Goal: Information Seeking & Learning: Find specific fact

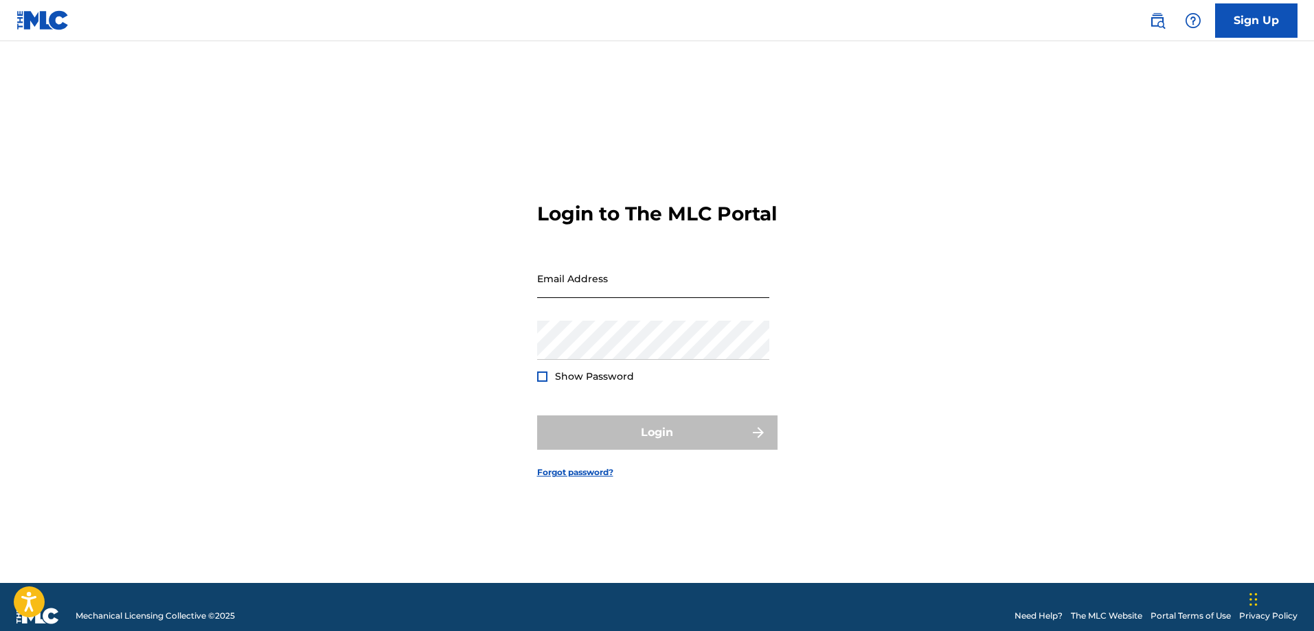
click at [583, 284] on input "Email Address" at bounding box center [653, 278] width 232 height 39
type input "[PERSON_NAME][EMAIL_ADDRESS][DOMAIN_NAME]"
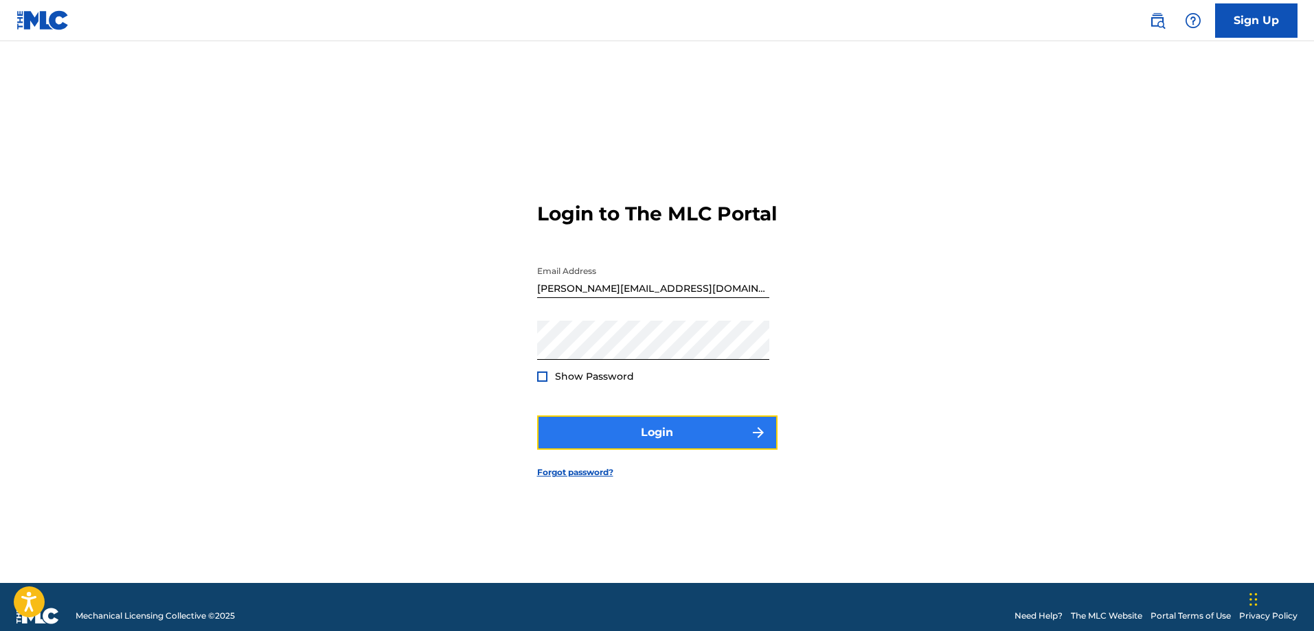
click at [616, 434] on button "Login" at bounding box center [657, 433] width 240 height 34
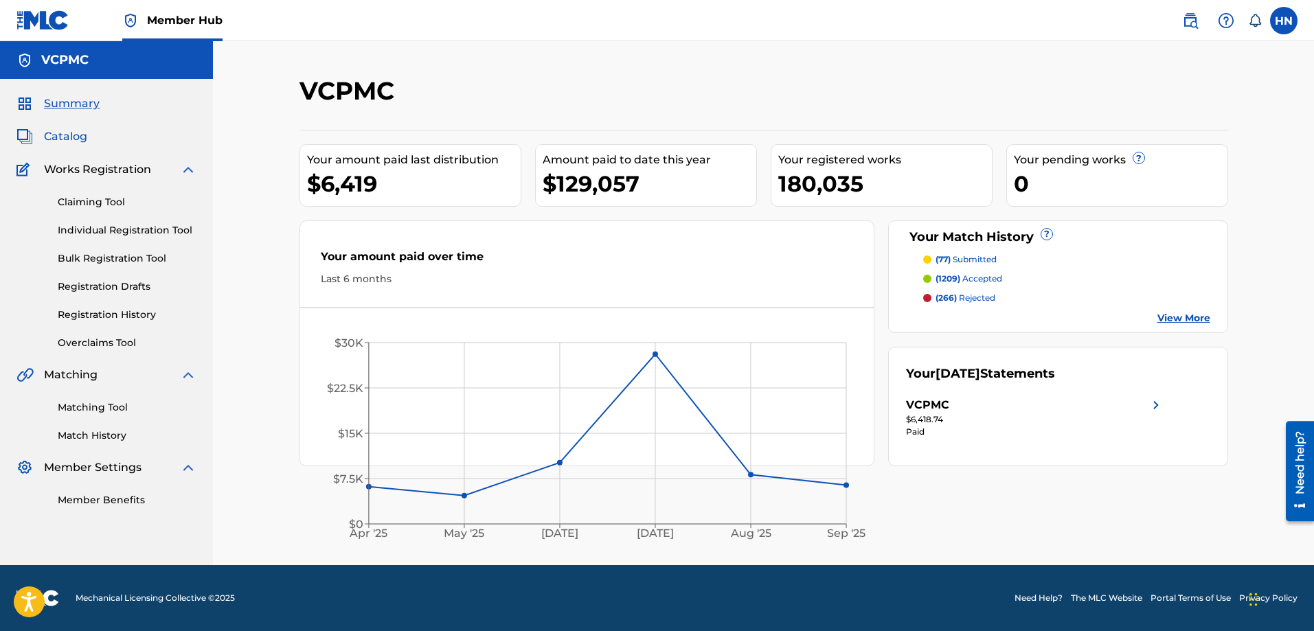
click at [66, 133] on span "Catalog" at bounding box center [65, 136] width 43 height 16
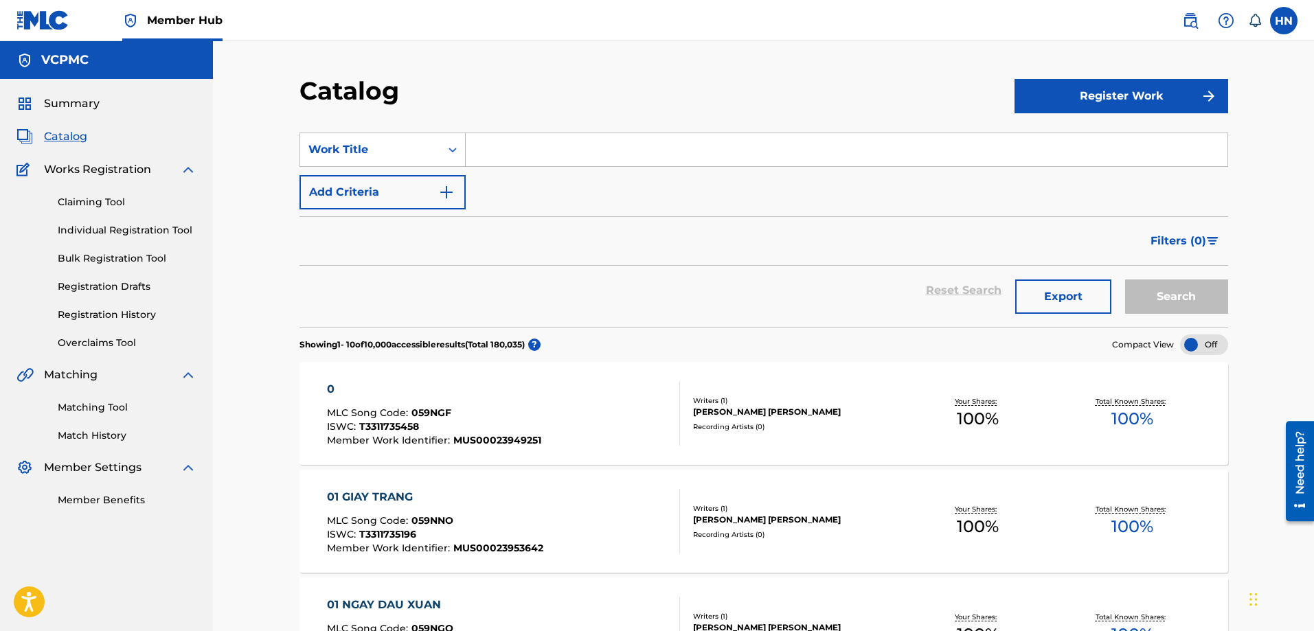
click at [608, 138] on input "Search Form" at bounding box center [847, 149] width 762 height 33
paste input "KHUYA NAY ANH ĐI RỒI"
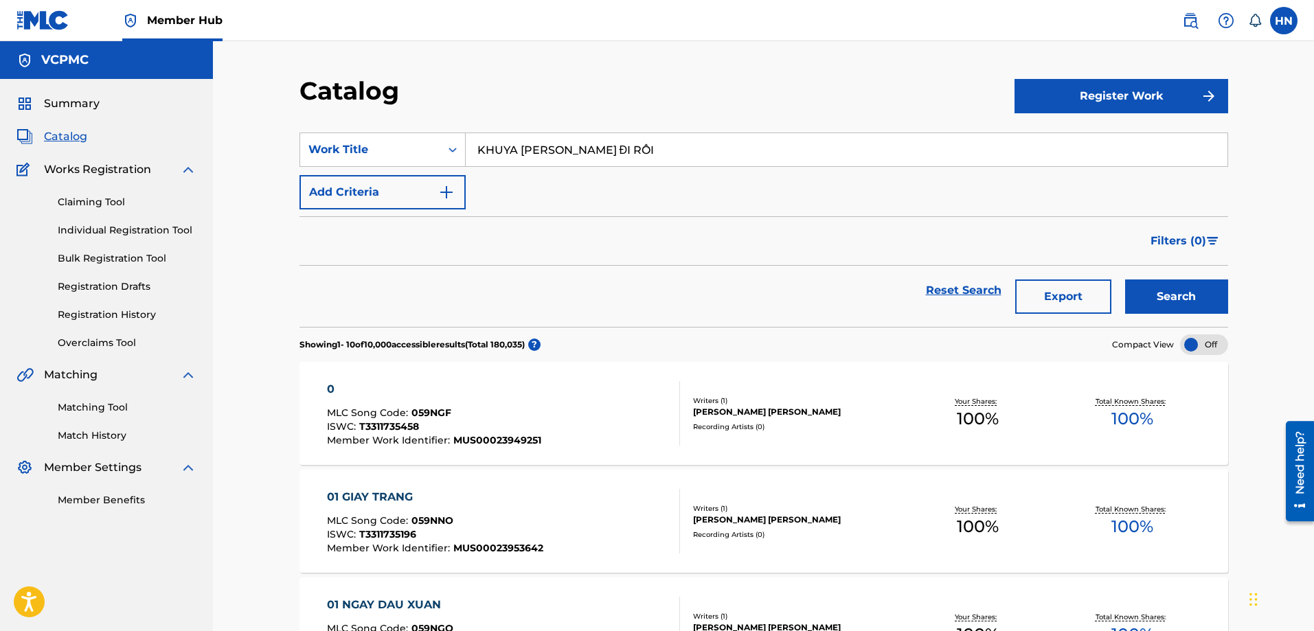
type input "KHUYA NAY ANH ĐI RỒI"
click at [1125, 280] on button "Search" at bounding box center [1176, 297] width 103 height 34
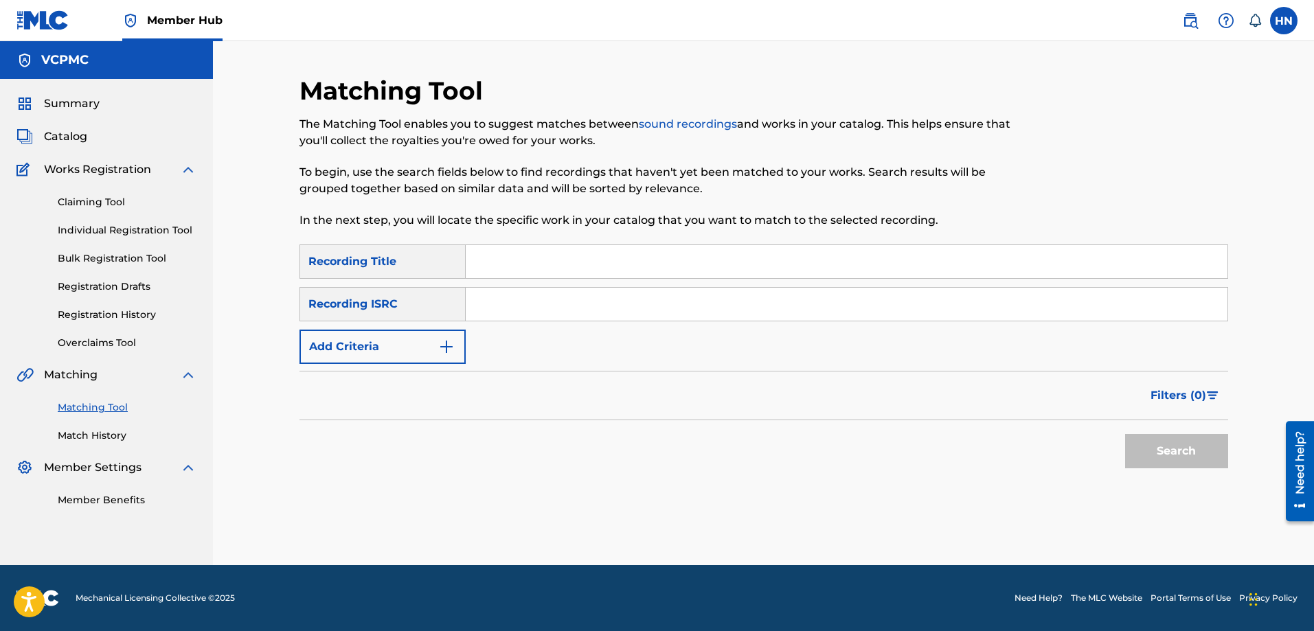
click at [648, 267] on input "Search Form" at bounding box center [847, 261] width 762 height 33
paste input "KHUYA NAY ANH ĐI RỒI"
click at [1125, 434] on button "Search" at bounding box center [1176, 451] width 103 height 34
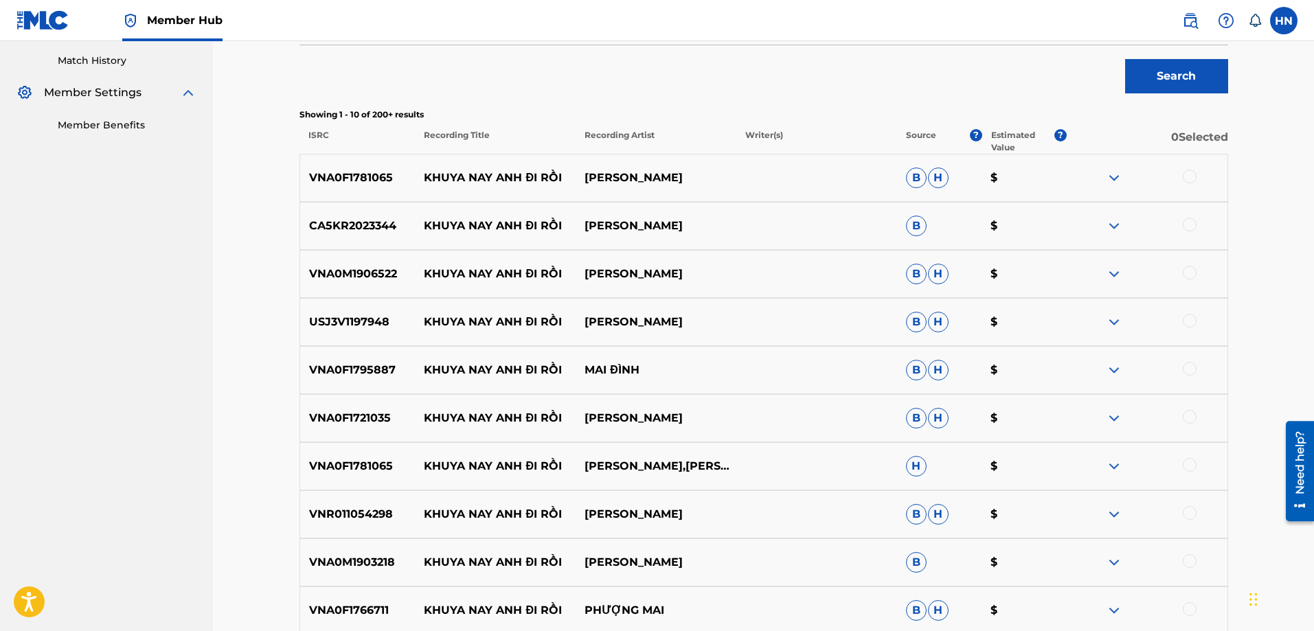
scroll to position [412, 0]
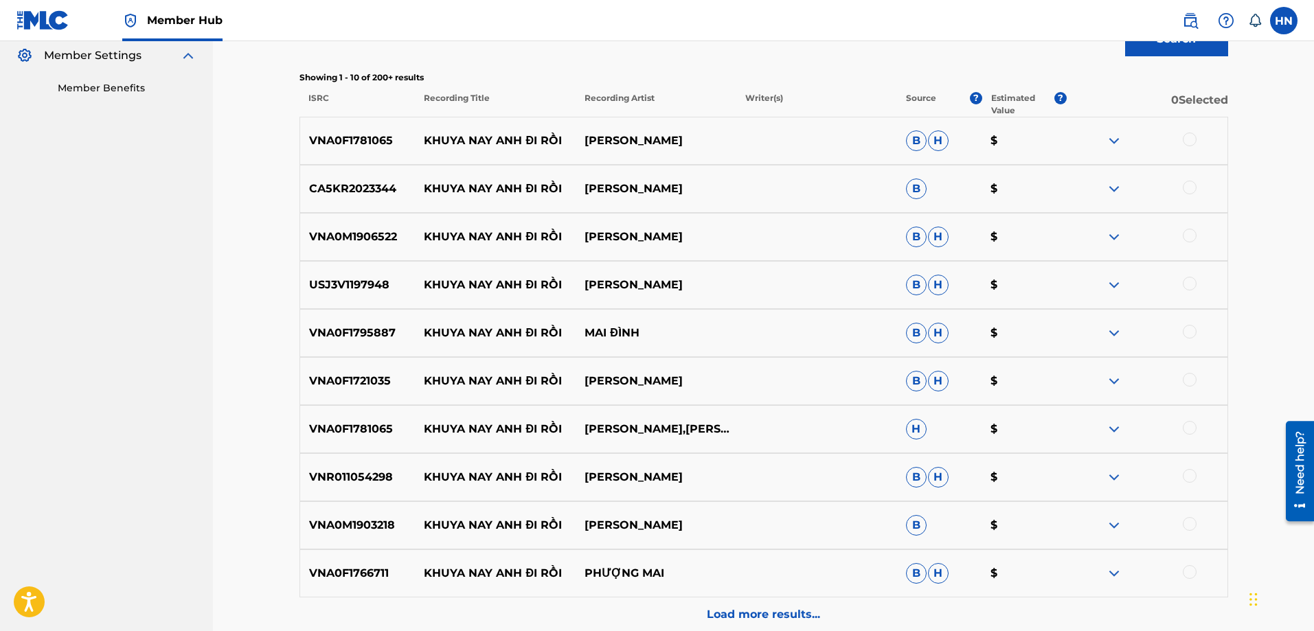
click at [349, 140] on p "VNA0F1781065" at bounding box center [357, 141] width 115 height 16
copy p "VNA0F1781065"
click at [1186, 137] on div at bounding box center [1190, 140] width 14 height 14
click at [319, 172] on div "CA5KR2023344 KHUYA NAY ANH ĐI RỒI TAM DOAN B $" at bounding box center [764, 189] width 929 height 48
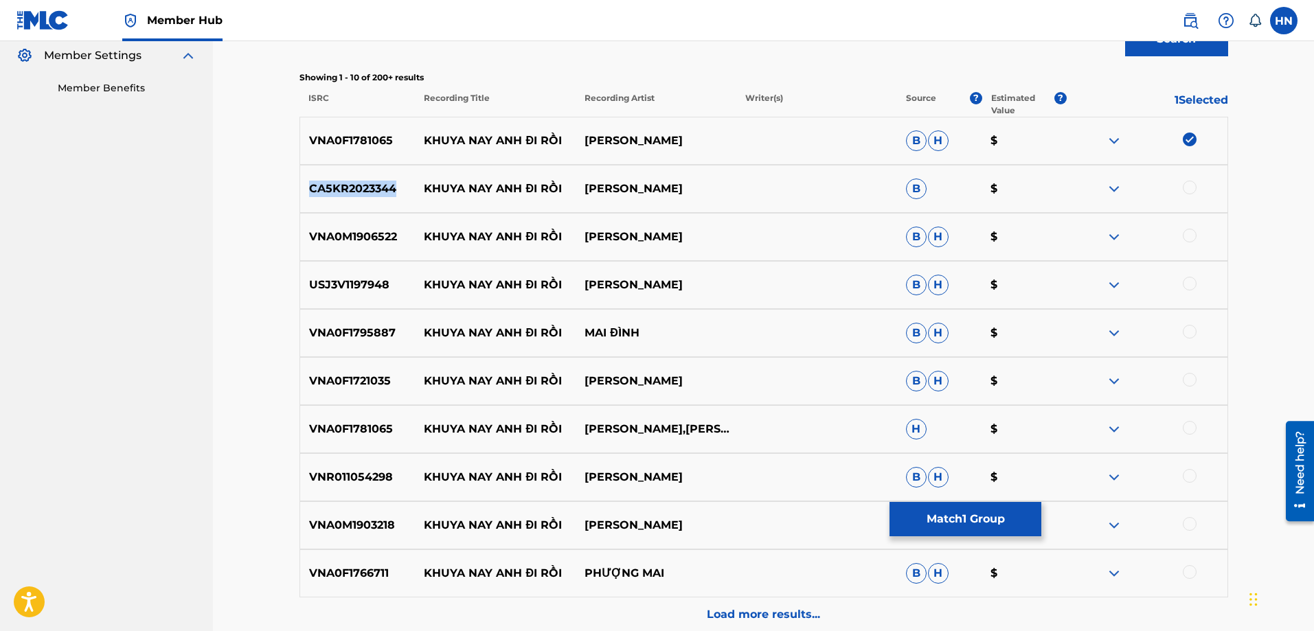
click at [319, 172] on div "CA5KR2023344 KHUYA NAY ANH ĐI RỒI TAM DOAN B $" at bounding box center [764, 189] width 929 height 48
copy p "CA5KR2023344"
click at [1188, 191] on div at bounding box center [1190, 188] width 14 height 14
click at [374, 227] on div "VNA0M1906522 KHUYA NAY ANH ĐI RỒI LÝ THU THẢO B H $" at bounding box center [764, 237] width 929 height 48
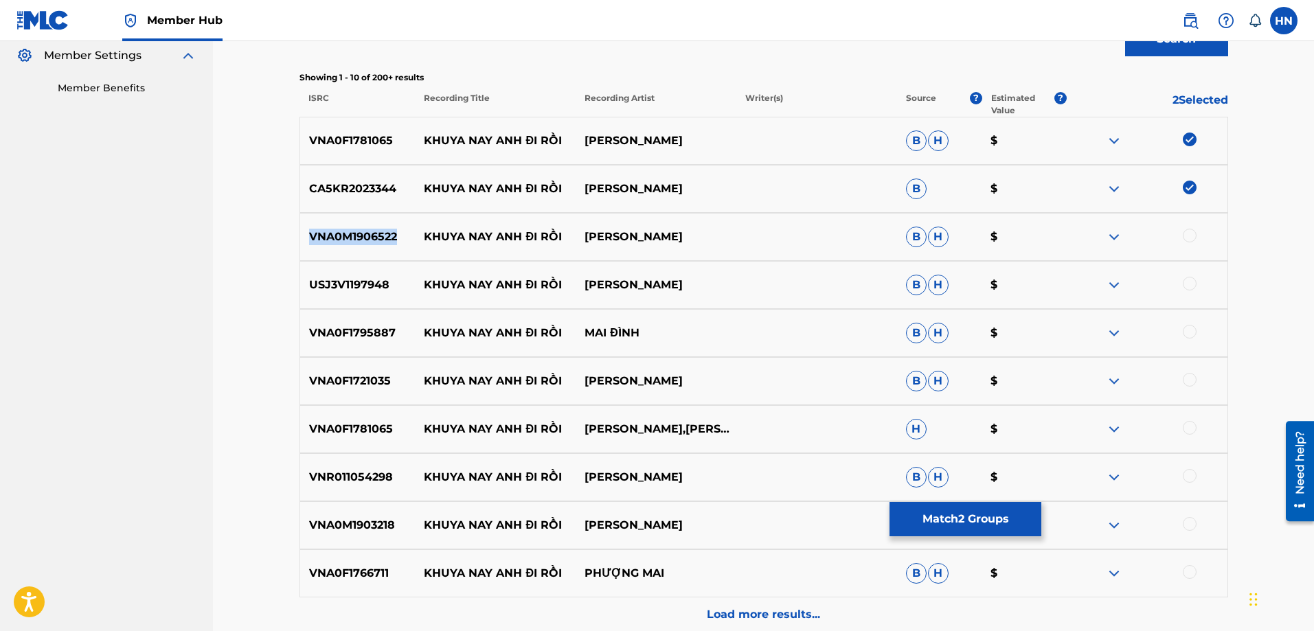
copy p "VNA0M1906522"
click at [1181, 238] on div at bounding box center [1147, 237] width 161 height 16
click at [1184, 238] on div at bounding box center [1190, 236] width 14 height 14
click at [369, 284] on p "USJ3V1197948" at bounding box center [357, 285] width 115 height 16
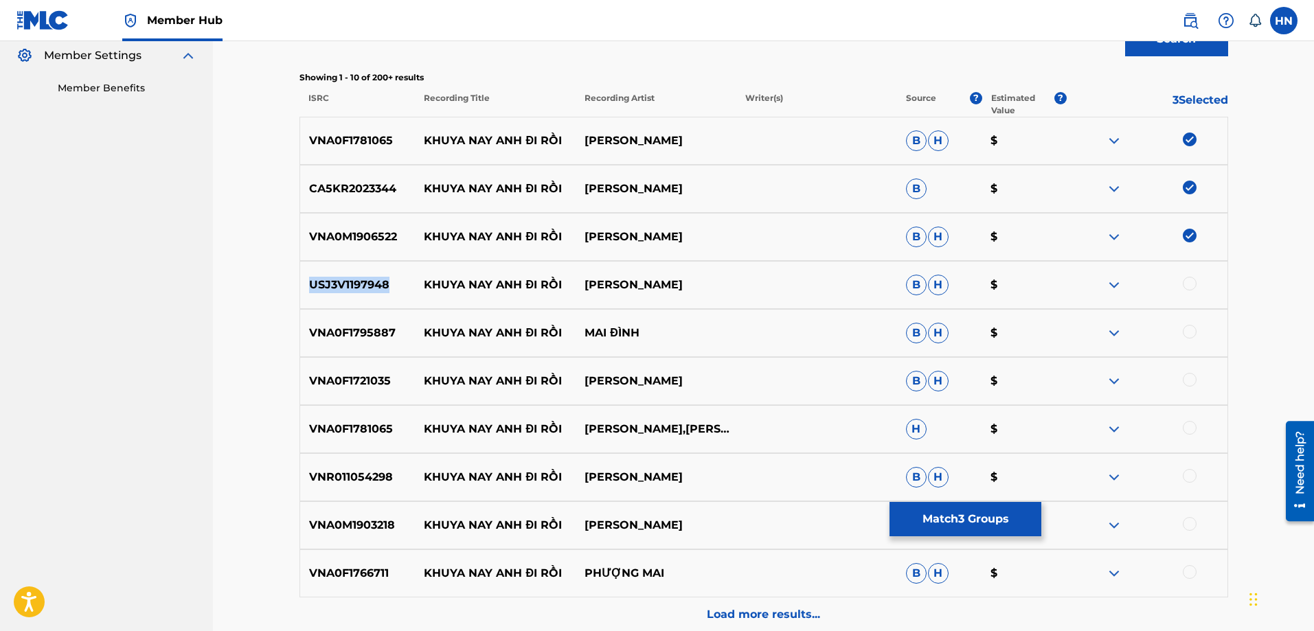
copy p "USJ3V1197948"
click at [1188, 281] on div at bounding box center [1190, 284] width 14 height 14
click at [388, 335] on p "VNA0F1795887" at bounding box center [357, 333] width 115 height 16
copy p "VNA0F1795887"
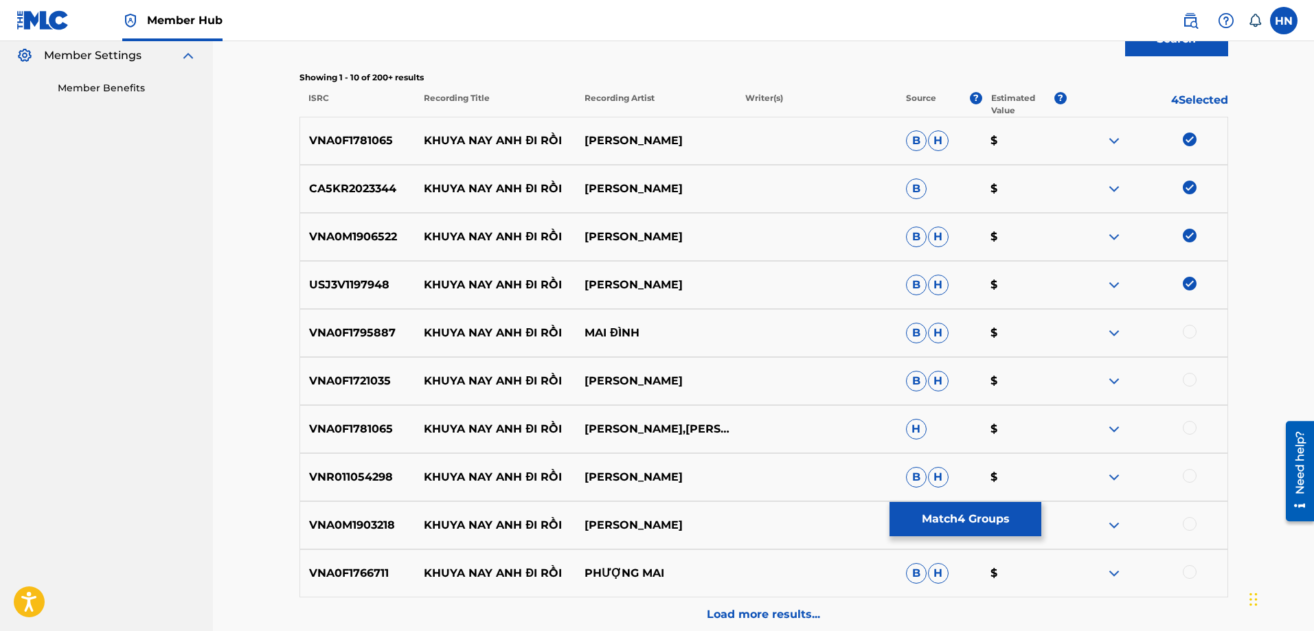
click at [1195, 332] on div at bounding box center [1190, 332] width 14 height 14
click at [332, 391] on div "VNA0F1721035 KHUYA NAY ANH ĐI RỒI KIM THOA B H $" at bounding box center [764, 381] width 929 height 48
copy p "VNA0F1721035"
click at [1187, 380] on div at bounding box center [1190, 380] width 14 height 14
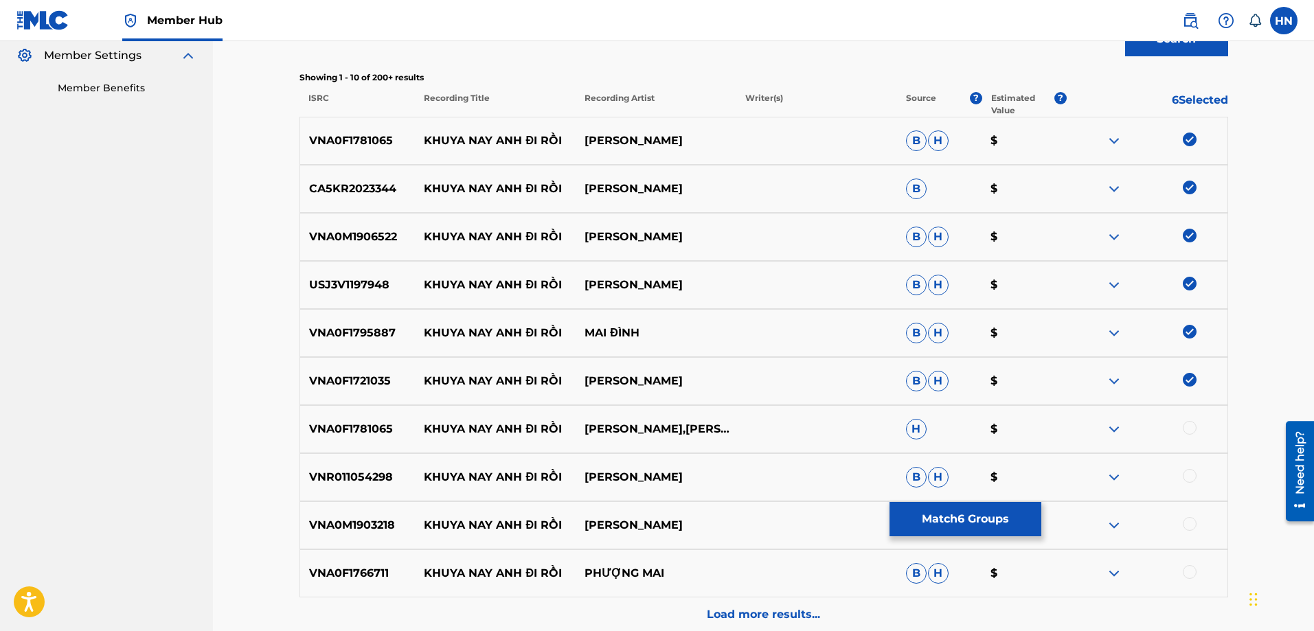
click at [377, 414] on div "VNA0F1781065 KHUYA NAY ANH ĐI RỒI HỒNG QUYÊN,THANH VINH H $" at bounding box center [764, 429] width 929 height 48
copy p "VNA0F1781065"
click at [1190, 429] on div at bounding box center [1190, 428] width 14 height 14
click at [335, 469] on p "VNR011054298" at bounding box center [357, 477] width 115 height 16
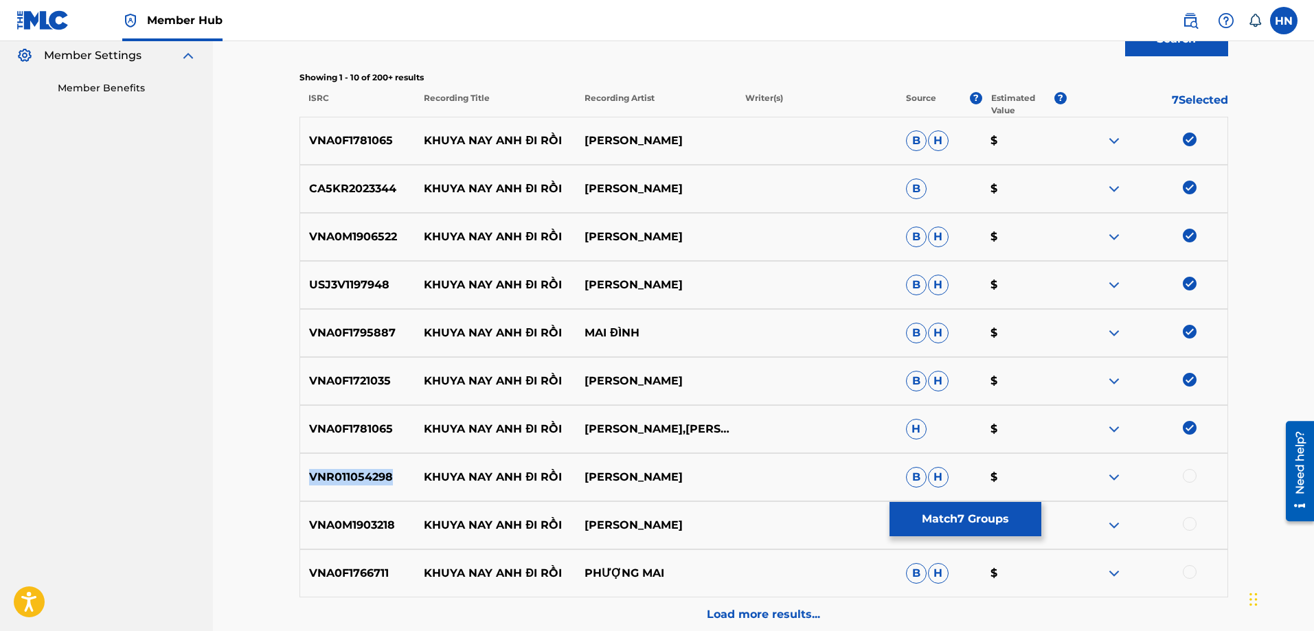
click at [335, 469] on p "VNR011054298" at bounding box center [357, 477] width 115 height 16
copy p "VNR011054298"
click at [1190, 476] on div at bounding box center [1190, 476] width 14 height 14
click at [358, 514] on div "VNA0M1903218 KHUYA NAY ANH ĐI RỒI KIM THƯ B $" at bounding box center [764, 525] width 929 height 48
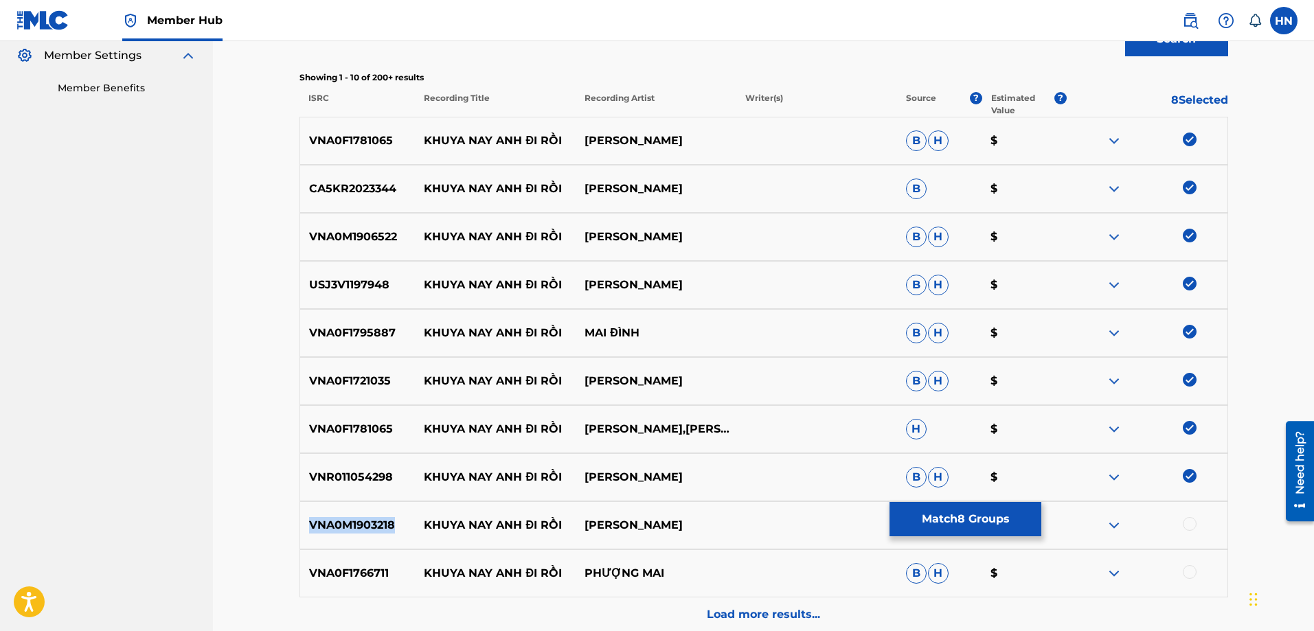
copy p "VNA0M1903218"
click at [1188, 528] on div at bounding box center [1190, 524] width 14 height 14
click at [363, 570] on p "VNA0F1766711" at bounding box center [357, 573] width 115 height 16
copy p "VNA0F1766711"
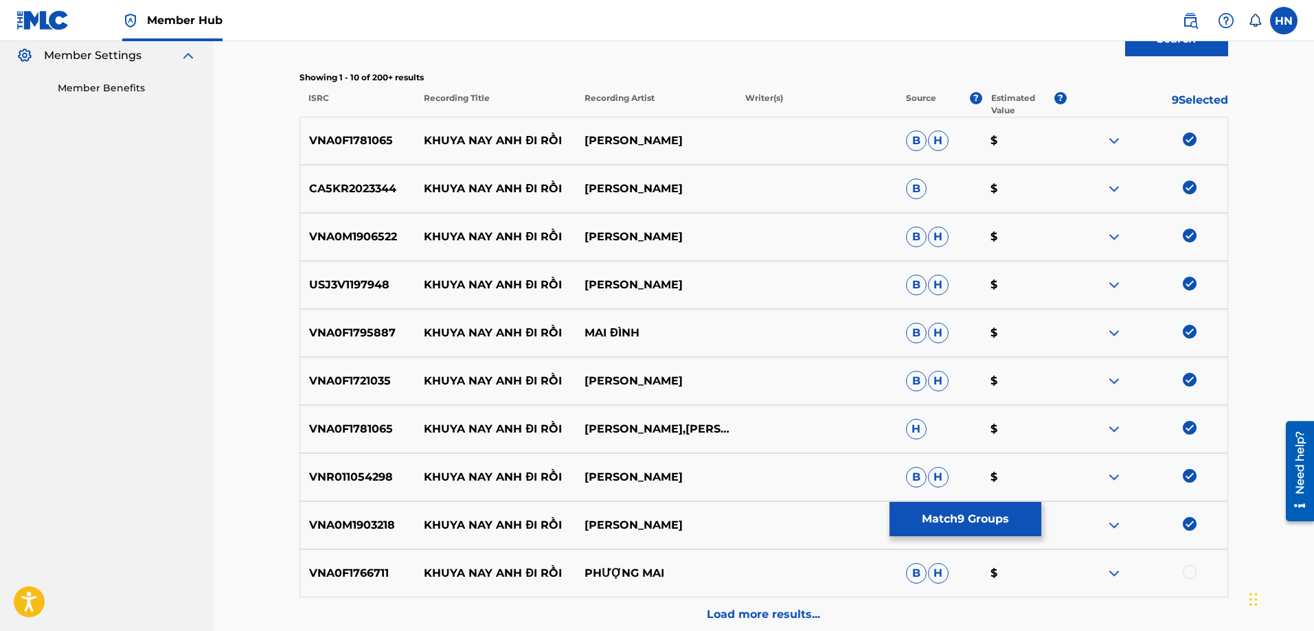
click at [1188, 568] on div at bounding box center [1190, 572] width 14 height 14
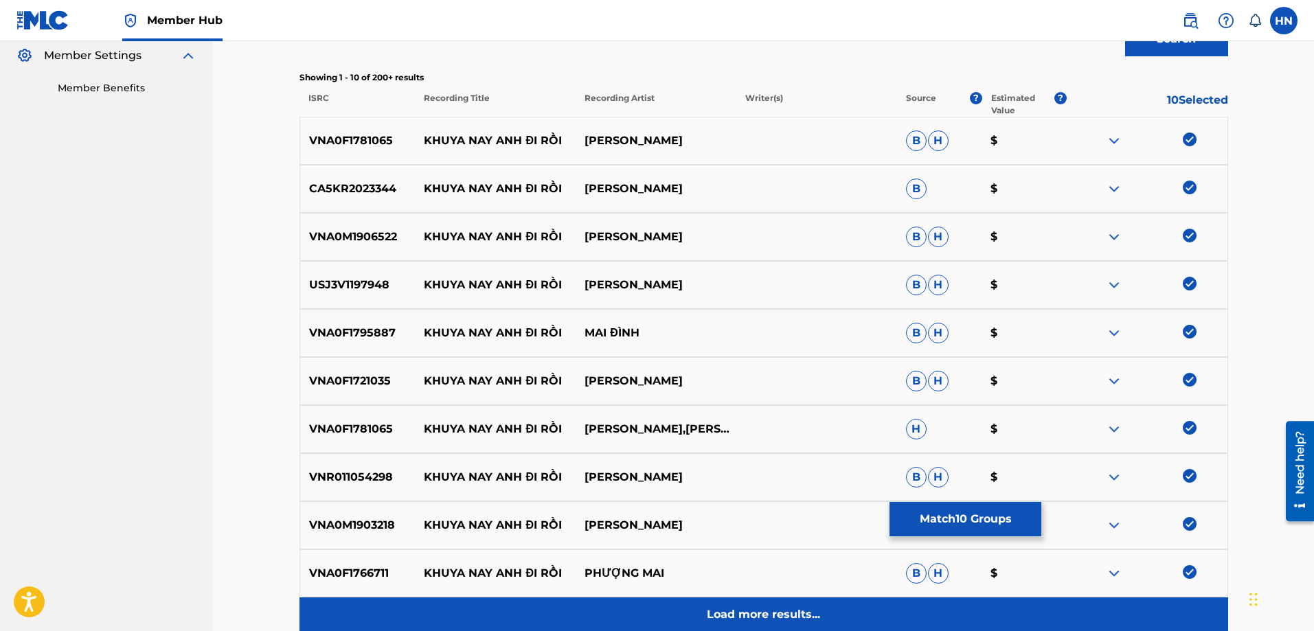
click at [836, 603] on div "Load more results..." at bounding box center [764, 615] width 929 height 34
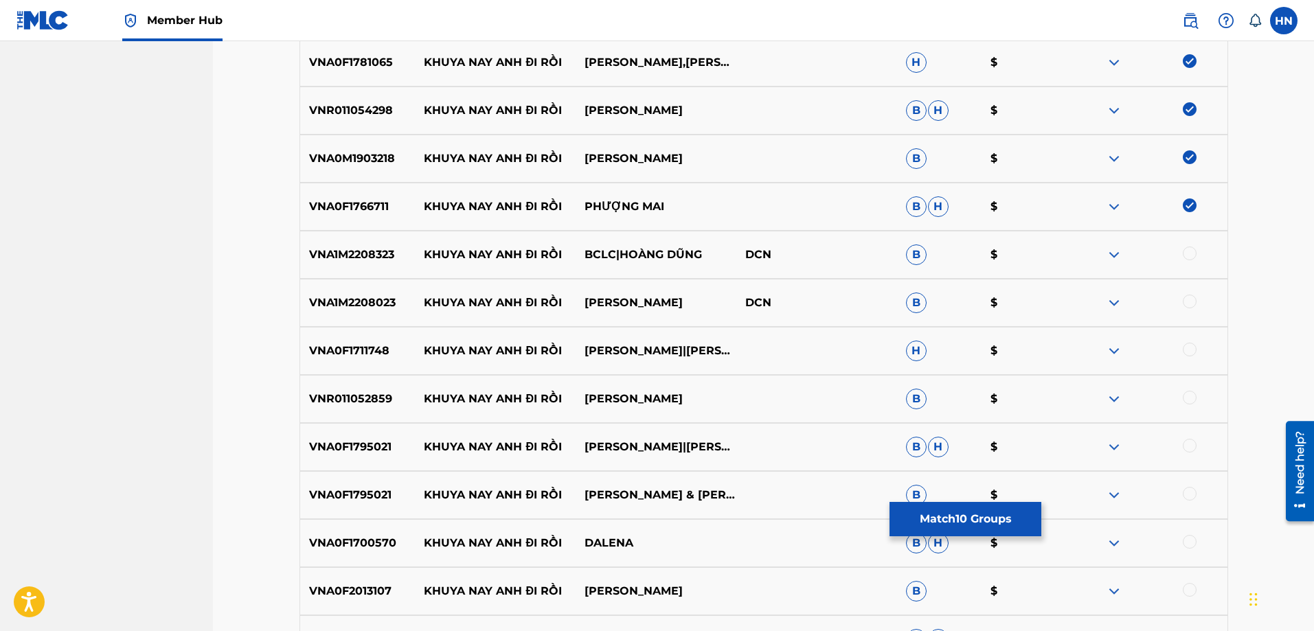
scroll to position [893, 0]
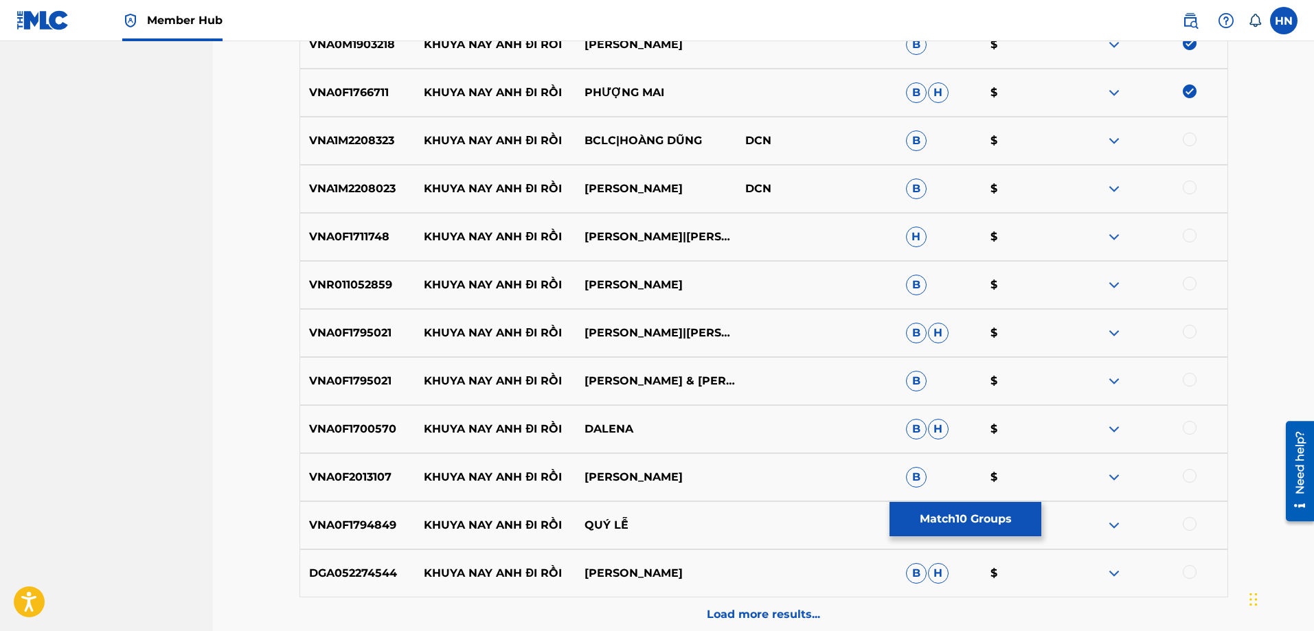
click at [339, 147] on p "VNA1M2208323" at bounding box center [357, 141] width 115 height 16
click at [1186, 139] on div at bounding box center [1190, 140] width 14 height 14
click at [1188, 188] on div at bounding box center [1190, 188] width 14 height 14
click at [360, 231] on p "VNA0F1711748" at bounding box center [357, 237] width 115 height 16
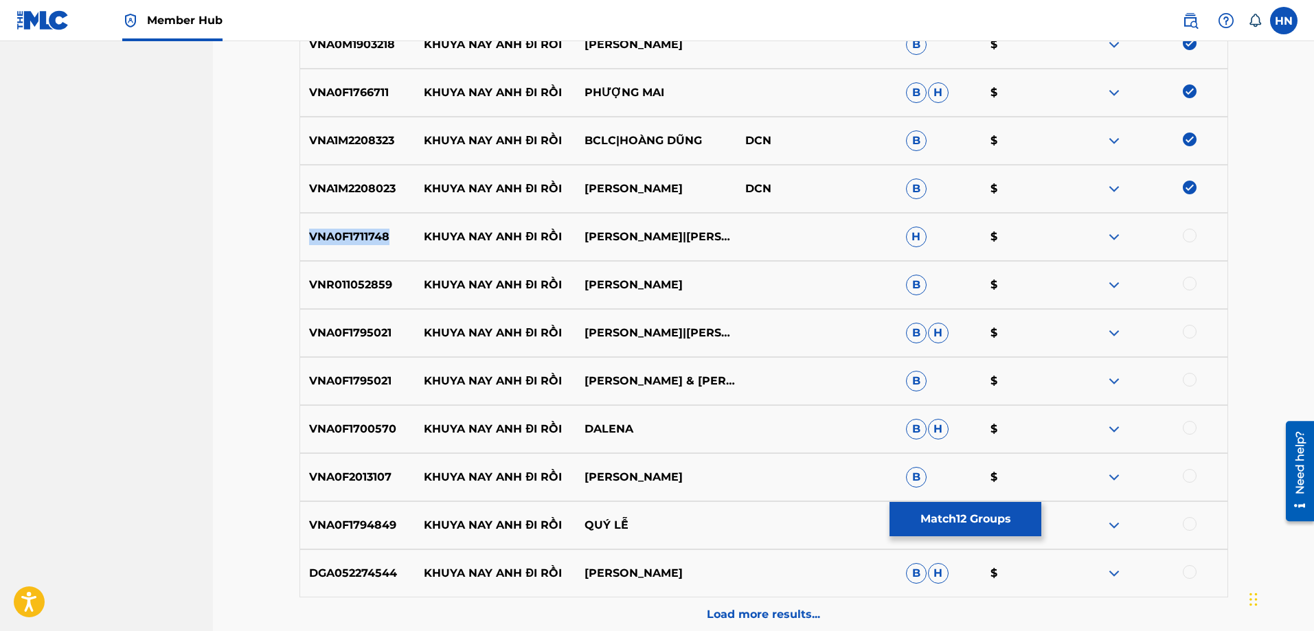
click at [360, 231] on p "VNA0F1711748" at bounding box center [357, 237] width 115 height 16
click at [1192, 233] on div at bounding box center [1190, 236] width 14 height 14
click at [376, 284] on p "VNR011052859" at bounding box center [357, 285] width 115 height 16
click at [1188, 280] on div at bounding box center [1190, 284] width 14 height 14
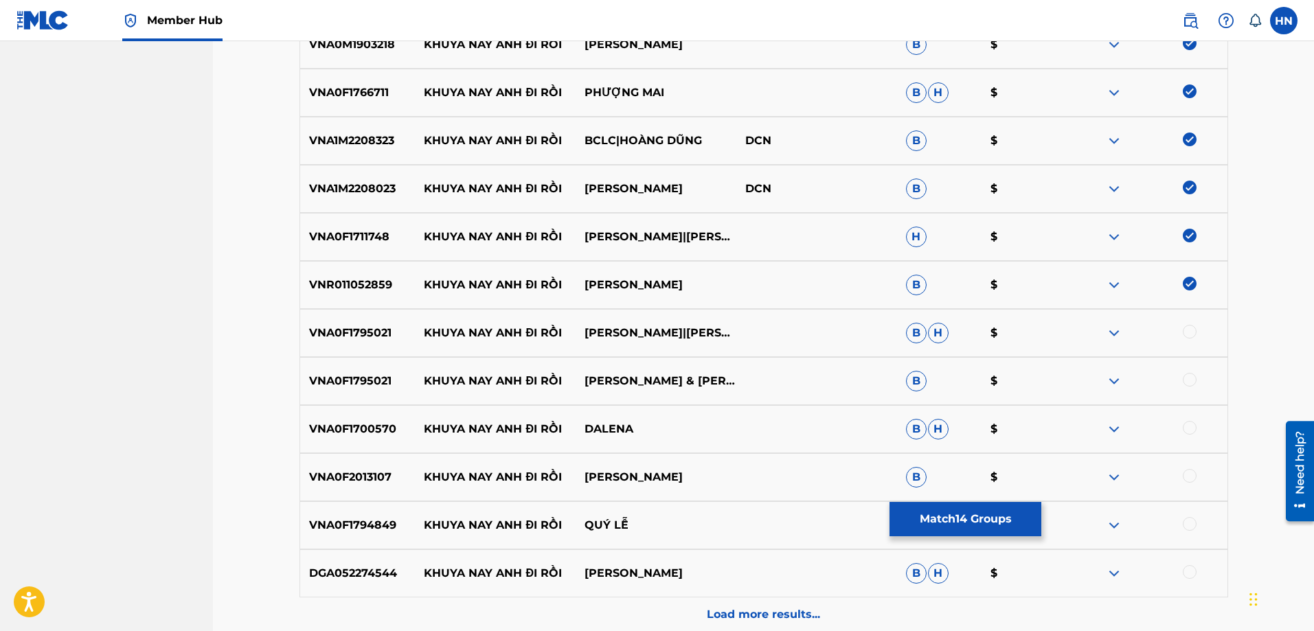
click at [373, 337] on p "VNA0F1795021" at bounding box center [357, 333] width 115 height 16
drag, startPoint x: 1190, startPoint y: 332, endPoint x: 1180, endPoint y: 381, distance: 49.8
click at [1190, 333] on div at bounding box center [1190, 332] width 14 height 14
click at [1193, 377] on div at bounding box center [1190, 380] width 14 height 14
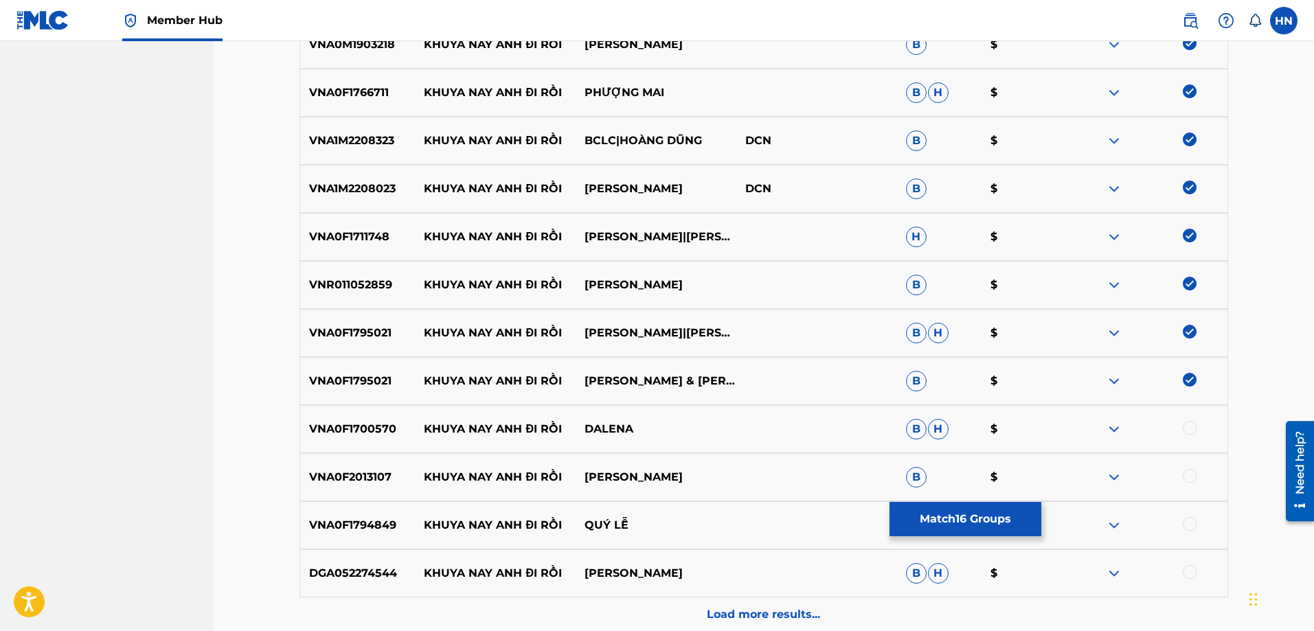
click at [359, 482] on p "VNA0F2013107" at bounding box center [357, 477] width 115 height 16
click at [1194, 471] on div at bounding box center [1190, 476] width 14 height 14
click at [356, 516] on div "VNA0F1794849 KHUYA NAY ANH ĐI RỒI QUÝ LỄ B H $" at bounding box center [764, 525] width 929 height 48
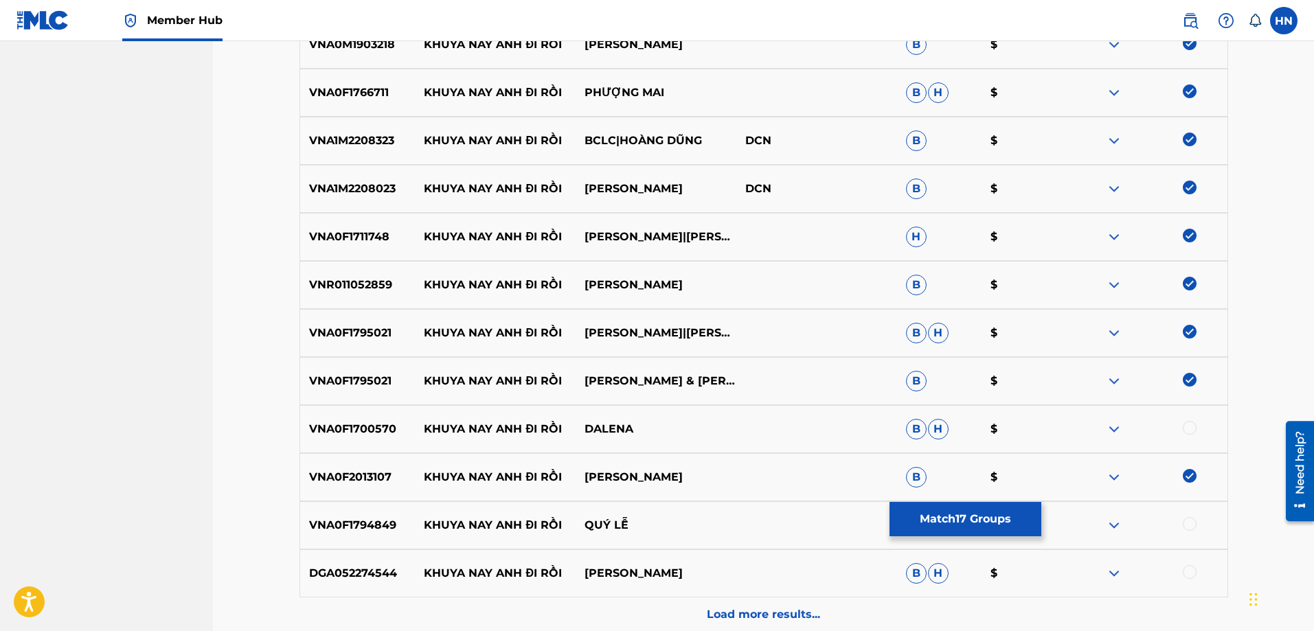
click at [1186, 524] on div at bounding box center [1190, 524] width 14 height 14
click at [367, 564] on div "DGA052274544 KHUYA NAY ANH ĐI RỒI TRỊNH NAM PHƯƠNG B H $" at bounding box center [764, 574] width 929 height 48
click at [1187, 568] on div at bounding box center [1190, 572] width 14 height 14
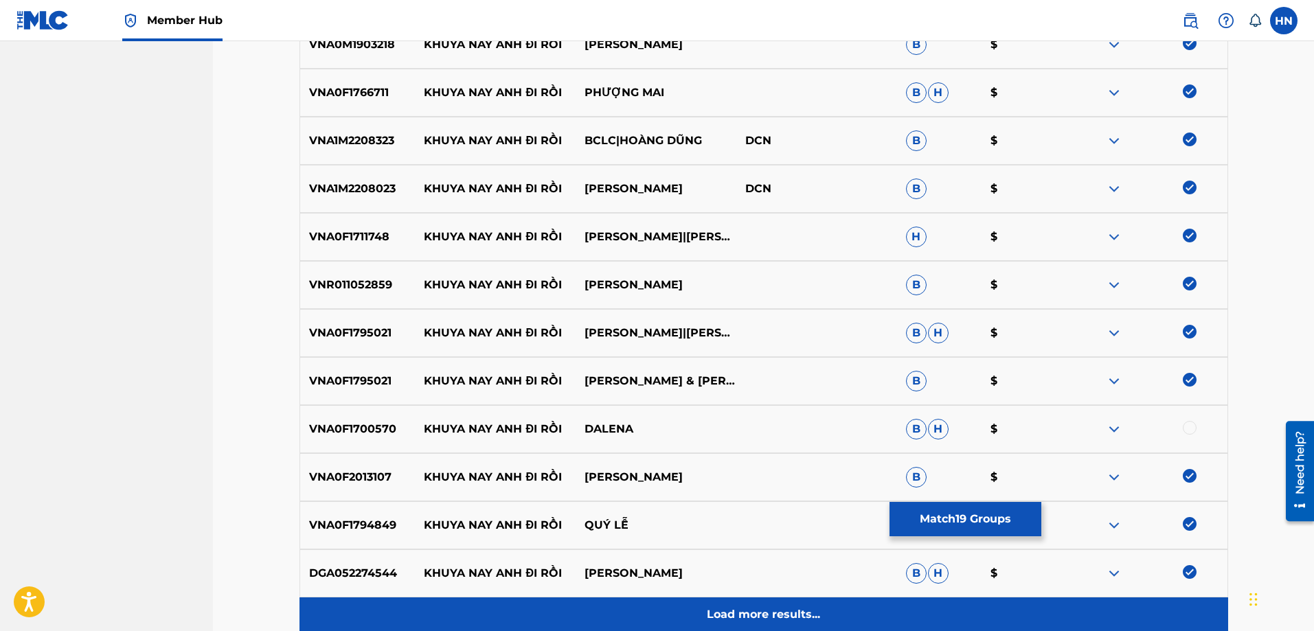
click at [776, 613] on p "Load more results..." at bounding box center [763, 615] width 113 height 16
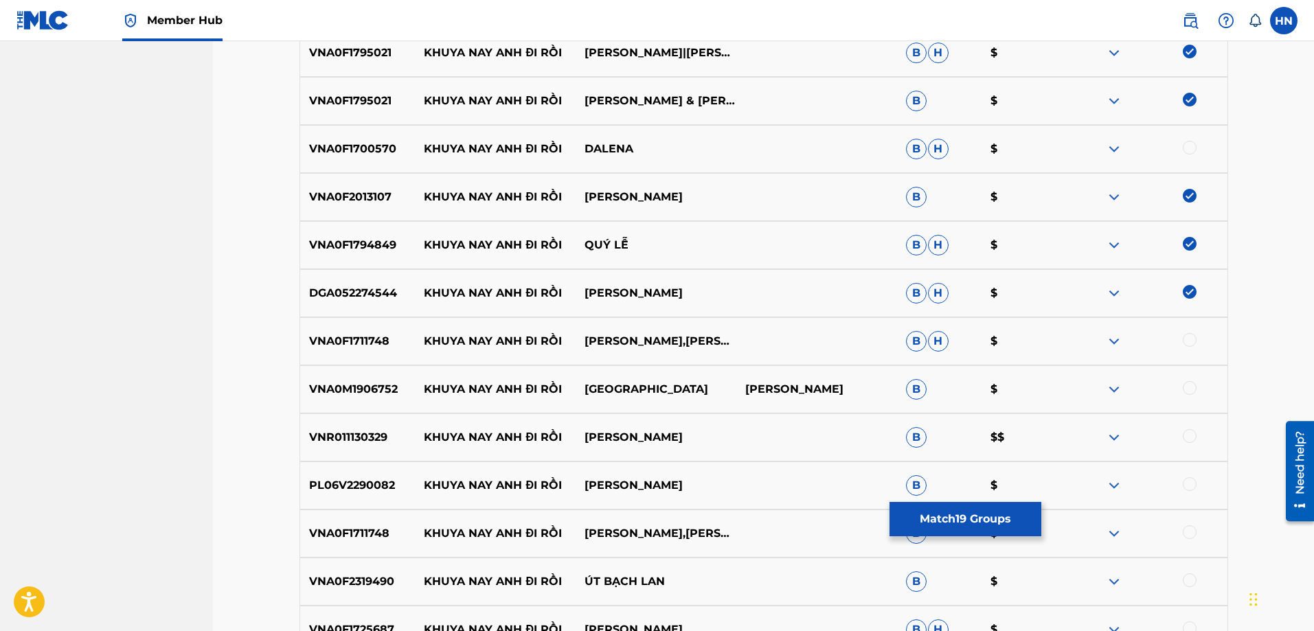
scroll to position [1168, 0]
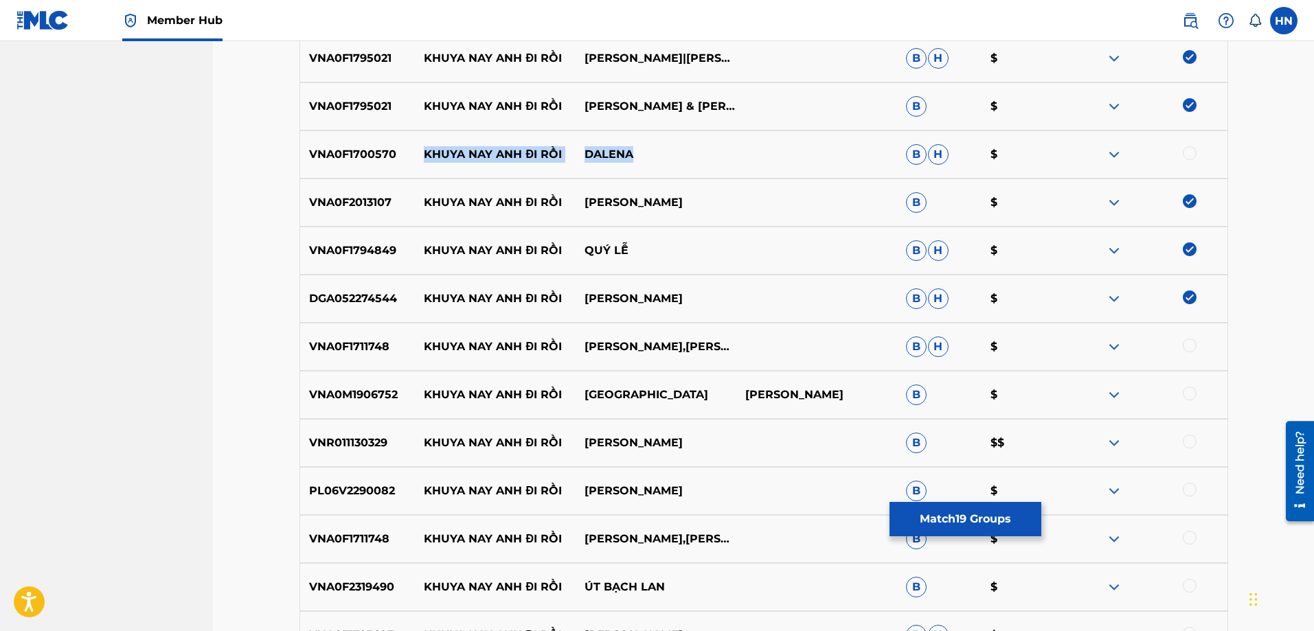
drag, startPoint x: 641, startPoint y: 159, endPoint x: 428, endPoint y: 159, distance: 213.0
click at [428, 159] on div "VNA0F1700570 KHUYA NAY ANH ĐI RỒI DALENA B H $" at bounding box center [764, 155] width 929 height 48
click at [350, 359] on div "VNA0F1711748 KHUYA NAY ANH ĐI RỒI MINH VƯƠNG,THANH THANH TÂM B H $" at bounding box center [764, 347] width 929 height 48
click at [1189, 345] on div at bounding box center [1190, 346] width 14 height 14
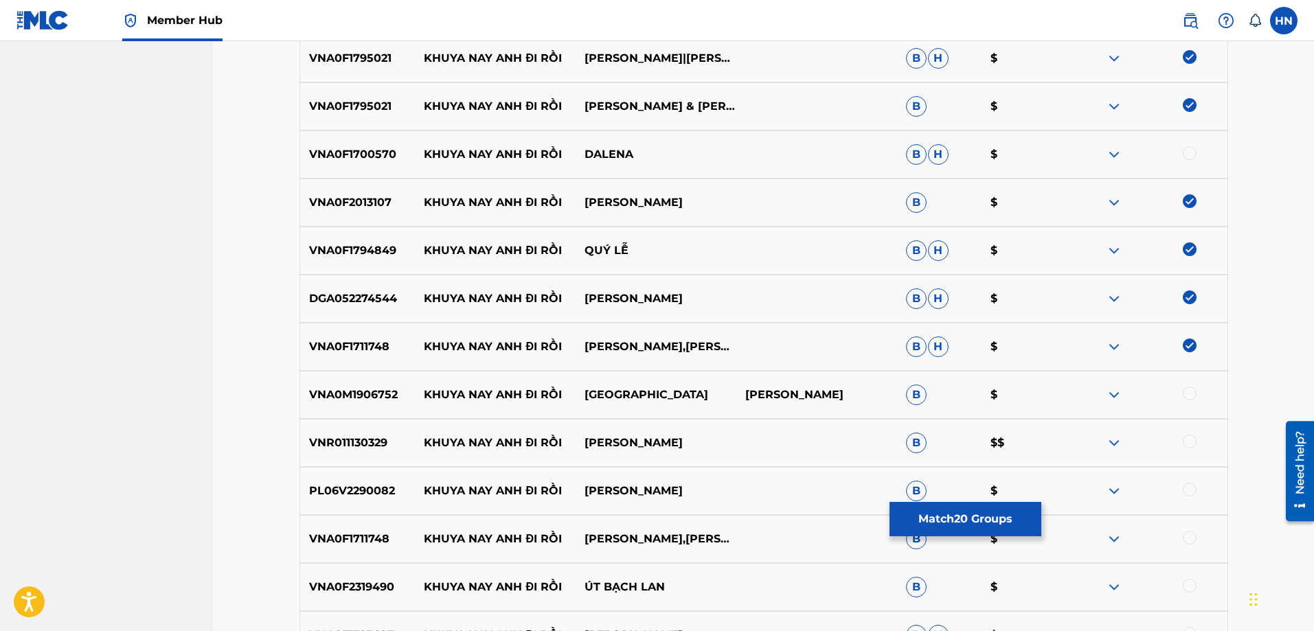
click at [383, 383] on div "VNA0M1906752 KHUYA NAY ANH ĐI RỒI CHÂU GIANG PHẠM THANH HÀ B $" at bounding box center [764, 395] width 929 height 48
click at [1193, 393] on div at bounding box center [1190, 394] width 14 height 14
click at [341, 442] on p "VNR011130329" at bounding box center [357, 443] width 115 height 16
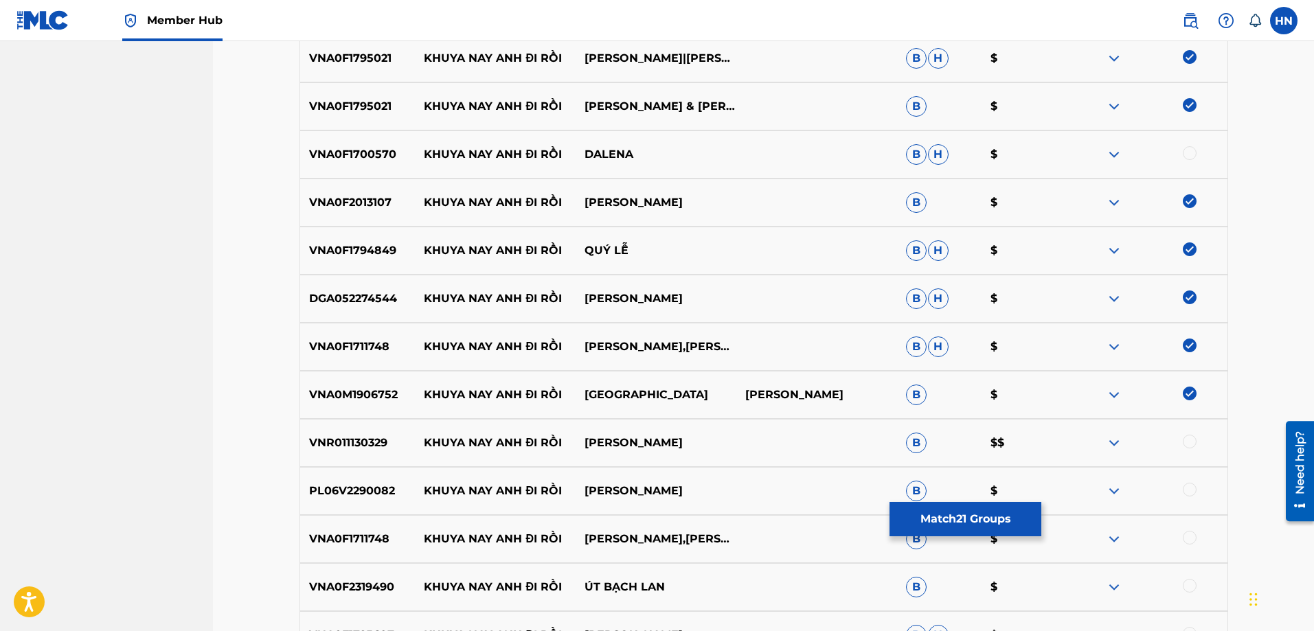
click at [1183, 442] on div at bounding box center [1190, 442] width 14 height 14
click at [343, 502] on div "PL06V2290082 KHUYA NAY ANH ĐI RỒI THÚY HUYỀN B $" at bounding box center [764, 491] width 929 height 48
click at [1182, 490] on div at bounding box center [1147, 491] width 161 height 16
click at [1186, 491] on div at bounding box center [1190, 490] width 14 height 14
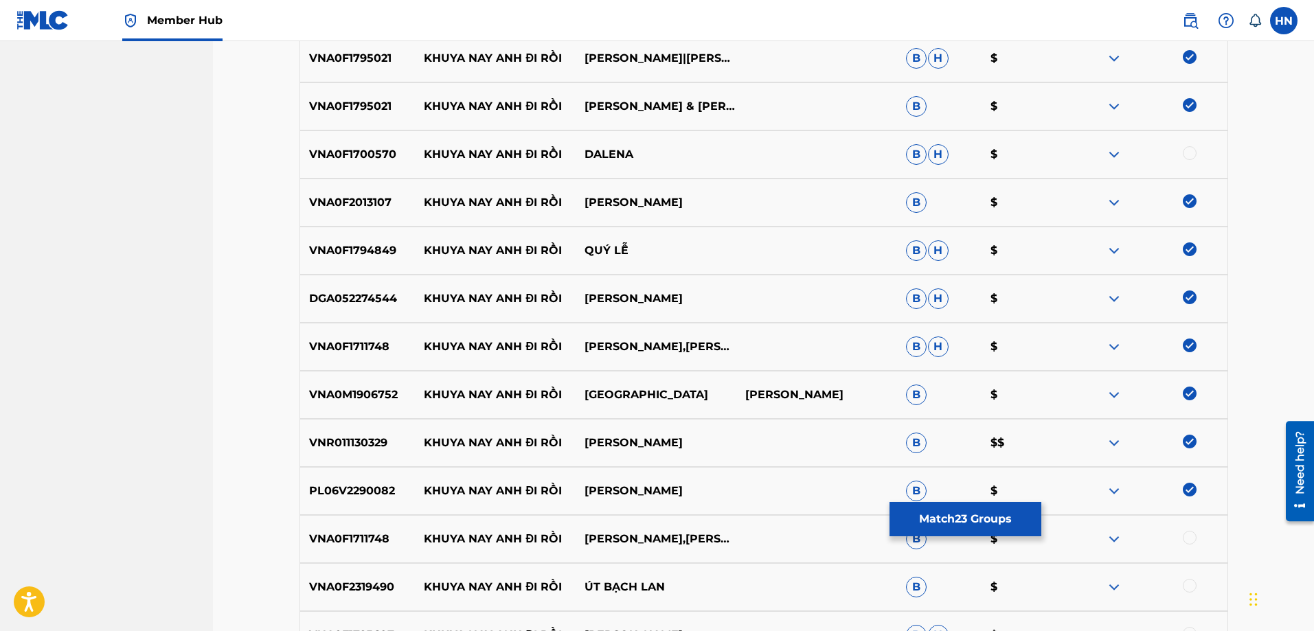
click at [310, 524] on div "VNA0F1711748 KHUYA NAY ANH ĐI RỒI THANH THANH TAM,MINH VƯƠNG B $" at bounding box center [764, 539] width 929 height 48
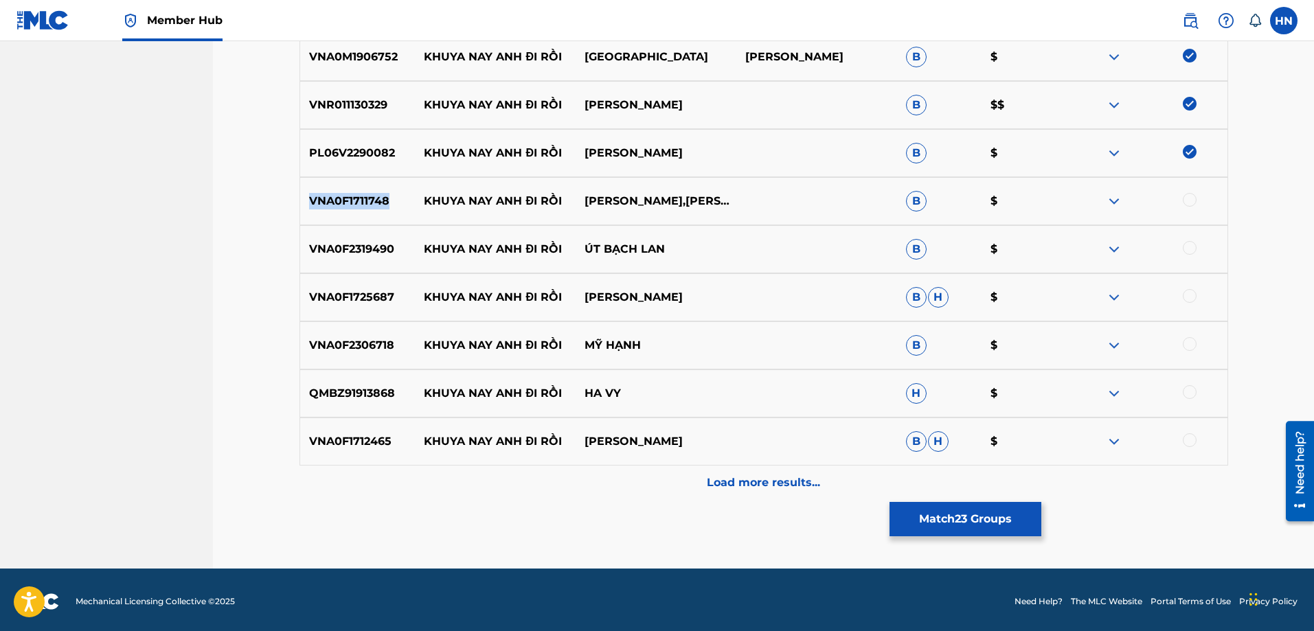
scroll to position [1509, 0]
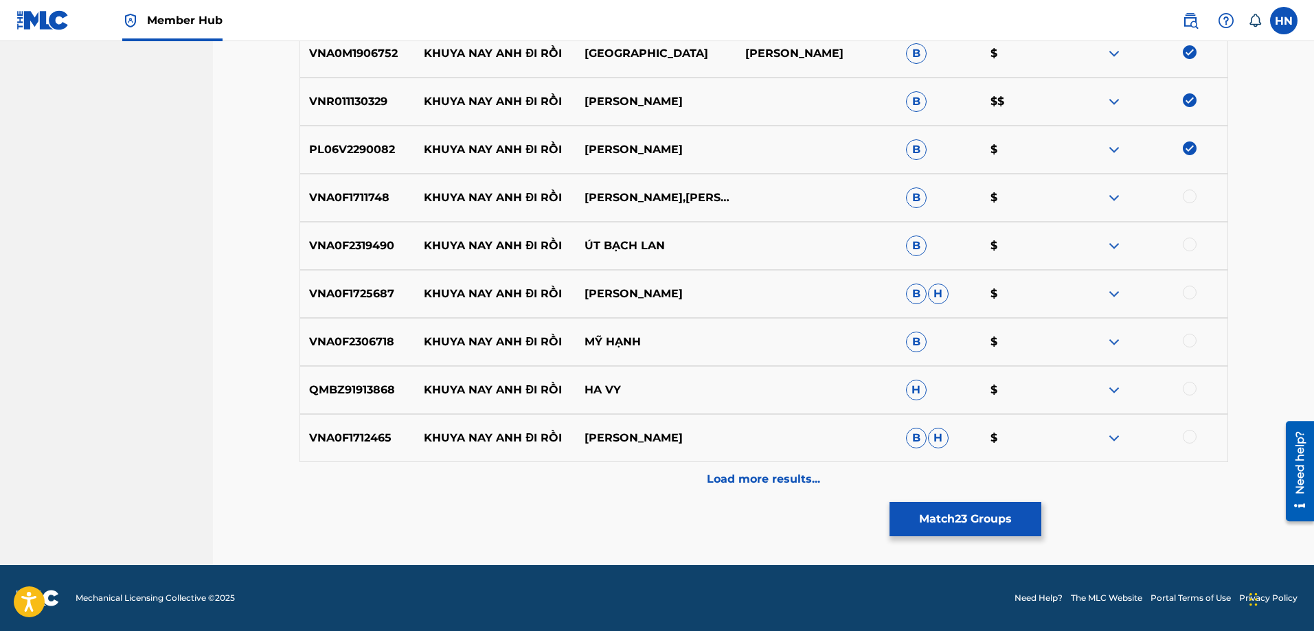
click at [1190, 201] on div at bounding box center [1190, 197] width 14 height 14
click at [365, 239] on p "VNA0F2319490" at bounding box center [357, 246] width 115 height 16
click at [1189, 241] on div at bounding box center [1190, 245] width 14 height 14
click at [370, 306] on div "VNA0F1725687 KHUYA NAY ANH ĐI RỒI DONG DAO B H $" at bounding box center [764, 294] width 929 height 48
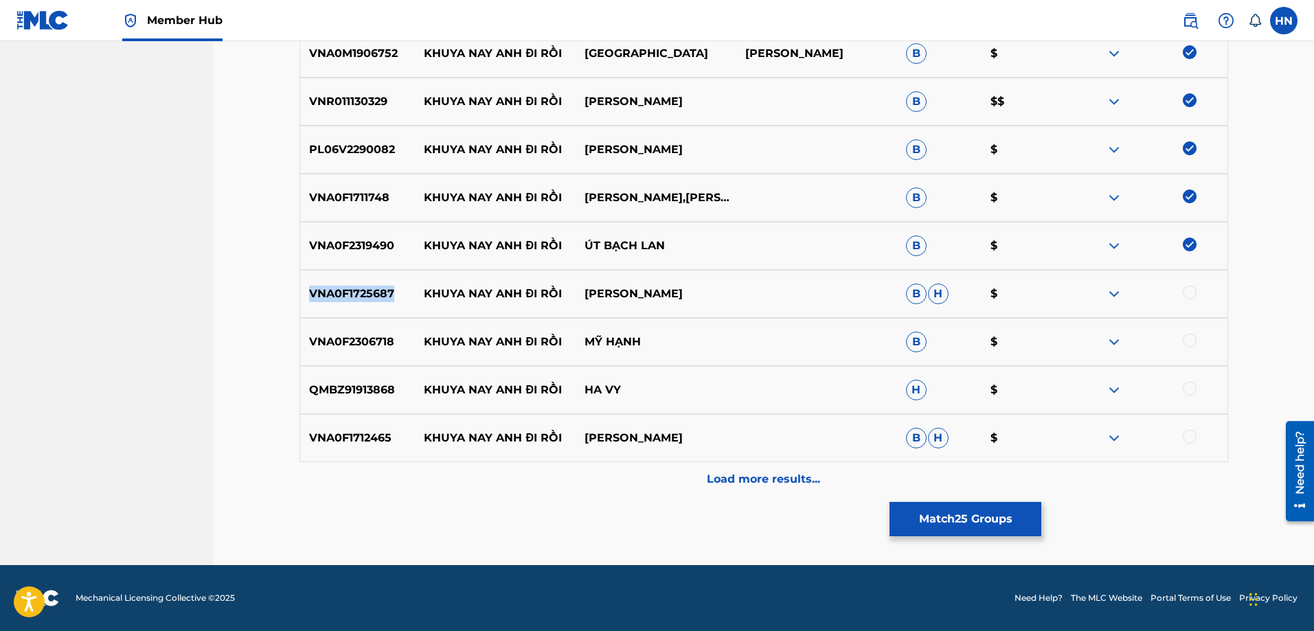
click at [370, 306] on div "VNA0F1725687 KHUYA NAY ANH ĐI RỒI DONG DAO B H $" at bounding box center [764, 294] width 929 height 48
click at [1184, 293] on div at bounding box center [1190, 293] width 14 height 14
click at [404, 348] on p "VNA0F2306718" at bounding box center [357, 342] width 115 height 16
click at [371, 346] on p "VNA0F2306718" at bounding box center [357, 342] width 115 height 16
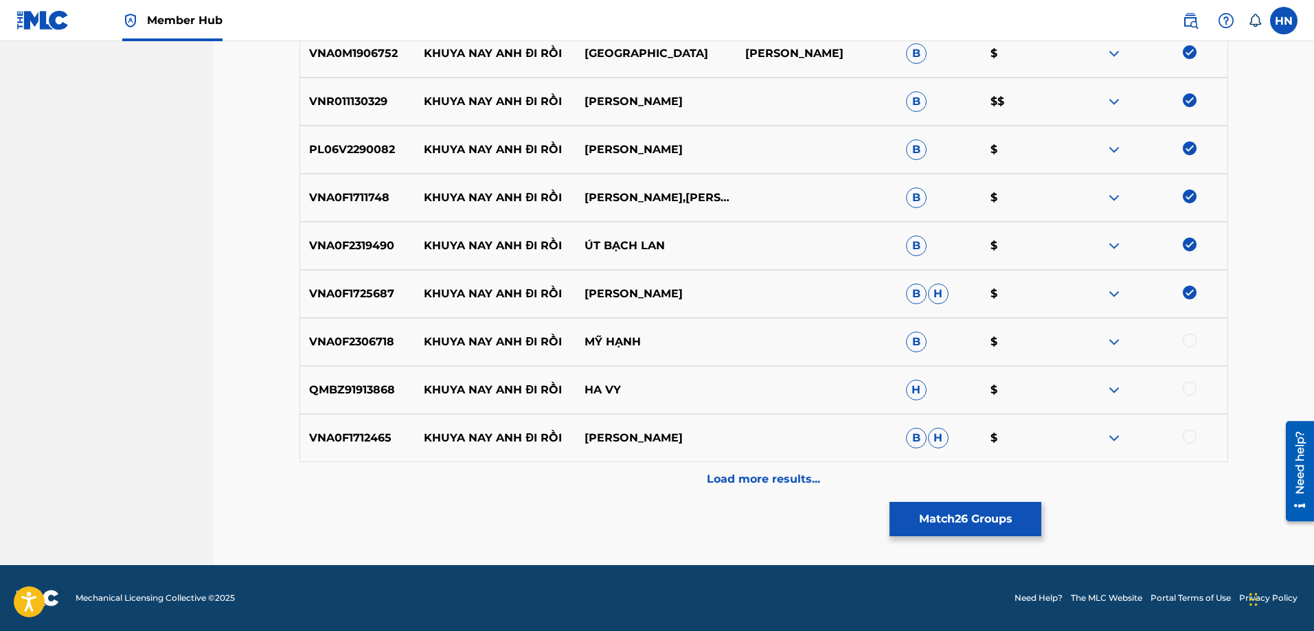
click at [1186, 342] on div at bounding box center [1190, 341] width 14 height 14
click at [389, 396] on p "QMBZ91913868" at bounding box center [357, 390] width 115 height 16
click at [1193, 391] on div at bounding box center [1190, 389] width 14 height 14
click at [346, 440] on p "VNA0F1712465" at bounding box center [357, 438] width 115 height 16
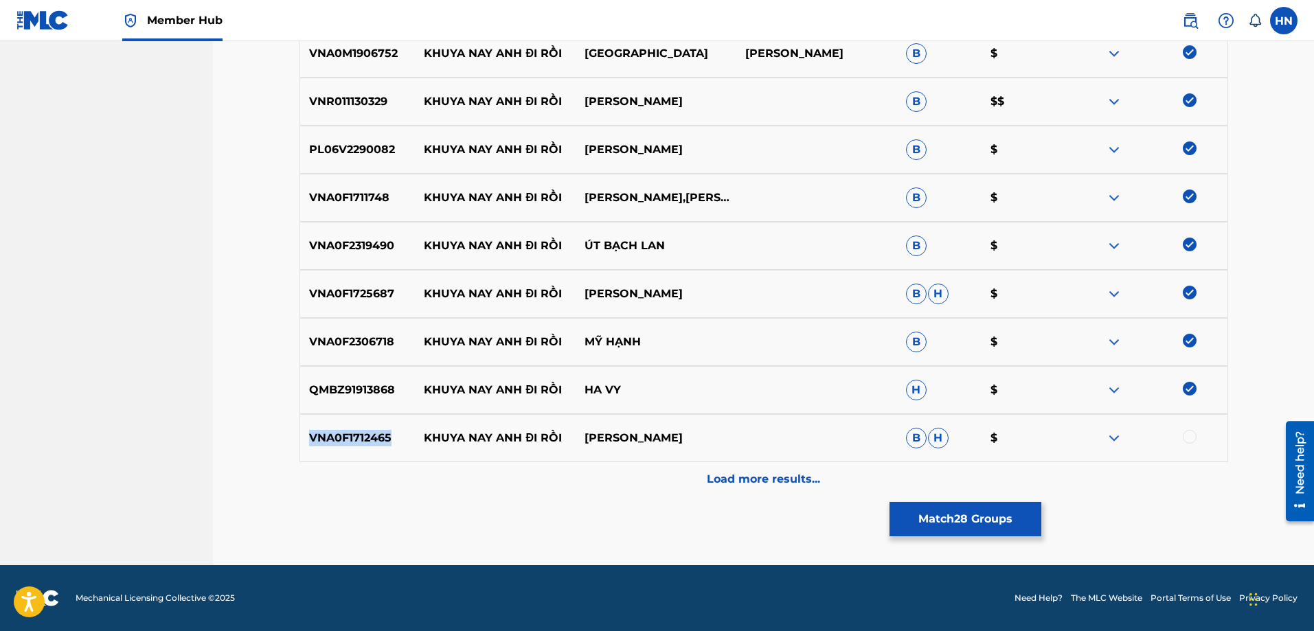
click at [346, 440] on p "VNA0F1712465" at bounding box center [357, 438] width 115 height 16
click at [1187, 432] on div at bounding box center [1190, 437] width 14 height 14
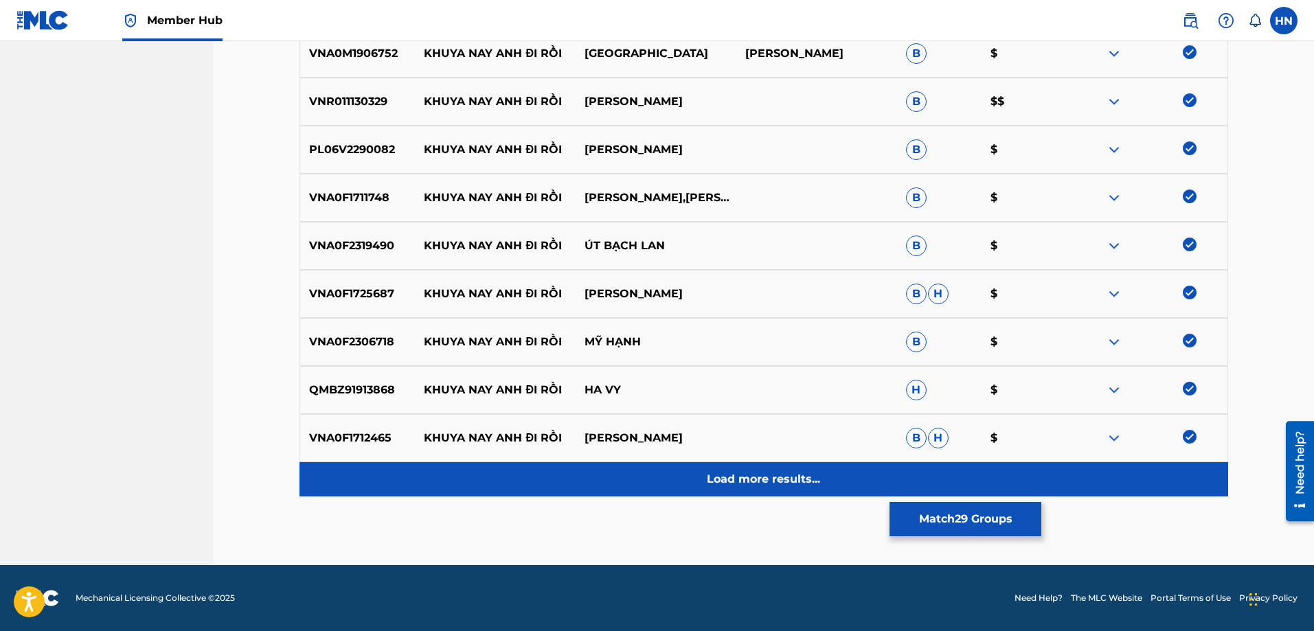
click at [841, 490] on div "Load more results..." at bounding box center [764, 479] width 929 height 34
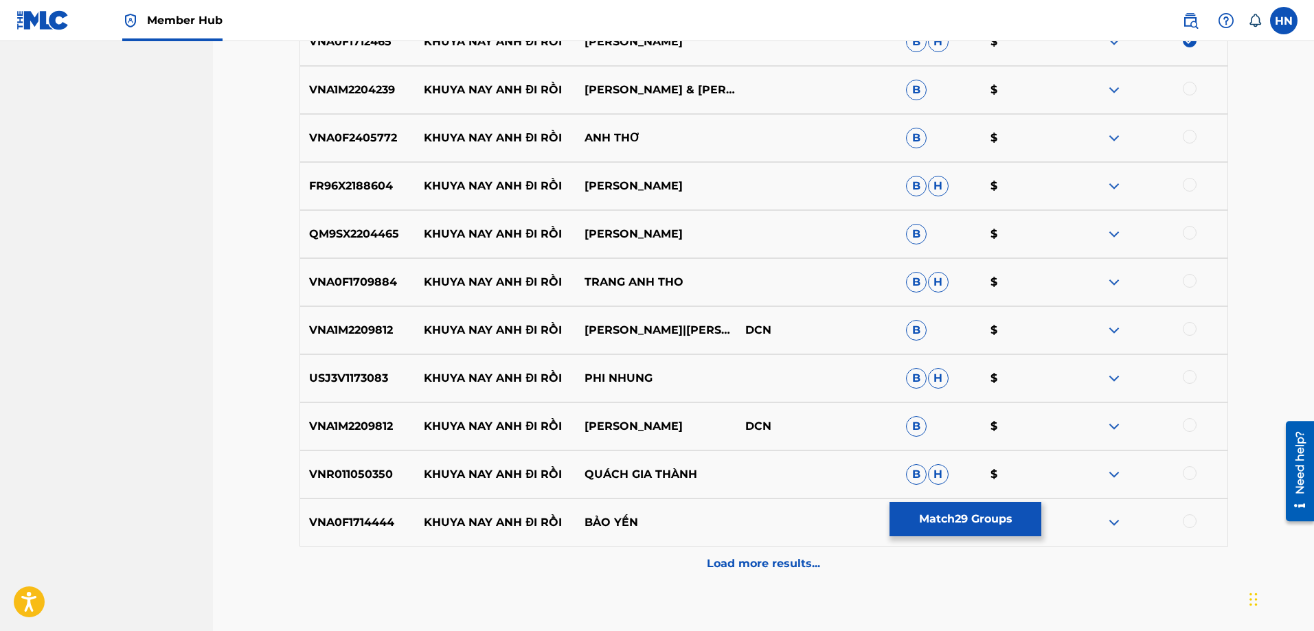
scroll to position [1921, 0]
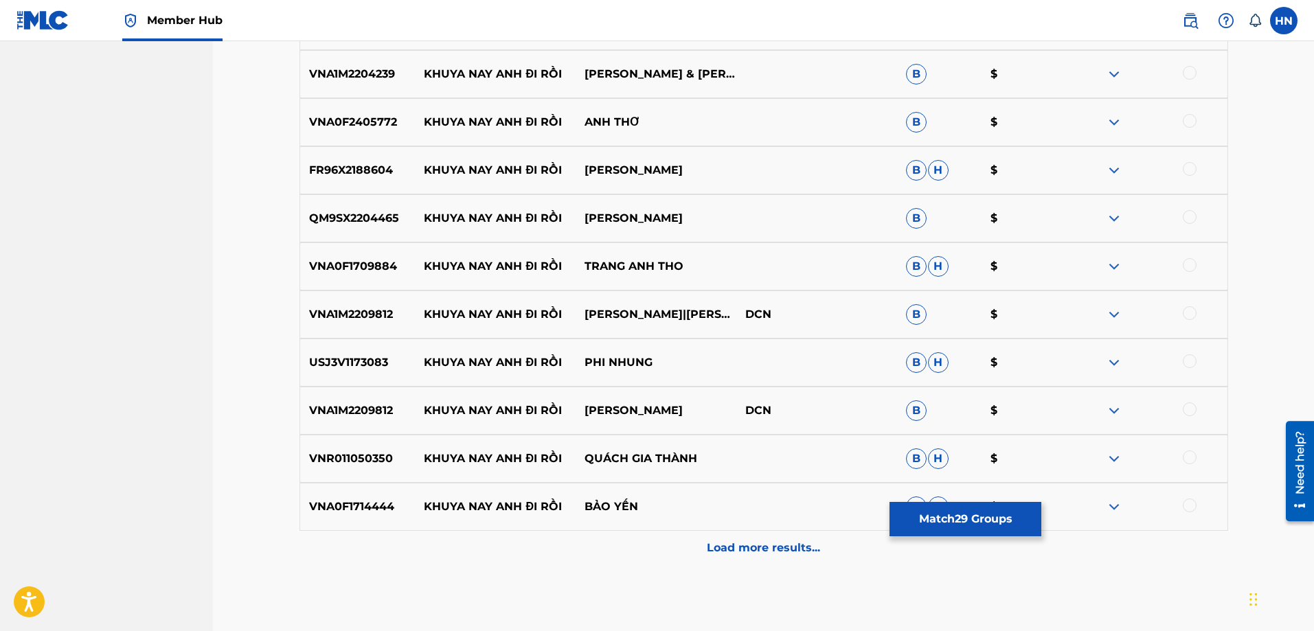
click at [356, 71] on p "VNA1M2204239" at bounding box center [357, 74] width 115 height 16
click at [1187, 71] on div at bounding box center [1190, 73] width 14 height 14
click at [330, 119] on p "VNA0F2405772" at bounding box center [357, 122] width 115 height 16
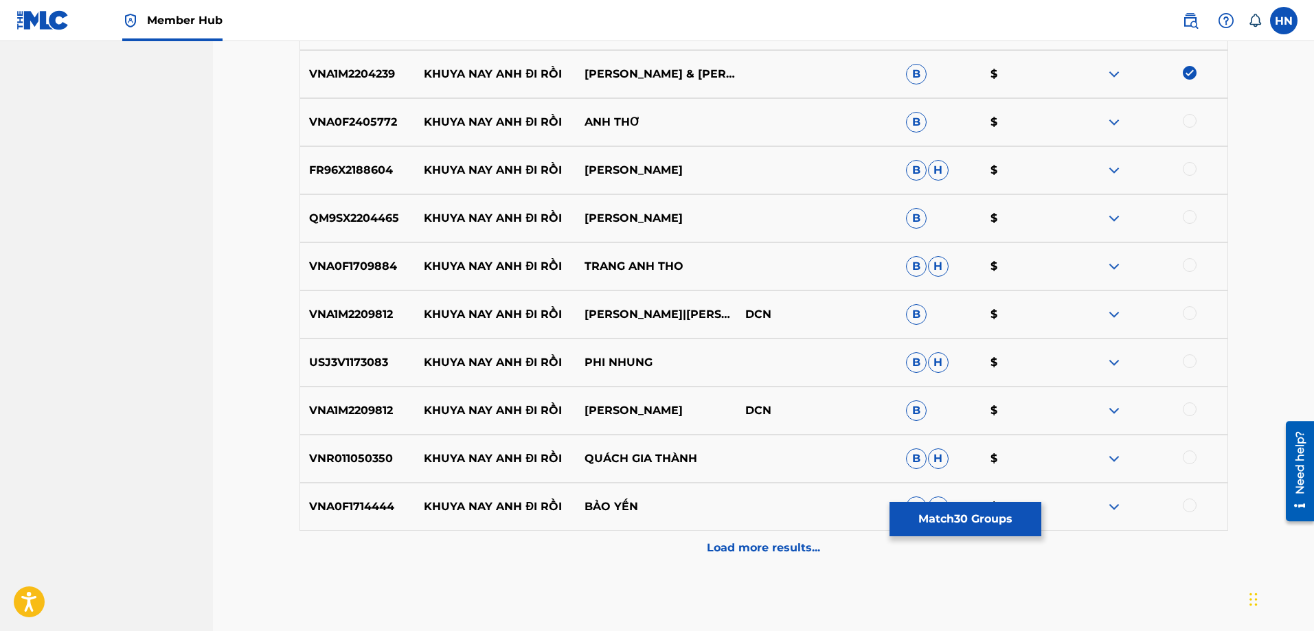
click at [1183, 124] on div at bounding box center [1190, 121] width 14 height 14
click at [339, 168] on p "FR96X2188604" at bounding box center [357, 170] width 115 height 16
click at [1182, 168] on div at bounding box center [1147, 170] width 161 height 16
click at [1187, 168] on div at bounding box center [1190, 169] width 14 height 14
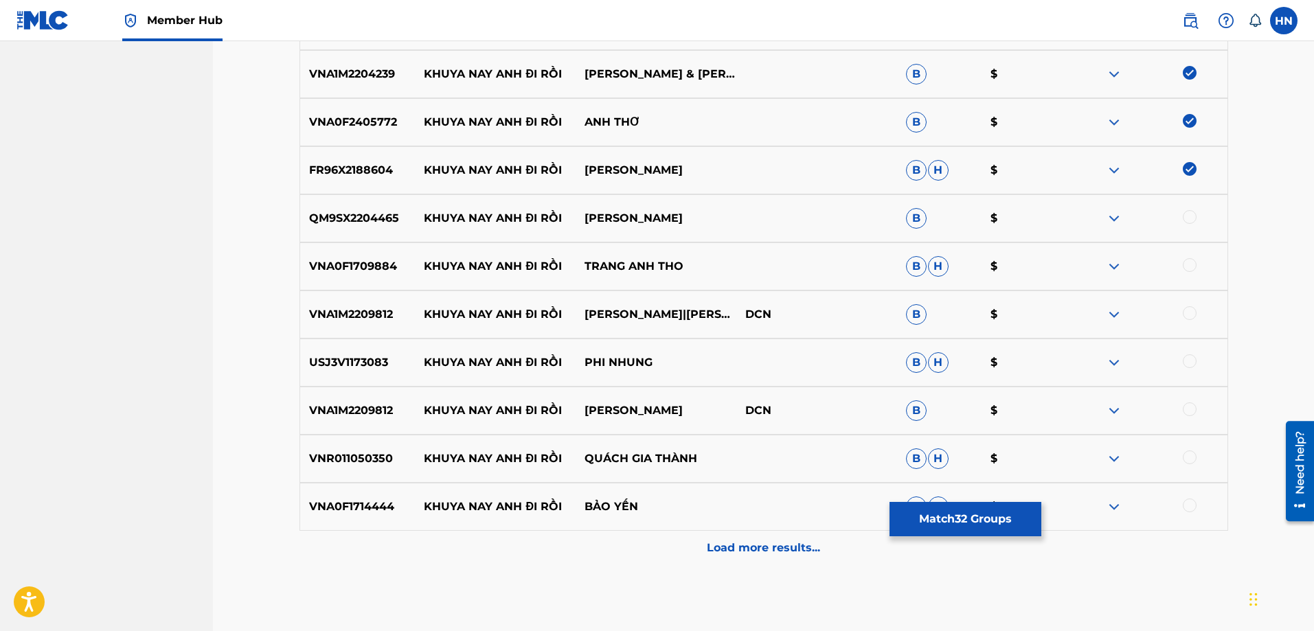
click at [372, 203] on div "QM9SX2204465 KHUYA NAY ANH ĐI RỒI MỸ HUYỀN B $" at bounding box center [764, 218] width 929 height 48
click at [1188, 212] on div at bounding box center [1190, 217] width 14 height 14
click at [376, 274] on p "VNA0F1709884" at bounding box center [357, 266] width 115 height 16
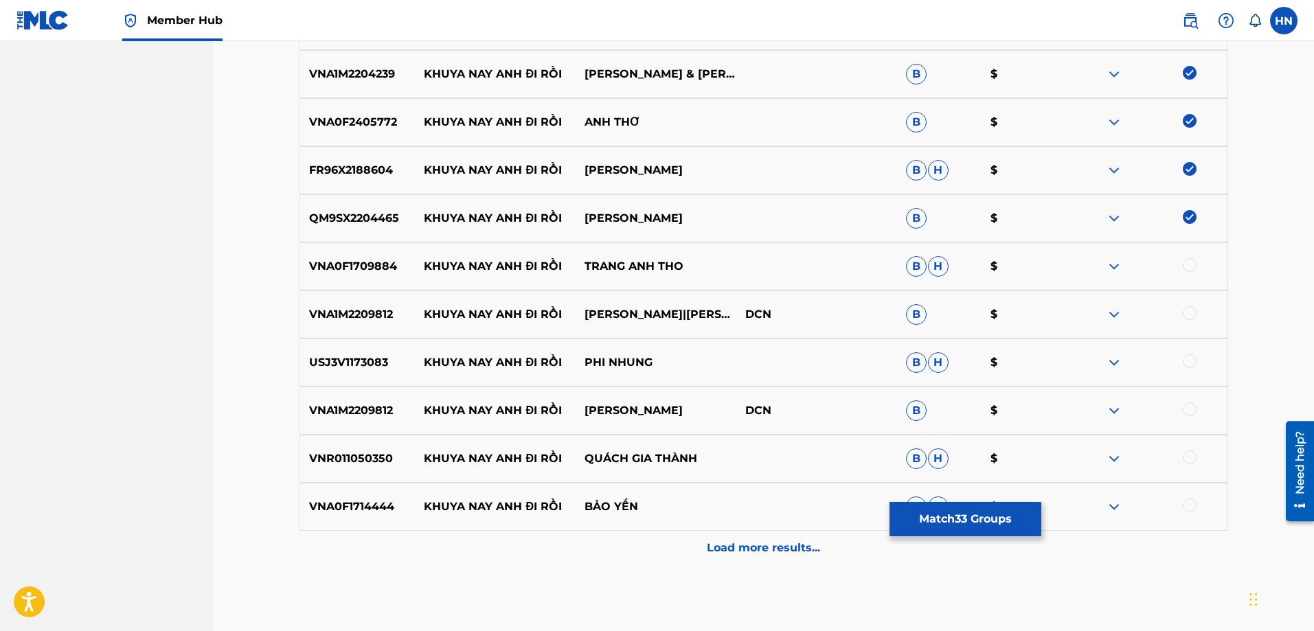
click at [1193, 264] on div at bounding box center [1190, 265] width 14 height 14
click at [384, 324] on div "VNA1M2209812 KHUYA NAY ANH ĐI RỒI GIA TIẾN|THANH NGÂN DCN B $" at bounding box center [764, 315] width 929 height 48
click at [1182, 312] on div at bounding box center [1147, 314] width 161 height 16
click at [1185, 312] on div at bounding box center [1190, 313] width 14 height 14
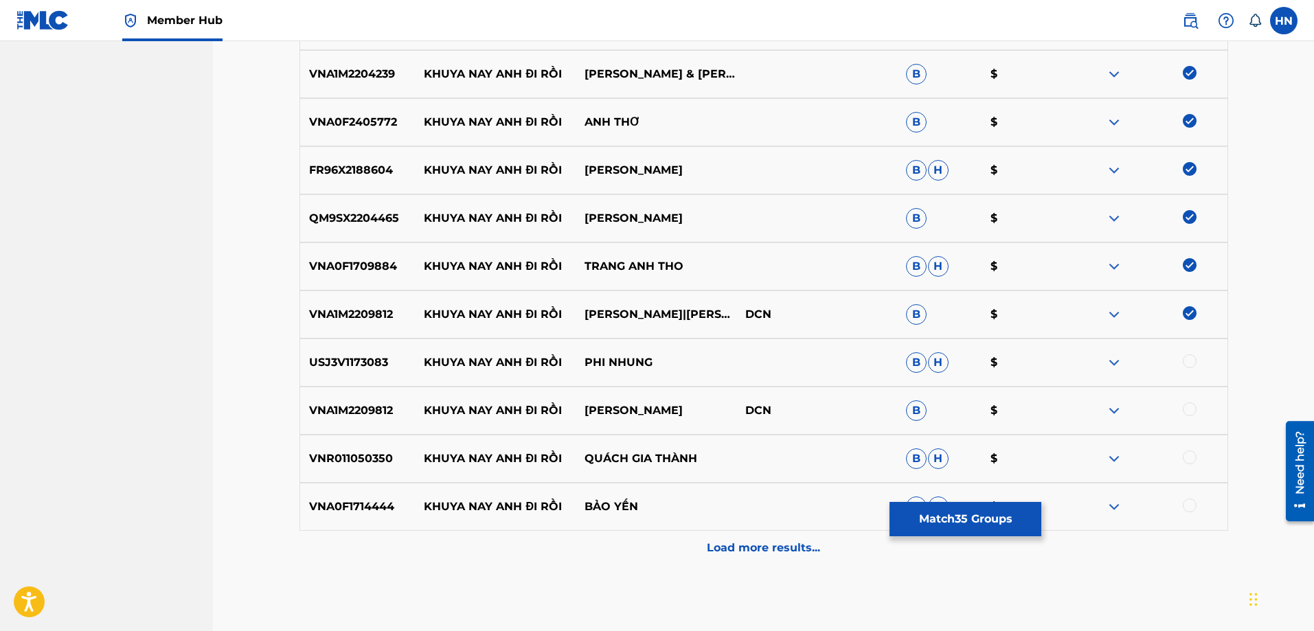
click at [341, 362] on p "USJ3V1173083" at bounding box center [357, 362] width 115 height 16
click at [1193, 361] on div at bounding box center [1190, 361] width 14 height 14
click at [367, 429] on div "VNA1M2209812 KHUYA NAY ANH ĐI RỒI THANH NGÂN DCN B $" at bounding box center [764, 411] width 929 height 48
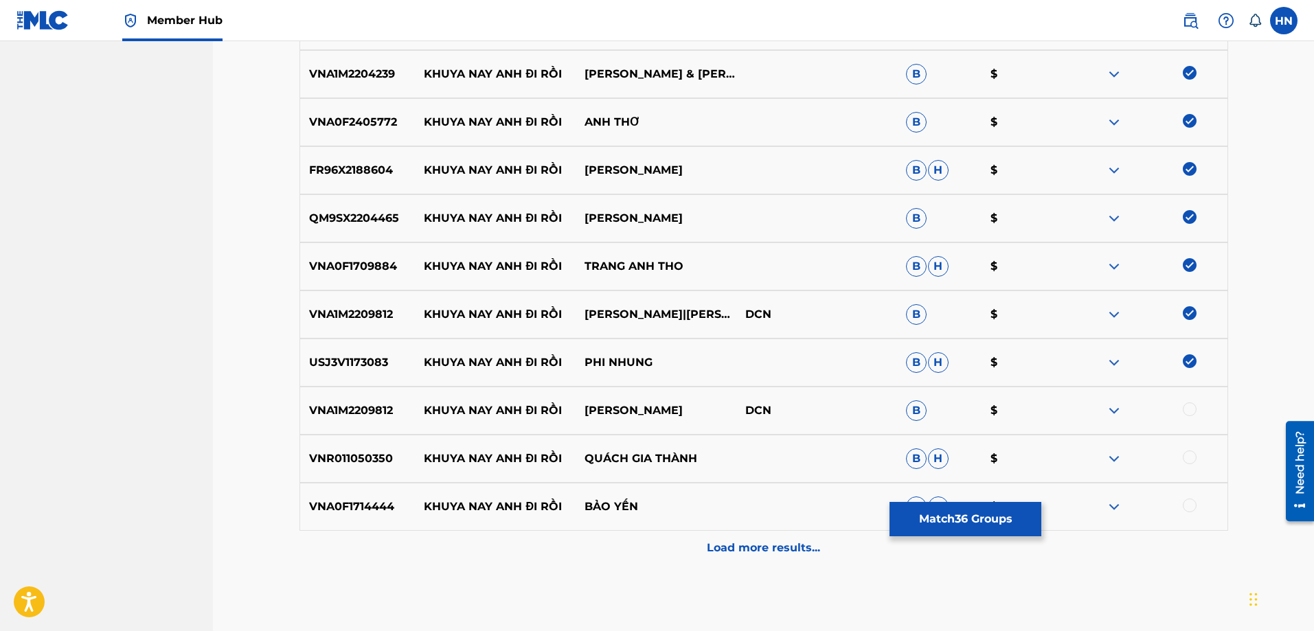
click at [1194, 413] on div at bounding box center [1190, 410] width 14 height 14
click at [361, 451] on p "VNR011050350" at bounding box center [357, 459] width 115 height 16
click at [1193, 457] on div at bounding box center [1190, 458] width 14 height 14
click at [362, 516] on div "VNA0F1714444 KHUYA NAY ANH ĐI RỒI BẢO YẾN B H $" at bounding box center [764, 507] width 929 height 48
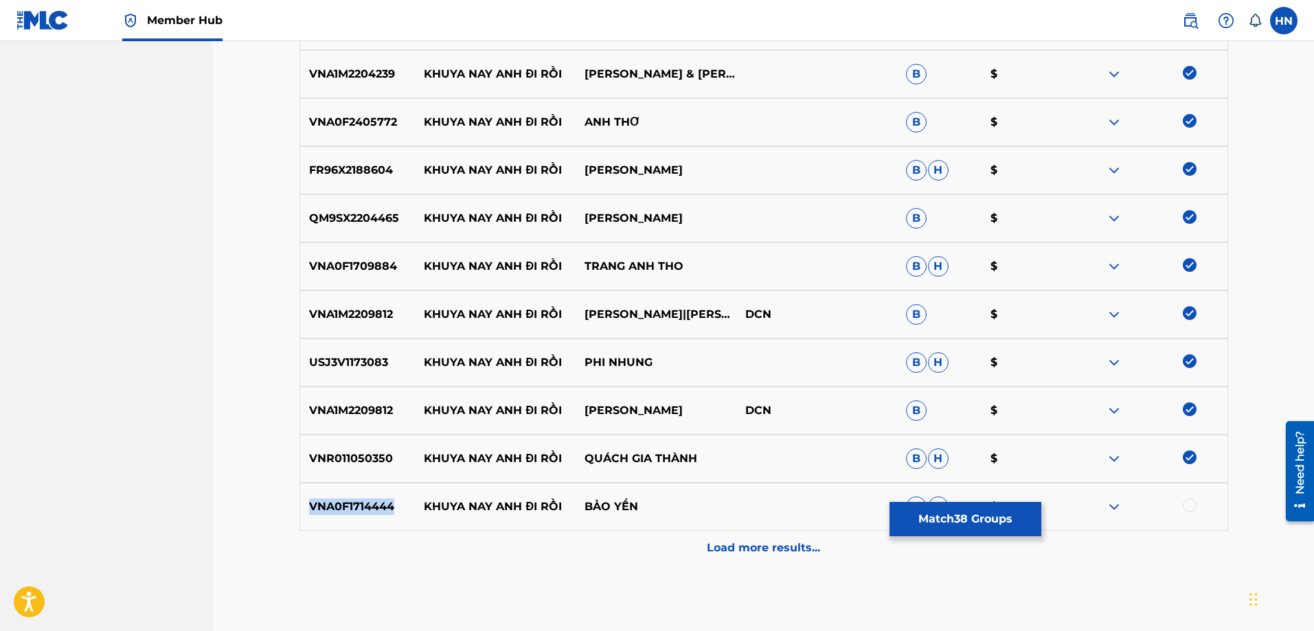
click at [362, 516] on div "VNA0F1714444 KHUYA NAY ANH ĐI RỒI BẢO YẾN B H $" at bounding box center [764, 507] width 929 height 48
click at [1188, 499] on div at bounding box center [1190, 506] width 14 height 14
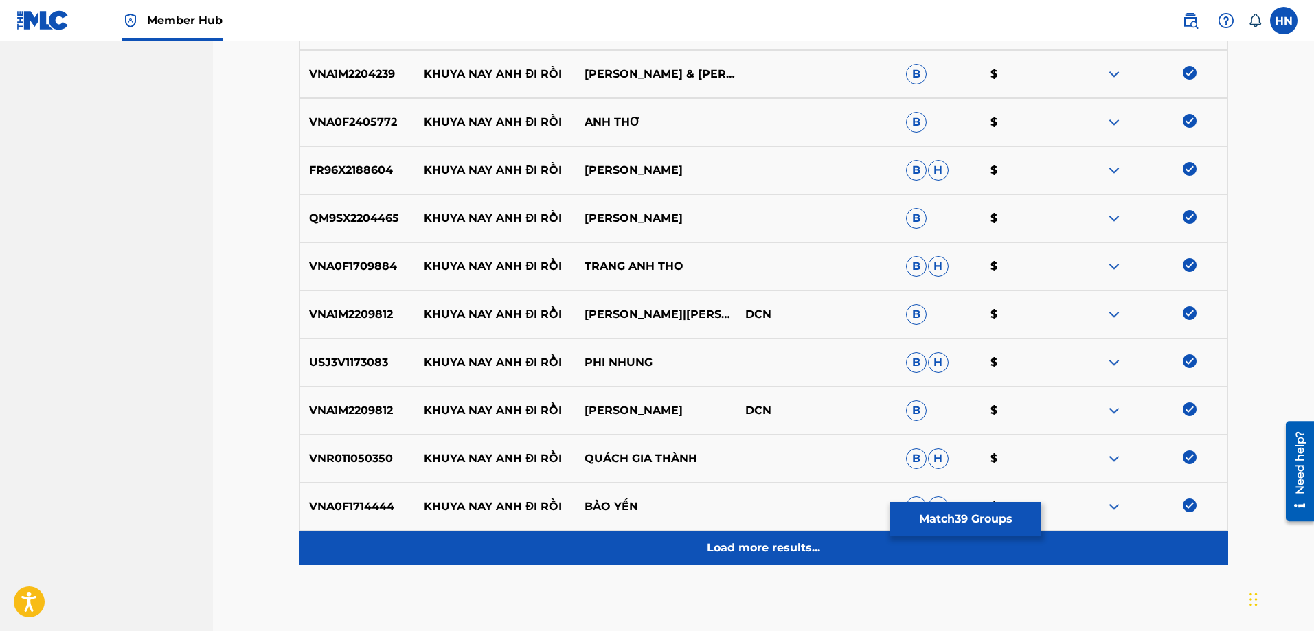
click at [758, 534] on div "Load more results..." at bounding box center [764, 548] width 929 height 34
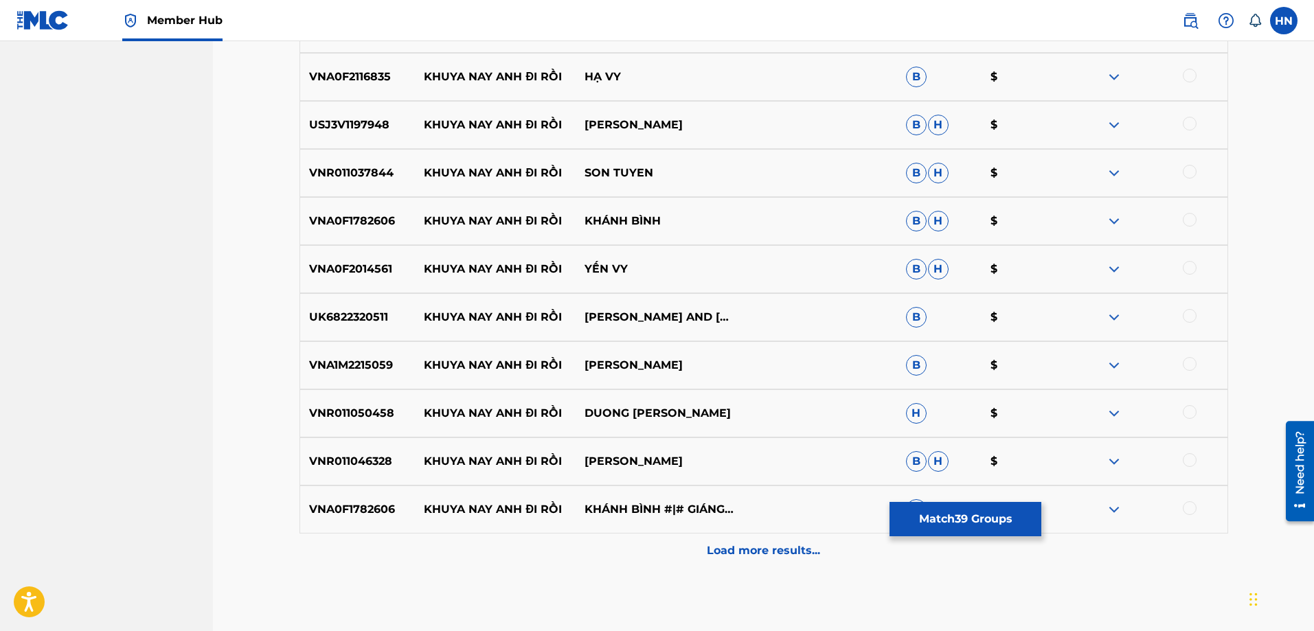
scroll to position [2402, 0]
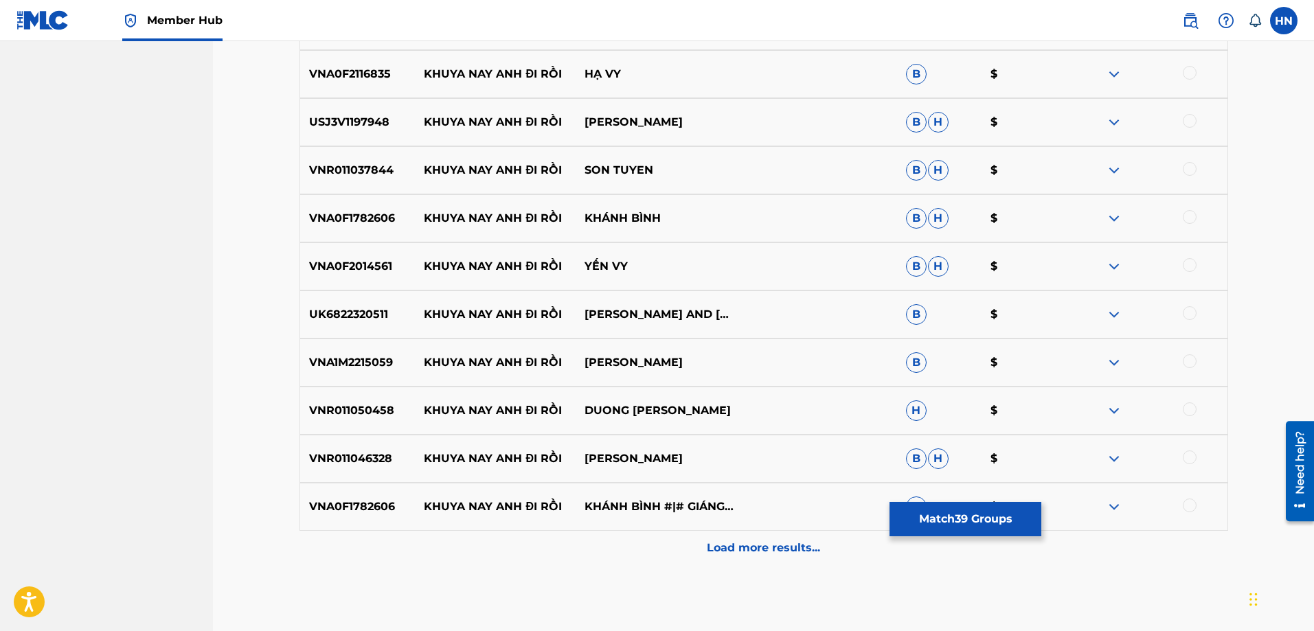
click at [371, 84] on div "VNA0F2116835 KHUYA NAY ANH ĐI RỒI HẠ VY B $" at bounding box center [764, 74] width 929 height 48
click at [1189, 74] on div at bounding box center [1190, 73] width 14 height 14
click at [351, 125] on p "USJ3V1197948" at bounding box center [357, 122] width 115 height 16
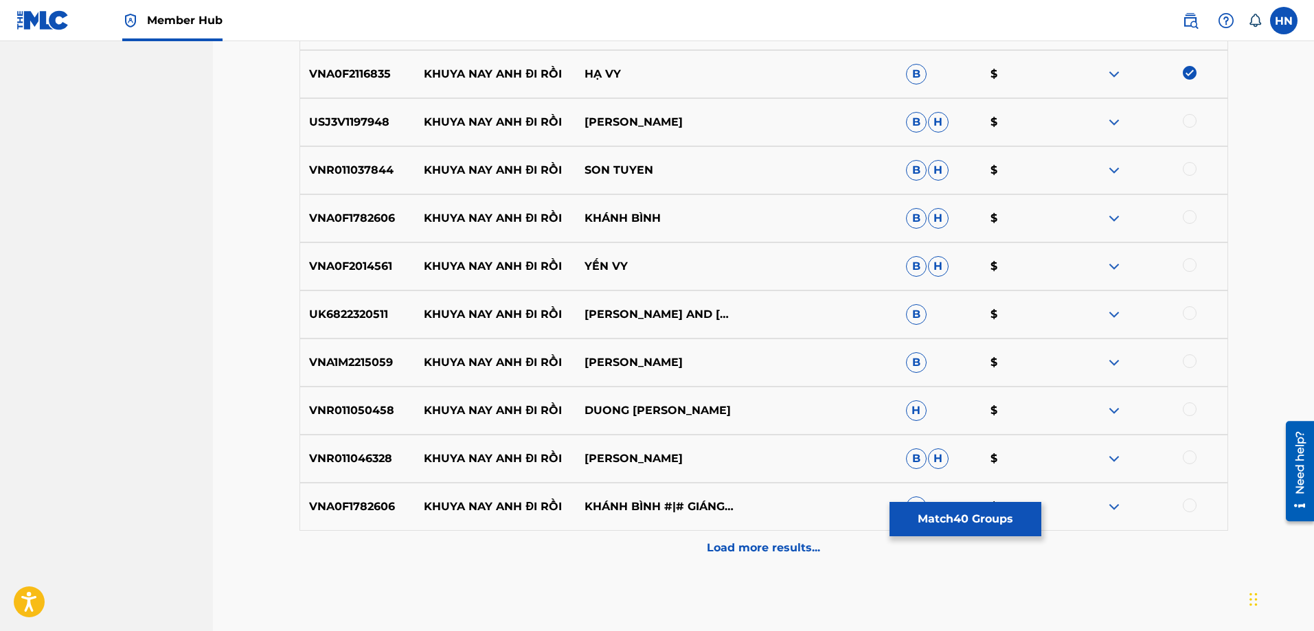
click at [1191, 115] on div at bounding box center [1190, 121] width 14 height 14
click at [371, 177] on p "VNR011037844" at bounding box center [357, 170] width 115 height 16
click at [1190, 168] on div at bounding box center [1190, 169] width 14 height 14
click at [378, 216] on p "VNA0F1782606" at bounding box center [357, 218] width 115 height 16
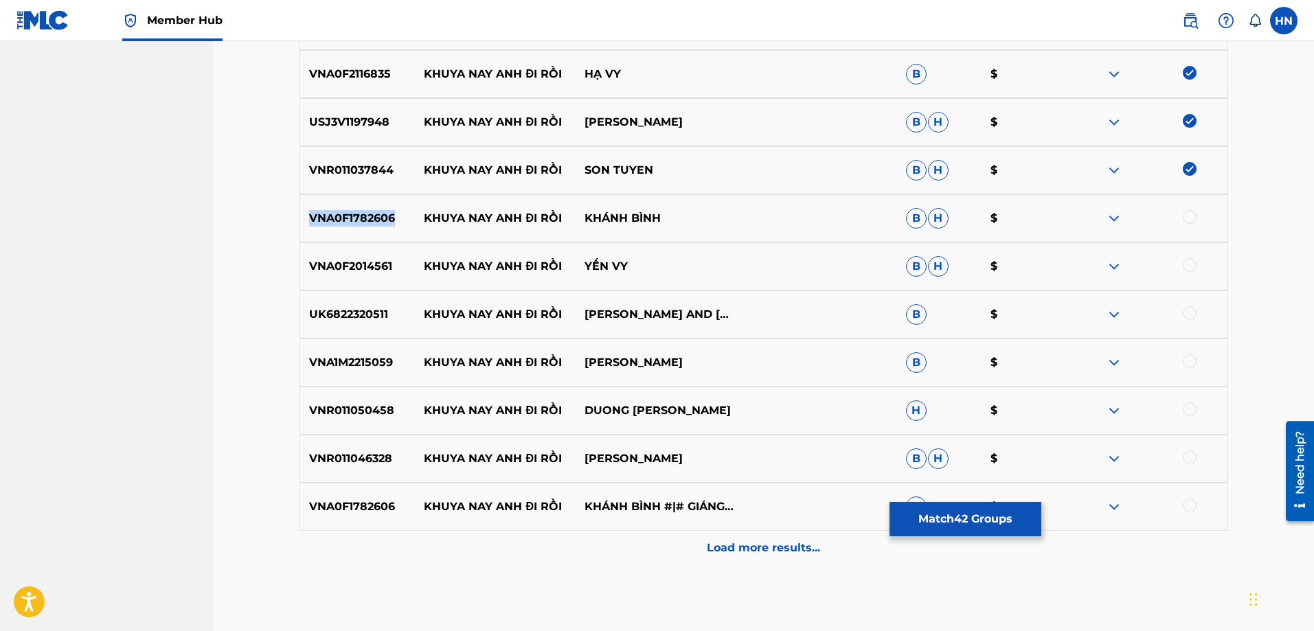
click at [378, 216] on p "VNA0F1782606" at bounding box center [357, 218] width 115 height 16
click at [1193, 216] on div at bounding box center [1190, 217] width 14 height 14
click at [369, 261] on p "VNA0F2014561" at bounding box center [357, 266] width 115 height 16
click at [1183, 260] on div at bounding box center [1147, 266] width 161 height 16
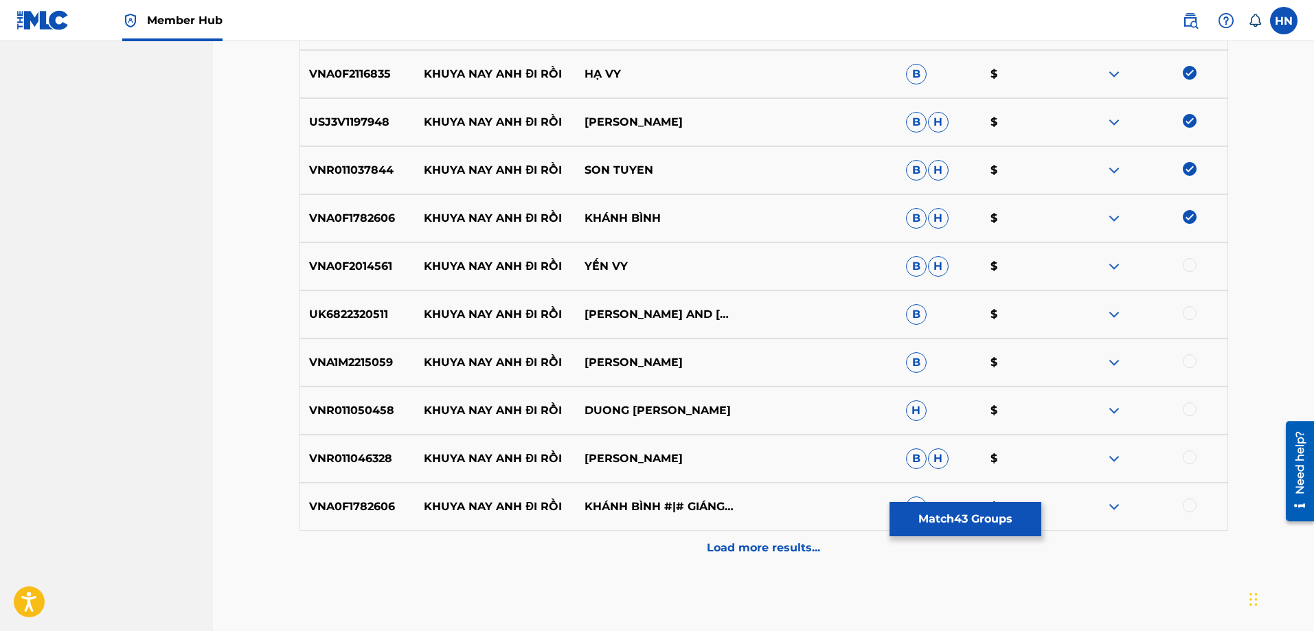
click at [1186, 261] on div at bounding box center [1190, 265] width 14 height 14
click at [383, 308] on p "UK6822320511" at bounding box center [357, 314] width 115 height 16
click at [1193, 314] on div at bounding box center [1190, 313] width 14 height 14
click at [394, 359] on p "VNA1M2215059" at bounding box center [357, 362] width 115 height 16
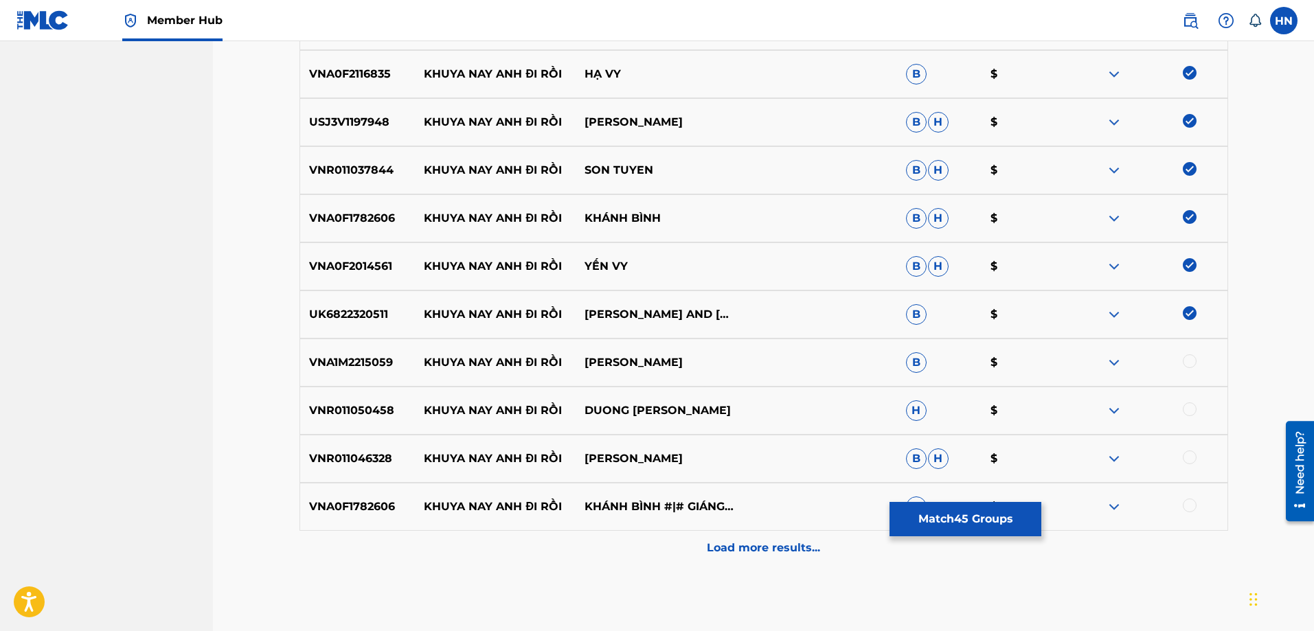
click at [390, 362] on p "VNA1M2215059" at bounding box center [357, 362] width 115 height 16
click at [1195, 362] on div at bounding box center [1190, 361] width 14 height 14
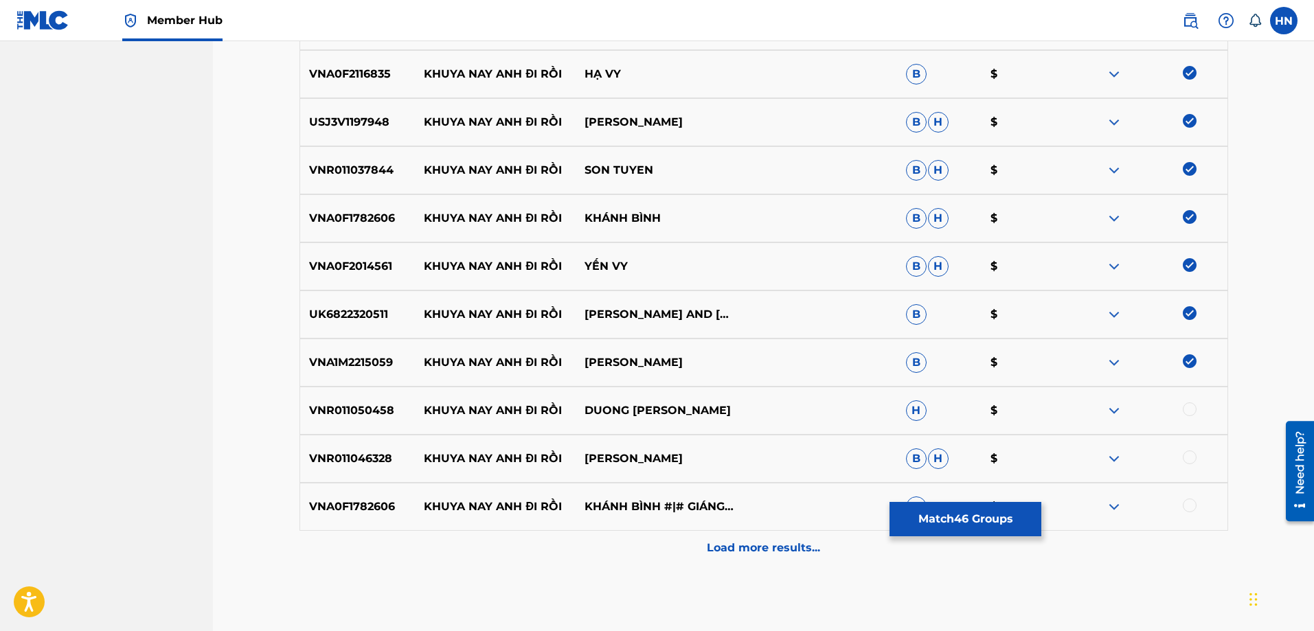
click at [372, 414] on p "VNR011050458" at bounding box center [357, 411] width 115 height 16
click at [1183, 412] on div at bounding box center [1190, 410] width 14 height 14
click at [359, 459] on p "VNR011046328" at bounding box center [357, 459] width 115 height 16
click at [359, 458] on p "VNR011046328" at bounding box center [357, 459] width 115 height 16
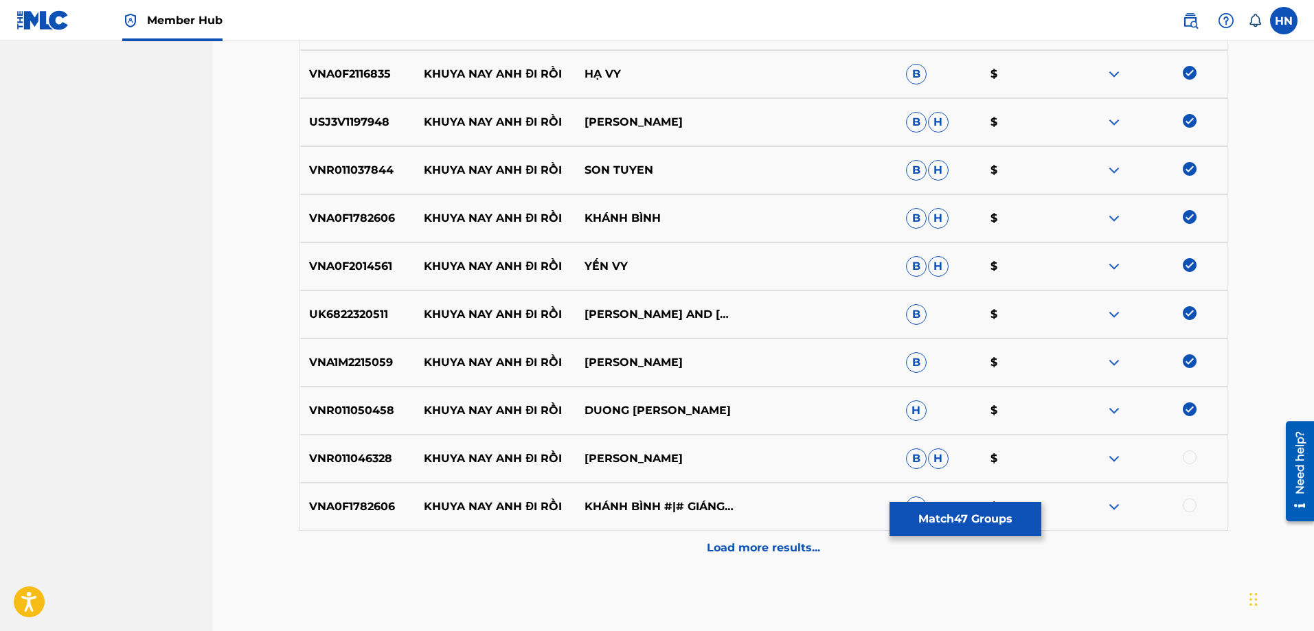
click at [1186, 454] on div at bounding box center [1190, 458] width 14 height 14
click at [358, 502] on p "VNA0F1782606" at bounding box center [357, 507] width 115 height 16
click at [1193, 506] on div at bounding box center [1190, 506] width 14 height 14
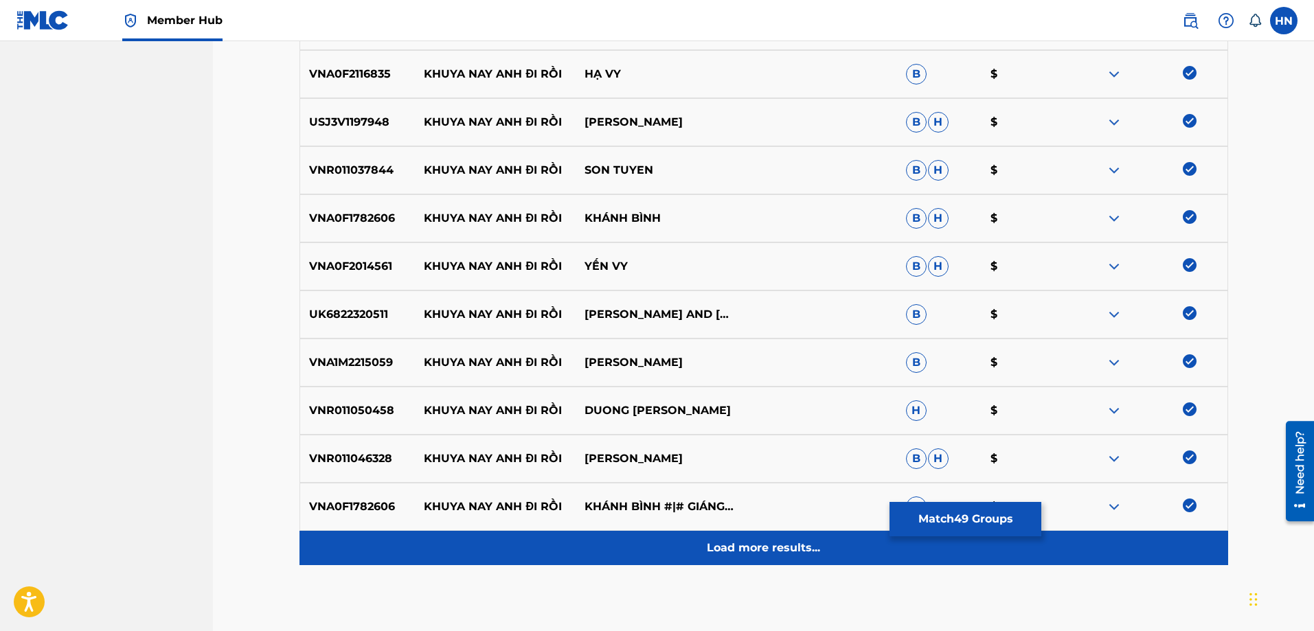
click at [793, 543] on p "Load more results..." at bounding box center [763, 548] width 113 height 16
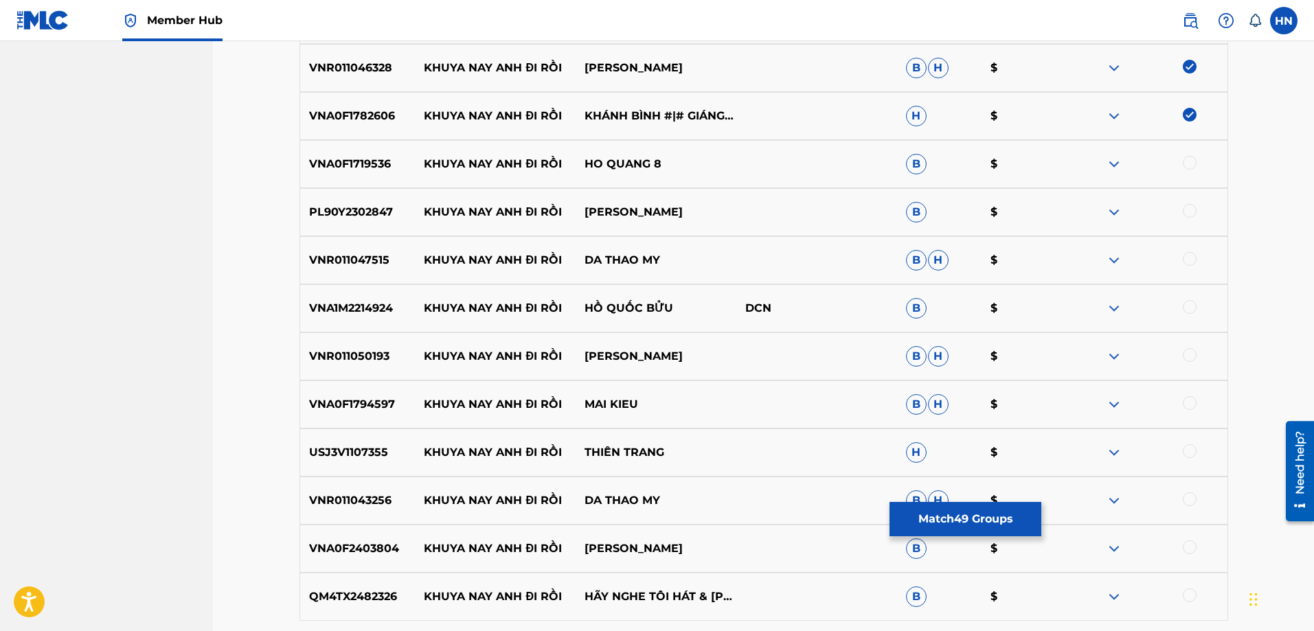
scroll to position [2814, 0]
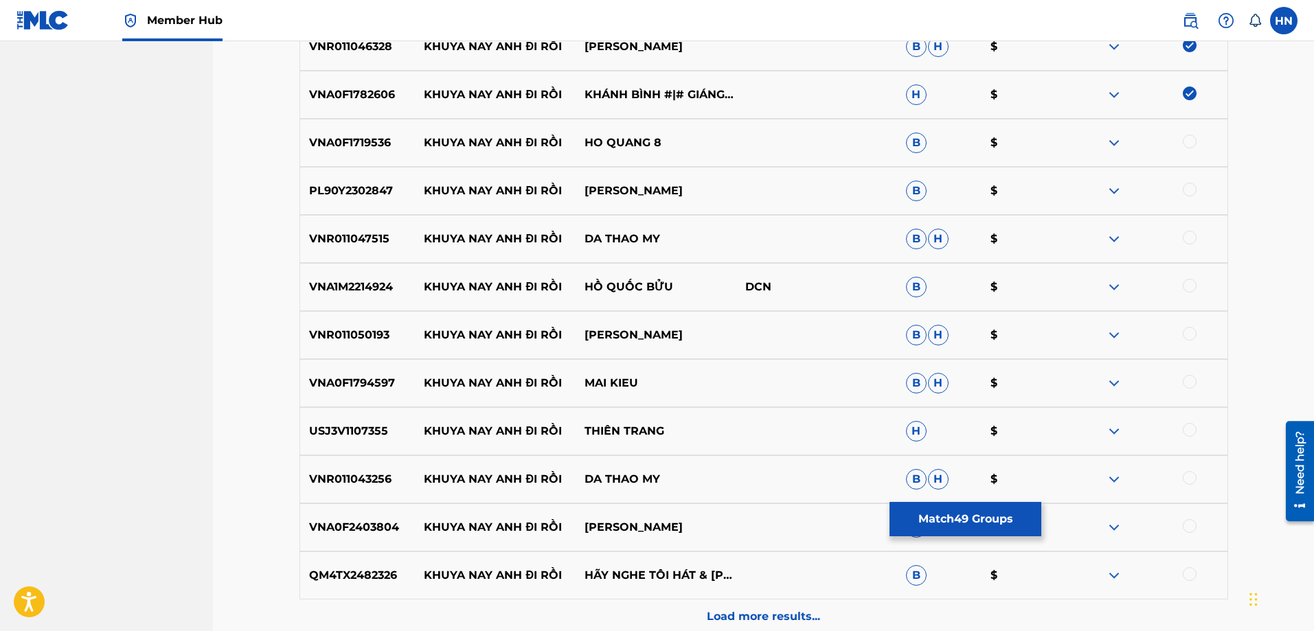
click at [355, 147] on p "VNA0F1719536" at bounding box center [357, 143] width 115 height 16
click at [1187, 140] on div at bounding box center [1190, 142] width 14 height 14
click at [354, 199] on div "PL90Y2302847 KHUYA NAY ANH ĐI RỒI THUY HUYEN B $" at bounding box center [764, 191] width 929 height 48
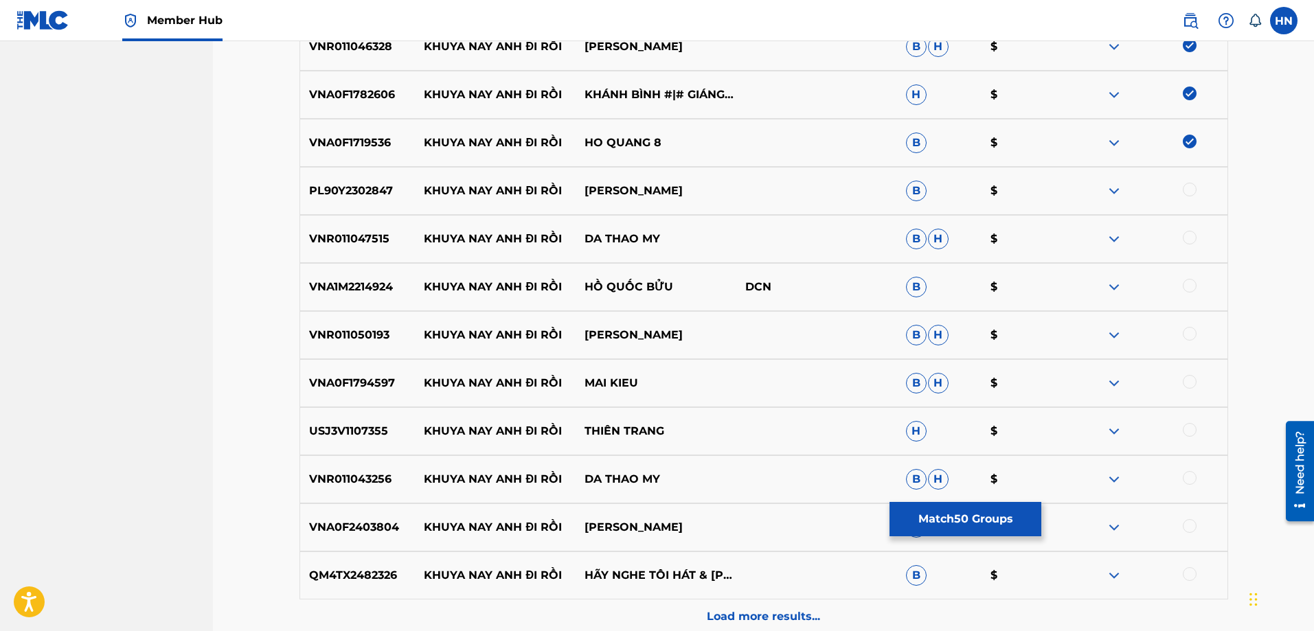
click at [1189, 191] on div at bounding box center [1190, 190] width 14 height 14
click at [357, 236] on p "VNR011047515" at bounding box center [357, 239] width 115 height 16
click at [1194, 238] on div at bounding box center [1190, 238] width 14 height 14
click at [321, 291] on p "VNA1M2214924" at bounding box center [357, 287] width 115 height 16
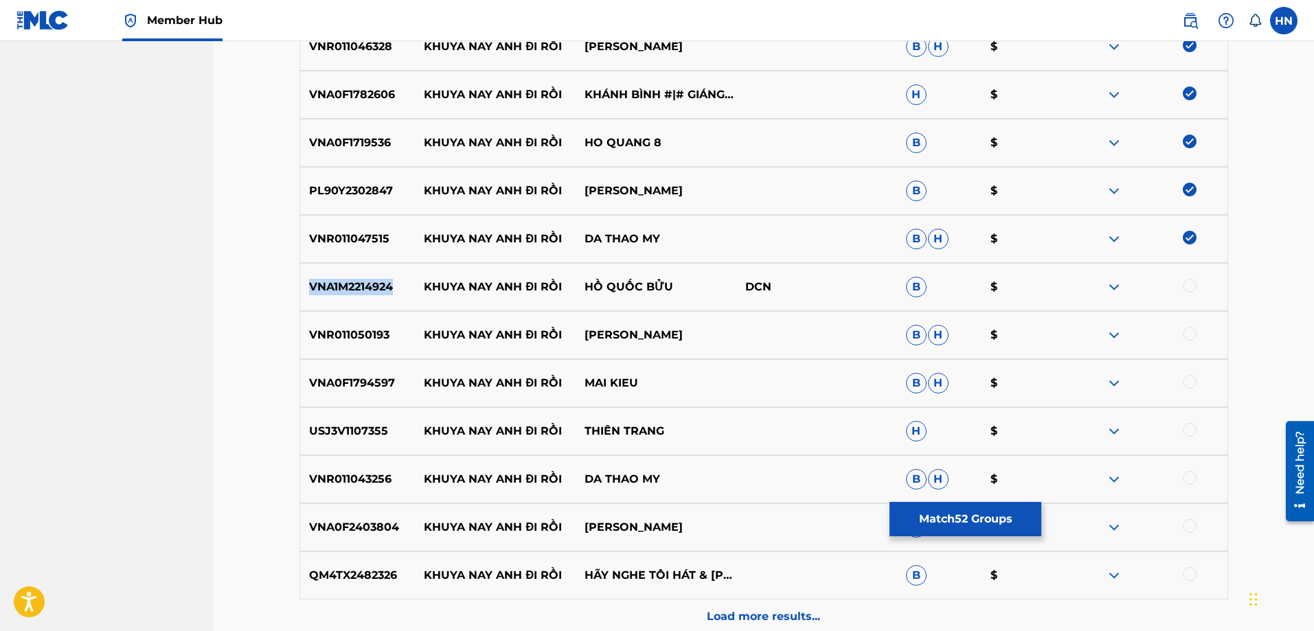
click at [321, 291] on p "VNA1M2214924" at bounding box center [357, 287] width 115 height 16
click at [1192, 284] on div at bounding box center [1190, 286] width 14 height 14
click at [348, 335] on p "VNR011050193" at bounding box center [357, 335] width 115 height 16
click at [1194, 339] on div at bounding box center [1190, 334] width 14 height 14
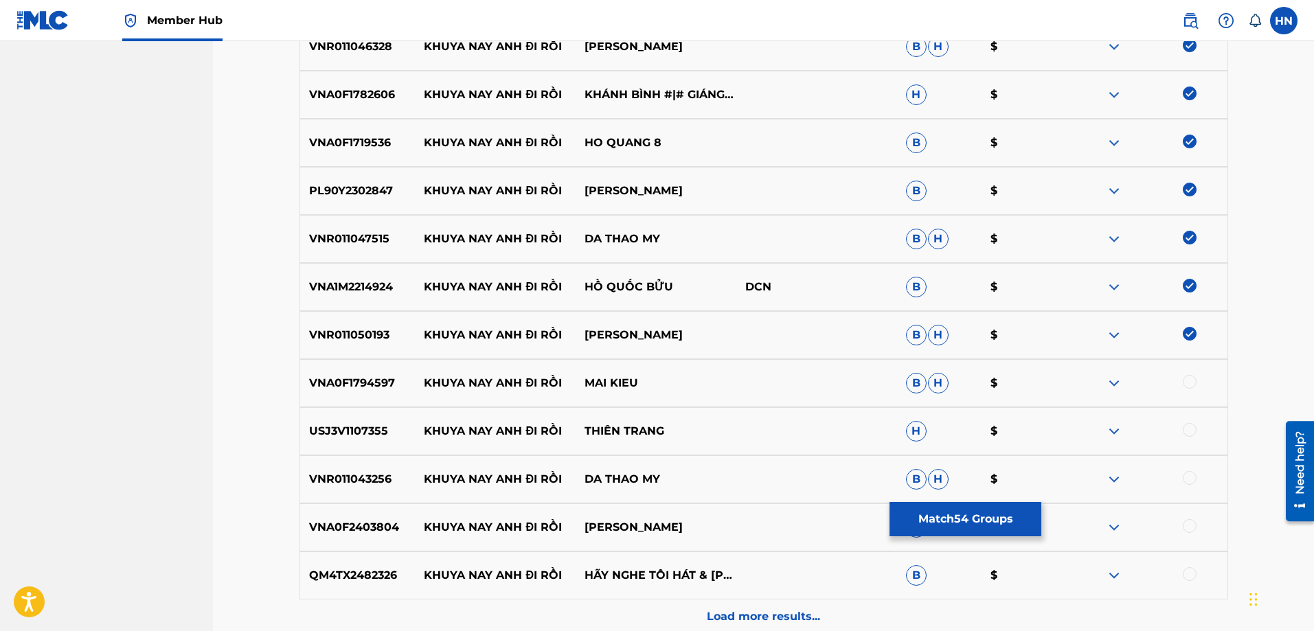
click at [345, 373] on div "VNA0F1794597 KHUYA NAY ANH ĐI RỒI MAI KIEU B H $" at bounding box center [764, 383] width 929 height 48
click at [1200, 381] on div at bounding box center [1147, 383] width 161 height 16
click at [1193, 385] on div at bounding box center [1190, 382] width 14 height 14
click at [336, 427] on p "USJ3V1107355" at bounding box center [357, 431] width 115 height 16
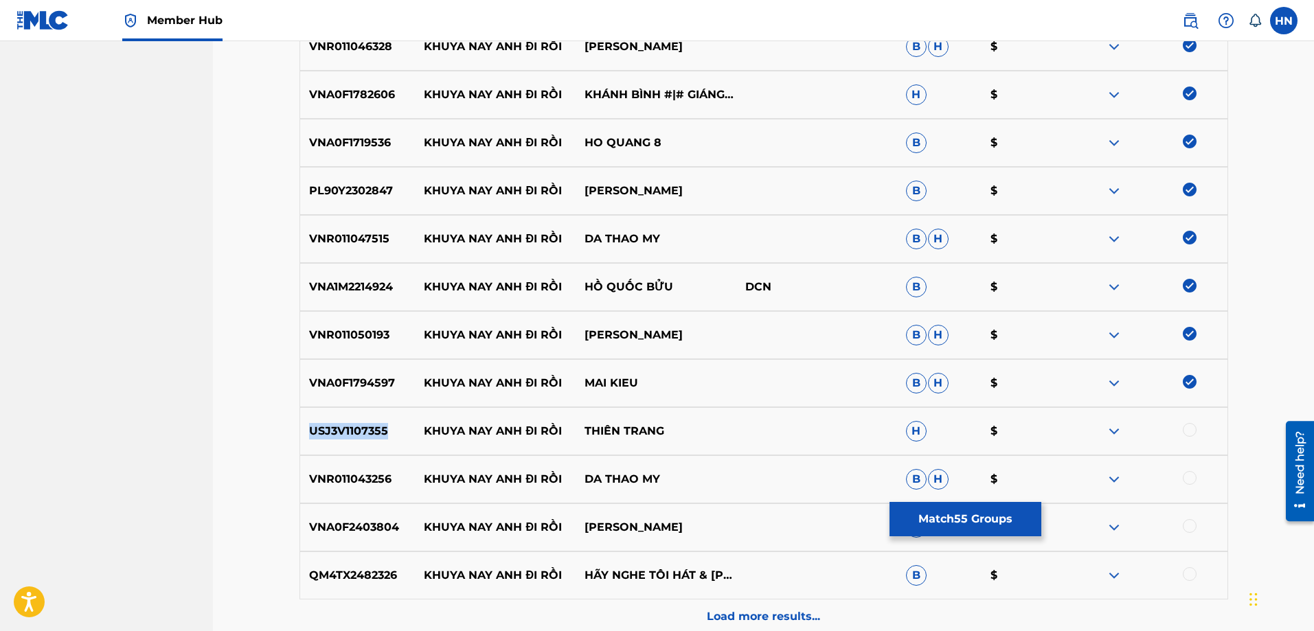
click at [336, 427] on p "USJ3V1107355" at bounding box center [357, 431] width 115 height 16
click at [1186, 425] on div at bounding box center [1190, 430] width 14 height 14
click at [348, 469] on div "VNR011043256 KHUYA NAY ANH ĐI RỒI DA THAO MY B H $" at bounding box center [764, 479] width 929 height 48
click at [1186, 472] on div at bounding box center [1190, 478] width 14 height 14
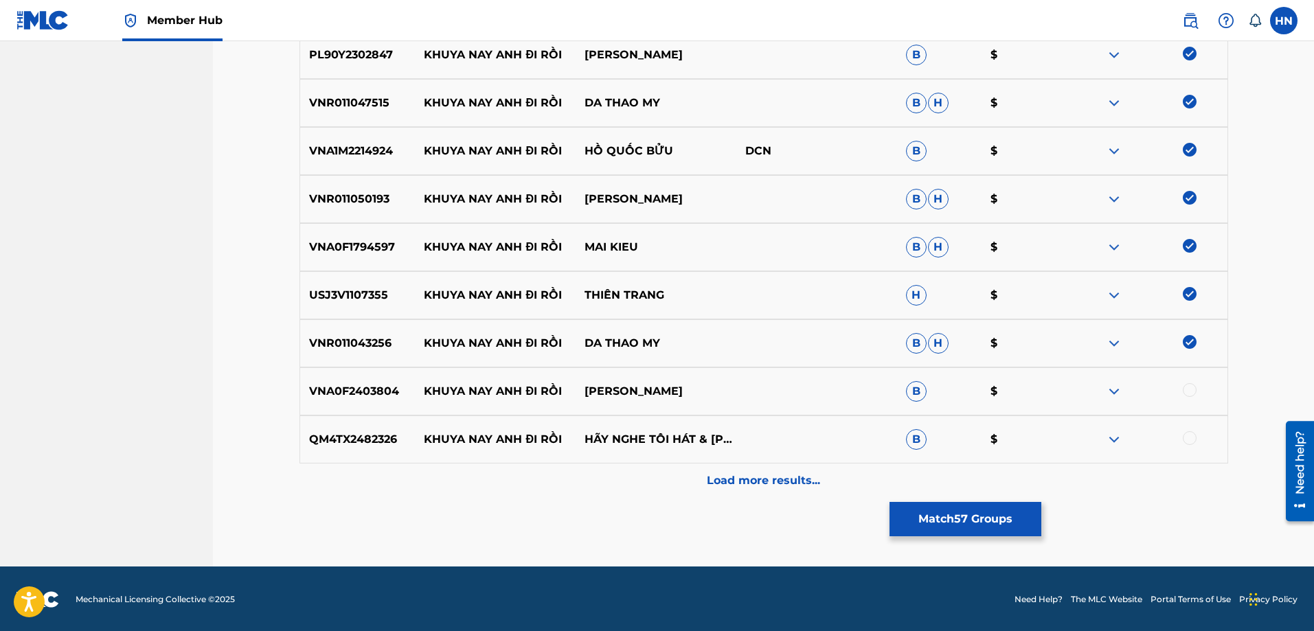
scroll to position [2952, 0]
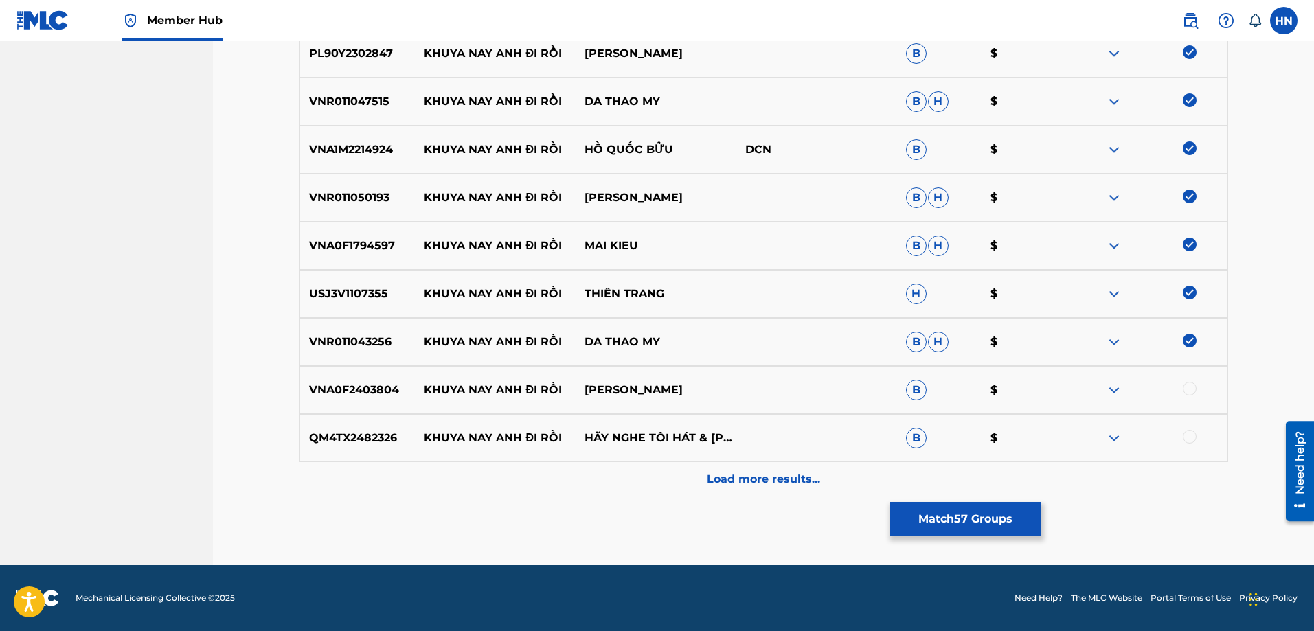
click at [386, 392] on p "VNA0F2403804" at bounding box center [357, 390] width 115 height 16
click at [1188, 392] on div at bounding box center [1190, 389] width 14 height 14
click at [350, 448] on div "QM4TX2482326 KHUYA NAY ANH ĐI RỒI HÃY NGHE TÔI HÁT & HÀ THÚY ANH B $" at bounding box center [764, 438] width 929 height 48
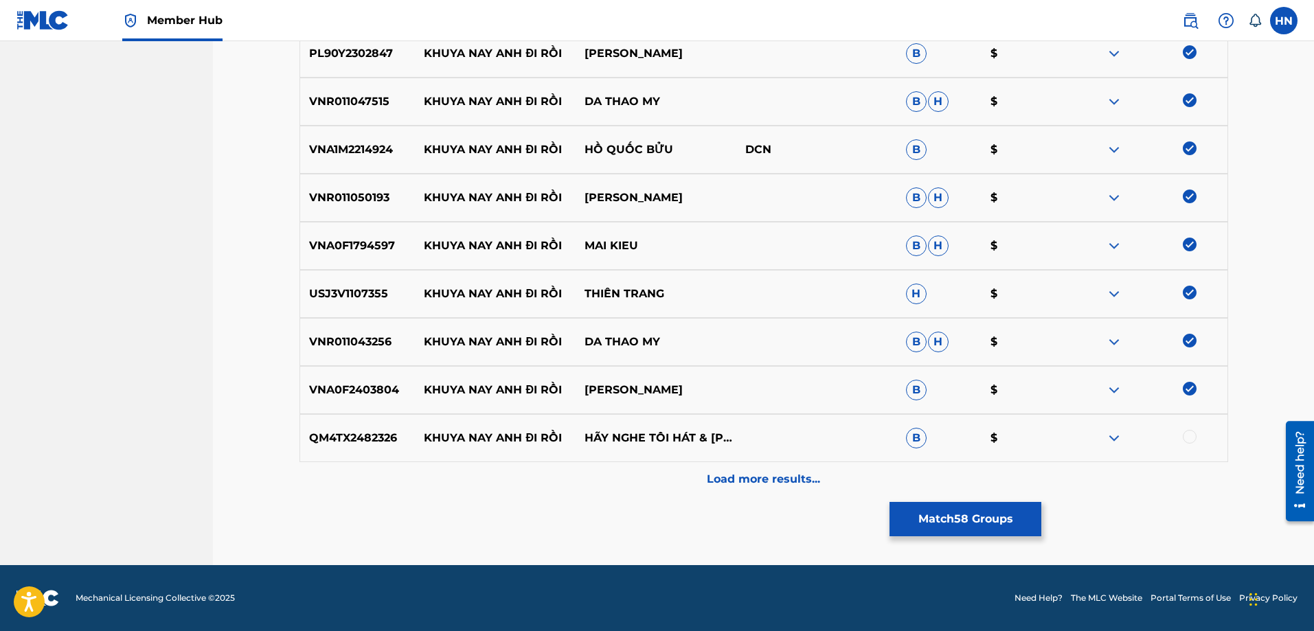
click at [1190, 438] on div at bounding box center [1190, 437] width 14 height 14
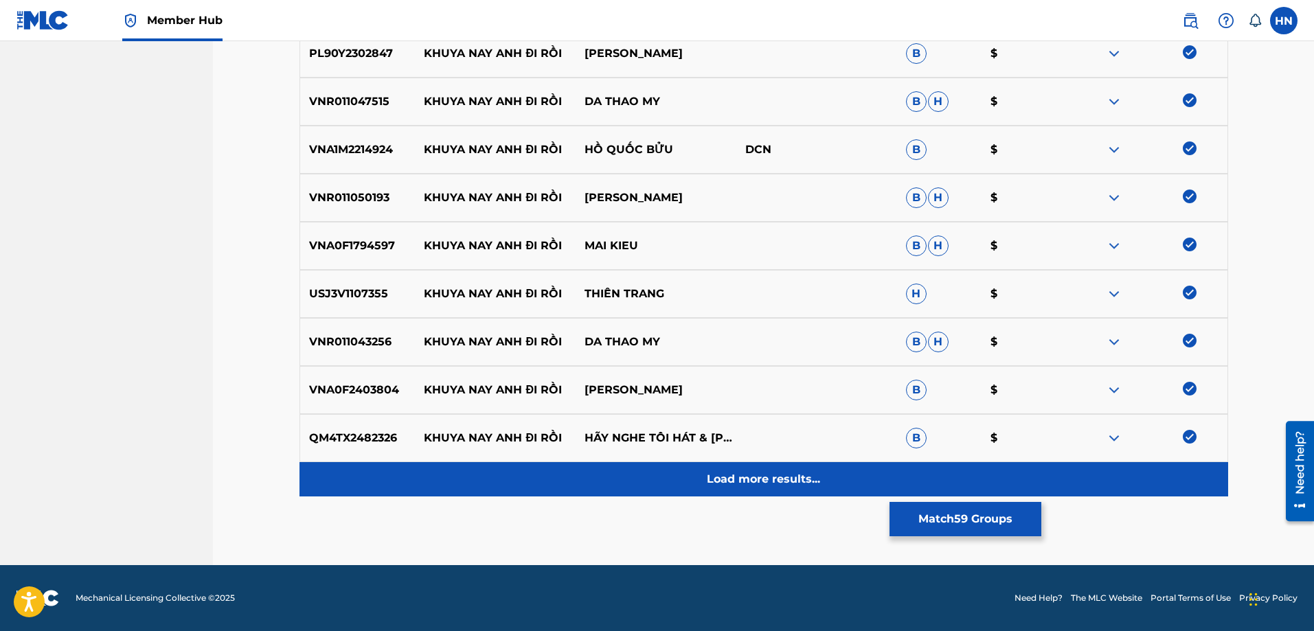
click at [808, 490] on div "Load more results..." at bounding box center [764, 479] width 929 height 34
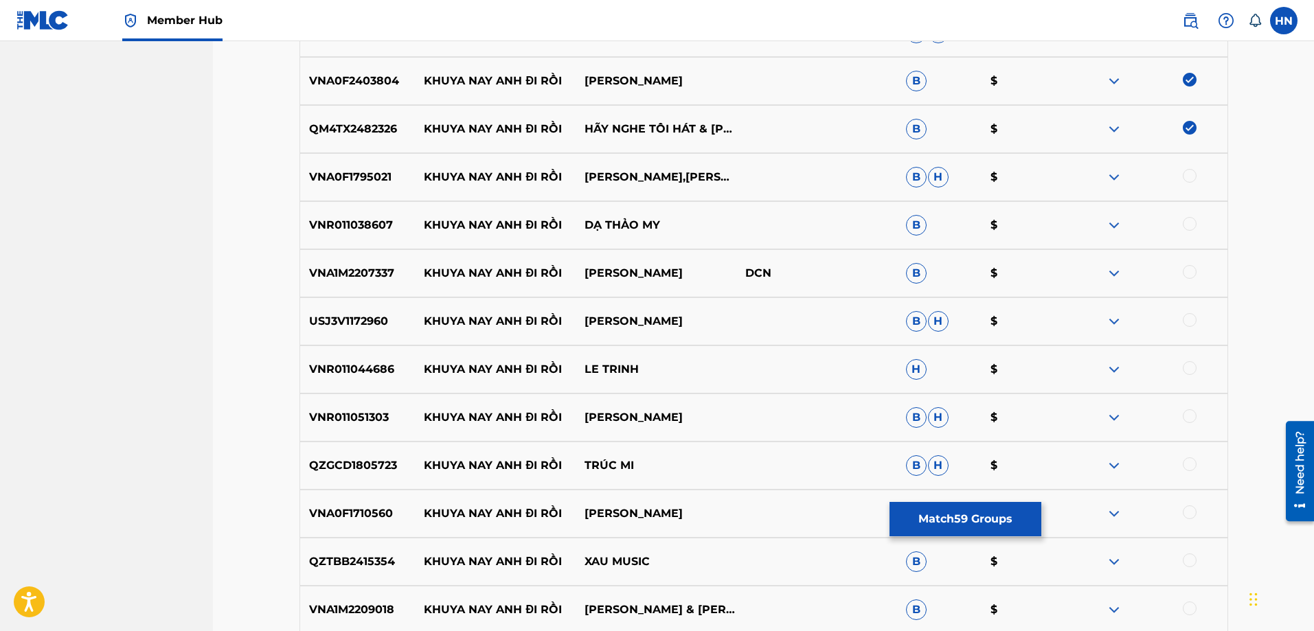
scroll to position [3295, 0]
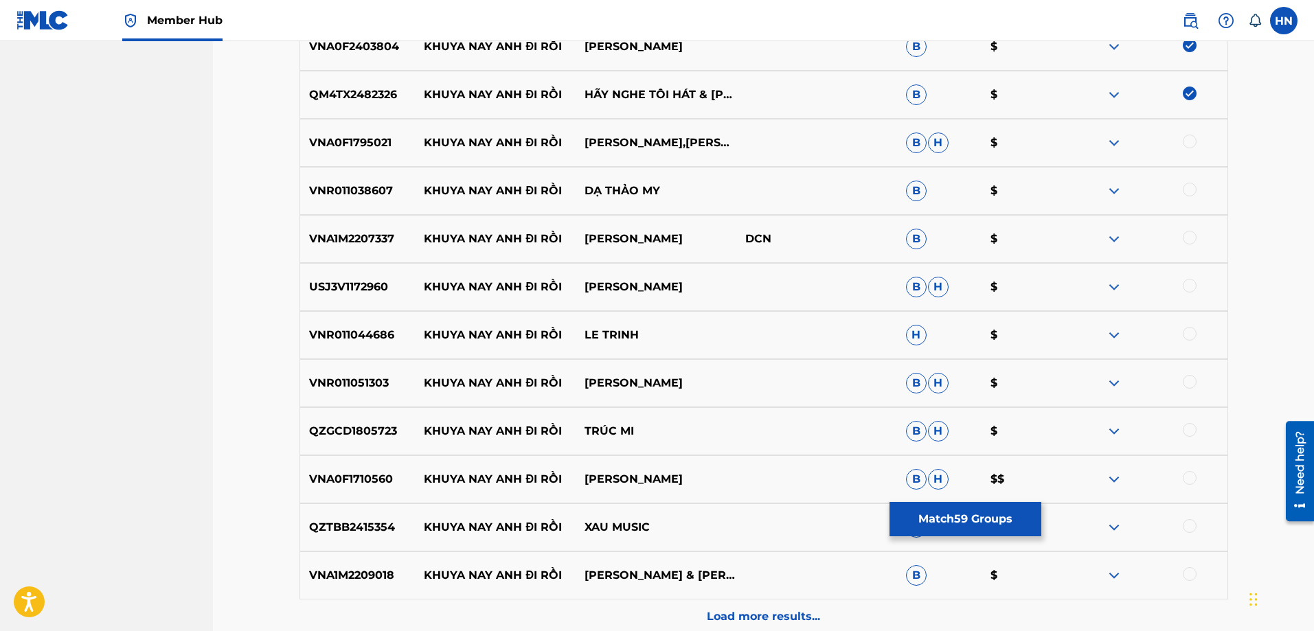
click at [374, 139] on p "VNA0F1795021" at bounding box center [357, 143] width 115 height 16
click at [1186, 145] on div at bounding box center [1190, 142] width 14 height 14
click at [377, 192] on p "VNR011038607" at bounding box center [357, 191] width 115 height 16
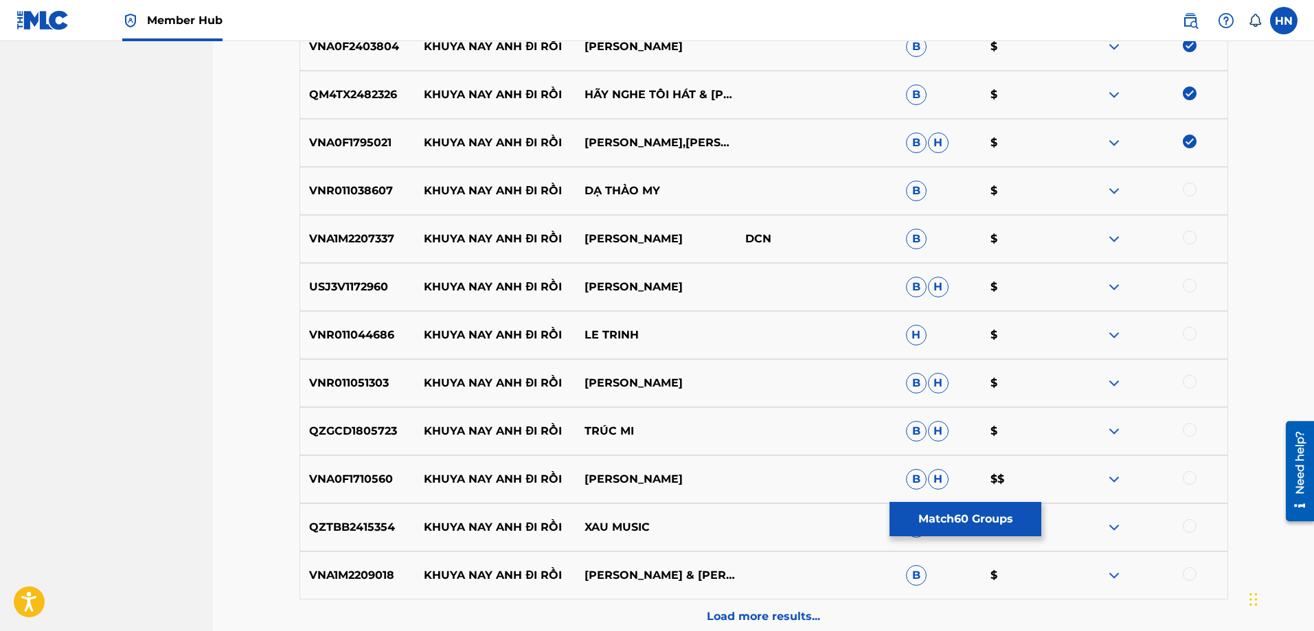
click at [1182, 189] on div at bounding box center [1147, 191] width 161 height 16
click at [1186, 190] on div at bounding box center [1190, 190] width 14 height 14
click at [370, 241] on p "VNA1M2207337" at bounding box center [357, 239] width 115 height 16
click at [1185, 239] on div at bounding box center [1190, 238] width 14 height 14
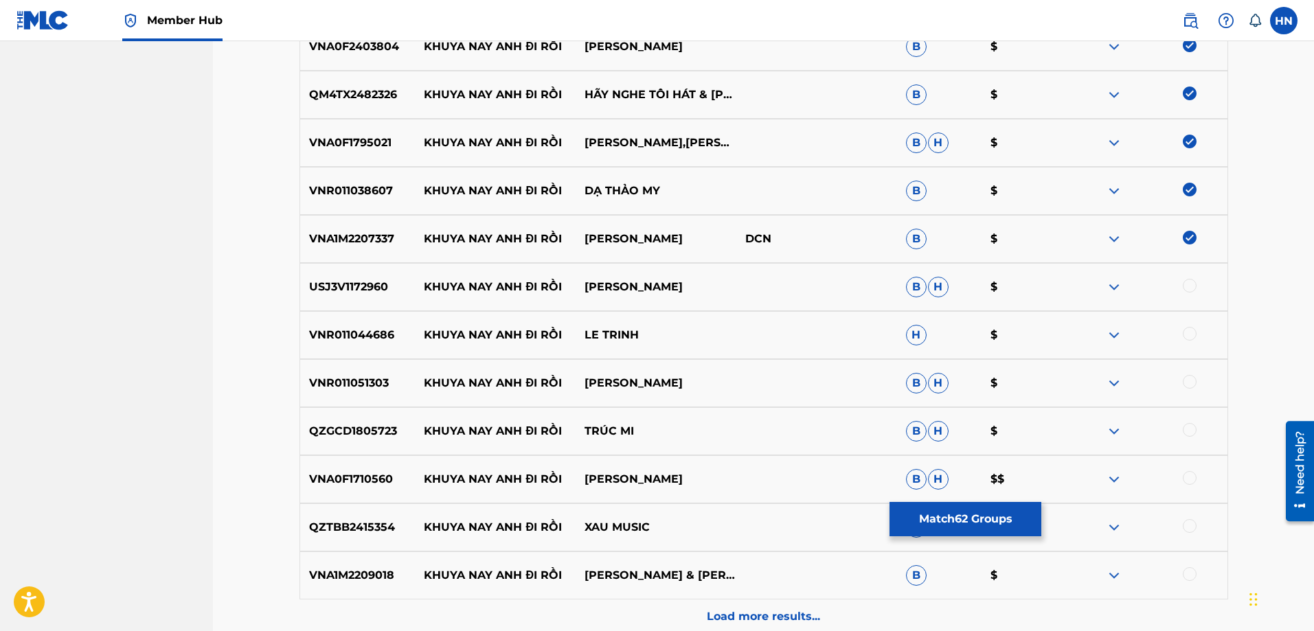
click at [374, 286] on p "USJ3V1172960" at bounding box center [357, 287] width 115 height 16
click at [1191, 286] on div at bounding box center [1190, 286] width 14 height 14
click at [364, 338] on p "VNR011044686" at bounding box center [357, 335] width 115 height 16
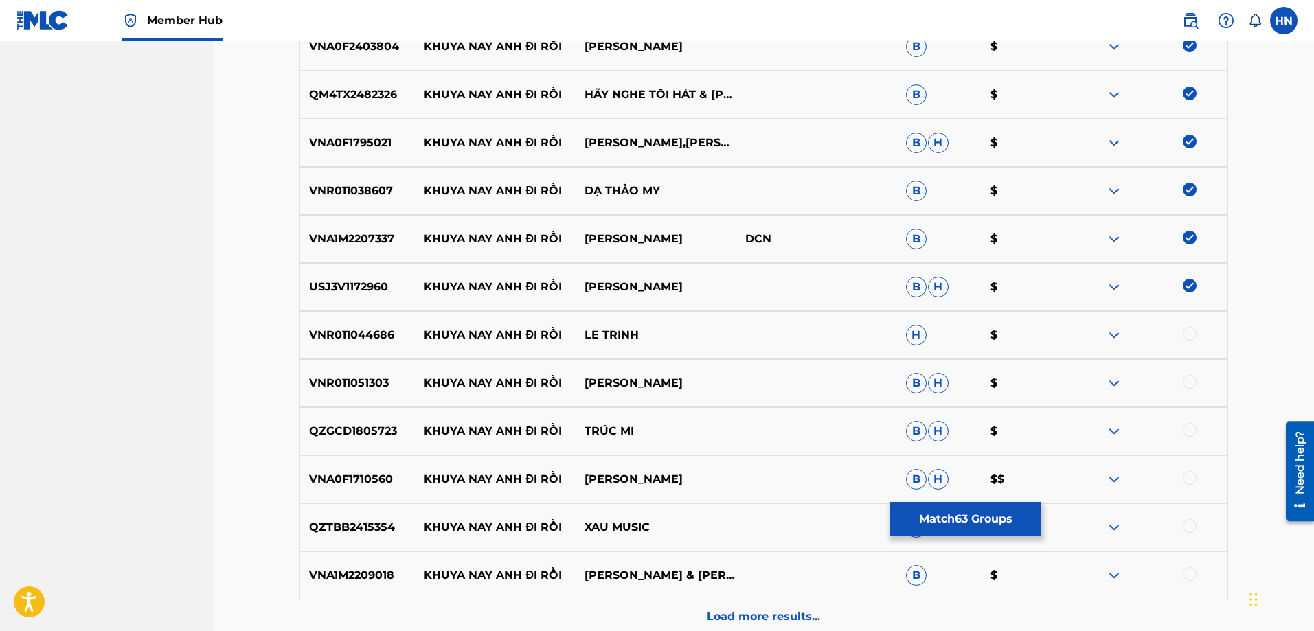
click at [1186, 331] on div at bounding box center [1190, 334] width 14 height 14
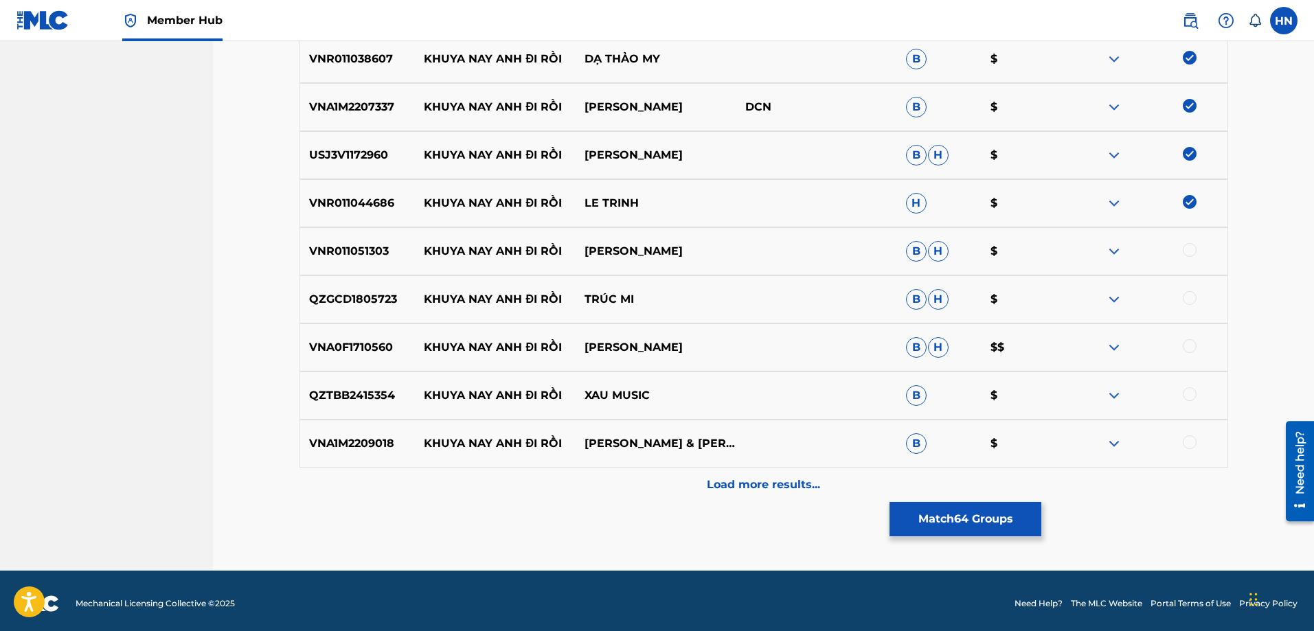
scroll to position [3433, 0]
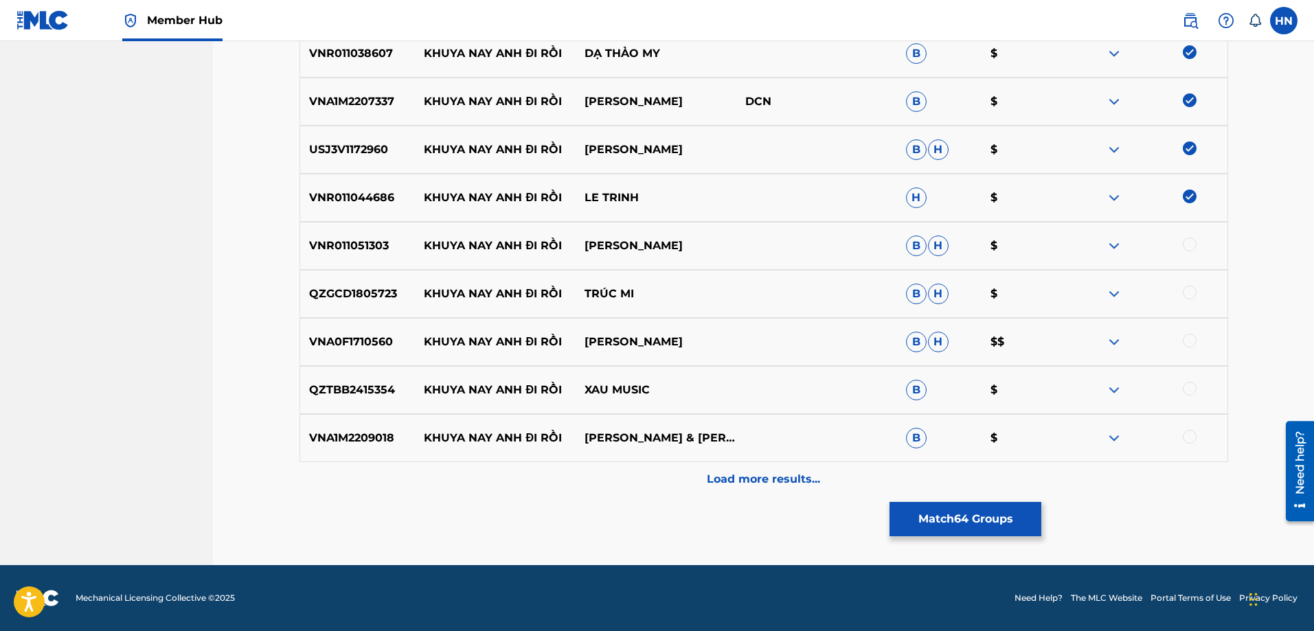
click at [341, 251] on p "VNR011051303" at bounding box center [357, 246] width 115 height 16
click at [1184, 242] on div at bounding box center [1190, 245] width 14 height 14
click at [317, 293] on p "QZGCD1805723" at bounding box center [357, 294] width 115 height 16
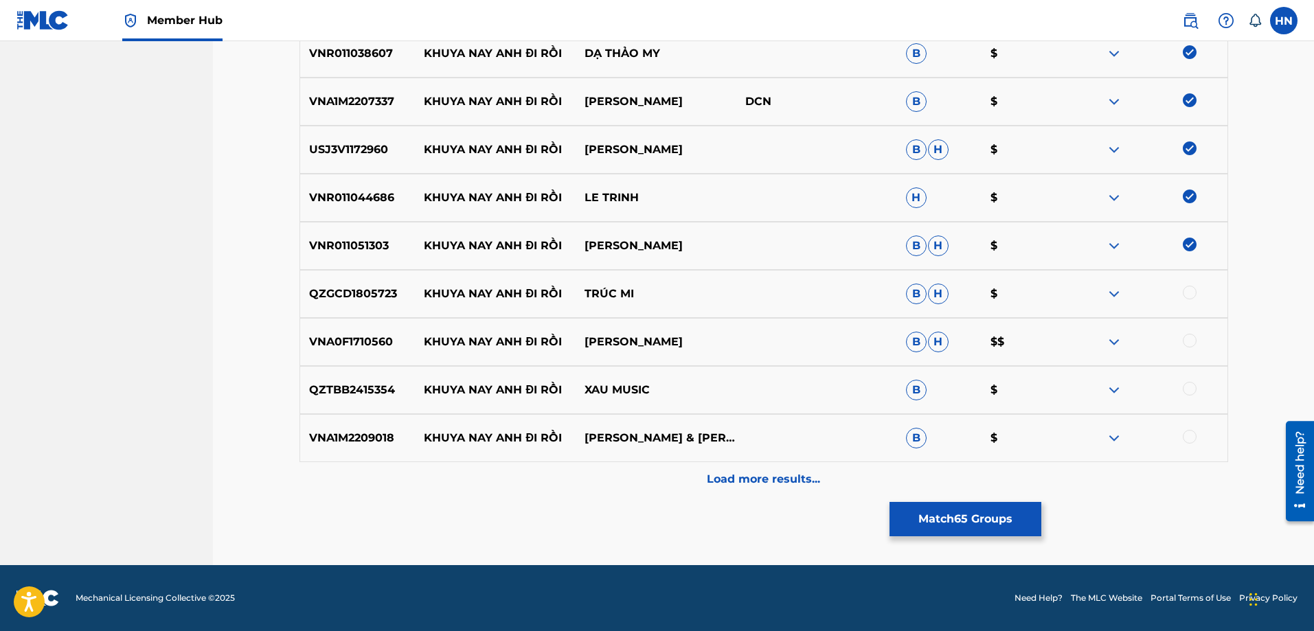
click at [1187, 295] on div at bounding box center [1190, 293] width 14 height 14
click at [342, 343] on p "VNA0F1710560" at bounding box center [357, 342] width 115 height 16
click at [1190, 344] on div at bounding box center [1190, 341] width 14 height 14
click at [381, 383] on p "QZTBB2415354" at bounding box center [357, 390] width 115 height 16
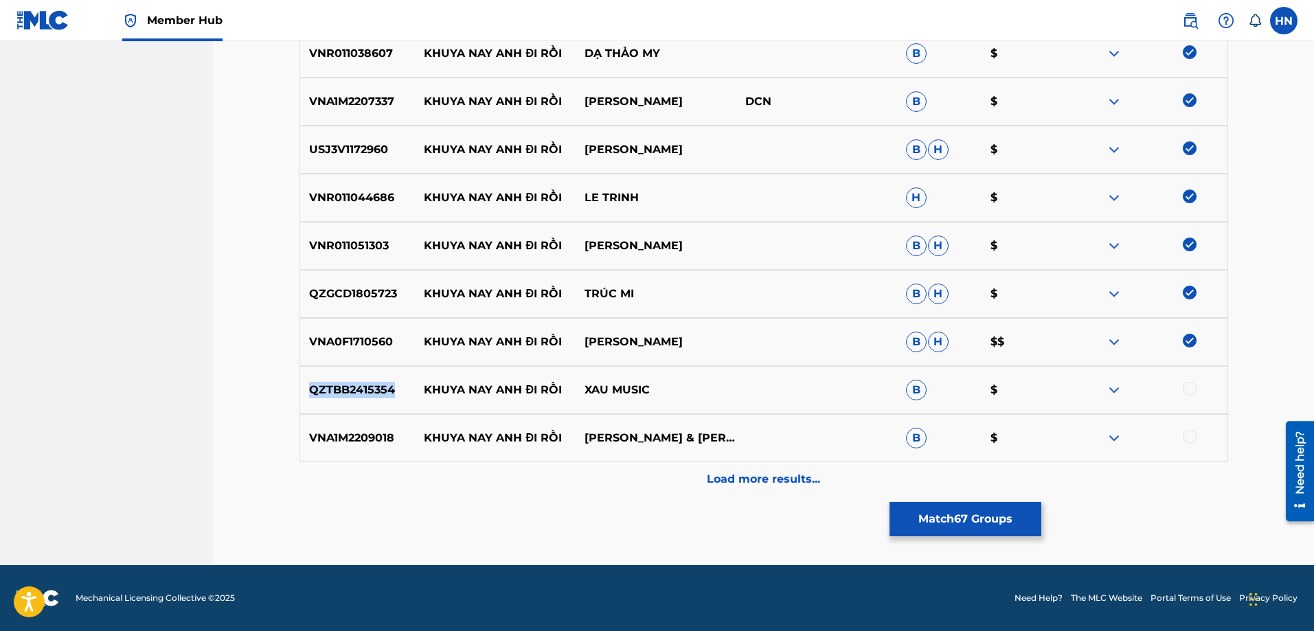
click at [381, 383] on p "QZTBB2415354" at bounding box center [357, 390] width 115 height 16
click at [1184, 393] on div at bounding box center [1190, 389] width 14 height 14
click at [365, 438] on p "VNA1M2209018" at bounding box center [357, 438] width 115 height 16
click at [1184, 438] on div at bounding box center [1190, 437] width 14 height 14
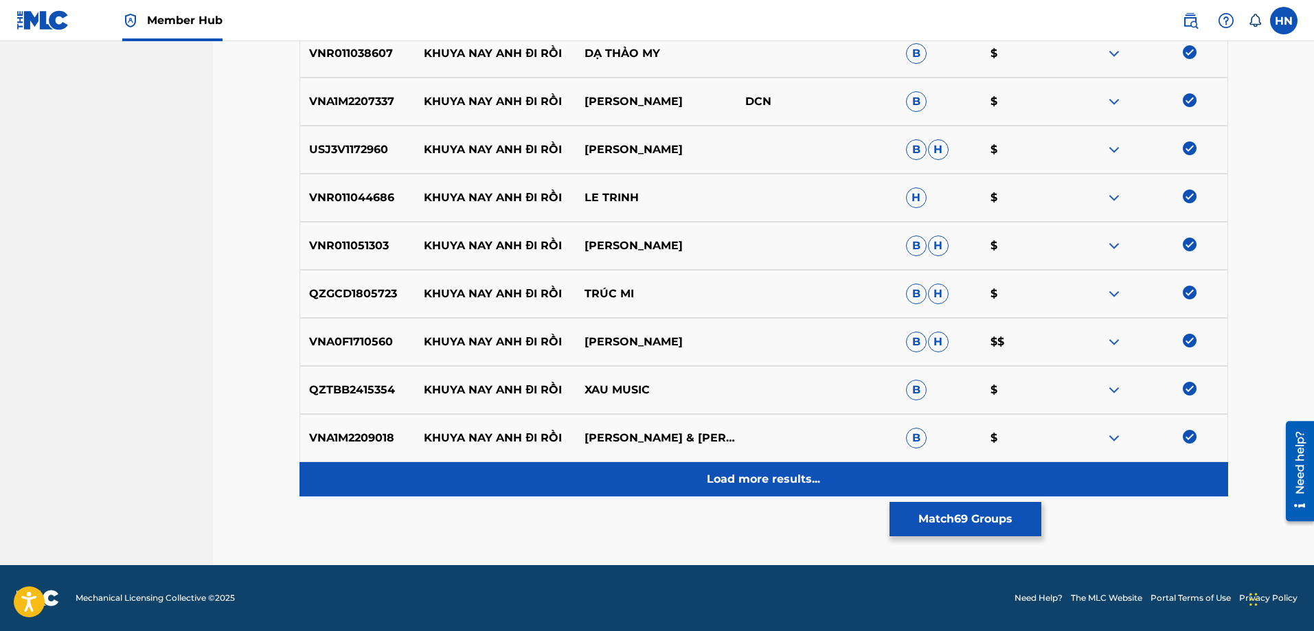
click at [796, 471] on div "Load more results..." at bounding box center [764, 479] width 929 height 34
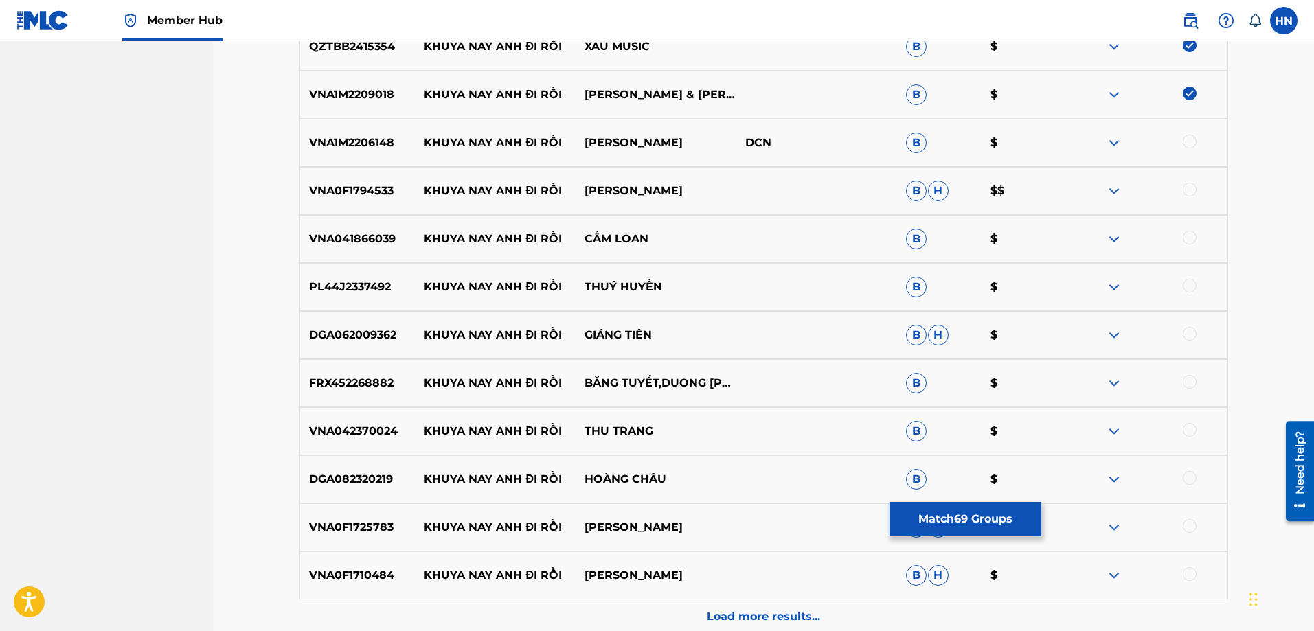
scroll to position [3845, 0]
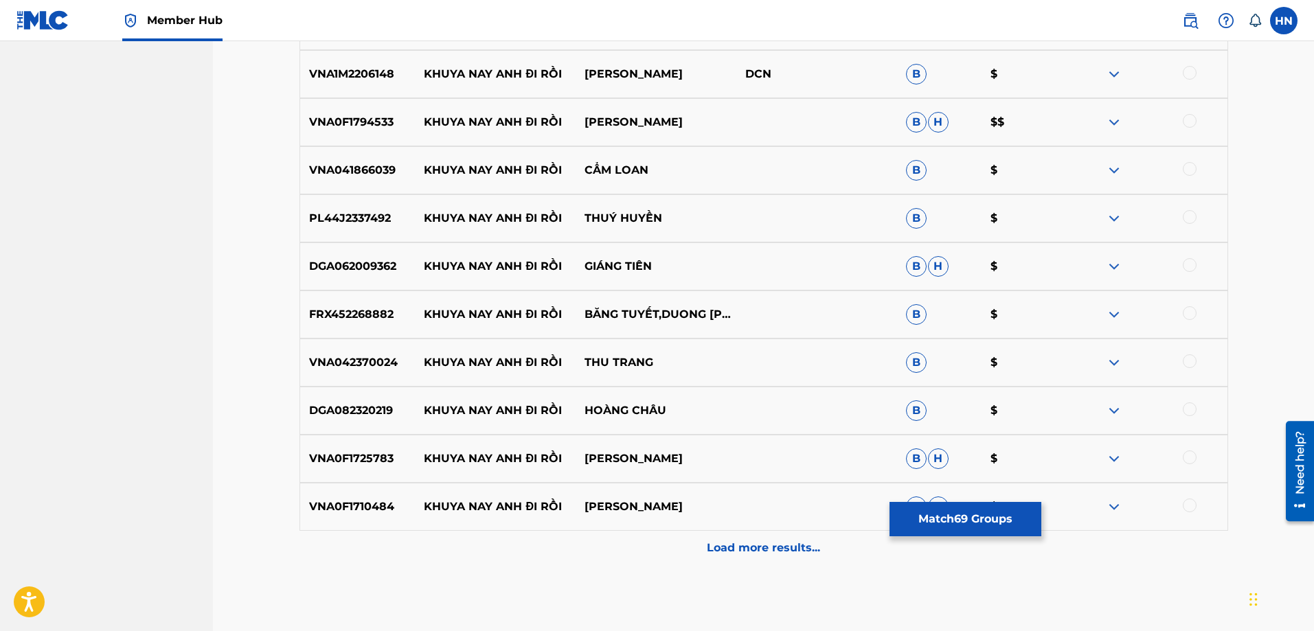
click at [374, 90] on div "VNA1M2206148 KHUYA NAY ANH ĐI RỒI THANH NGÂN DCN B $" at bounding box center [764, 74] width 929 height 48
click at [1186, 73] on div at bounding box center [1190, 73] width 14 height 14
click at [380, 128] on p "VNA0F1794533" at bounding box center [357, 122] width 115 height 16
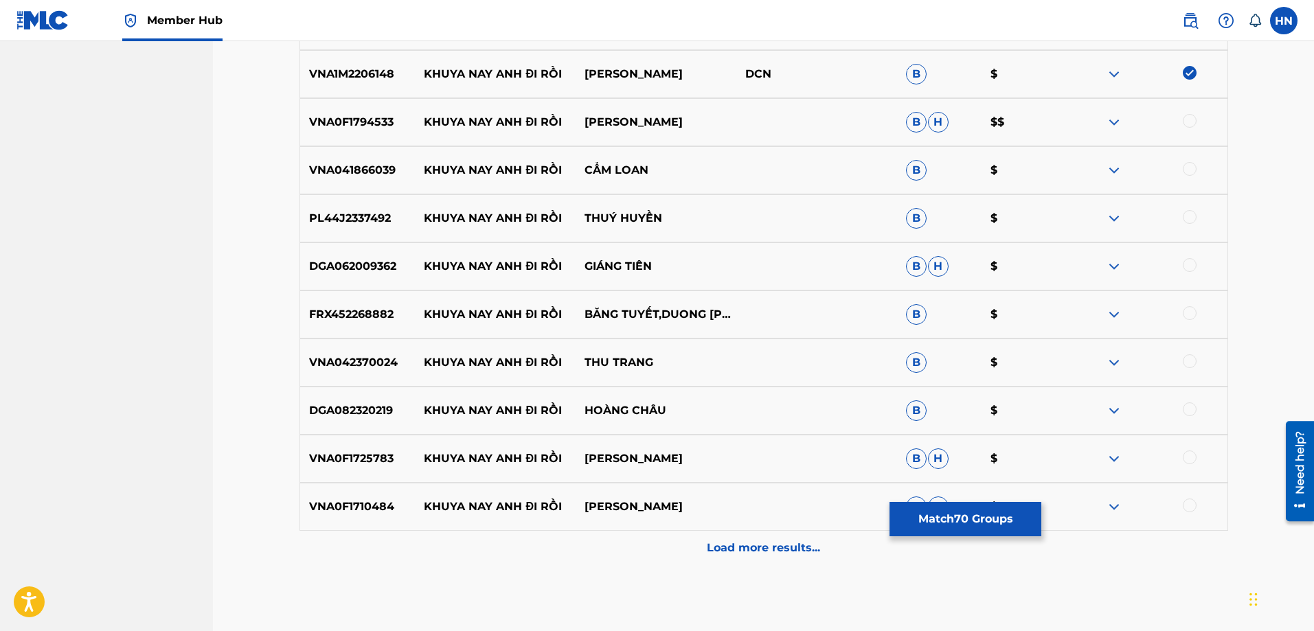
click at [1188, 124] on div at bounding box center [1190, 121] width 14 height 14
click at [360, 154] on div "VNA041866039 KHUYA NAY ANH ĐI RỒI CẨM LOAN B $" at bounding box center [764, 170] width 929 height 48
click at [1184, 168] on div at bounding box center [1190, 169] width 14 height 14
click at [381, 220] on p "PL44J2337492" at bounding box center [357, 218] width 115 height 16
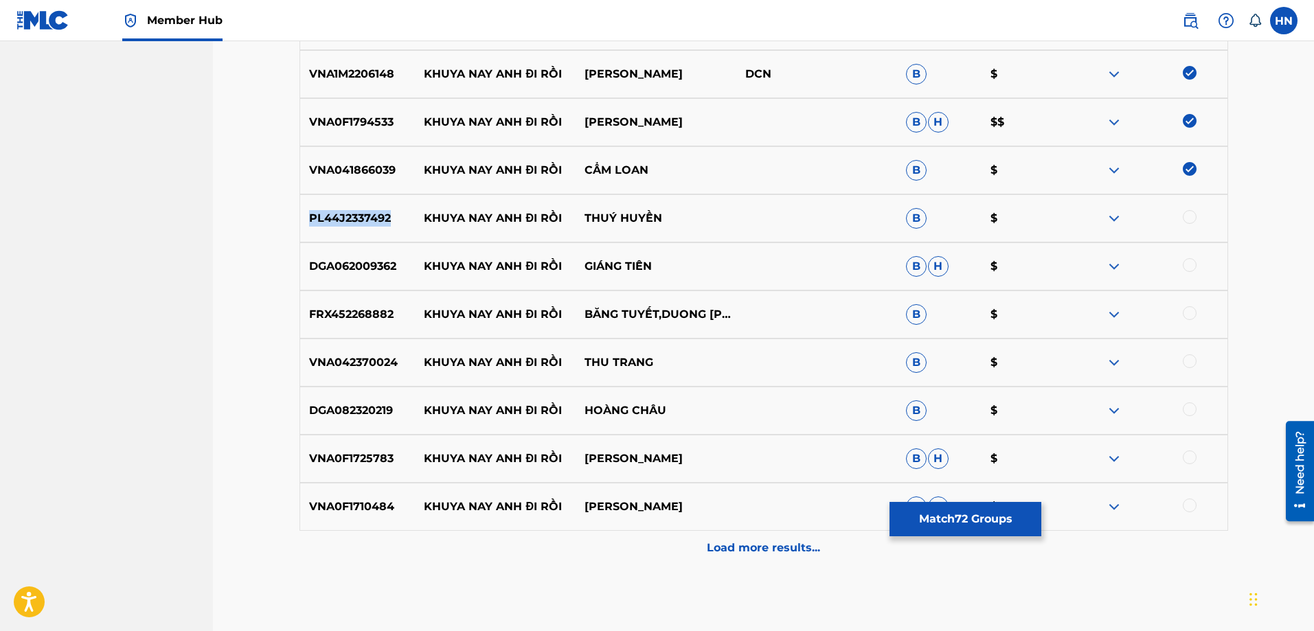
click at [381, 220] on p "PL44J2337492" at bounding box center [357, 218] width 115 height 16
click at [1186, 218] on div at bounding box center [1190, 217] width 14 height 14
click at [336, 261] on p "DGA062009362" at bounding box center [357, 266] width 115 height 16
click at [1190, 264] on div at bounding box center [1190, 265] width 14 height 14
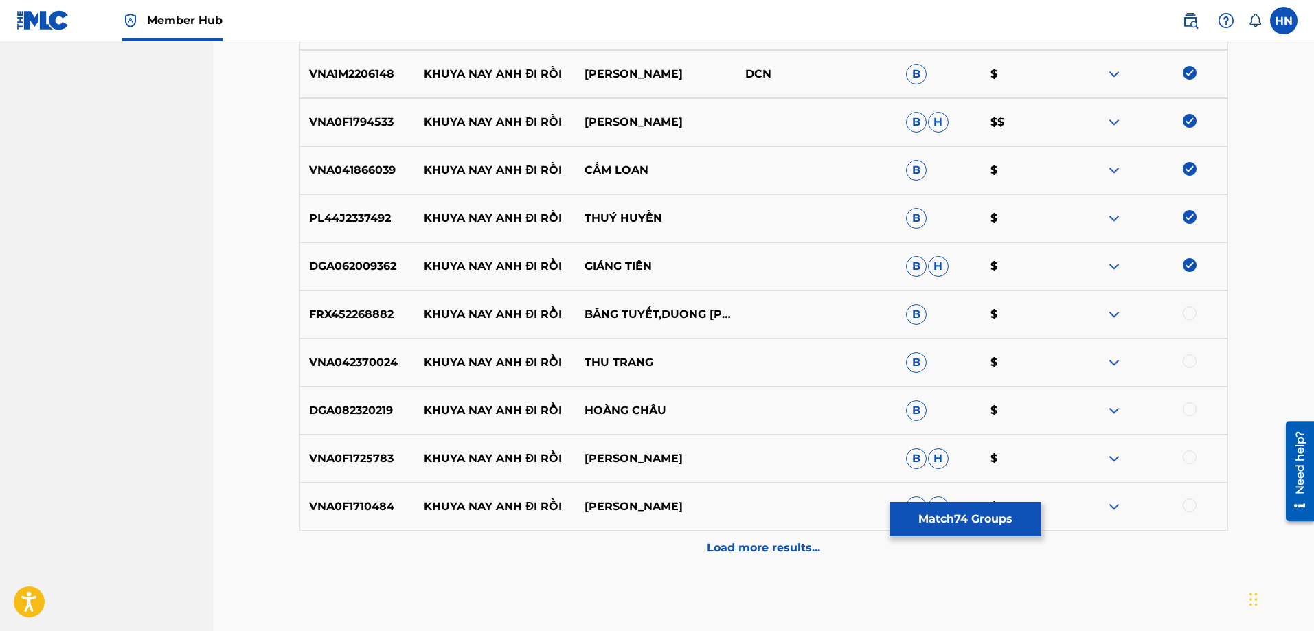
click at [363, 318] on p "FRX452268882" at bounding box center [357, 314] width 115 height 16
click at [1187, 311] on div at bounding box center [1190, 313] width 14 height 14
click at [357, 347] on div "VNA042370024 KHUYA NAY ANH ĐI RỒI THU TRANG B $" at bounding box center [764, 363] width 929 height 48
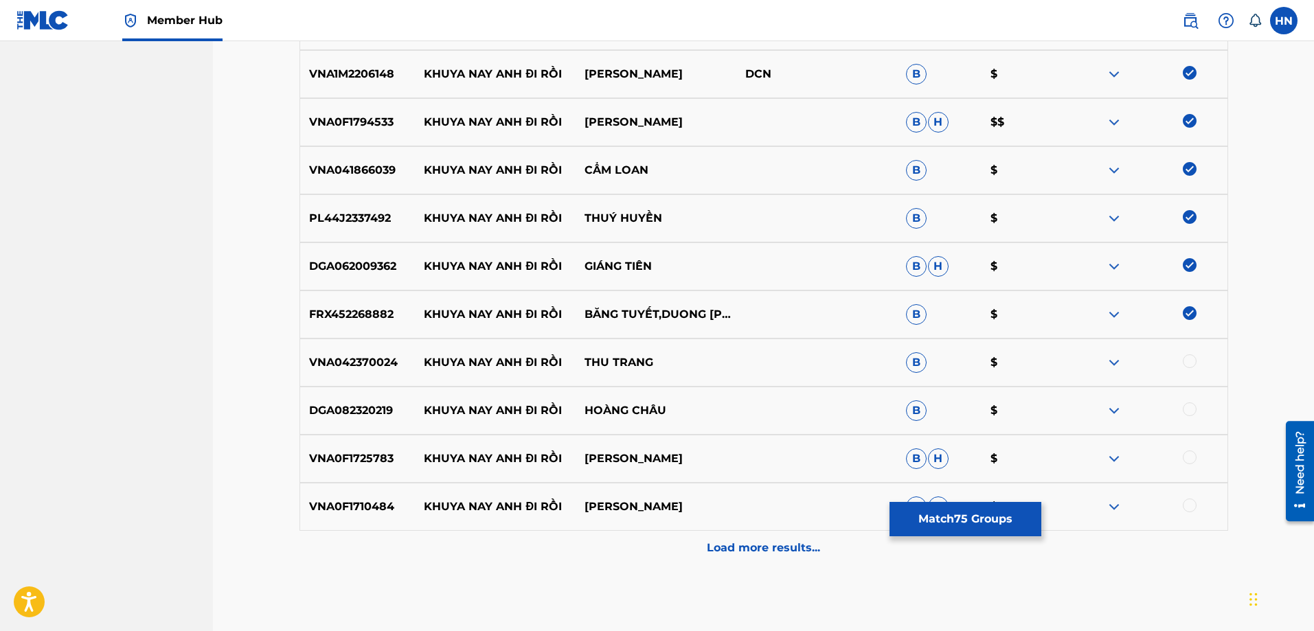
click at [1187, 360] on div at bounding box center [1190, 361] width 14 height 14
click at [316, 424] on div "DGA082320219 KHUYA NAY ANH ĐI RỒI HOÀNG CHÂU B $" at bounding box center [764, 411] width 929 height 48
click at [1188, 412] on div at bounding box center [1190, 410] width 14 height 14
click at [359, 456] on p "VNA0F1725783" at bounding box center [357, 459] width 115 height 16
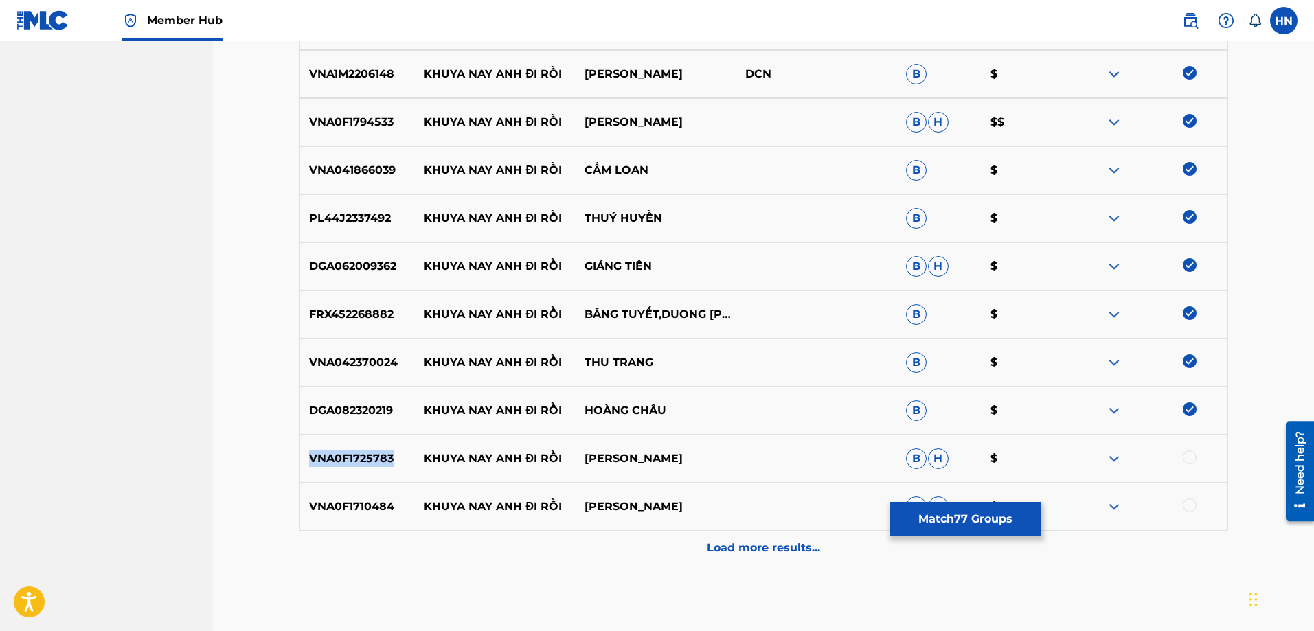
click at [359, 456] on p "VNA0F1725783" at bounding box center [357, 459] width 115 height 16
click at [1185, 460] on div at bounding box center [1190, 458] width 14 height 14
click at [319, 490] on div "VNA0F1710484 KHUYA NAY ANH ĐI RỒI MAI KIỀU B H $" at bounding box center [764, 507] width 929 height 48
click at [1190, 504] on div at bounding box center [1190, 506] width 14 height 14
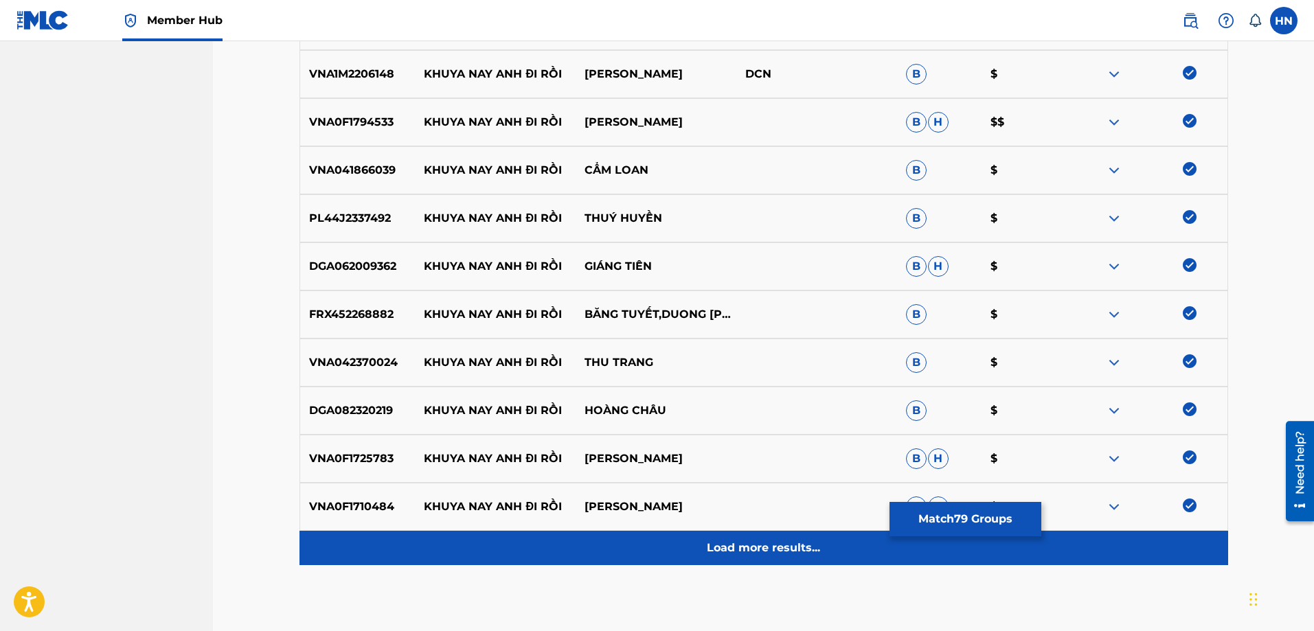
click at [803, 556] on p "Load more results..." at bounding box center [763, 548] width 113 height 16
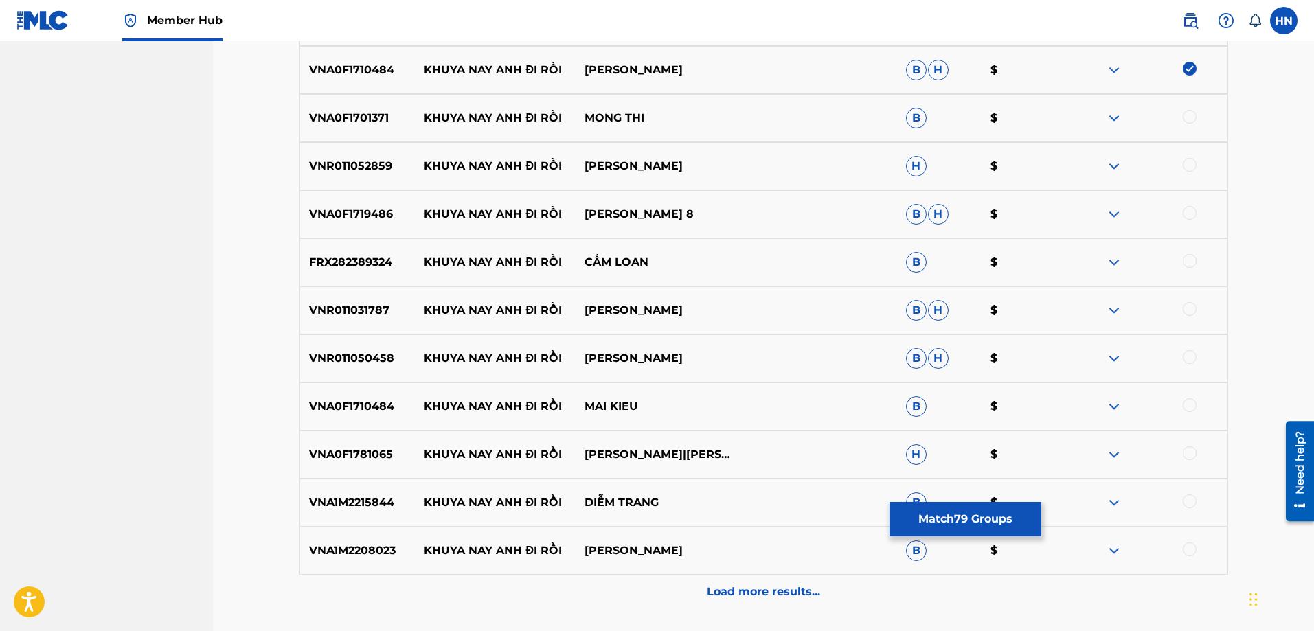
scroll to position [4257, 0]
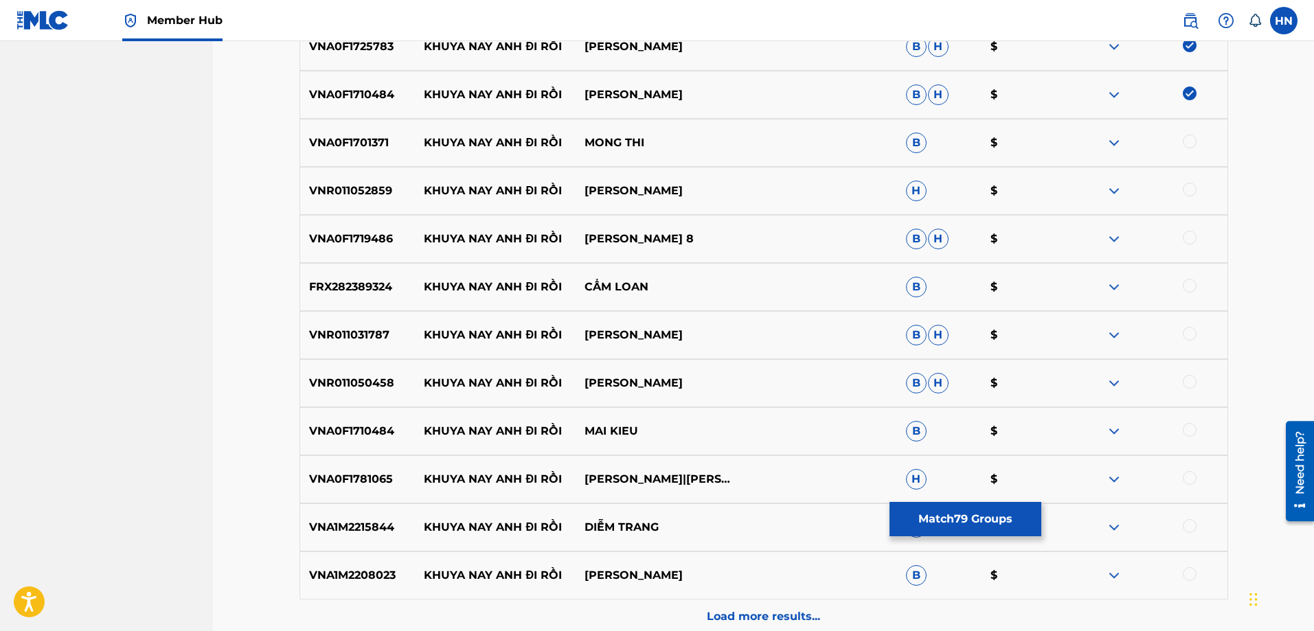
click at [365, 153] on div "VNA0F1701371 KHUYA NAY ANH ĐI RỒI MONG THI B $" at bounding box center [764, 143] width 929 height 48
click at [1186, 142] on div at bounding box center [1190, 142] width 14 height 14
click at [352, 194] on p "VNR011052859" at bounding box center [357, 191] width 115 height 16
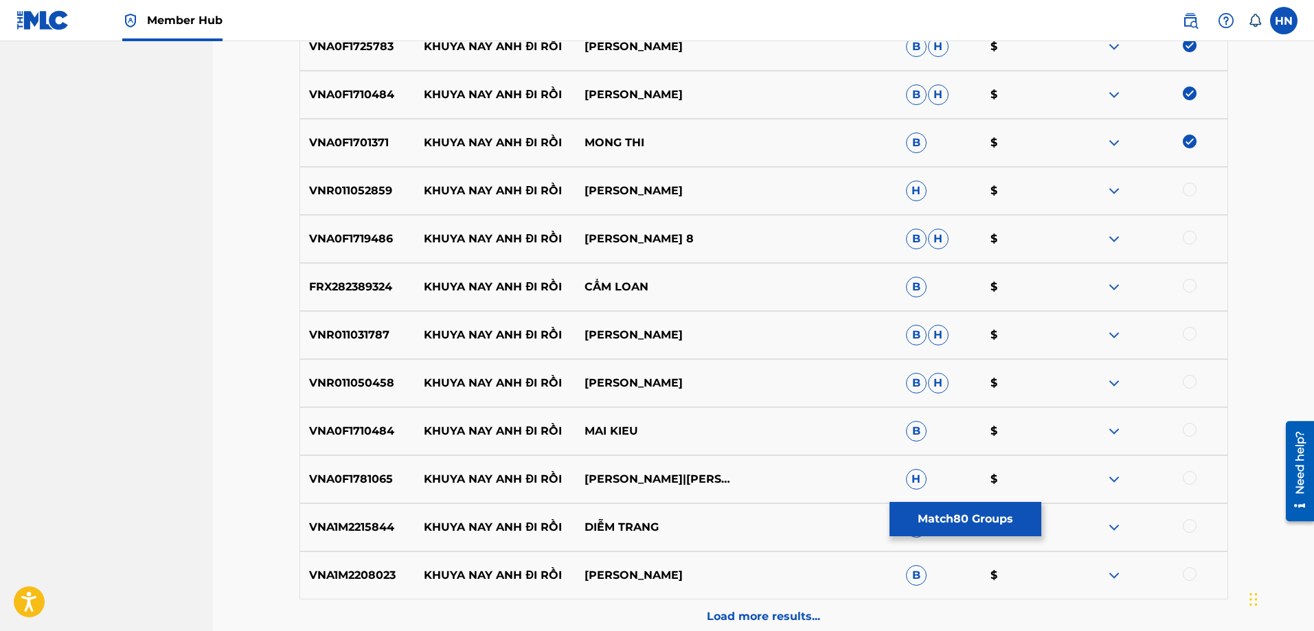
click at [1189, 186] on div at bounding box center [1190, 190] width 14 height 14
click at [321, 236] on p "VNA0F1719486" at bounding box center [357, 239] width 115 height 16
click at [1184, 233] on div at bounding box center [1190, 238] width 14 height 14
click at [353, 269] on div "FRX282389324 KHUYA NAY ANH ĐI RỒI CẨM LOAN B $" at bounding box center [764, 287] width 929 height 48
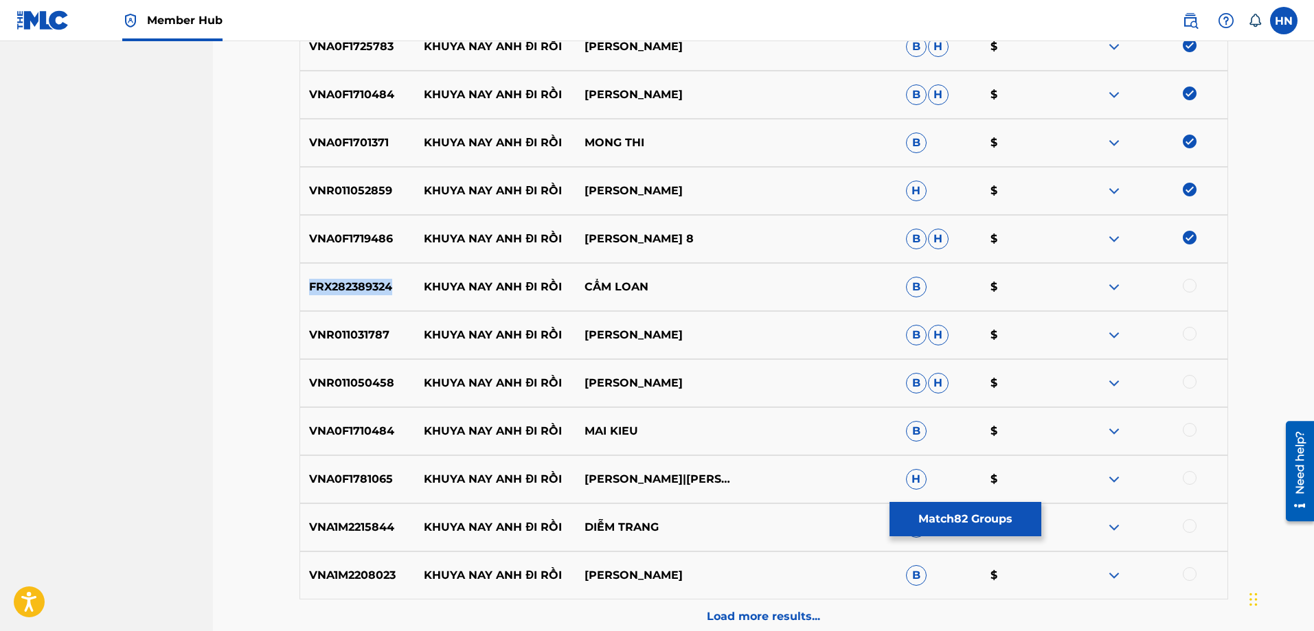
click at [353, 269] on div "FRX282389324 KHUYA NAY ANH ĐI RỒI CẨM LOAN B $" at bounding box center [764, 287] width 929 height 48
click at [1188, 282] on div at bounding box center [1190, 286] width 14 height 14
click at [374, 324] on div "VNR011031787 KHUYA NAY ANH ĐI RỒI HUYNH NHAT HUY B H $" at bounding box center [764, 335] width 929 height 48
click at [1183, 326] on div "VNR011031787 KHUYA NAY ANH ĐI RỒI HUYNH NHAT HUY B H $" at bounding box center [764, 335] width 929 height 48
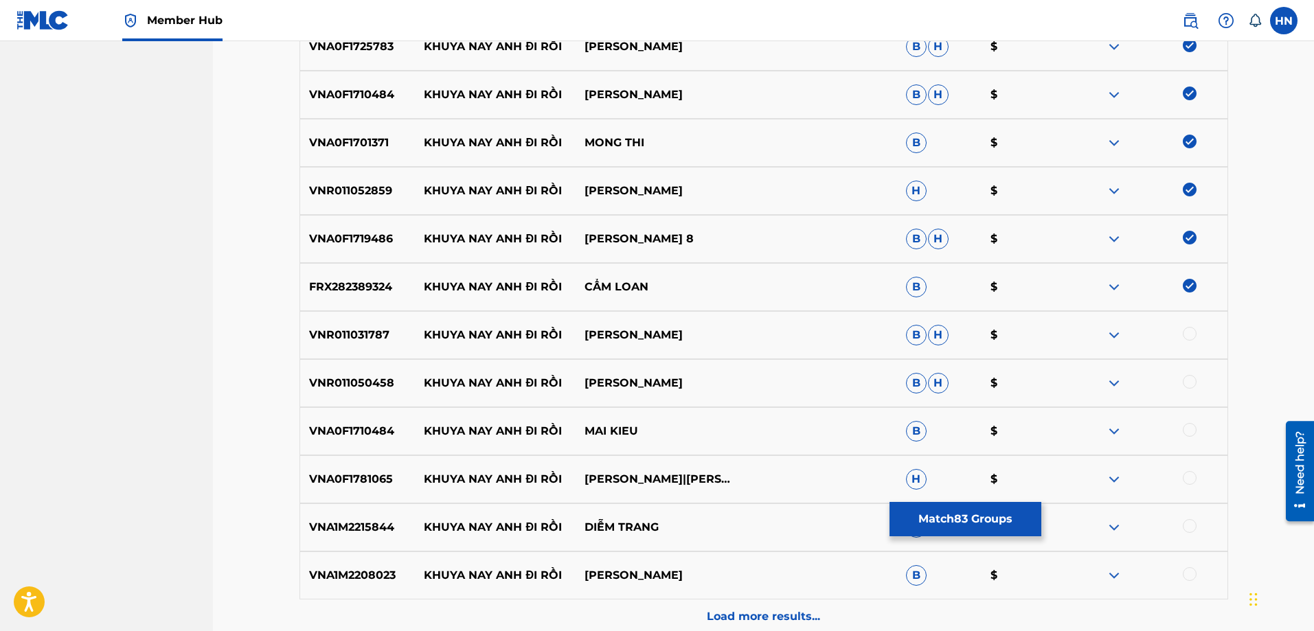
click at [1188, 330] on div at bounding box center [1190, 334] width 14 height 14
click at [358, 374] on div "VNR011050458 KHUYA NAY ANH ĐI RỒI DƯƠNG HỒNG LOAN B H $" at bounding box center [764, 383] width 929 height 48
click at [1182, 382] on div at bounding box center [1147, 383] width 161 height 16
click at [1185, 383] on div at bounding box center [1190, 382] width 14 height 14
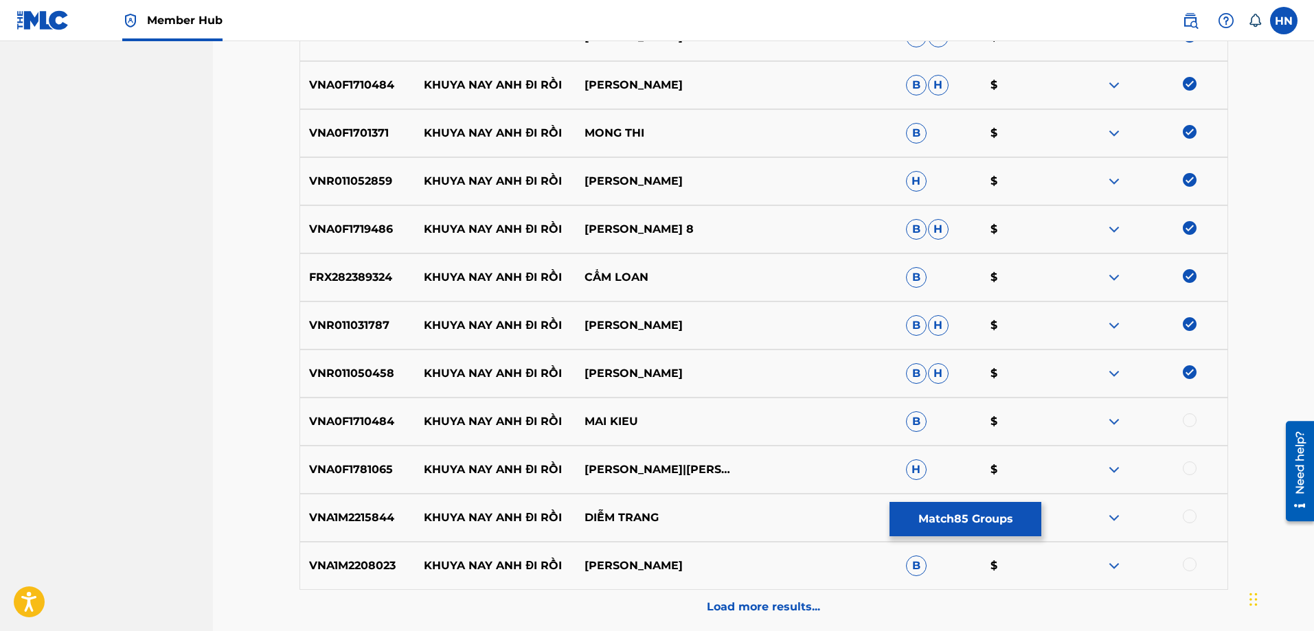
scroll to position [4394, 0]
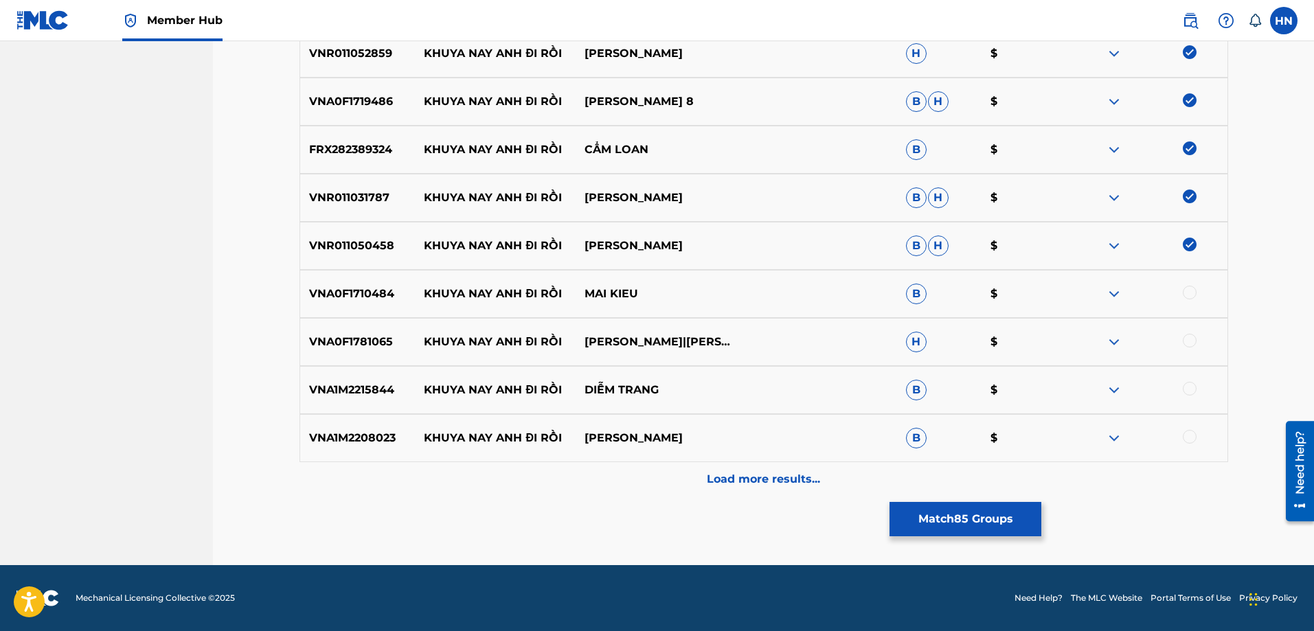
click at [372, 299] on p "VNA0F1710484" at bounding box center [357, 294] width 115 height 16
click at [1186, 292] on div at bounding box center [1190, 293] width 14 height 14
click at [387, 339] on p "VNA0F1781065" at bounding box center [357, 342] width 115 height 16
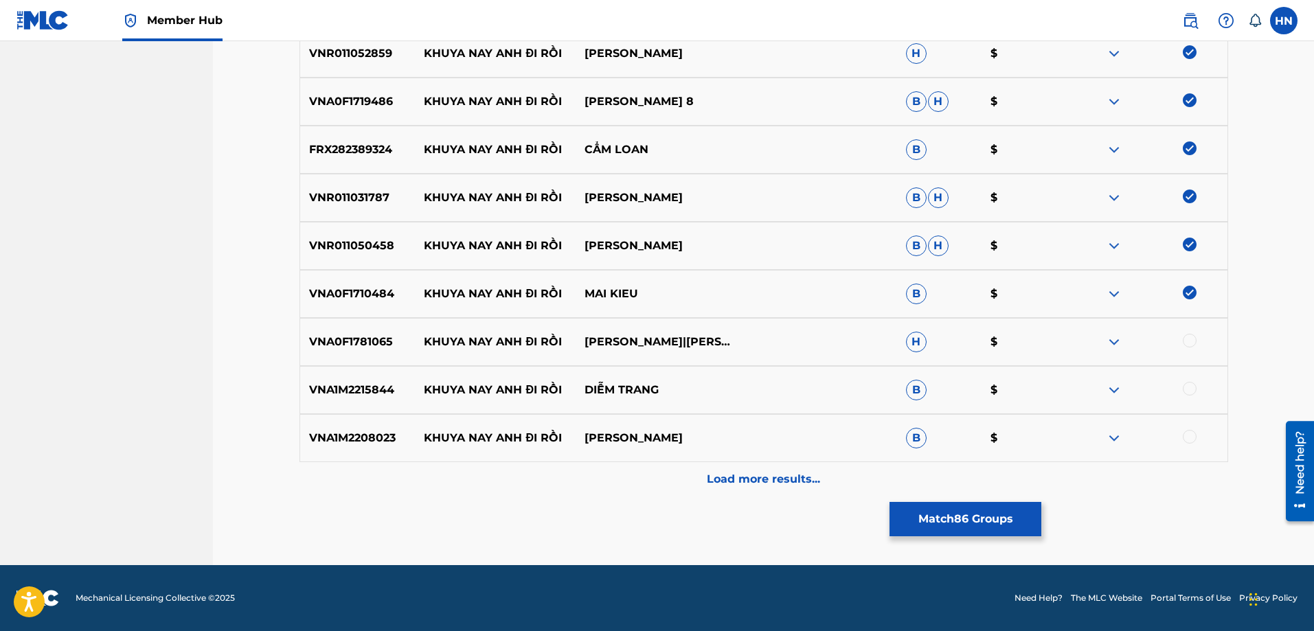
click at [1186, 342] on div at bounding box center [1190, 341] width 14 height 14
click at [388, 392] on p "VNA1M2215844" at bounding box center [357, 390] width 115 height 16
click at [1185, 389] on div at bounding box center [1190, 389] width 14 height 14
click at [368, 437] on p "VNA1M2208023" at bounding box center [357, 438] width 115 height 16
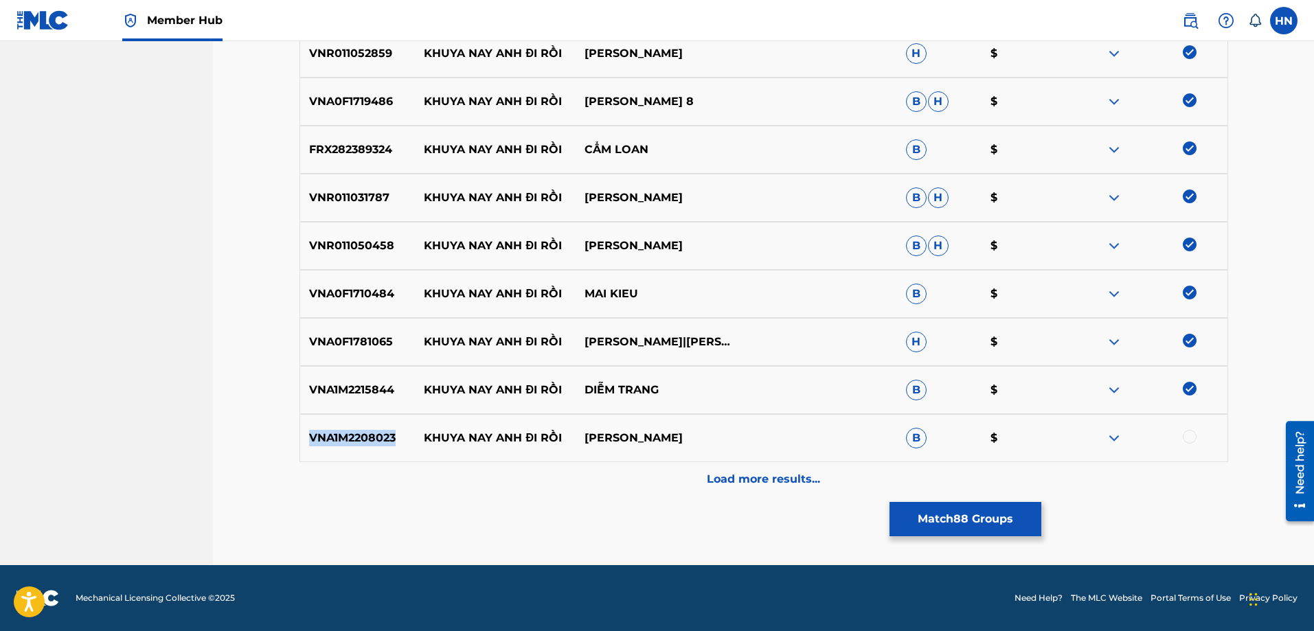
click at [368, 437] on p "VNA1M2208023" at bounding box center [357, 438] width 115 height 16
click at [1188, 434] on div at bounding box center [1190, 437] width 14 height 14
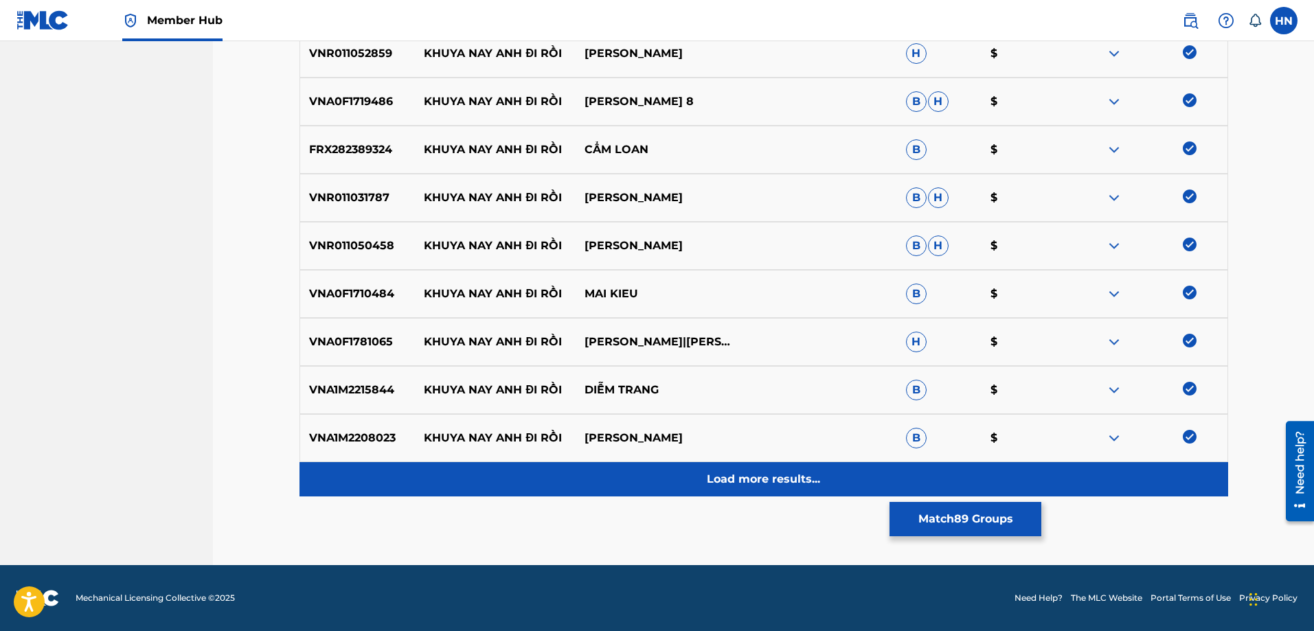
click at [834, 468] on div "Load more results..." at bounding box center [764, 479] width 929 height 34
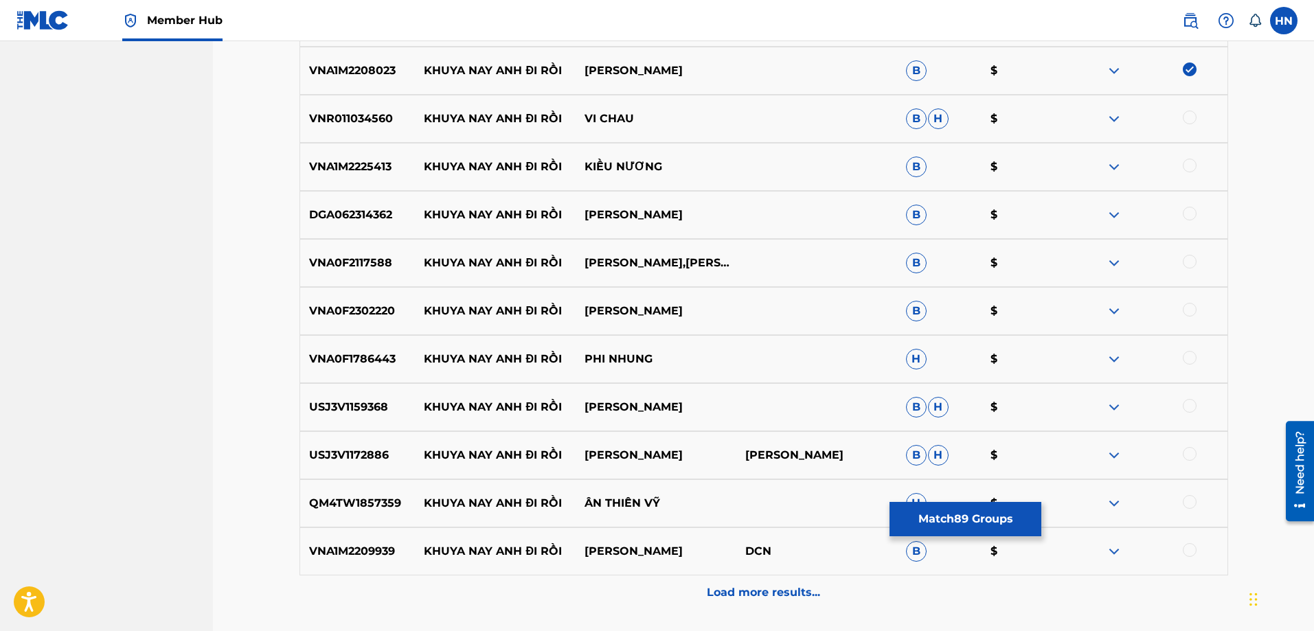
scroll to position [4738, 0]
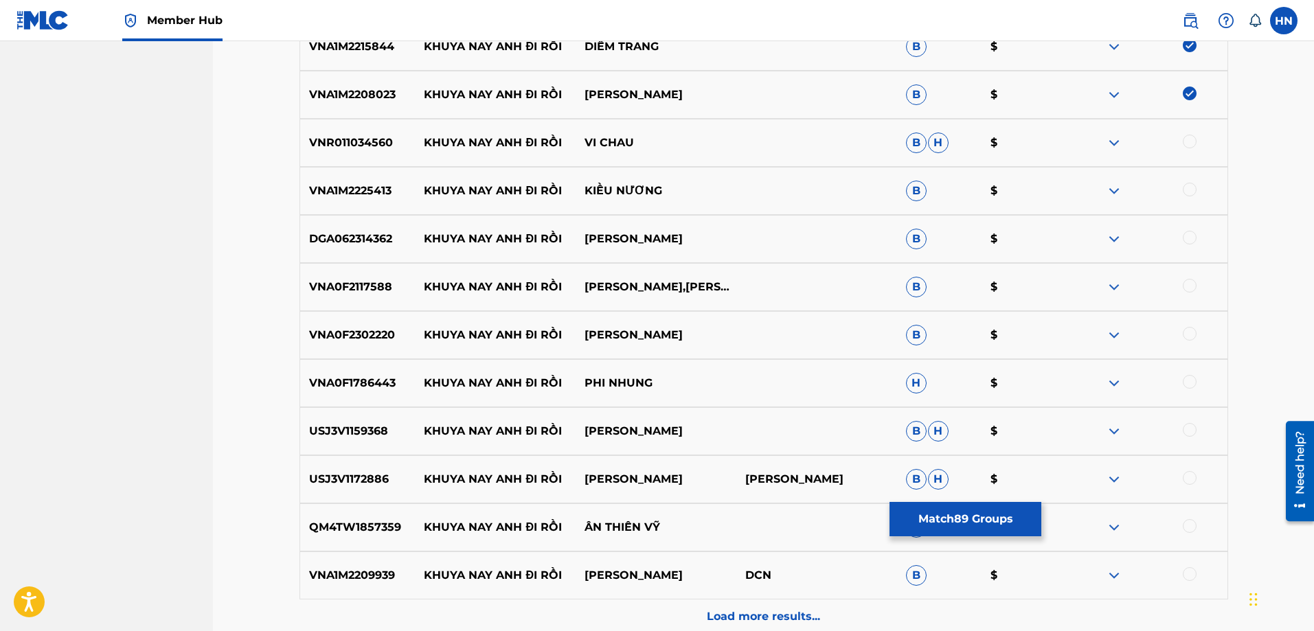
click at [370, 149] on p "VNR011034560" at bounding box center [357, 143] width 115 height 16
click at [1185, 137] on div at bounding box center [1190, 142] width 14 height 14
click at [363, 202] on div "VNA1M2225413 KHUYA NAY ANH ĐI RỒI KIỀU NƯƠNG B $" at bounding box center [764, 191] width 929 height 48
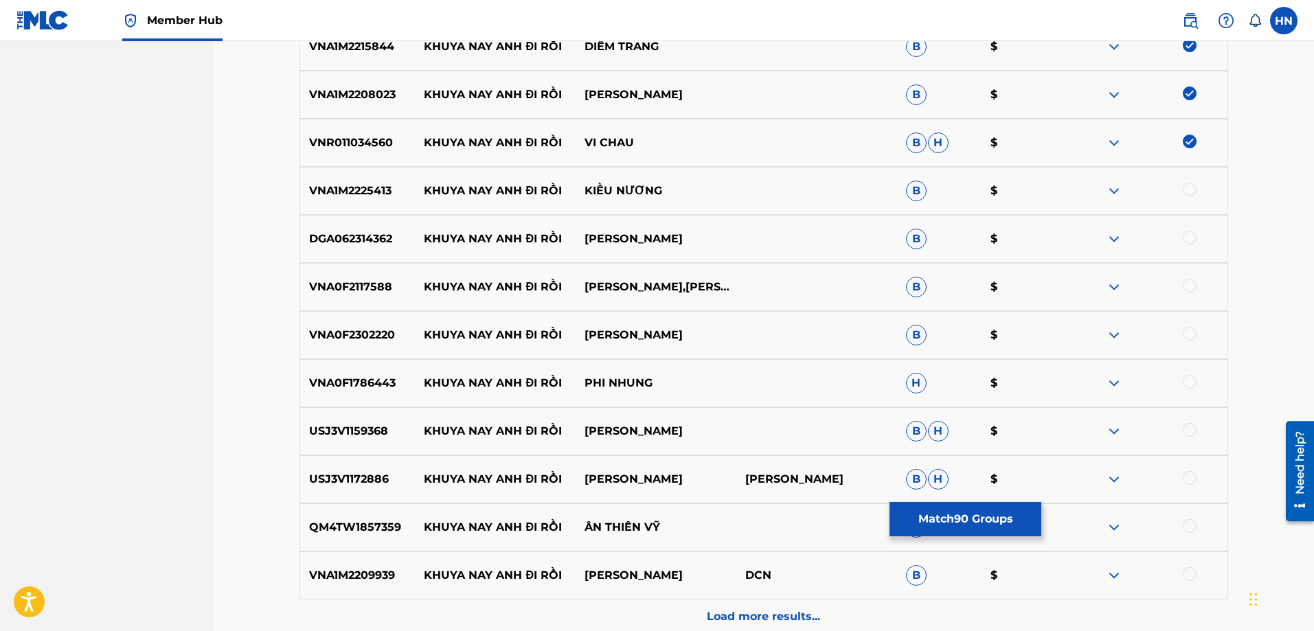
click at [1187, 190] on div at bounding box center [1190, 190] width 14 height 14
click at [327, 240] on p "DGA062314362" at bounding box center [357, 239] width 115 height 16
click at [1189, 236] on div at bounding box center [1190, 238] width 14 height 14
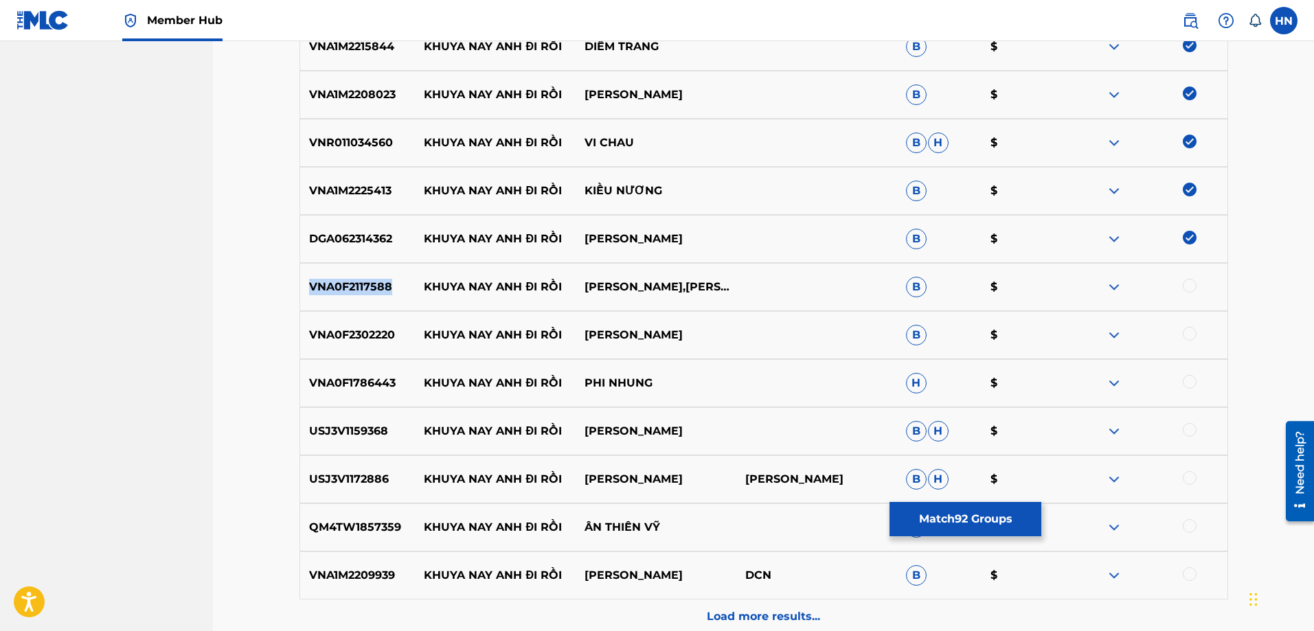
click at [1195, 283] on div at bounding box center [1190, 286] width 14 height 14
click at [372, 331] on p "VNA0F2302220" at bounding box center [357, 335] width 115 height 16
click at [1189, 337] on div at bounding box center [1190, 334] width 14 height 14
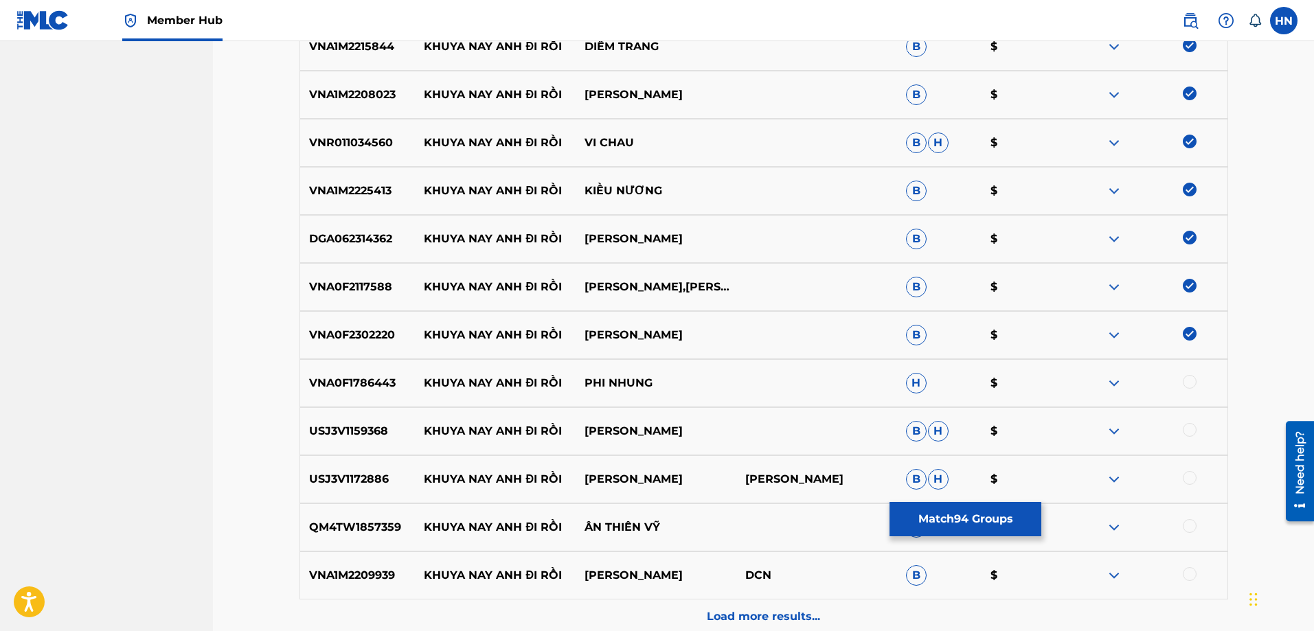
click at [396, 376] on p "VNA0F1786443" at bounding box center [357, 383] width 115 height 16
click at [374, 381] on p "VNA0F1786443" at bounding box center [357, 383] width 115 height 16
click at [1191, 387] on div at bounding box center [1190, 382] width 14 height 14
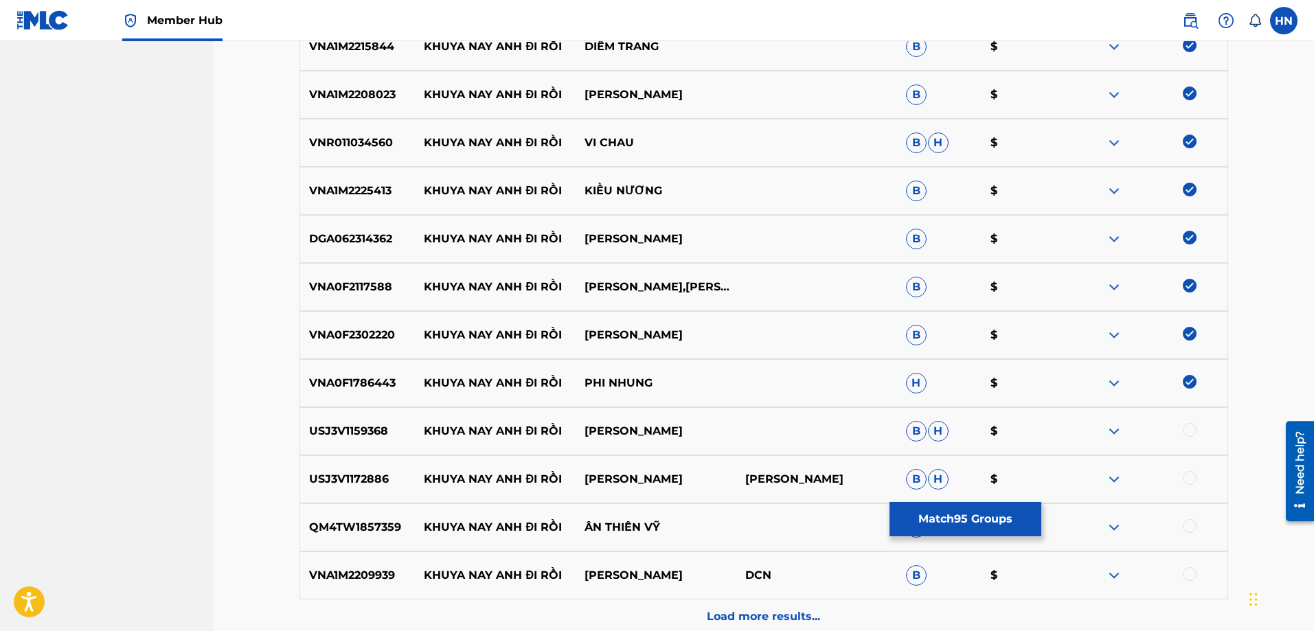
click at [341, 442] on div "USJ3V1159368 KHUYA NAY ANH ĐI RỒI TUẤN VŨ B H $" at bounding box center [764, 431] width 929 height 48
click at [1192, 431] on div at bounding box center [1190, 430] width 14 height 14
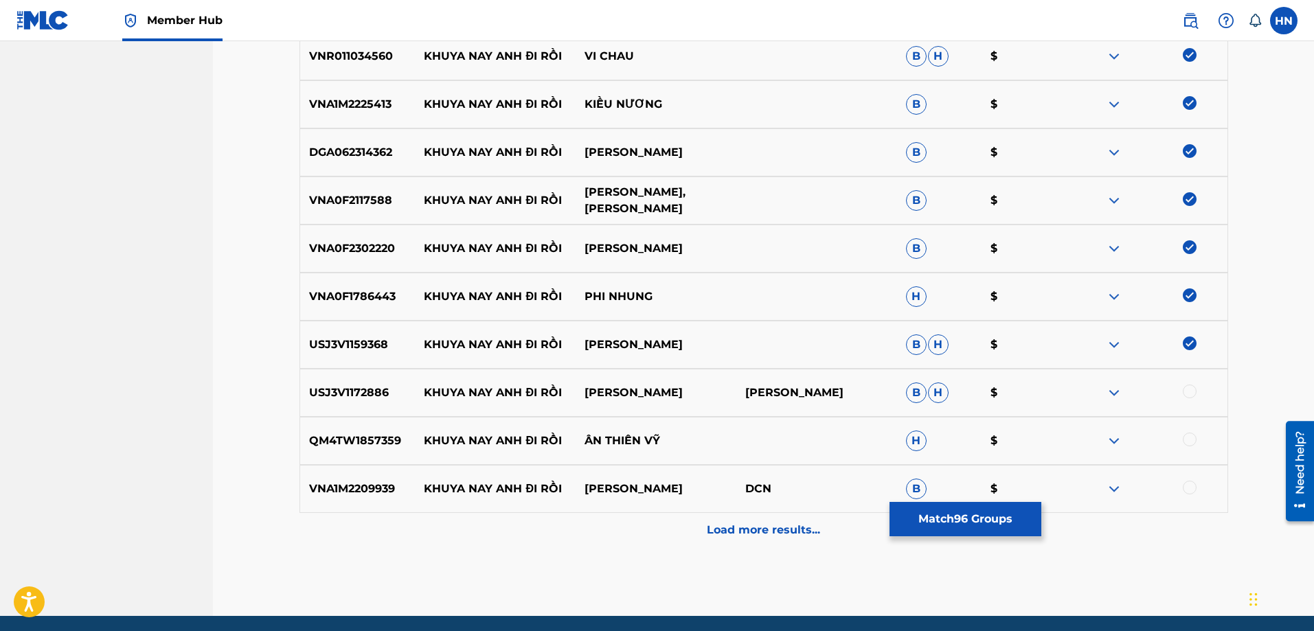
scroll to position [4875, 0]
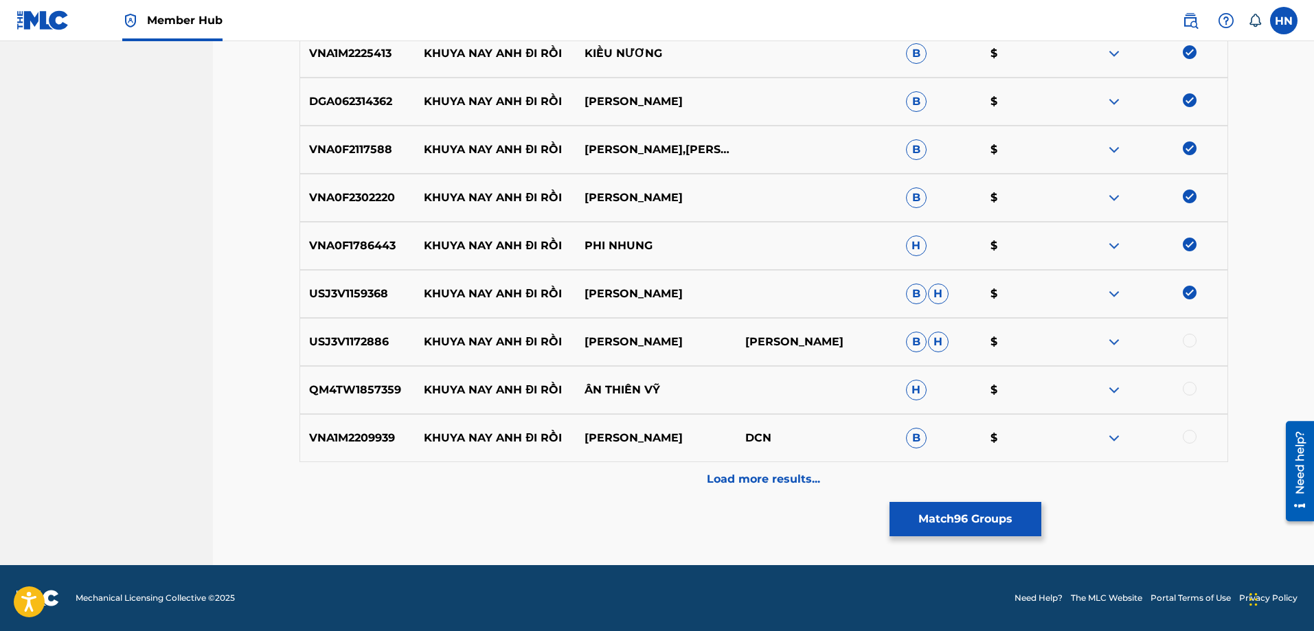
click at [346, 353] on div "USJ3V1172886 KHUYA NAY ANH ĐI RỒI TUẤN VŨ TUẤN VŨ B H $" at bounding box center [764, 342] width 929 height 48
click at [1188, 341] on div at bounding box center [1190, 341] width 14 height 14
click at [378, 393] on p "QM4TW1857359" at bounding box center [357, 390] width 115 height 16
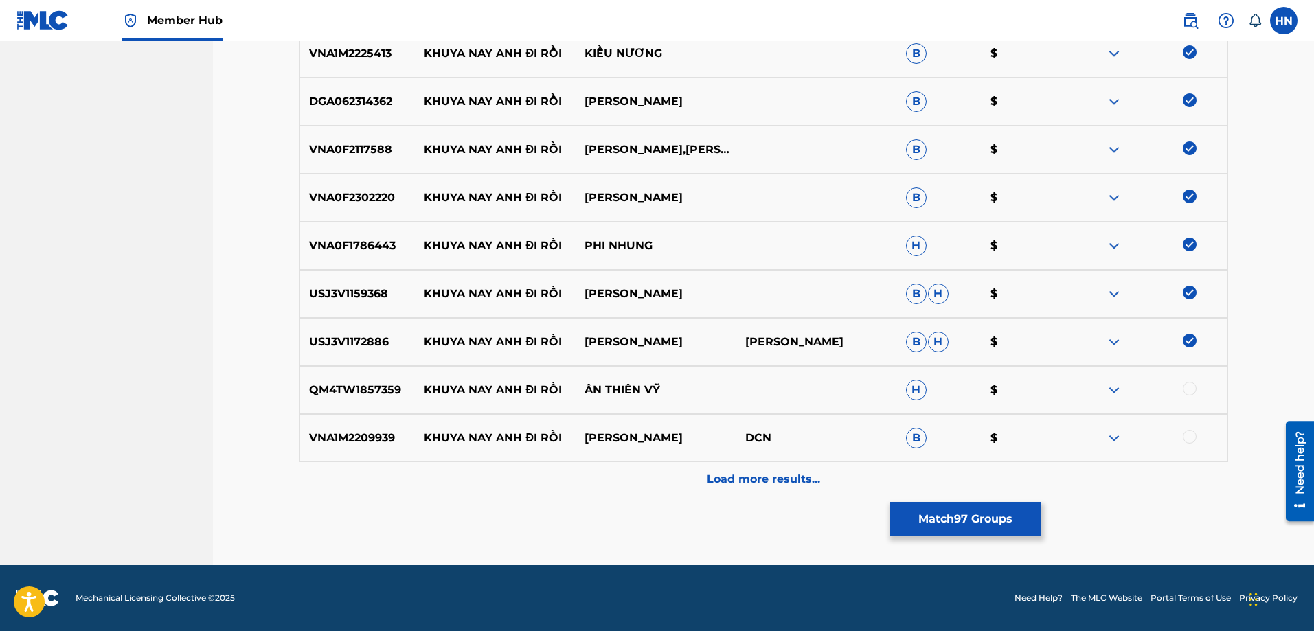
click at [1196, 383] on div at bounding box center [1147, 390] width 161 height 16
click at [1188, 387] on div at bounding box center [1190, 389] width 14 height 14
click at [377, 437] on p "VNA1M2209939" at bounding box center [357, 438] width 115 height 16
click at [1190, 434] on div at bounding box center [1190, 437] width 14 height 14
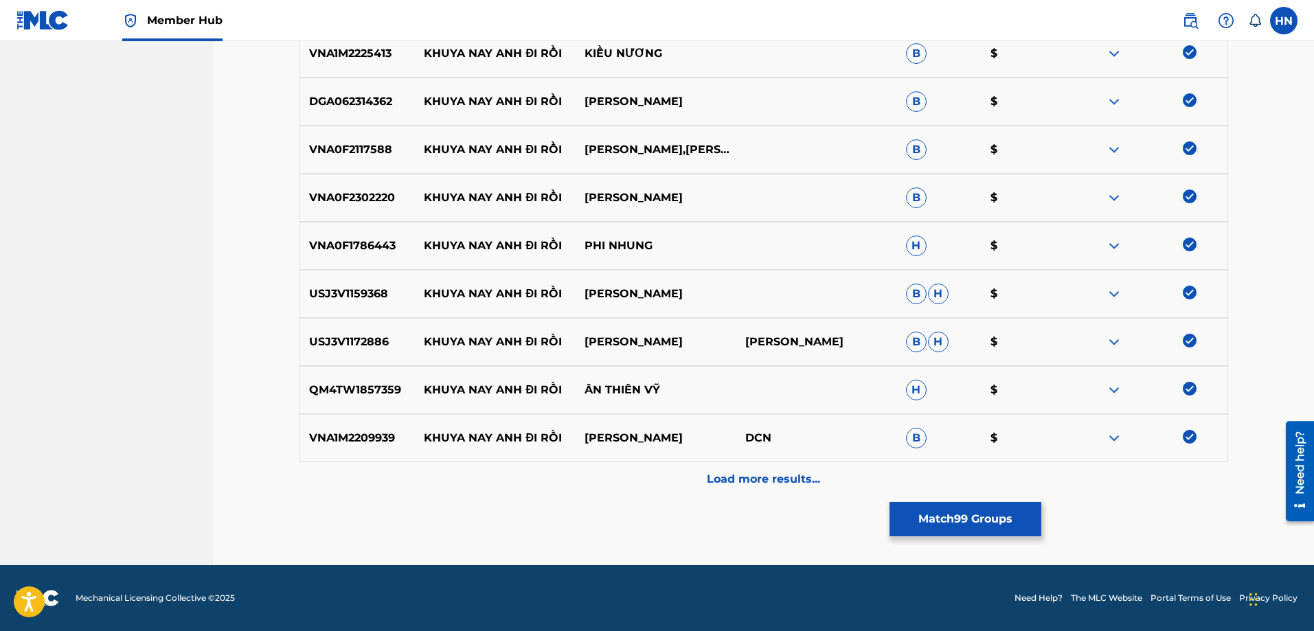
click at [806, 460] on div "VNA1M2209939 KHUYA NAY ANH ĐI RỒI TRƯƠNG NGUYÊN DCN B $" at bounding box center [764, 438] width 929 height 48
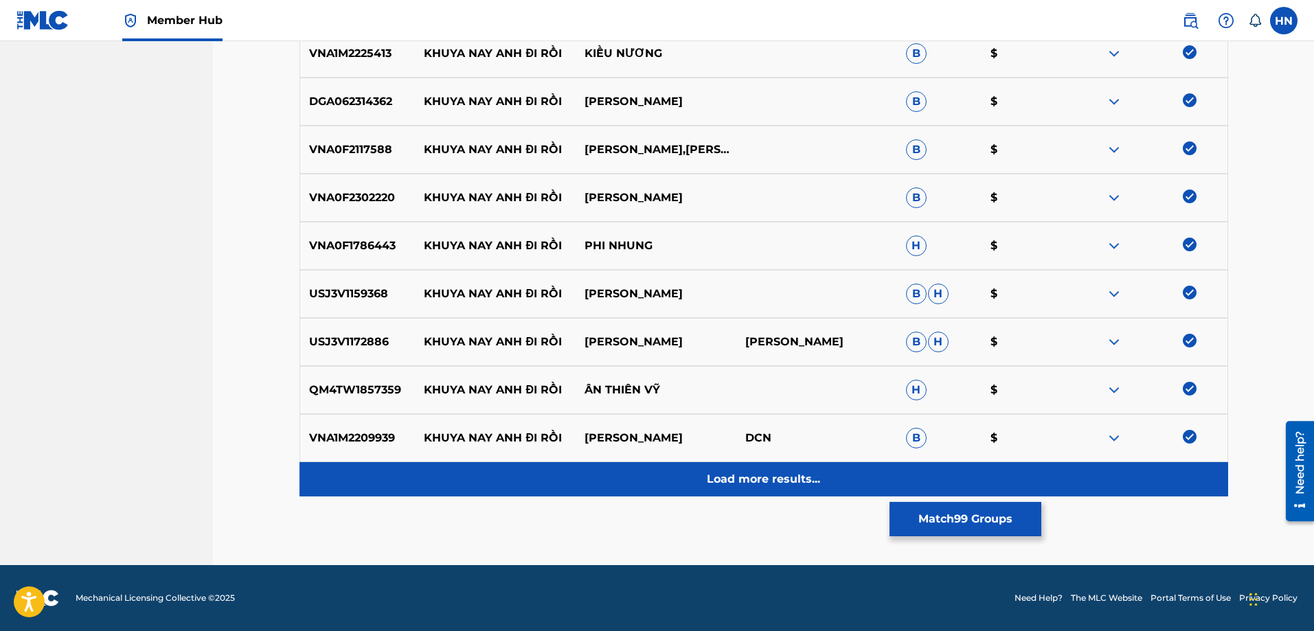
click at [799, 466] on div "Load more results..." at bounding box center [764, 479] width 929 height 34
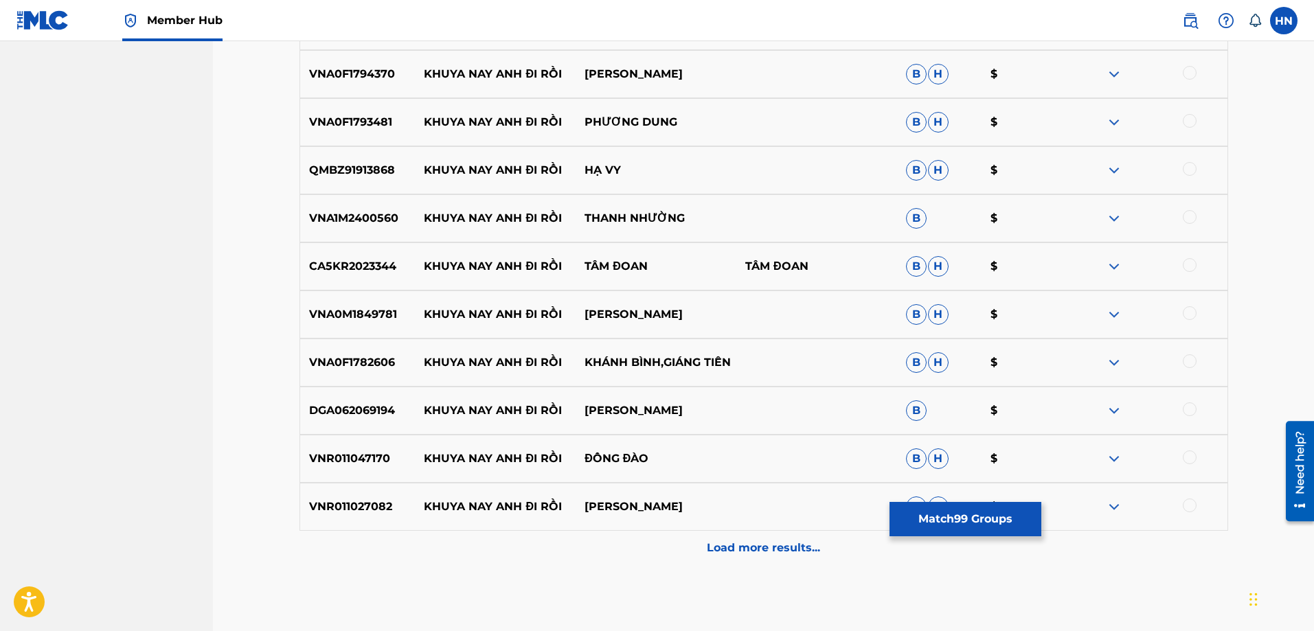
scroll to position [5219, 0]
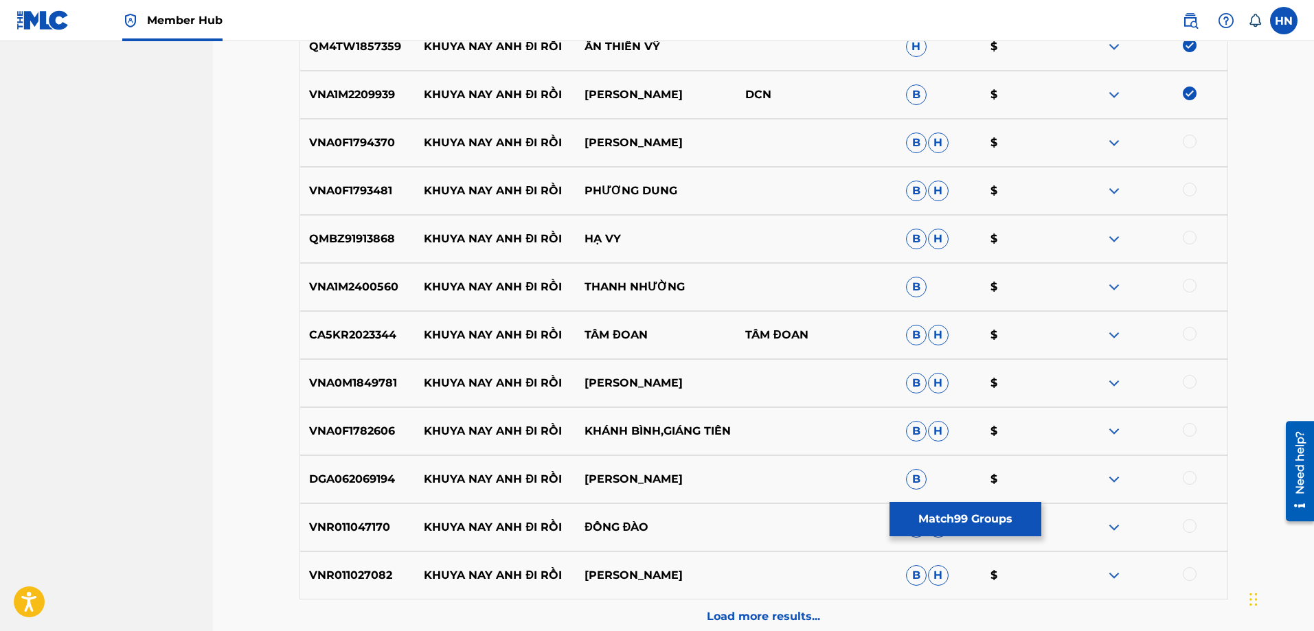
click at [374, 149] on p "VNA0F1794370" at bounding box center [357, 143] width 115 height 16
click at [1186, 140] on div at bounding box center [1190, 142] width 14 height 14
click at [373, 187] on p "VNA0F1793481" at bounding box center [357, 191] width 115 height 16
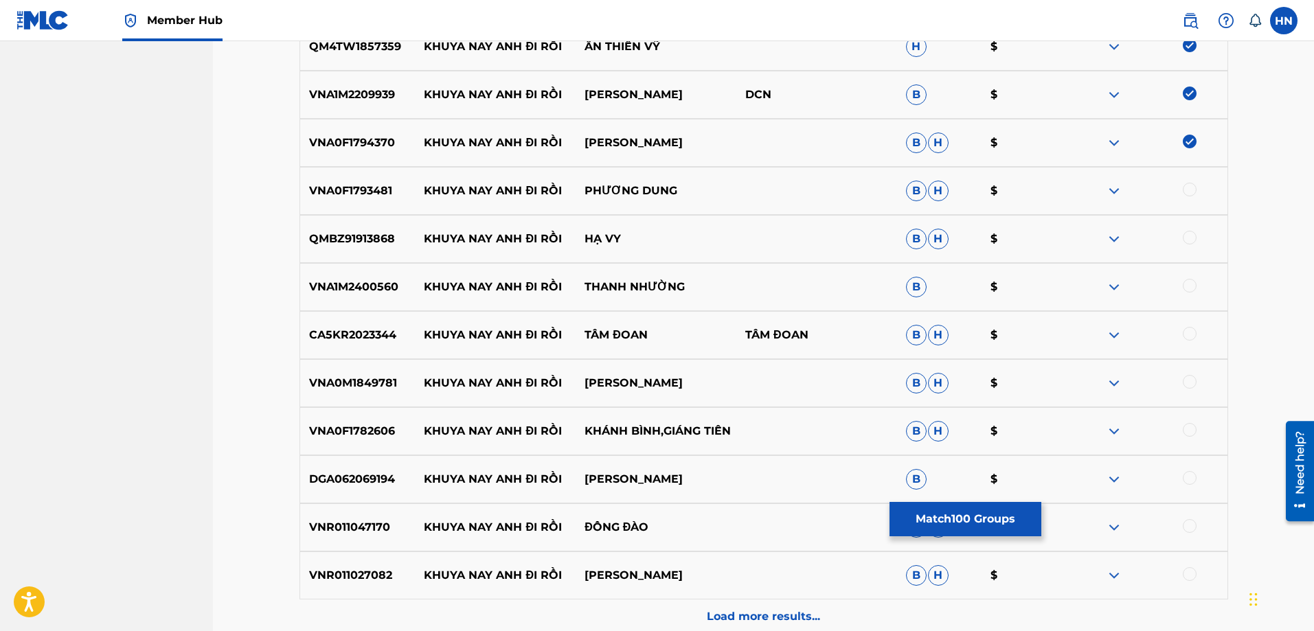
click at [1193, 184] on div at bounding box center [1190, 190] width 14 height 14
click at [344, 249] on div "QMBZ91913868 KHUYA NAY ANH ĐI RỒI HẠ VY B H $" at bounding box center [764, 239] width 929 height 48
click at [1191, 242] on div at bounding box center [1190, 238] width 14 height 14
click at [392, 286] on p "VNA1M2400560" at bounding box center [357, 287] width 115 height 16
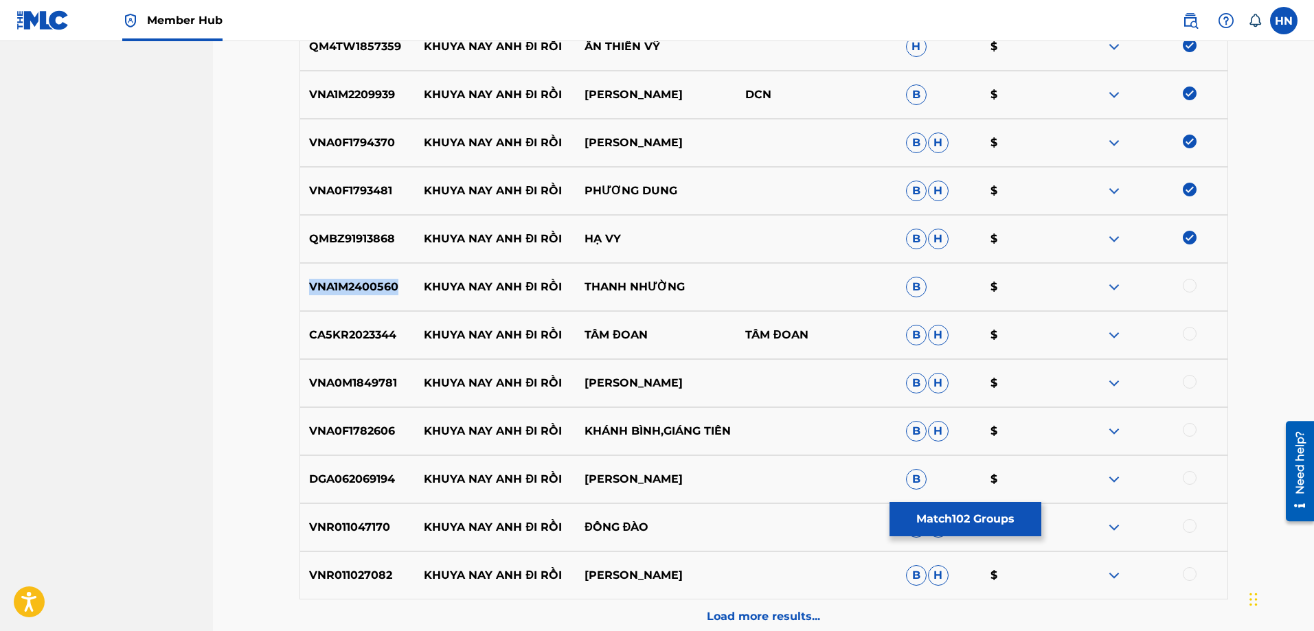
click at [392, 286] on p "VNA1M2400560" at bounding box center [357, 287] width 115 height 16
click at [1191, 286] on div at bounding box center [1190, 286] width 14 height 14
click at [385, 331] on p "CA5KR2023344" at bounding box center [357, 335] width 115 height 16
click at [1185, 335] on div at bounding box center [1190, 334] width 14 height 14
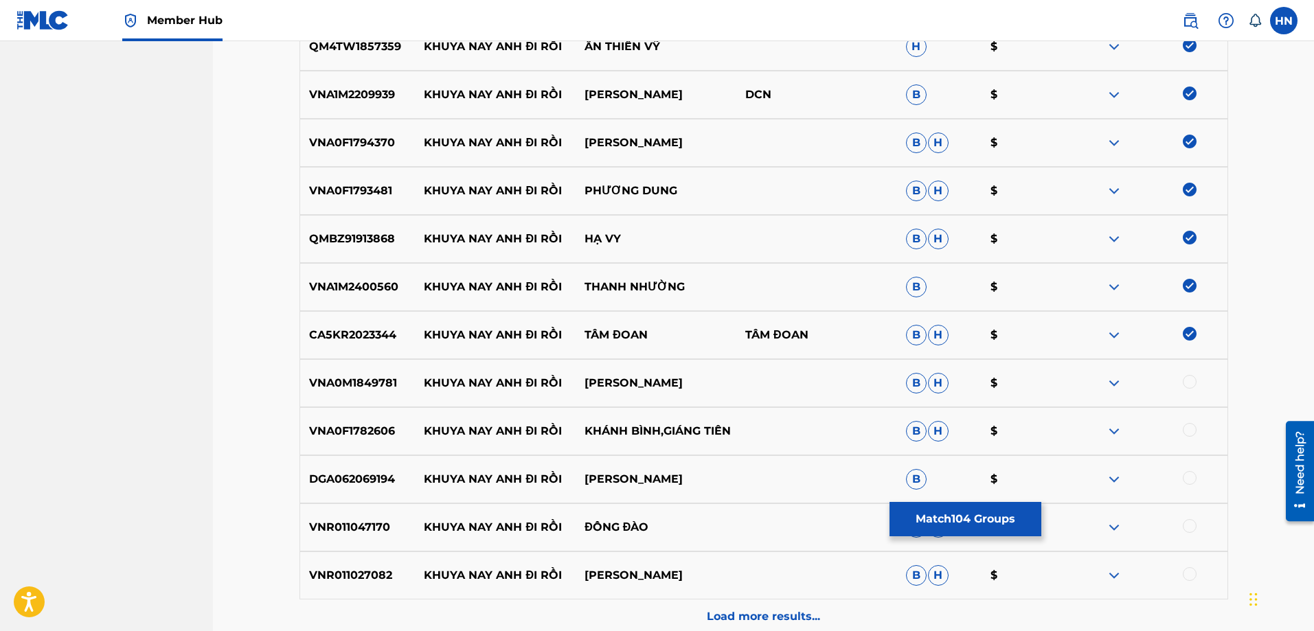
click at [357, 393] on div "VNA0M1849781 KHUYA NAY ANH ĐI RỒI TRIỆU QUANG HÀ B H $" at bounding box center [764, 383] width 929 height 48
click at [1190, 384] on div at bounding box center [1190, 382] width 14 height 14
click at [341, 438] on p "VNA0F1782606" at bounding box center [357, 431] width 115 height 16
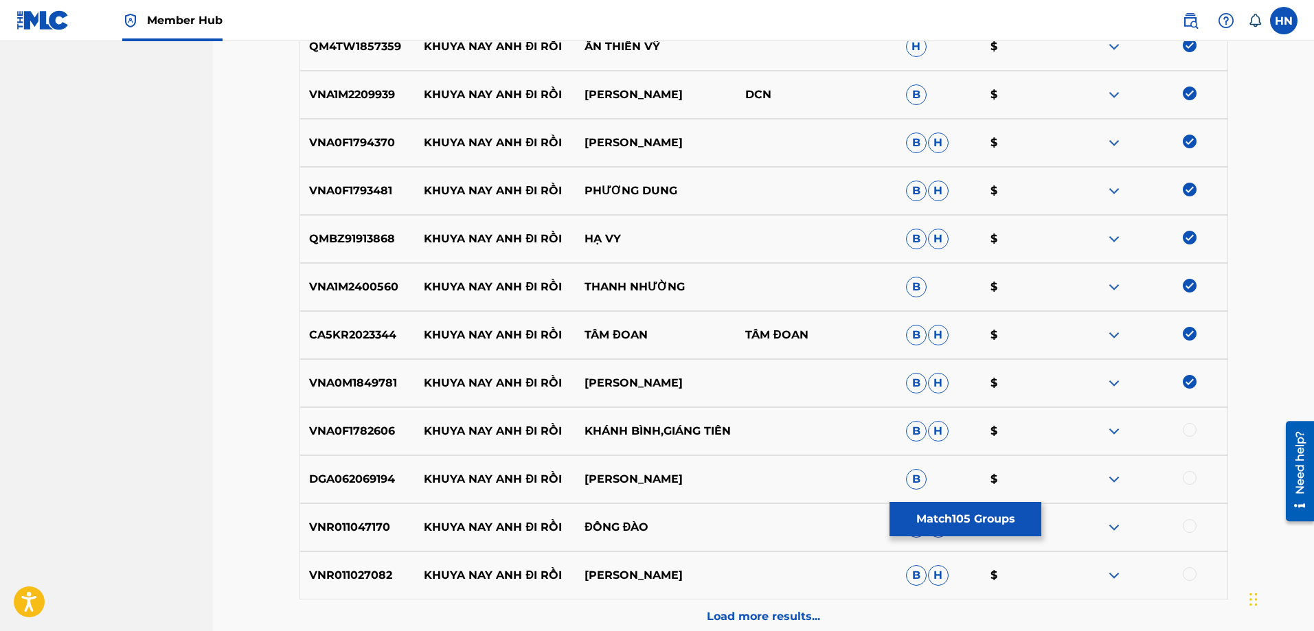
click at [1187, 430] on div at bounding box center [1190, 430] width 14 height 14
click at [331, 476] on p "DGA062069194" at bounding box center [357, 479] width 115 height 16
click at [1192, 477] on div at bounding box center [1190, 478] width 14 height 14
click at [324, 524] on p "VNR011047170" at bounding box center [357, 527] width 115 height 16
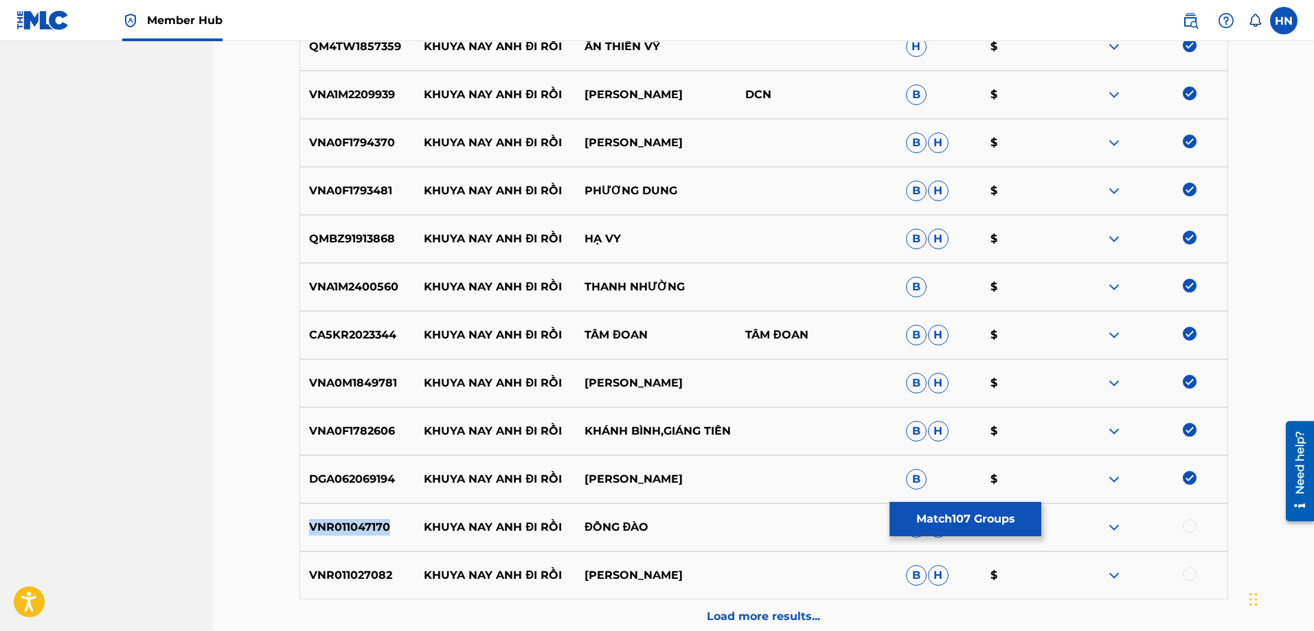
click at [324, 524] on p "VNR011047170" at bounding box center [357, 527] width 115 height 16
click at [1190, 528] on div at bounding box center [1190, 526] width 14 height 14
click at [365, 567] on p "VNR011027082" at bounding box center [357, 575] width 115 height 16
click at [1193, 569] on div at bounding box center [1190, 574] width 14 height 14
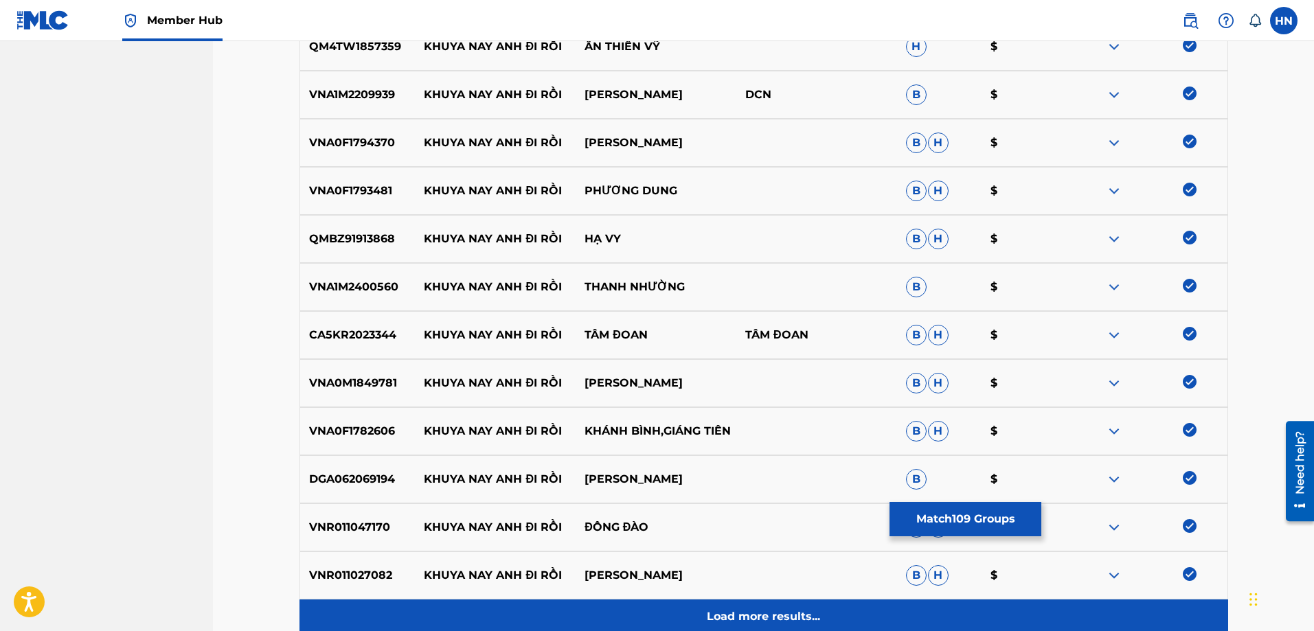
click at [922, 609] on div "Load more results..." at bounding box center [764, 617] width 929 height 34
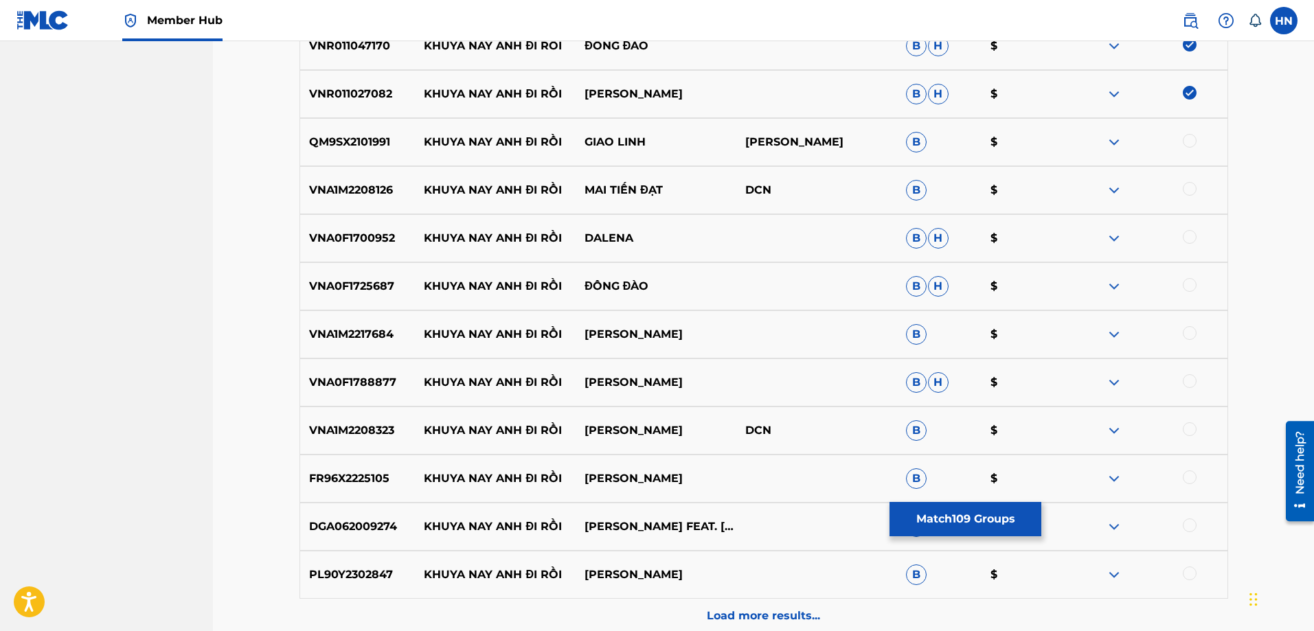
scroll to position [5700, 0]
click at [357, 139] on p "QM9SX2101991" at bounding box center [357, 143] width 115 height 16
click at [1190, 141] on div at bounding box center [1190, 142] width 14 height 14
click at [367, 197] on p "VNA1M2208126" at bounding box center [357, 191] width 115 height 16
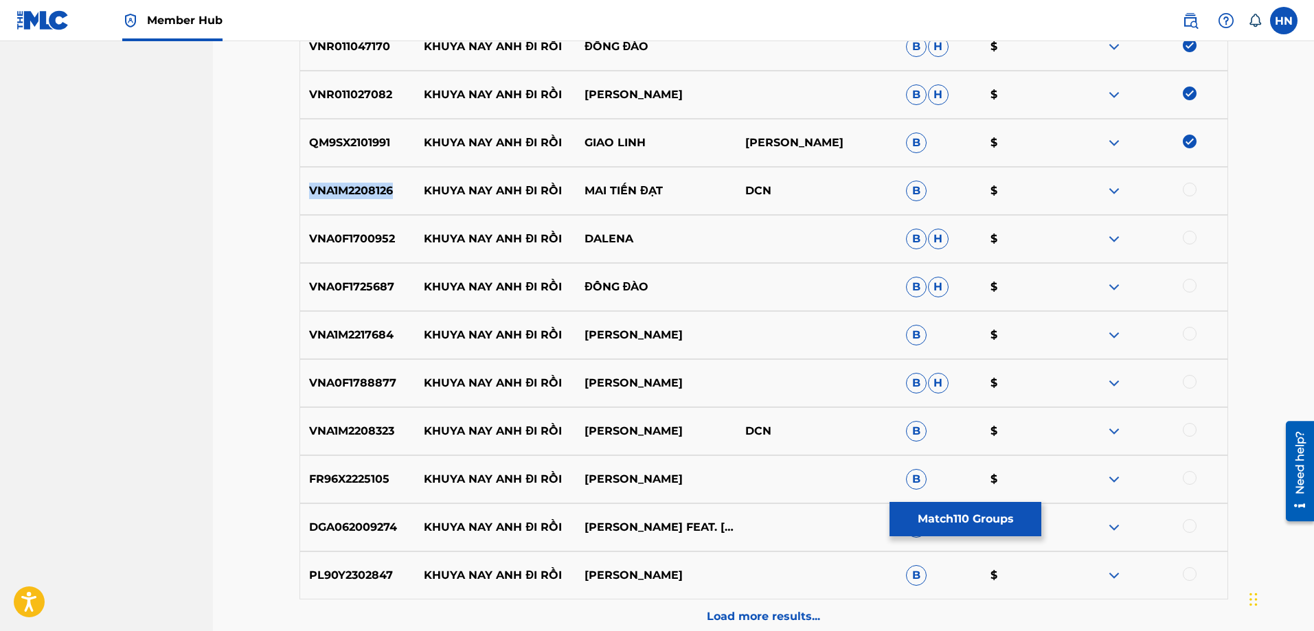
click at [367, 197] on p "VNA1M2208126" at bounding box center [357, 191] width 115 height 16
click at [1185, 185] on div at bounding box center [1190, 190] width 14 height 14
click at [357, 231] on p "VNA0F1700952" at bounding box center [357, 239] width 115 height 16
click at [1188, 234] on div at bounding box center [1190, 238] width 14 height 14
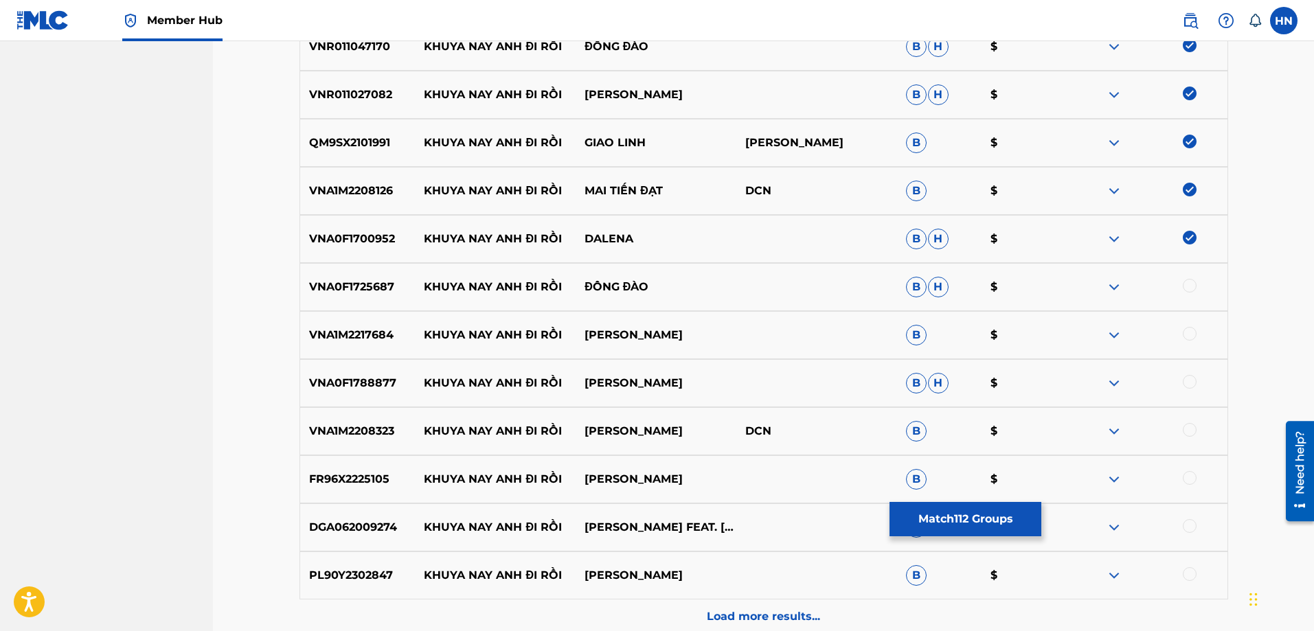
click at [339, 289] on p "VNA0F1725687" at bounding box center [357, 287] width 115 height 16
click at [1192, 283] on div at bounding box center [1190, 286] width 14 height 14
click at [343, 332] on p "VNA1M2217684" at bounding box center [357, 335] width 115 height 16
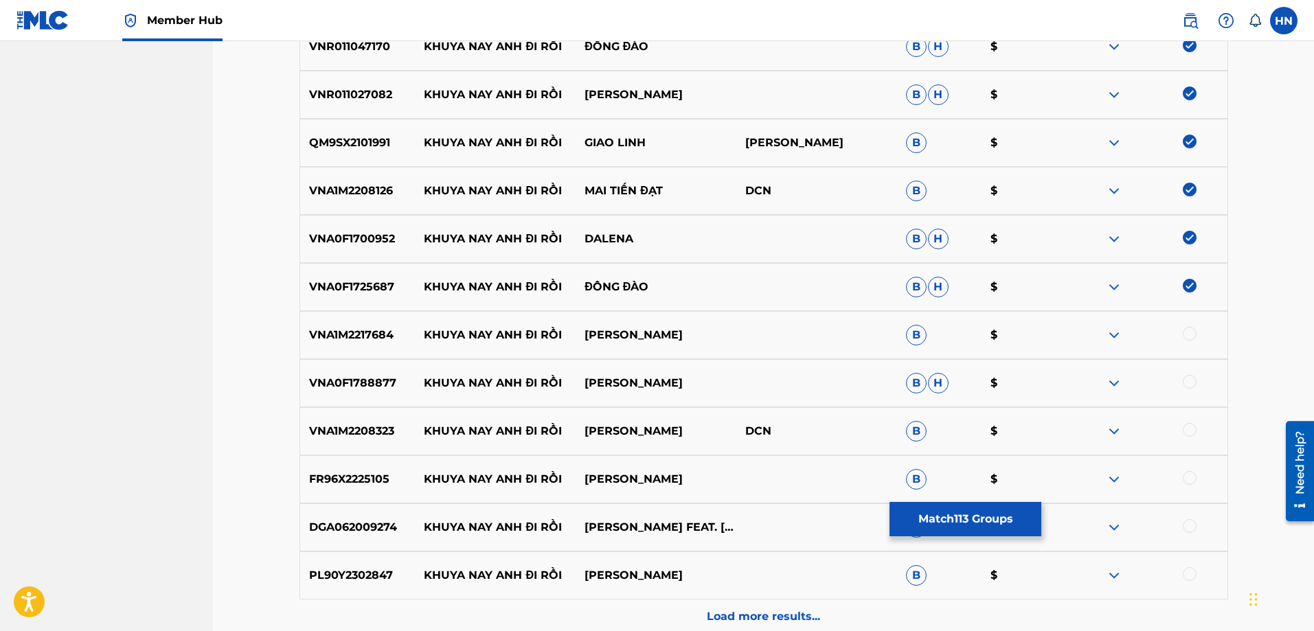
click at [1189, 329] on div at bounding box center [1190, 334] width 14 height 14
click at [355, 400] on div "VNA0F1788877 KHUYA NAY ANH ĐI RỒI TUẤN VŨ B H $" at bounding box center [764, 383] width 929 height 48
click at [1190, 382] on div at bounding box center [1190, 382] width 14 height 14
click at [357, 420] on div "VNA1M2208323 KHUYA NAY ANH ĐI RỒI HOANG DUNG DCN B $" at bounding box center [764, 431] width 929 height 48
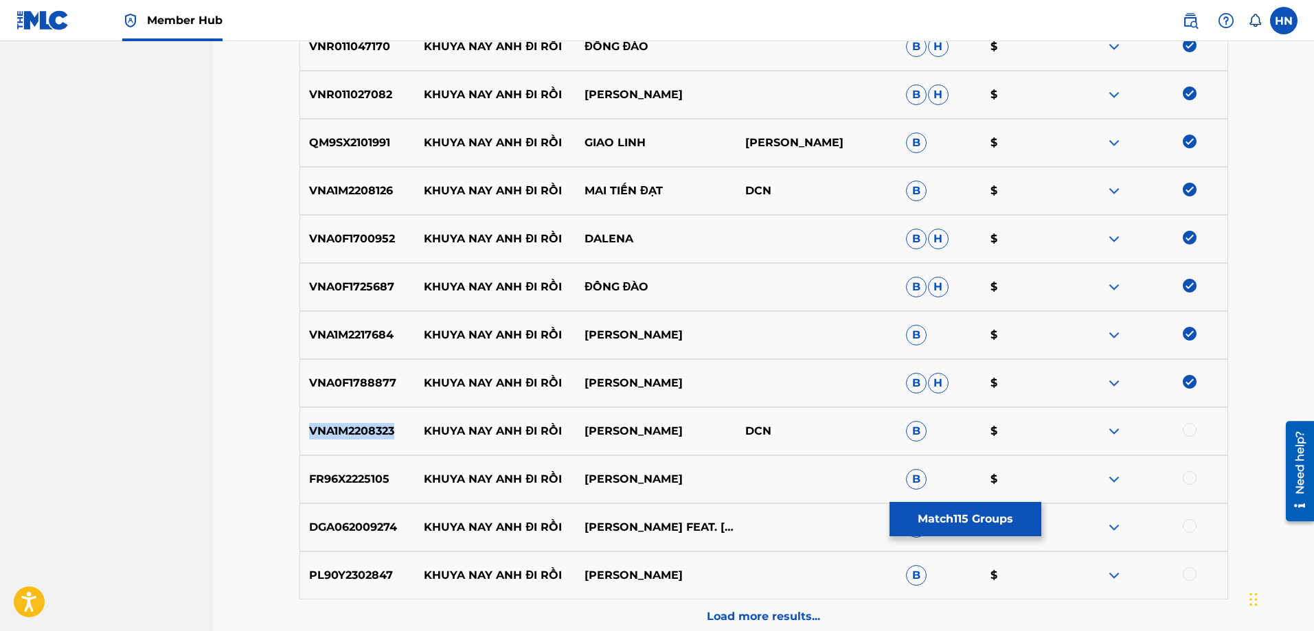
click at [357, 420] on div "VNA1M2208323 KHUYA NAY ANH ĐI RỒI HOANG DUNG DCN B $" at bounding box center [764, 431] width 929 height 48
click at [1183, 428] on div at bounding box center [1190, 430] width 14 height 14
click at [353, 475] on p "FR96X2225105" at bounding box center [357, 479] width 115 height 16
click at [1188, 475] on div at bounding box center [1190, 478] width 14 height 14
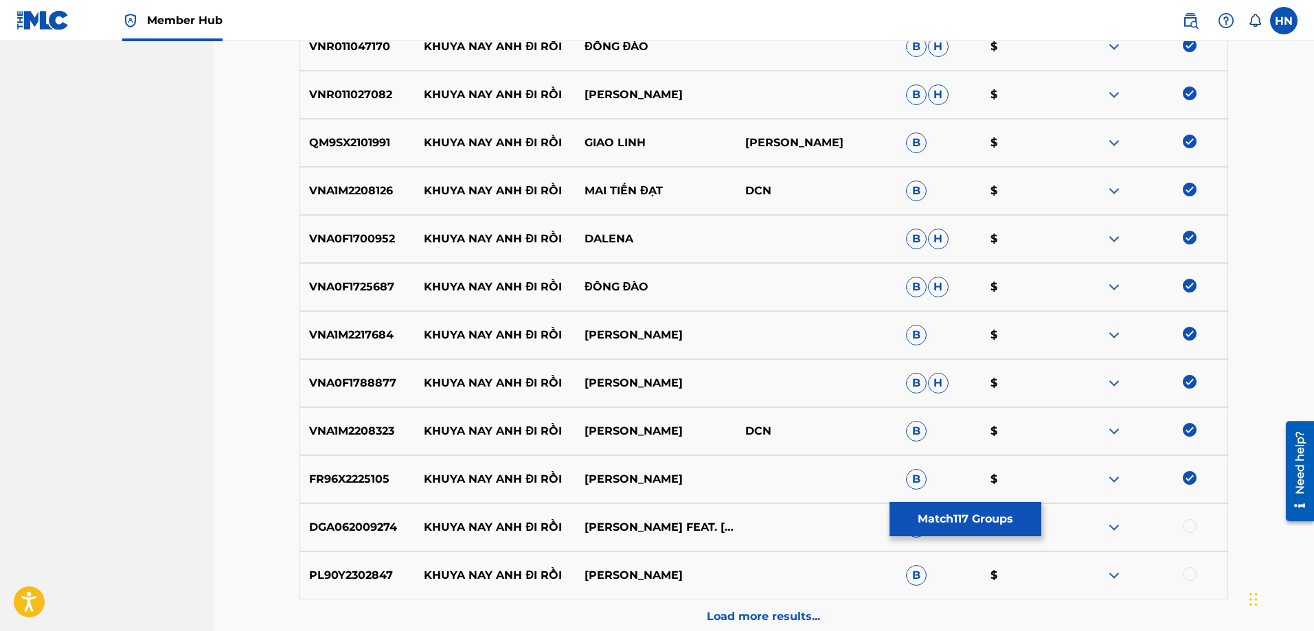
click at [336, 529] on p "DGA062009274" at bounding box center [357, 527] width 115 height 16
click at [1190, 526] on div at bounding box center [1190, 526] width 14 height 14
click at [372, 586] on div "PL90Y2302847 KHUYA NAY ANH ĐI RỒI THÚY HUYỀN B $" at bounding box center [764, 576] width 929 height 48
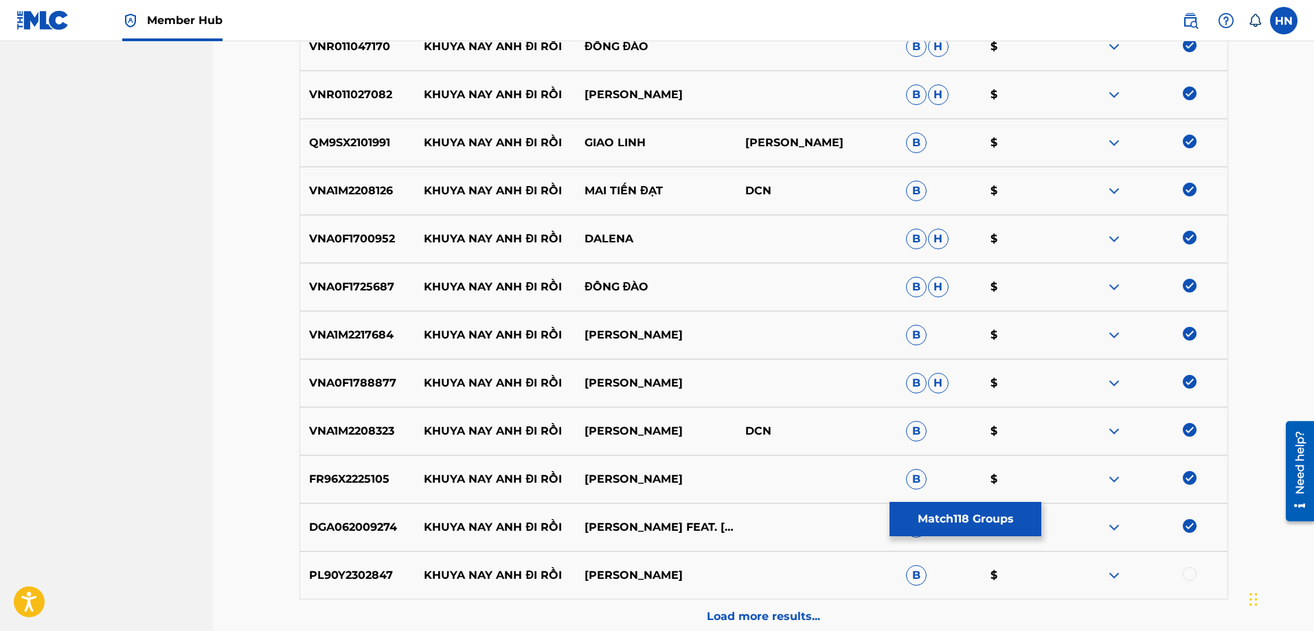
click at [1191, 580] on div at bounding box center [1190, 574] width 14 height 14
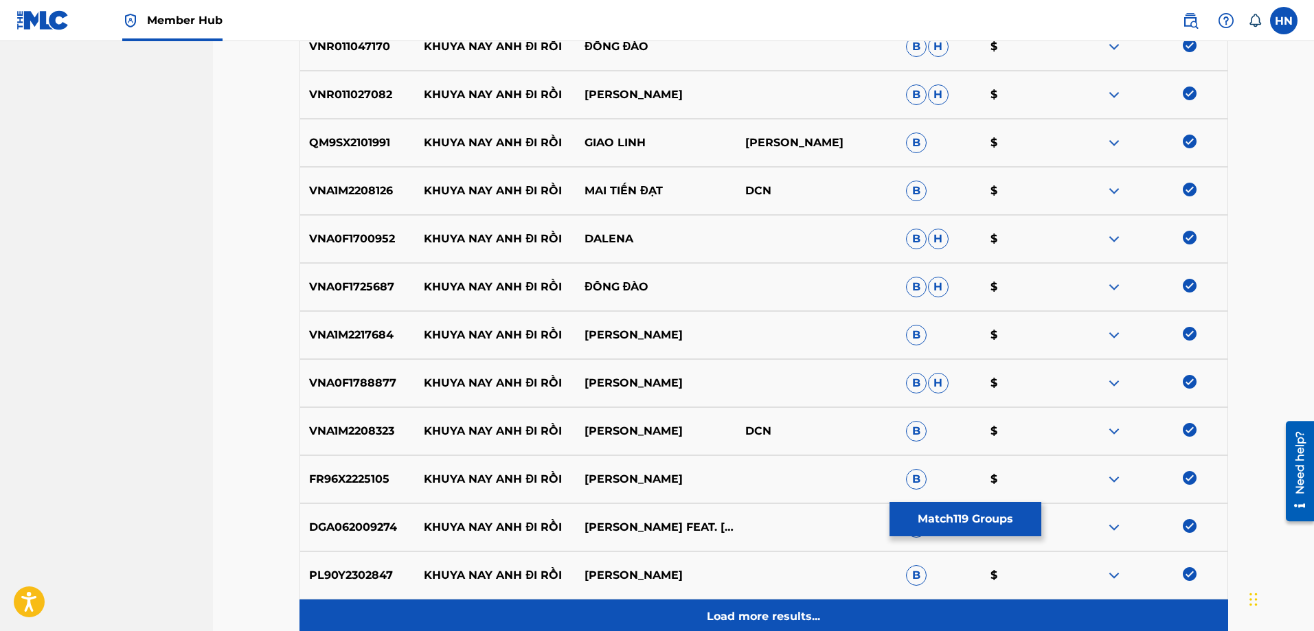
click at [784, 601] on div "Load more results..." at bounding box center [764, 617] width 929 height 34
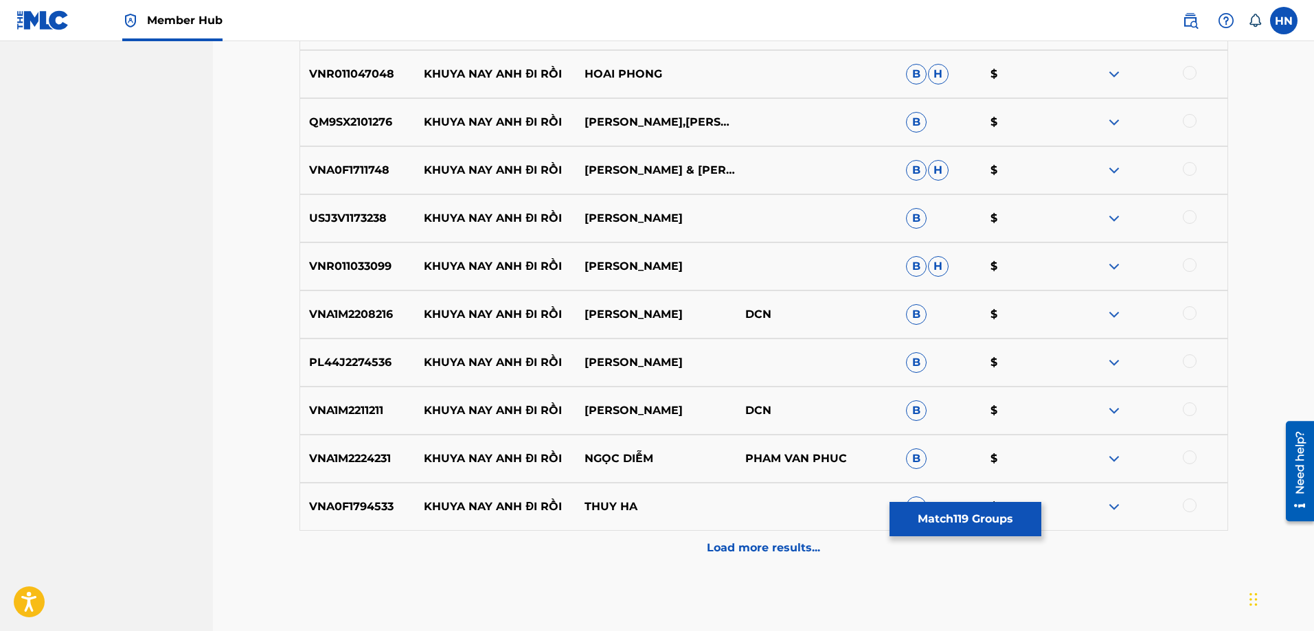
scroll to position [6180, 0]
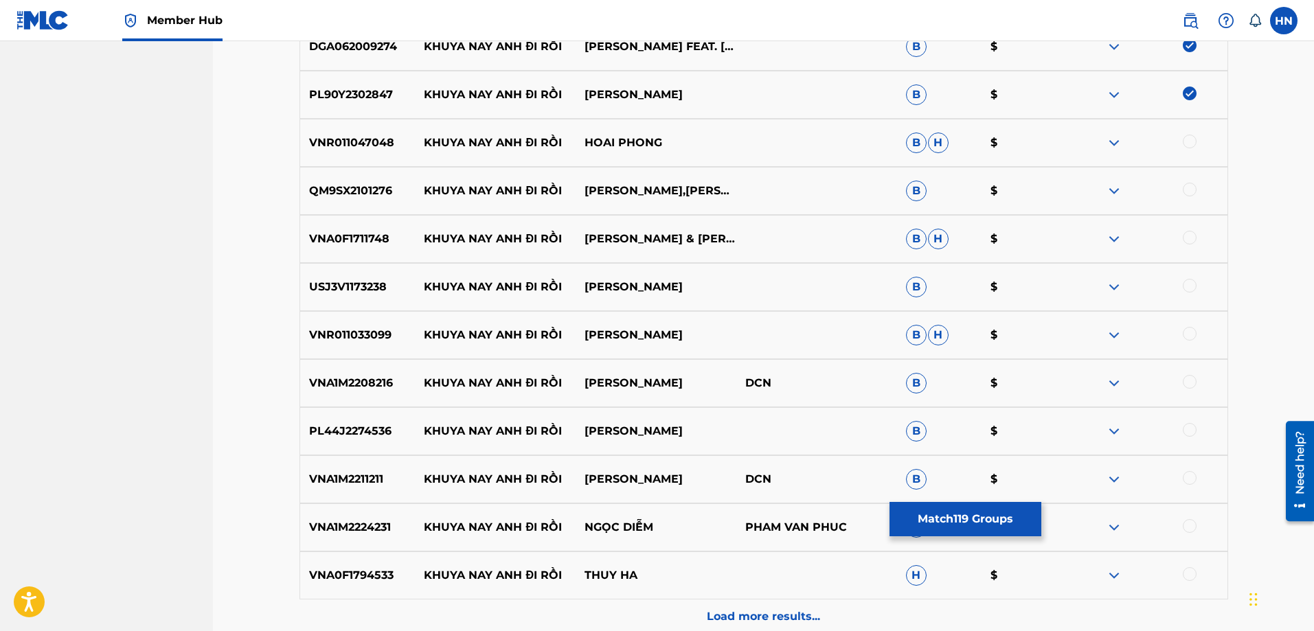
click at [385, 148] on p "VNR011047048" at bounding box center [357, 143] width 115 height 16
click at [1186, 139] on div at bounding box center [1190, 142] width 14 height 14
click at [328, 188] on p "QM9SX2101276" at bounding box center [357, 191] width 115 height 16
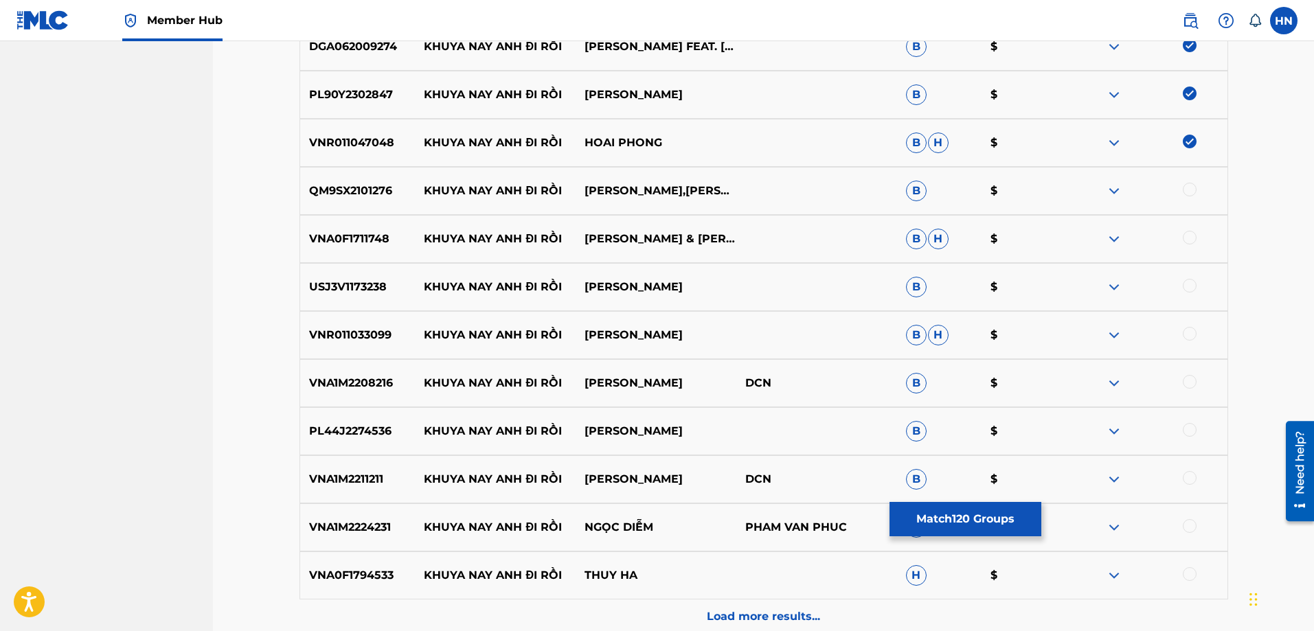
click at [1189, 184] on div at bounding box center [1190, 190] width 14 height 14
click at [352, 222] on div "VNA0F1711748 KHUYA NAY ANH ĐI RỒI MINH VƯƠNG & THANH THANH TÂM B H $" at bounding box center [764, 239] width 929 height 48
click at [1190, 235] on div at bounding box center [1190, 238] width 14 height 14
click at [384, 275] on div "USJ3V1173238 KHUYA NAY ANH ĐI RỒI MỸ LINH B $" at bounding box center [764, 287] width 929 height 48
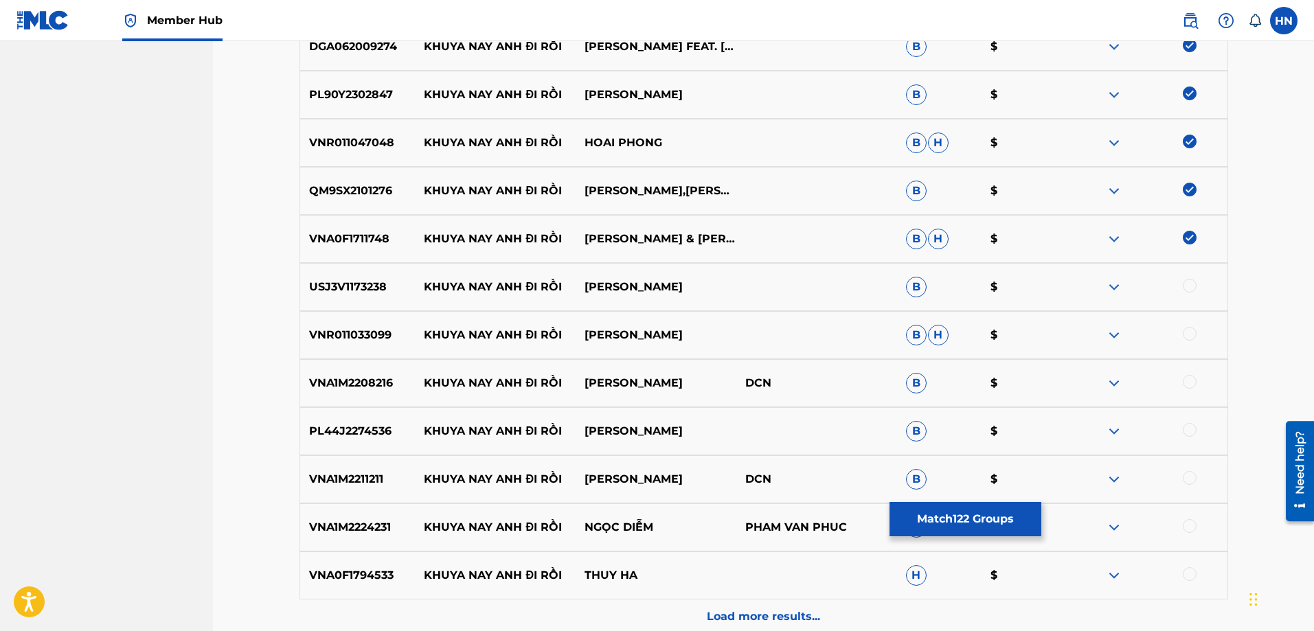
click at [384, 275] on div "USJ3V1173238 KHUYA NAY ANH ĐI RỒI MỸ LINH B $" at bounding box center [764, 287] width 929 height 48
click at [362, 286] on p "USJ3V1173238" at bounding box center [357, 287] width 115 height 16
click at [1188, 286] on div at bounding box center [1190, 286] width 14 height 14
click at [381, 325] on div "VNR011033099 KHUYA NAY ANH ĐI RỒI SƠN TUYỀN B H $" at bounding box center [764, 335] width 929 height 48
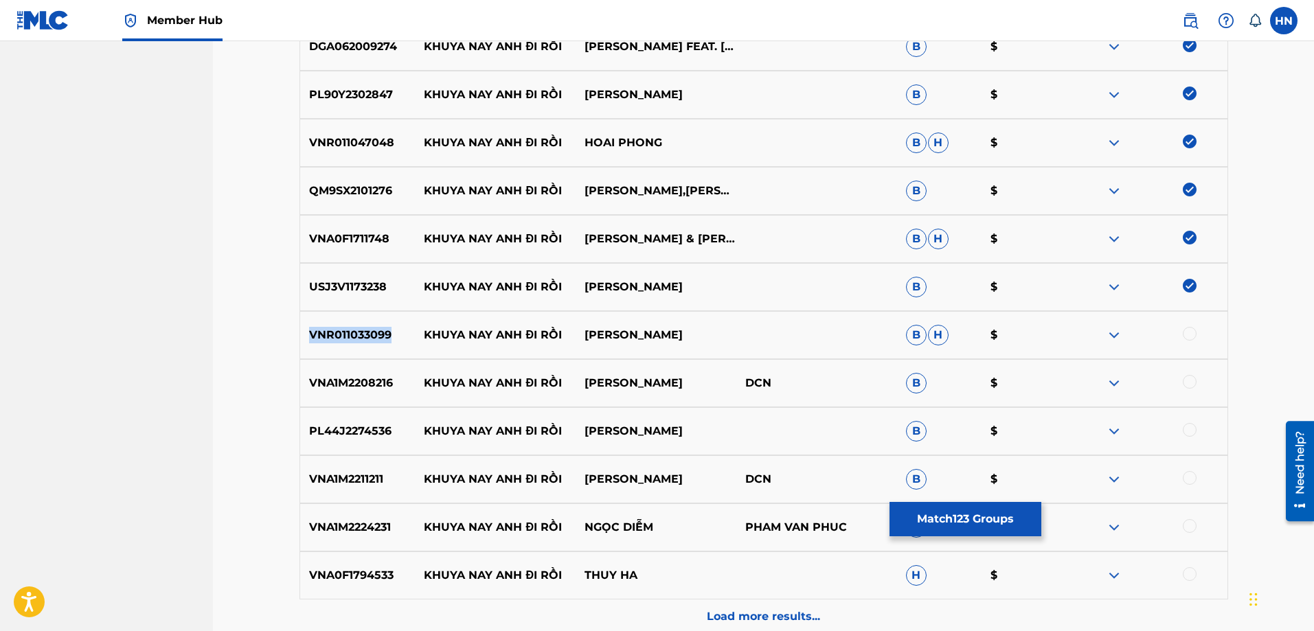
click at [381, 325] on div "VNR011033099 KHUYA NAY ANH ĐI RỒI SƠN TUYỀN B H $" at bounding box center [764, 335] width 929 height 48
click at [1193, 332] on div at bounding box center [1190, 334] width 14 height 14
click at [387, 381] on p "VNA1M2208216" at bounding box center [357, 383] width 115 height 16
click at [1188, 385] on div at bounding box center [1190, 382] width 14 height 14
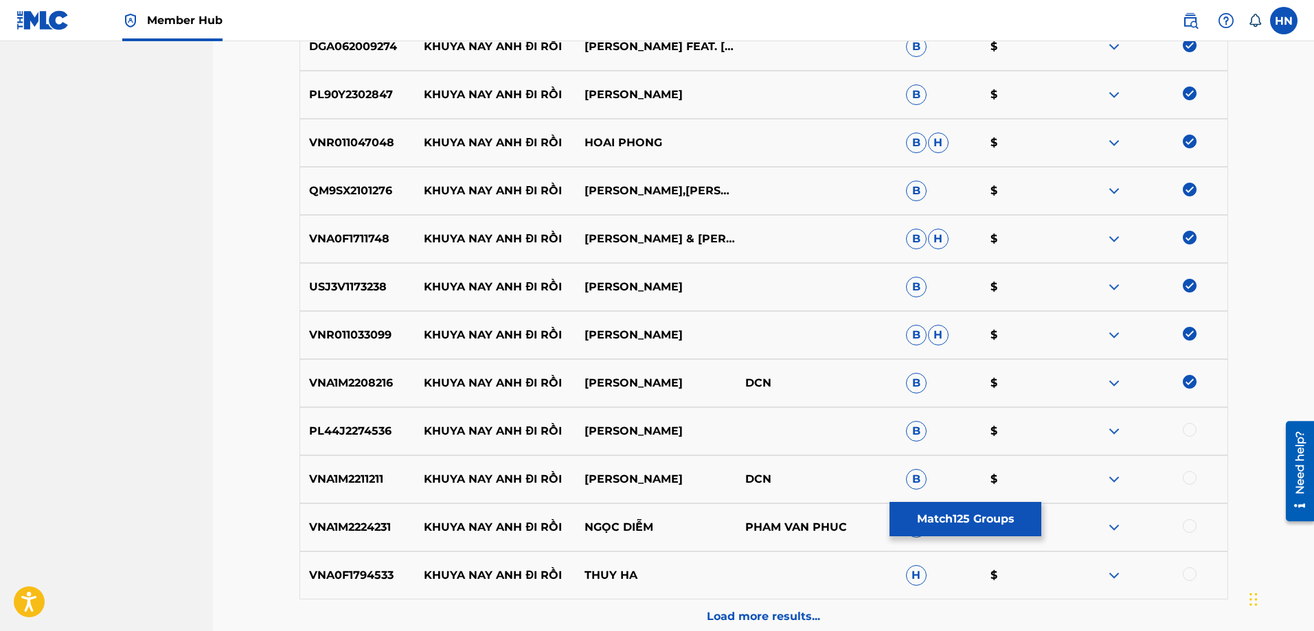
click at [333, 402] on div "VNA1M2208216 KHUYA NAY ANH ĐI RỒI THANH HƯƠNG DCN B $" at bounding box center [764, 383] width 929 height 48
click at [339, 427] on p "PL44J2274536" at bounding box center [357, 431] width 115 height 16
click at [1186, 427] on div at bounding box center [1190, 430] width 14 height 14
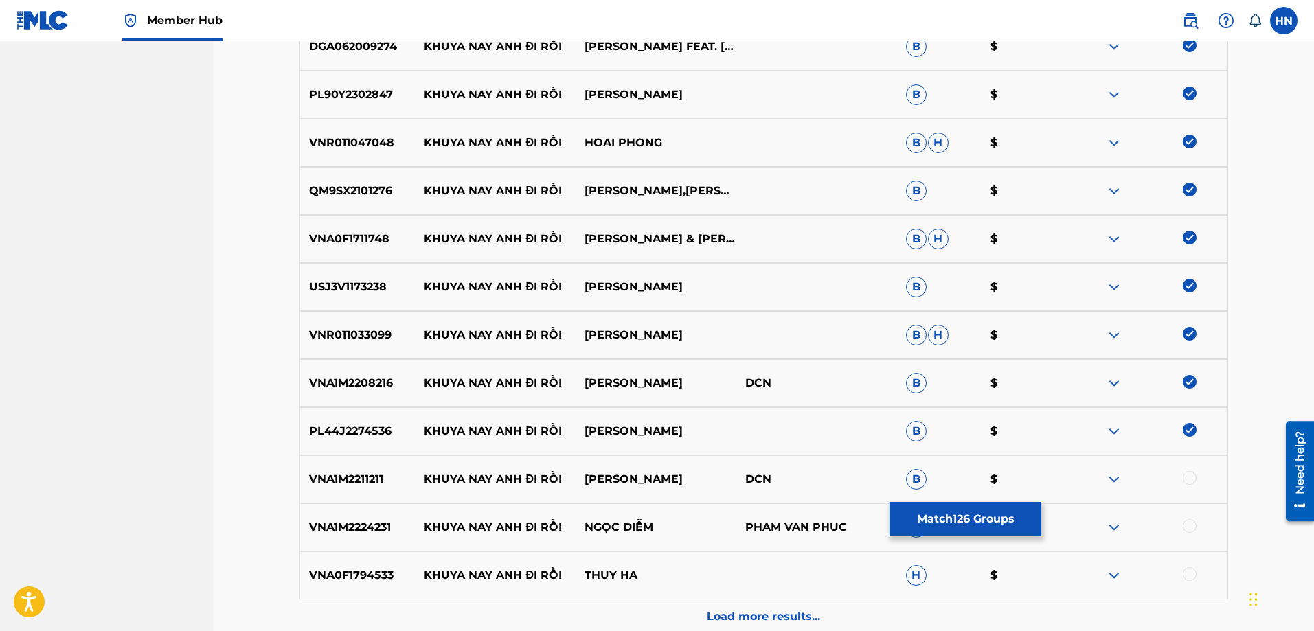
click at [359, 468] on div "VNA1M2211211 KHUYA NAY ANH ĐI RỒI VÕ MINH LÊ DCN B $" at bounding box center [764, 479] width 929 height 48
click at [1184, 476] on div at bounding box center [1190, 478] width 14 height 14
click at [366, 524] on p "VNA1M2224231" at bounding box center [357, 527] width 115 height 16
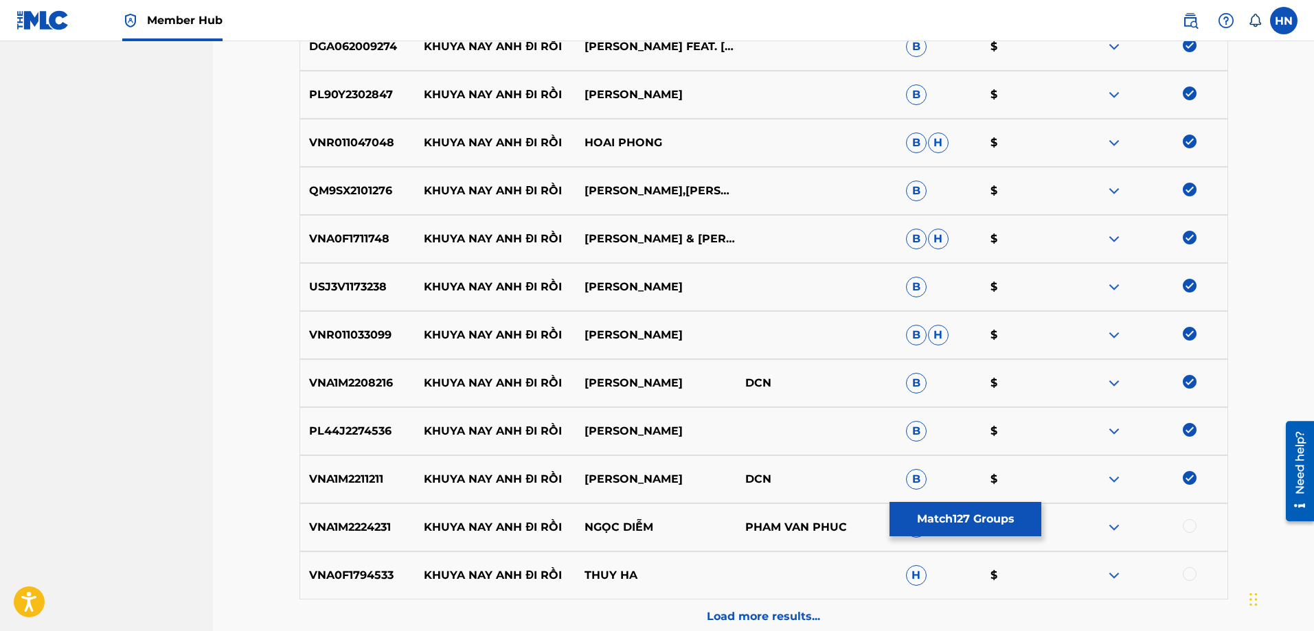
click at [1188, 523] on div at bounding box center [1190, 526] width 14 height 14
click at [372, 569] on p "VNA0F1794533" at bounding box center [357, 575] width 115 height 16
click at [1186, 563] on div "VNA0F1794533 KHUYA NAY ANH ĐI RỒI THUY HA H $" at bounding box center [764, 576] width 929 height 48
click at [1184, 571] on div at bounding box center [1190, 574] width 14 height 14
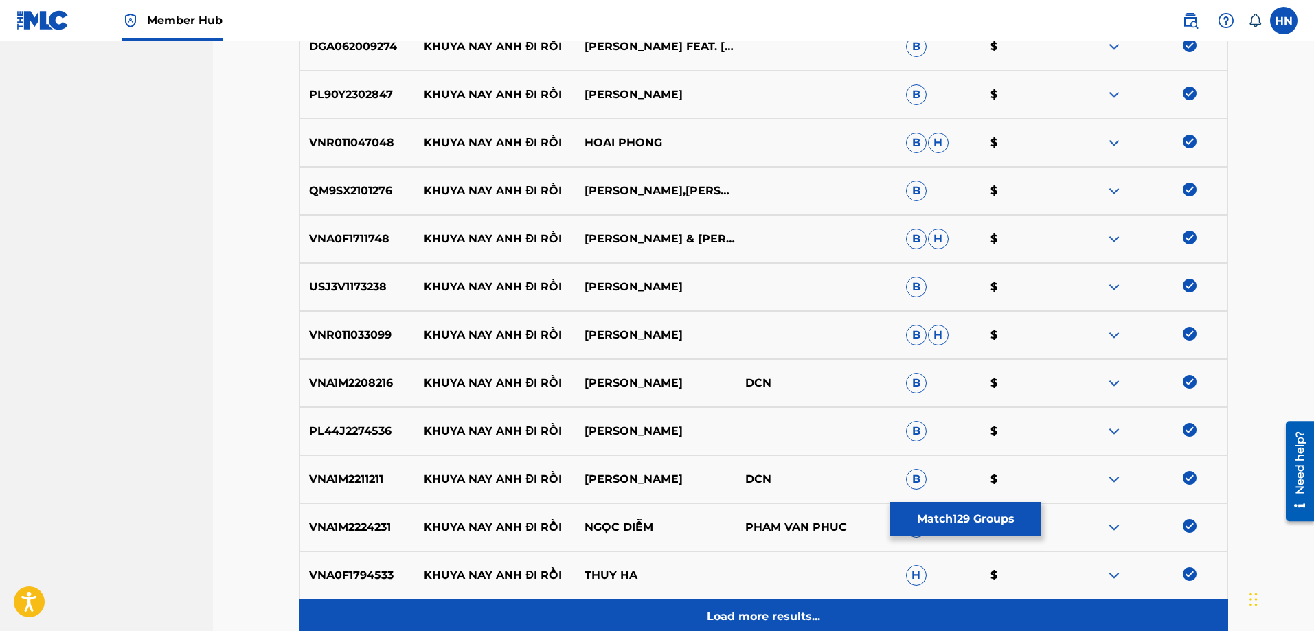
click at [776, 616] on p "Load more results..." at bounding box center [763, 617] width 113 height 16
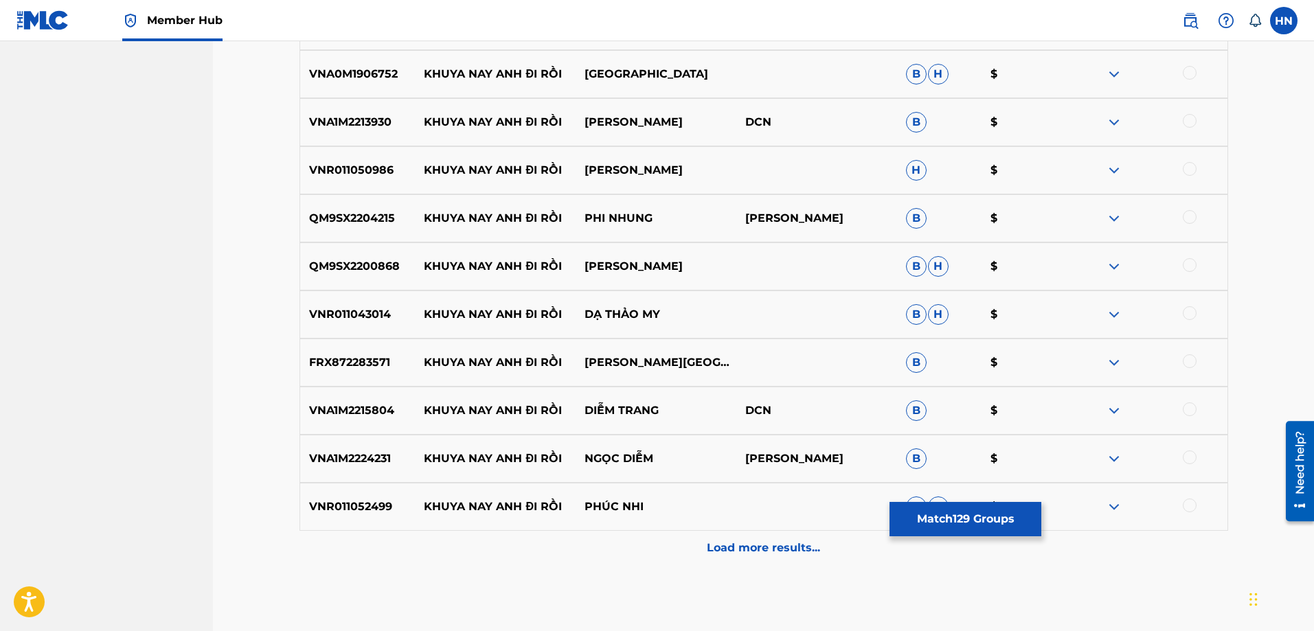
scroll to position [6661, 0]
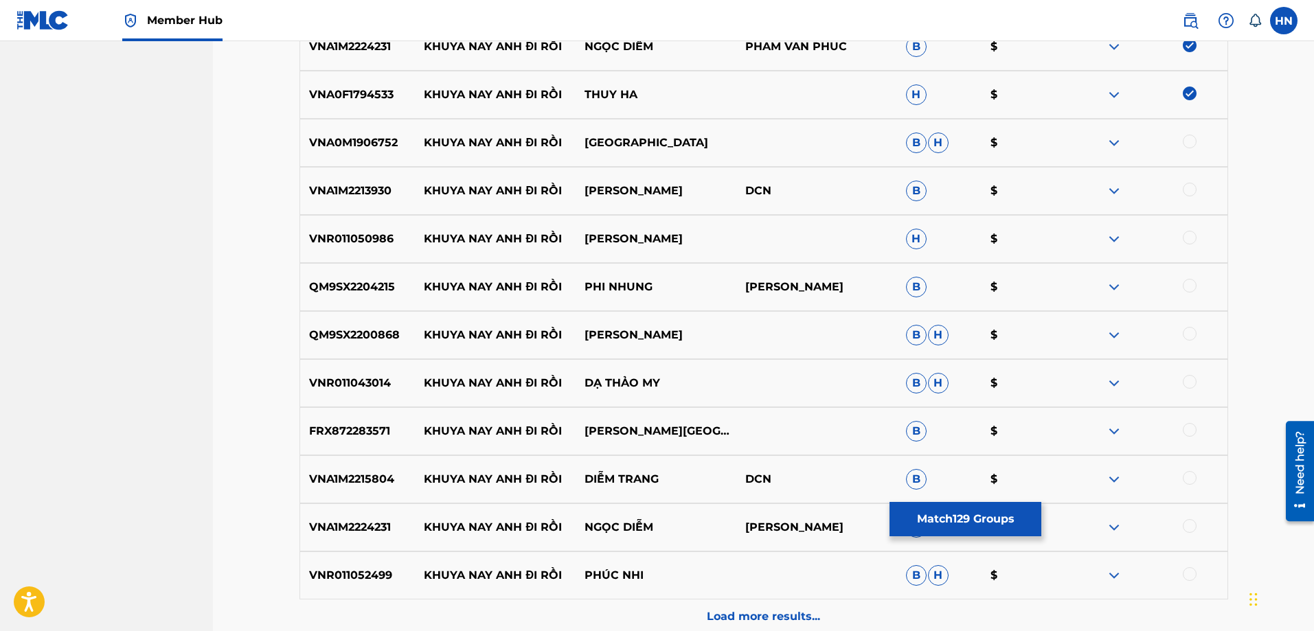
click at [371, 153] on div "VNA0M1906752 KHUYA NAY ANH ĐI RỒI CHÂU GIANG B H $" at bounding box center [764, 143] width 929 height 48
click at [1186, 141] on div at bounding box center [1190, 142] width 14 height 14
click at [376, 192] on p "VNA1M2213930" at bounding box center [357, 191] width 115 height 16
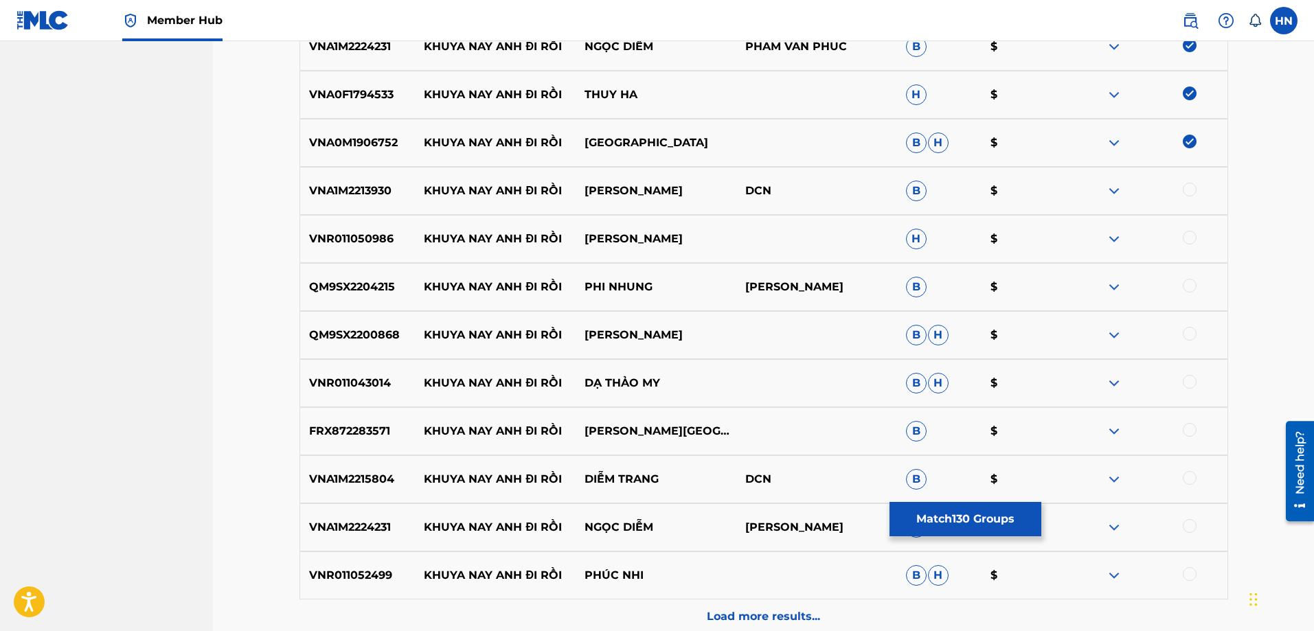
click at [1189, 190] on div at bounding box center [1190, 190] width 14 height 14
click at [389, 238] on p "VNR011050986" at bounding box center [357, 239] width 115 height 16
click at [374, 240] on p "VNR011050986" at bounding box center [357, 239] width 115 height 16
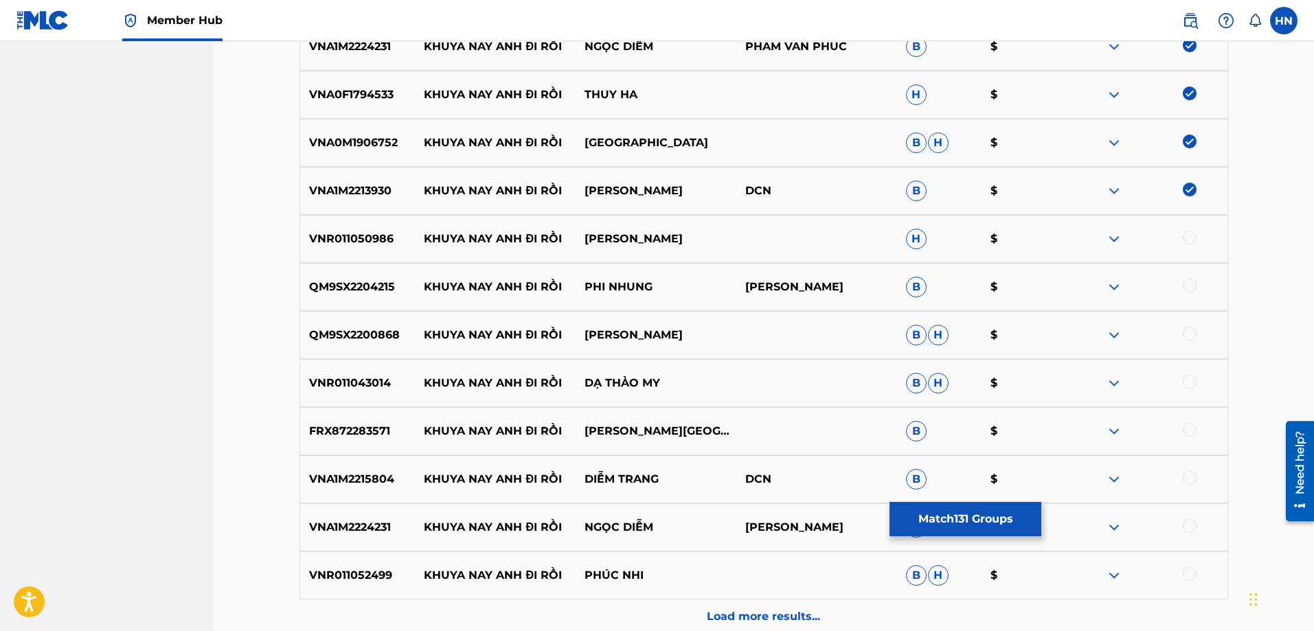
click at [1186, 236] on div at bounding box center [1190, 238] width 14 height 14
click at [387, 278] on div "QM9SX2204215 KHUYA NAY ANH ĐI RỒI PHI NHUNG MẠC PHONG LINH B $" at bounding box center [764, 287] width 929 height 48
click at [1184, 289] on div at bounding box center [1190, 286] width 14 height 14
click at [386, 328] on p "QM9SX2200868" at bounding box center [357, 335] width 115 height 16
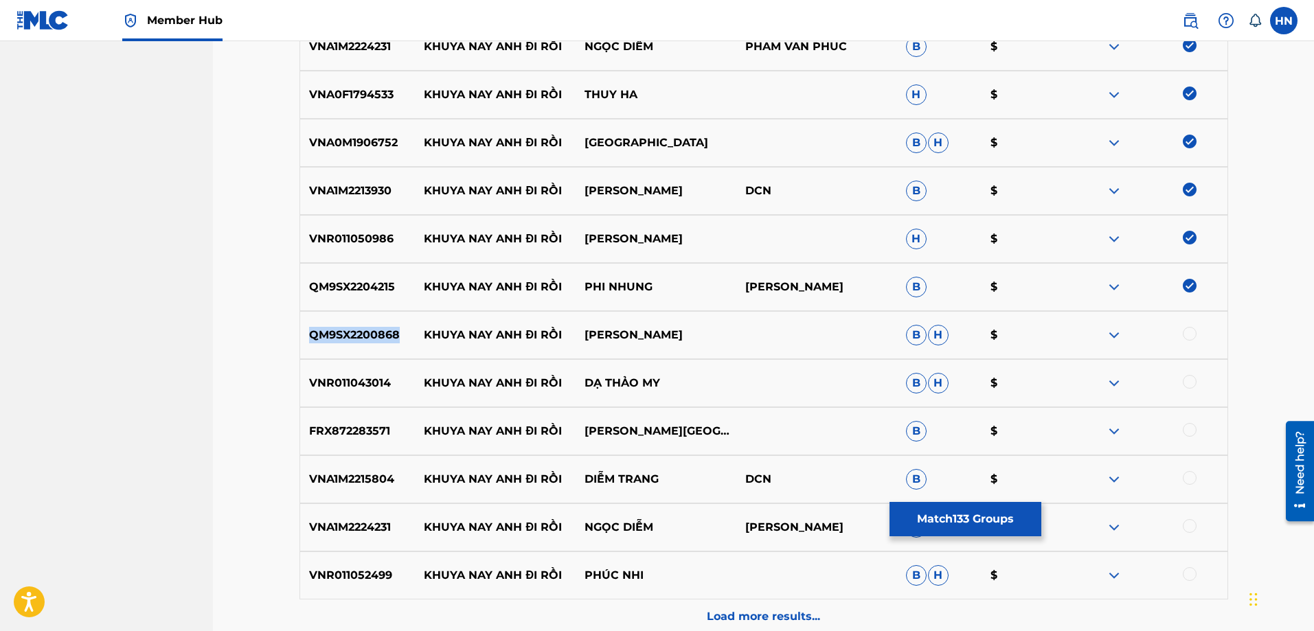
click at [386, 328] on p "QM9SX2200868" at bounding box center [357, 335] width 115 height 16
click at [1195, 326] on div "QM9SX2200868 KHUYA NAY ANH ĐI RỒI HƯƠNG LAN B H $" at bounding box center [764, 335] width 929 height 48
click at [1190, 332] on div at bounding box center [1190, 334] width 14 height 14
click at [372, 388] on p "VNR011043014" at bounding box center [357, 383] width 115 height 16
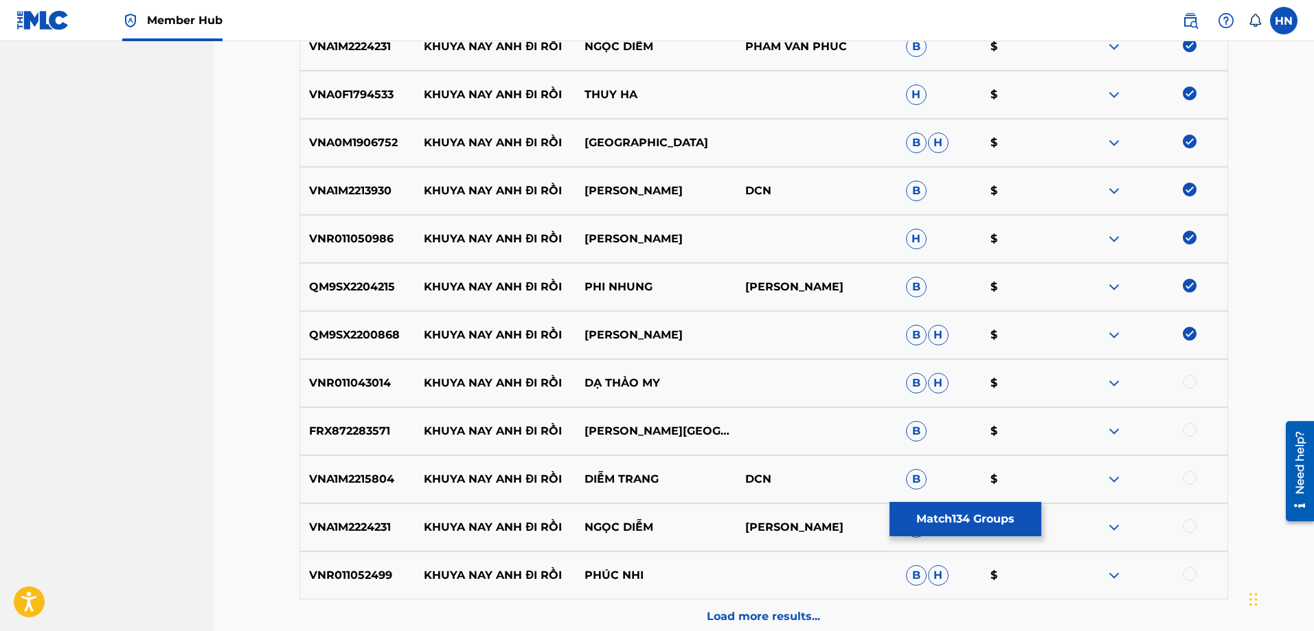
click at [1185, 379] on div at bounding box center [1190, 382] width 14 height 14
click at [370, 425] on p "FRX872283571" at bounding box center [357, 431] width 115 height 16
click at [1190, 432] on div at bounding box center [1190, 430] width 14 height 14
click at [376, 458] on div "VNA1M2215804 KHUYA NAY ANH ĐI RỒI DIỄM TRANG DCN B $" at bounding box center [764, 479] width 929 height 48
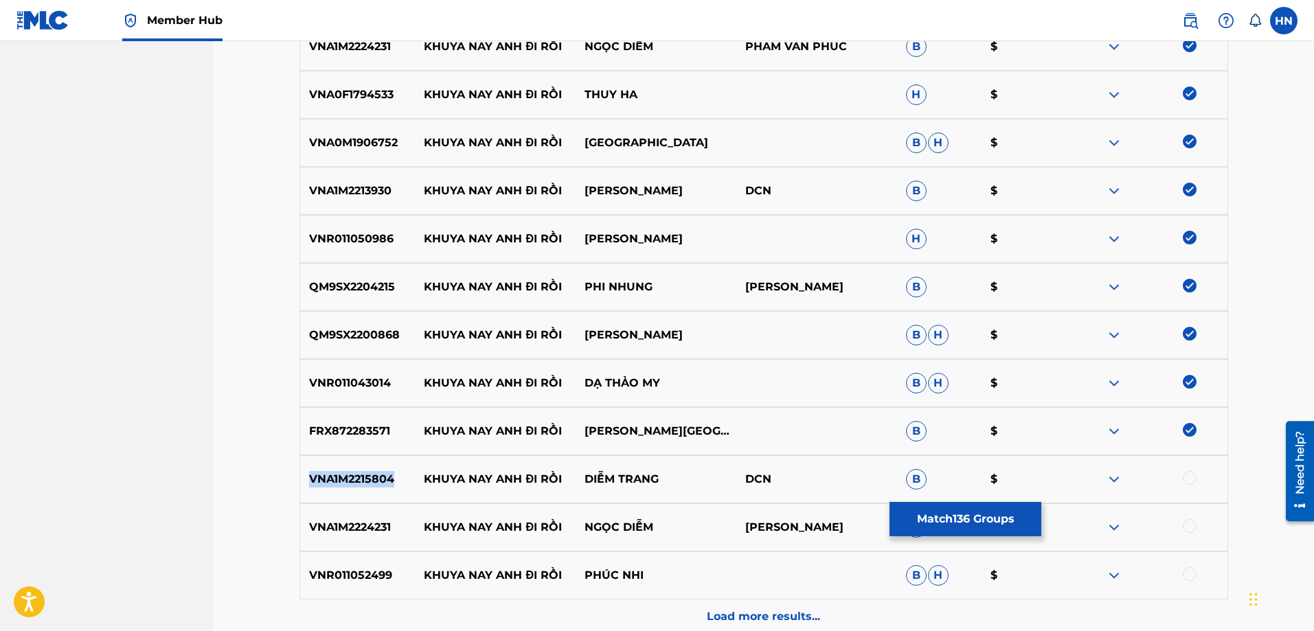
click at [376, 458] on div "VNA1M2215804 KHUYA NAY ANH ĐI RỒI DIỄM TRANG DCN B $" at bounding box center [764, 479] width 929 height 48
click at [1184, 481] on div at bounding box center [1190, 478] width 14 height 14
click at [362, 529] on p "VNA1M2224231" at bounding box center [357, 527] width 115 height 16
click at [358, 530] on p "VNA1M2224231" at bounding box center [357, 527] width 115 height 16
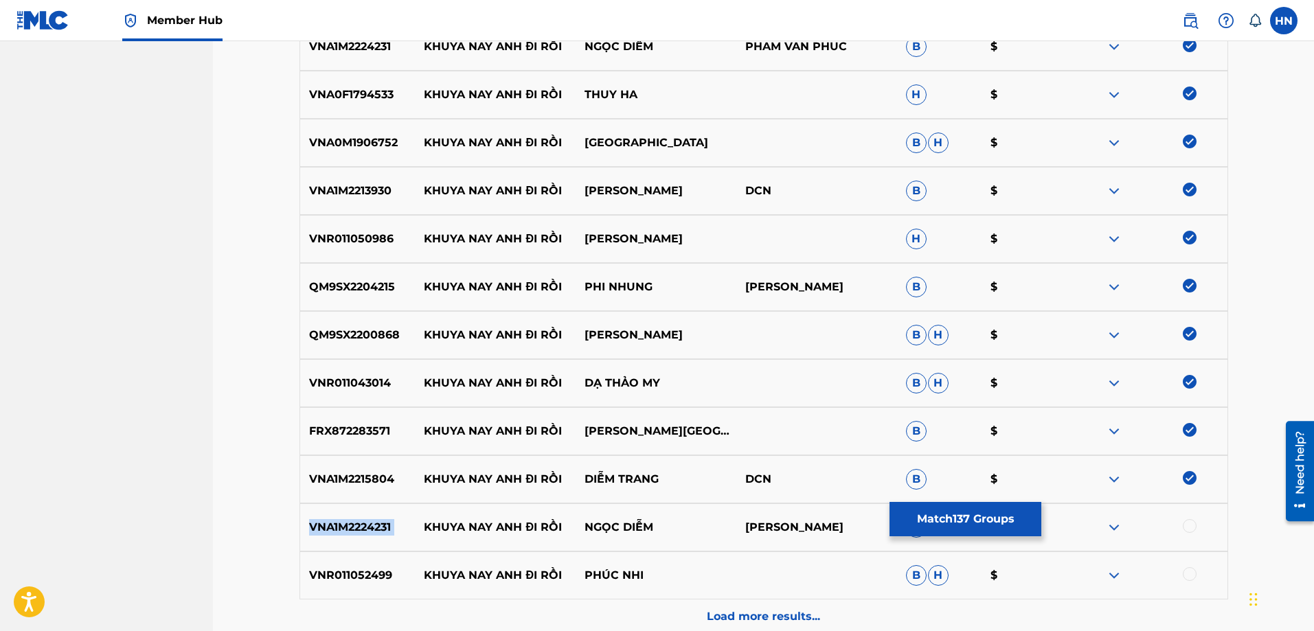
click at [358, 530] on p "VNA1M2224231" at bounding box center [357, 527] width 115 height 16
click at [1189, 524] on div at bounding box center [1190, 526] width 14 height 14
click at [365, 561] on div "VNR011052499 KHUYA NAY ANH ĐI RỒI PHÚC NHI B H $" at bounding box center [764, 576] width 929 height 48
click at [1195, 569] on div at bounding box center [1190, 574] width 14 height 14
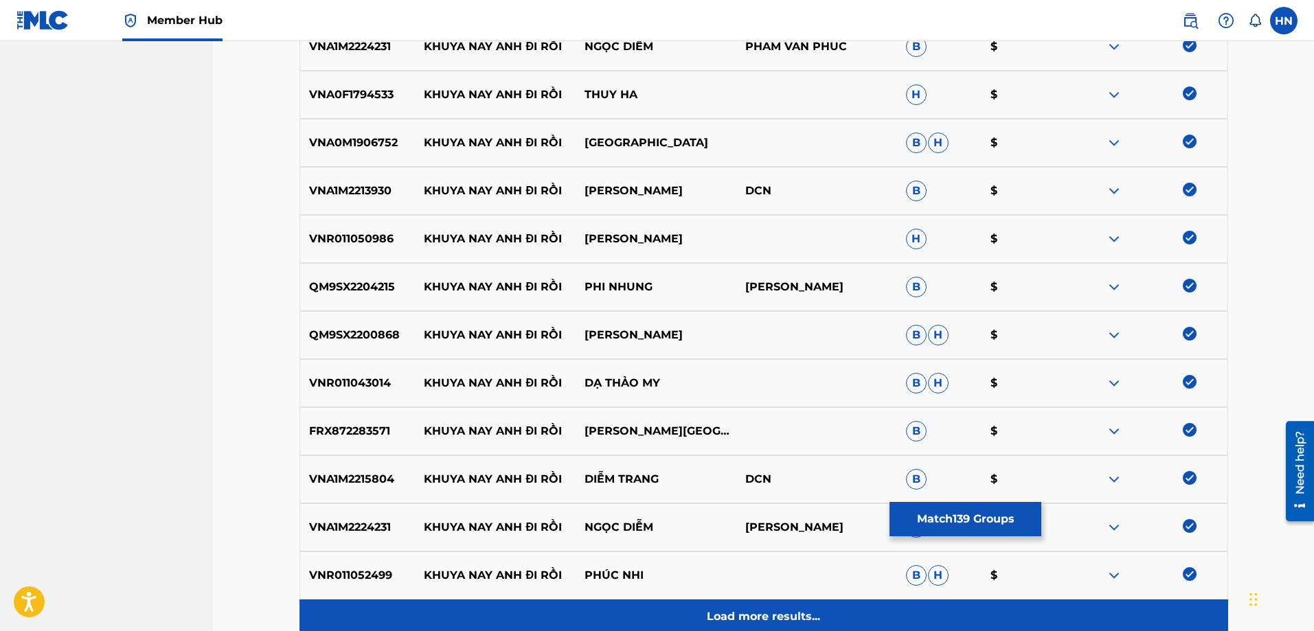
click at [854, 605] on div "Load more results..." at bounding box center [764, 617] width 929 height 34
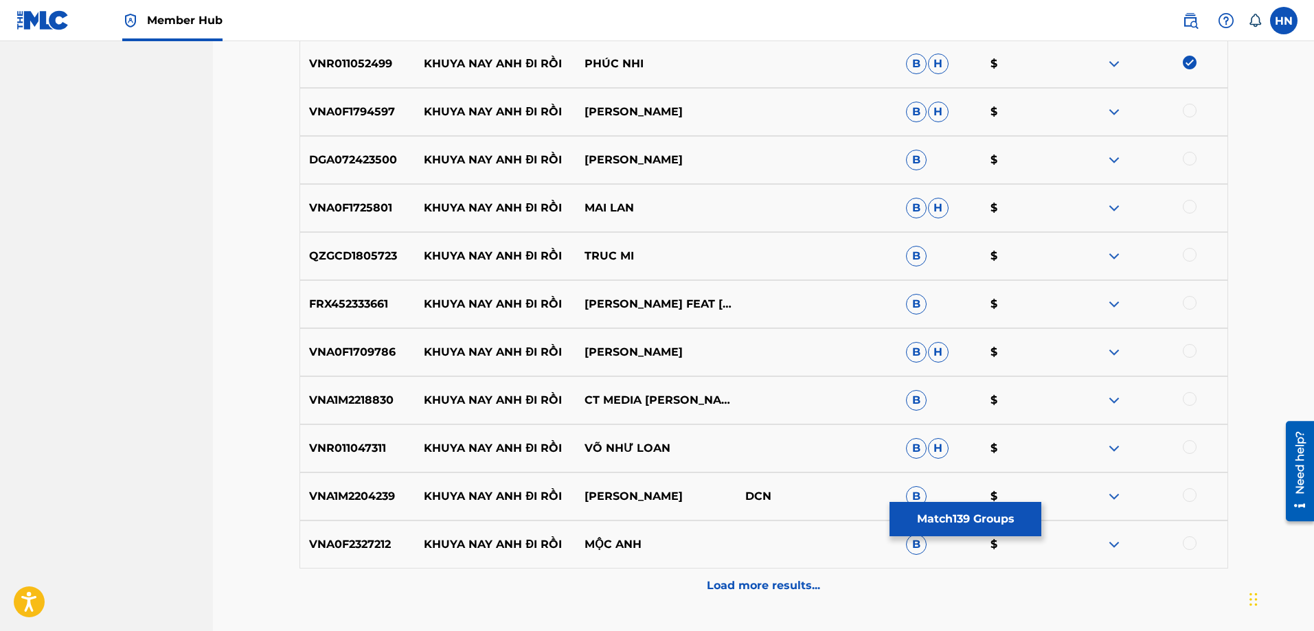
scroll to position [7142, 0]
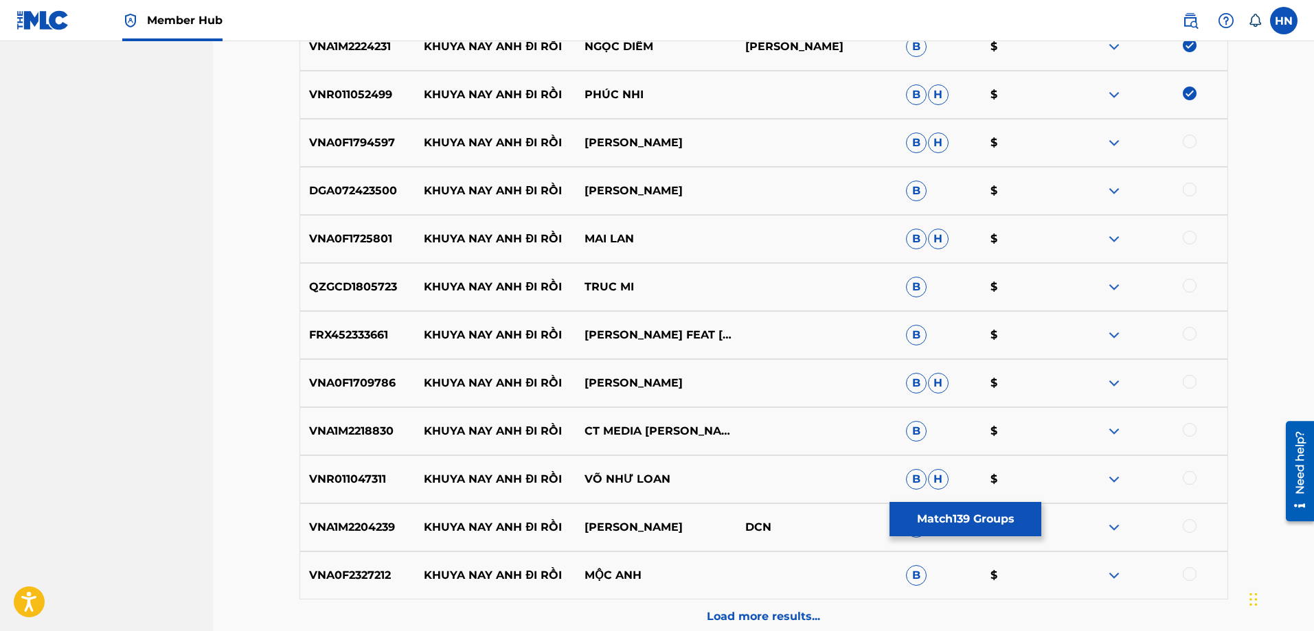
click at [372, 126] on div "VNA0F1794597 KHUYA NAY ANH ĐI RỒI MAI KIỀU B H $" at bounding box center [764, 143] width 929 height 48
click at [1185, 144] on div at bounding box center [1190, 142] width 14 height 14
click at [359, 185] on p "DGA072423500" at bounding box center [357, 191] width 115 height 16
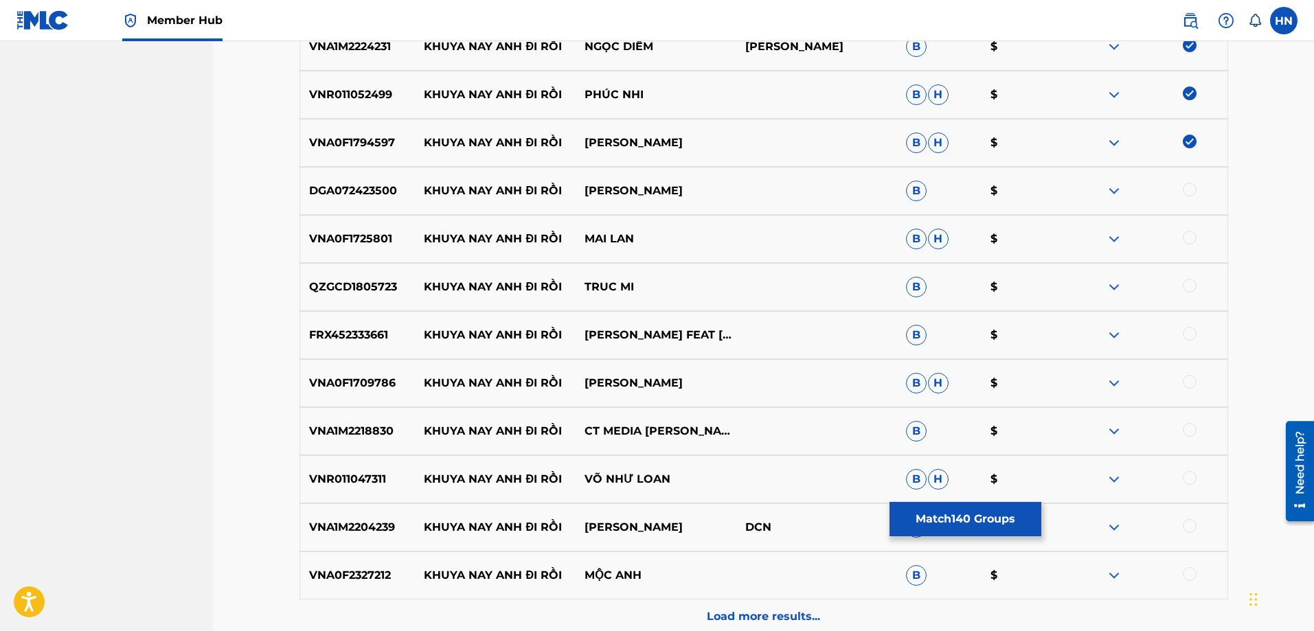
click at [1193, 189] on div at bounding box center [1190, 190] width 14 height 14
click at [338, 253] on div "VNA0F1725801 KHUYA NAY ANH ĐI RỒI MAI LAN B H $" at bounding box center [764, 239] width 929 height 48
click at [1184, 233] on div at bounding box center [1190, 238] width 14 height 14
click at [389, 291] on p "QZGCD1805723" at bounding box center [357, 287] width 115 height 16
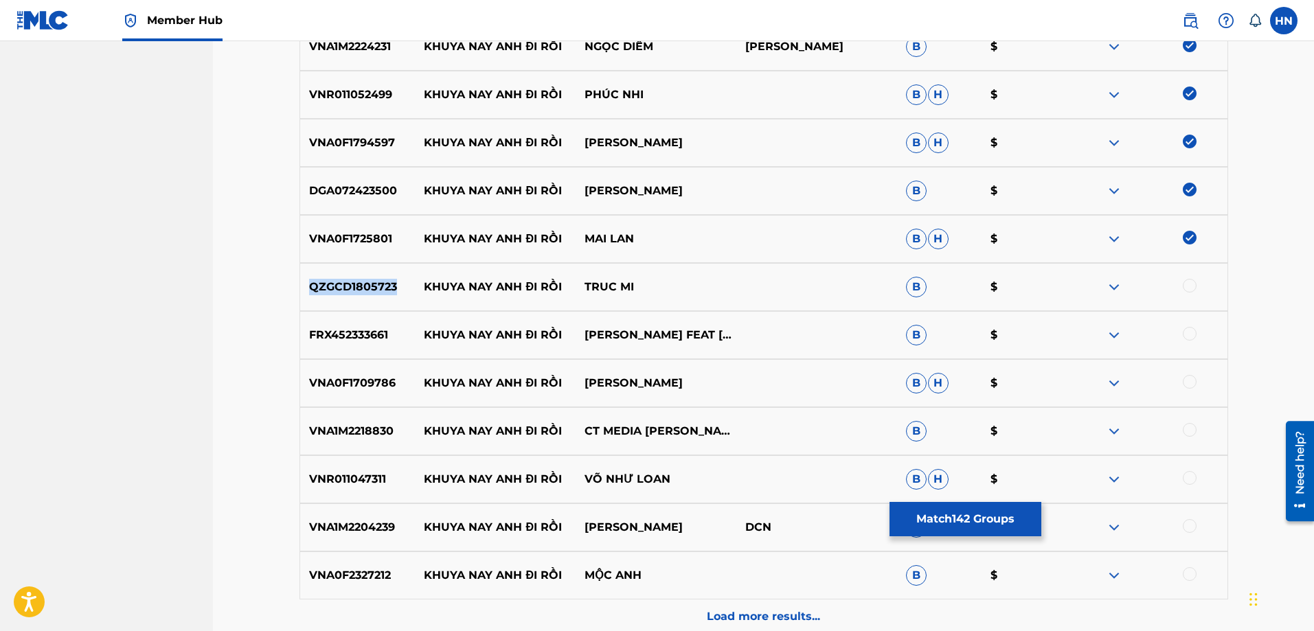
click at [389, 291] on p "QZGCD1805723" at bounding box center [357, 287] width 115 height 16
click at [1193, 281] on div at bounding box center [1190, 286] width 14 height 14
click at [306, 337] on p "FRX452333661" at bounding box center [357, 335] width 115 height 16
click at [1185, 330] on div at bounding box center [1190, 334] width 14 height 14
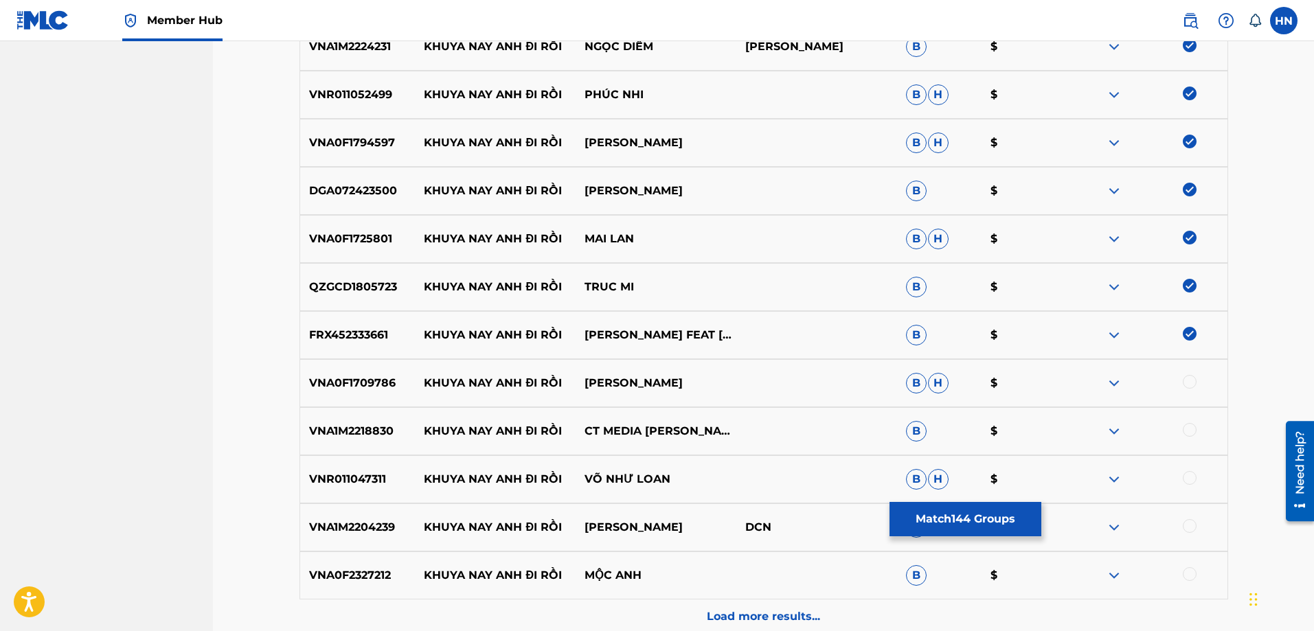
click at [354, 373] on div "VNA0F1709786 KHUYA NAY ANH ĐI RỒI KIM THƯ B H $" at bounding box center [764, 383] width 929 height 48
click at [1194, 381] on div at bounding box center [1190, 382] width 14 height 14
click at [335, 436] on p "VNA1M2218830" at bounding box center [357, 431] width 115 height 16
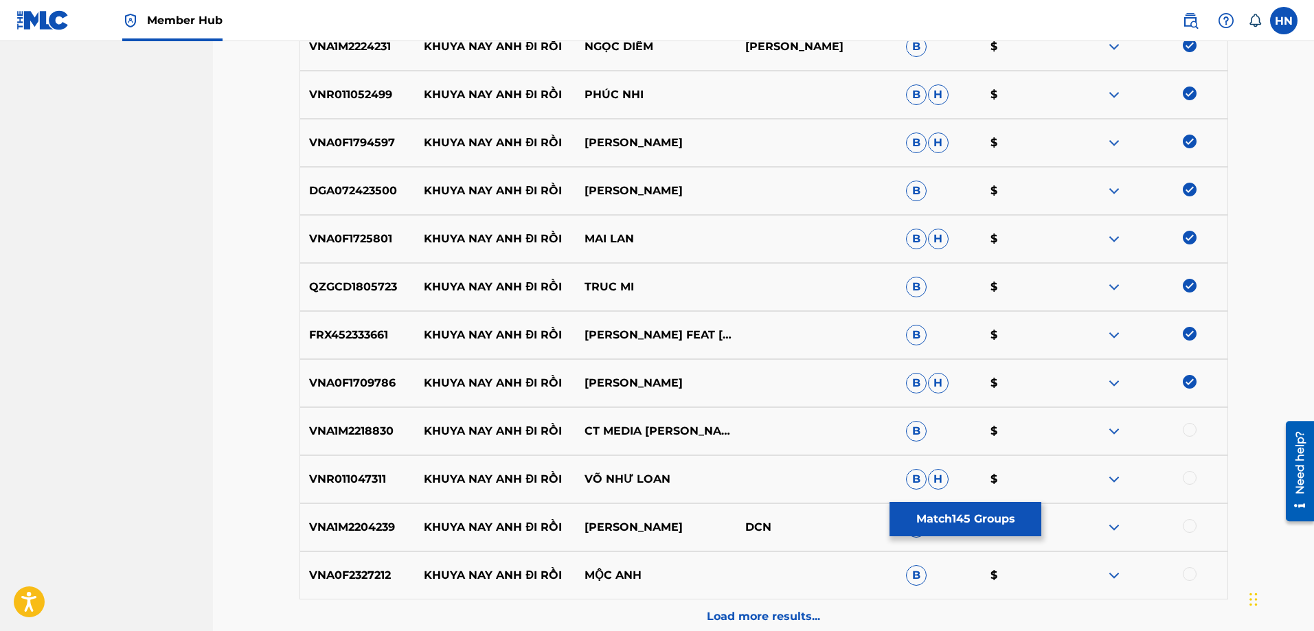
click at [1188, 437] on div at bounding box center [1147, 431] width 161 height 16
click at [1188, 433] on div at bounding box center [1190, 430] width 14 height 14
click at [385, 490] on div "VNR011047311 KHUYA NAY ANH ĐI RỒI VÕ NHƯ LOAN B H $" at bounding box center [764, 479] width 929 height 48
click at [375, 482] on p "VNR011047311" at bounding box center [357, 479] width 115 height 16
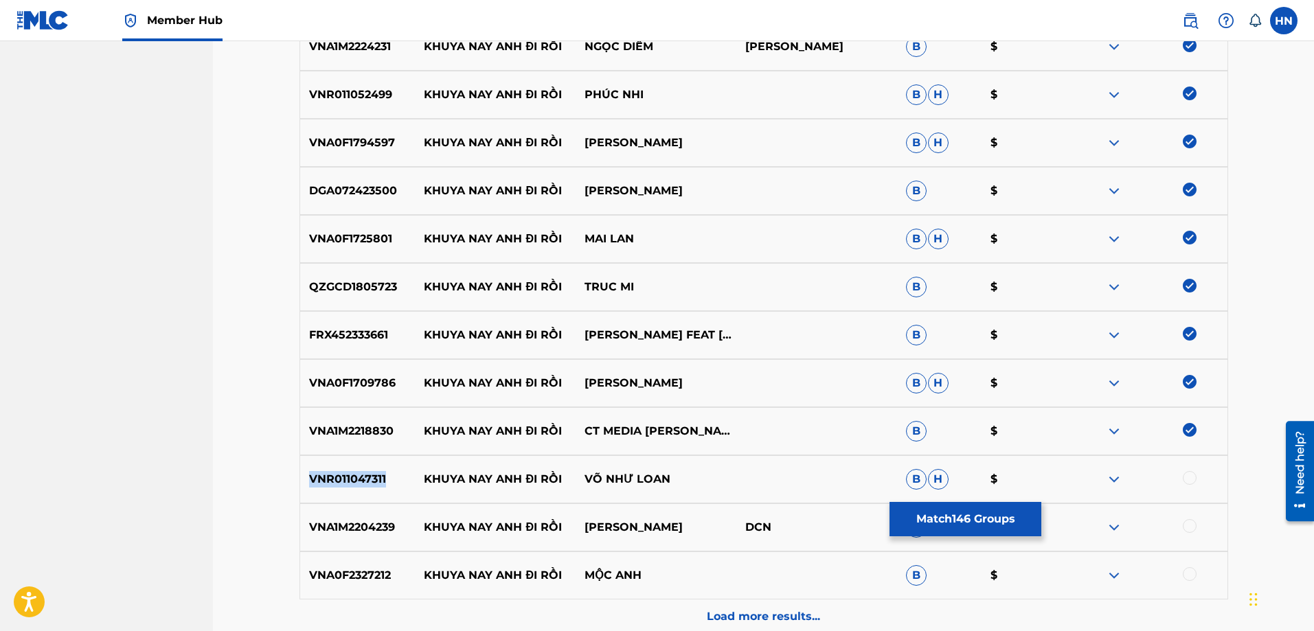
click at [375, 482] on p "VNR011047311" at bounding box center [357, 479] width 115 height 16
click at [1188, 473] on div at bounding box center [1190, 478] width 14 height 14
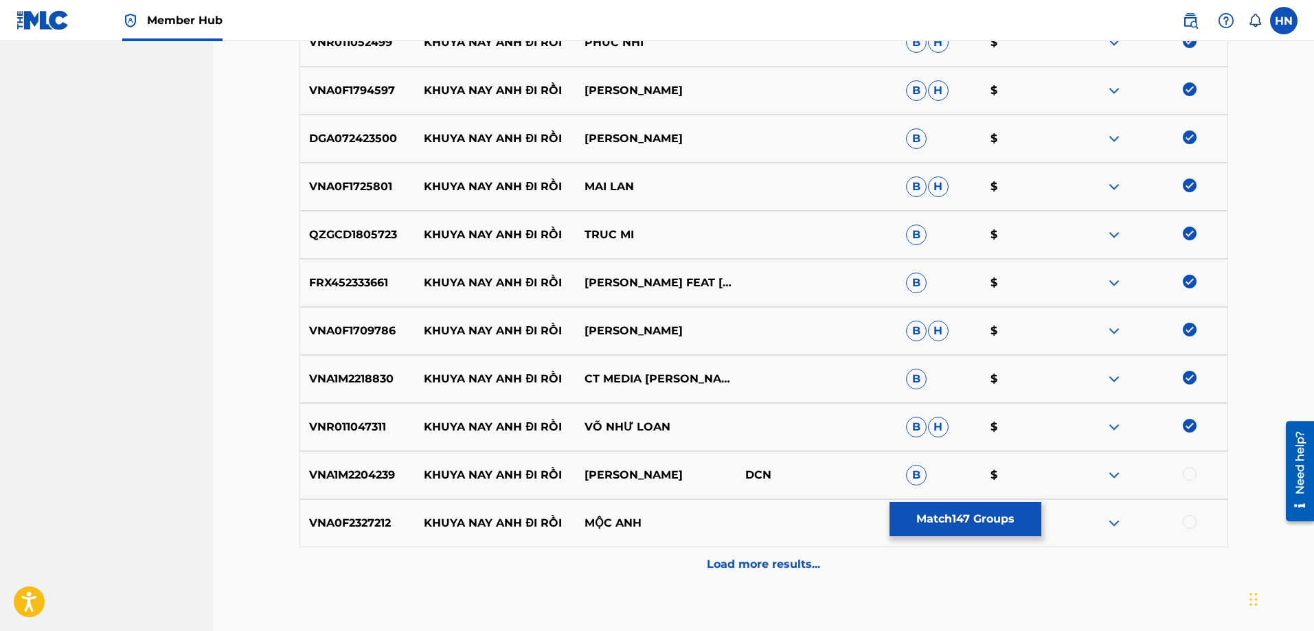
scroll to position [7280, 0]
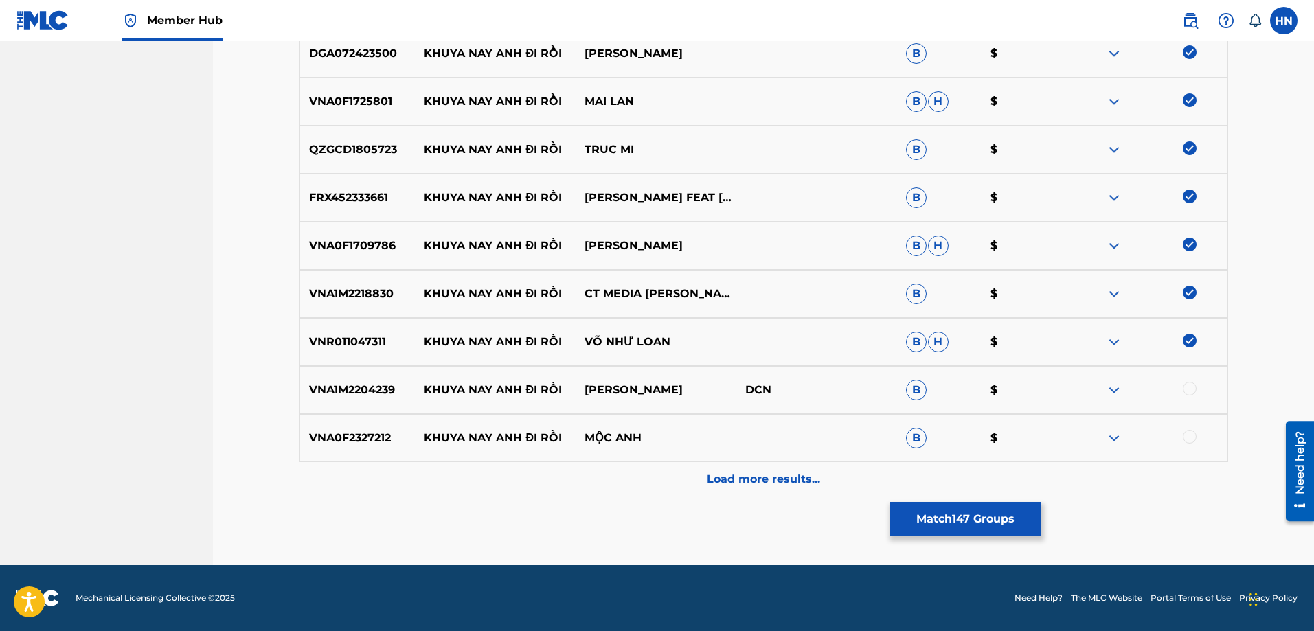
click at [1191, 389] on div at bounding box center [1190, 389] width 14 height 14
click at [335, 438] on p "VNA0F2327212" at bounding box center [357, 438] width 115 height 16
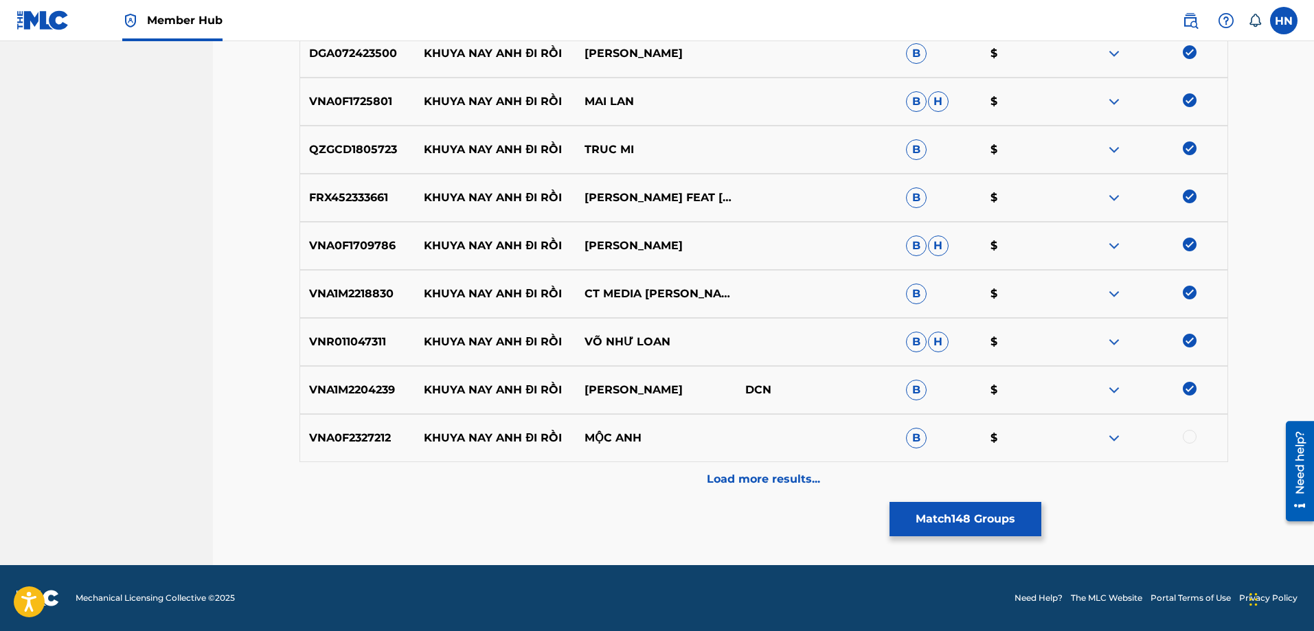
click at [1192, 438] on div at bounding box center [1190, 437] width 14 height 14
click at [774, 460] on div "VNA0F2327212 KHUYA NAY ANH ĐI RỒI MỘC ANH B $" at bounding box center [764, 438] width 929 height 48
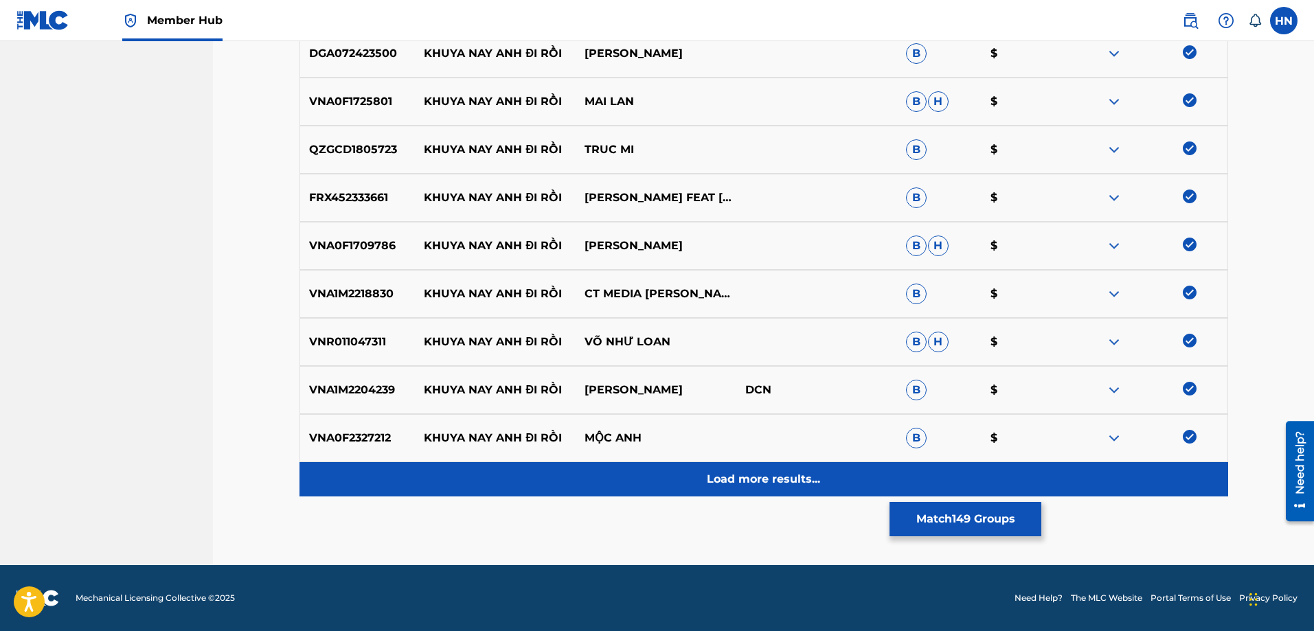
click at [759, 466] on div "Load more results..." at bounding box center [764, 479] width 929 height 34
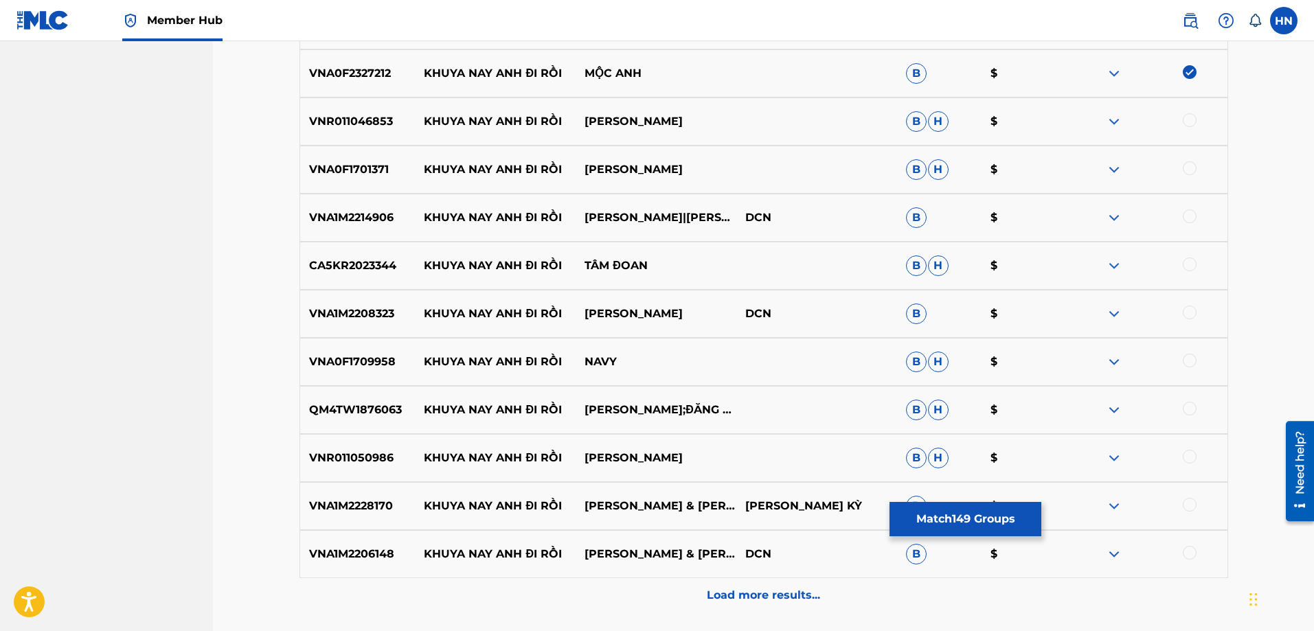
scroll to position [7623, 0]
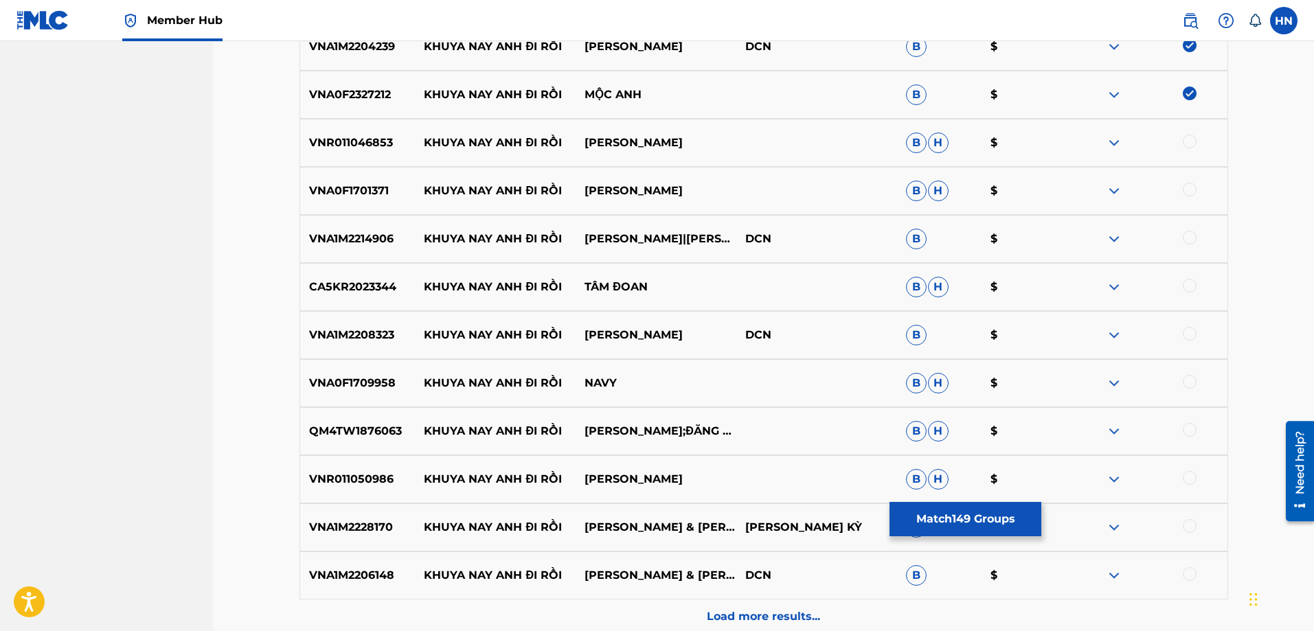
click at [341, 142] on p "VNR011046853" at bounding box center [357, 143] width 115 height 16
click at [1186, 144] on div at bounding box center [1190, 142] width 14 height 14
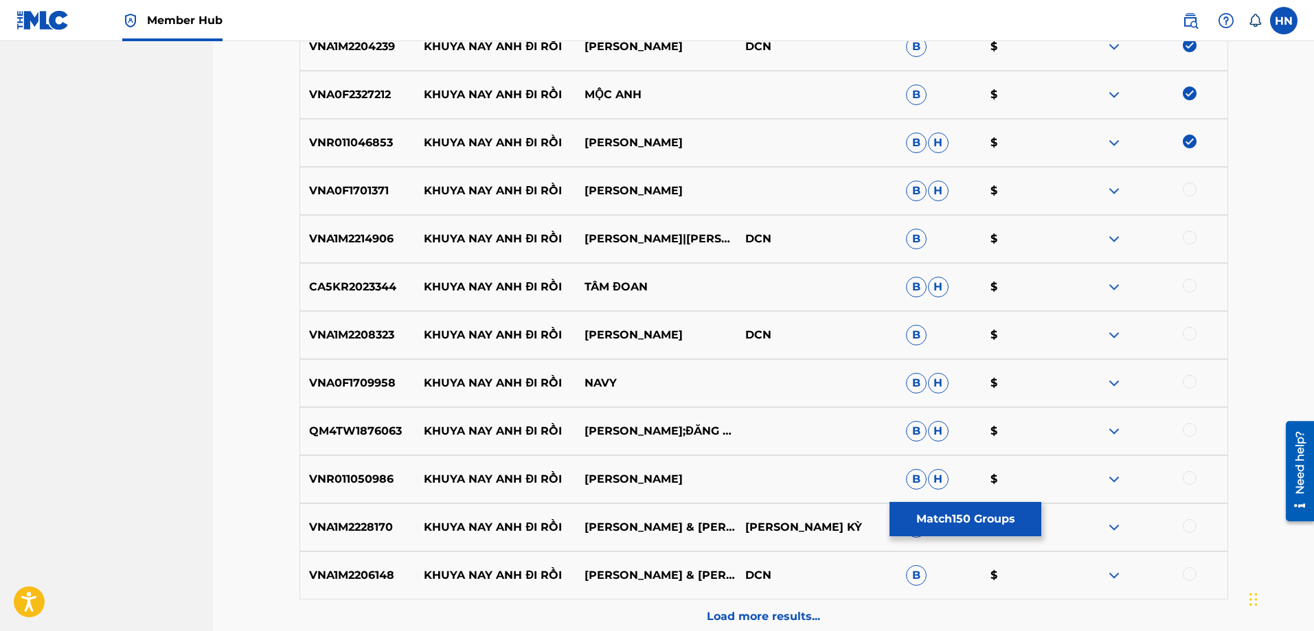
click at [359, 177] on div "VNA0F1701371 KHUYA NAY ANH ĐI RỒI MỘNG THI B H $" at bounding box center [764, 191] width 929 height 48
click at [1185, 189] on div at bounding box center [1190, 190] width 14 height 14
click at [357, 234] on p "VNA1M2214906" at bounding box center [357, 239] width 115 height 16
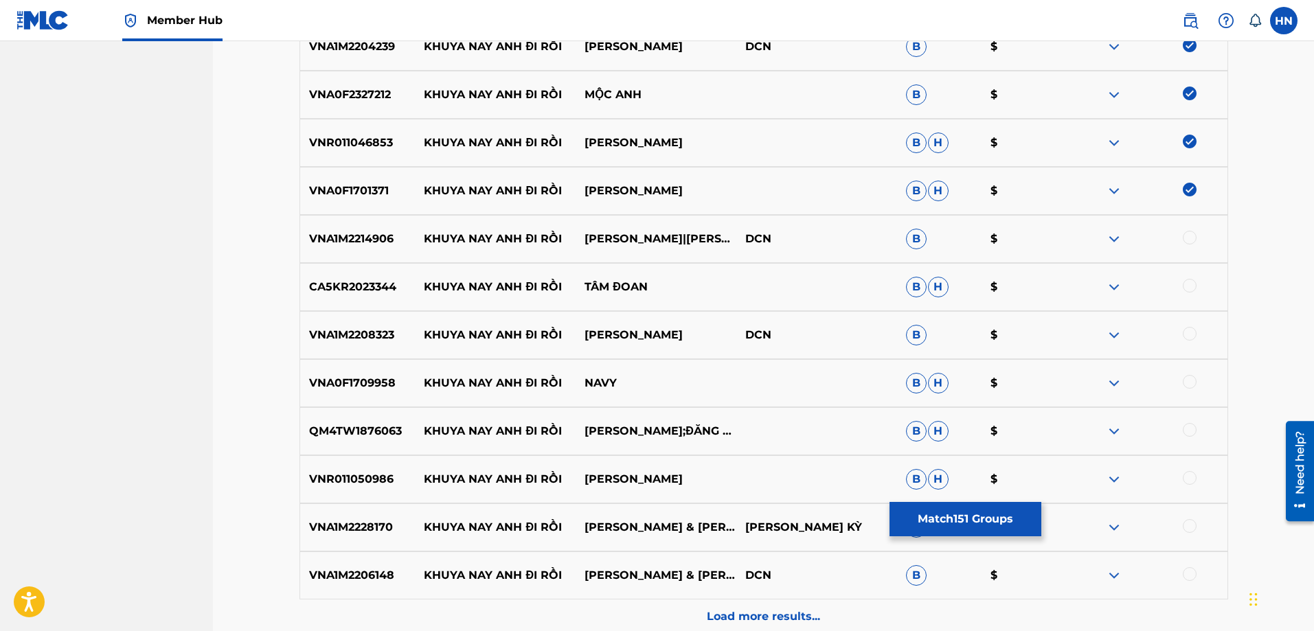
click at [1188, 238] on div at bounding box center [1190, 238] width 14 height 14
click at [397, 279] on p "CA5KR2023344" at bounding box center [357, 287] width 115 height 16
click at [350, 287] on p "CA5KR2023344" at bounding box center [357, 287] width 115 height 16
click at [1188, 289] on div at bounding box center [1190, 286] width 14 height 14
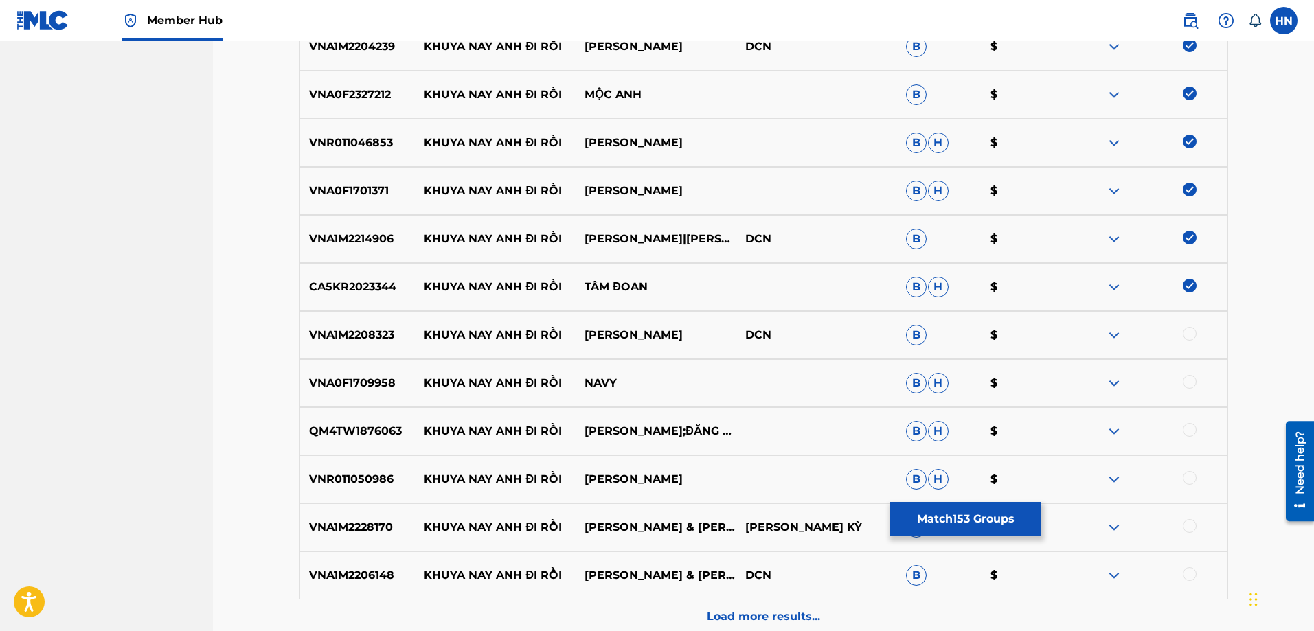
click at [350, 332] on p "VNA1M2208323" at bounding box center [357, 335] width 115 height 16
click at [1183, 335] on div at bounding box center [1190, 334] width 14 height 14
click at [1112, 374] on div "VNA0F1709958 KHUYA NAY ANH ĐI RỒI NAVY B H $" at bounding box center [764, 383] width 929 height 48
click at [1112, 384] on img at bounding box center [1114, 383] width 16 height 16
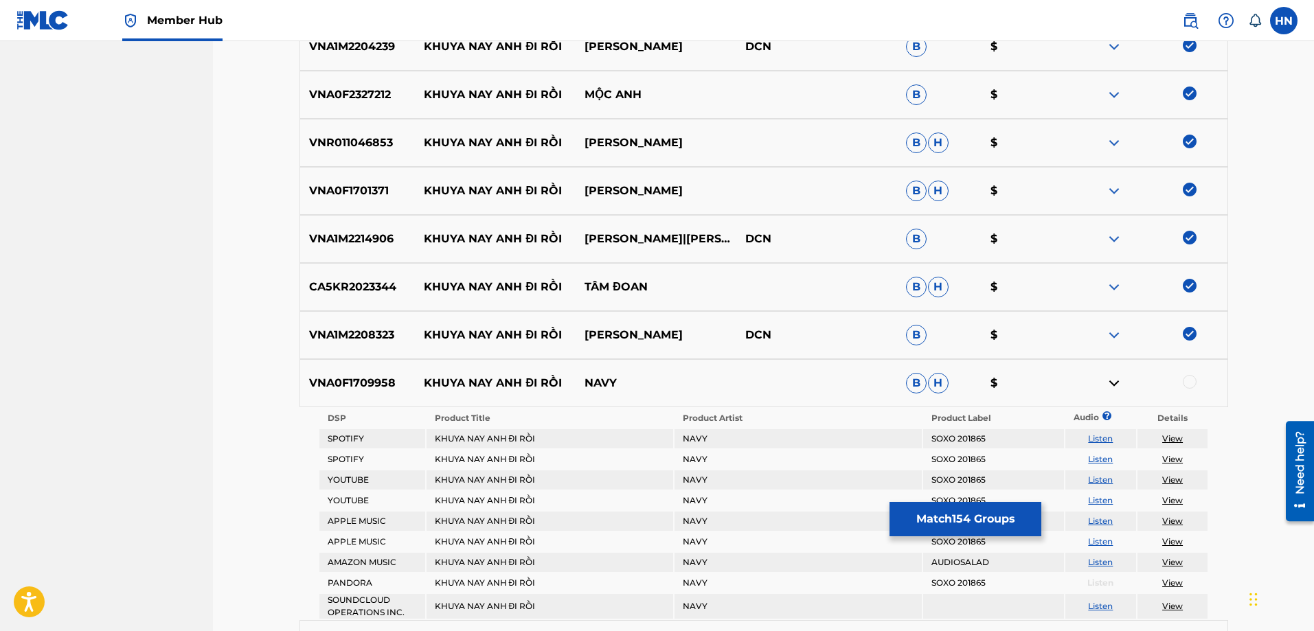
click at [1096, 476] on link "Listen" at bounding box center [1100, 480] width 25 height 10
click at [359, 394] on div "VNA0F1709958 KHUYA NAY ANH ĐI RỒI NAVY B H $" at bounding box center [764, 383] width 929 height 48
click at [1197, 383] on div at bounding box center [1147, 383] width 161 height 16
click at [1190, 383] on div at bounding box center [1190, 382] width 14 height 14
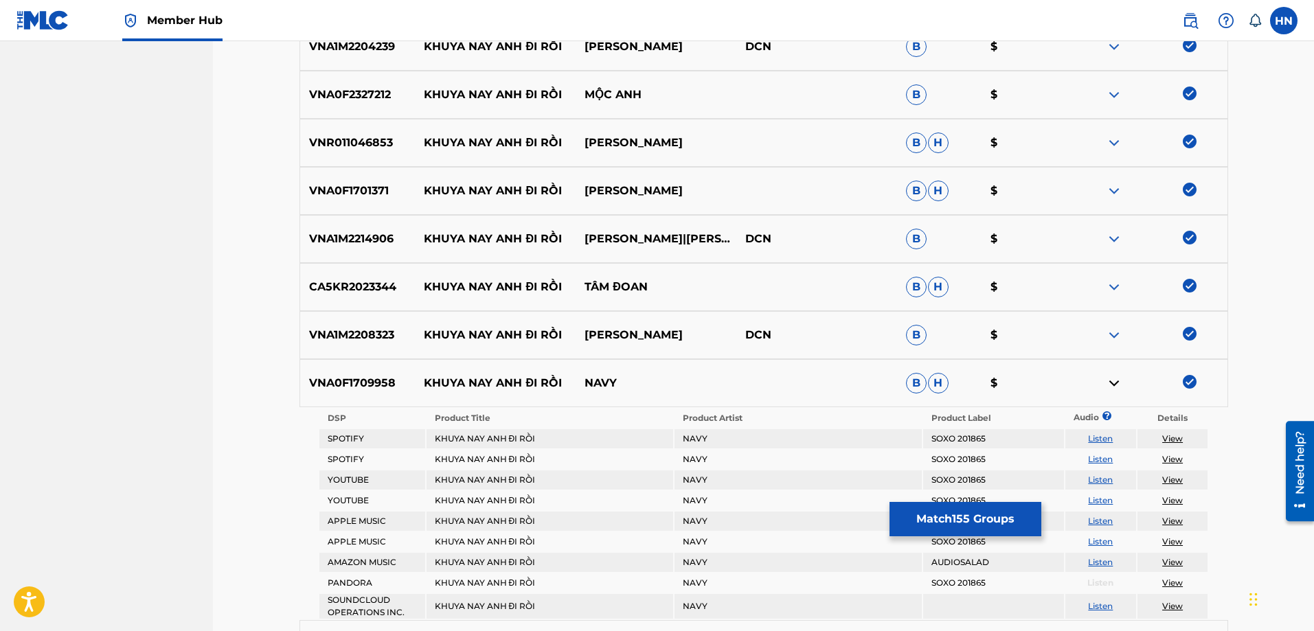
scroll to position [7966, 0]
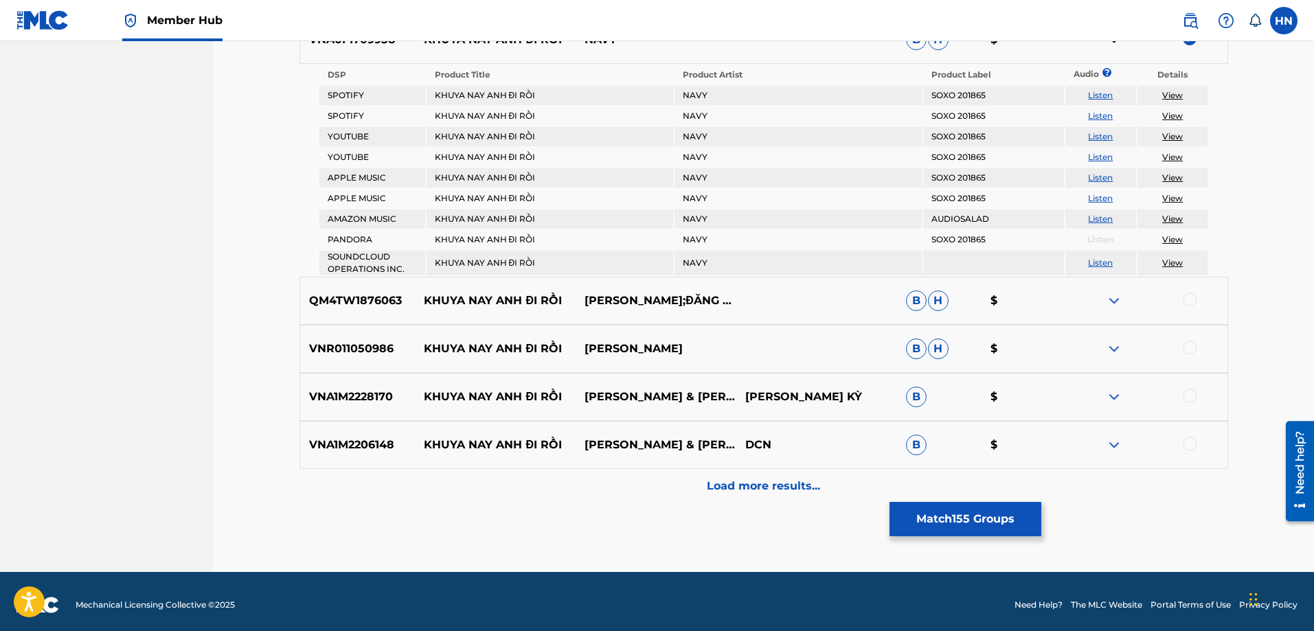
click at [414, 302] on p "QM4TW1876063" at bounding box center [357, 301] width 115 height 16
click at [341, 306] on p "QM4TW1876063" at bounding box center [357, 301] width 115 height 16
click at [1184, 306] on div at bounding box center [1147, 301] width 161 height 16
drag, startPoint x: 1185, startPoint y: 298, endPoint x: 1109, endPoint y: 316, distance: 77.6
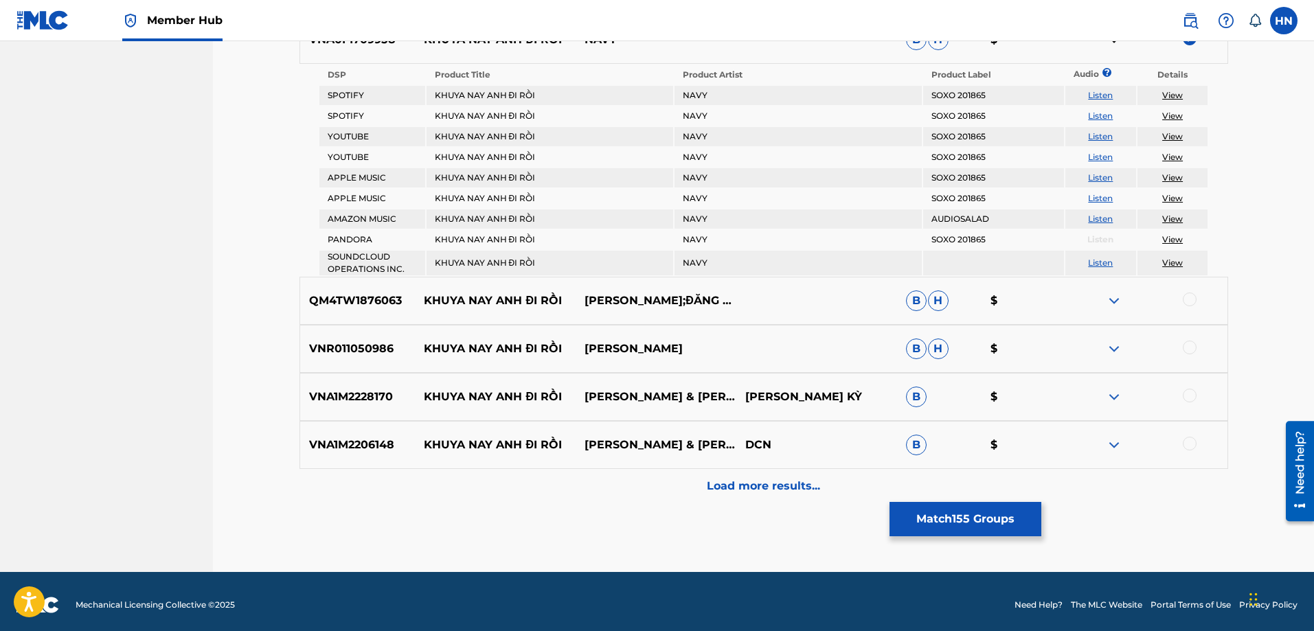
click at [1185, 299] on div at bounding box center [1190, 300] width 14 height 14
click at [350, 348] on p "VNR011050986" at bounding box center [357, 349] width 115 height 16
click at [1190, 350] on div at bounding box center [1190, 348] width 14 height 14
click at [354, 408] on div "VNA1M2228170 KHUYA NAY ANH ĐI RỒI HUỲNH THẬT & NGỌC HÂN HỒ ĐÌNH PHƯƠNGCHÂU KỲ B…" at bounding box center [764, 397] width 929 height 48
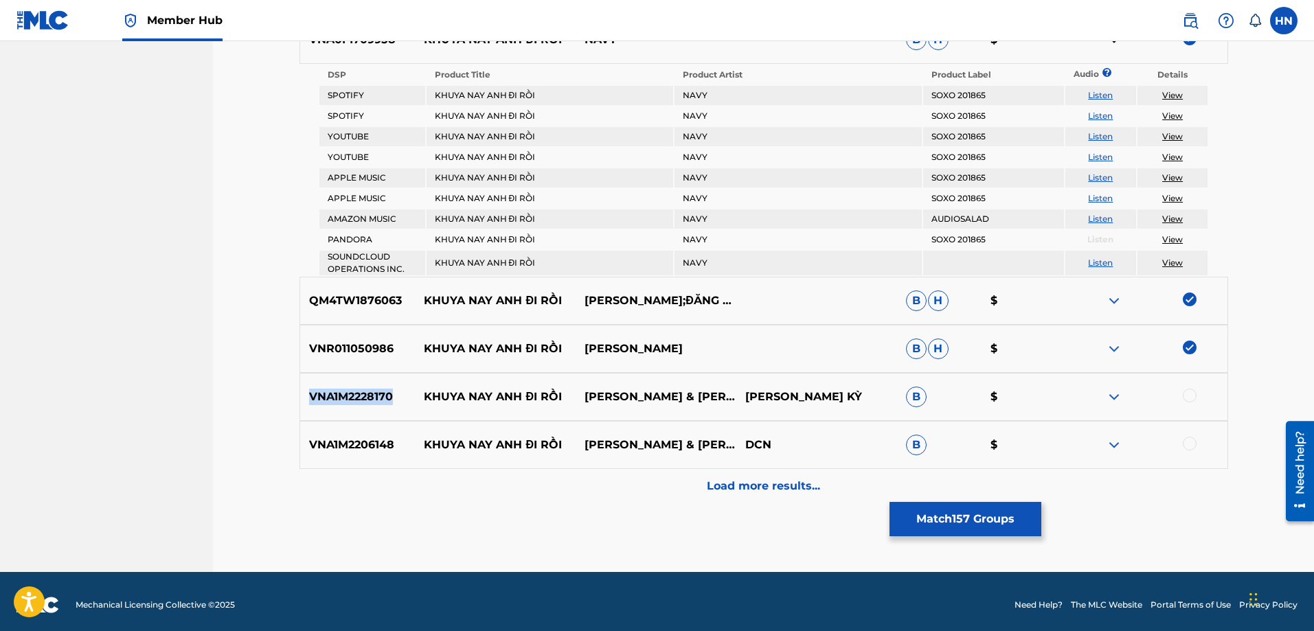
click at [355, 408] on div "VNA1M2228170 KHUYA NAY ANH ĐI RỒI HUỲNH THẬT & NGỌC HÂN HỒ ĐÌNH PHƯƠNGCHÂU KỲ B…" at bounding box center [764, 397] width 929 height 48
click at [1187, 398] on div at bounding box center [1190, 396] width 14 height 14
click at [365, 452] on p "VNA1M2206148" at bounding box center [357, 445] width 115 height 16
click at [1188, 438] on div at bounding box center [1190, 444] width 14 height 14
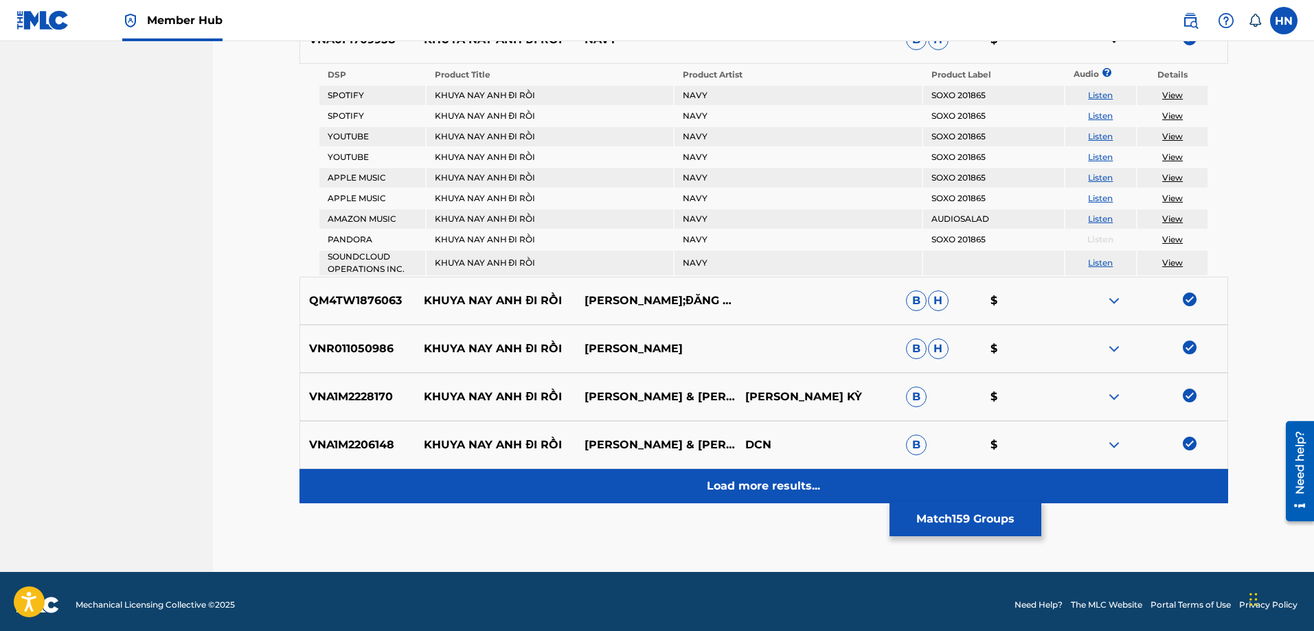
click at [699, 480] on div "Load more results..." at bounding box center [764, 486] width 929 height 34
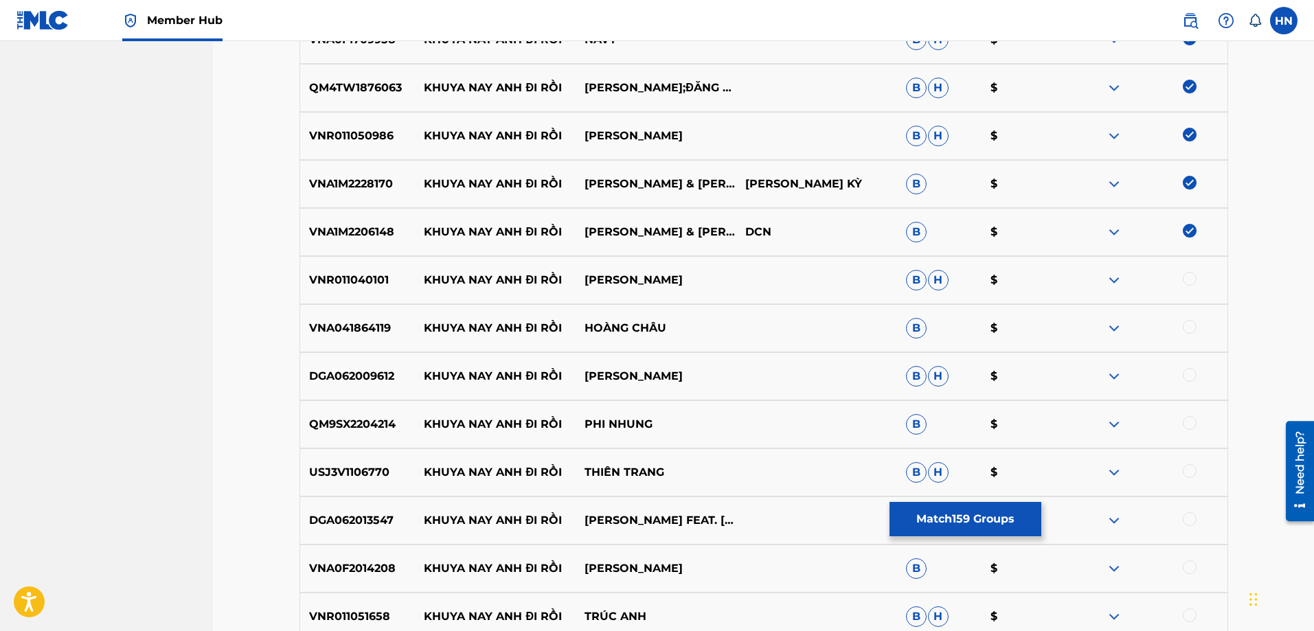
click at [368, 284] on p "VNR011040101" at bounding box center [357, 280] width 115 height 16
click at [1189, 282] on div at bounding box center [1190, 279] width 14 height 14
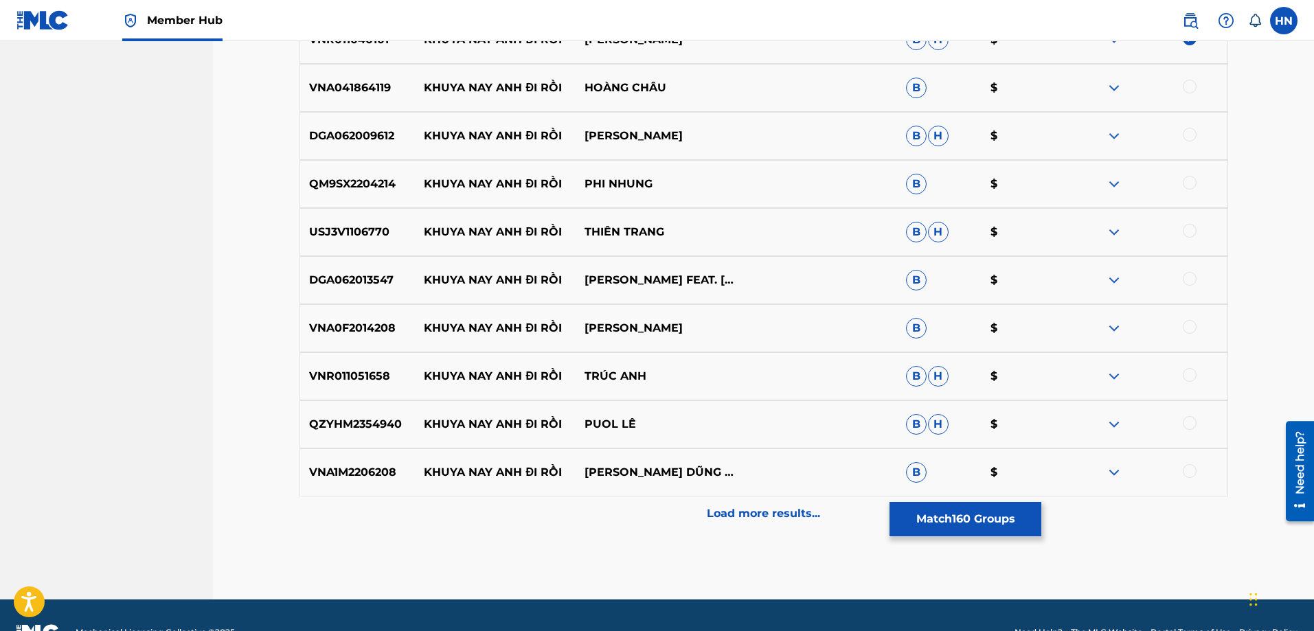
scroll to position [8173, 0]
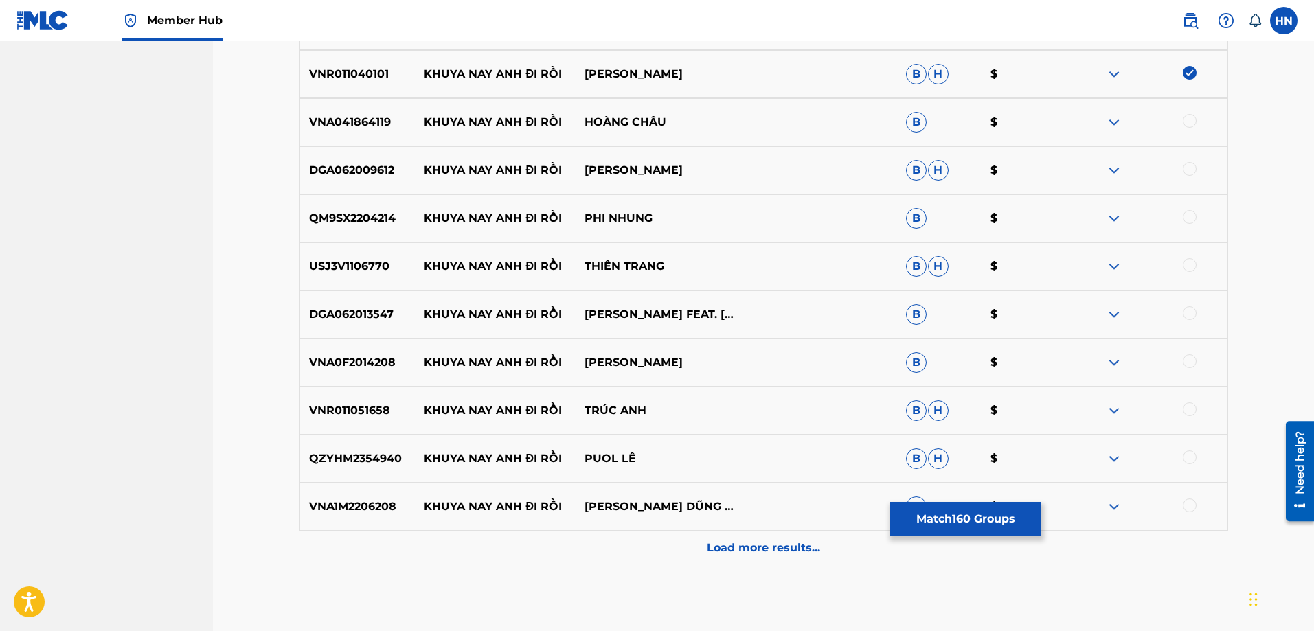
click at [341, 113] on div "VNA041864119 KHUYA NAY ANH ĐI RỒI HOÀNG CHÂU B $" at bounding box center [764, 122] width 929 height 48
click at [1187, 114] on div at bounding box center [1190, 121] width 14 height 14
click at [350, 184] on div "DGA062009612 KHUYA NAY ANH ĐI RỒI HỒNG PHƯỢNG B H $" at bounding box center [764, 170] width 929 height 48
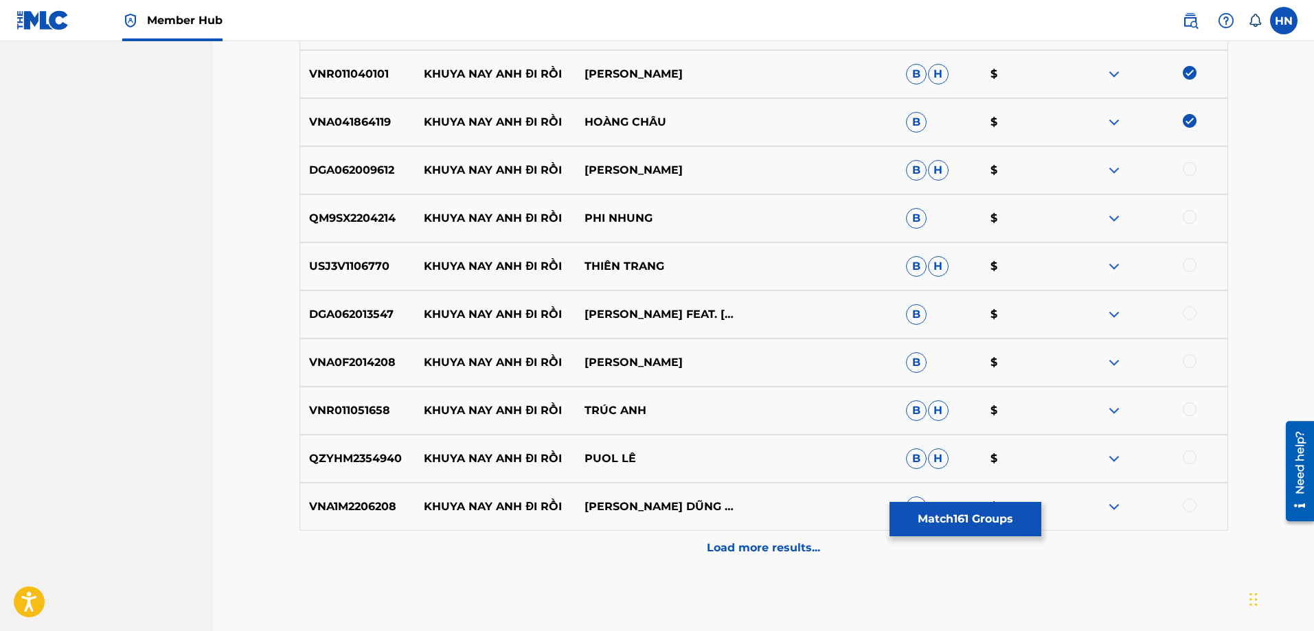
click at [1184, 168] on div at bounding box center [1190, 169] width 14 height 14
click at [341, 219] on p "QM9SX2204214" at bounding box center [357, 218] width 115 height 16
click at [1182, 218] on div at bounding box center [1147, 218] width 161 height 16
click at [1188, 217] on div at bounding box center [1190, 217] width 14 height 14
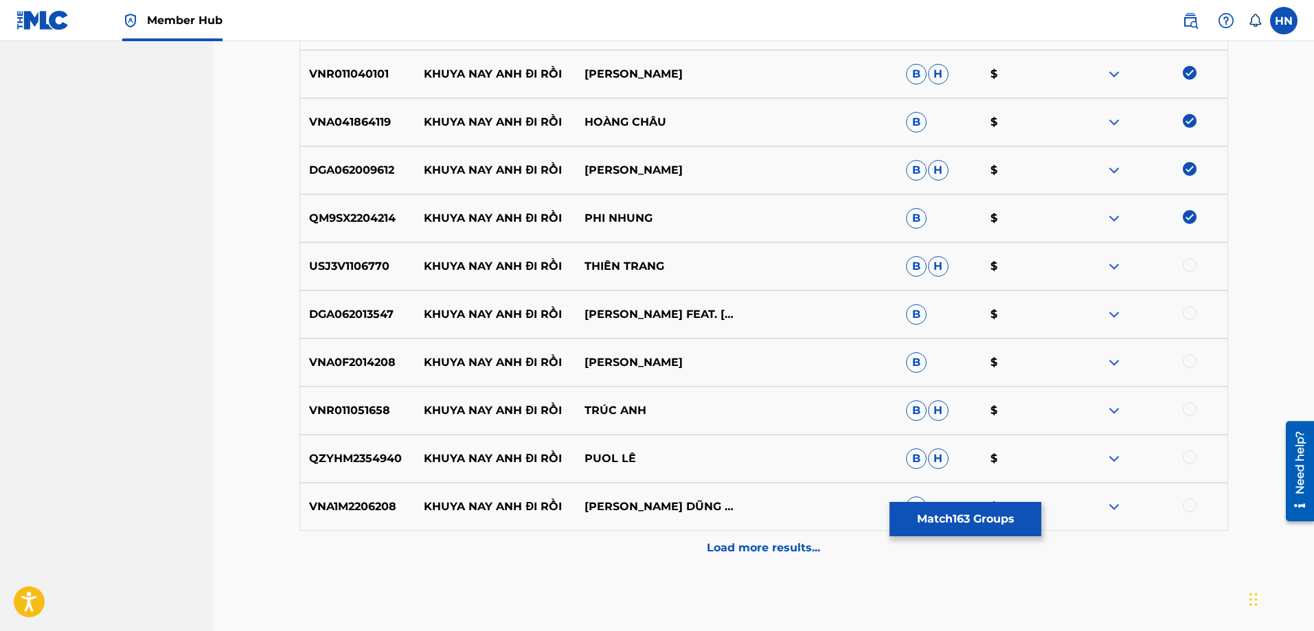
click at [324, 260] on p "USJ3V1106770" at bounding box center [357, 266] width 115 height 16
click at [1191, 269] on div at bounding box center [1190, 265] width 14 height 14
click at [366, 328] on div "DGA062013547 KHUYA NAY ANH ĐI RỒI HỒNG QUYÊN FEAT. TRẦN XUÂN B $" at bounding box center [764, 315] width 929 height 48
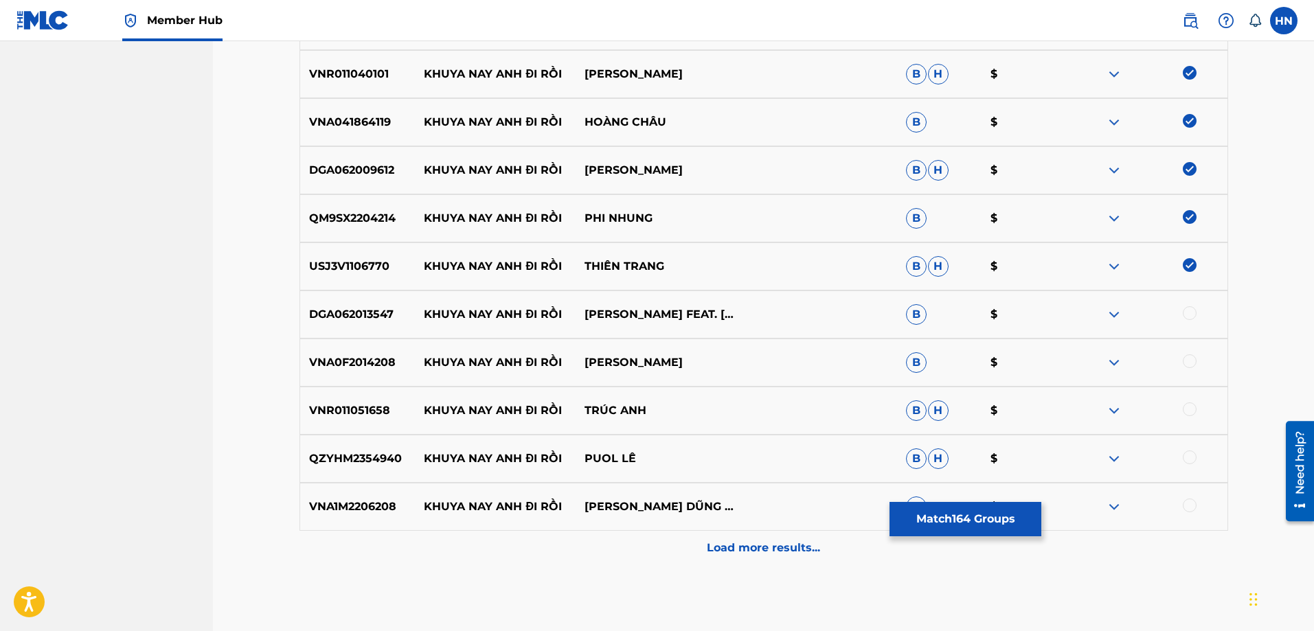
click at [1187, 317] on div at bounding box center [1190, 313] width 14 height 14
click at [380, 374] on div "VNA0F2014208 KHUYA NAY ANH ĐI RỒI PHƯƠNG MỸ HẠNH B $" at bounding box center [764, 363] width 929 height 48
click at [1186, 363] on div at bounding box center [1190, 361] width 14 height 14
click at [375, 418] on p "VNR011051658" at bounding box center [357, 411] width 115 height 16
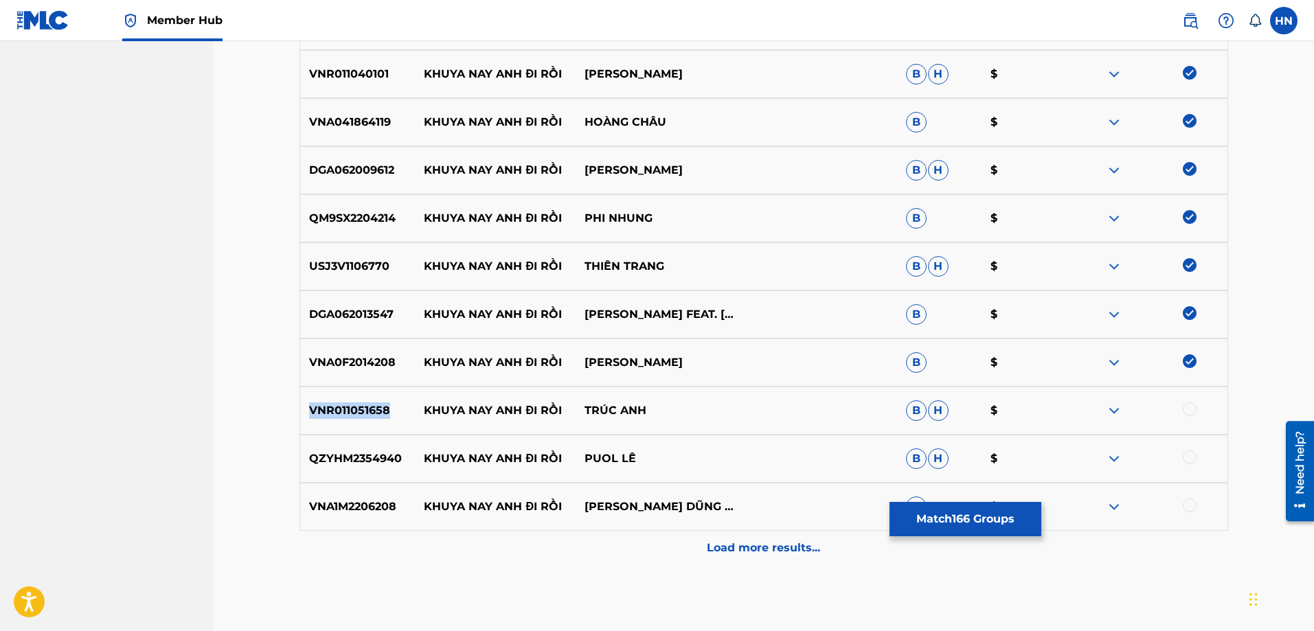
click at [375, 418] on p "VNR011051658" at bounding box center [357, 411] width 115 height 16
click at [1195, 411] on div at bounding box center [1190, 410] width 14 height 14
click at [332, 460] on p "QZYHM2354940" at bounding box center [357, 459] width 115 height 16
click at [1193, 462] on div at bounding box center [1190, 458] width 14 height 14
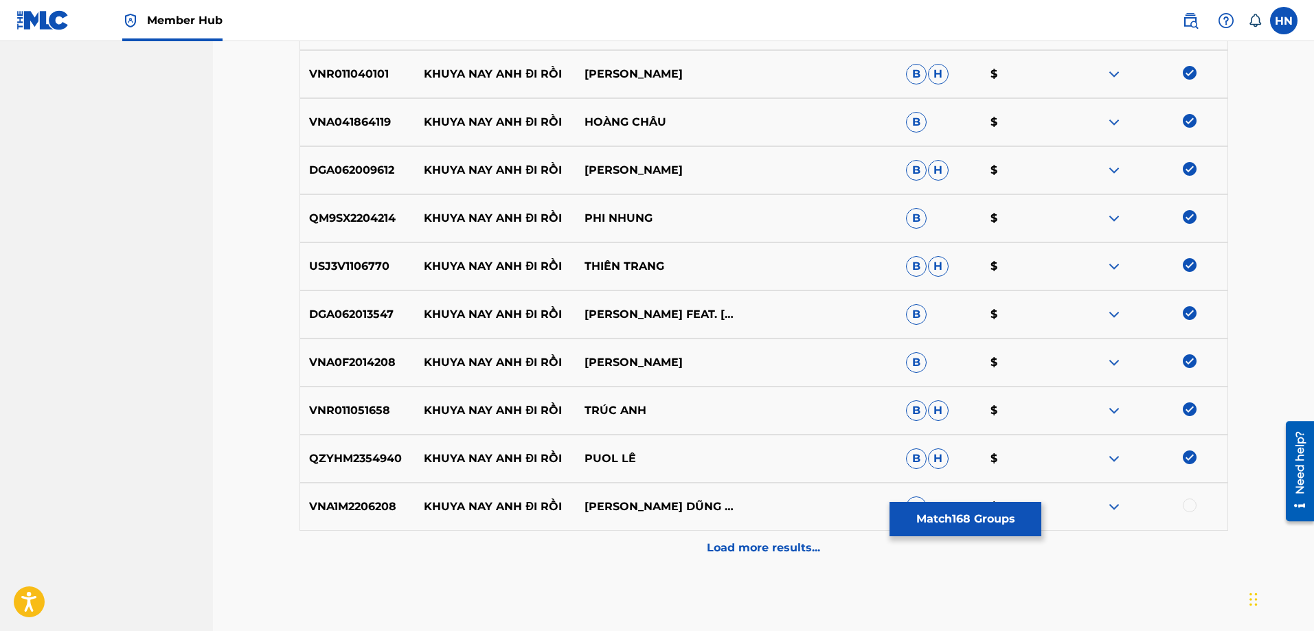
click at [328, 499] on p "VNA1M2206208" at bounding box center [357, 507] width 115 height 16
click at [1188, 505] on div at bounding box center [1190, 506] width 14 height 14
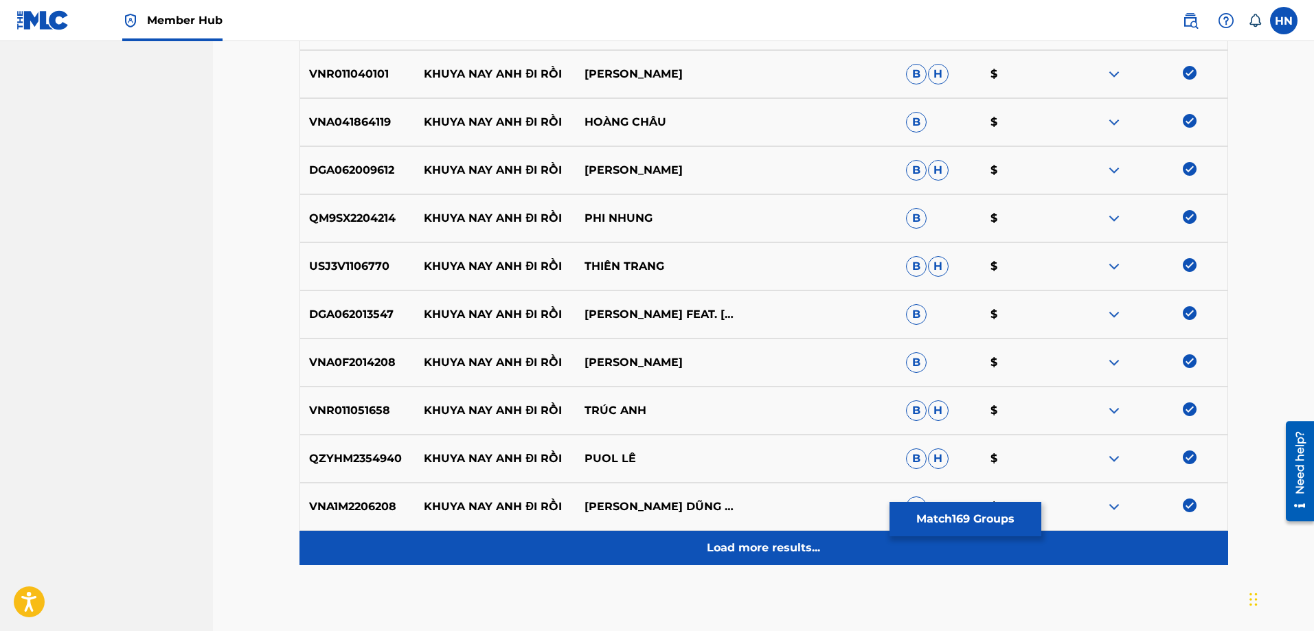
click at [754, 541] on p "Load more results..." at bounding box center [763, 548] width 113 height 16
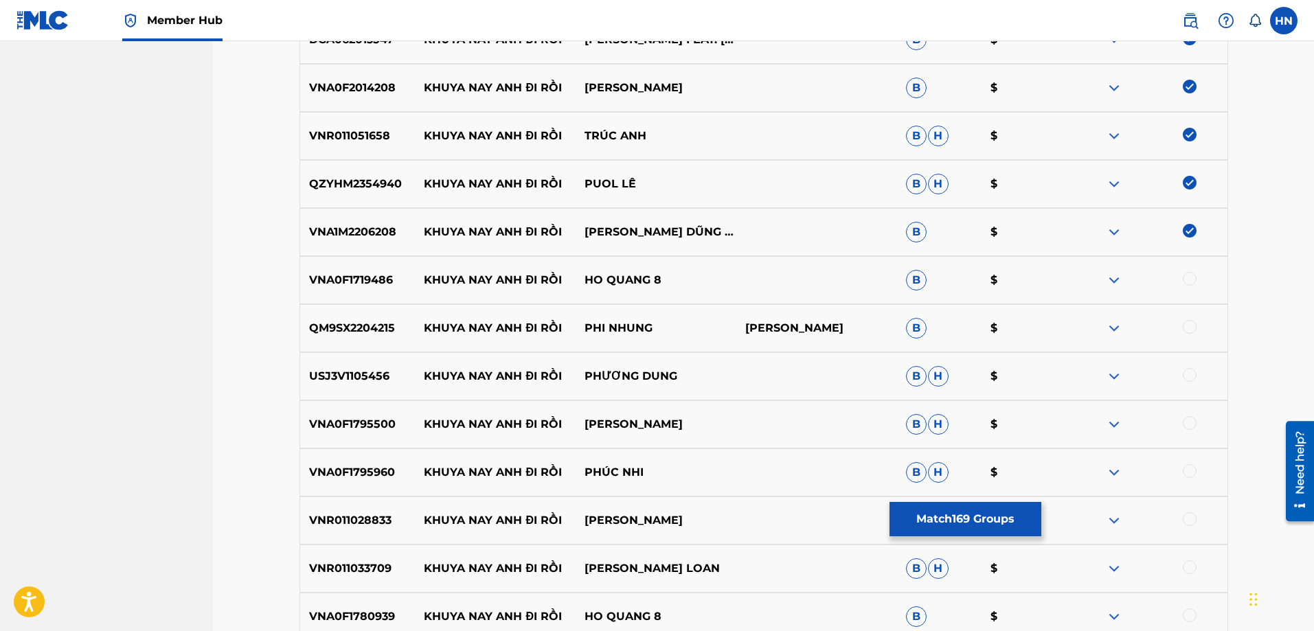
scroll to position [8585, 0]
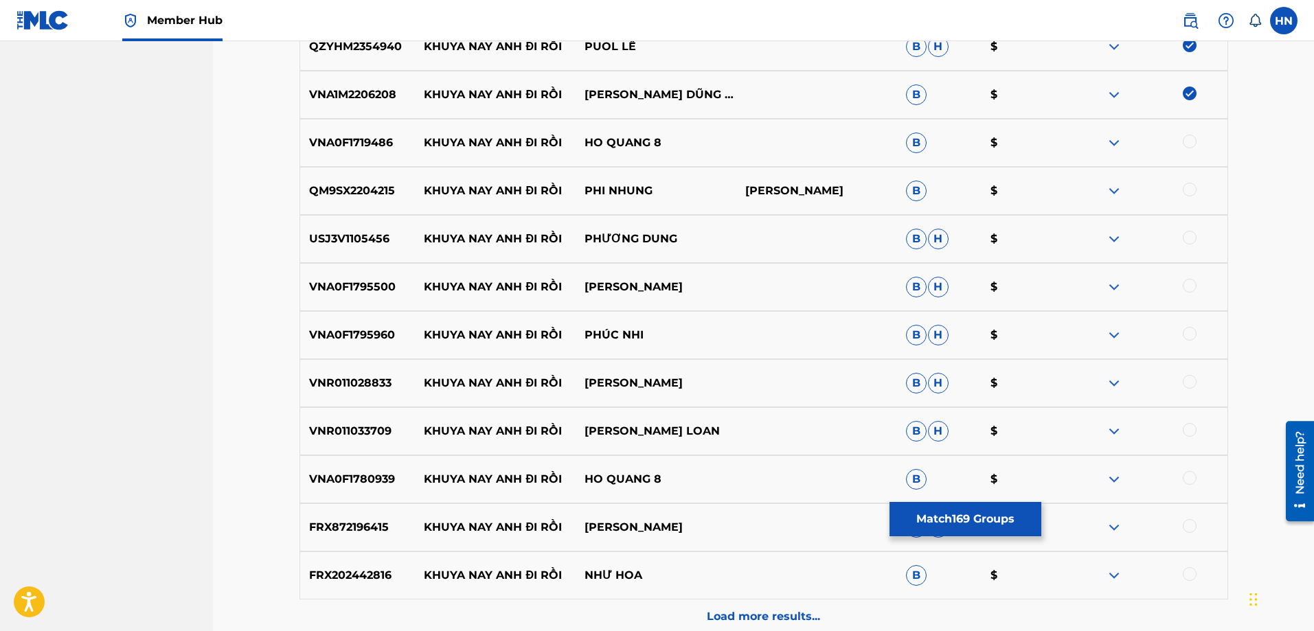
click at [348, 138] on p "VNA0F1719486" at bounding box center [357, 143] width 115 height 16
click at [1195, 144] on div at bounding box center [1190, 142] width 14 height 14
click at [366, 178] on div "QM9SX2204215 KHUYA NAY ANH ĐI RỒI PHI NHUNG MAC PHONG LINH B $" at bounding box center [764, 191] width 929 height 48
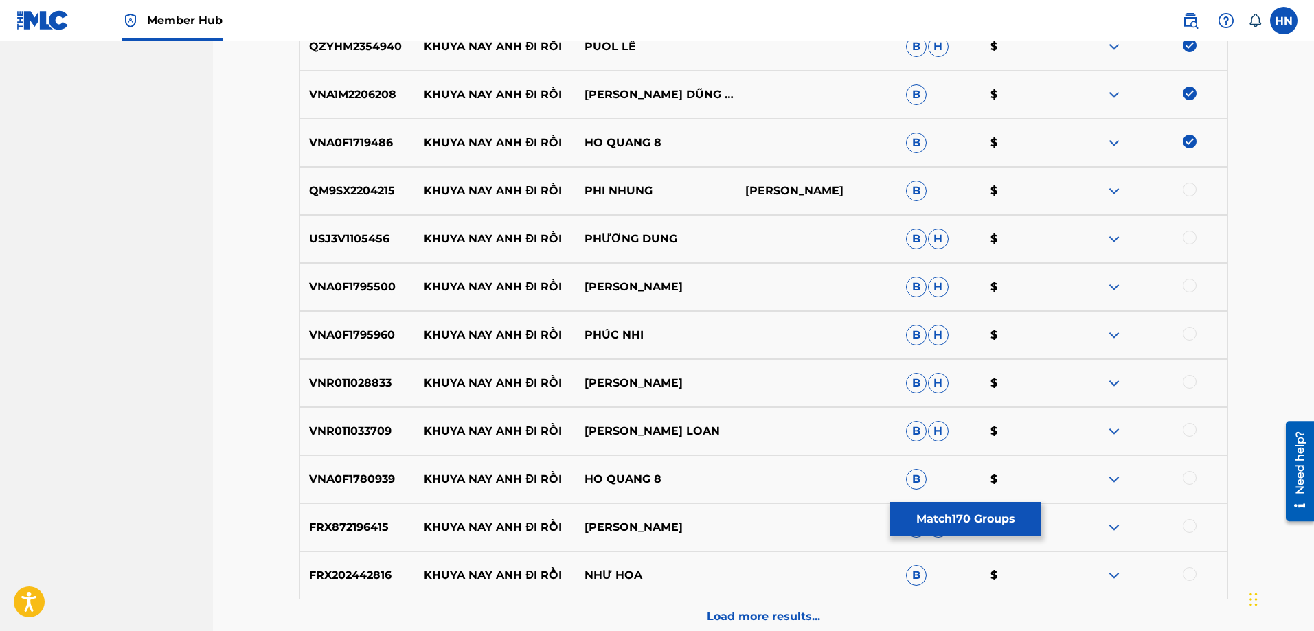
click at [1190, 191] on div at bounding box center [1190, 190] width 14 height 14
click at [381, 245] on p "USJ3V1105456" at bounding box center [357, 239] width 115 height 16
click at [1181, 238] on div at bounding box center [1147, 239] width 161 height 16
click at [1186, 238] on div at bounding box center [1190, 238] width 14 height 14
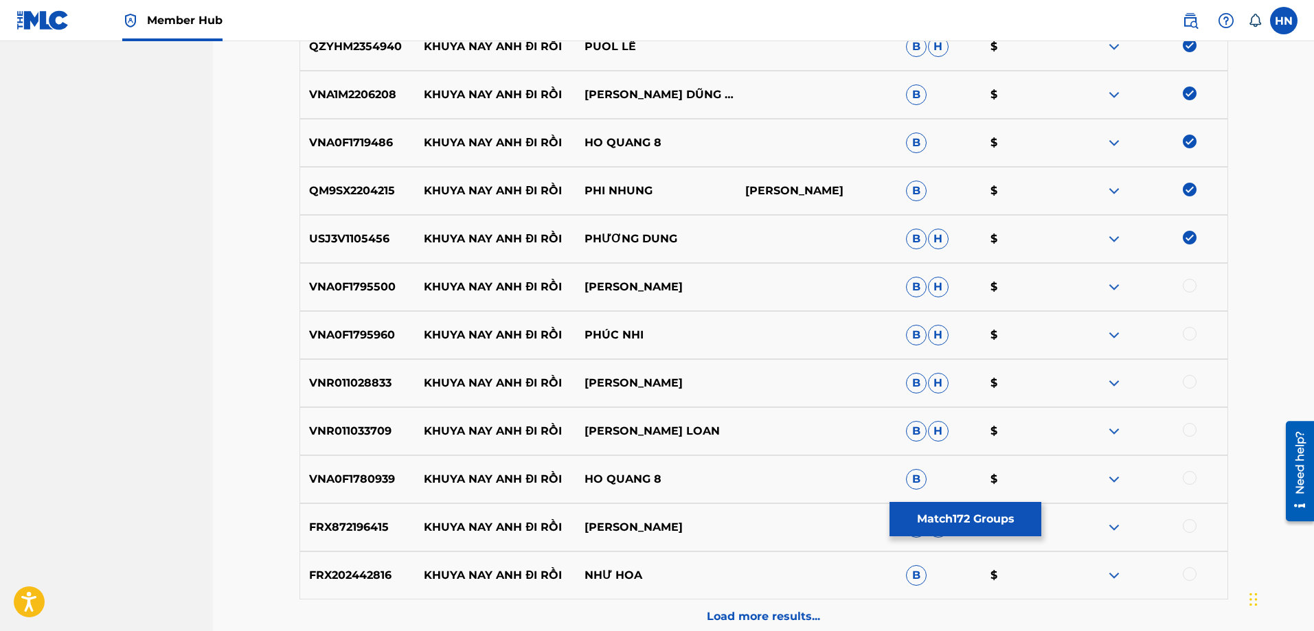
click at [367, 298] on div "VNA0F1795500 KHUYA NAY ANH ĐI RỒI DAN PHUONG B H $" at bounding box center [764, 287] width 929 height 48
click at [1190, 291] on div at bounding box center [1190, 286] width 14 height 14
click at [347, 315] on div "VNA0F1795960 KHUYA NAY ANH ĐI RỒI PHÚC NHI B H $" at bounding box center [764, 335] width 929 height 48
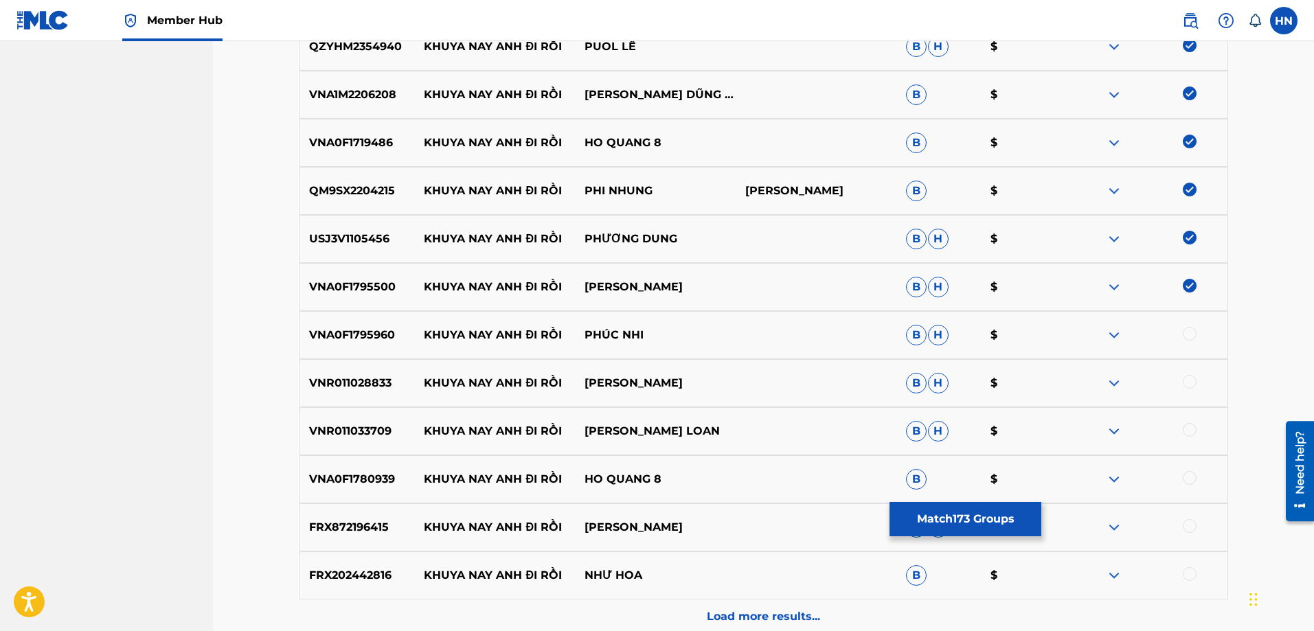
click at [1183, 331] on div at bounding box center [1190, 334] width 14 height 14
click at [376, 379] on p "VNR011028833" at bounding box center [357, 383] width 115 height 16
click at [1188, 381] on div at bounding box center [1190, 382] width 14 height 14
click at [369, 417] on div "VNR011033709 KHUYA NAY ANH ĐI RỒI LƯU ÁNH LOAN B H $" at bounding box center [764, 431] width 929 height 48
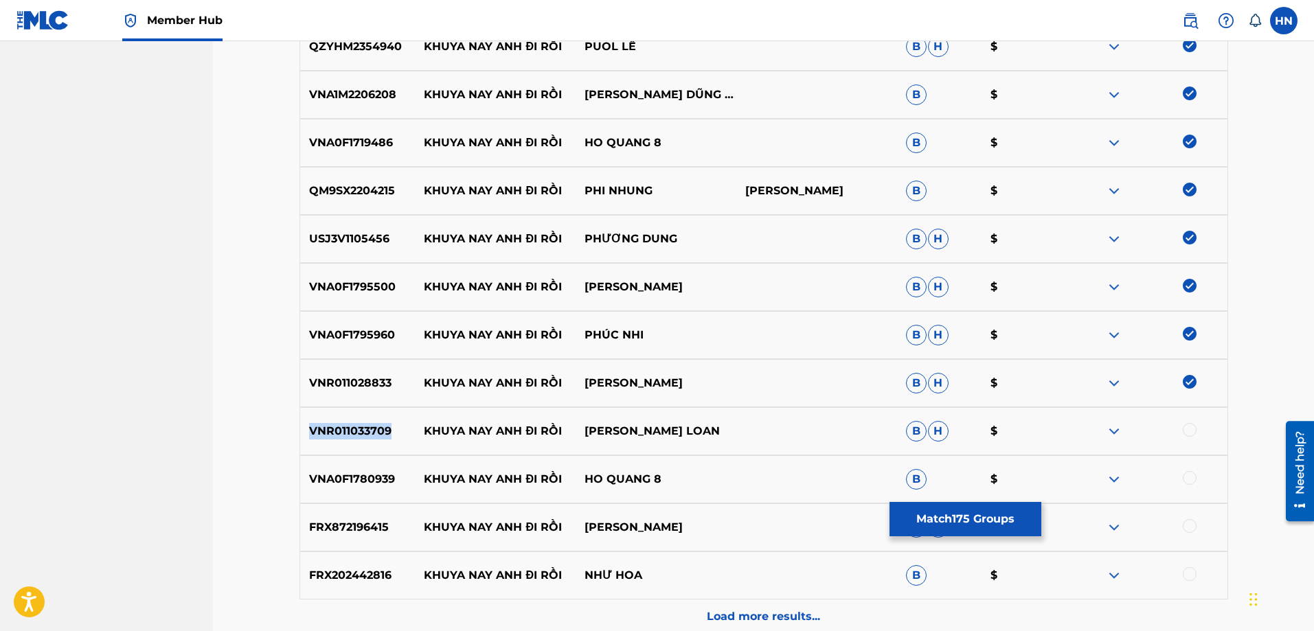
click at [369, 417] on div "VNR011033709 KHUYA NAY ANH ĐI RỒI LƯU ÁNH LOAN B H $" at bounding box center [764, 431] width 929 height 48
click at [1193, 427] on div at bounding box center [1190, 430] width 14 height 14
click at [373, 466] on div "VNA0F1780939 KHUYA NAY ANH ĐI RỒI HO QUANG 8 B $" at bounding box center [764, 479] width 929 height 48
click at [1187, 477] on div at bounding box center [1190, 478] width 14 height 14
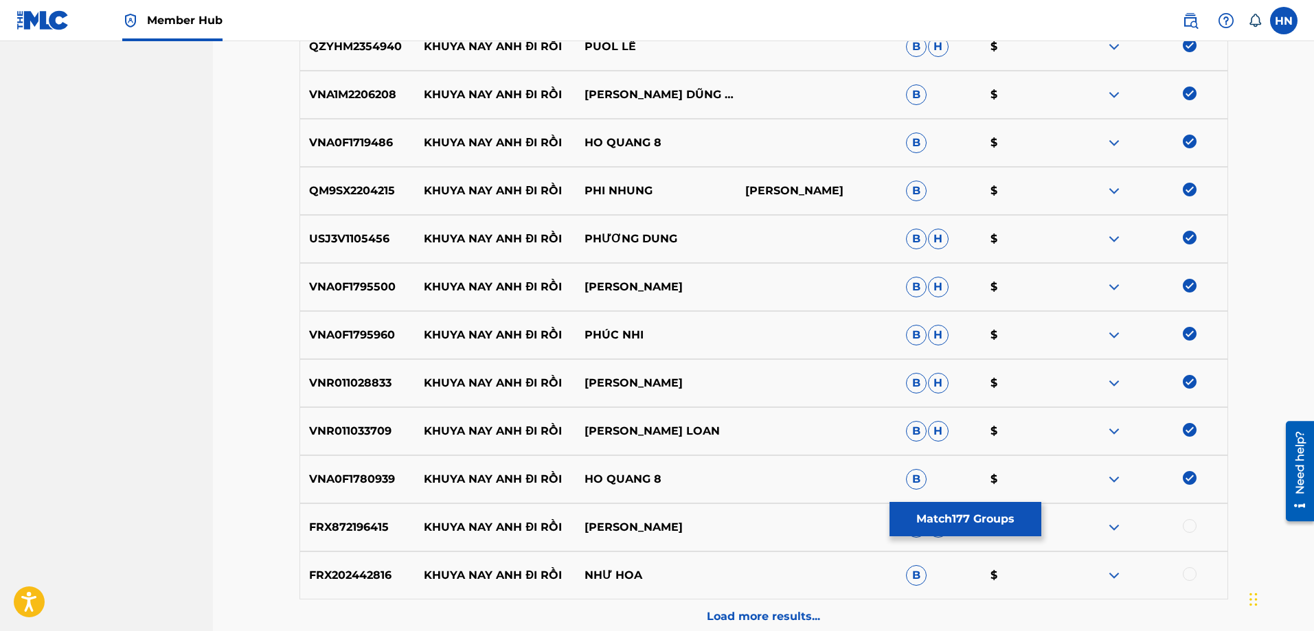
scroll to position [8722, 0]
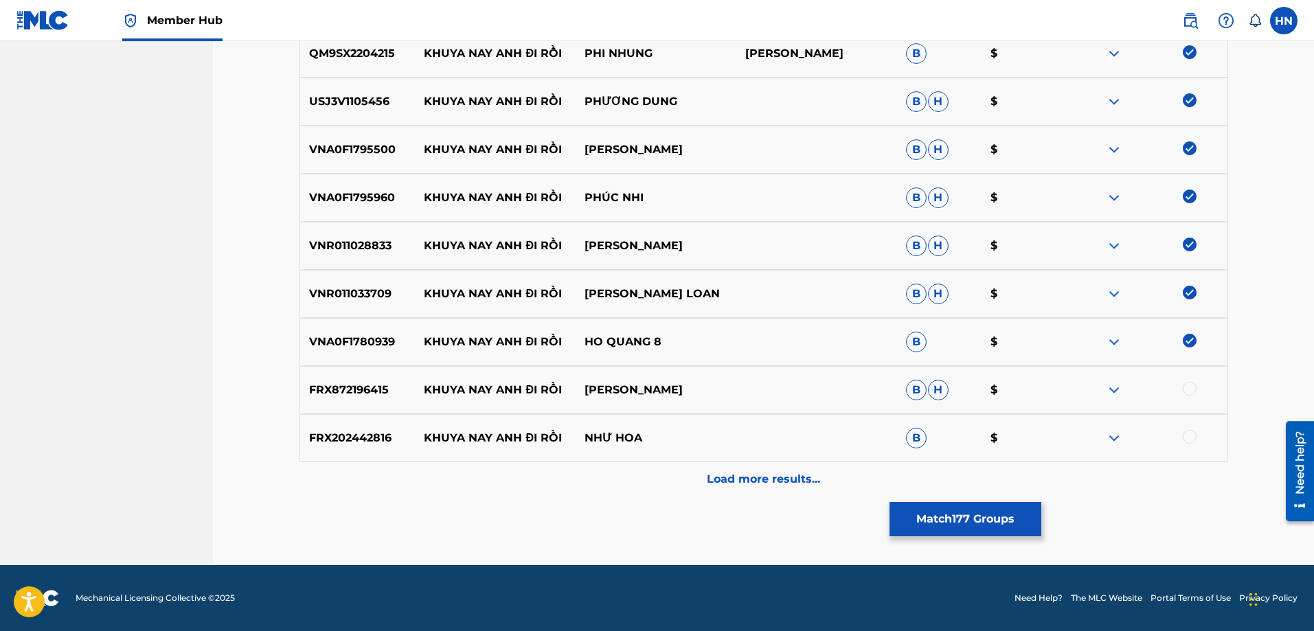
click at [343, 395] on p "FRX872196415" at bounding box center [357, 390] width 115 height 16
click at [1184, 387] on div at bounding box center [1190, 389] width 14 height 14
click at [330, 458] on div "FRX202442816 KHUYA NAY ANH ĐI RỒI NHƯ HOA B $" at bounding box center [764, 438] width 929 height 48
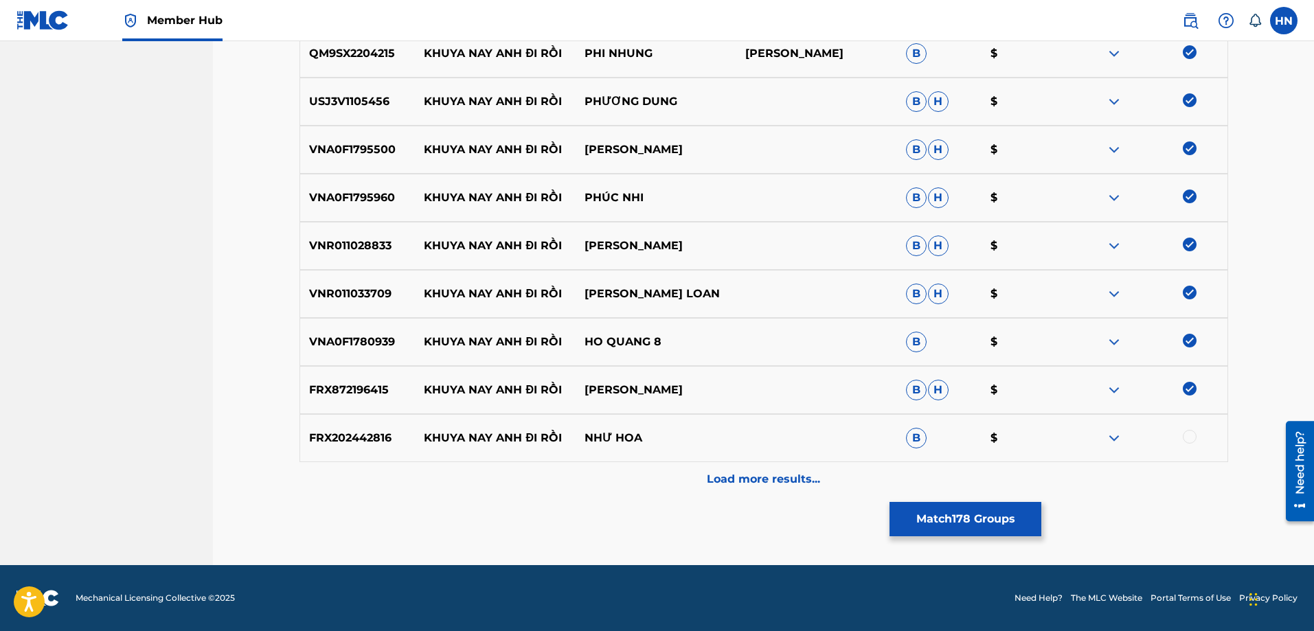
click at [1184, 440] on div at bounding box center [1190, 437] width 14 height 14
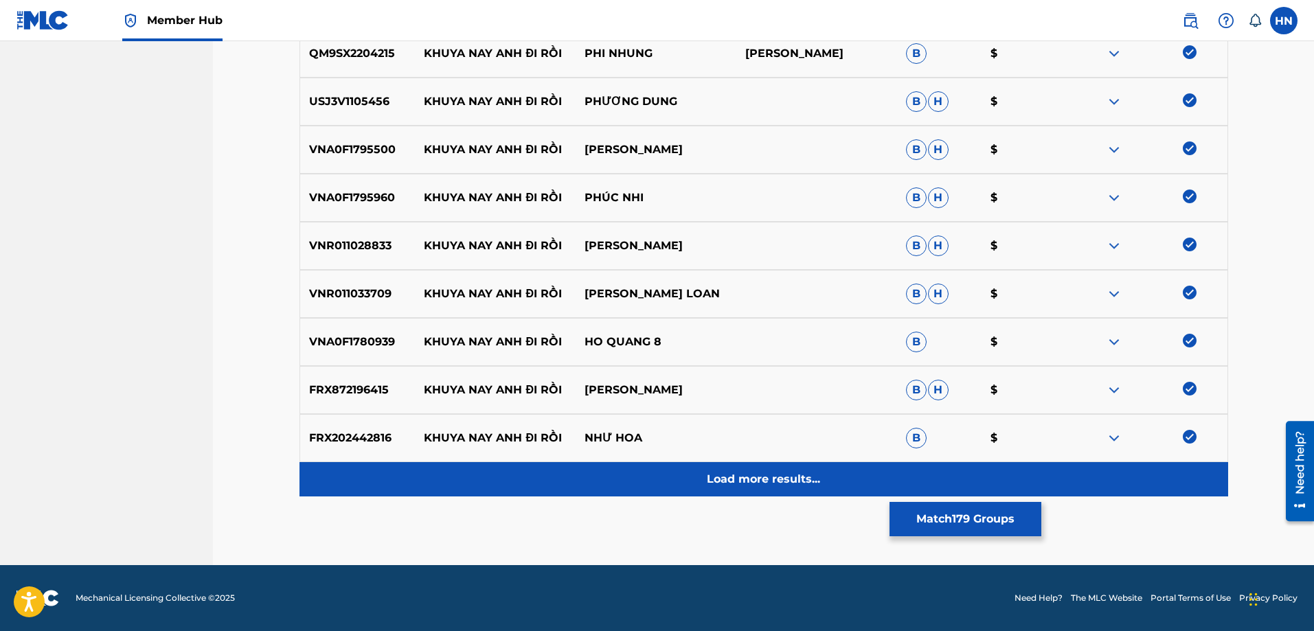
click at [834, 470] on div "Load more results..." at bounding box center [764, 479] width 929 height 34
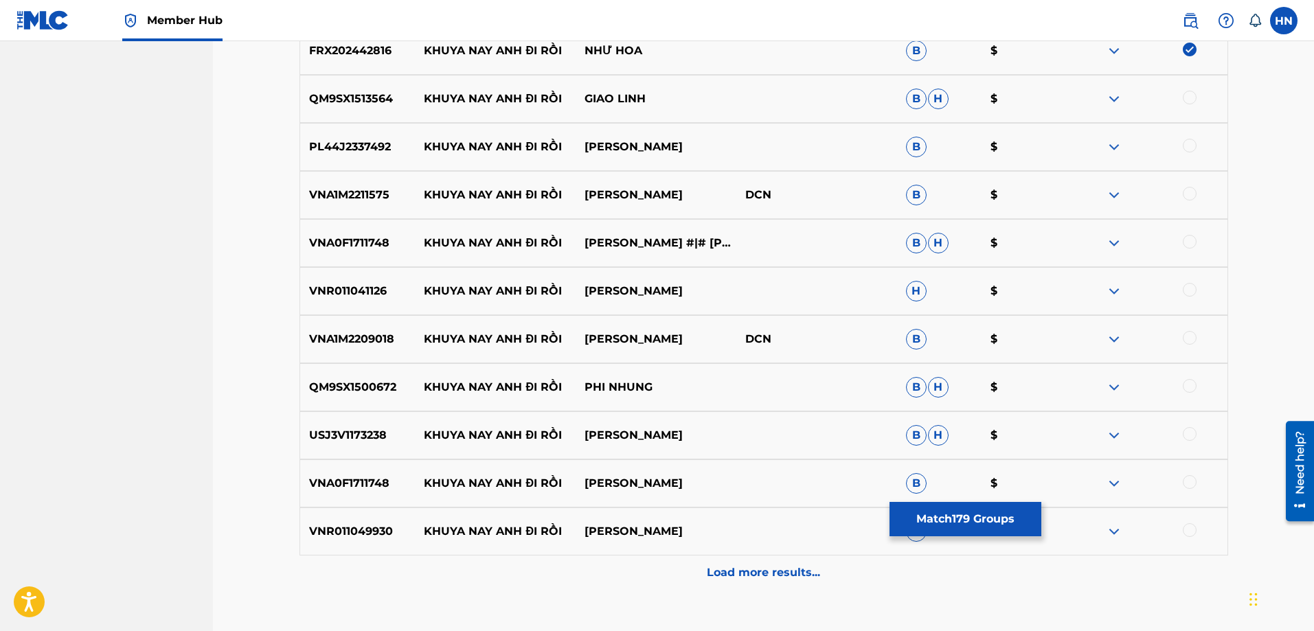
scroll to position [9134, 0]
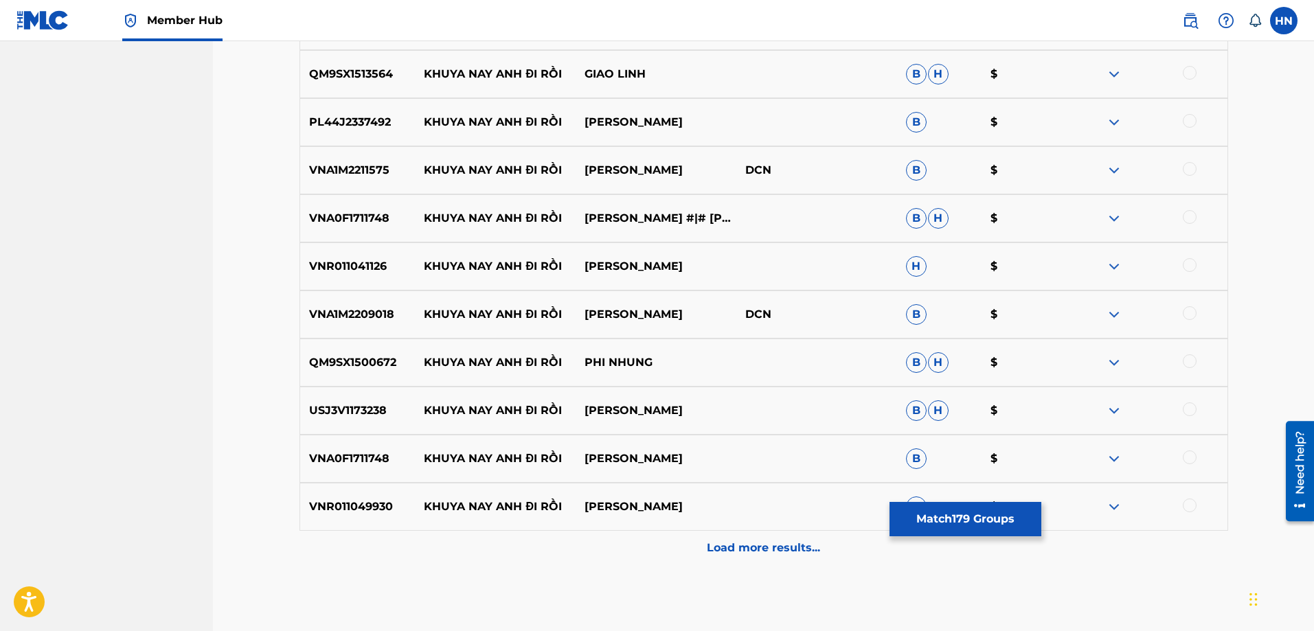
click at [354, 71] on p "QM9SX1513564" at bounding box center [357, 74] width 115 height 16
click at [1189, 71] on div at bounding box center [1190, 73] width 14 height 14
click at [361, 116] on p "PL44J2337492" at bounding box center [357, 122] width 115 height 16
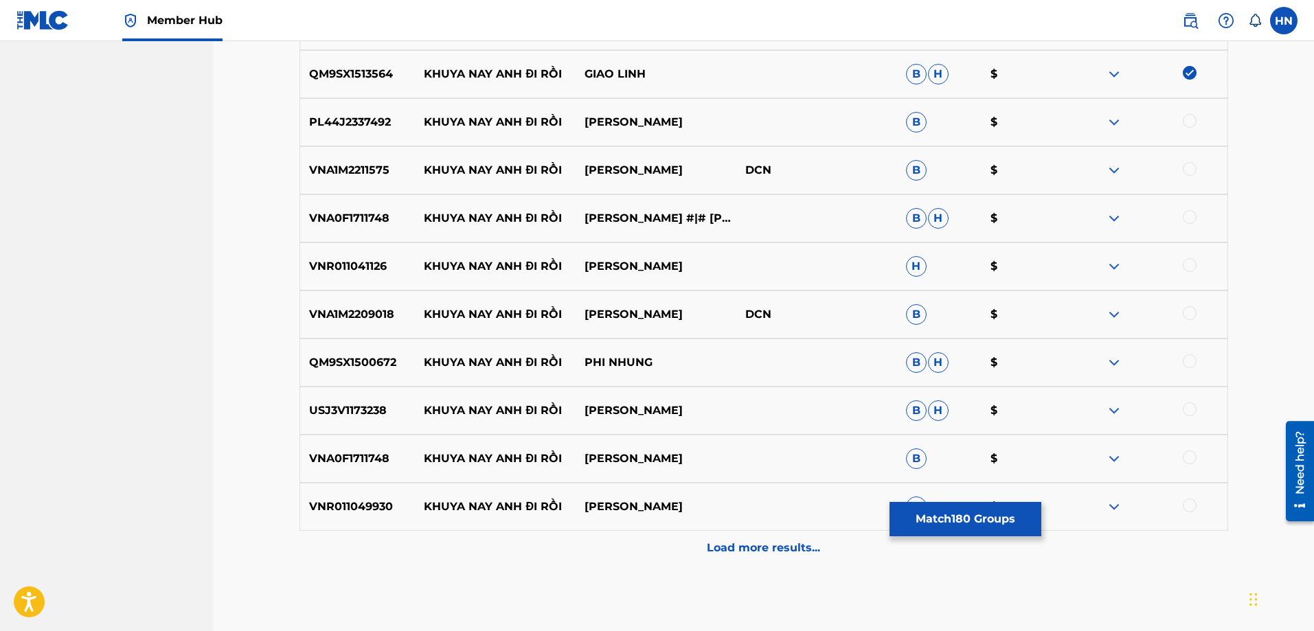
click at [1188, 115] on div at bounding box center [1190, 121] width 14 height 14
click at [353, 151] on div "VNA1M2211575 KHUYA NAY ANH ĐI RỒI KIM TUYỀN DCN B $" at bounding box center [764, 170] width 929 height 48
click at [1193, 170] on div at bounding box center [1190, 169] width 14 height 14
click at [344, 216] on p "VNA0F1711748" at bounding box center [357, 218] width 115 height 16
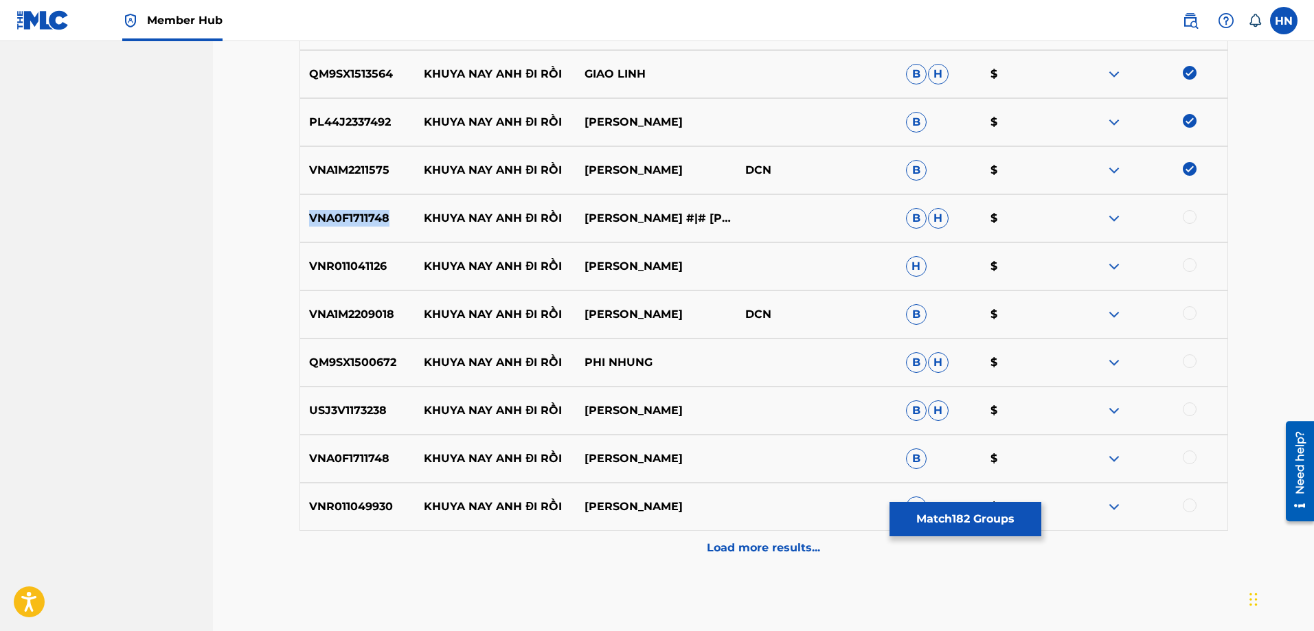
click at [344, 216] on p "VNA0F1711748" at bounding box center [357, 218] width 115 height 16
click at [1188, 221] on div at bounding box center [1190, 217] width 14 height 14
click at [372, 277] on div "VNR011041126 KHUYA NAY ANH ĐI RỒI TAM DOAN H $" at bounding box center [764, 266] width 929 height 48
click at [1190, 271] on div at bounding box center [1190, 265] width 14 height 14
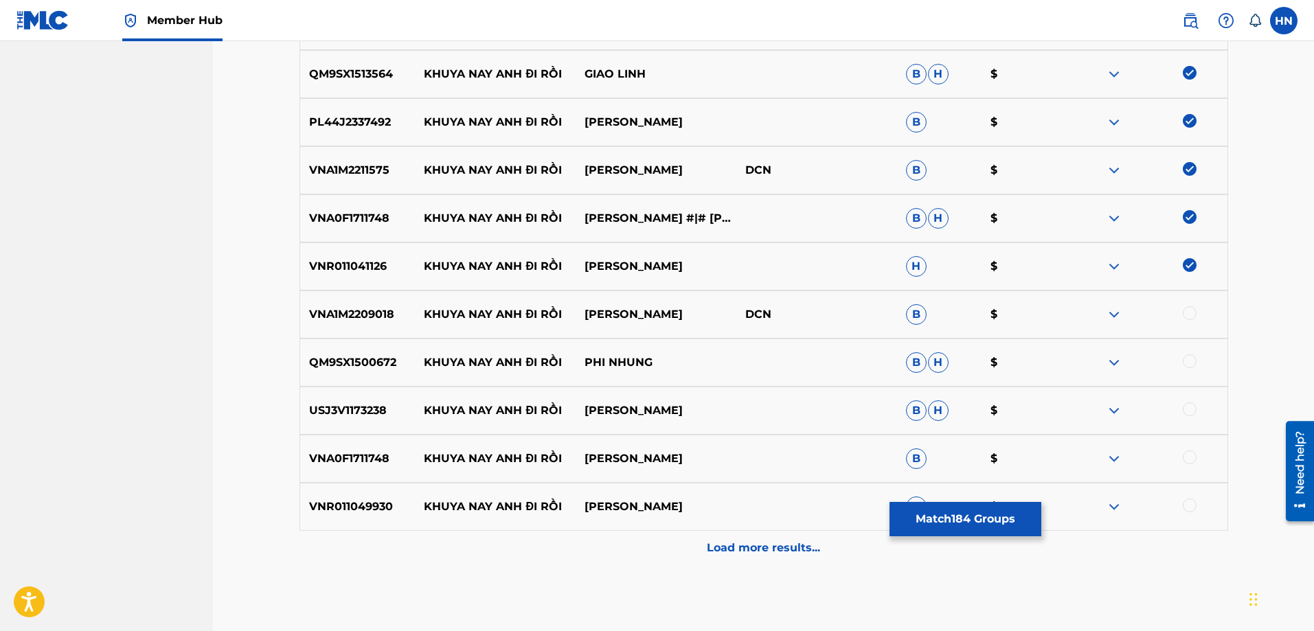
click at [359, 317] on p "VNA1M2209018" at bounding box center [357, 314] width 115 height 16
click at [1182, 310] on div at bounding box center [1147, 314] width 161 height 16
click at [1186, 311] on div at bounding box center [1190, 313] width 14 height 14
click at [404, 372] on div "QM9SX1500672 KHUYA NAY ANH ĐI RỒI PHI NHUNG B H $" at bounding box center [764, 363] width 929 height 48
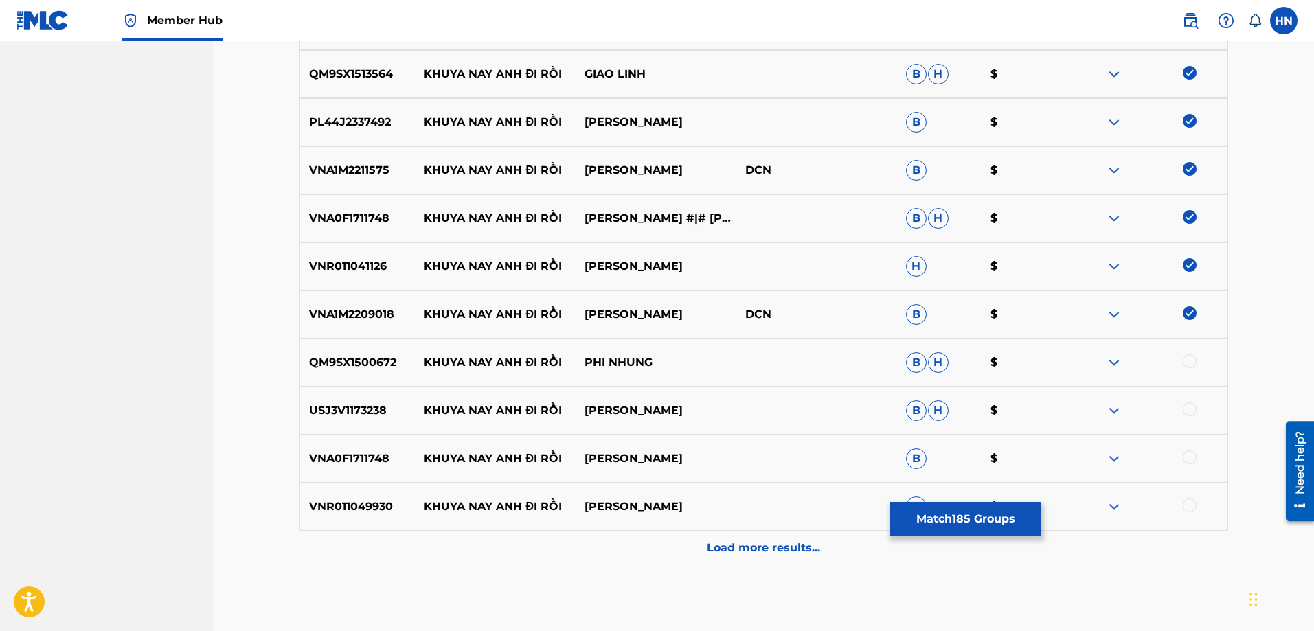
click at [382, 372] on div "QM9SX1500672 KHUYA NAY ANH ĐI RỒI PHI NHUNG B H $" at bounding box center [764, 363] width 929 height 48
click at [1190, 361] on div at bounding box center [1190, 361] width 14 height 14
click at [357, 405] on p "USJ3V1173238" at bounding box center [357, 411] width 115 height 16
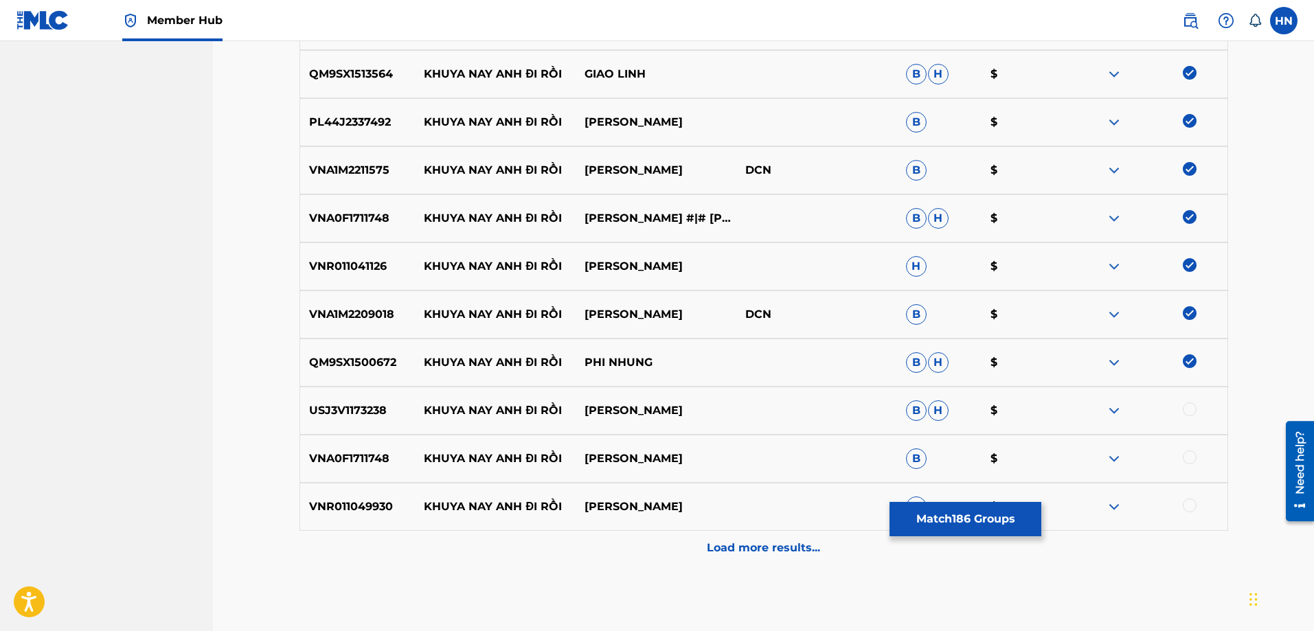
click at [1188, 411] on div at bounding box center [1190, 410] width 14 height 14
click at [313, 454] on p "VNA0F1711748" at bounding box center [357, 459] width 115 height 16
click at [1187, 457] on div at bounding box center [1190, 458] width 14 height 14
click at [308, 480] on div "VNA0F1711748 KHUYA NAY ANH ĐI RỒI MINH VƯƠNG B $" at bounding box center [764, 459] width 929 height 48
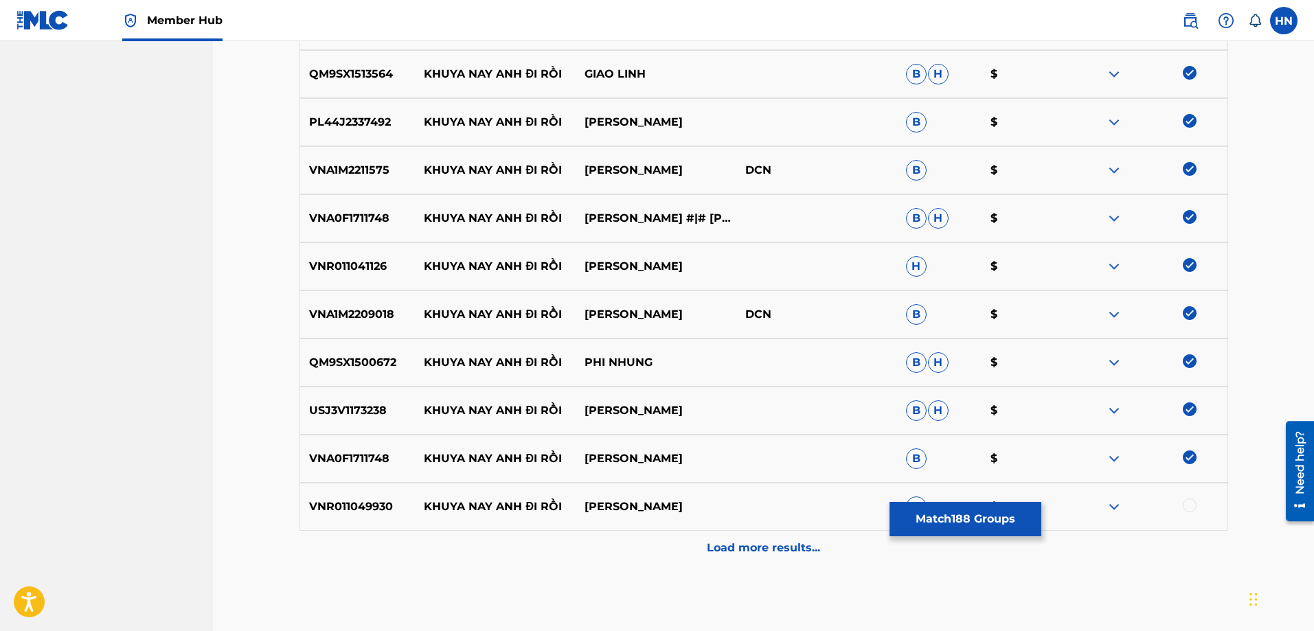
click at [317, 493] on div "VNR011049930 KHUYA NAY ANH ĐI RỒI HOÀNG ÁI MY B $" at bounding box center [764, 507] width 929 height 48
click at [1187, 505] on div at bounding box center [1190, 506] width 14 height 14
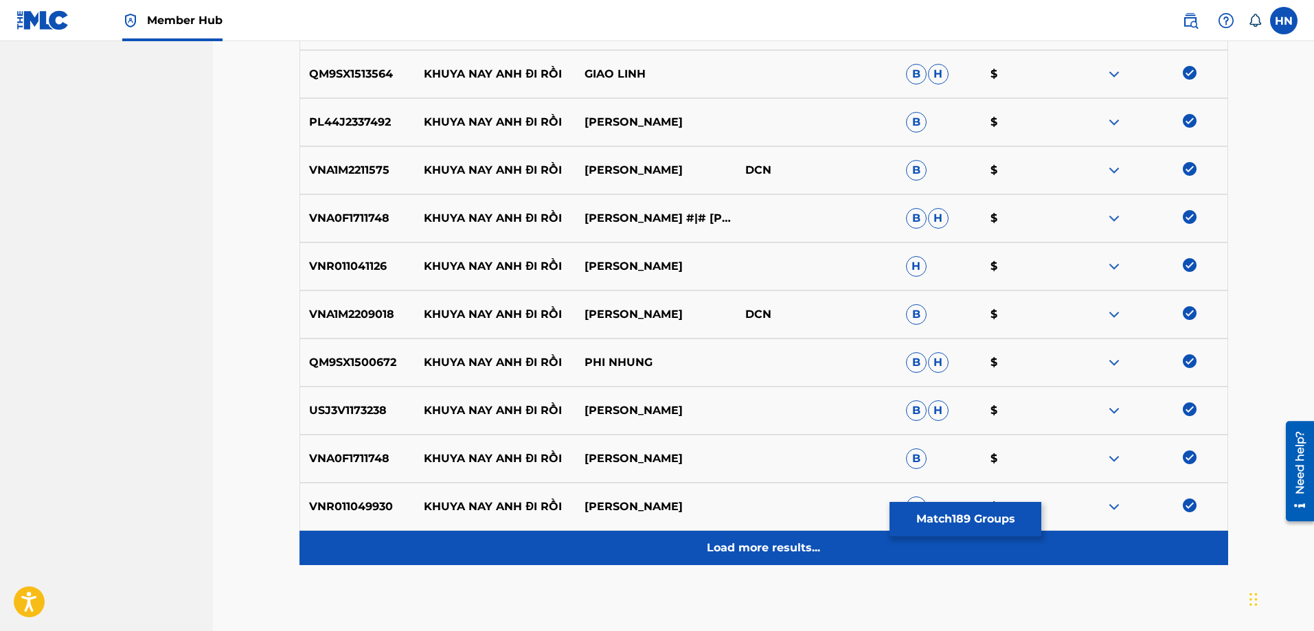
click at [706, 533] on div "Load more results..." at bounding box center [764, 548] width 929 height 34
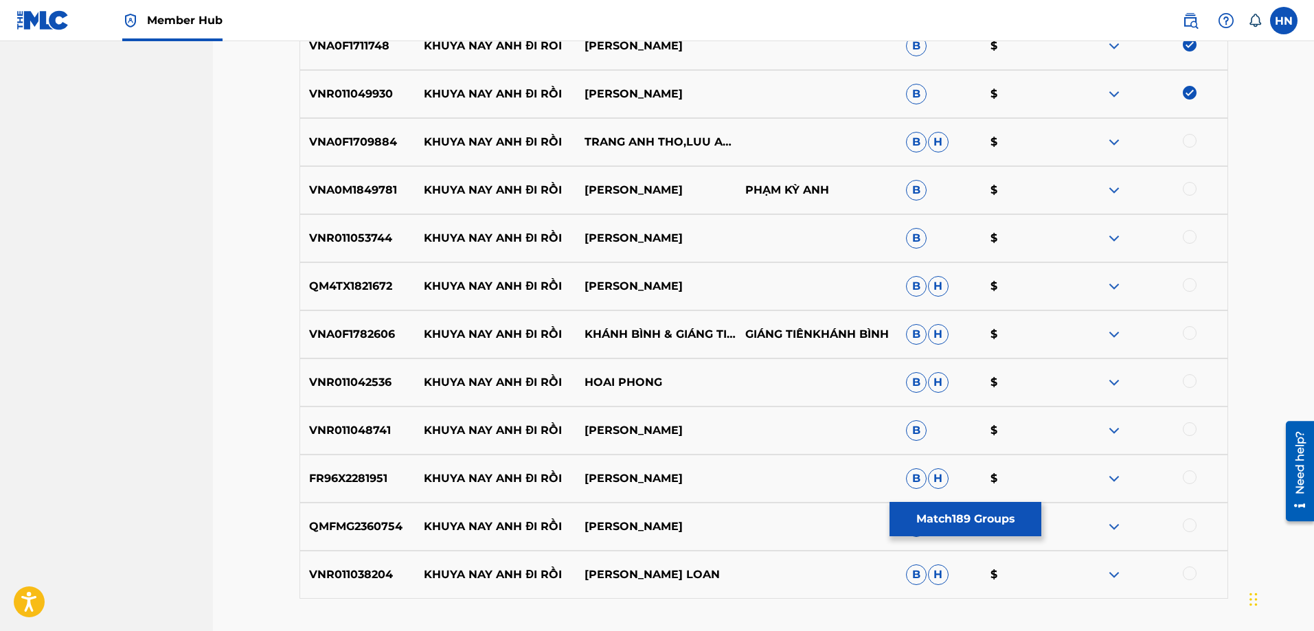
scroll to position [9546, 0]
click at [368, 139] on p "VNA0F1709884" at bounding box center [357, 143] width 115 height 16
click at [1185, 139] on div at bounding box center [1190, 142] width 14 height 14
click at [360, 170] on div "VNA0M1849781 KHUYA NAY ANH ĐI RỒI TRIỆU QUANG HÀ PHẠM KỲ ANH B $" at bounding box center [764, 191] width 929 height 48
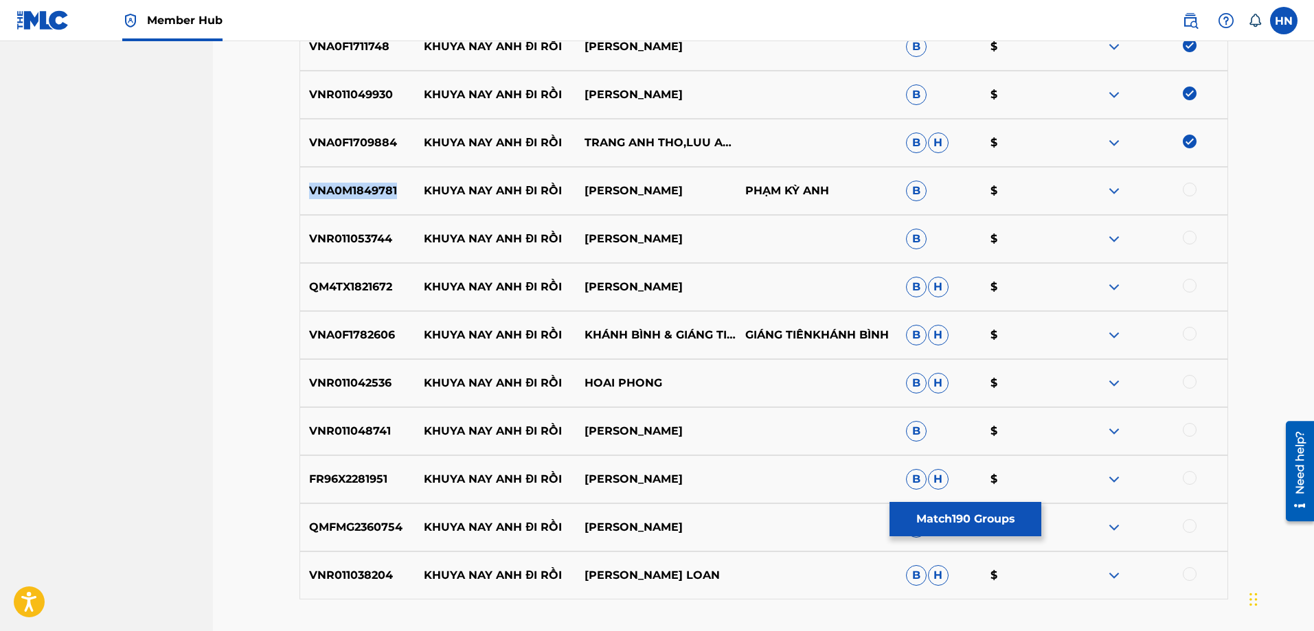
click at [360, 170] on div "VNA0M1849781 KHUYA NAY ANH ĐI RỒI TRIỆU QUANG HÀ PHẠM KỲ ANH B $" at bounding box center [764, 191] width 929 height 48
click at [1192, 190] on div at bounding box center [1190, 190] width 14 height 14
click at [394, 242] on p "VNR011053744" at bounding box center [357, 239] width 115 height 16
click at [354, 254] on div "VNR011053744 KHUYA NAY ANH ĐI RỒI NGỌC HÂN B $" at bounding box center [764, 239] width 929 height 48
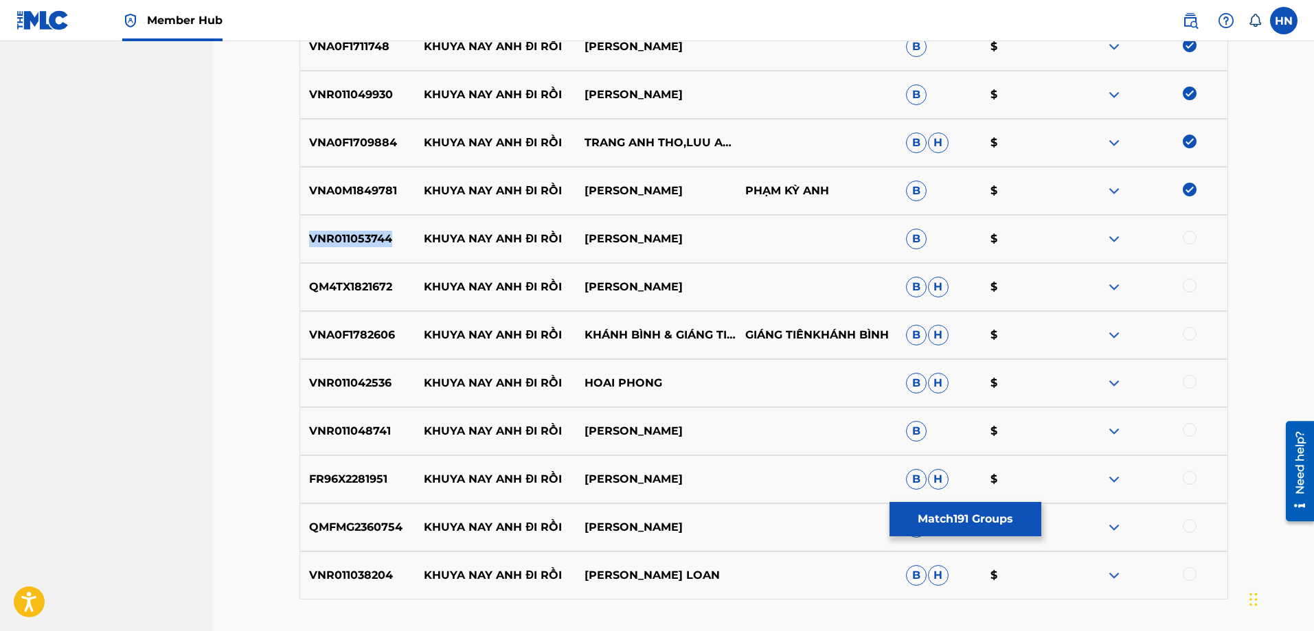
click at [352, 255] on div "VNR011053744 KHUYA NAY ANH ĐI RỒI NGỌC HÂN B $" at bounding box center [764, 239] width 929 height 48
click at [308, 245] on p "VNR011053744" at bounding box center [357, 239] width 115 height 16
click at [1186, 242] on div at bounding box center [1190, 238] width 14 height 14
click at [346, 284] on p "QM4TX1821672" at bounding box center [357, 287] width 115 height 16
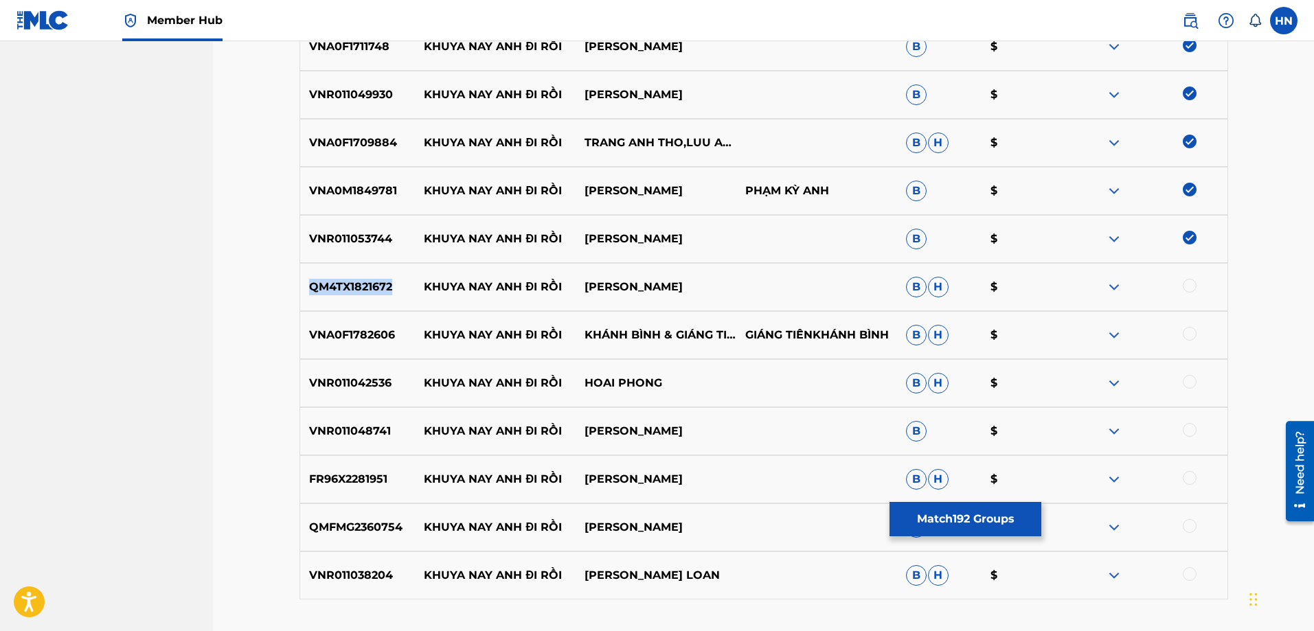
click at [346, 284] on p "QM4TX1821672" at bounding box center [357, 287] width 115 height 16
click at [1196, 284] on div at bounding box center [1190, 286] width 14 height 14
click at [385, 326] on div "VNA0F1782606 KHUYA NAY ANH ĐI RỒI KHÁNH BÌNH & GIÁNG TIÊN GIÁNG TIÊNKHÁNH BÌNH …" at bounding box center [764, 335] width 929 height 48
click at [1193, 339] on div at bounding box center [1190, 334] width 14 height 14
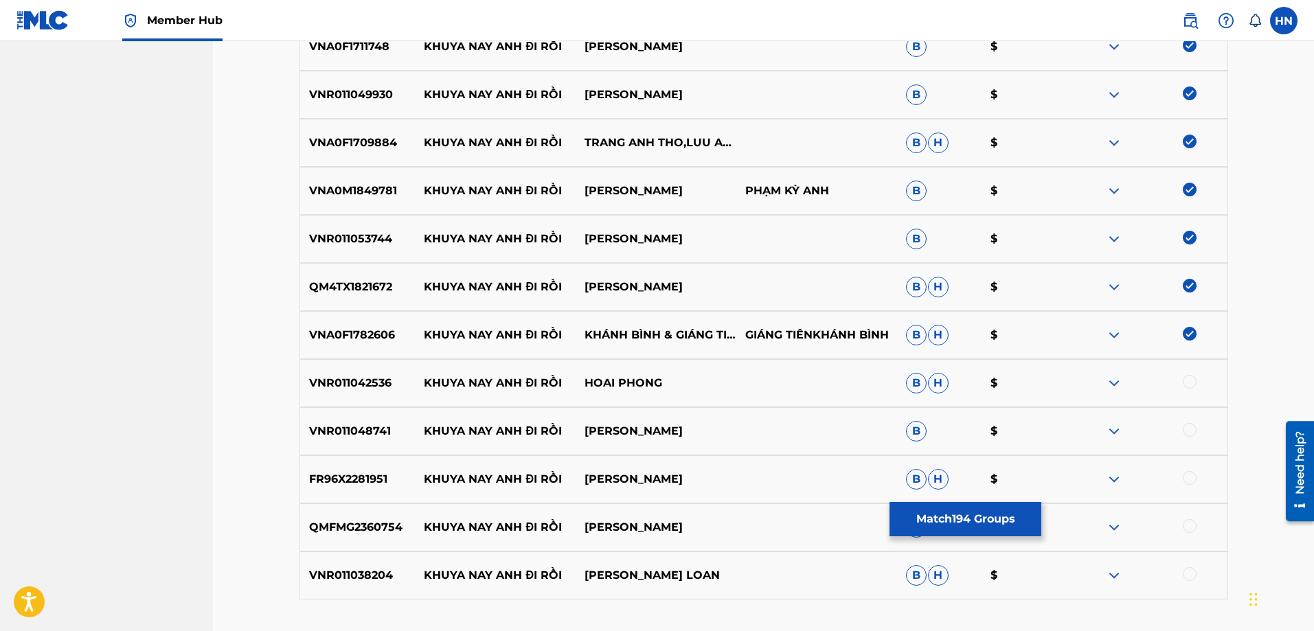
click at [333, 392] on div "VNR011042536 KHUYA NAY ANH ĐI RỒI HOAI PHONG B H $" at bounding box center [764, 383] width 929 height 48
click at [1182, 382] on div at bounding box center [1147, 383] width 161 height 16
click at [1190, 385] on div at bounding box center [1190, 382] width 14 height 14
click at [381, 436] on p "VNR011048741" at bounding box center [357, 431] width 115 height 16
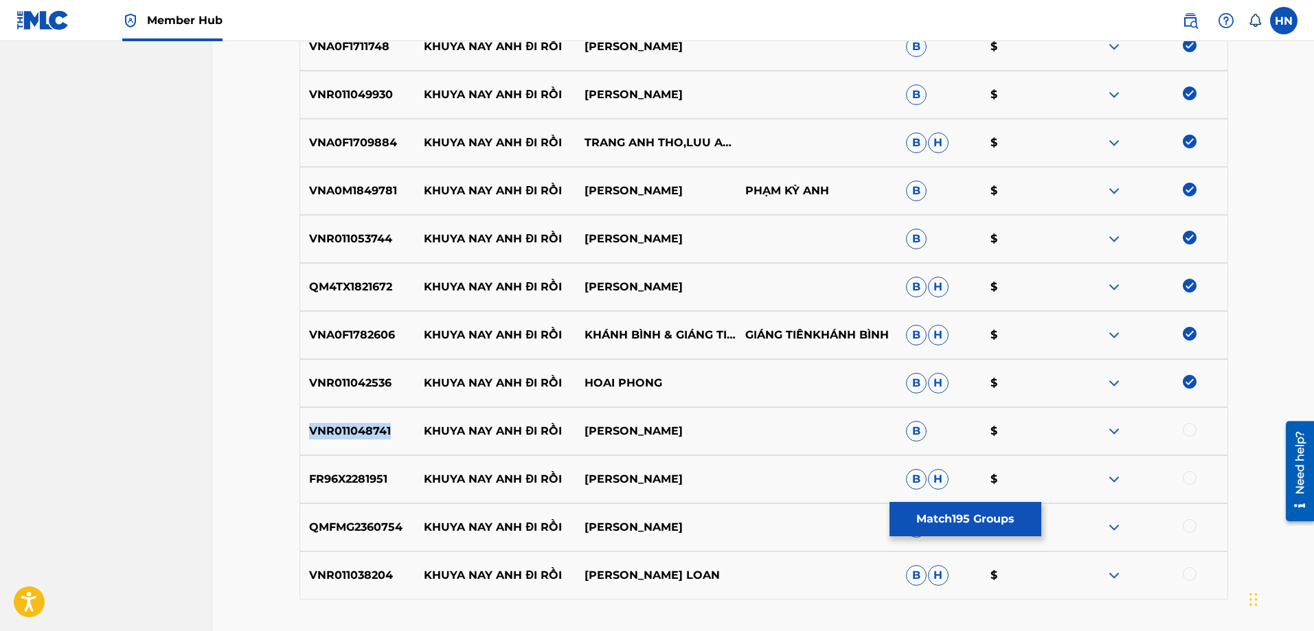
click at [381, 436] on p "VNR011048741" at bounding box center [357, 431] width 115 height 16
click at [1197, 432] on div at bounding box center [1147, 431] width 161 height 16
click at [1182, 435] on div at bounding box center [1147, 431] width 161 height 16
click at [392, 444] on div "VNR011048741 KHUYA NAY ANH ĐI RỒI LAM TRIEU MINH B $" at bounding box center [764, 431] width 929 height 48
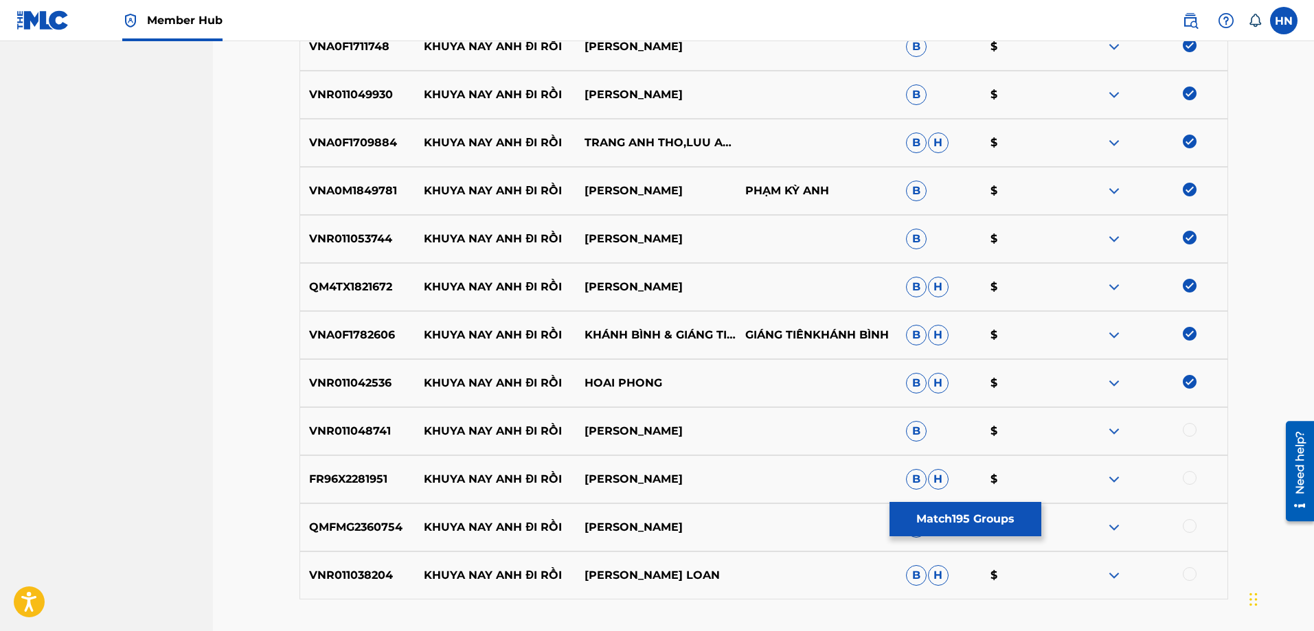
click at [370, 444] on div "VNR011048741 KHUYA NAY ANH ĐI RỒI LAM TRIEU MINH B $" at bounding box center [764, 431] width 929 height 48
click at [1190, 433] on div at bounding box center [1190, 430] width 14 height 14
click at [321, 493] on div "FR96X2281951 KHUYA NAY ANH ĐI RỒI THẠCH THẢO B H $" at bounding box center [764, 479] width 929 height 48
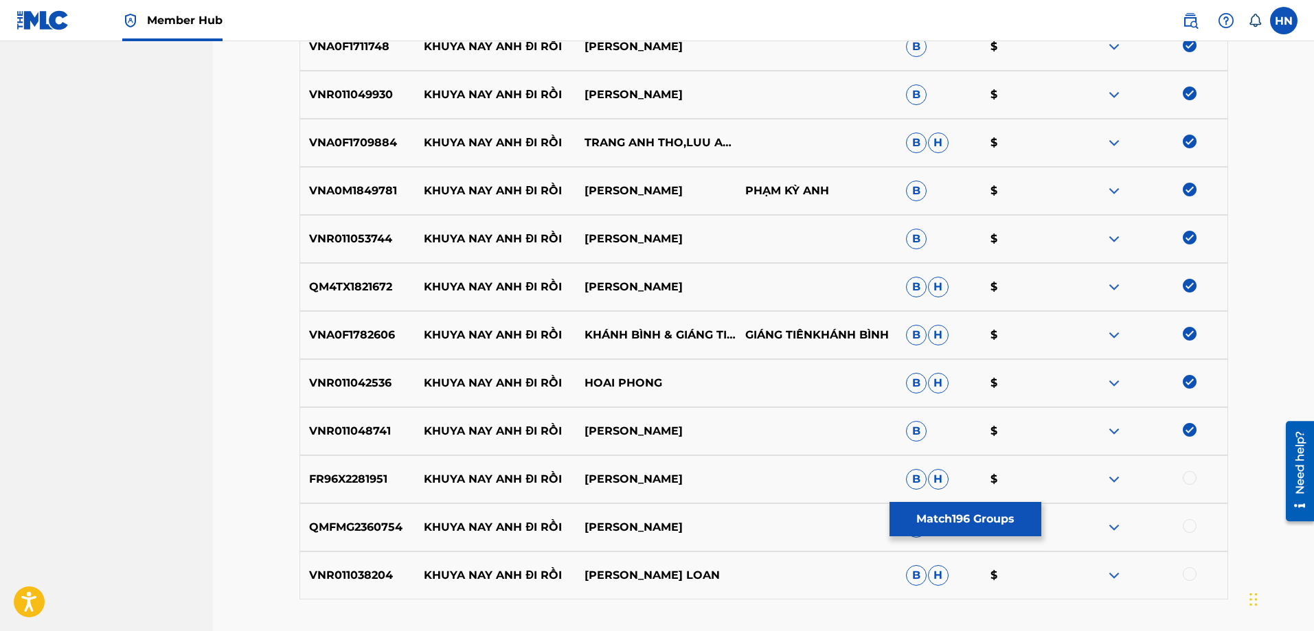
click at [1184, 479] on div at bounding box center [1190, 478] width 14 height 14
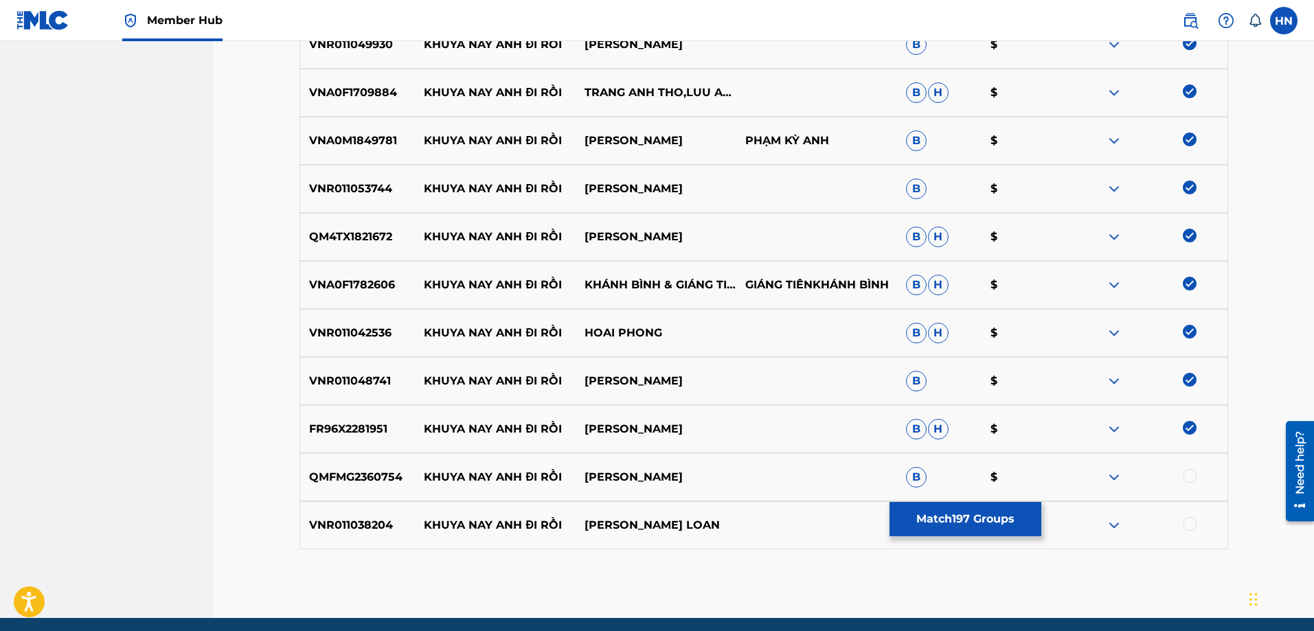
scroll to position [9649, 0]
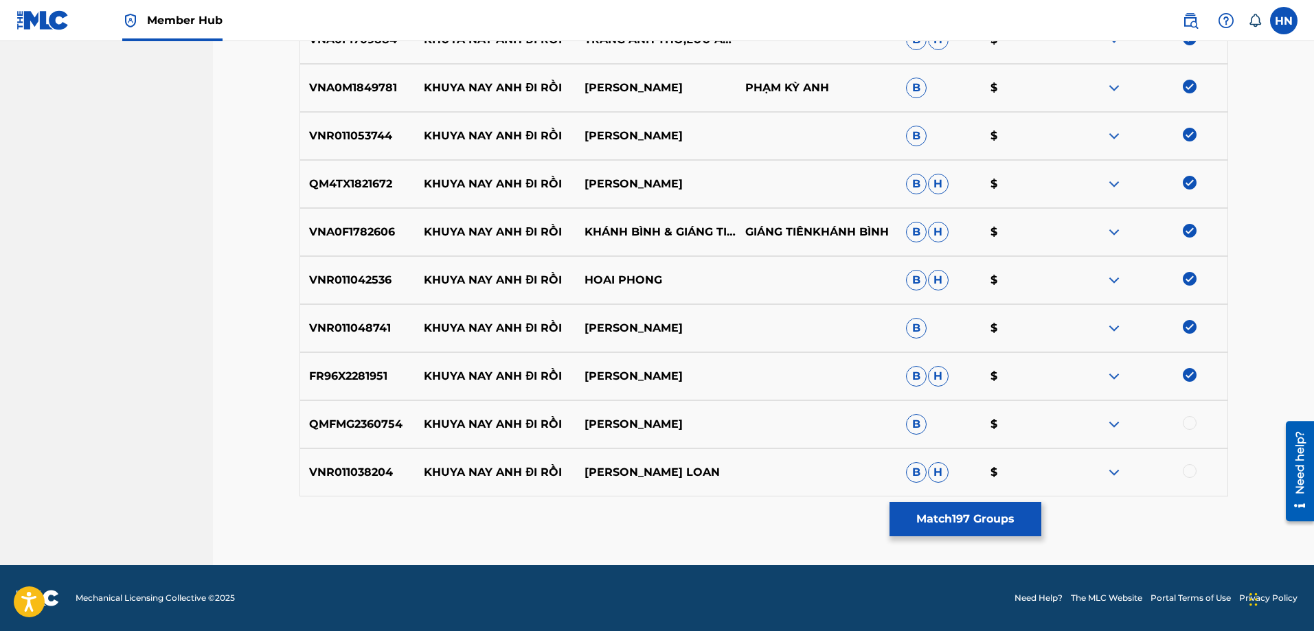
click at [363, 414] on div "QMFMG2360754 KHUYA NAY ANH ĐI RỒI NGỌC HOÀI THƯƠNG B $" at bounding box center [764, 424] width 929 height 48
click at [1196, 418] on div at bounding box center [1147, 424] width 161 height 16
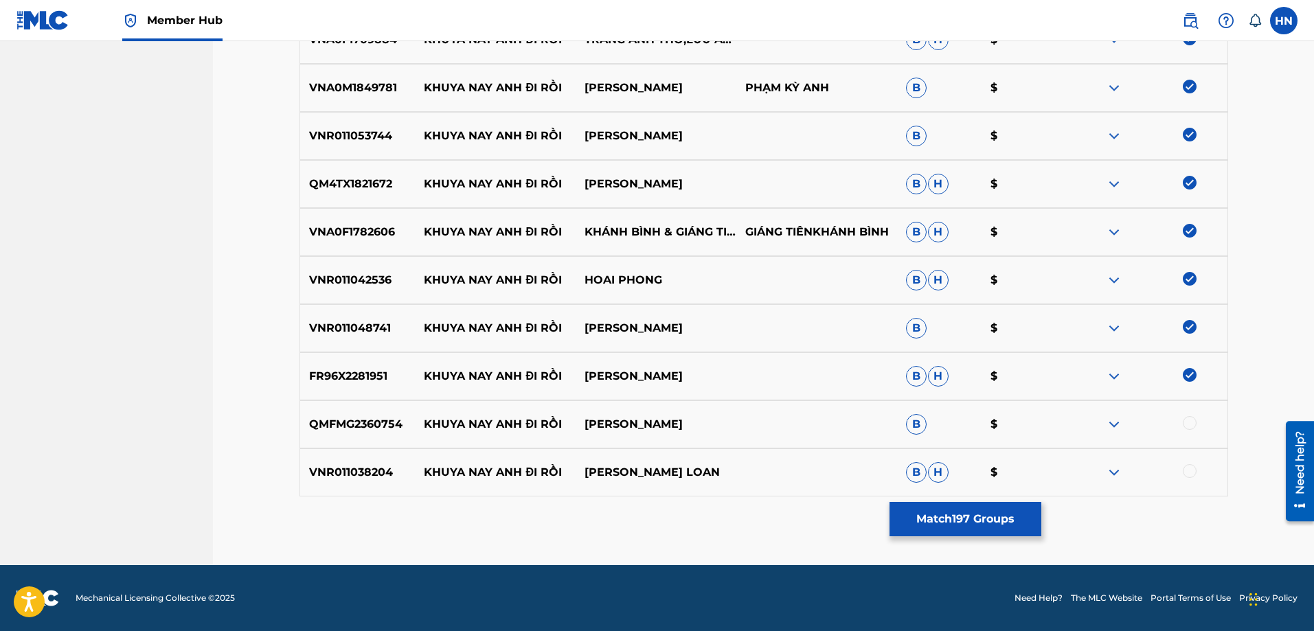
click at [328, 428] on p "QMFMG2360754" at bounding box center [357, 424] width 115 height 16
click at [1190, 427] on div at bounding box center [1190, 423] width 14 height 14
click at [363, 478] on p "VNR011038204" at bounding box center [357, 472] width 115 height 16
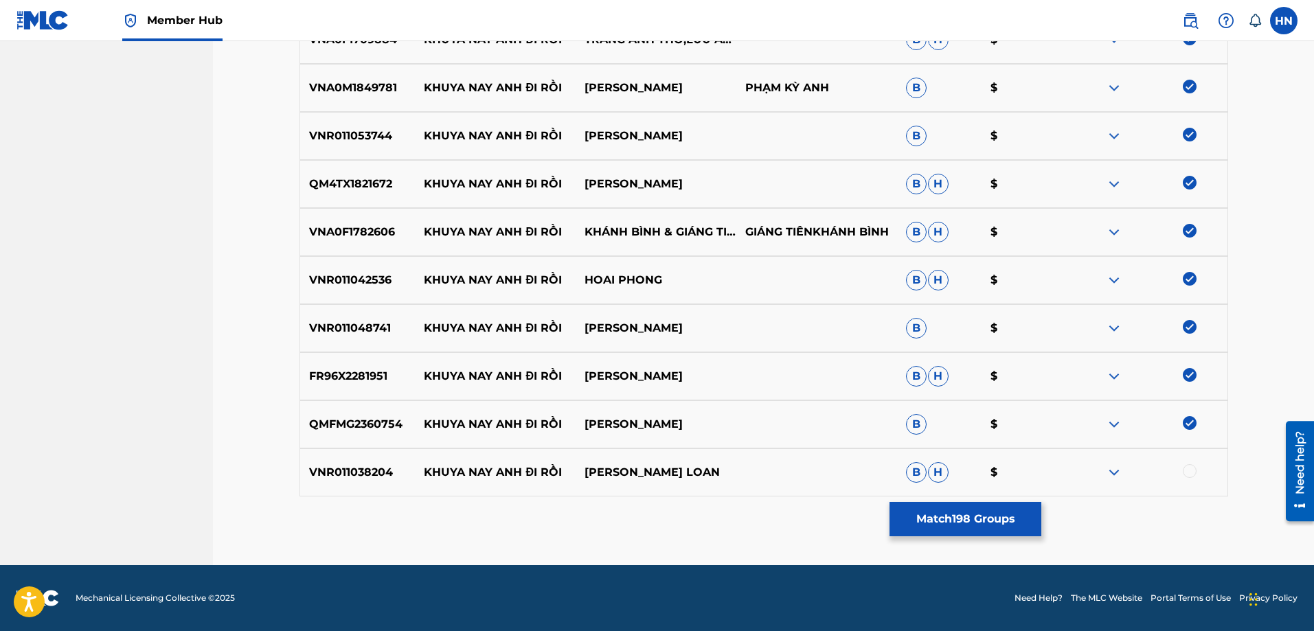
click at [1193, 473] on div at bounding box center [1190, 471] width 14 height 14
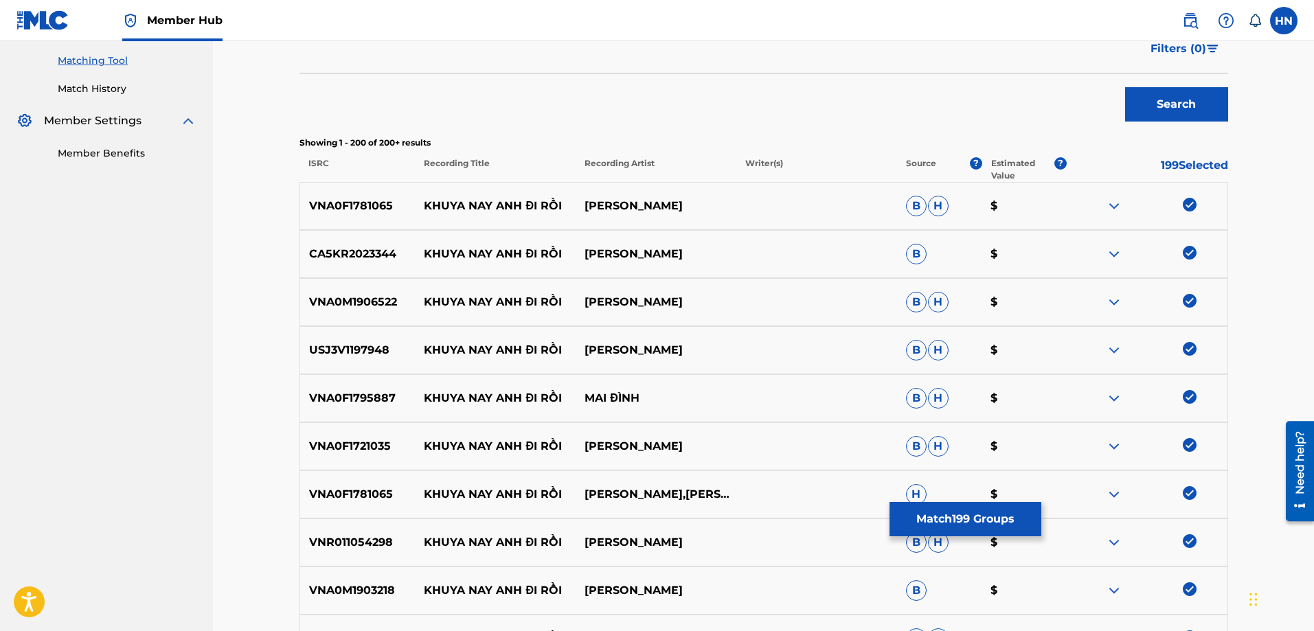
scroll to position [78, 0]
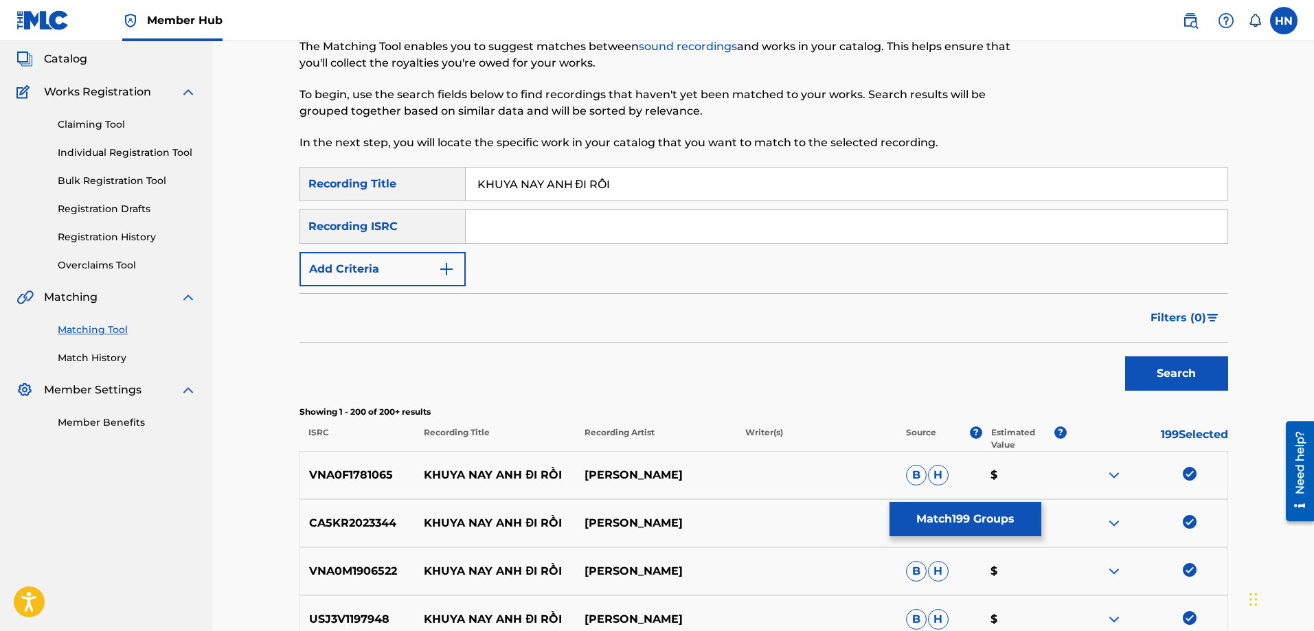
drag, startPoint x: 588, startPoint y: 181, endPoint x: 575, endPoint y: 181, distance: 13.1
click at [575, 181] on input "KHUYA NAY ANH ĐI RỒI" at bounding box center [847, 184] width 762 height 33
click at [602, 179] on input "KHUYA NAY ANH DI RỒI" at bounding box center [847, 184] width 762 height 33
type input "KHUYA NAY ANH DI ROI"
click at [1179, 371] on button "Search" at bounding box center [1176, 374] width 103 height 34
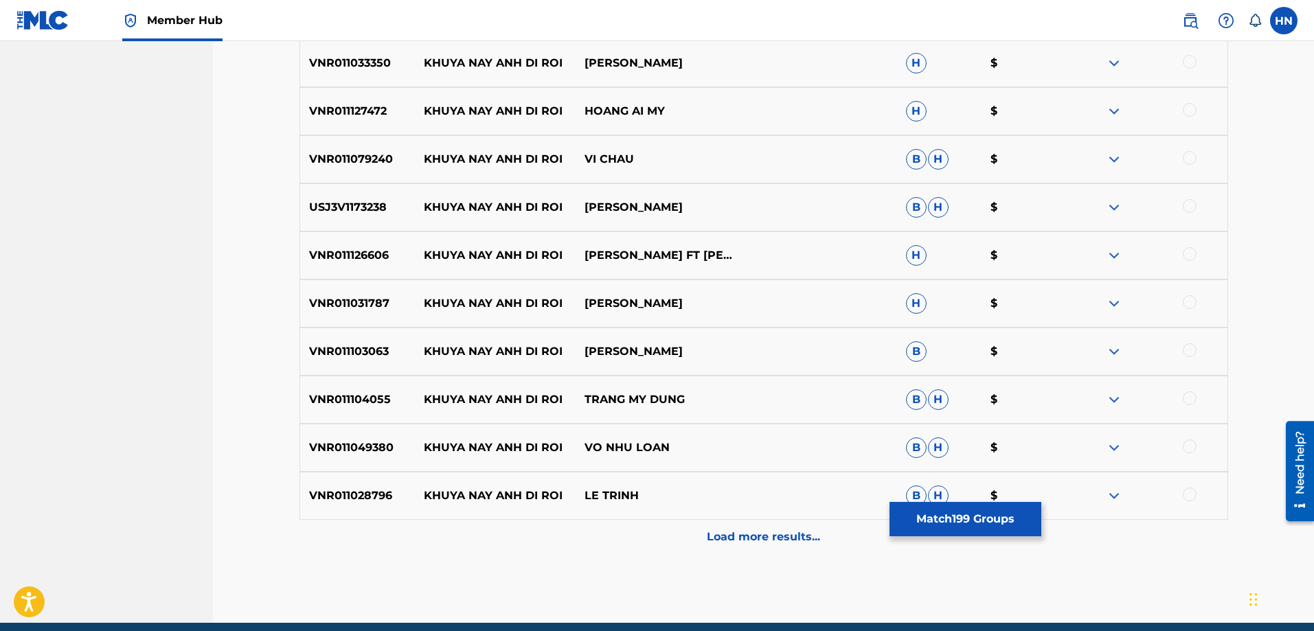
scroll to position [421, 0]
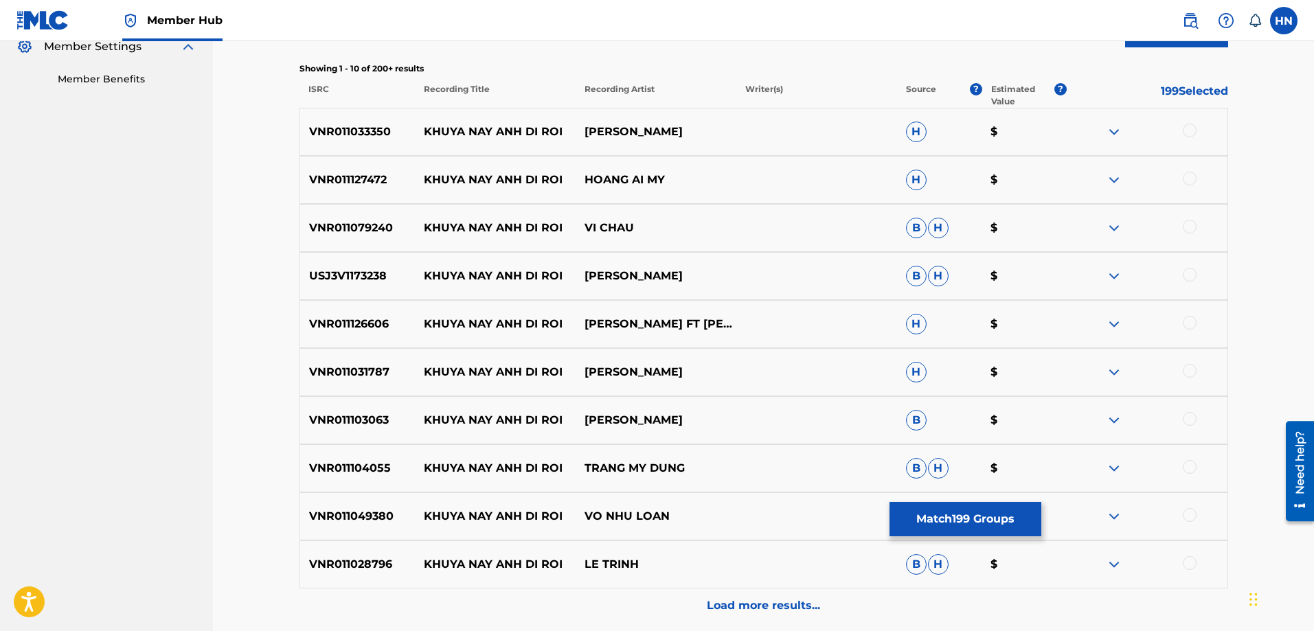
click at [388, 135] on p "VNR011033350" at bounding box center [357, 132] width 115 height 16
click at [380, 135] on p "VNR011033350" at bounding box center [357, 132] width 115 height 16
click at [1186, 126] on div at bounding box center [1190, 131] width 14 height 14
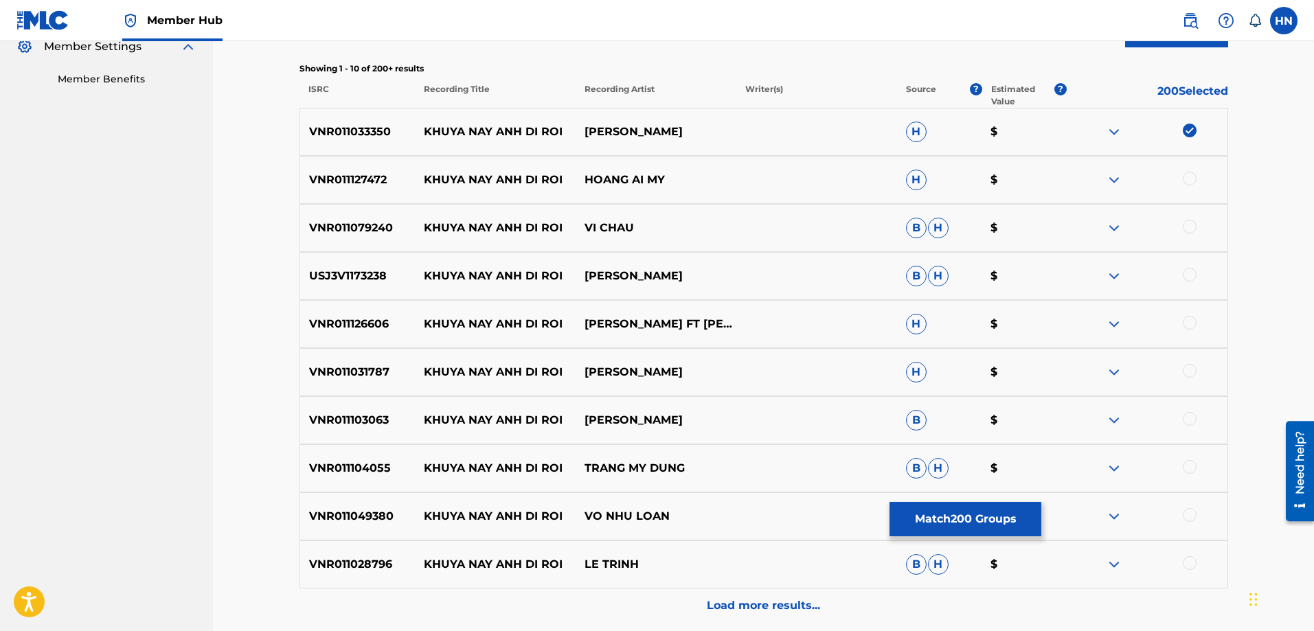
click at [339, 203] on div "VNR011127472 KHUYA NAY ANH DI ROI HOANG AI MY H $" at bounding box center [764, 180] width 929 height 48
click at [1184, 180] on div at bounding box center [1190, 179] width 14 height 14
click at [363, 223] on p "VNR011079240" at bounding box center [357, 228] width 115 height 16
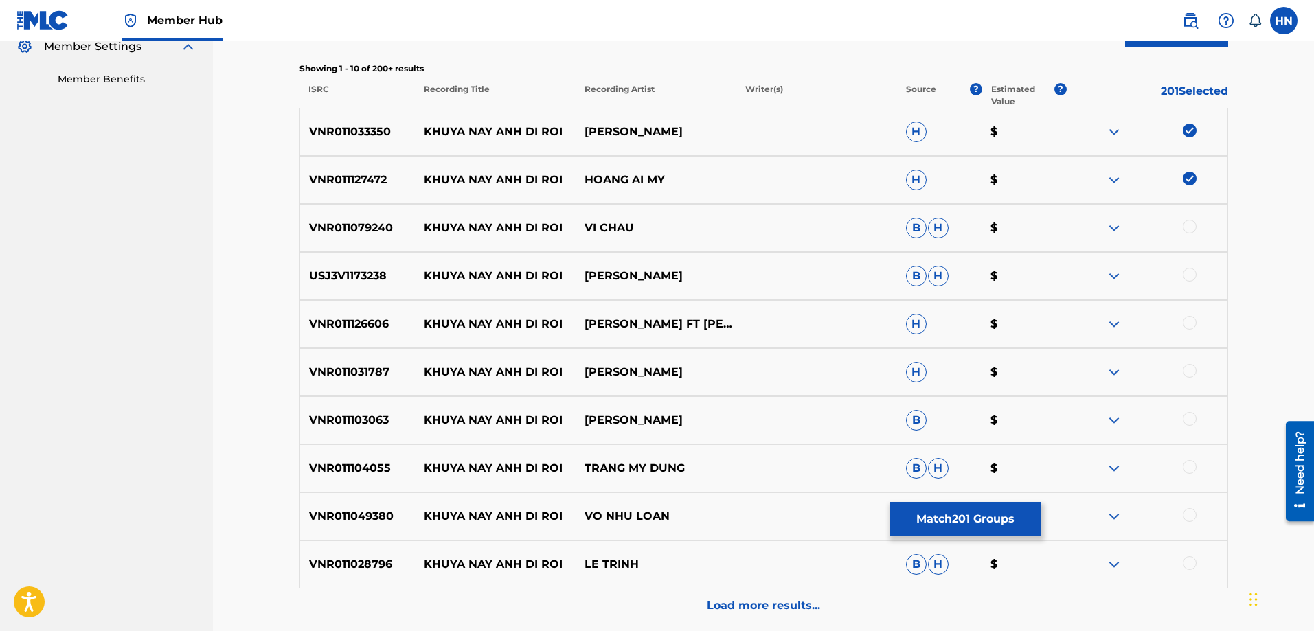
click at [1186, 223] on div at bounding box center [1190, 227] width 14 height 14
click at [356, 273] on p "USJ3V1173238" at bounding box center [357, 276] width 115 height 16
click at [1185, 278] on div at bounding box center [1190, 275] width 14 height 14
click at [362, 326] on p "VNR011126606" at bounding box center [357, 324] width 115 height 16
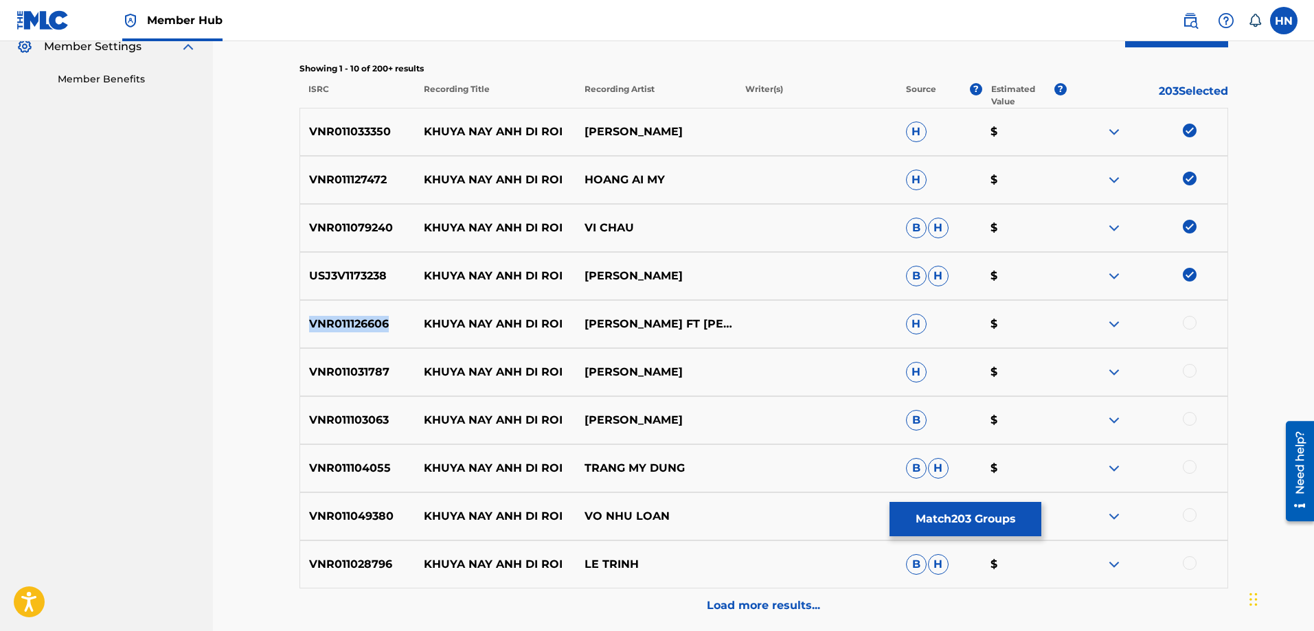
click at [362, 326] on p "VNR011126606" at bounding box center [357, 324] width 115 height 16
click at [1183, 319] on div at bounding box center [1147, 324] width 161 height 16
click at [1186, 323] on div at bounding box center [1190, 323] width 14 height 14
click at [368, 371] on p "VNR011031787" at bounding box center [357, 372] width 115 height 16
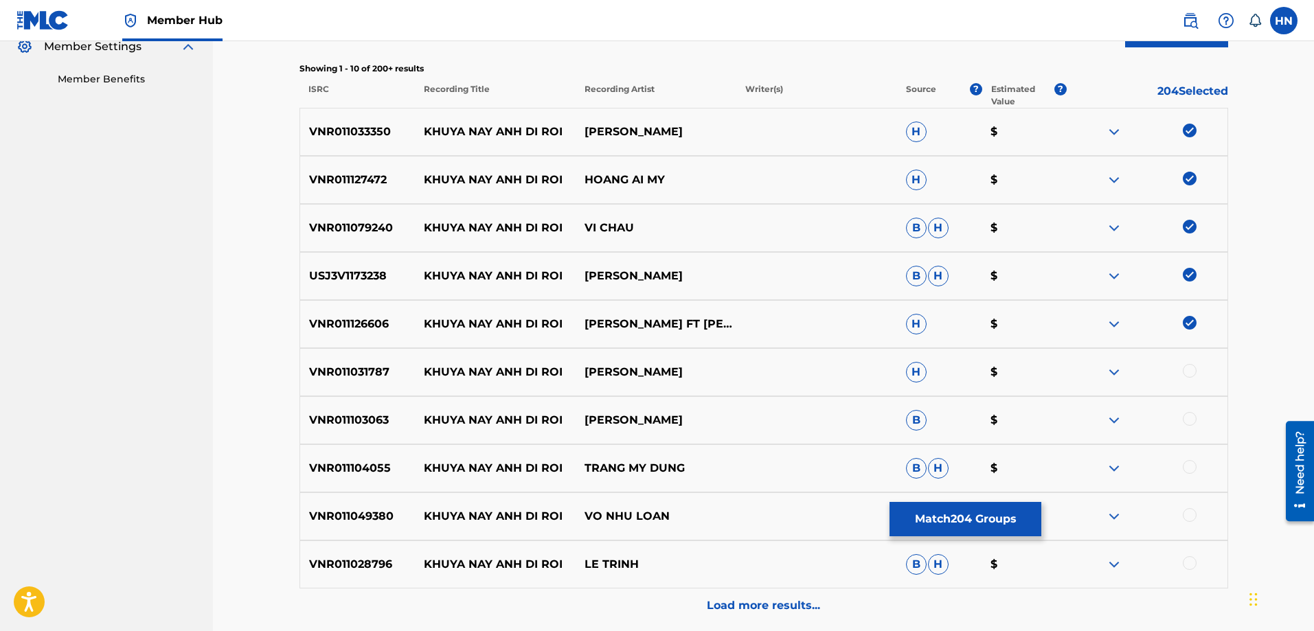
click at [1189, 368] on div at bounding box center [1190, 371] width 14 height 14
click at [385, 422] on p "VNR011103063" at bounding box center [357, 420] width 115 height 16
click at [1186, 416] on div at bounding box center [1190, 419] width 14 height 14
click at [321, 449] on div "VNR011104055 KHUYA NAY ANH DI ROI TRANG MY DUNG B H $" at bounding box center [764, 468] width 929 height 48
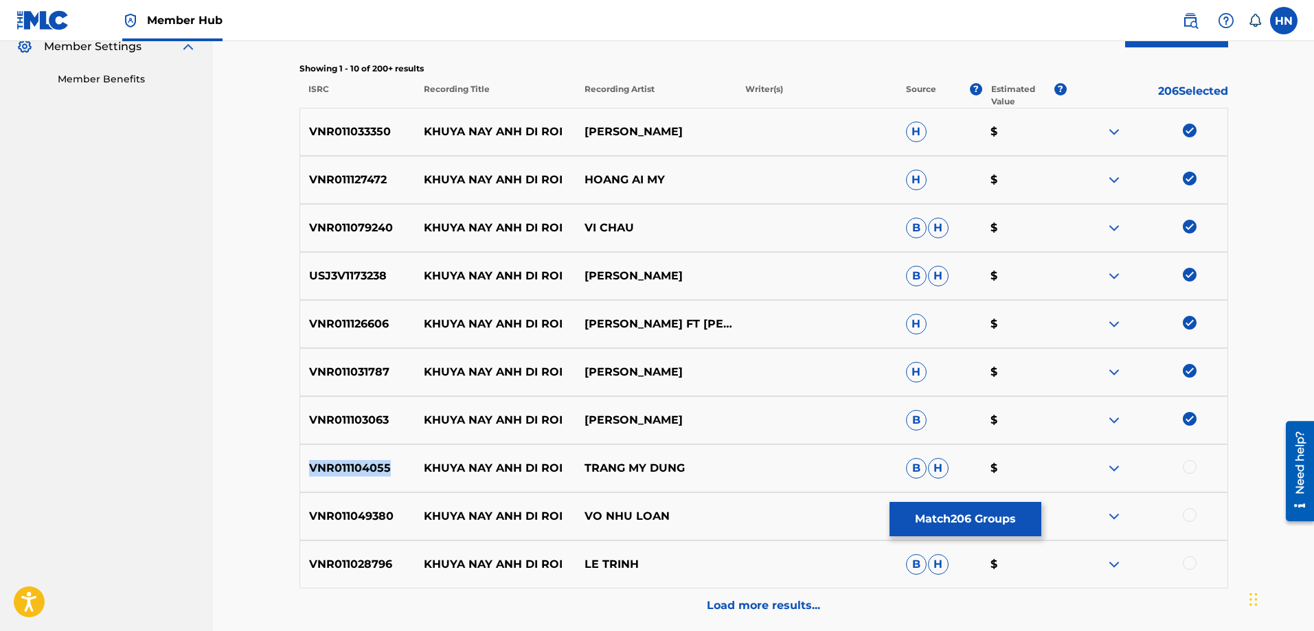
click at [321, 449] on div "VNR011104055 KHUYA NAY ANH DI ROI TRANG MY DUNG B H $" at bounding box center [764, 468] width 929 height 48
click at [1178, 472] on div at bounding box center [1147, 468] width 161 height 16
click at [1183, 466] on div at bounding box center [1190, 467] width 14 height 14
click at [336, 508] on p "VNR011049380" at bounding box center [357, 516] width 115 height 16
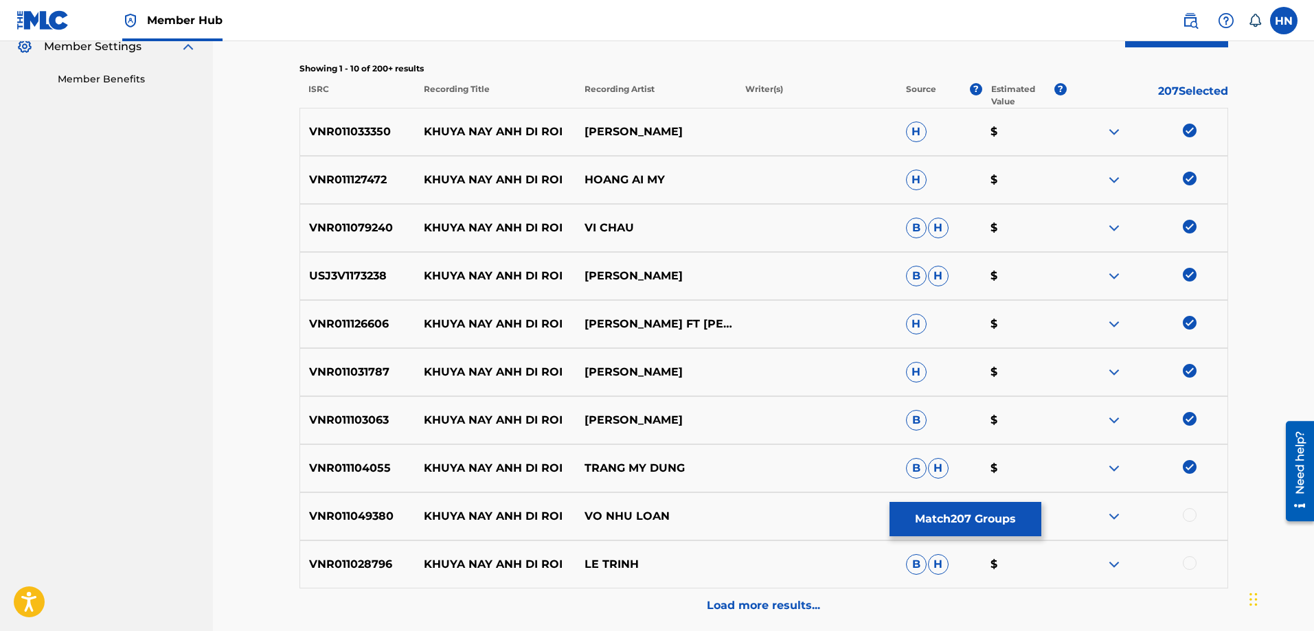
click at [1189, 520] on div at bounding box center [1190, 515] width 14 height 14
click at [372, 560] on p "VNR011028796" at bounding box center [357, 564] width 115 height 16
click at [1208, 570] on div at bounding box center [1147, 564] width 161 height 16
click at [348, 567] on p "VNR011028796" at bounding box center [357, 564] width 115 height 16
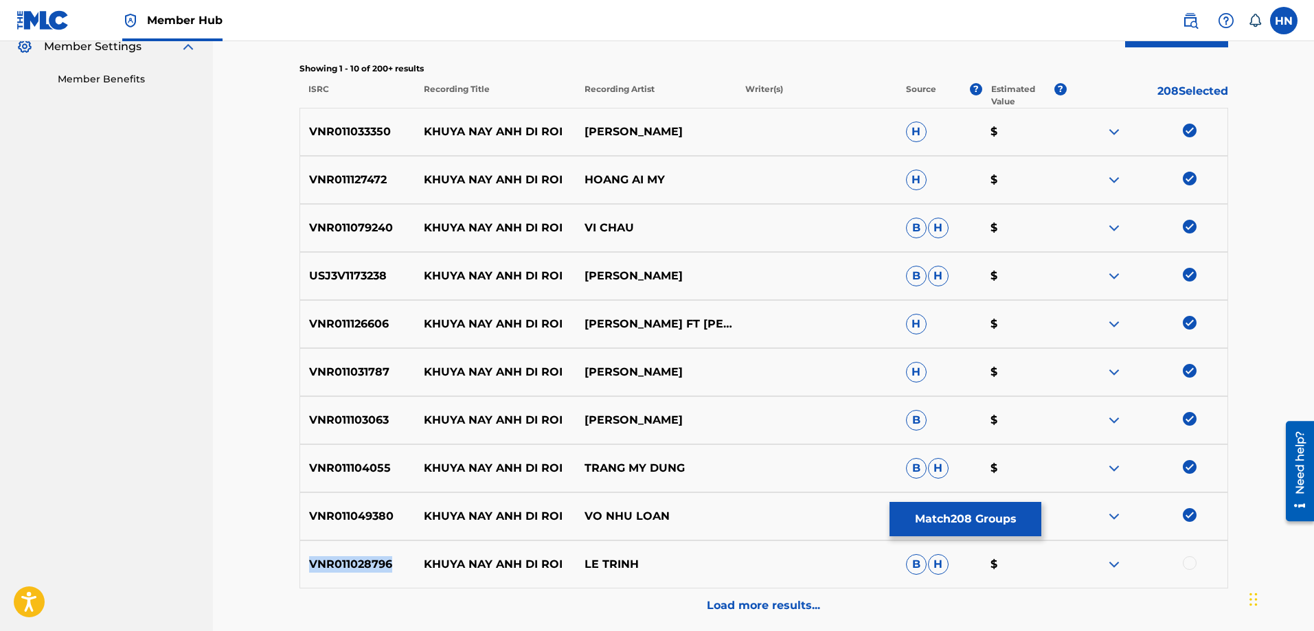
click at [348, 567] on p "VNR011028796" at bounding box center [357, 564] width 115 height 16
click at [1190, 563] on div at bounding box center [1190, 563] width 14 height 14
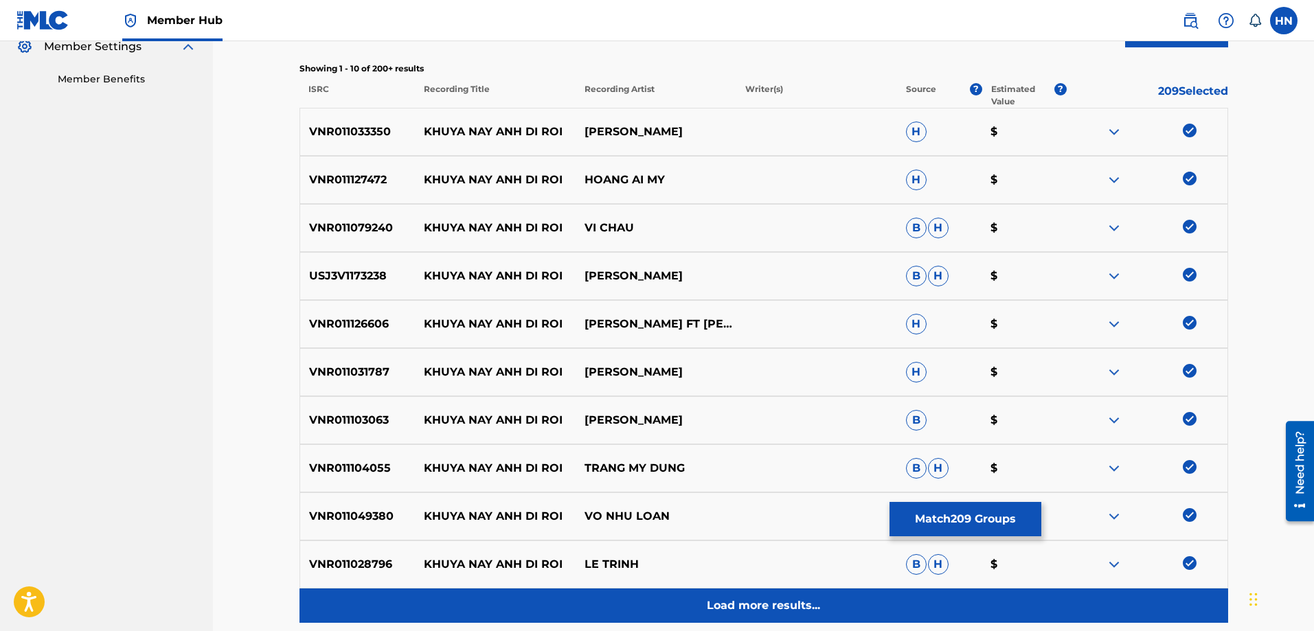
click at [677, 609] on div "Load more results..." at bounding box center [764, 606] width 929 height 34
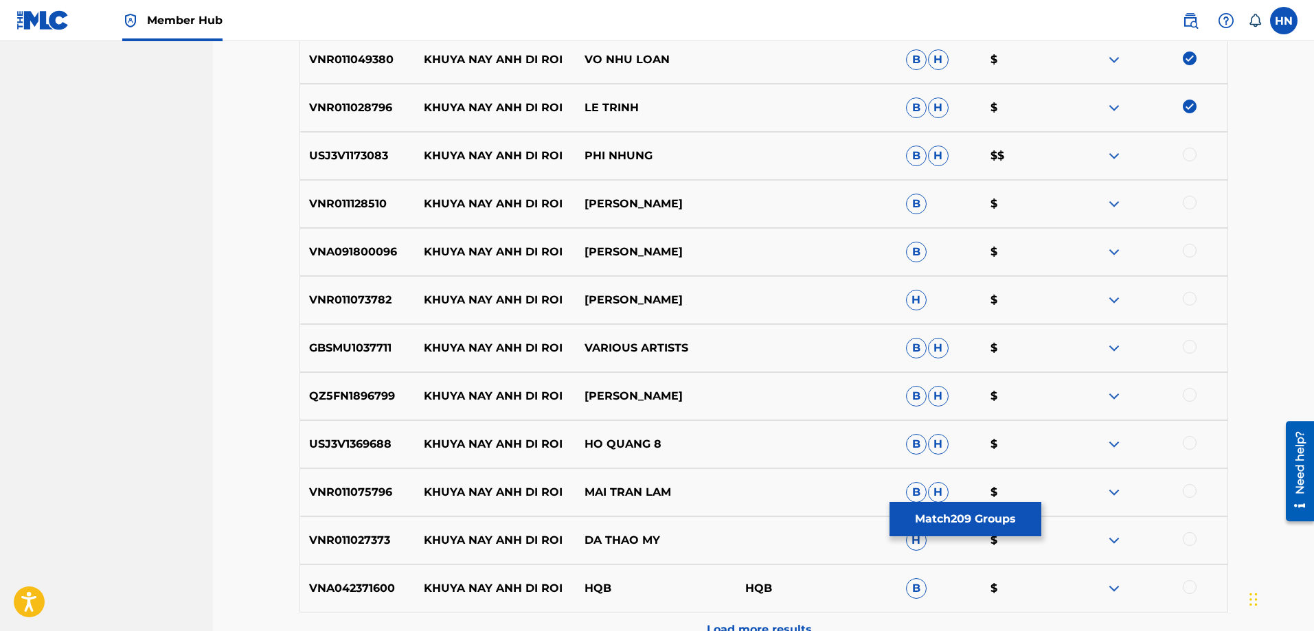
scroll to position [902, 0]
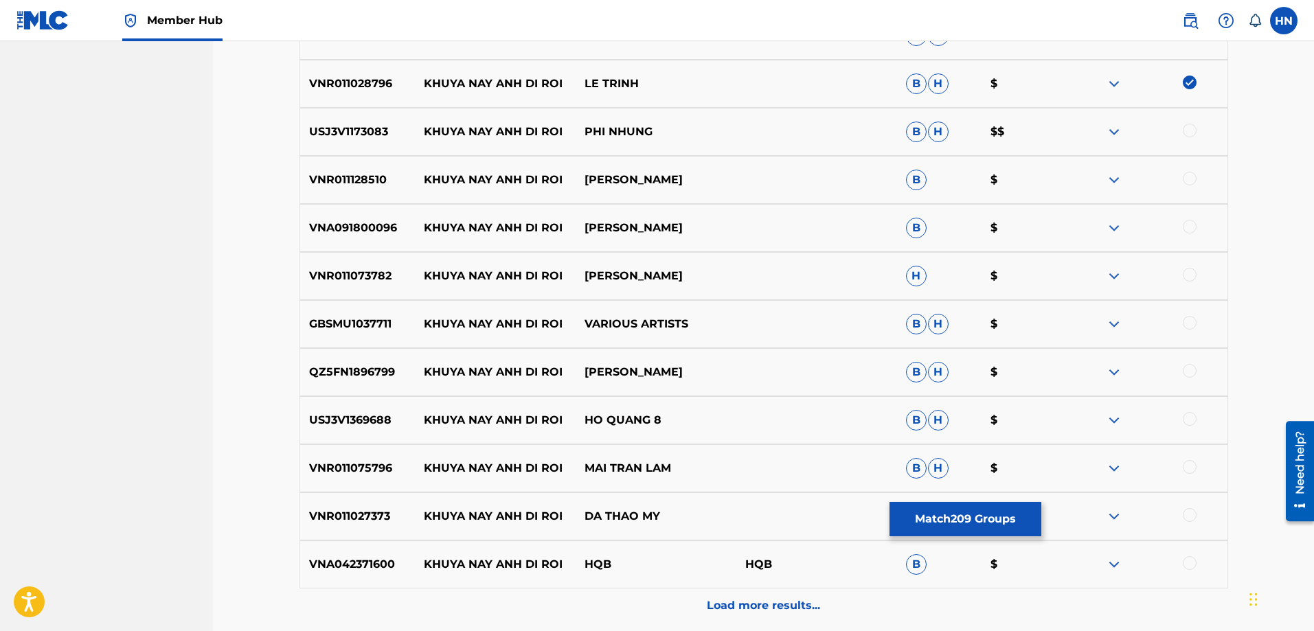
click at [358, 148] on div "USJ3V1173083 KHUYA NAY ANH DI ROI PHI NHUNG B H $$" at bounding box center [764, 132] width 929 height 48
click at [1193, 125] on div at bounding box center [1190, 131] width 14 height 14
click at [315, 211] on div "VNA091800096 KHUYA NAY ANH DI ROI HONG PHUONG B $" at bounding box center [764, 228] width 929 height 48
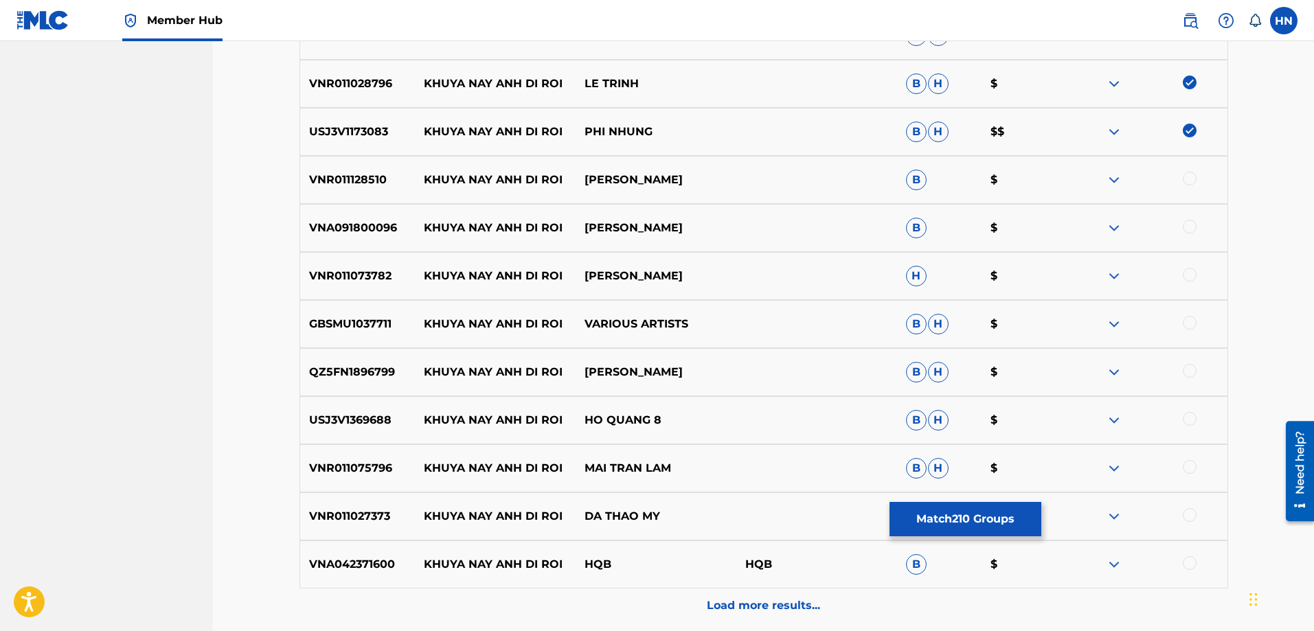
click at [315, 194] on div "VNR011128510 KHUYA NAY ANH DI ROI ANNY HANG B $" at bounding box center [764, 180] width 929 height 48
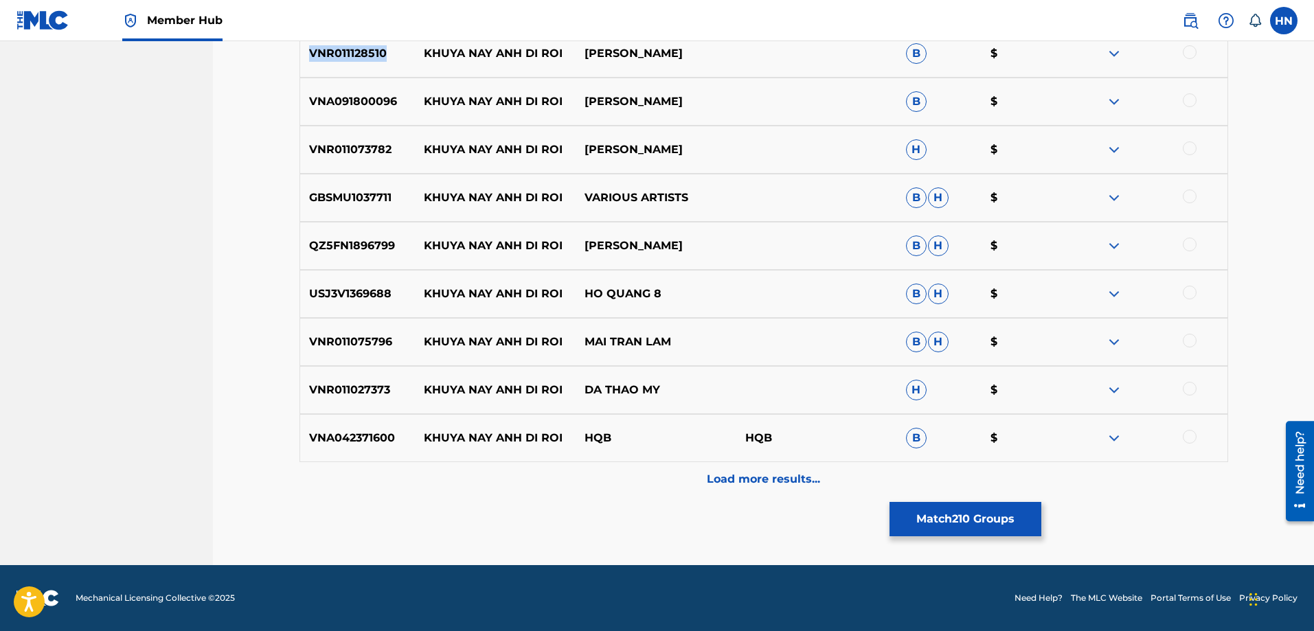
drag, startPoint x: 310, startPoint y: 195, endPoint x: 0, endPoint y: 246, distance: 314.0
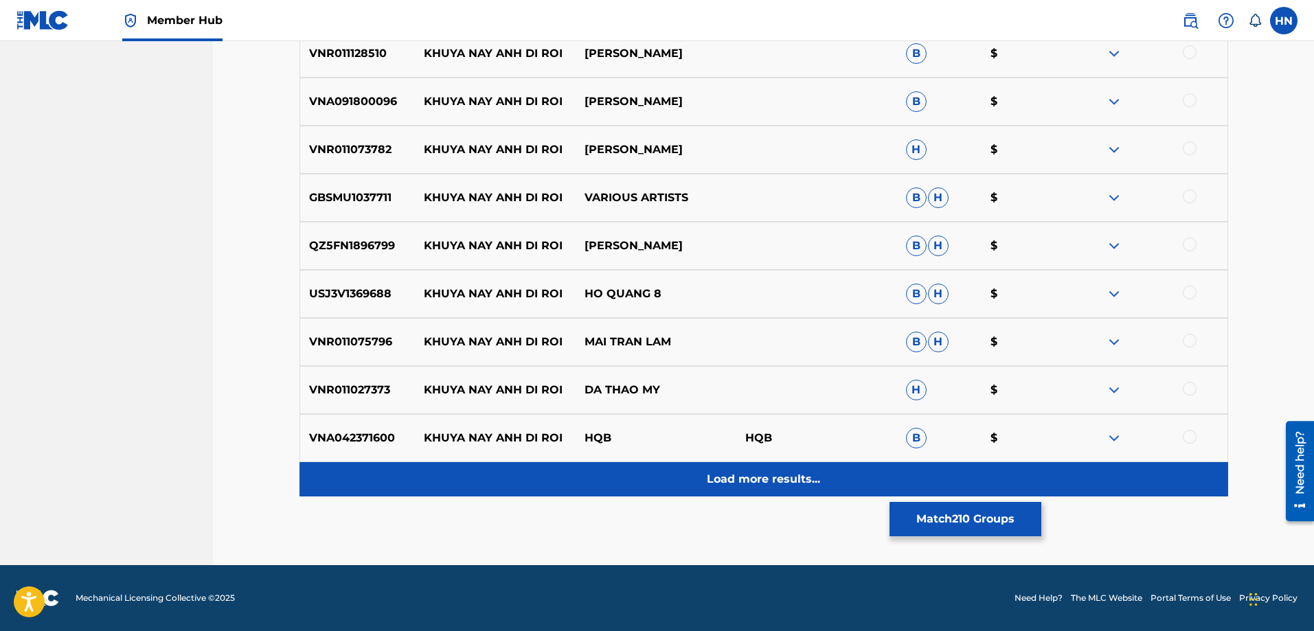
drag, startPoint x: 0, startPoint y: 246, endPoint x: 653, endPoint y: 485, distance: 695.6
click at [653, 485] on div "Load more results..." at bounding box center [764, 479] width 929 height 34
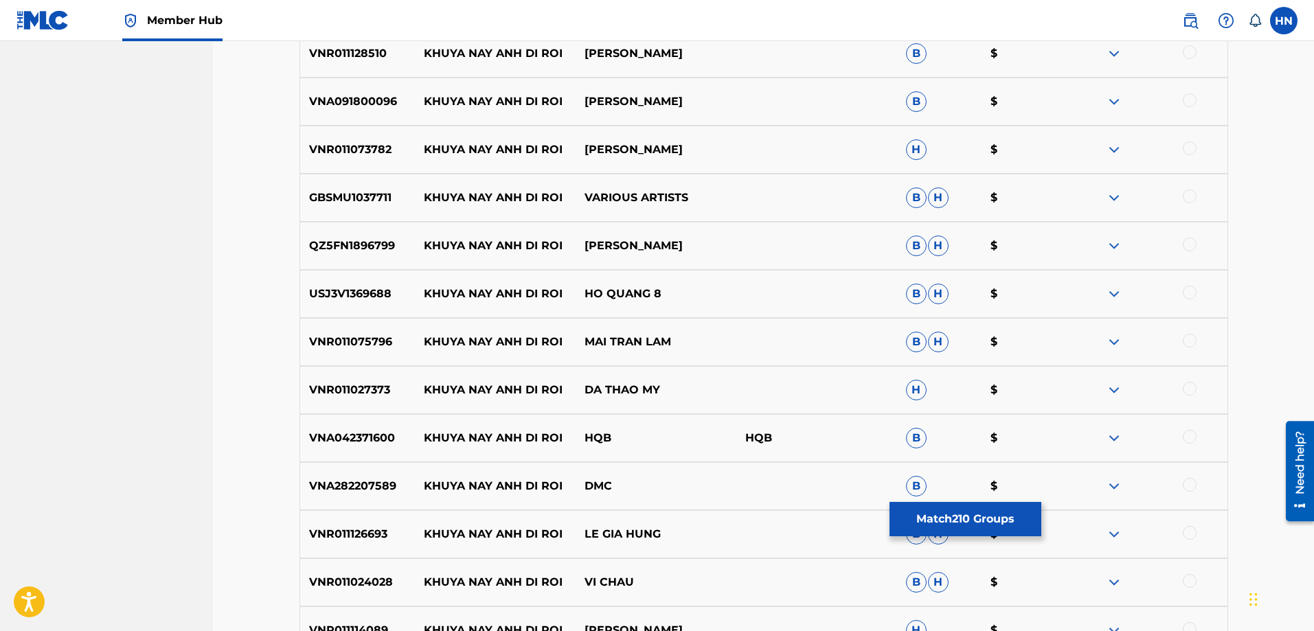
scroll to position [960, 0]
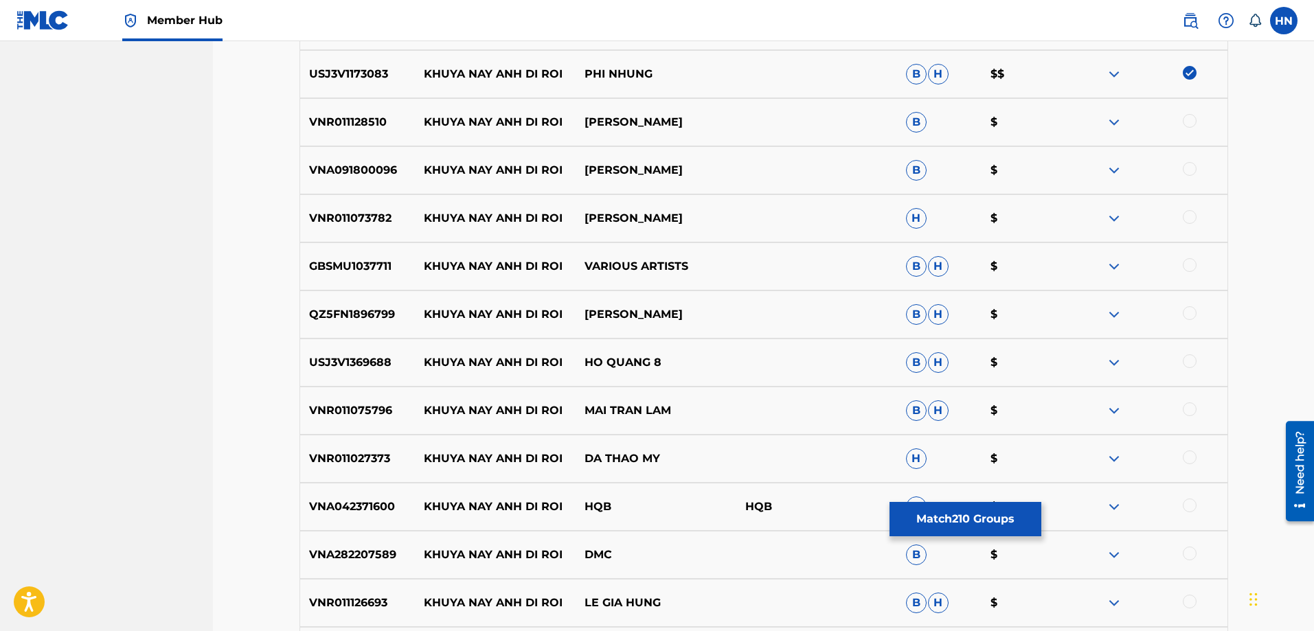
click at [290, 109] on div "Matching Tool The Matching Tool enables you to suggest matches between sound re…" at bounding box center [764, 115] width 962 height 1999
click at [300, 117] on p "VNR011128510" at bounding box center [357, 122] width 115 height 16
click at [1190, 122] on div at bounding box center [1190, 121] width 14 height 14
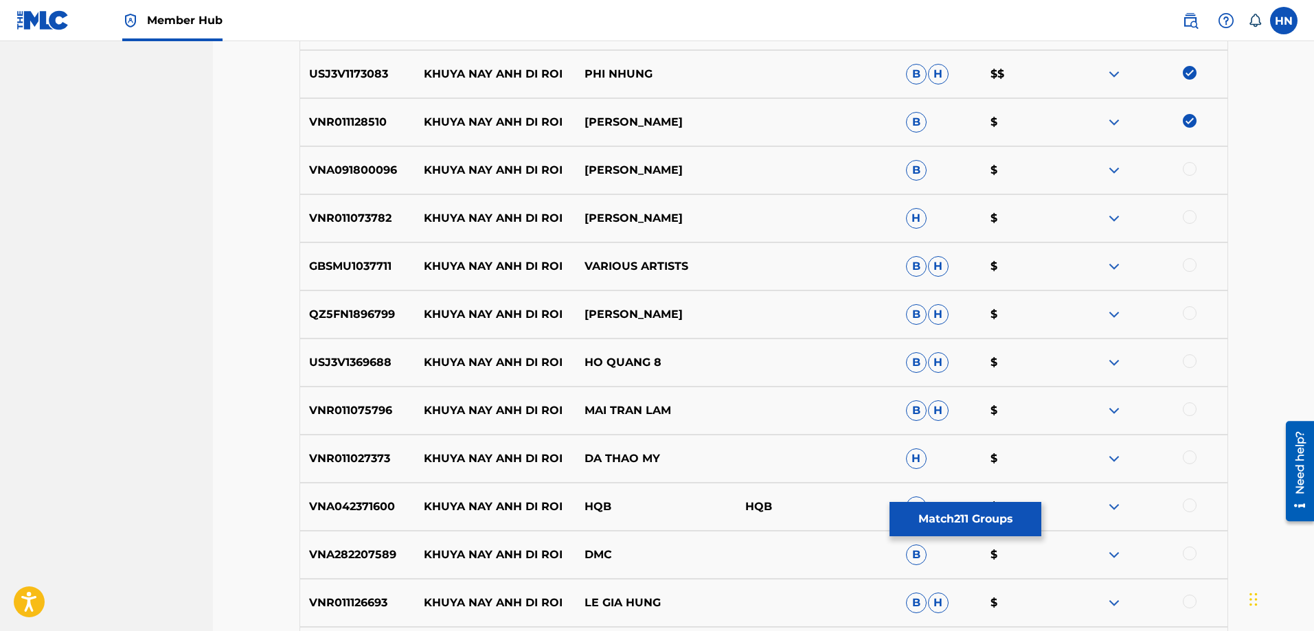
click at [340, 184] on div "VNA091800096 KHUYA NAY ANH DI ROI HONG PHUONG B $" at bounding box center [764, 170] width 929 height 48
click at [1181, 172] on div at bounding box center [1147, 170] width 161 height 16
click at [1191, 177] on div at bounding box center [1147, 170] width 161 height 16
click at [354, 191] on div "VNA091800096 KHUYA NAY ANH DI ROI HONG PHUONG B $" at bounding box center [764, 170] width 929 height 48
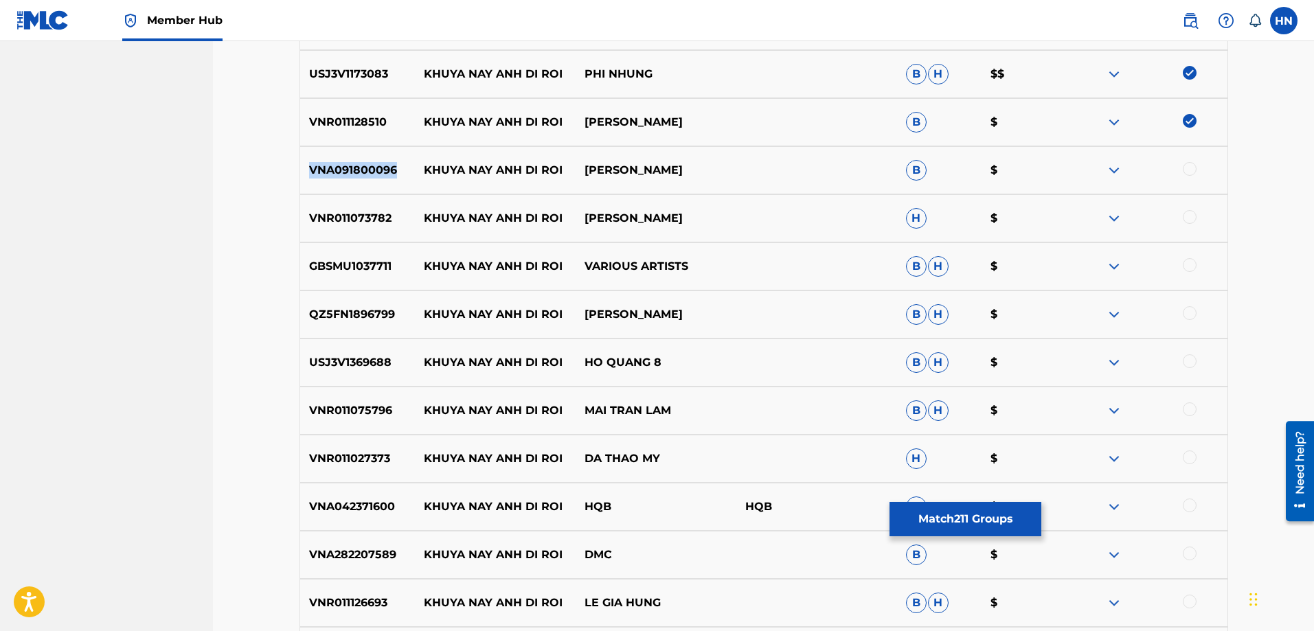
click at [354, 191] on div "VNA091800096 KHUYA NAY ANH DI ROI HONG PHUONG B $" at bounding box center [764, 170] width 929 height 48
click at [1187, 168] on div at bounding box center [1190, 169] width 14 height 14
click at [363, 219] on p "VNR011073782" at bounding box center [357, 218] width 115 height 16
click at [359, 215] on p "VNR011073782" at bounding box center [357, 218] width 115 height 16
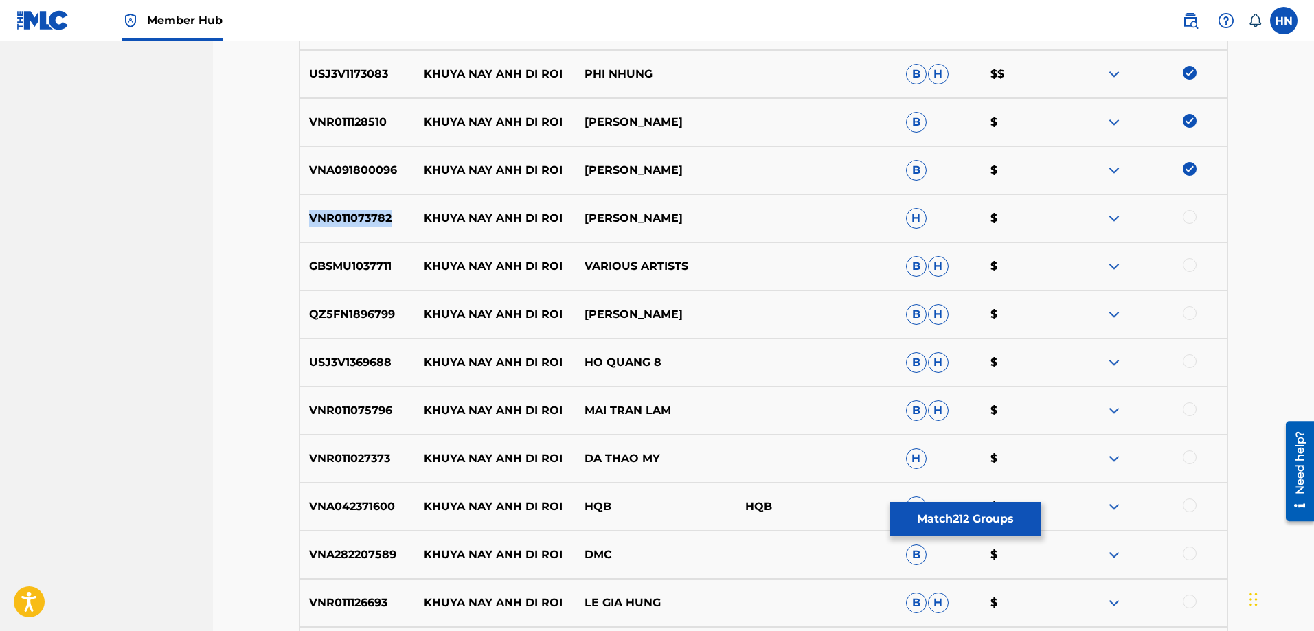
click at [359, 215] on p "VNR011073782" at bounding box center [357, 218] width 115 height 16
click at [368, 205] on div "VNR011073782 KHUYA NAY ANH DI ROI HUYNH NHAT HUY H $" at bounding box center [764, 218] width 929 height 48
click at [1195, 213] on div at bounding box center [1190, 217] width 14 height 14
click at [389, 277] on div "GBSMU1037711 KHUYA NAY ANH DI ROI VARIOUS ARTISTS B H $" at bounding box center [764, 266] width 929 height 48
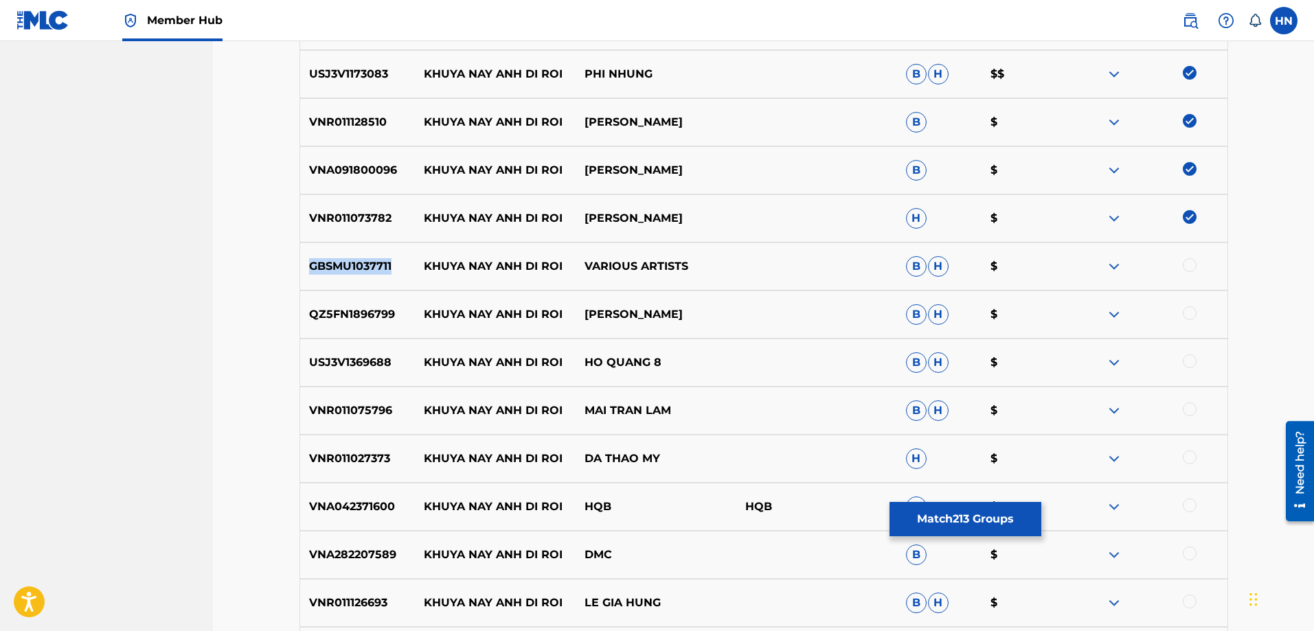
click at [389, 277] on div "GBSMU1037711 KHUYA NAY ANH DI ROI VARIOUS ARTISTS B H $" at bounding box center [764, 266] width 929 height 48
click at [1197, 268] on div at bounding box center [1147, 266] width 161 height 16
click at [1193, 266] on div at bounding box center [1190, 265] width 14 height 14
click at [354, 330] on div "QZ5FN1896799 KHUYA NAY ANH DI ROI LY THU THAO B H $" at bounding box center [764, 315] width 929 height 48
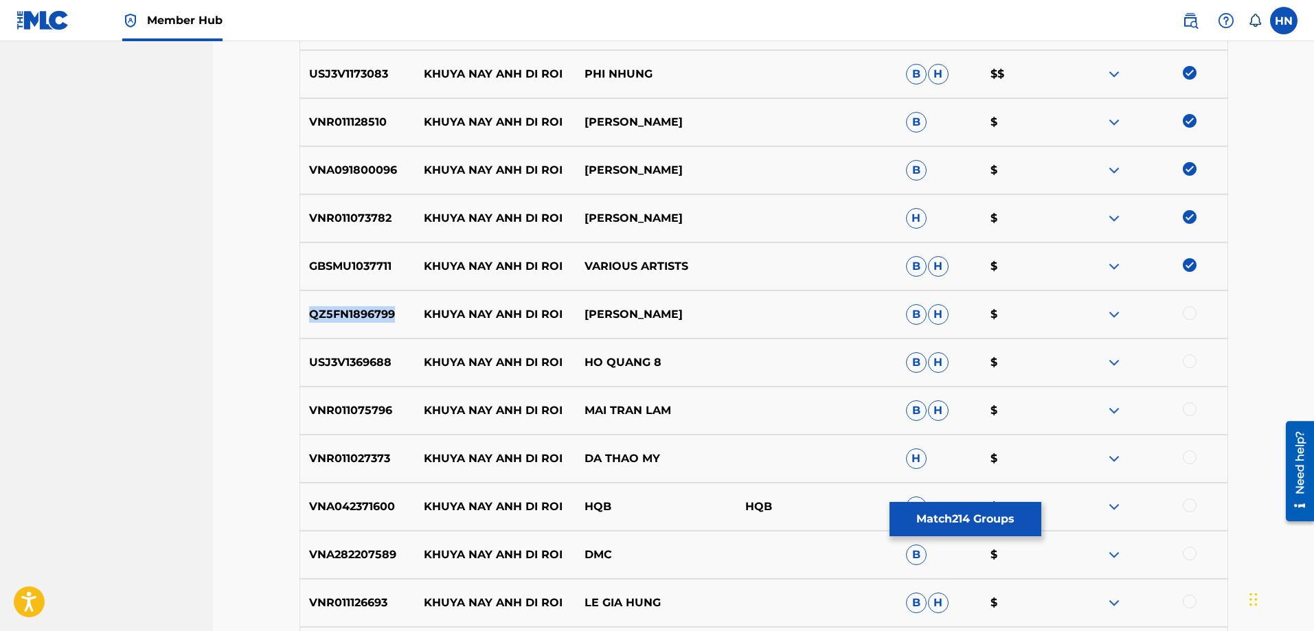
click at [322, 300] on div "QZ5FN1896799 KHUYA NAY ANH DI ROI LY THU THAO B H $" at bounding box center [764, 315] width 929 height 48
click at [1186, 317] on div at bounding box center [1190, 313] width 14 height 14
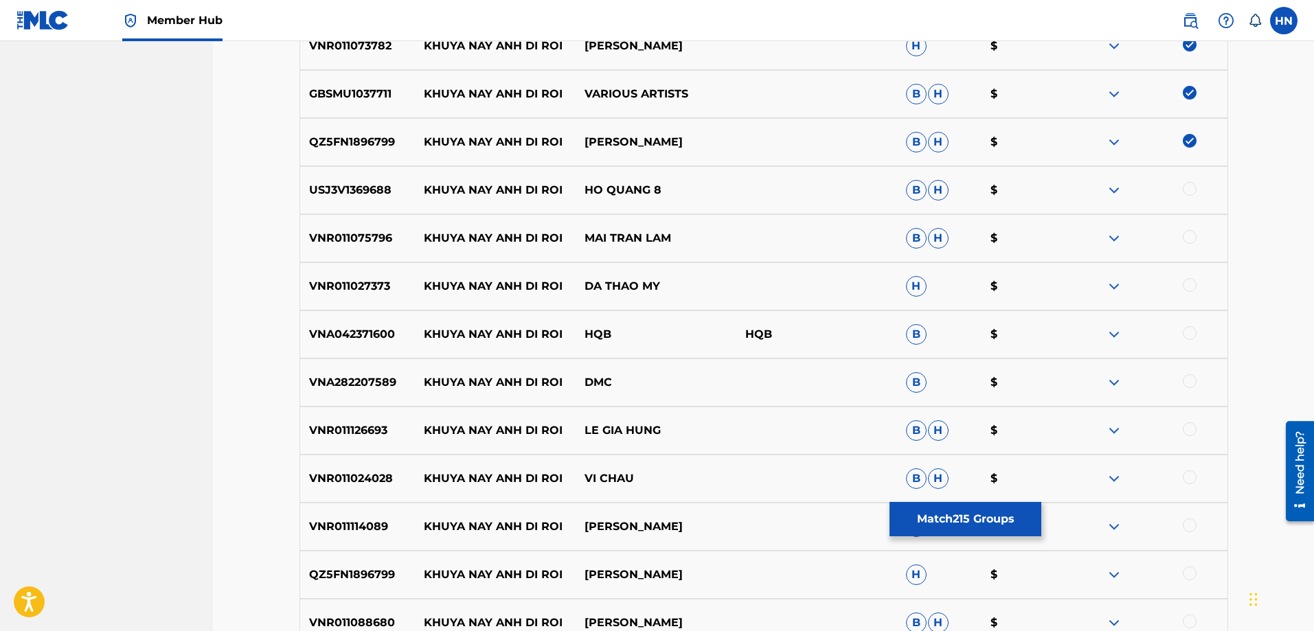
scroll to position [1166, 0]
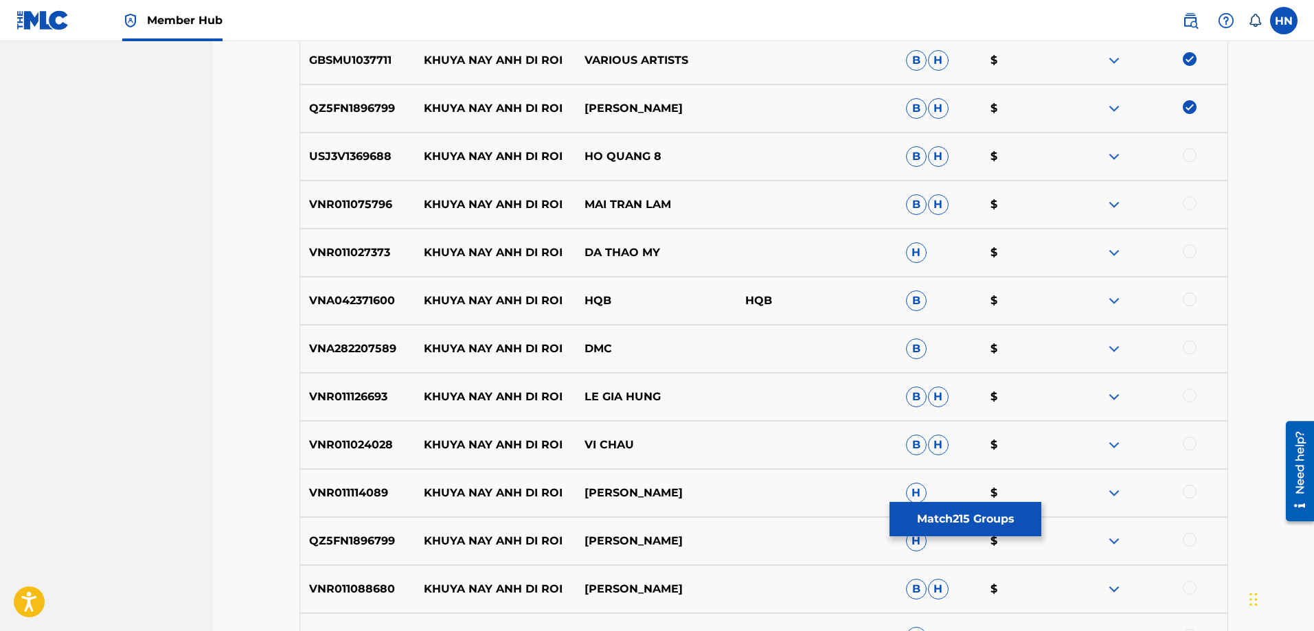
click at [347, 166] on div "USJ3V1369688 KHUYA NAY ANH DI ROI HO QUANG 8 B H $" at bounding box center [764, 157] width 929 height 48
click at [1185, 160] on div at bounding box center [1190, 155] width 14 height 14
click at [339, 236] on div "VNR011027373 KHUYA NAY ANH DI ROI DA THAO MY H $" at bounding box center [764, 253] width 929 height 48
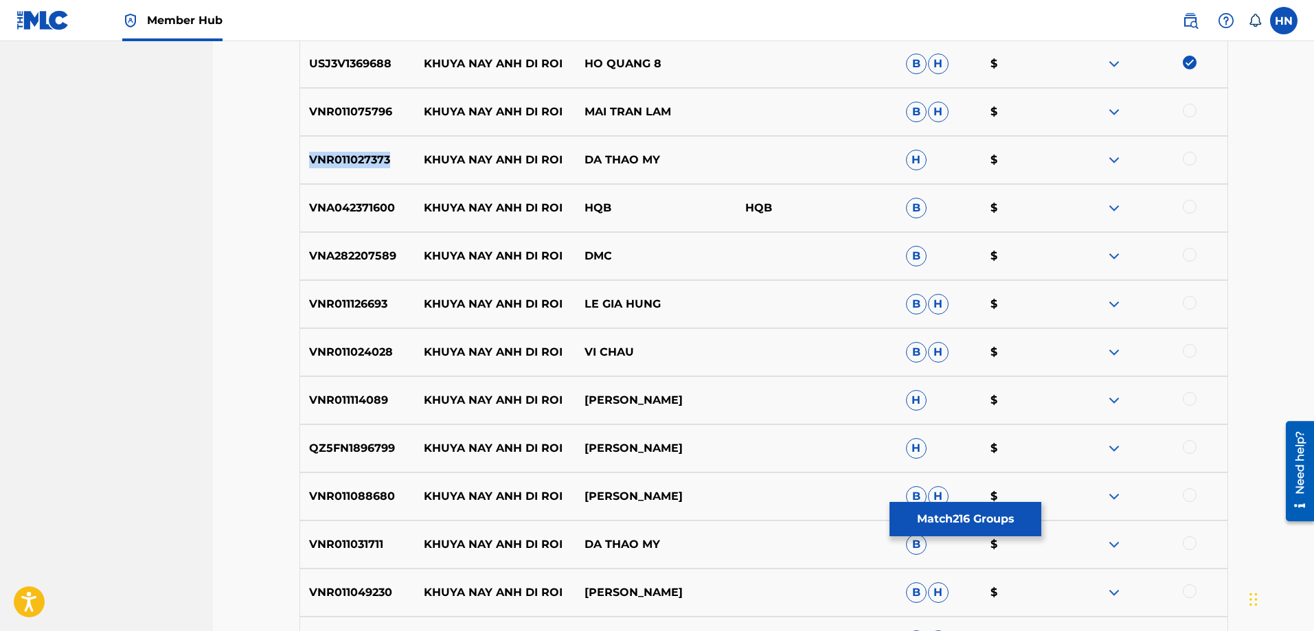
scroll to position [1234, 0]
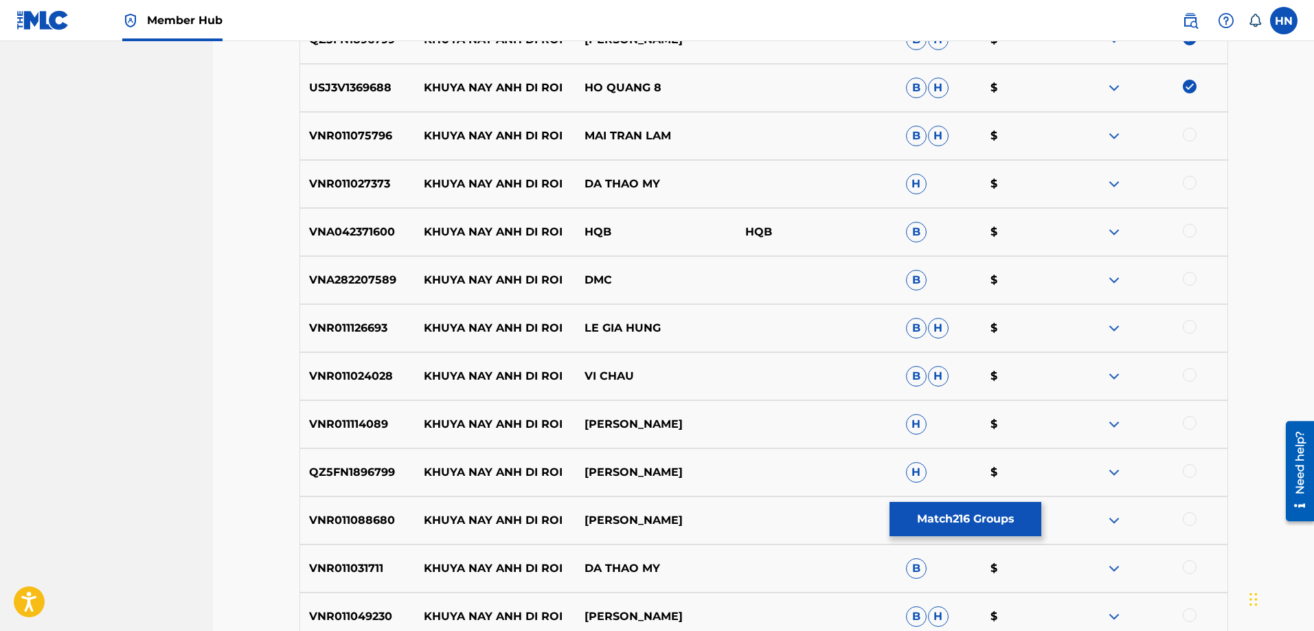
click at [350, 133] on p "VNR011075796" at bounding box center [357, 136] width 115 height 16
click at [1187, 133] on div at bounding box center [1190, 135] width 14 height 14
click at [354, 195] on div "VNR011027373 KHUYA NAY ANH DI ROI DA THAO MY H $" at bounding box center [764, 184] width 929 height 48
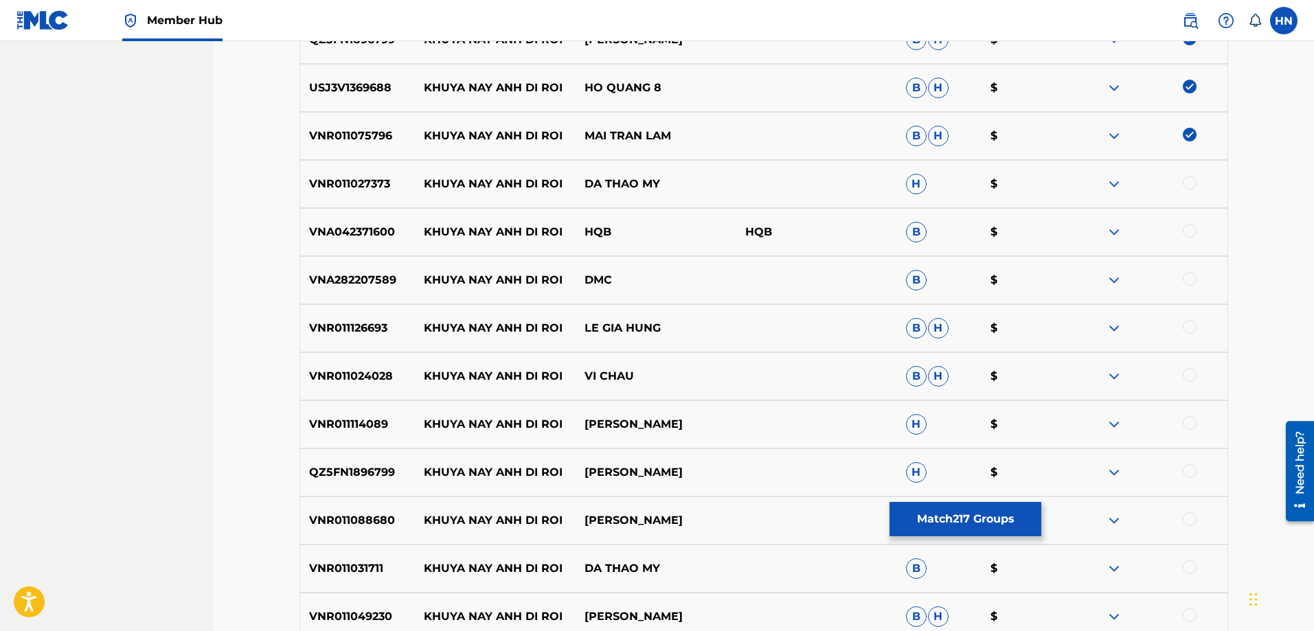
click at [1187, 187] on div at bounding box center [1190, 183] width 14 height 14
click at [354, 310] on div "VNR011126693 KHUYA NAY ANH DI ROI LE GIA HUNG B H $" at bounding box center [764, 328] width 929 height 48
click at [1184, 328] on div at bounding box center [1190, 327] width 14 height 14
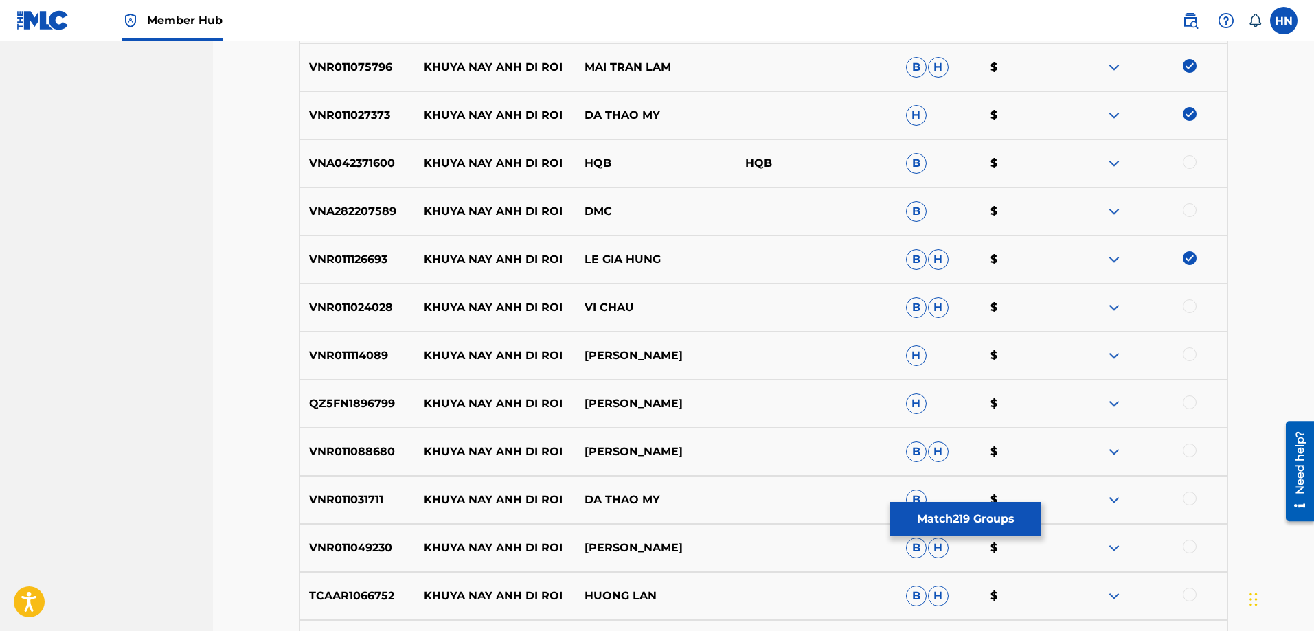
scroll to position [1372, 0]
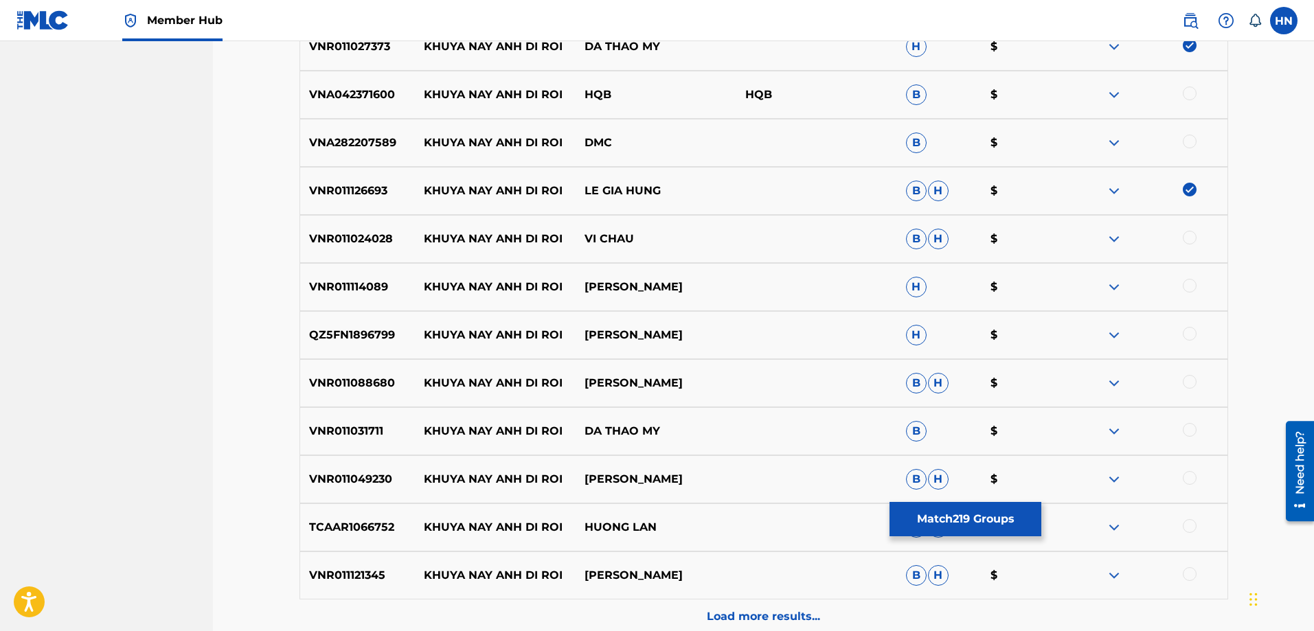
click at [329, 216] on div "VNR011024028 KHUYA NAY ANH DI ROI VI CHAU B H $" at bounding box center [764, 239] width 929 height 48
click at [1188, 240] on div at bounding box center [1190, 238] width 14 height 14
click at [359, 276] on div "VNR011114089 KHUYA NAY ANH DI ROI MINH TIEN H $" at bounding box center [764, 287] width 929 height 48
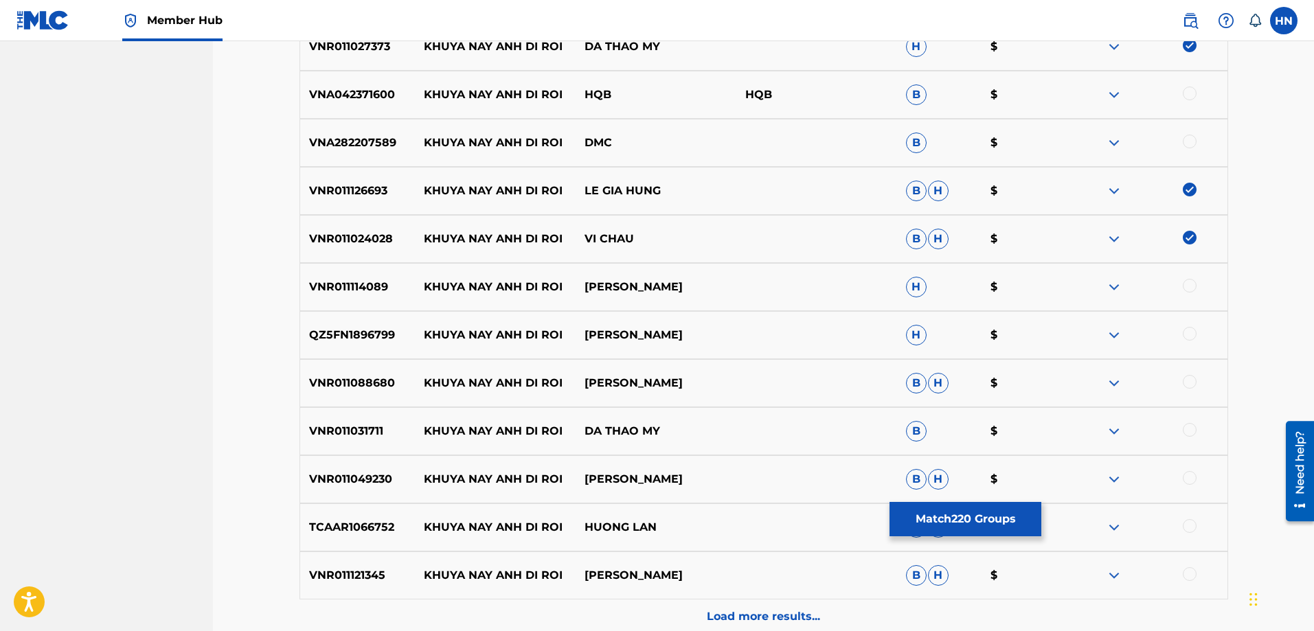
click at [1189, 286] on div at bounding box center [1190, 286] width 14 height 14
click at [381, 325] on div "QZ5FN1896799 KHUYA NAY ANH DI ROI LÝ THU THẢO H $" at bounding box center [764, 335] width 929 height 48
click at [1189, 331] on div at bounding box center [1190, 334] width 14 height 14
click at [335, 344] on div "QZ5FN1896799 KHUYA NAY ANH DI ROI LÝ THU THẢO H $" at bounding box center [764, 335] width 929 height 48
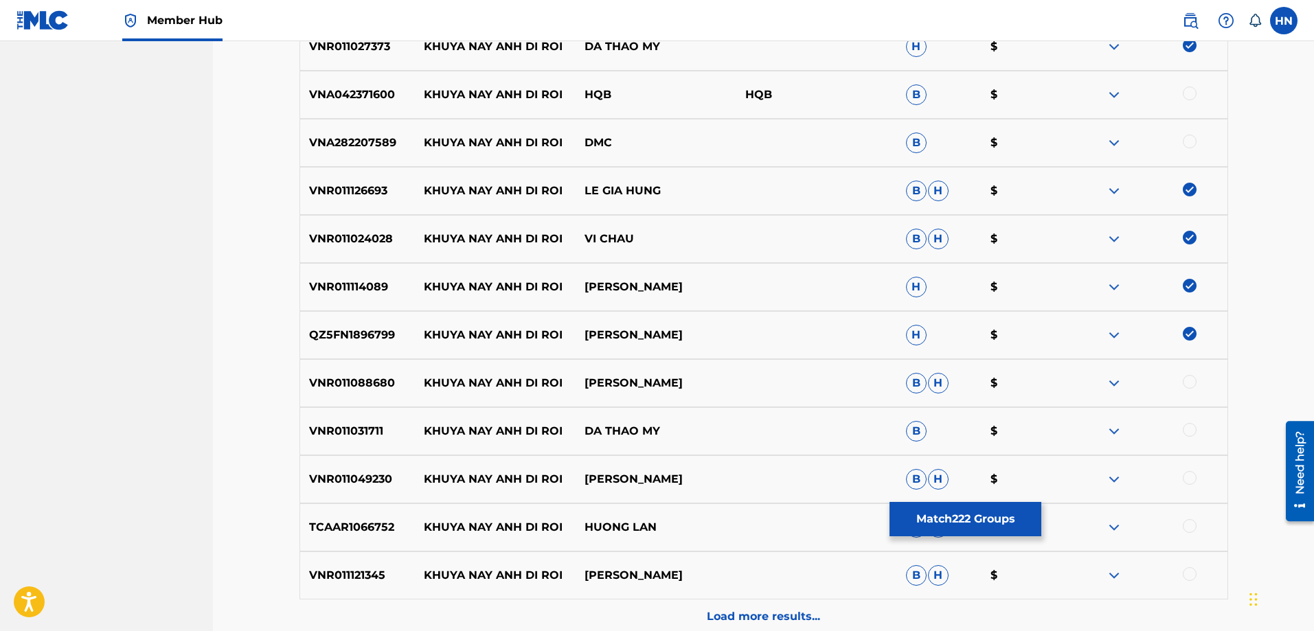
click at [335, 362] on div "VNR011088680 KHUYA NAY ANH DI ROI GIANG TIEN B H $" at bounding box center [764, 383] width 929 height 48
click at [1188, 378] on div at bounding box center [1190, 382] width 14 height 14
click at [357, 436] on p "VNR011031711" at bounding box center [357, 431] width 115 height 16
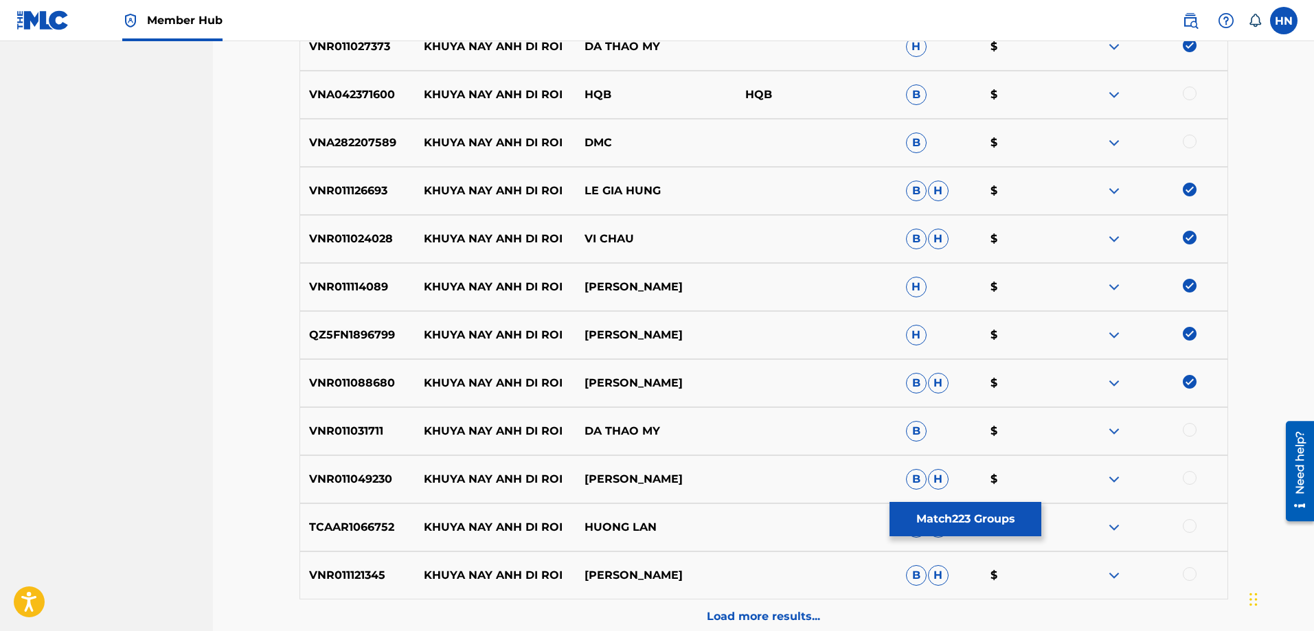
click at [1193, 427] on div at bounding box center [1190, 430] width 14 height 14
drag, startPoint x: 631, startPoint y: 370, endPoint x: 616, endPoint y: 359, distance: 18.7
click at [616, 359] on div "VNR011088680 KHUYA NAY ANH DI ROI GIANG TIEN B H $" at bounding box center [764, 383] width 929 height 48
click at [313, 469] on div "VNR011049230 KHUYA NAY ANH DI ROI DONG DAO B H $" at bounding box center [764, 479] width 929 height 48
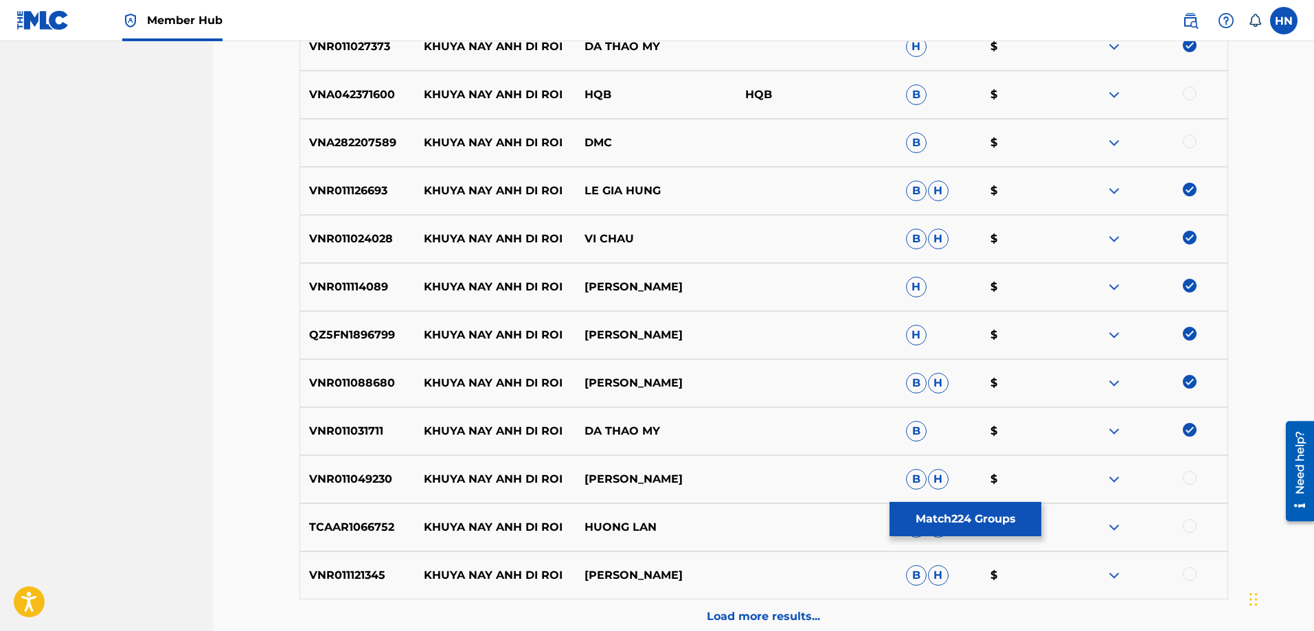
click at [1189, 482] on div at bounding box center [1190, 478] width 14 height 14
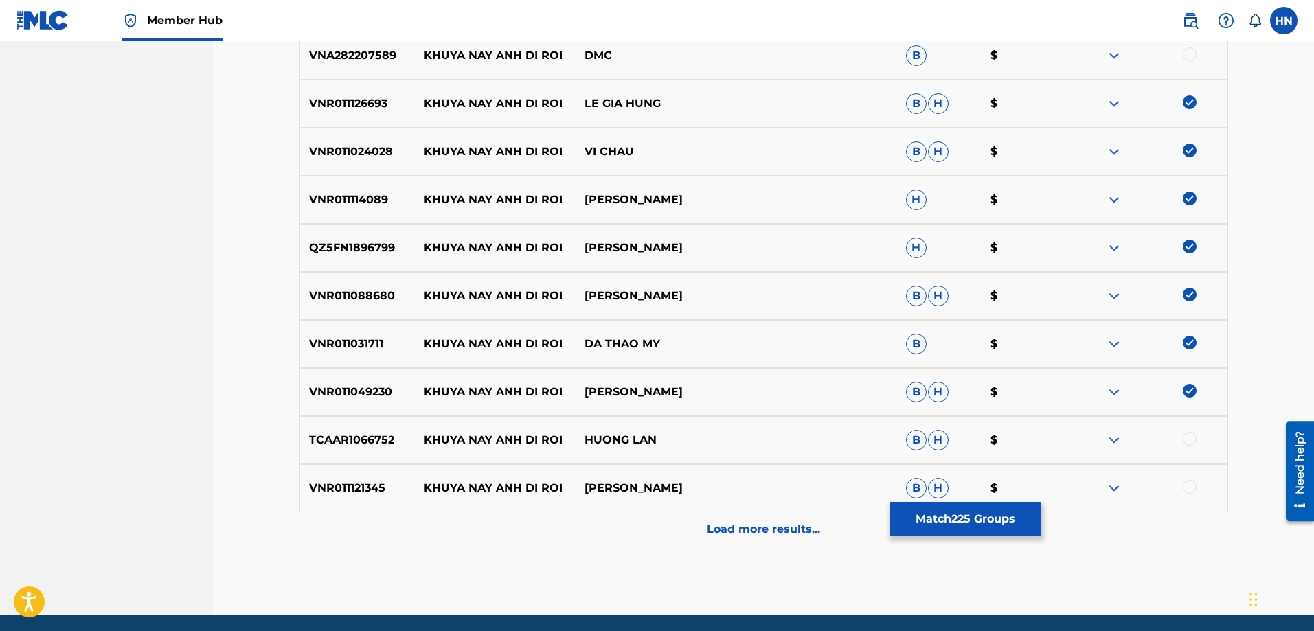
scroll to position [1509, 0]
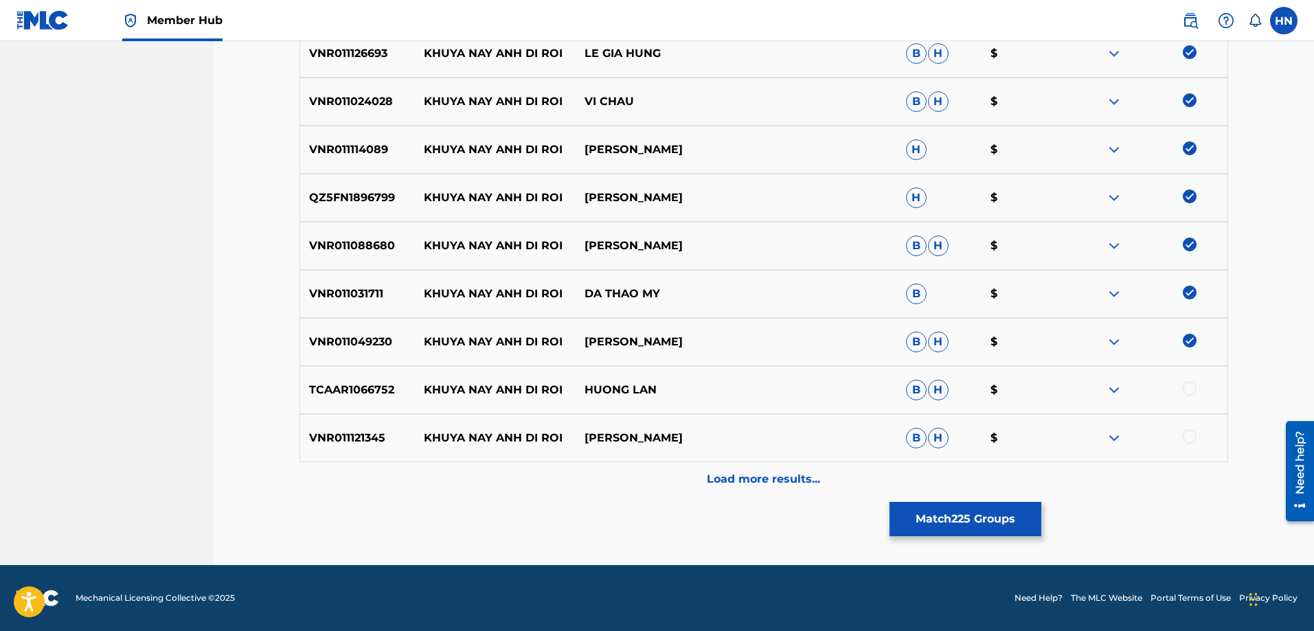
click at [314, 368] on div "TCAAR1066752 KHUYA NAY ANH DI ROI HUONG LAN B H $" at bounding box center [764, 390] width 929 height 48
click at [1201, 400] on div "TCAAR1066752 KHUYA NAY ANH DI ROI HUONG LAN B H $" at bounding box center [764, 390] width 929 height 48
click at [355, 409] on div "TCAAR1066752 KHUYA NAY ANH DI ROI HUONG LAN B H $" at bounding box center [764, 390] width 929 height 48
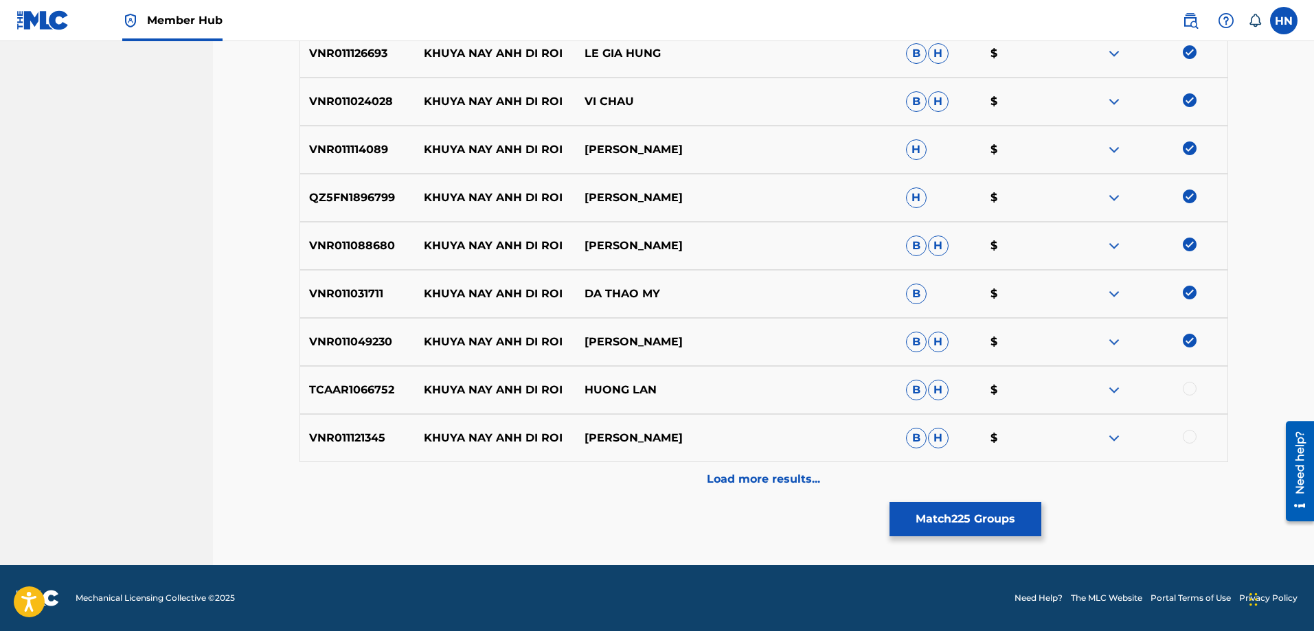
click at [1197, 385] on div at bounding box center [1147, 390] width 161 height 16
click at [345, 403] on div "TCAAR1066752 KHUYA NAY ANH DI ROI HUONG LAN B H $" at bounding box center [764, 390] width 929 height 48
click at [1195, 386] on div at bounding box center [1190, 389] width 14 height 14
click at [379, 439] on p "VNR011121345" at bounding box center [357, 438] width 115 height 16
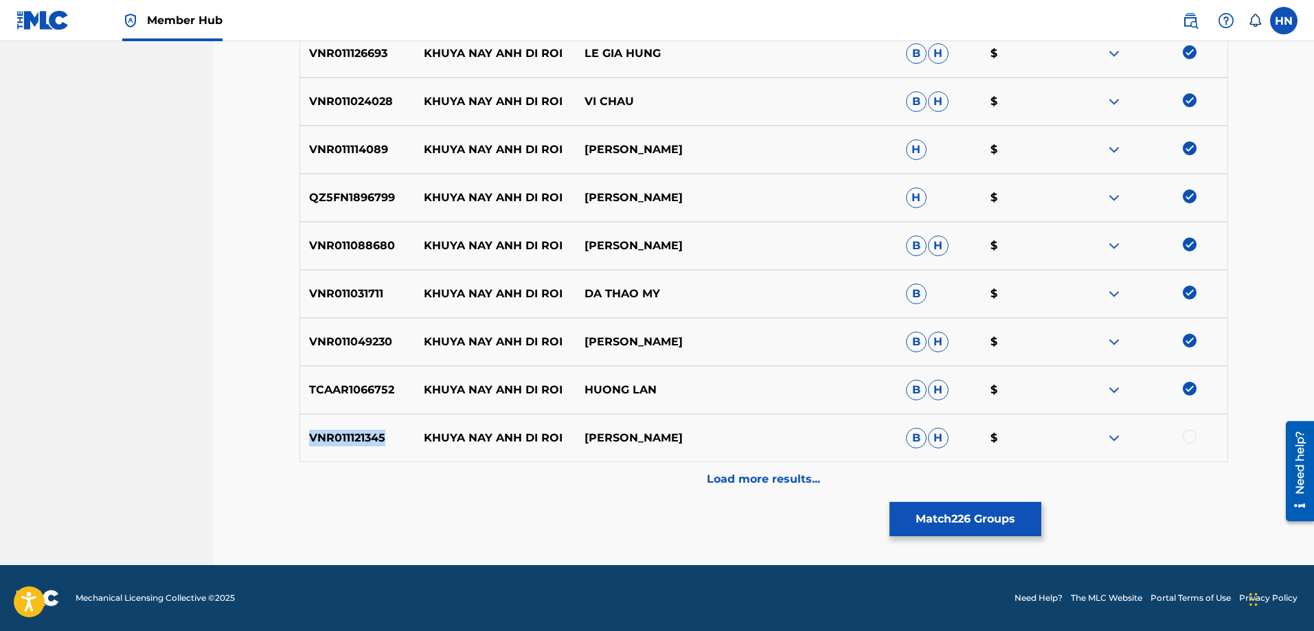
click at [379, 439] on p "VNR011121345" at bounding box center [357, 438] width 115 height 16
drag, startPoint x: 1186, startPoint y: 440, endPoint x: 1162, endPoint y: 431, distance: 25.9
click at [1189, 440] on div at bounding box center [1190, 437] width 14 height 14
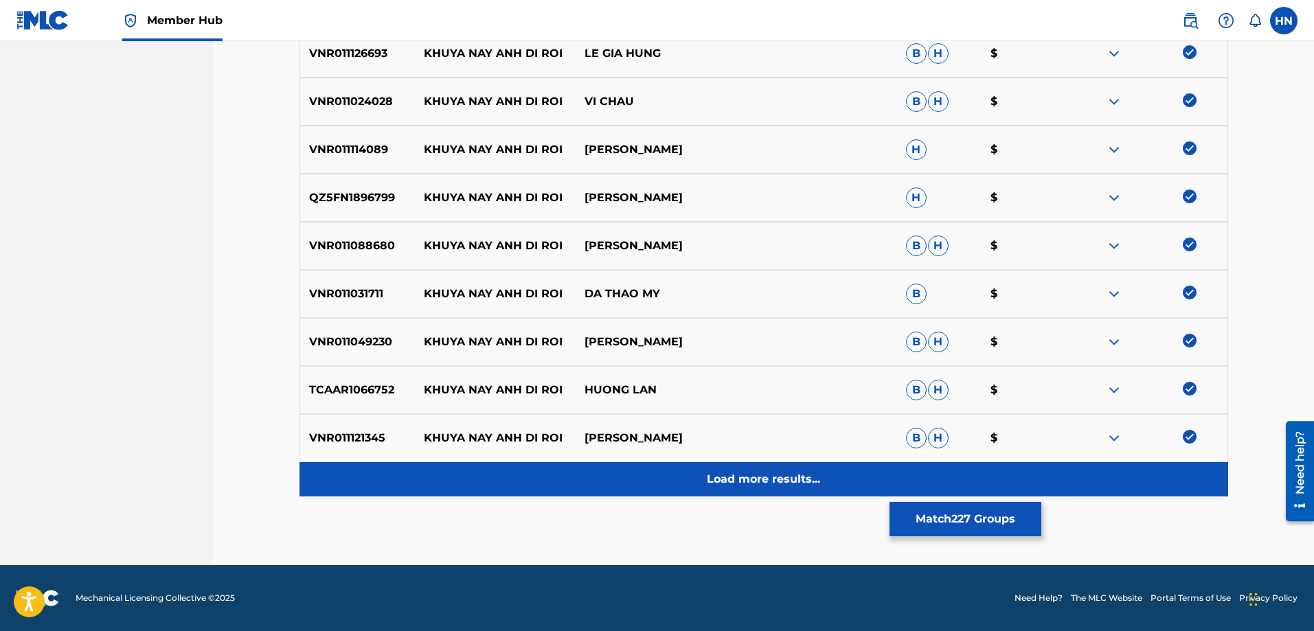
click at [750, 476] on p "Load more results..." at bounding box center [763, 479] width 113 height 16
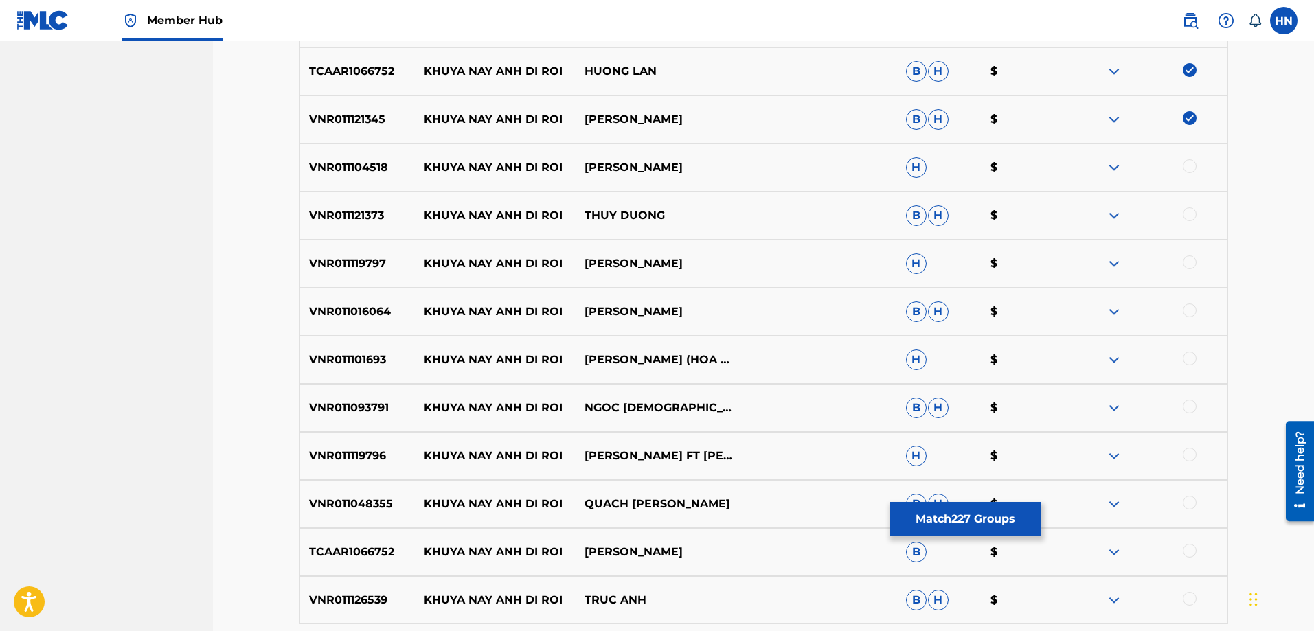
scroll to position [1853, 0]
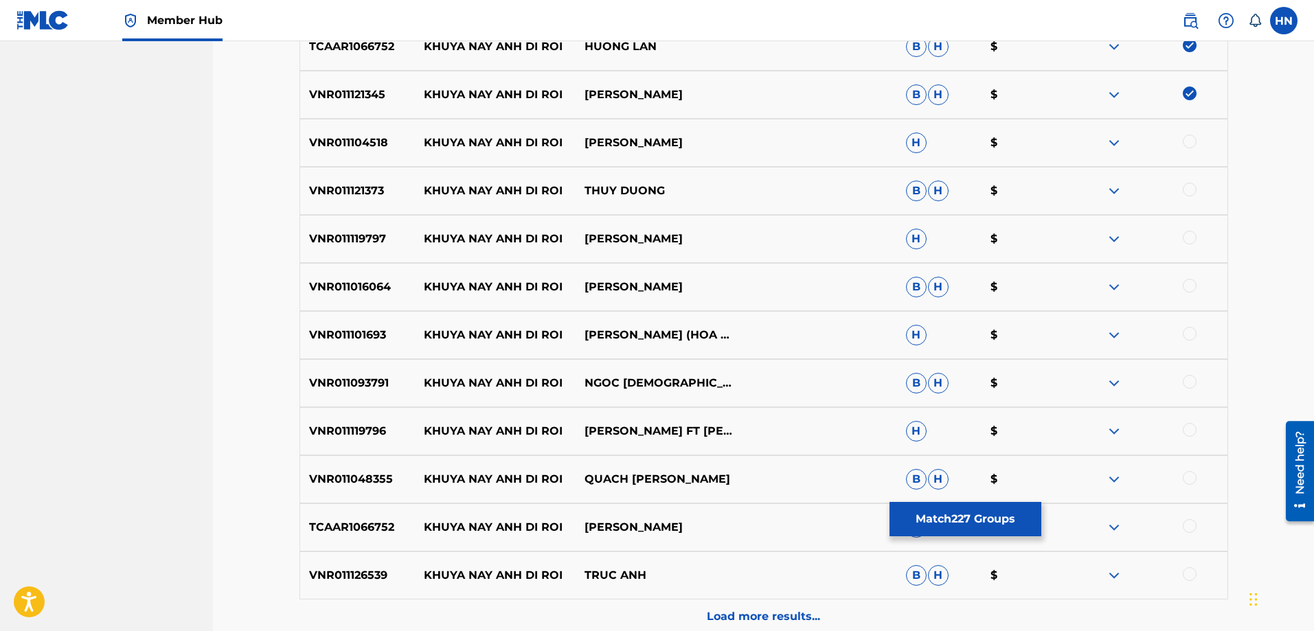
click at [308, 166] on div "VNR011104518 KHUYA NAY ANH DI ROI TRAN THU THAO H $" at bounding box center [764, 143] width 929 height 48
drag, startPoint x: 276, startPoint y: 170, endPoint x: 139, endPoint y: 330, distance: 210.5
click at [334, 152] on div "VNR011104518 KHUYA NAY ANH DI ROI TRAN THU THAO H $" at bounding box center [764, 143] width 929 height 48
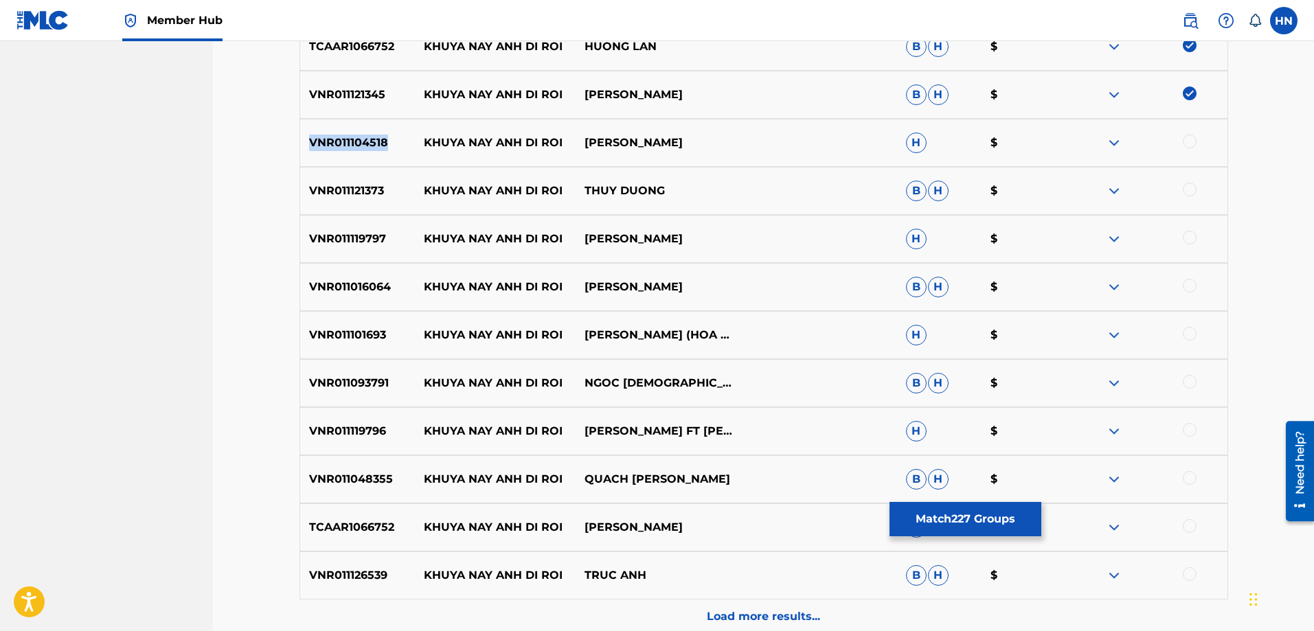
click at [334, 152] on div "VNR011104518 KHUYA NAY ANH DI ROI TRAN THU THAO H $" at bounding box center [764, 143] width 929 height 48
click at [1186, 140] on div at bounding box center [1190, 142] width 14 height 14
click at [379, 178] on div "VNR011121373 KHUYA NAY ANH DI ROI THUY DUONG B H $" at bounding box center [764, 191] width 929 height 48
click at [1189, 190] on div at bounding box center [1190, 190] width 14 height 14
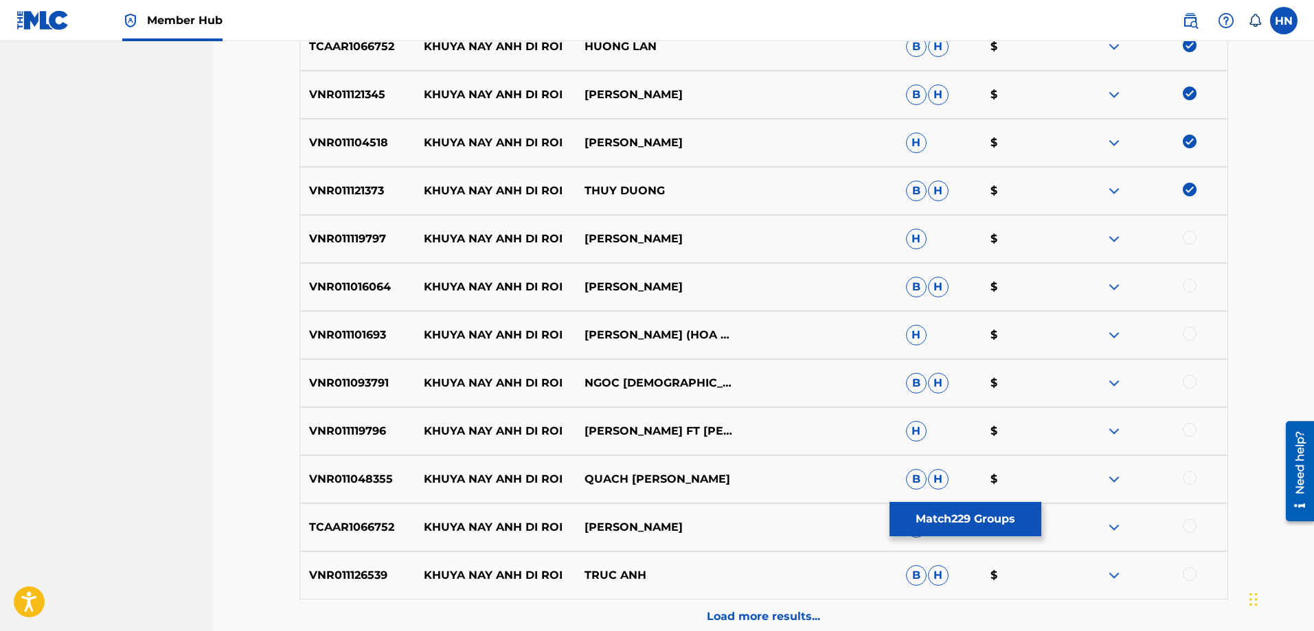
click at [374, 251] on div "VNR011119797 KHUYA NAY ANH DI ROI DONG DAO H $" at bounding box center [764, 239] width 929 height 48
click at [1176, 246] on div at bounding box center [1147, 239] width 161 height 16
click at [1186, 240] on div at bounding box center [1190, 238] width 14 height 14
click at [342, 288] on p "VNR011016064" at bounding box center [357, 287] width 115 height 16
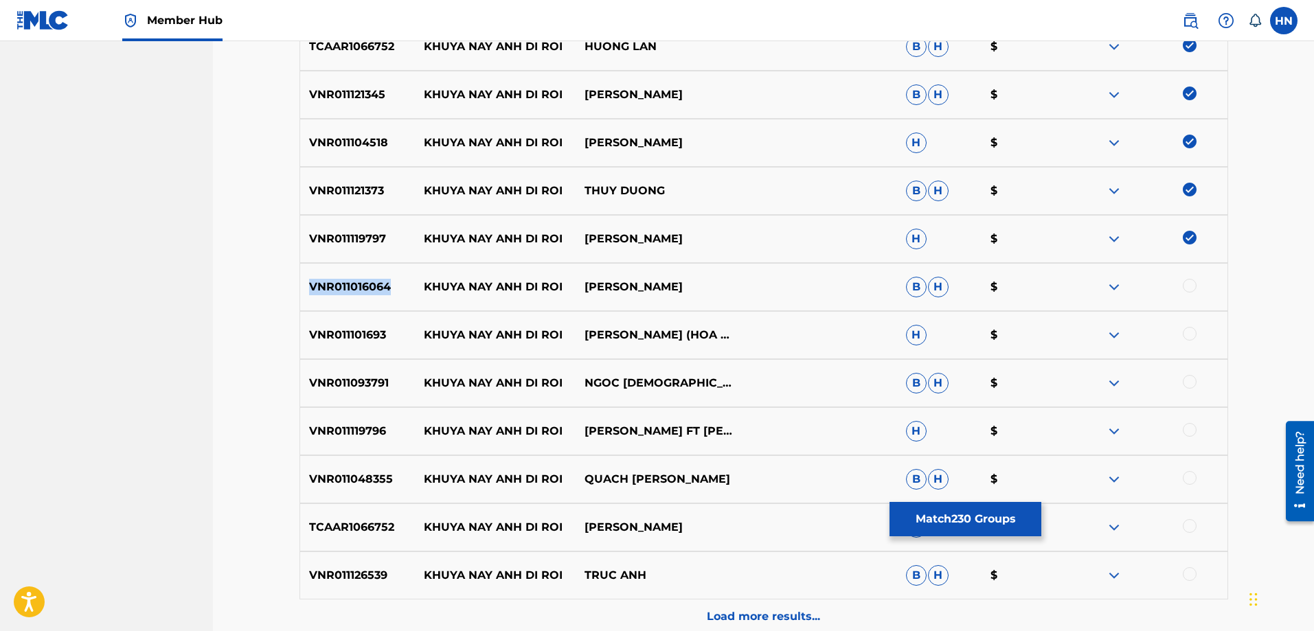
click at [342, 288] on p "VNR011016064" at bounding box center [357, 287] width 115 height 16
click at [1192, 282] on div at bounding box center [1190, 286] width 14 height 14
click at [338, 315] on div "VNR011101693 KHUYA NAY ANH DI ROI KIM THOA (HOA HAU DOANH NHAN THE GIOI NGUOI V…" at bounding box center [764, 335] width 929 height 48
click at [1191, 328] on div at bounding box center [1190, 334] width 14 height 14
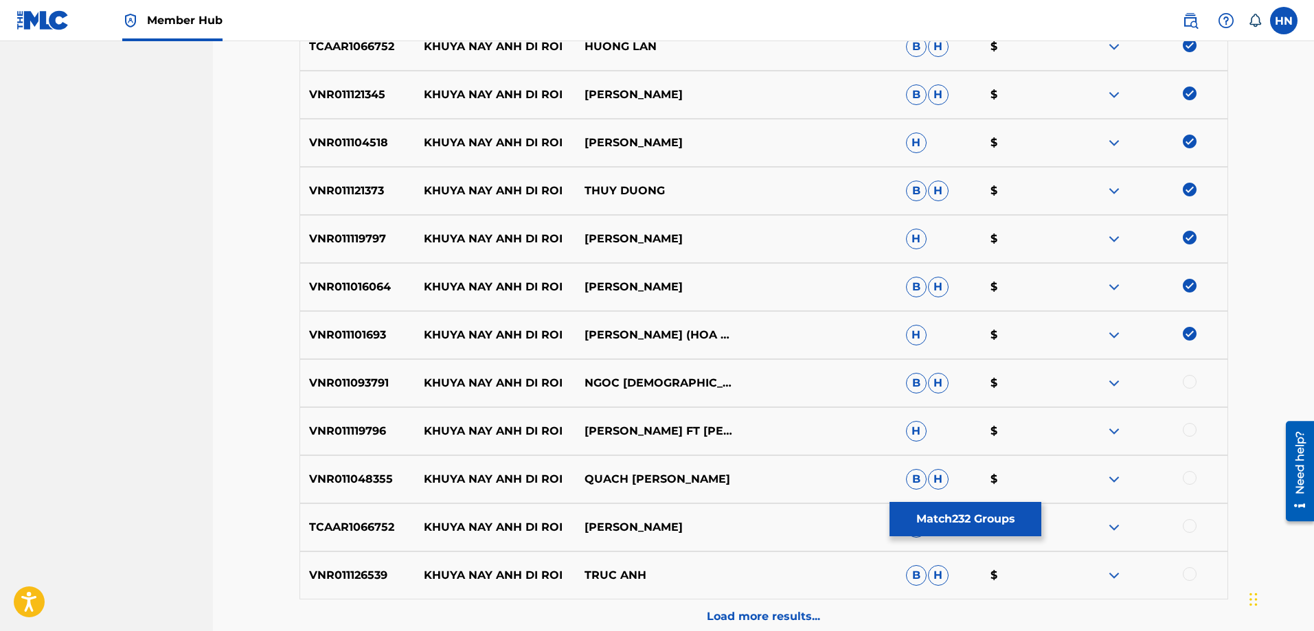
click at [352, 393] on div "VNR011093791 KHUYA NAY ANH DI ROI NGOC DIEU B H $" at bounding box center [764, 383] width 929 height 48
click at [1191, 379] on div at bounding box center [1190, 382] width 14 height 14
click at [349, 427] on p "VNR011119796" at bounding box center [357, 431] width 115 height 16
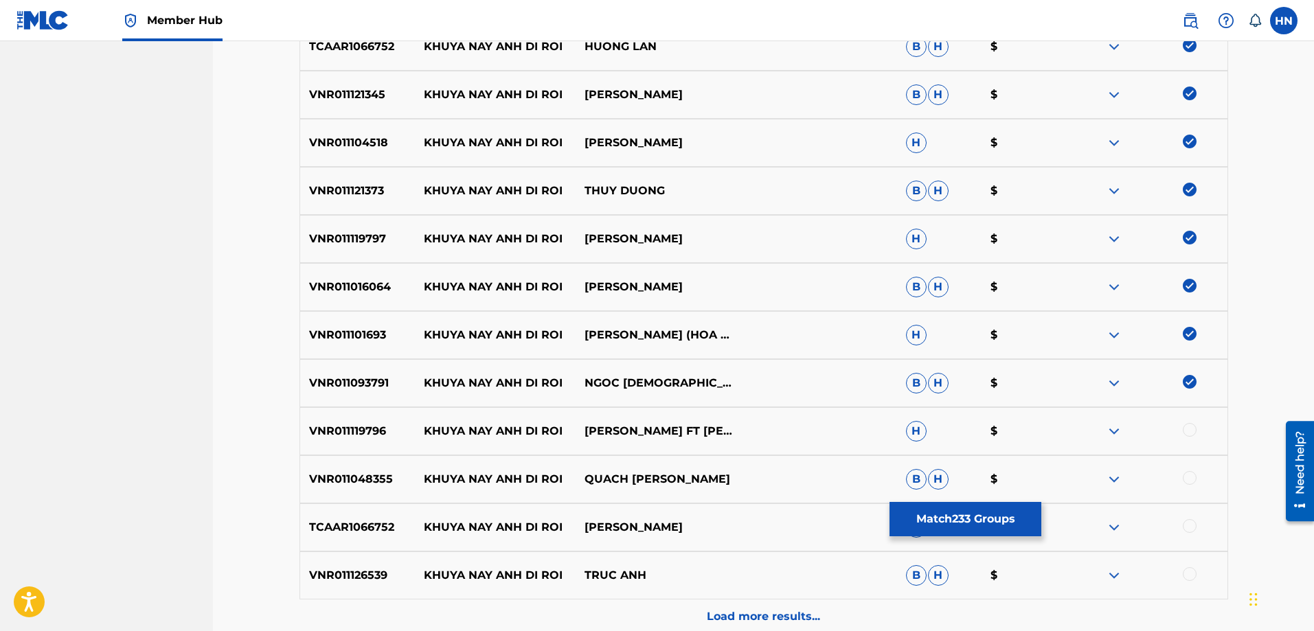
click at [1188, 434] on div at bounding box center [1190, 430] width 14 height 14
click at [344, 459] on div "VNR011048355 KHUYA NAY ANH DI ROI QUACH GIA THANH B H $" at bounding box center [764, 479] width 929 height 48
click at [1193, 476] on div at bounding box center [1190, 478] width 14 height 14
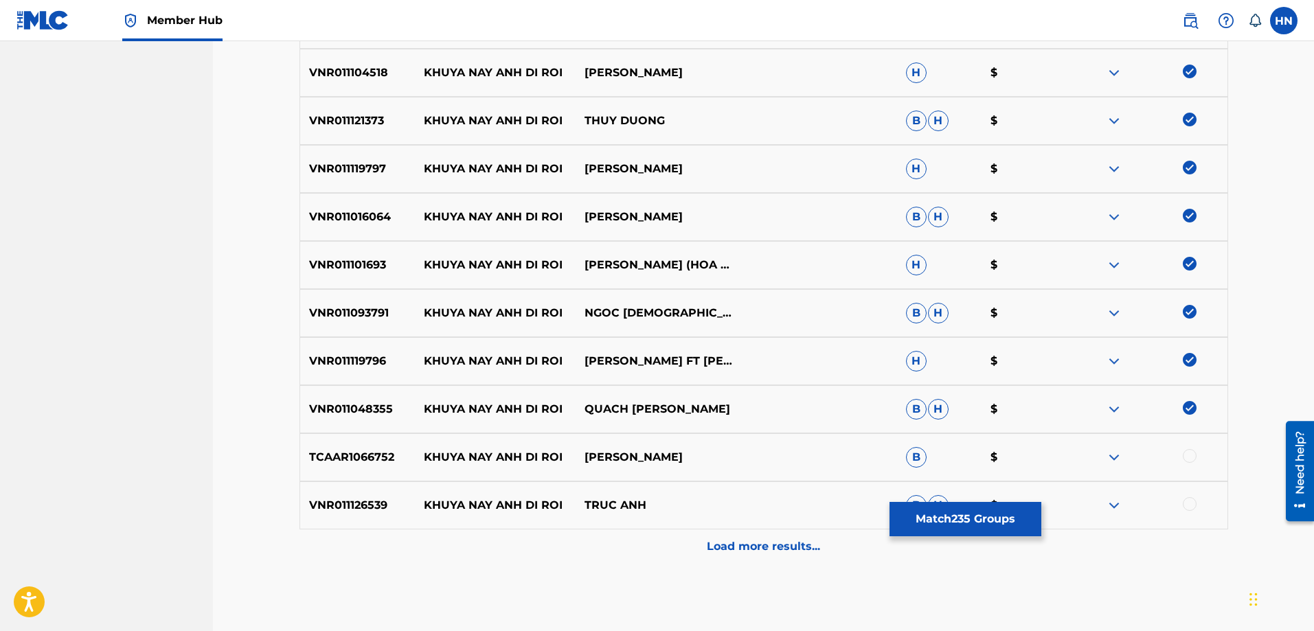
scroll to position [1990, 0]
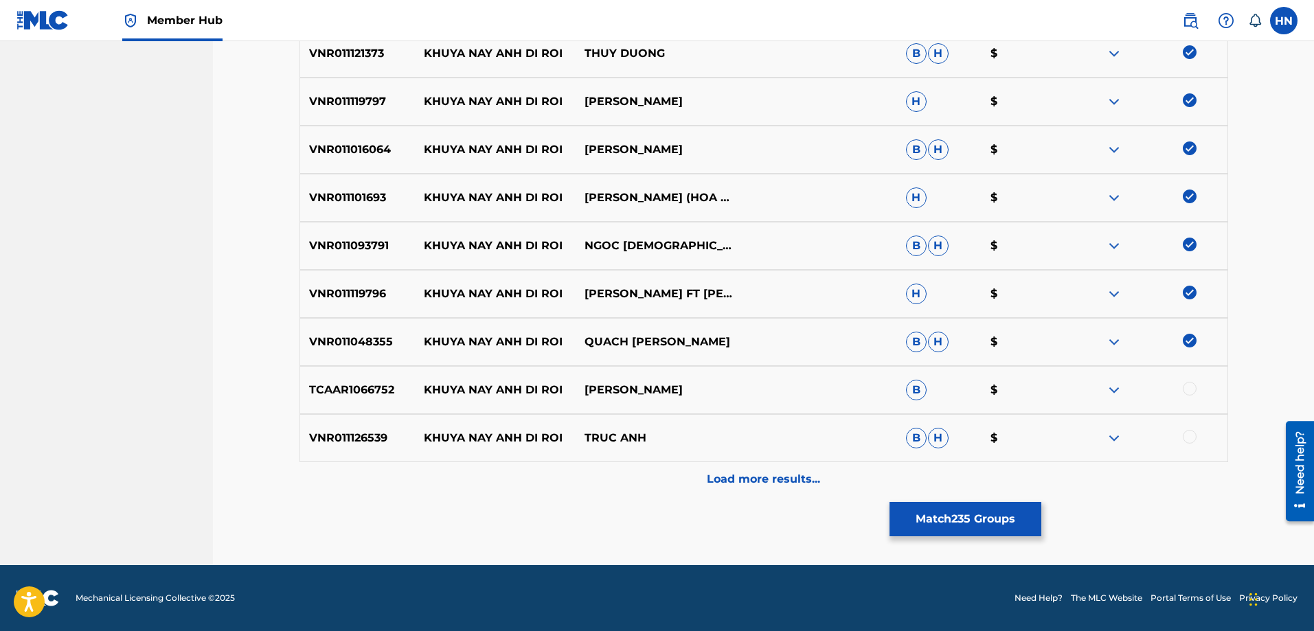
click at [300, 415] on div "VNR011126539 KHUYA NAY ANH DI ROI TRUC ANH B H $" at bounding box center [764, 438] width 929 height 48
click at [1186, 437] on div at bounding box center [1190, 437] width 14 height 14
click at [355, 382] on p "TCAAR1066752" at bounding box center [357, 390] width 115 height 16
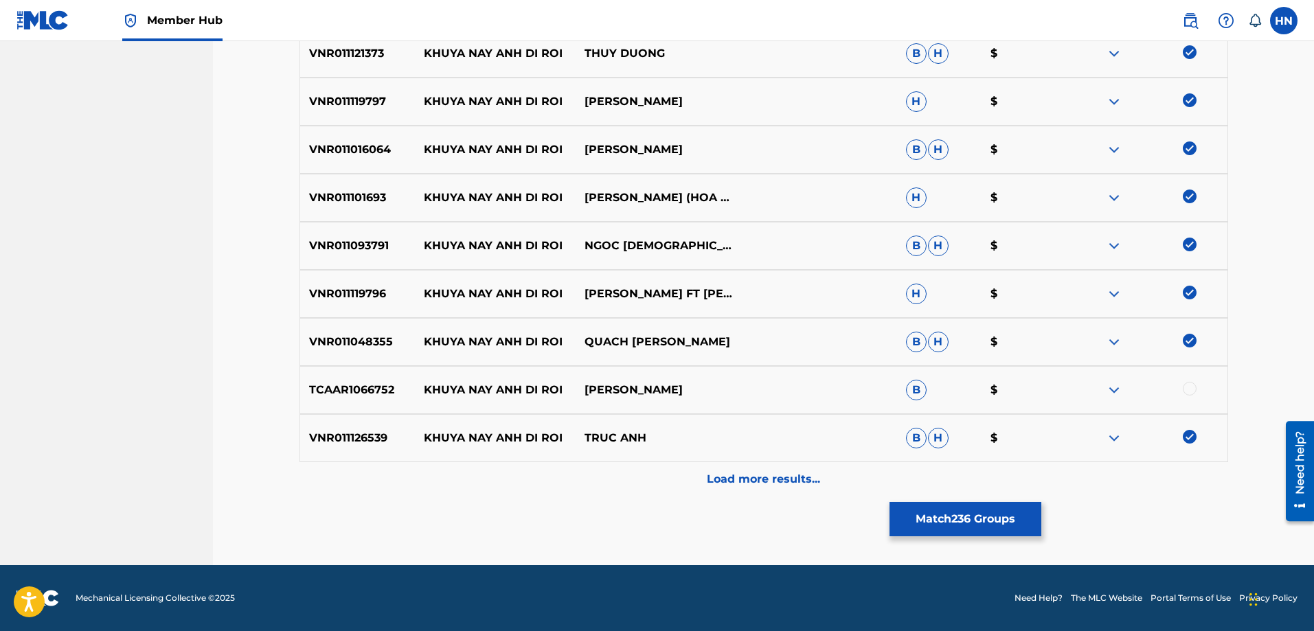
click at [1191, 381] on div "TCAAR1066752 KHUYA NAY ANH DI ROI HƯƠNG LAN B $" at bounding box center [764, 390] width 929 height 48
click at [1190, 383] on div at bounding box center [1190, 389] width 14 height 14
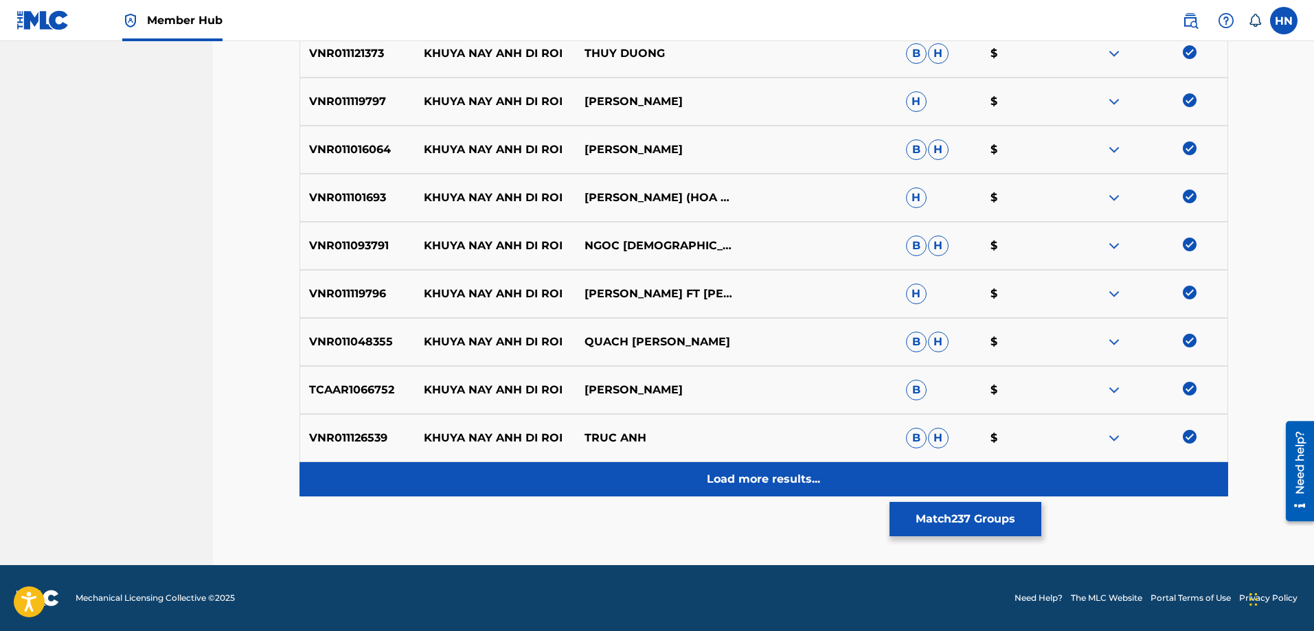
click at [837, 487] on div "Load more results..." at bounding box center [764, 479] width 929 height 34
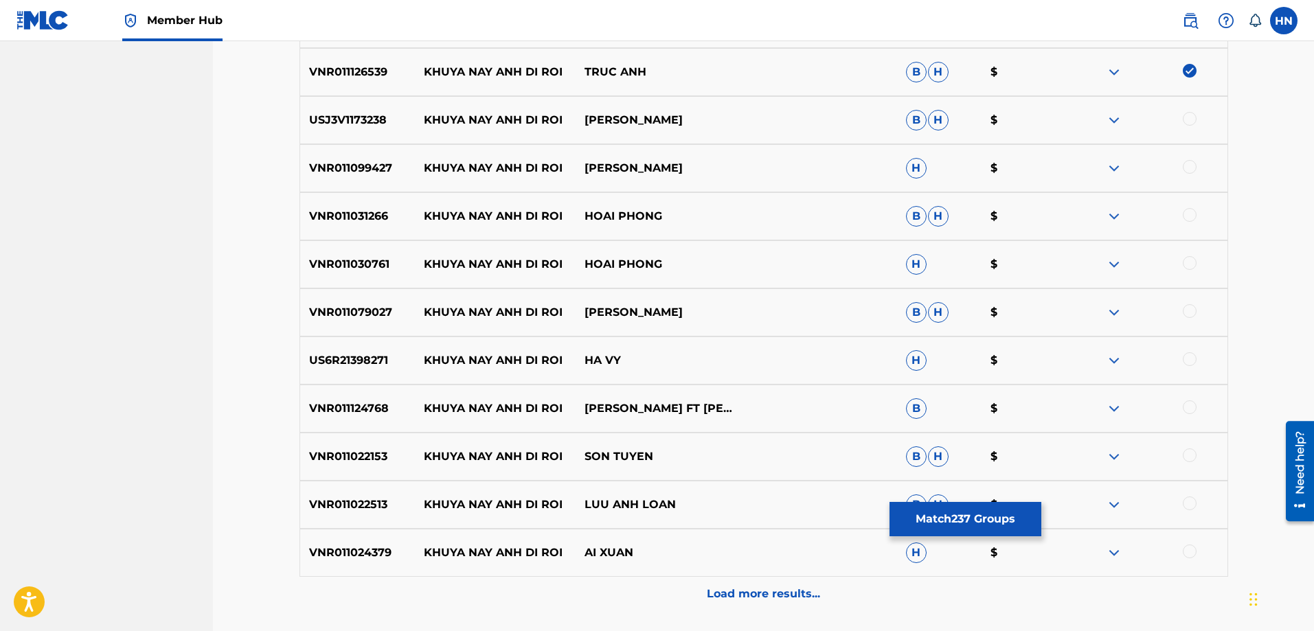
scroll to position [2334, 0]
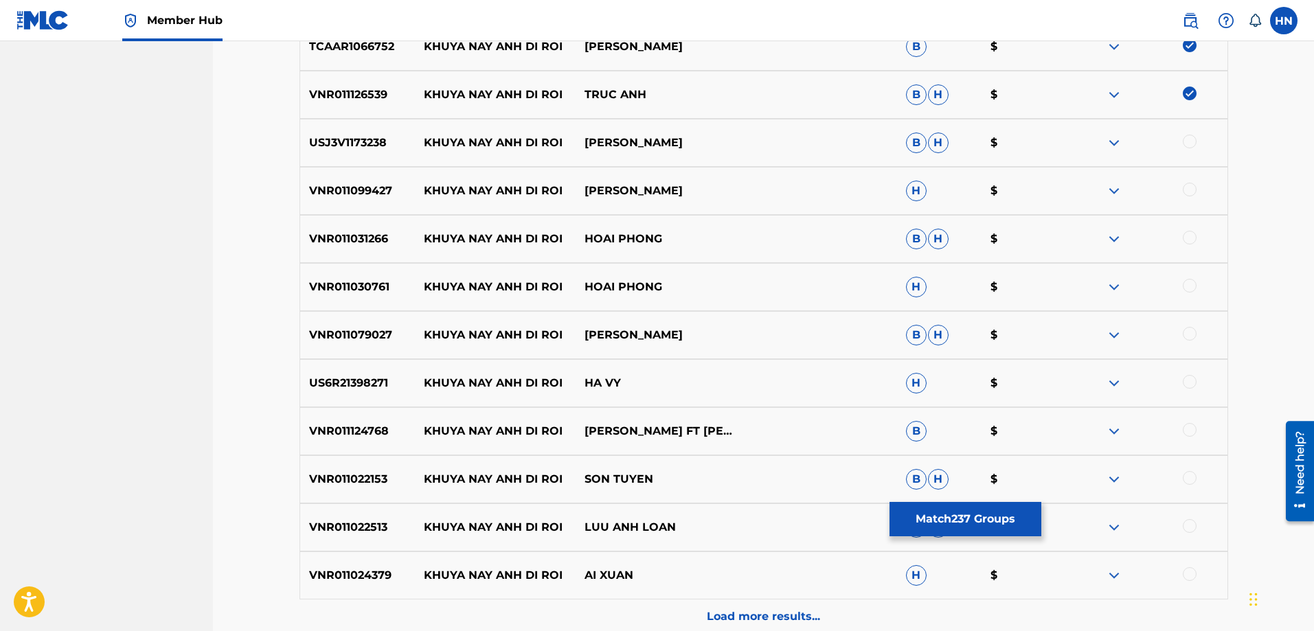
click at [363, 143] on p "USJ3V1173238" at bounding box center [357, 143] width 115 height 16
click at [1188, 142] on div at bounding box center [1190, 142] width 14 height 14
click at [323, 168] on div "VNR011099427 KHUYA NAY ANH DI ROI HUYNH NHAT HUY H $" at bounding box center [764, 191] width 929 height 48
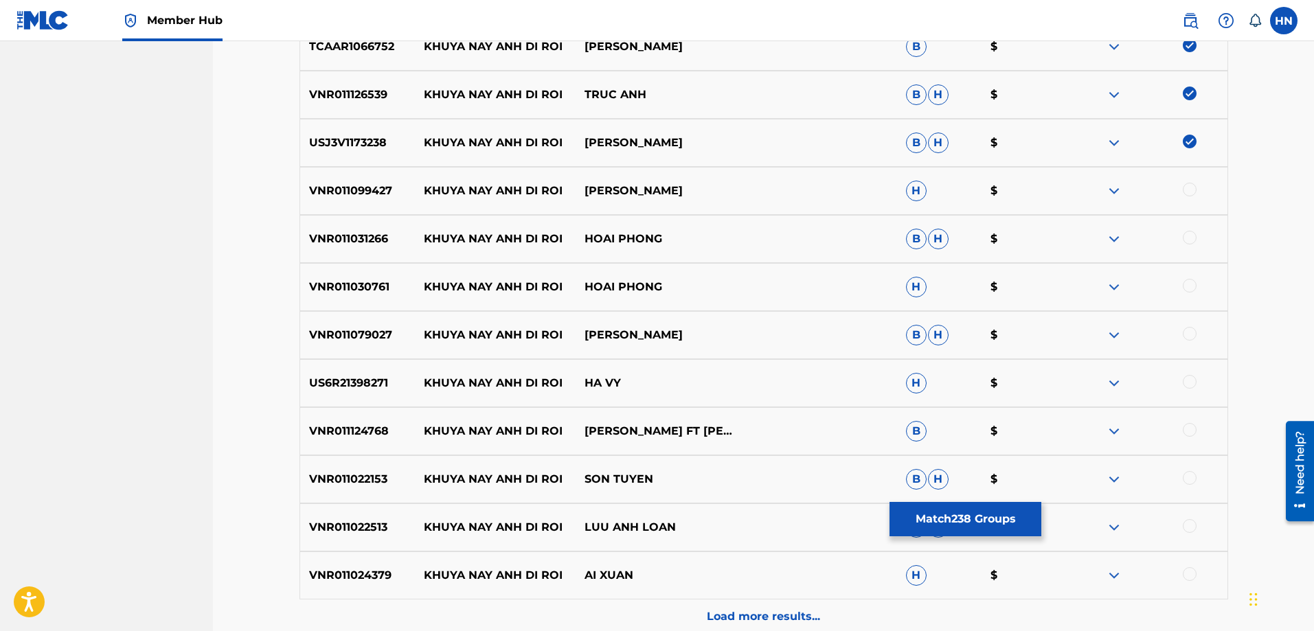
click at [1189, 190] on div at bounding box center [1190, 190] width 14 height 14
click at [343, 225] on div "VNR011031266 KHUYA NAY ANH DI ROI HOAI PHONG B H $" at bounding box center [764, 239] width 929 height 48
click at [1187, 243] on div at bounding box center [1190, 238] width 14 height 14
click at [335, 258] on div "VNR011031266 KHUYA NAY ANH DI ROI HOAI PHONG B H $" at bounding box center [764, 239] width 929 height 48
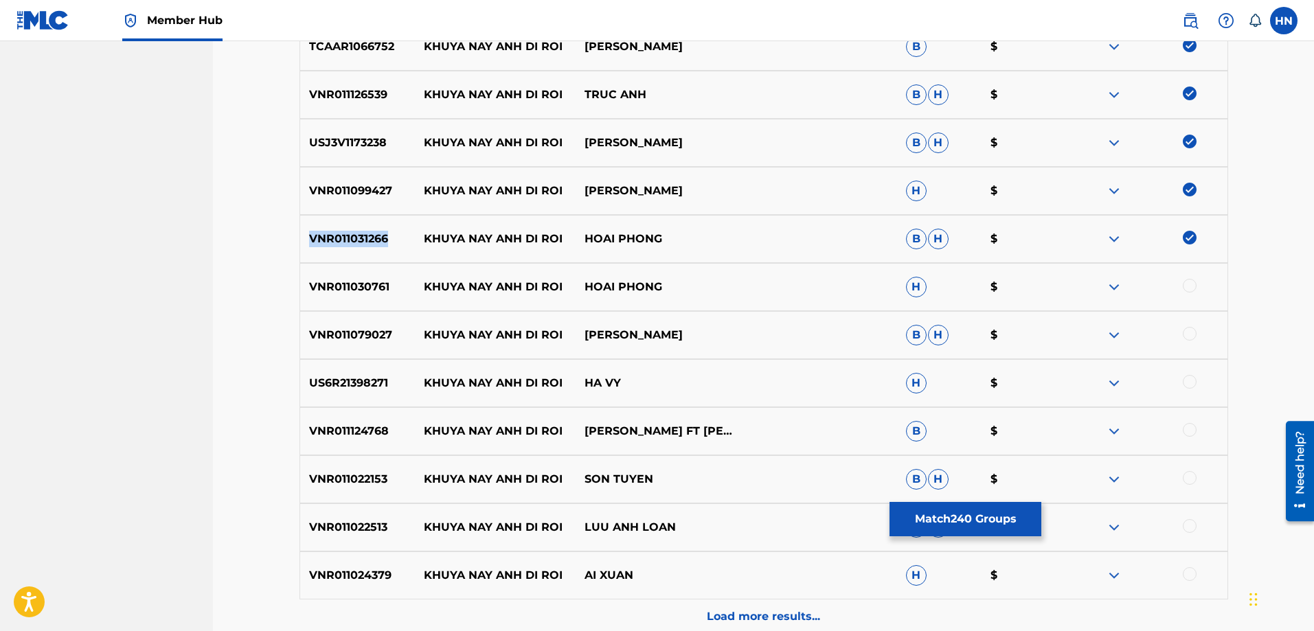
click at [335, 258] on div "VNR011031266 KHUYA NAY ANH DI ROI HOAI PHONG B H $" at bounding box center [764, 239] width 929 height 48
click at [341, 275] on div "VNR011030761 KHUYA NAY ANH DI ROI HOAI PHONG H $" at bounding box center [764, 287] width 929 height 48
drag, startPoint x: 1193, startPoint y: 282, endPoint x: 998, endPoint y: 225, distance: 203.4
click at [1193, 284] on div at bounding box center [1190, 286] width 14 height 14
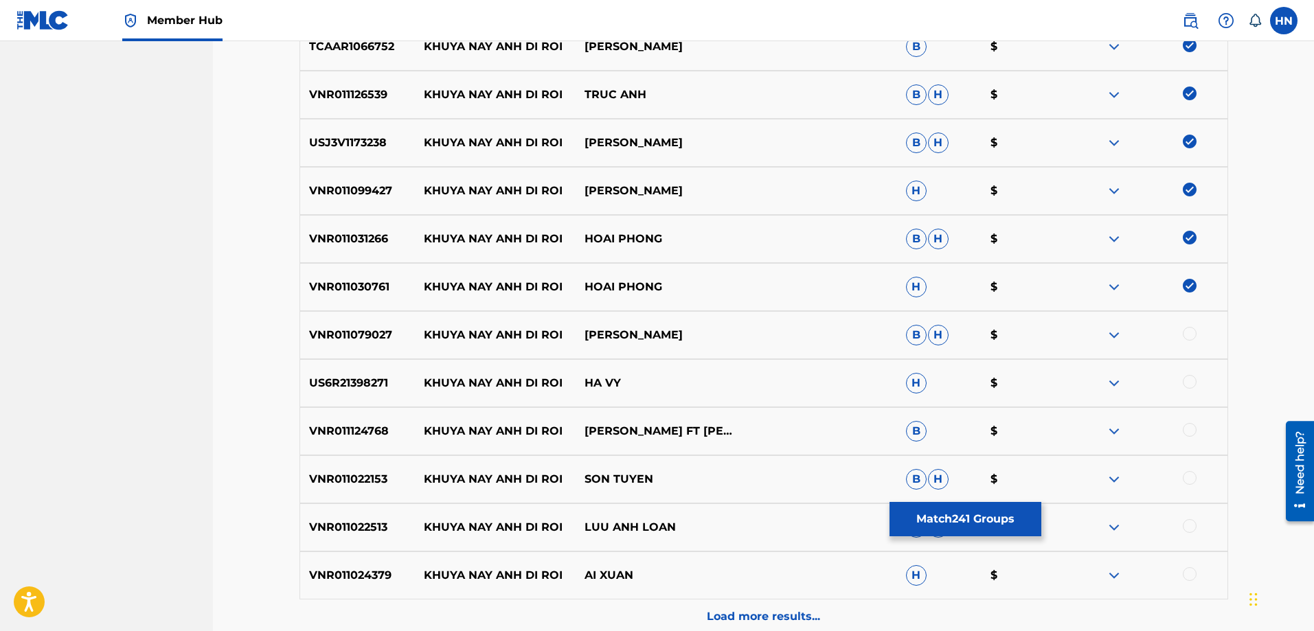
click at [350, 332] on p "VNR011079027" at bounding box center [357, 335] width 115 height 16
click at [1186, 341] on div at bounding box center [1147, 335] width 161 height 16
click at [398, 348] on div "VNR011079027 KHUYA NAY ANH DI ROI MINH TIEN B H $" at bounding box center [764, 335] width 929 height 48
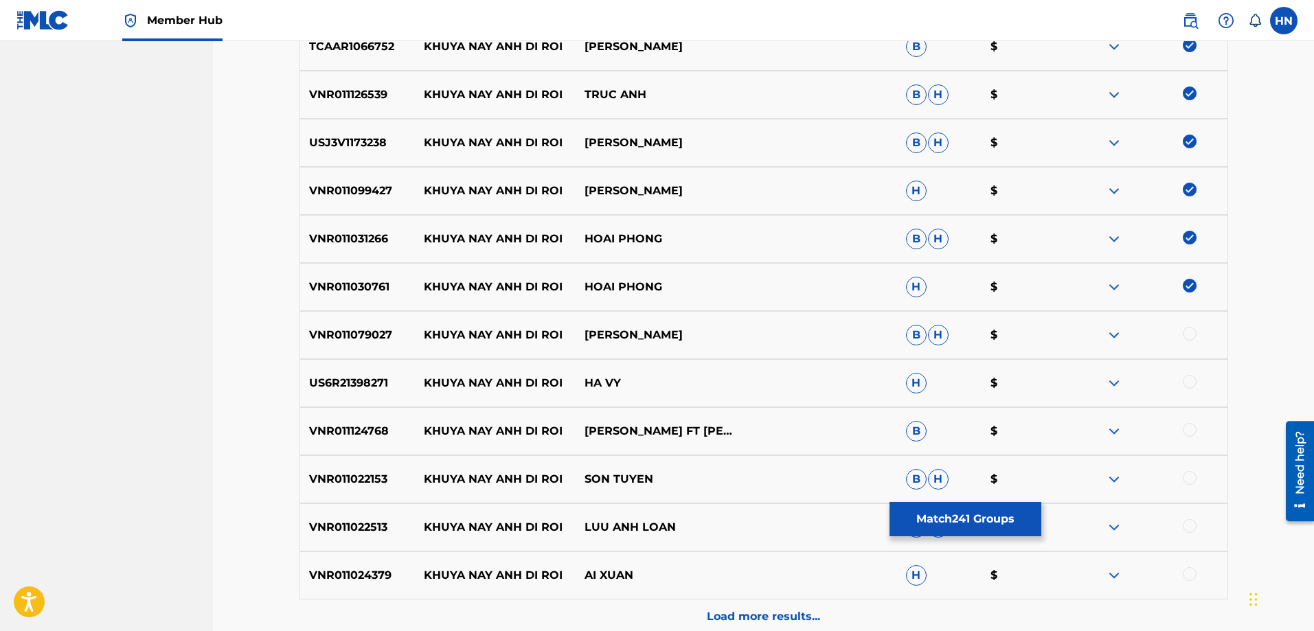
click at [308, 322] on div "VNR011079027 KHUYA NAY ANH DI ROI MINH TIEN B H $" at bounding box center [764, 335] width 929 height 48
click at [1186, 335] on div at bounding box center [1190, 334] width 14 height 14
click at [336, 396] on div "US6R21398271 KHUYA NAY ANH DI ROI HA VY H $" at bounding box center [764, 383] width 929 height 48
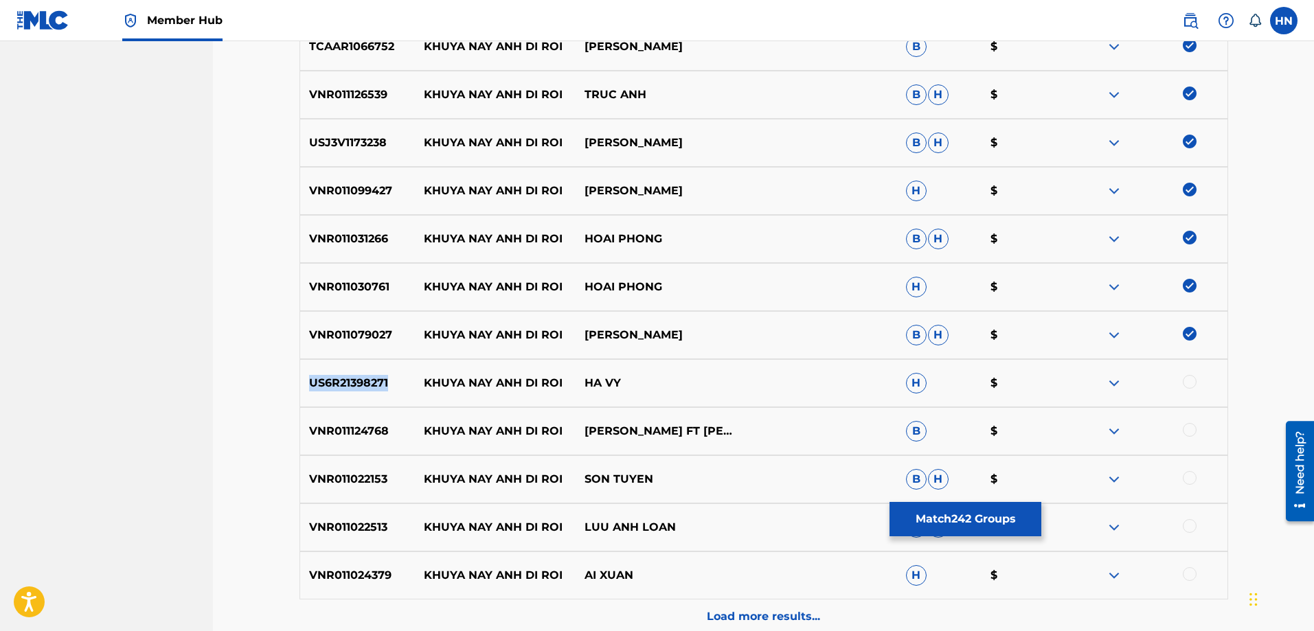
click at [345, 392] on div "US6R21398271 KHUYA NAY ANH DI ROI HA VY H $" at bounding box center [764, 383] width 929 height 48
click at [1195, 383] on div at bounding box center [1190, 382] width 14 height 14
click at [310, 433] on p "VNR011124768" at bounding box center [357, 431] width 115 height 16
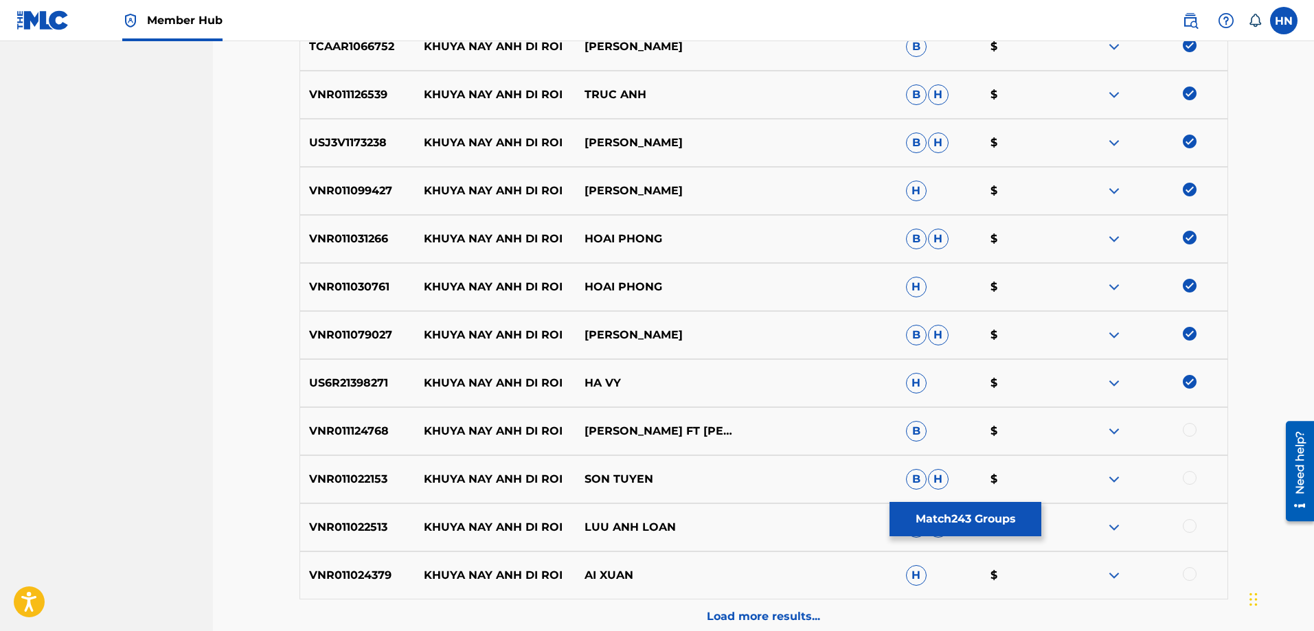
click at [1193, 433] on div at bounding box center [1190, 430] width 14 height 14
click at [1186, 482] on div at bounding box center [1190, 478] width 14 height 14
click at [387, 541] on div "VNR011022513 KHUYA NAY ANH DI ROI LUU ANH LOAN B H $" at bounding box center [764, 528] width 929 height 48
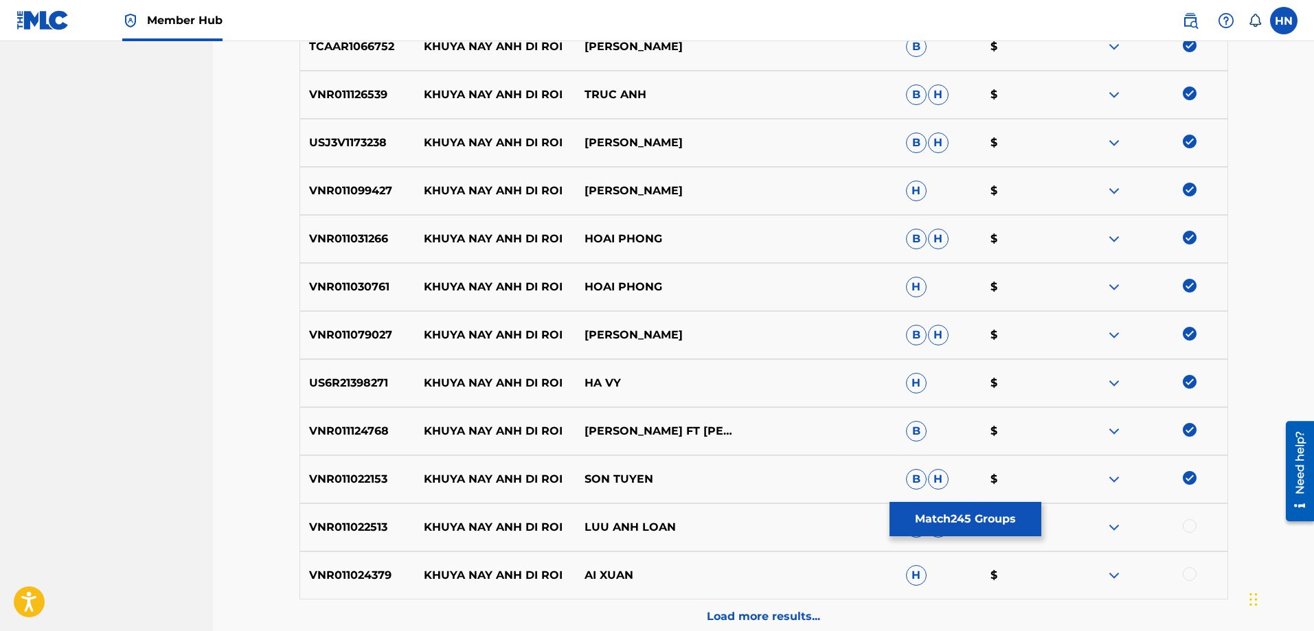
click at [387, 541] on div "VNR011022513 KHUYA NAY ANH DI ROI LUU ANH LOAN B H $" at bounding box center [764, 528] width 929 height 48
click at [1196, 526] on div at bounding box center [1190, 526] width 14 height 14
click at [313, 567] on div "VNR011024379 KHUYA NAY ANH DI ROI AI XUAN H $" at bounding box center [764, 576] width 929 height 48
click at [1201, 571] on div at bounding box center [1147, 575] width 161 height 16
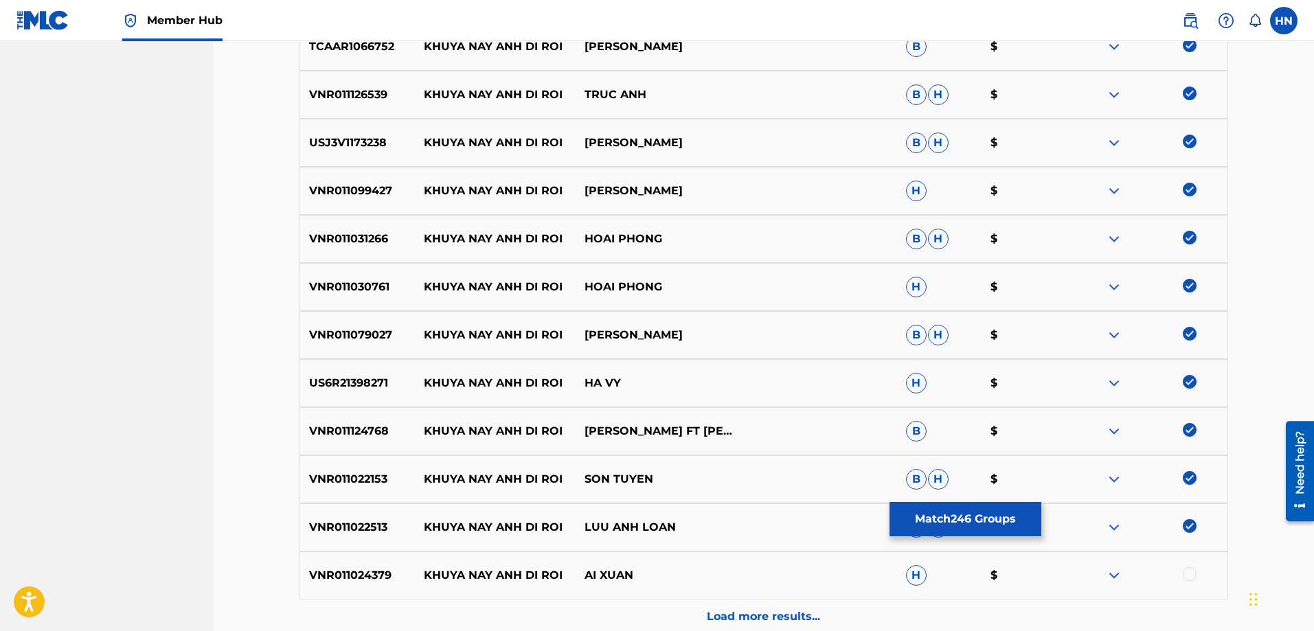
click at [1189, 582] on div at bounding box center [1147, 575] width 161 height 16
click at [1185, 573] on div at bounding box center [1190, 574] width 14 height 14
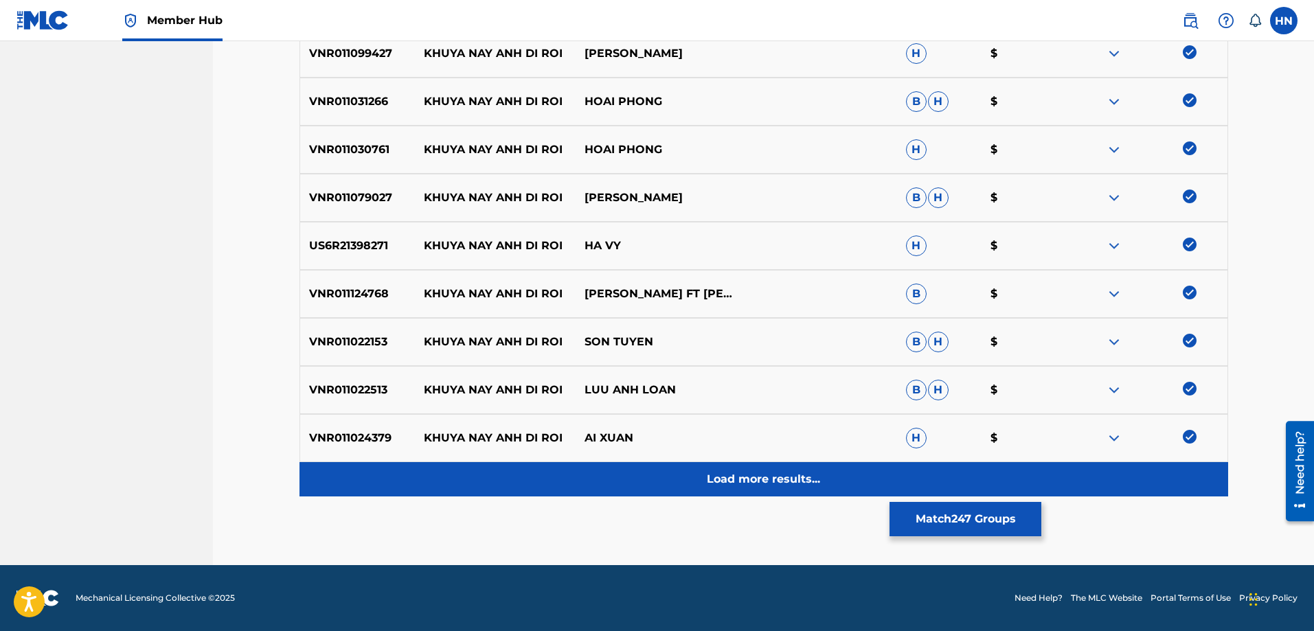
click at [738, 471] on div "Load more results..." at bounding box center [764, 479] width 929 height 34
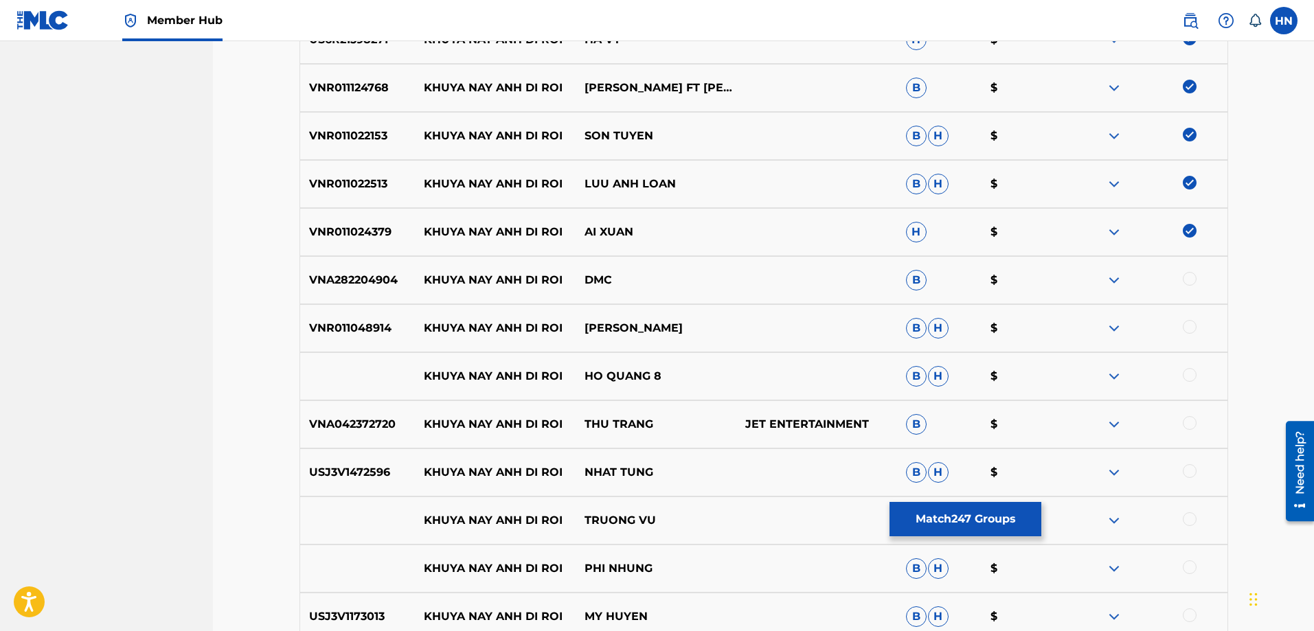
scroll to position [2746, 0]
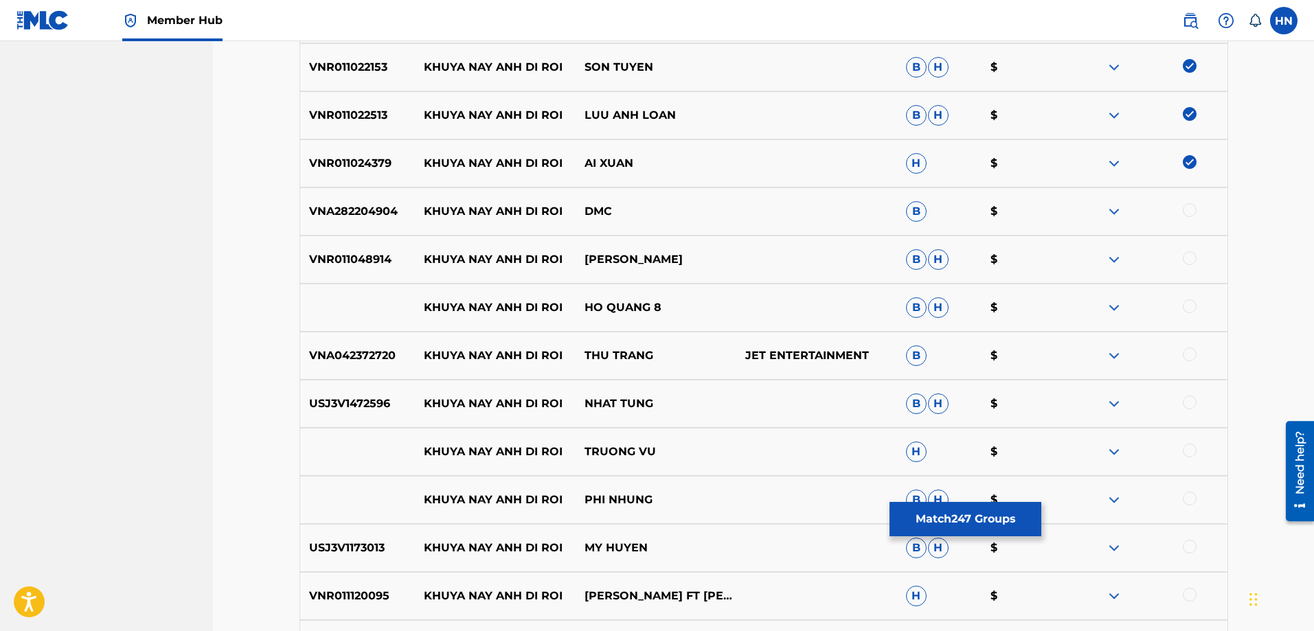
click at [345, 278] on div "VNR011048914 KHUYA NAY ANH DI ROI THANH THUY B H $" at bounding box center [764, 260] width 929 height 48
click at [1188, 261] on div at bounding box center [1190, 258] width 14 height 14
drag, startPoint x: 386, startPoint y: 302, endPoint x: 727, endPoint y: 302, distance: 341.4
click at [723, 303] on div "KHUYA NAY ANH DI ROI HO QUANG 8 B H $" at bounding box center [764, 308] width 929 height 48
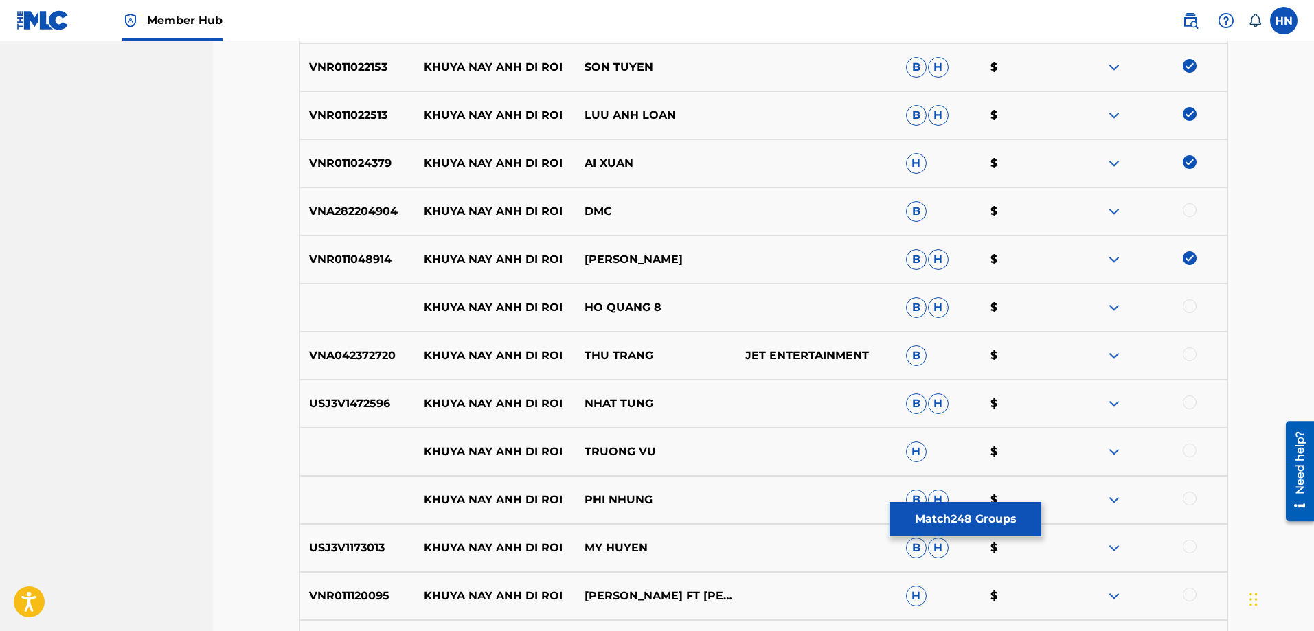
click at [1186, 309] on div at bounding box center [1190, 307] width 14 height 14
click at [1119, 308] on img at bounding box center [1114, 308] width 16 height 16
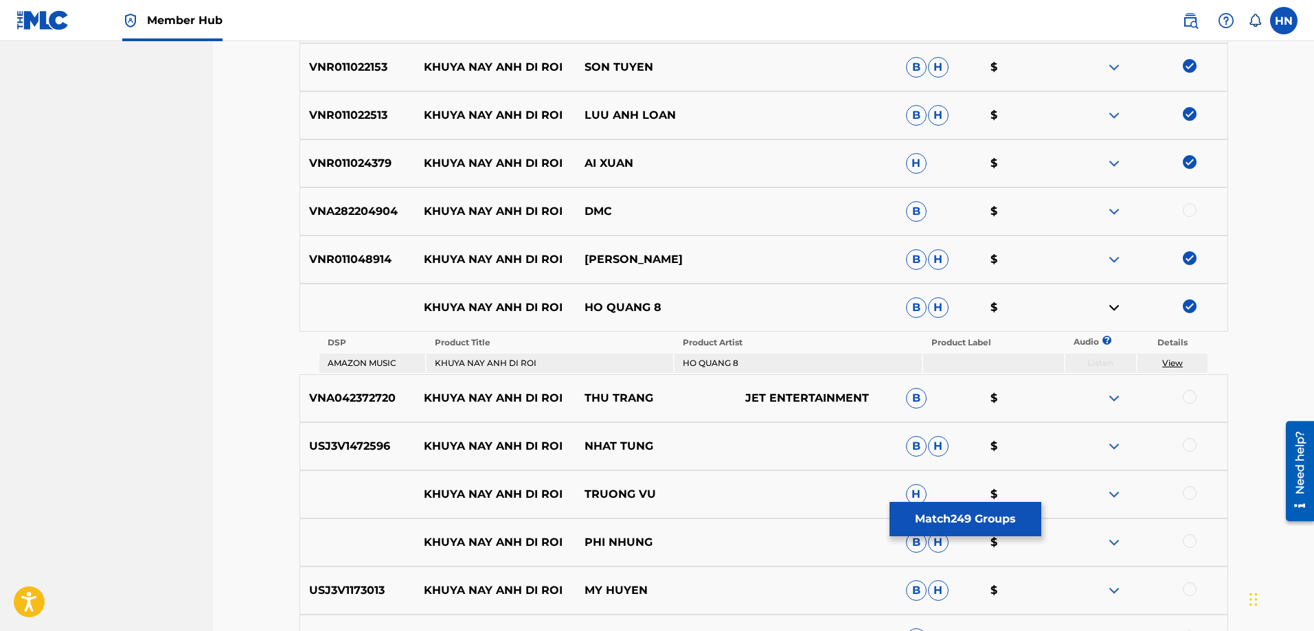
click at [372, 393] on p "VNA042372720" at bounding box center [357, 398] width 115 height 16
click at [333, 409] on div "VNA042372720 KHUYA NAY ANH DI ROI THU TRANG JET ENTERTAINMENT B $" at bounding box center [764, 398] width 929 height 48
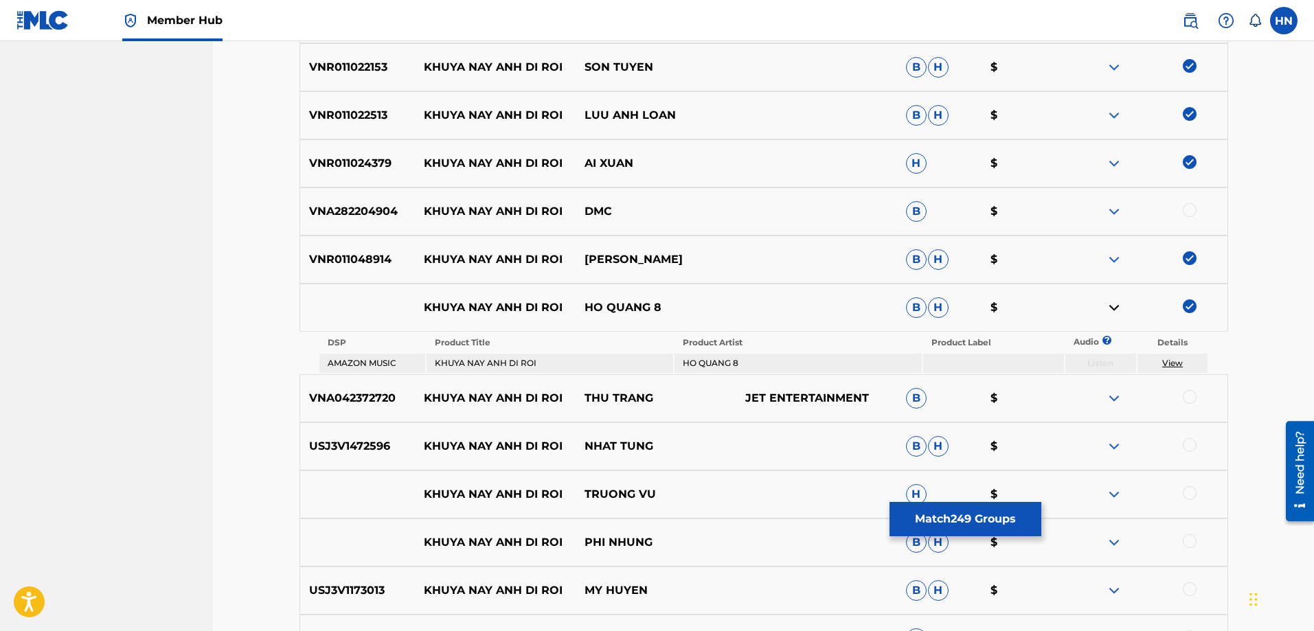
click at [1191, 396] on div at bounding box center [1190, 397] width 14 height 14
click at [368, 444] on p "USJ3V1472596" at bounding box center [357, 446] width 115 height 16
click at [1186, 442] on div at bounding box center [1190, 445] width 14 height 14
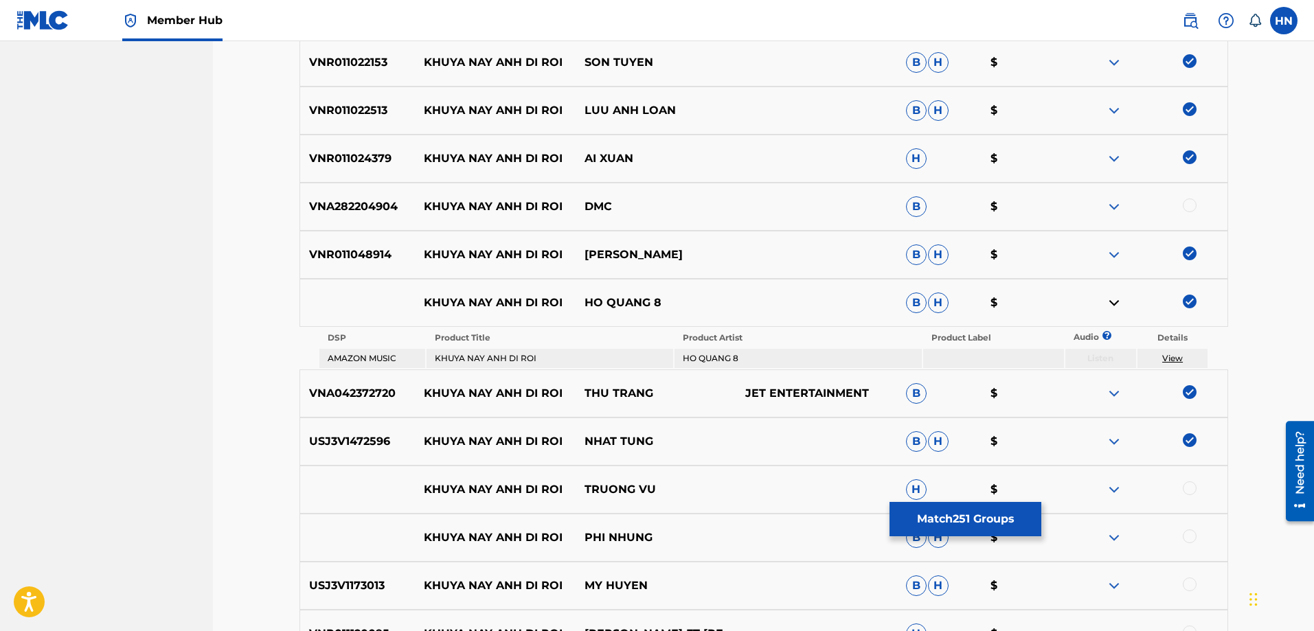
scroll to position [2952, 0]
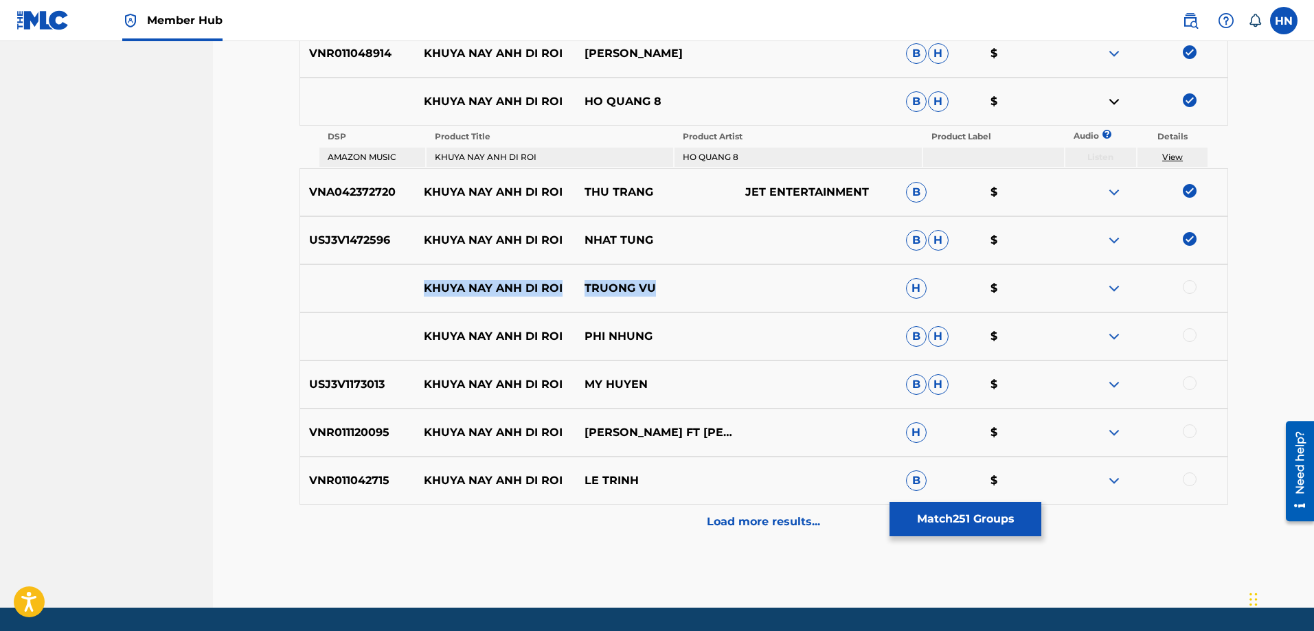
drag, startPoint x: 383, startPoint y: 282, endPoint x: 697, endPoint y: 288, distance: 314.0
click at [697, 288] on div "KHUYA NAY ANH DI ROI TRUONG VU H $" at bounding box center [764, 288] width 929 height 48
drag, startPoint x: 1192, startPoint y: 279, endPoint x: 1186, endPoint y: 286, distance: 9.3
click at [1190, 281] on div "KHUYA NAY ANH DI ROI TRUONG VU H $" at bounding box center [764, 288] width 929 height 48
click at [1189, 288] on div at bounding box center [1190, 287] width 14 height 14
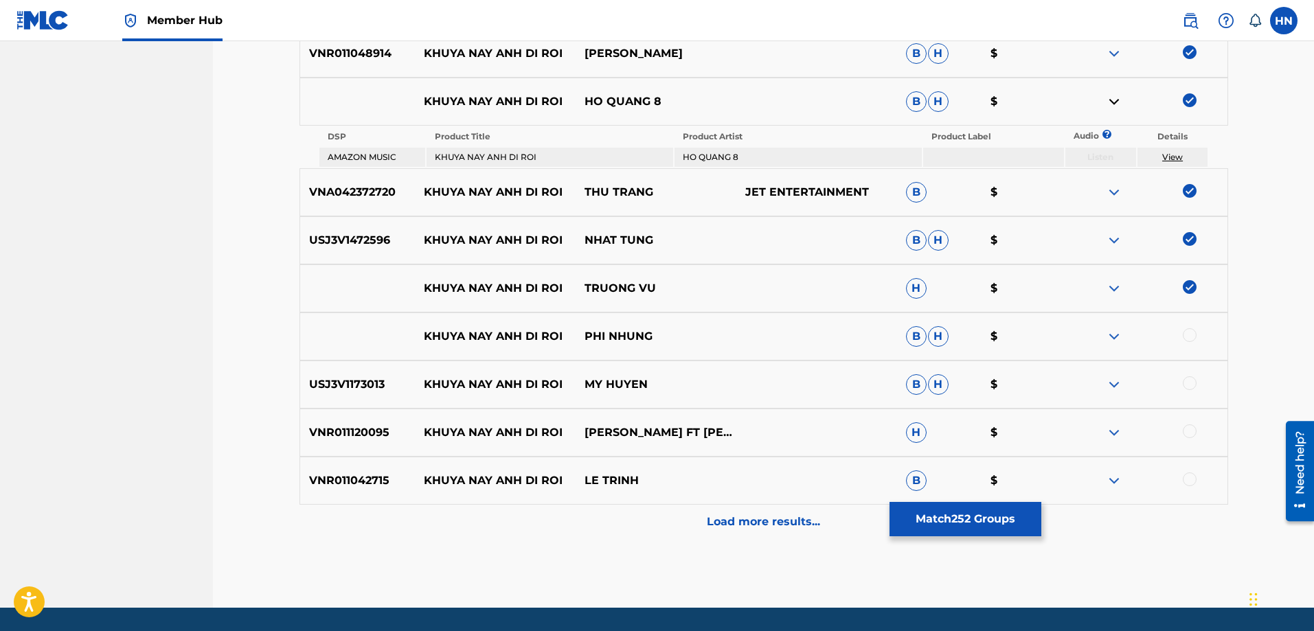
click at [1109, 284] on img at bounding box center [1114, 288] width 16 height 16
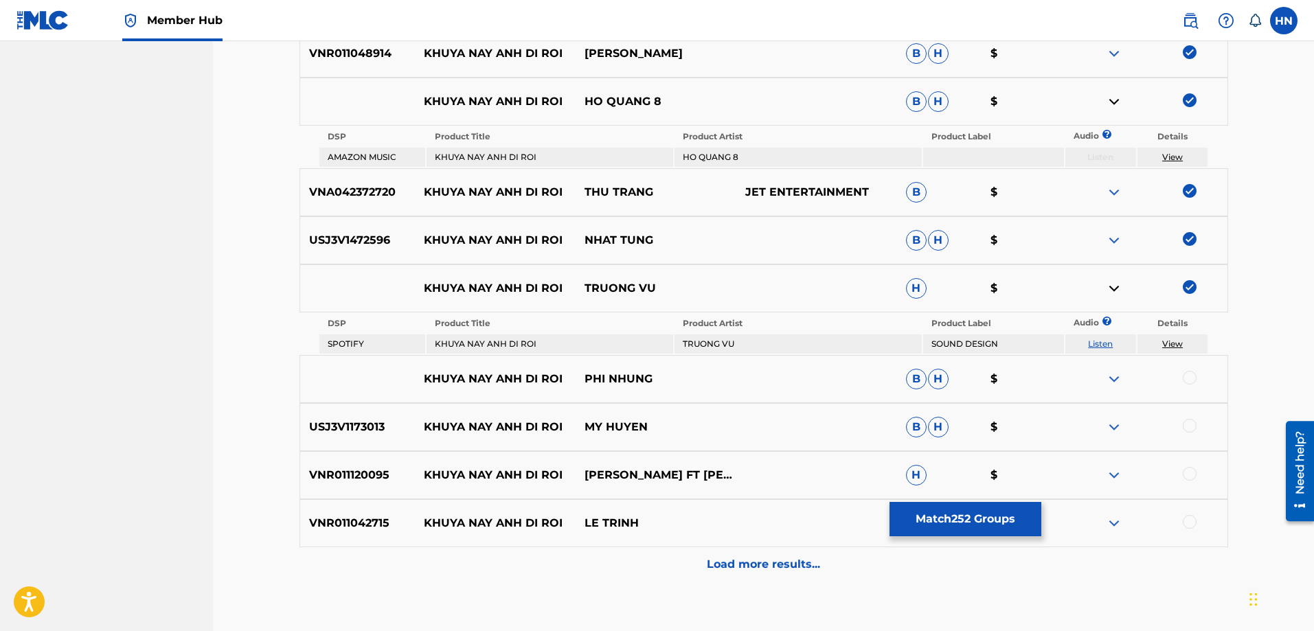
click at [1098, 342] on link "Listen" at bounding box center [1100, 344] width 25 height 10
drag, startPoint x: 426, startPoint y: 377, endPoint x: 692, endPoint y: 379, distance: 265.9
click at [692, 379] on div "KHUYA NAY ANH DI ROI PHI NHUNG B H $" at bounding box center [764, 379] width 929 height 48
click at [1187, 374] on div at bounding box center [1190, 378] width 14 height 14
click at [1117, 375] on img at bounding box center [1114, 379] width 16 height 16
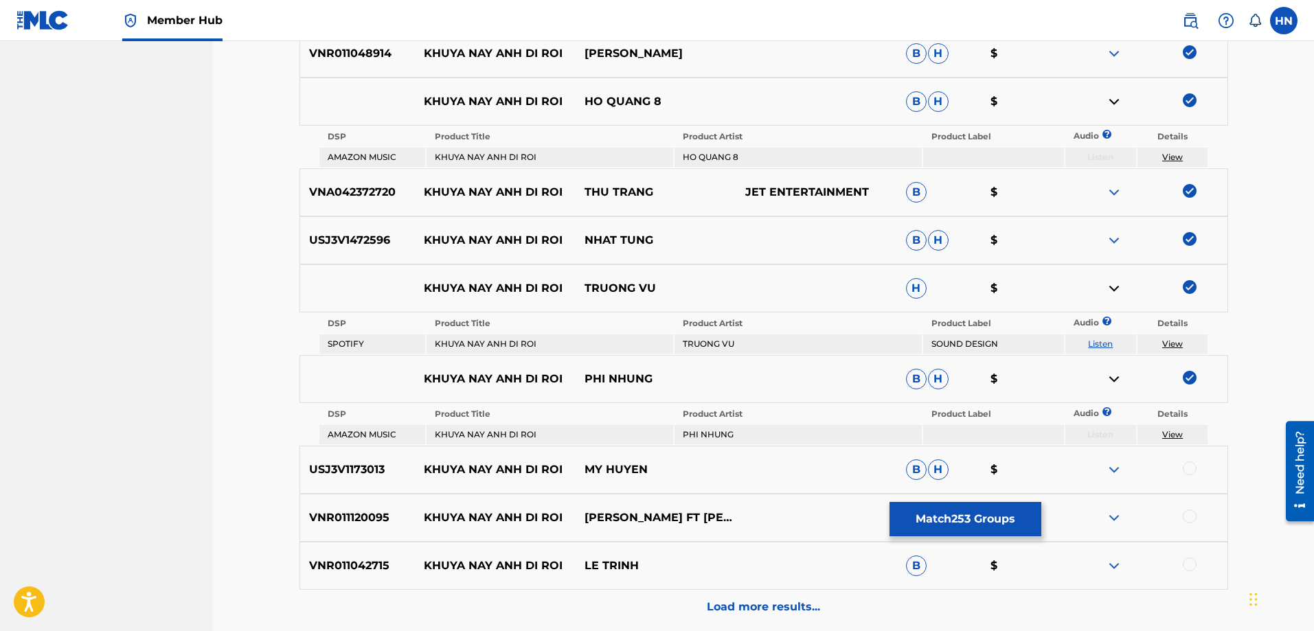
click at [362, 471] on p "USJ3V1173013" at bounding box center [357, 470] width 115 height 16
click at [1184, 470] on div at bounding box center [1190, 469] width 14 height 14
click at [335, 501] on div "VNR011120095 KHUYA NAY ANH DI ROI CHI THANH FT PHAN ANH TUAN H $" at bounding box center [764, 518] width 929 height 48
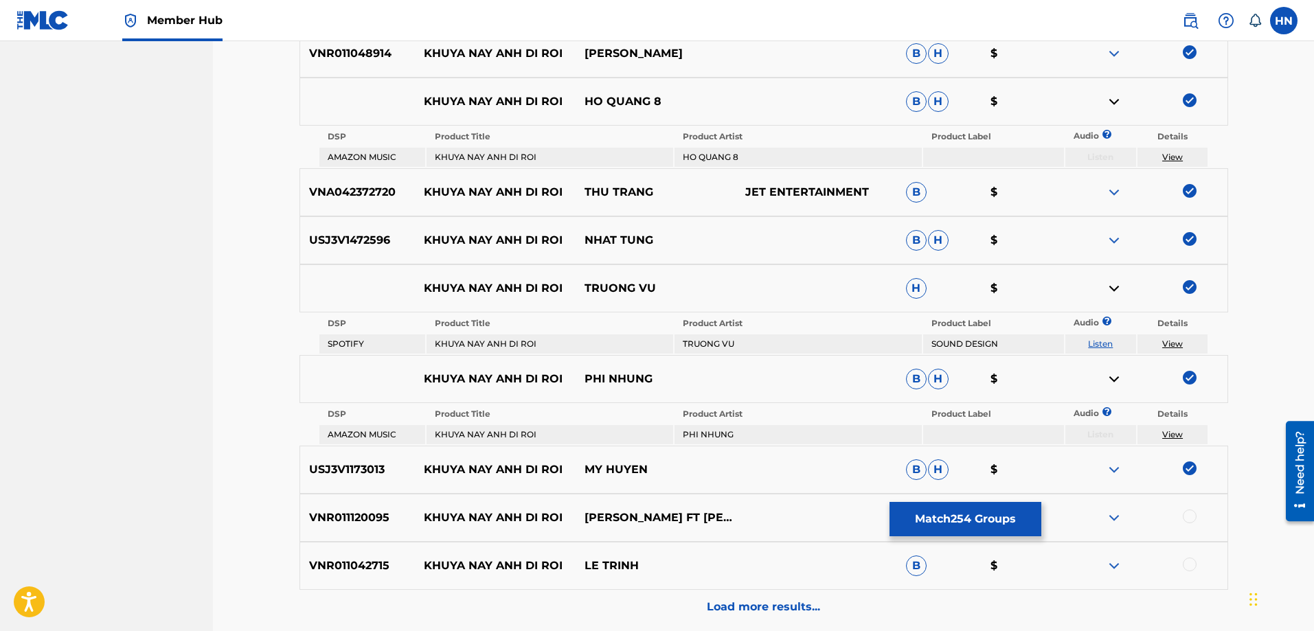
drag, startPoint x: 1190, startPoint y: 521, endPoint x: 1177, endPoint y: 521, distance: 13.1
click at [1190, 521] on div at bounding box center [1190, 517] width 14 height 14
click at [360, 570] on p "VNR011042715" at bounding box center [357, 566] width 115 height 16
click at [1186, 558] on div at bounding box center [1190, 565] width 14 height 14
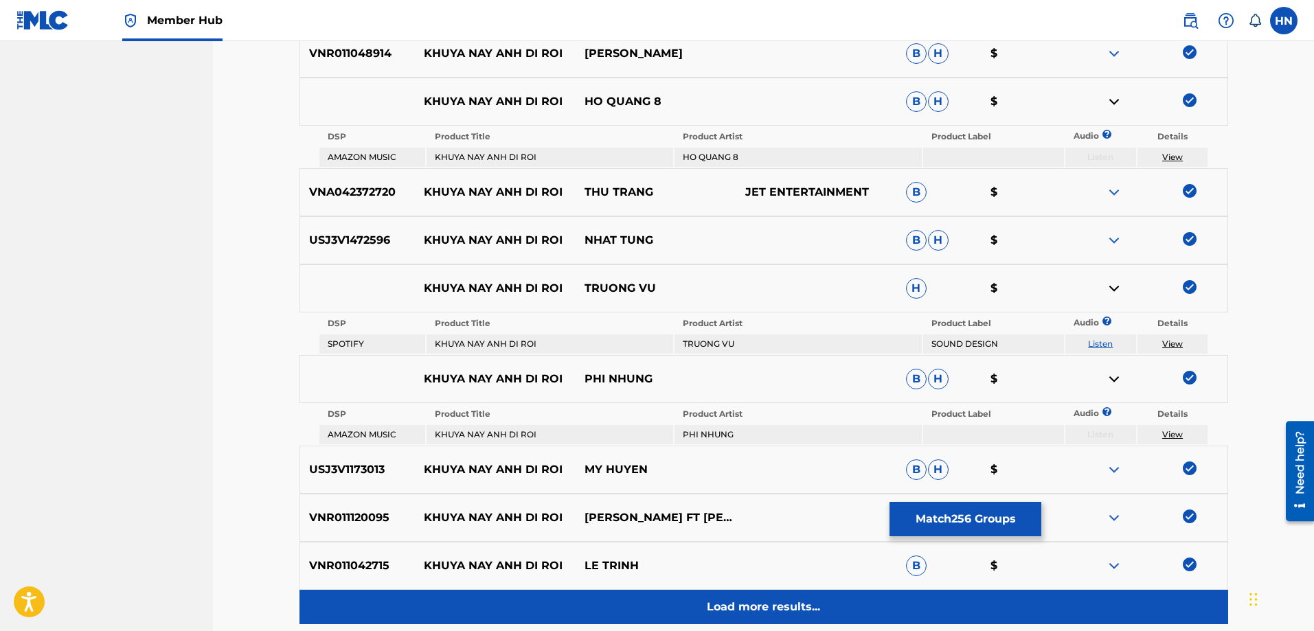
click at [936, 604] on div "Load more results..." at bounding box center [764, 607] width 929 height 34
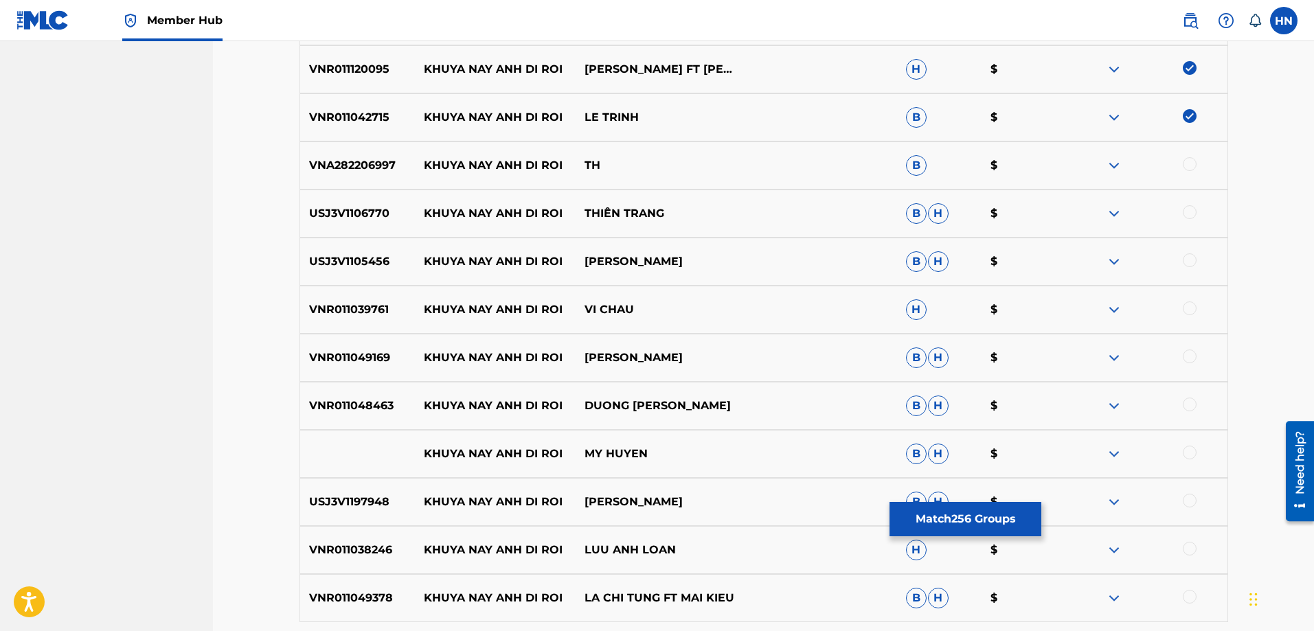
scroll to position [3295, 0]
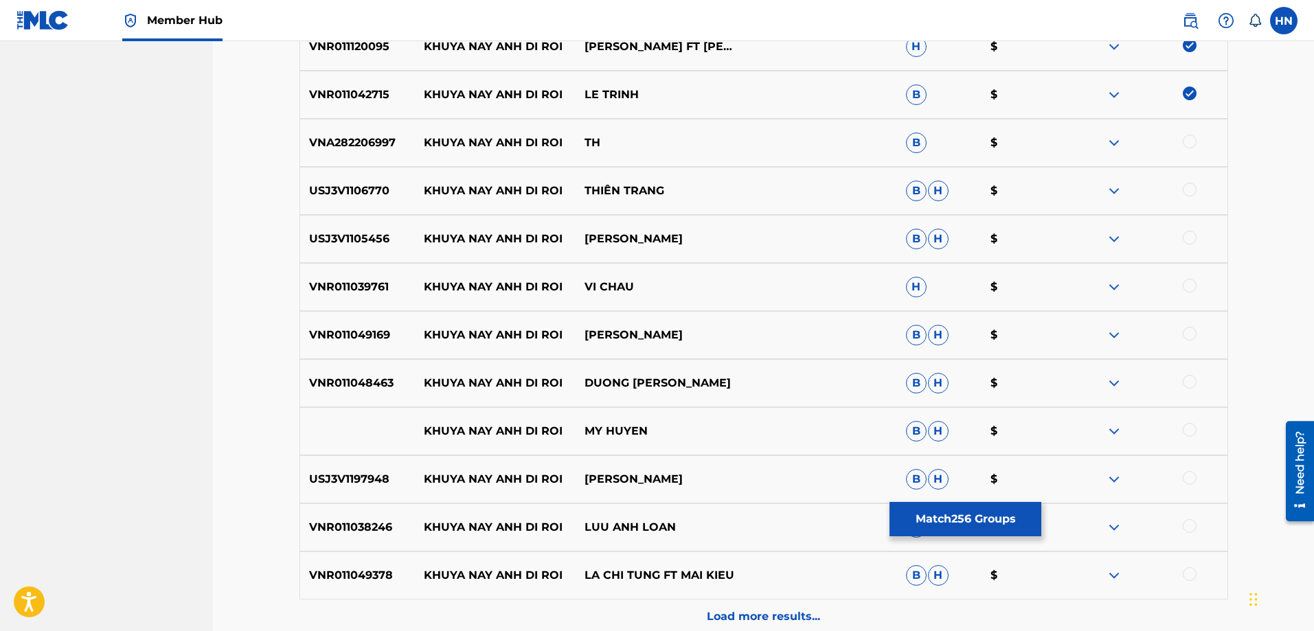
click at [327, 181] on div "USJ3V1106770 KHUYA NAY ANH DI ROI THIÊN TRANG B H $" at bounding box center [764, 191] width 929 height 48
click at [1188, 185] on div at bounding box center [1190, 190] width 14 height 14
click at [344, 236] on p "USJ3V1105456" at bounding box center [357, 239] width 115 height 16
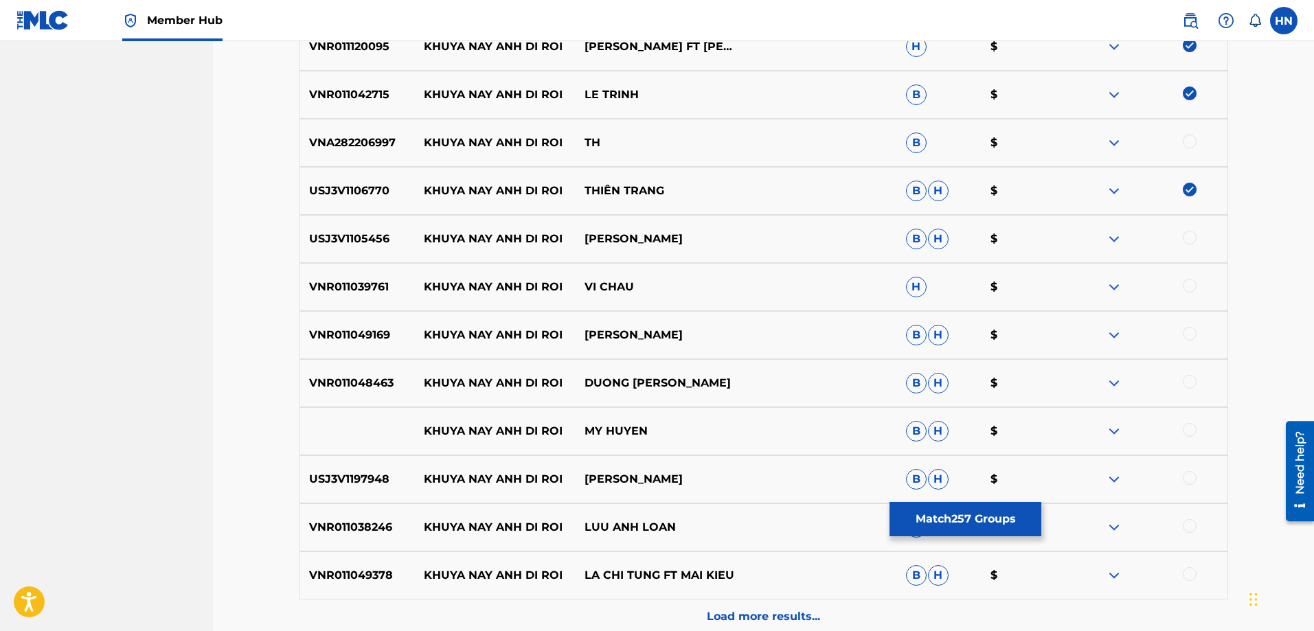
click at [1188, 239] on div at bounding box center [1190, 238] width 14 height 14
click at [363, 269] on div "VNR011039761 KHUYA NAY ANH DI ROI VI CHAU H $" at bounding box center [764, 287] width 929 height 48
click at [1189, 286] on div at bounding box center [1190, 286] width 14 height 14
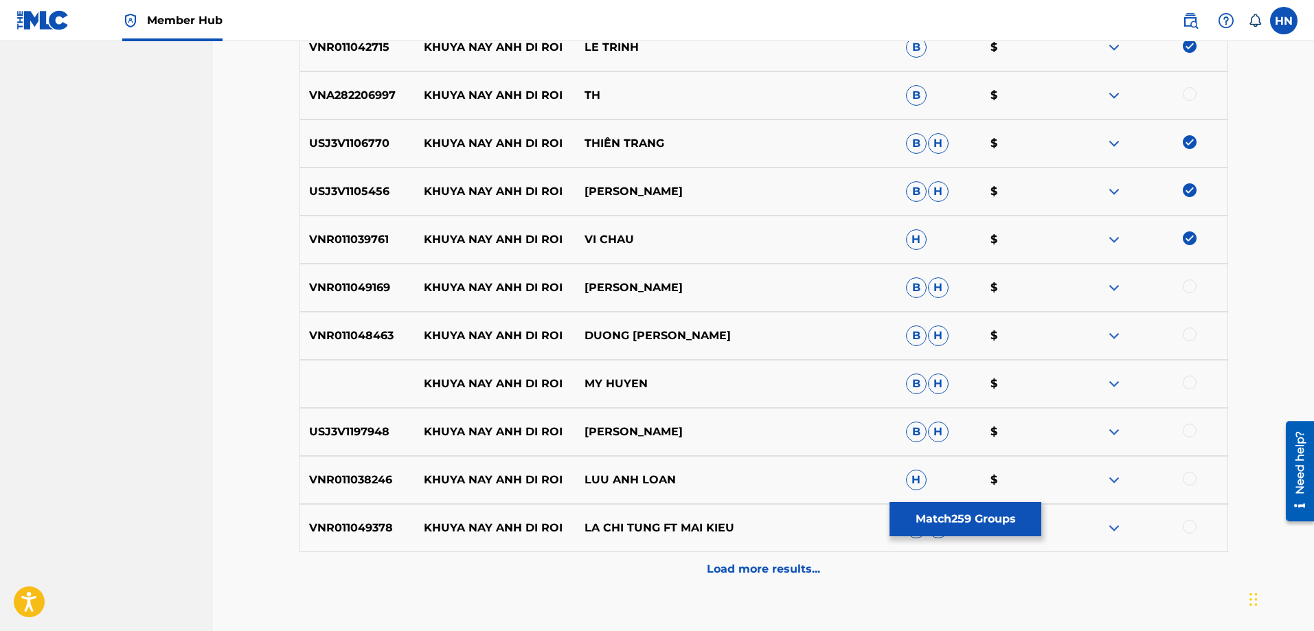
scroll to position [3433, 0]
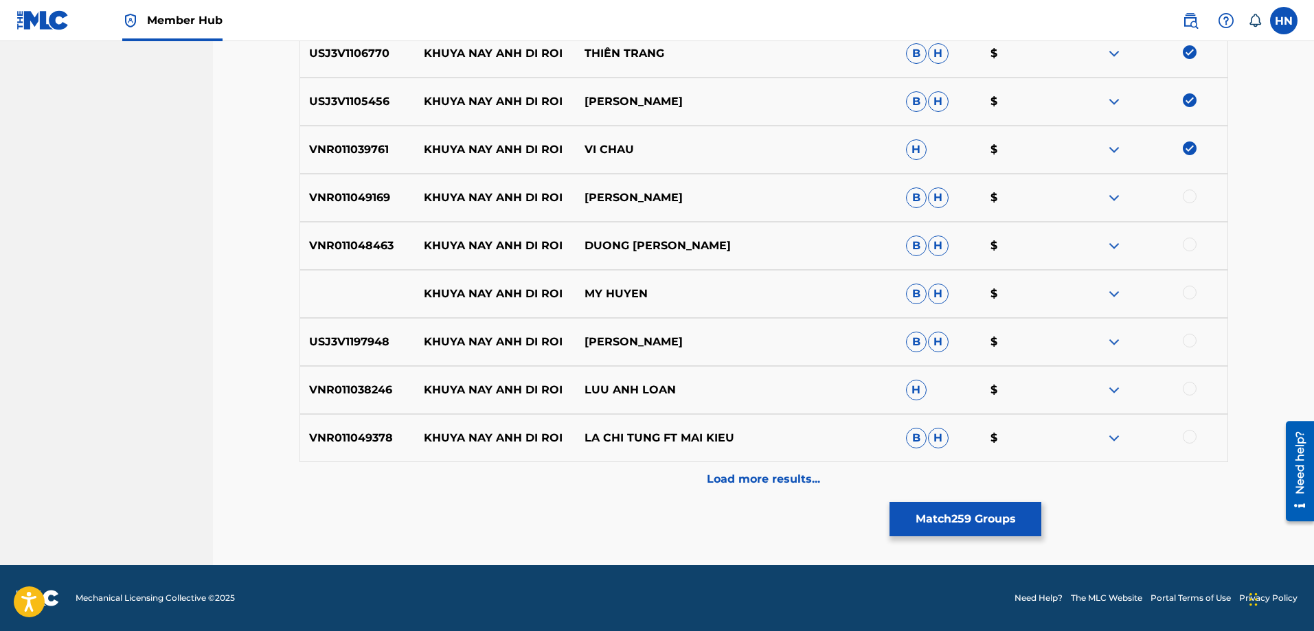
click at [361, 214] on div "VNR011049169 KHUYA NAY ANH DI ROI CHI THANH B H $" at bounding box center [764, 198] width 929 height 48
click at [1190, 195] on div at bounding box center [1190, 197] width 14 height 14
click at [354, 243] on p "VNR011048463" at bounding box center [357, 246] width 115 height 16
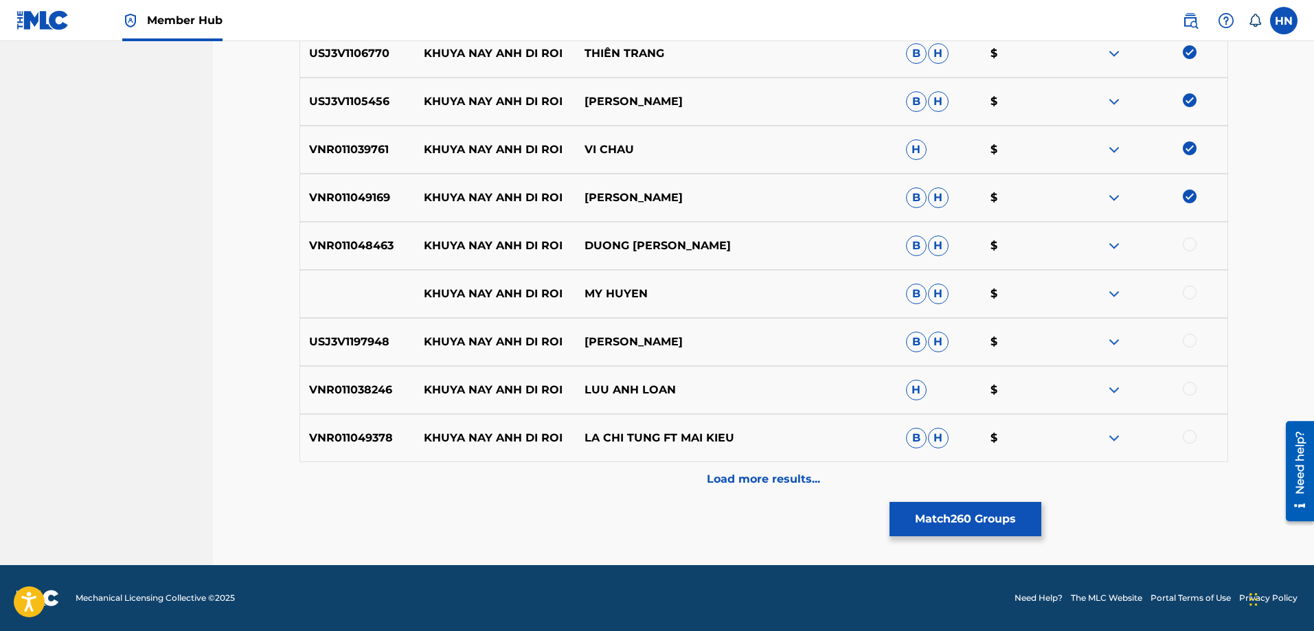
click at [1194, 244] on div at bounding box center [1190, 245] width 14 height 14
drag, startPoint x: 689, startPoint y: 295, endPoint x: 403, endPoint y: 295, distance: 285.8
click at [403, 295] on div "KHUYA NAY ANH DI ROI MY HUYEN B H $" at bounding box center [764, 294] width 929 height 48
click at [1190, 293] on div at bounding box center [1190, 293] width 14 height 14
click at [1115, 291] on img at bounding box center [1114, 294] width 16 height 16
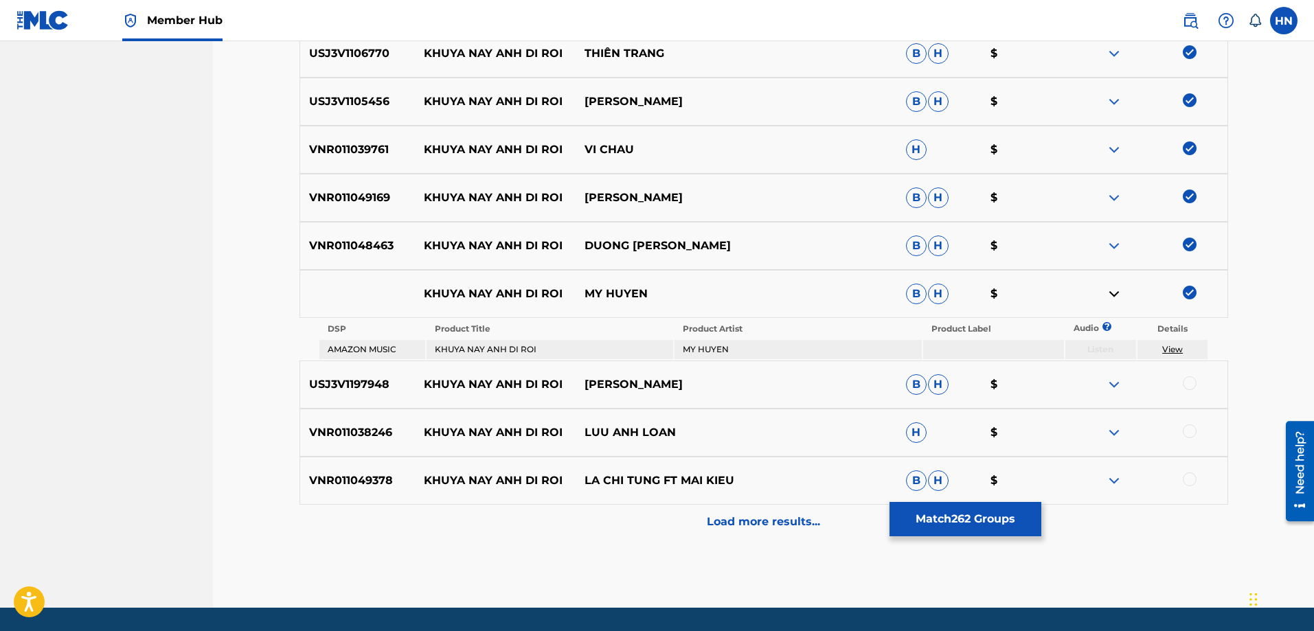
click at [357, 381] on p "USJ3V1197948" at bounding box center [357, 384] width 115 height 16
click at [1182, 389] on div at bounding box center [1147, 384] width 161 height 16
click at [1184, 384] on div at bounding box center [1190, 383] width 14 height 14
click at [378, 417] on div "VNR011038246 KHUYA NAY ANH DI ROI LUU ANH LOAN H $" at bounding box center [764, 433] width 929 height 48
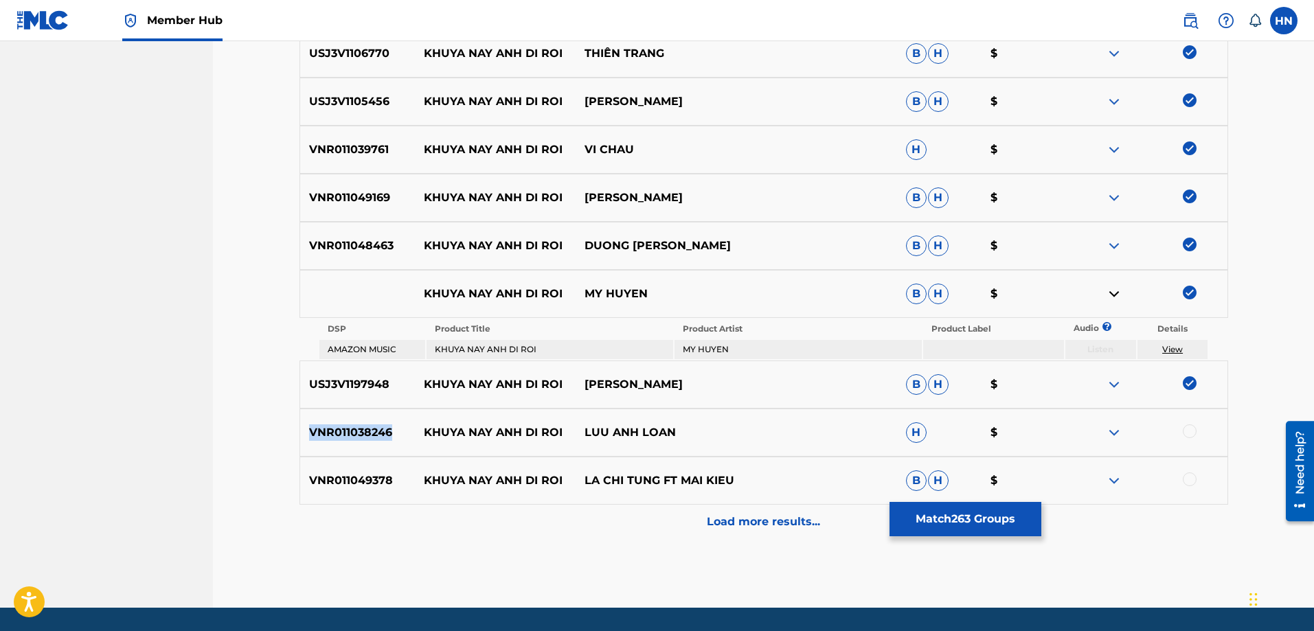
click at [378, 417] on div "VNR011038246 KHUYA NAY ANH DI ROI LUU ANH LOAN H $" at bounding box center [764, 433] width 929 height 48
click at [1184, 433] on div at bounding box center [1190, 432] width 14 height 14
click at [352, 477] on p "VNR011049378" at bounding box center [357, 481] width 115 height 16
click at [1194, 486] on div at bounding box center [1147, 481] width 161 height 16
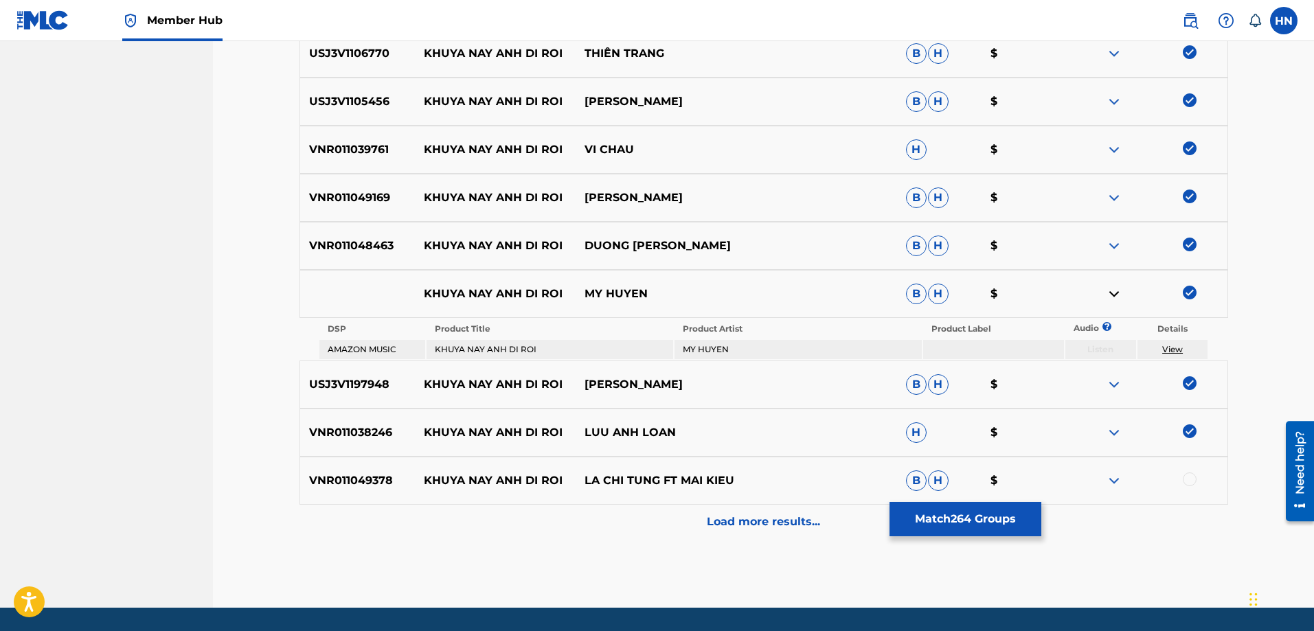
click at [1192, 482] on div at bounding box center [1190, 480] width 14 height 14
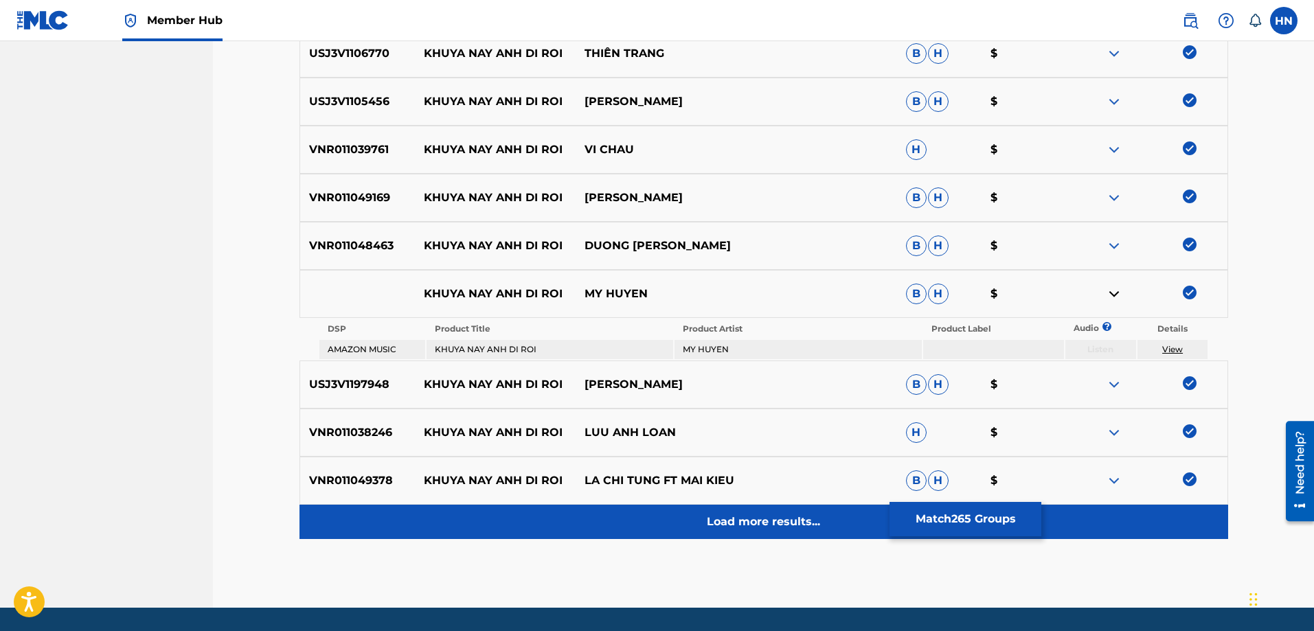
click at [768, 510] on div "Load more results..." at bounding box center [764, 522] width 929 height 34
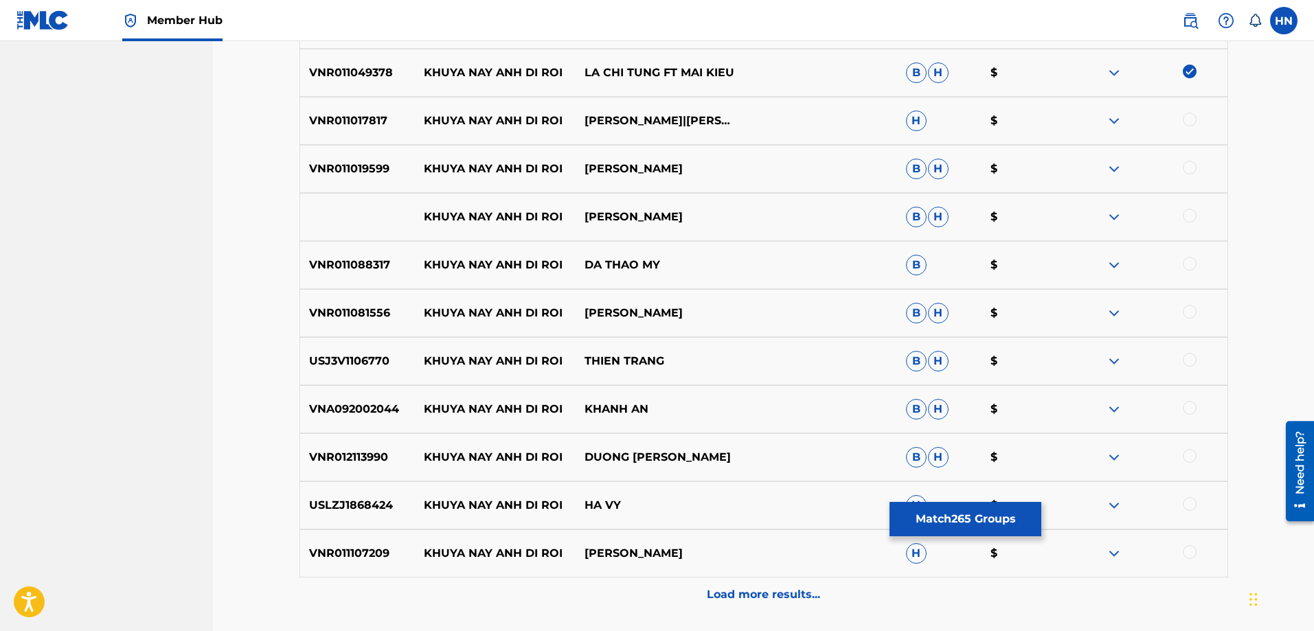
scroll to position [3776, 0]
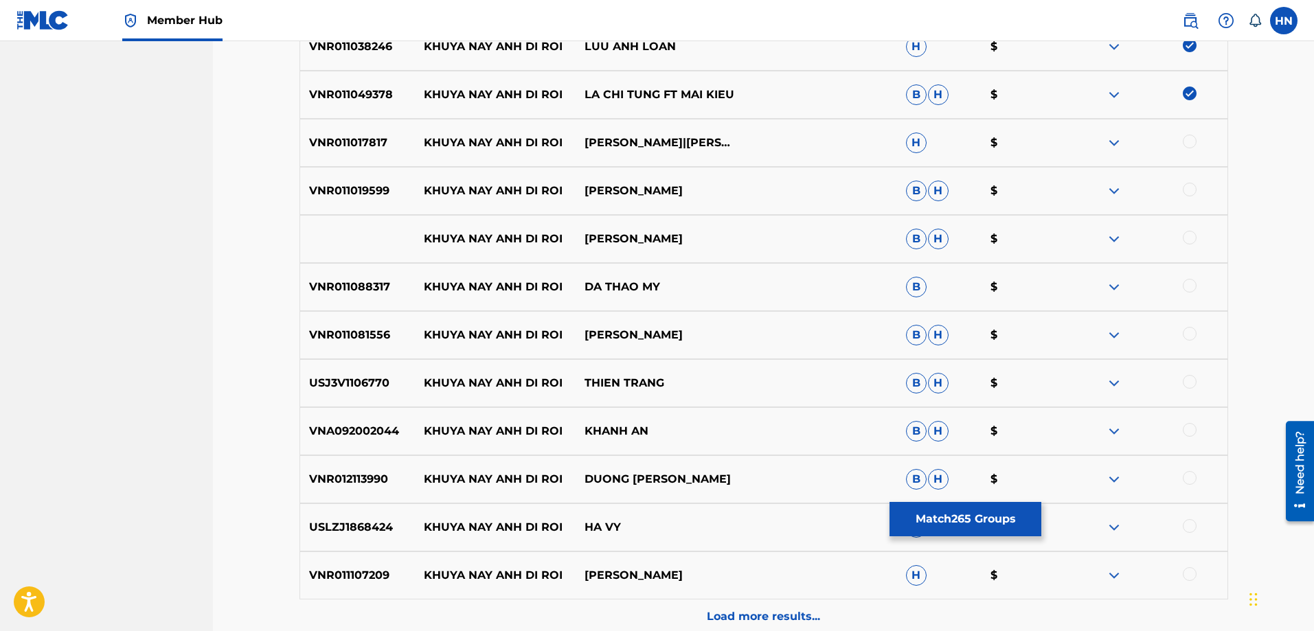
click at [373, 148] on p "VNR011017817" at bounding box center [357, 143] width 115 height 16
click at [1187, 144] on div at bounding box center [1190, 142] width 14 height 14
click at [359, 175] on div "VNR011019599 KHUYA NAY ANH DI ROI MINH TIEN B H $" at bounding box center [764, 191] width 929 height 48
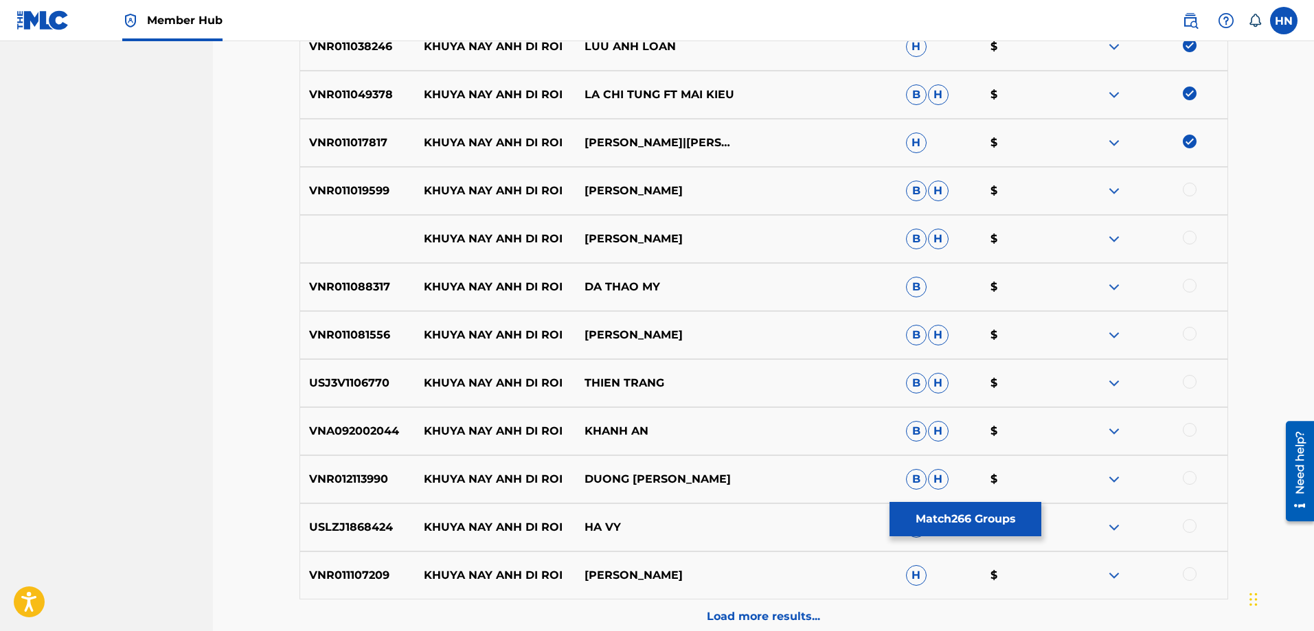
click at [1184, 188] on div at bounding box center [1190, 190] width 14 height 14
drag, startPoint x: 629, startPoint y: 236, endPoint x: 416, endPoint y: 233, distance: 213.0
click at [416, 233] on div "KHUYA NAY ANH DI ROI TUAN VU B H $" at bounding box center [764, 239] width 929 height 48
click at [1188, 233] on div at bounding box center [1190, 238] width 14 height 14
click at [1107, 242] on img at bounding box center [1114, 239] width 16 height 16
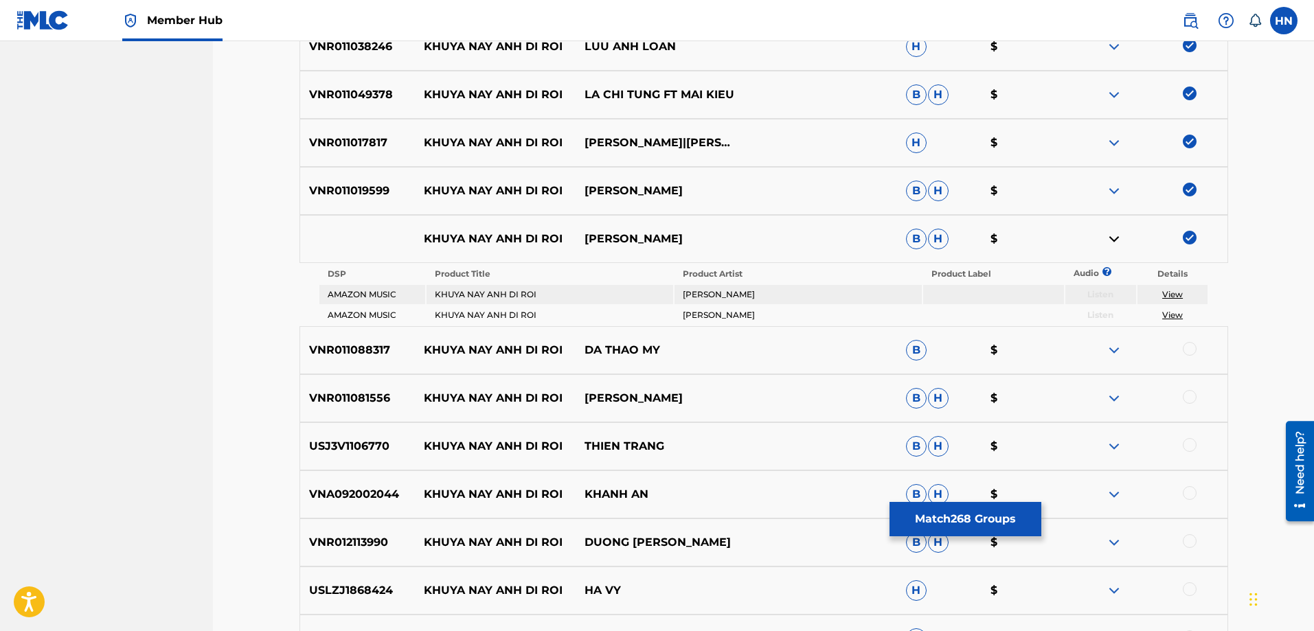
click at [368, 350] on p "VNR011088317" at bounding box center [357, 350] width 115 height 16
click at [1198, 342] on div at bounding box center [1147, 350] width 161 height 16
click at [1189, 348] on div at bounding box center [1190, 349] width 14 height 14
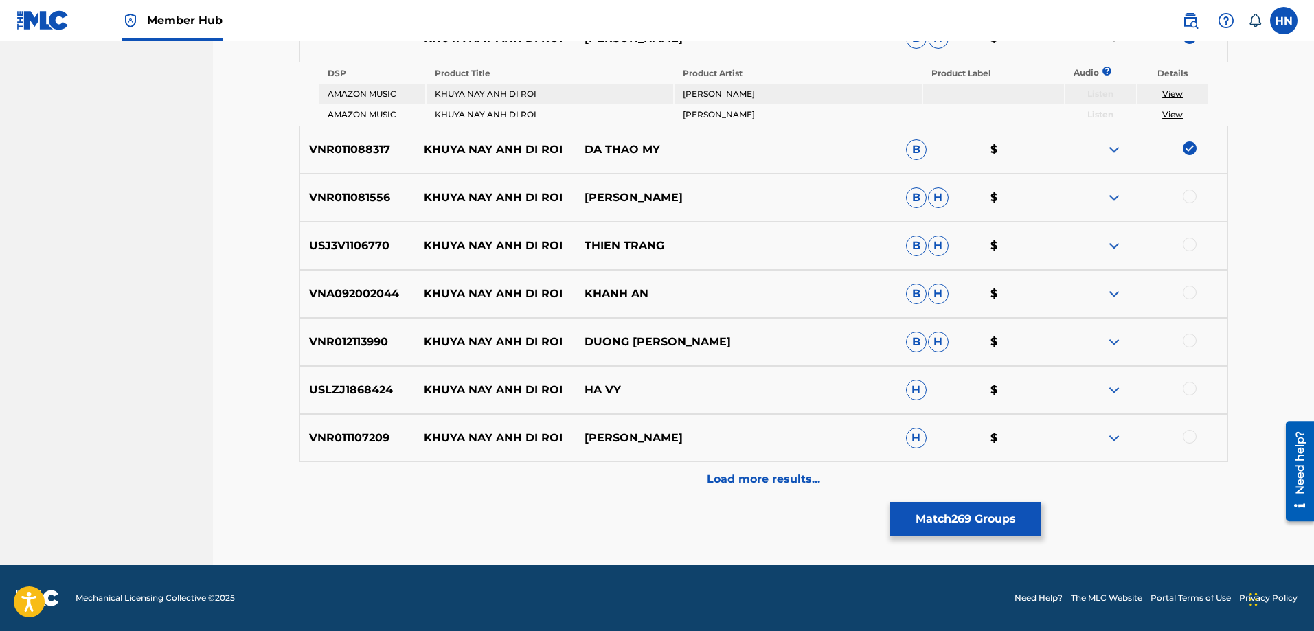
click at [375, 205] on p "VNR011081556" at bounding box center [357, 198] width 115 height 16
click at [1186, 194] on div at bounding box center [1190, 197] width 14 height 14
click at [389, 246] on p "USJ3V1106770" at bounding box center [357, 246] width 115 height 16
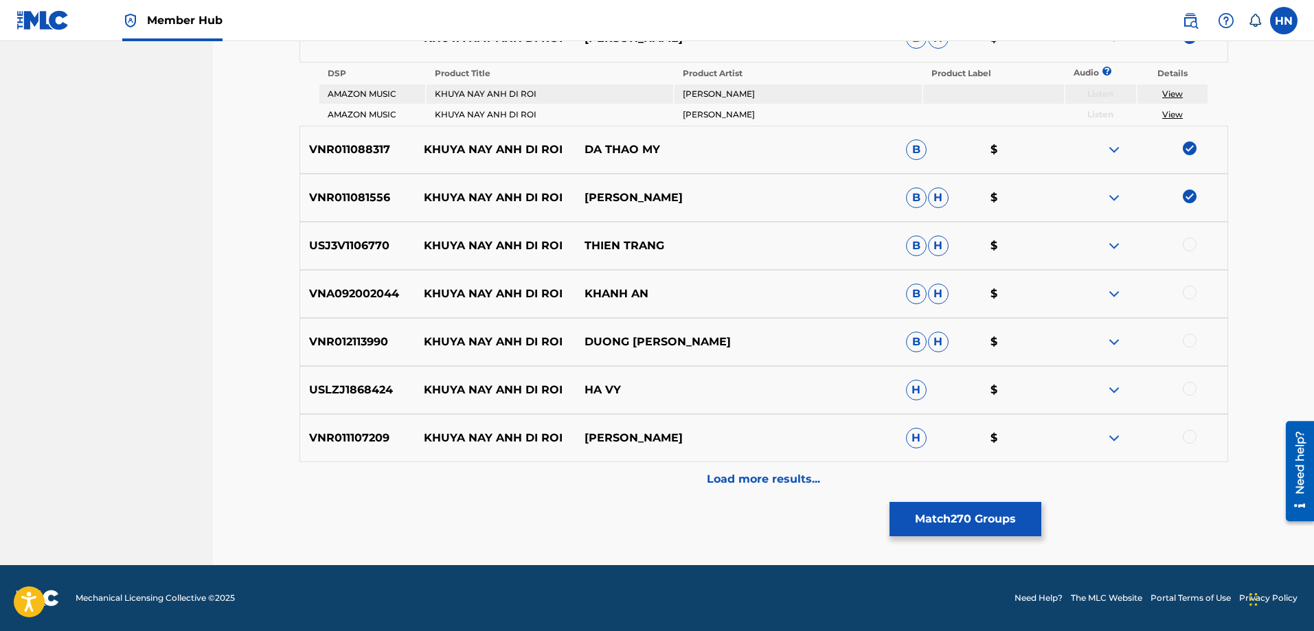
click at [368, 246] on p "USJ3V1106770" at bounding box center [357, 246] width 115 height 16
click at [1187, 236] on div "USJ3V1106770 KHUYA NAY ANH DI ROI THIEN TRANG B H $" at bounding box center [764, 246] width 929 height 48
click at [1187, 242] on div at bounding box center [1190, 245] width 14 height 14
click at [387, 294] on p "VNA092002044" at bounding box center [357, 294] width 115 height 16
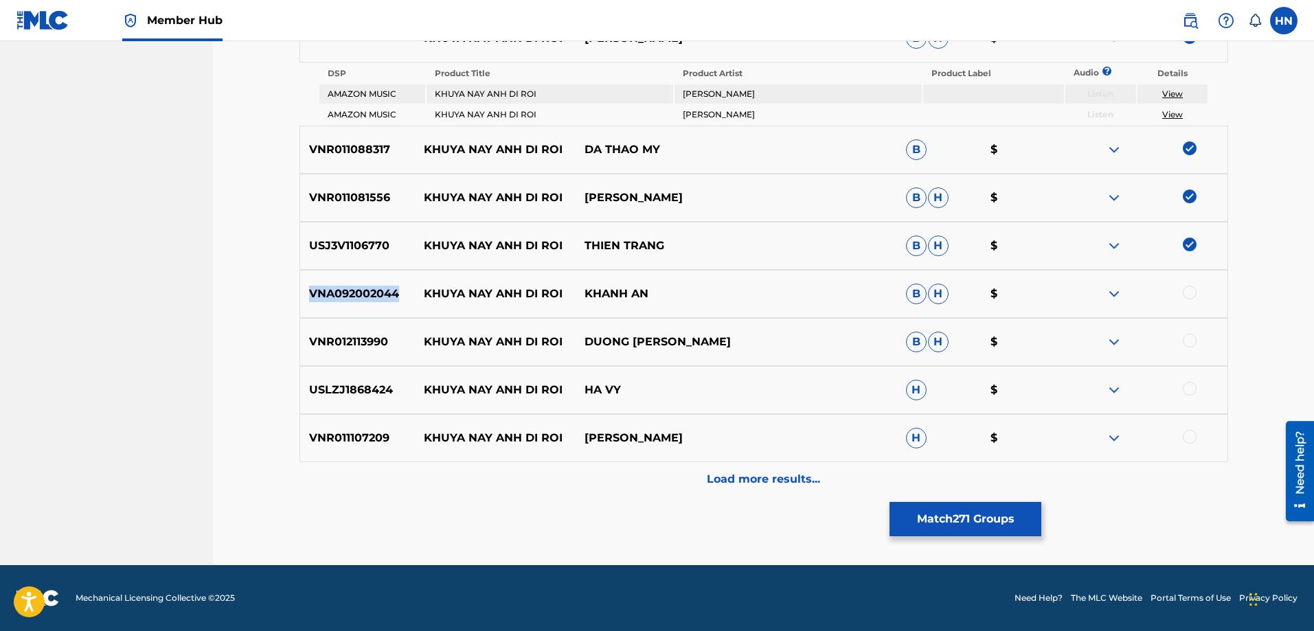
click at [387, 294] on p "VNA092002044" at bounding box center [357, 294] width 115 height 16
click at [1189, 291] on div at bounding box center [1190, 293] width 14 height 14
click at [360, 357] on div "VNR012113990 KHUYA NAY ANH DI ROI DUONG HONG LOAN B H $" at bounding box center [764, 342] width 929 height 48
click at [1185, 346] on div at bounding box center [1190, 341] width 14 height 14
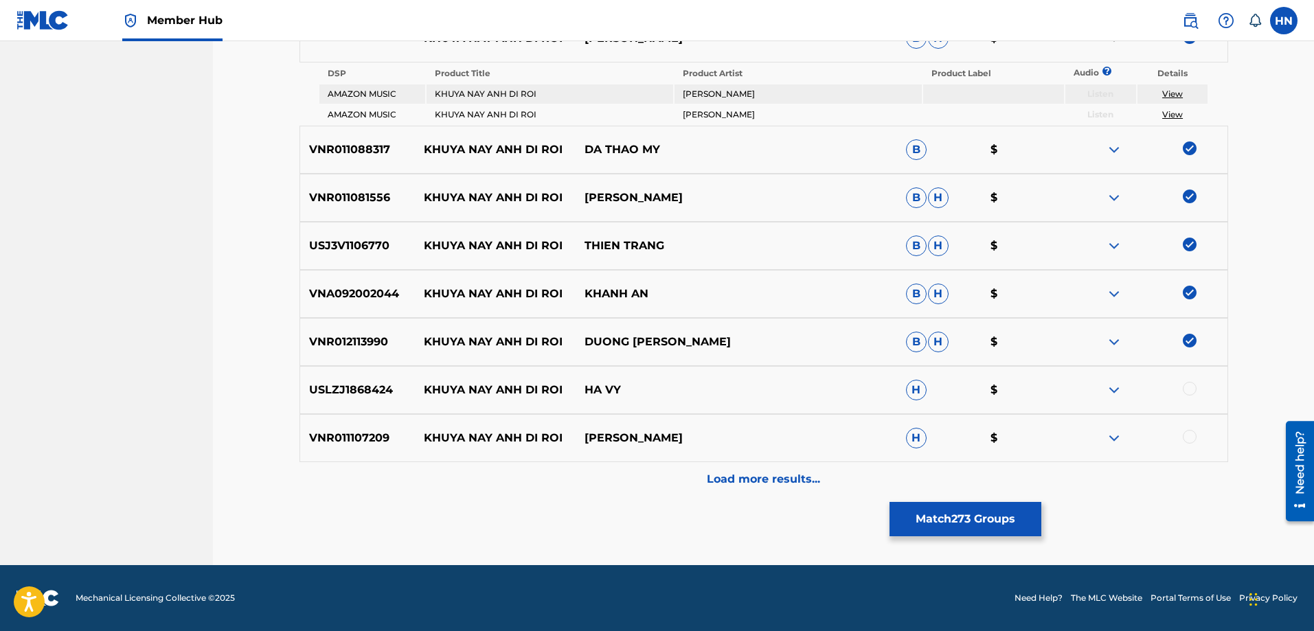
click at [368, 398] on p "USLZJ1868424" at bounding box center [357, 390] width 115 height 16
click at [1187, 386] on div at bounding box center [1190, 389] width 14 height 14
click at [379, 450] on div "VNR011107209 KHUYA NAY ANH DI ROI KIM KHANH CHI H $" at bounding box center [764, 438] width 929 height 48
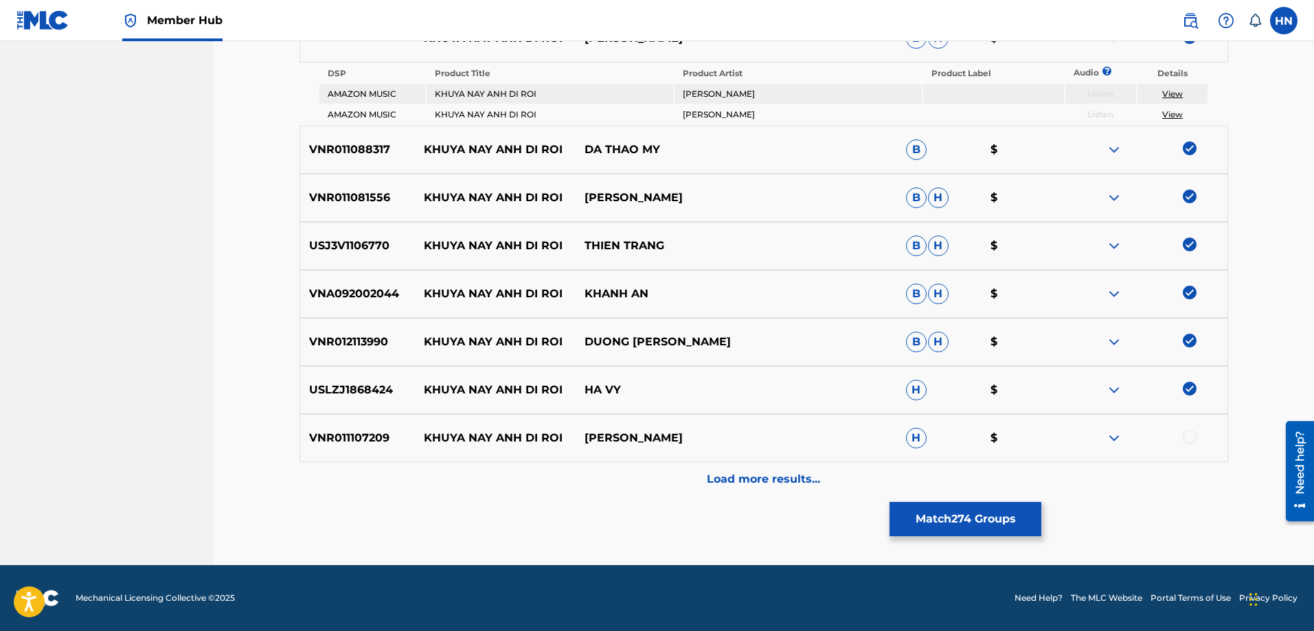
click at [1195, 433] on div at bounding box center [1190, 437] width 14 height 14
click at [916, 457] on div "VNR011107209 KHUYA NAY ANH DI ROI KIM KHANH CHI H $" at bounding box center [764, 438] width 929 height 48
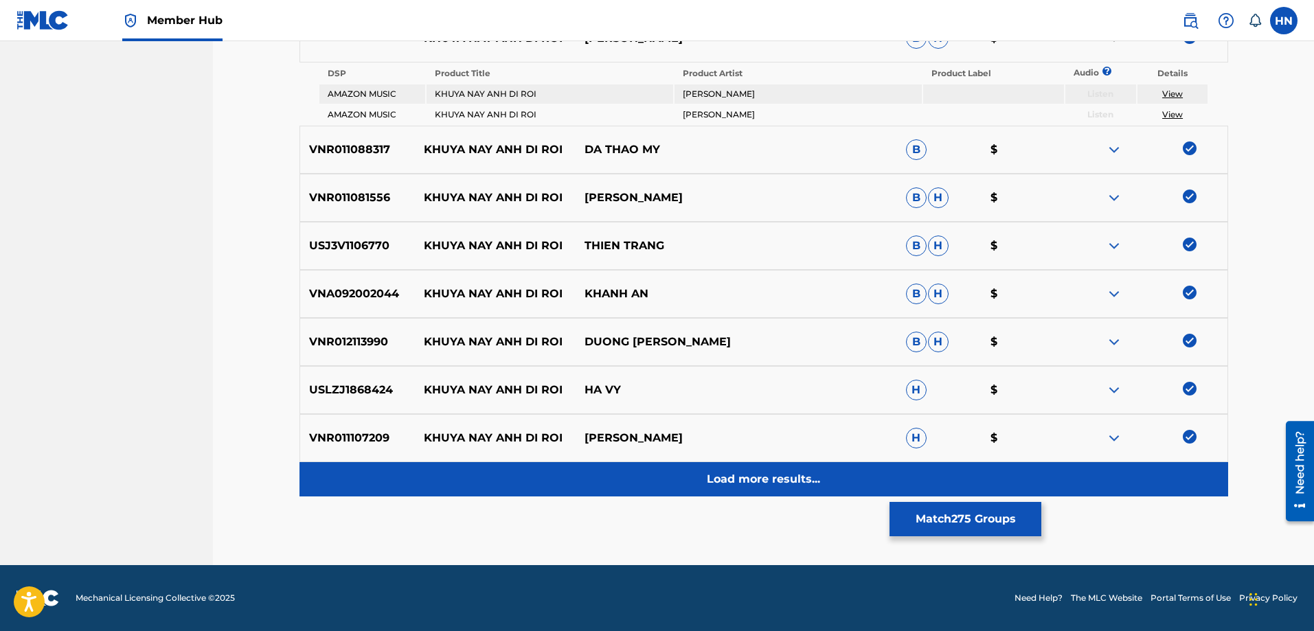
click at [878, 472] on div "Load more results..." at bounding box center [764, 479] width 929 height 34
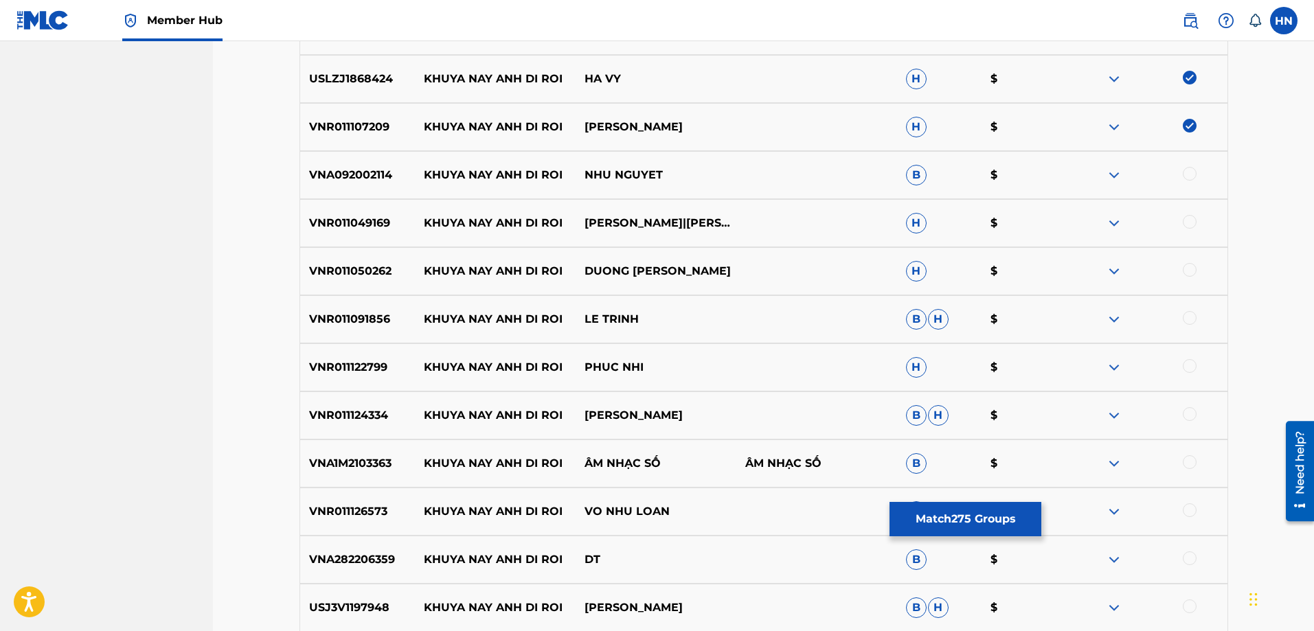
scroll to position [4251, 0]
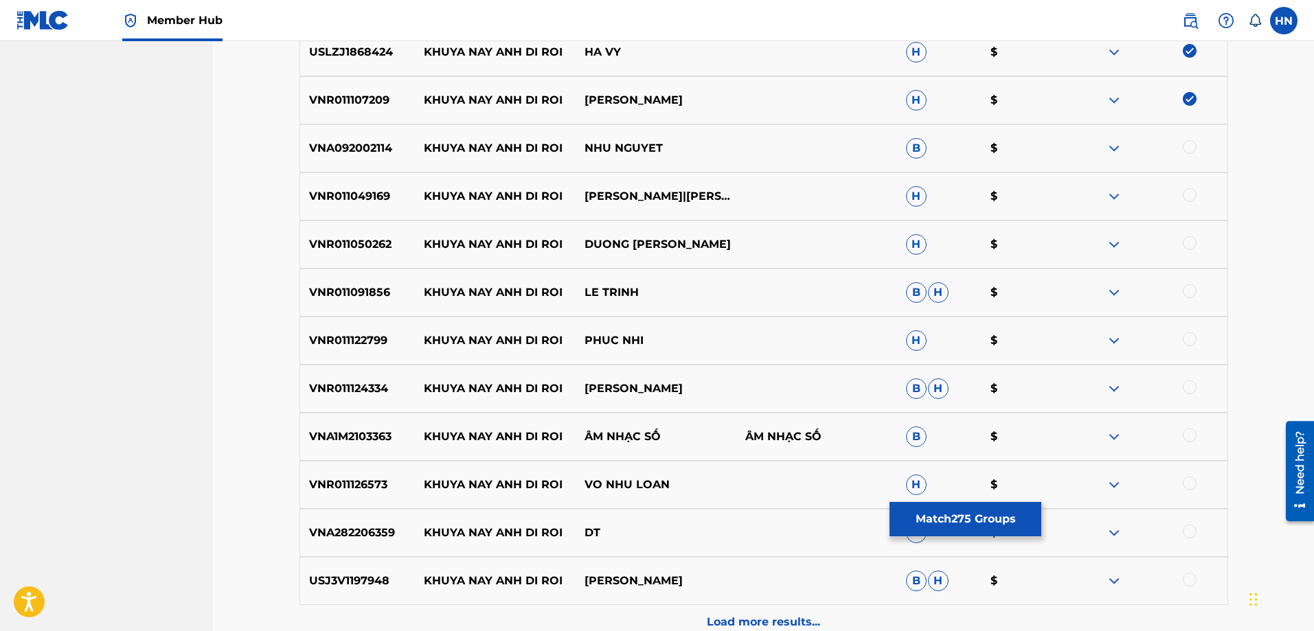
click at [368, 147] on p "VNA092002114" at bounding box center [357, 148] width 115 height 16
click at [1188, 146] on div at bounding box center [1190, 147] width 14 height 14
click at [390, 201] on p "VNR011049169" at bounding box center [357, 196] width 115 height 16
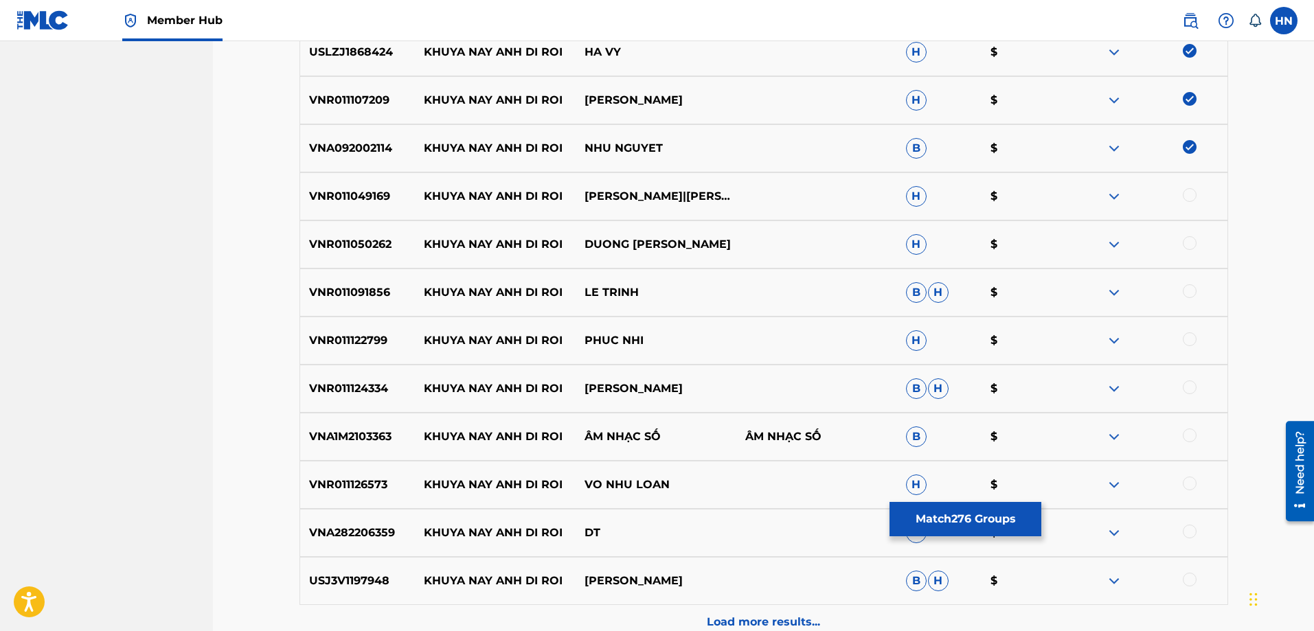
click at [381, 201] on p "VNR011049169" at bounding box center [357, 196] width 115 height 16
click at [1195, 194] on div at bounding box center [1190, 195] width 14 height 14
click at [335, 254] on div "VNR011050262 KHUYA NAY ANH DI ROI DUONG HONG LOAN H $" at bounding box center [764, 245] width 929 height 48
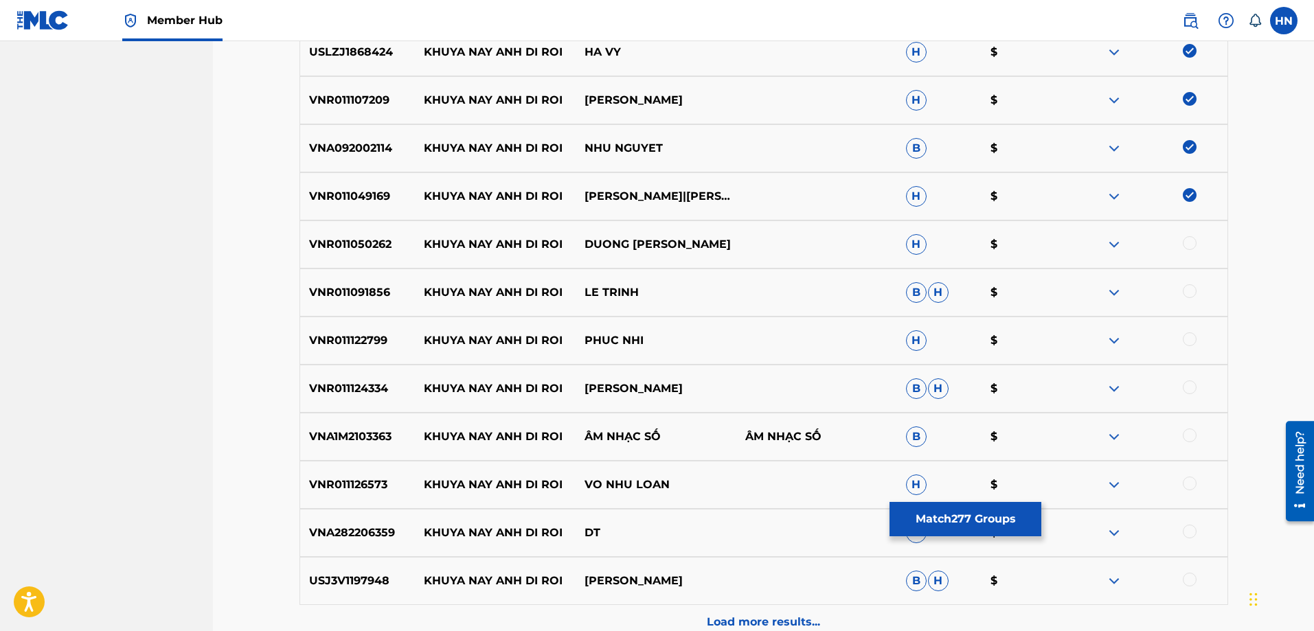
click at [1188, 246] on div at bounding box center [1190, 243] width 14 height 14
click at [355, 299] on p "VNR011091856" at bounding box center [357, 292] width 115 height 16
click at [1184, 289] on div at bounding box center [1190, 291] width 14 height 14
click at [380, 327] on div "VNR011122799 KHUYA NAY ANH DI ROI PHUC NHI H $" at bounding box center [764, 341] width 929 height 48
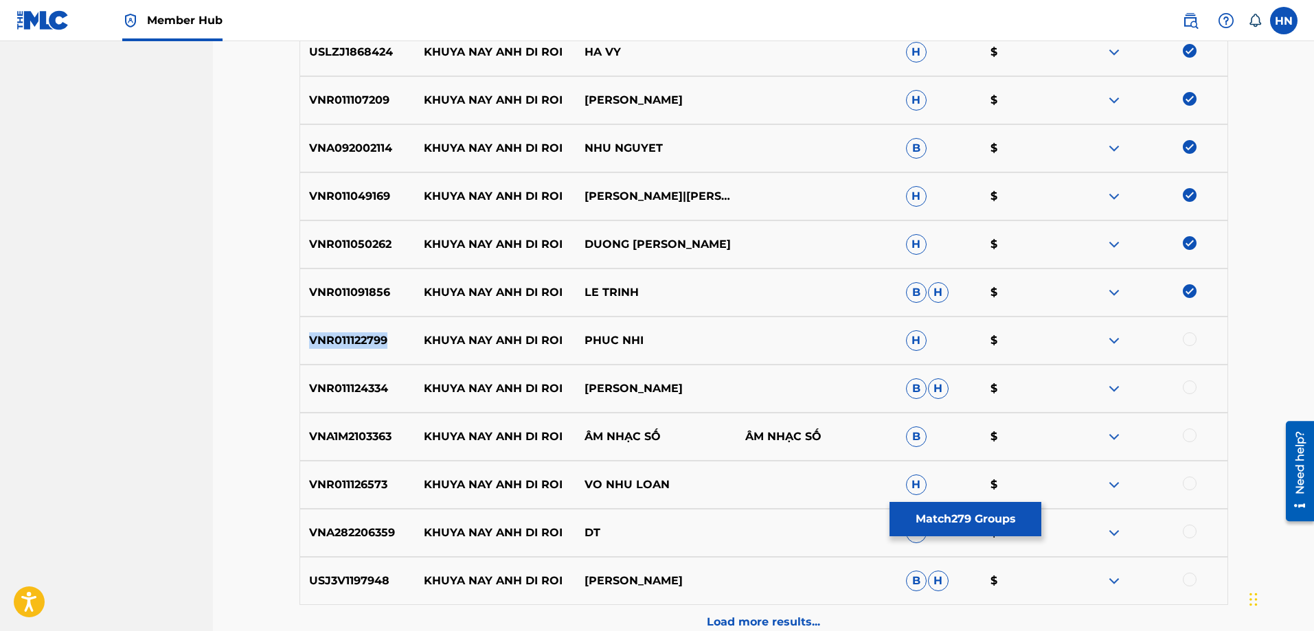
click at [380, 327] on div "VNR011122799 KHUYA NAY ANH DI ROI PHUC NHI H $" at bounding box center [764, 341] width 929 height 48
click at [1188, 334] on div at bounding box center [1190, 339] width 14 height 14
click at [331, 397] on div "VNR011124334 KHUYA NAY ANH DI ROI PHUONG QUYNH B H $" at bounding box center [764, 389] width 929 height 48
click at [1184, 385] on div at bounding box center [1190, 388] width 14 height 14
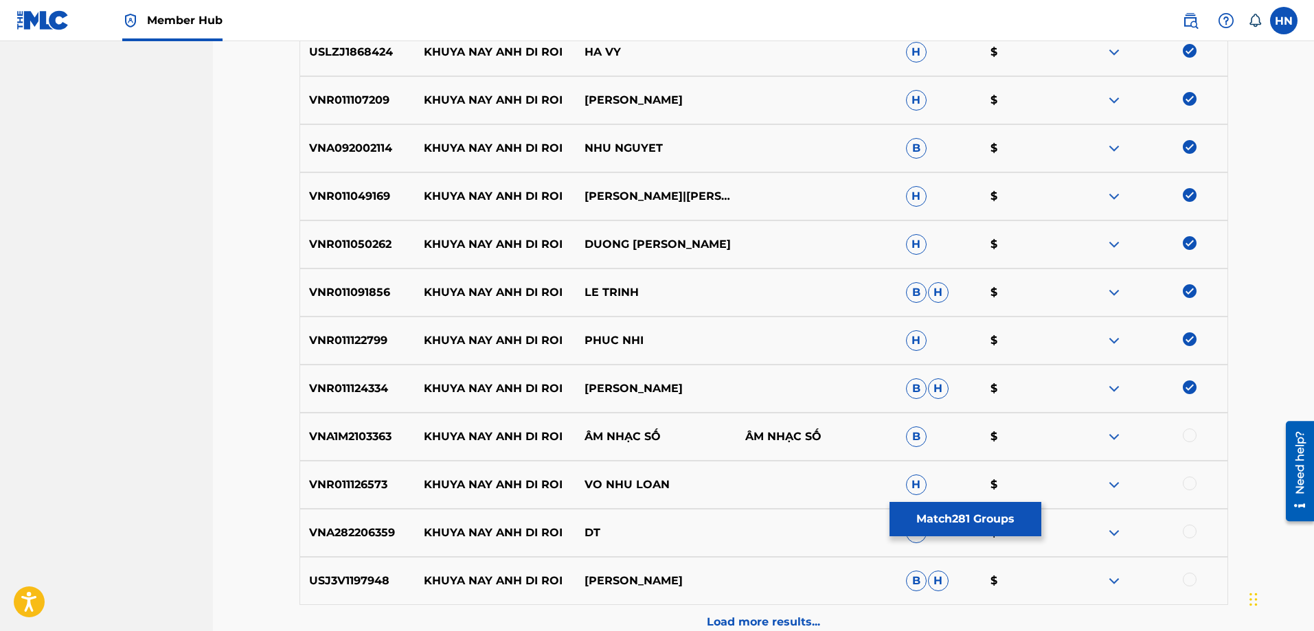
click at [365, 433] on p "VNA1M2103363" at bounding box center [357, 437] width 115 height 16
click at [1189, 436] on div at bounding box center [1190, 436] width 14 height 14
click at [321, 466] on div "VNR011126573 KHUYA NAY ANH DI ROI VO NHU LOAN H $" at bounding box center [764, 485] width 929 height 48
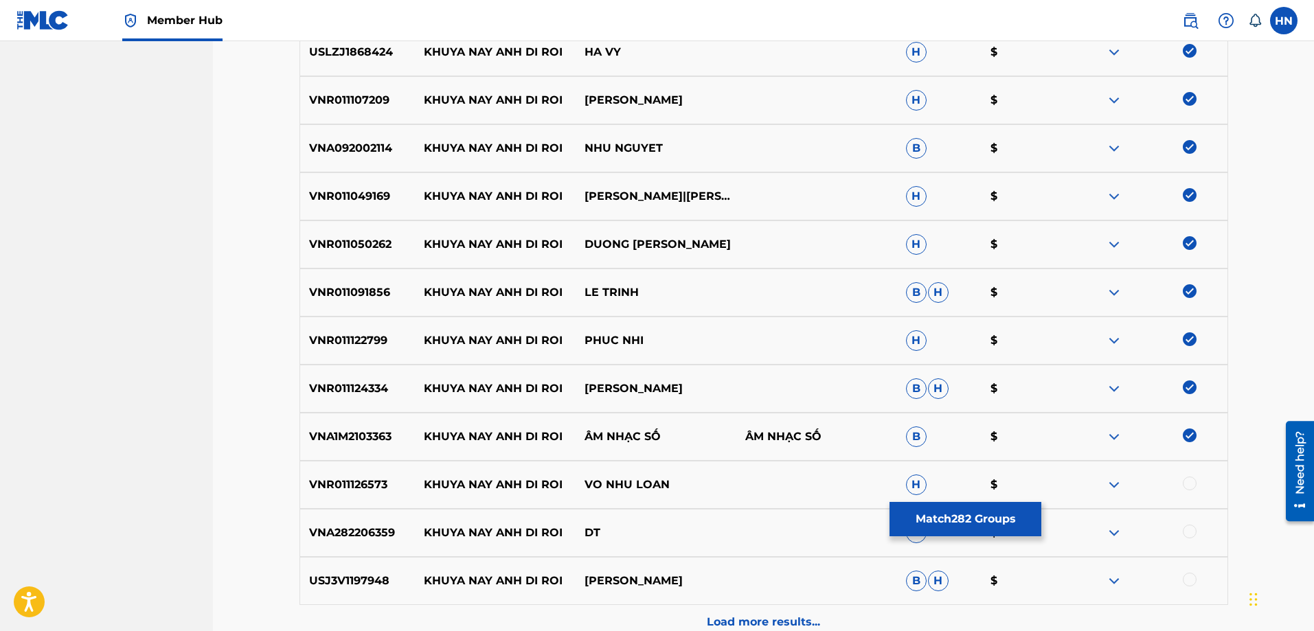
click at [1184, 482] on div at bounding box center [1147, 485] width 161 height 16
click at [1186, 483] on div at bounding box center [1190, 484] width 14 height 14
click at [315, 592] on div "USJ3V1197948 KHUYA NAY ANH DI ROI TUAN VU B H $" at bounding box center [764, 581] width 929 height 48
click at [1193, 578] on div at bounding box center [1190, 580] width 14 height 14
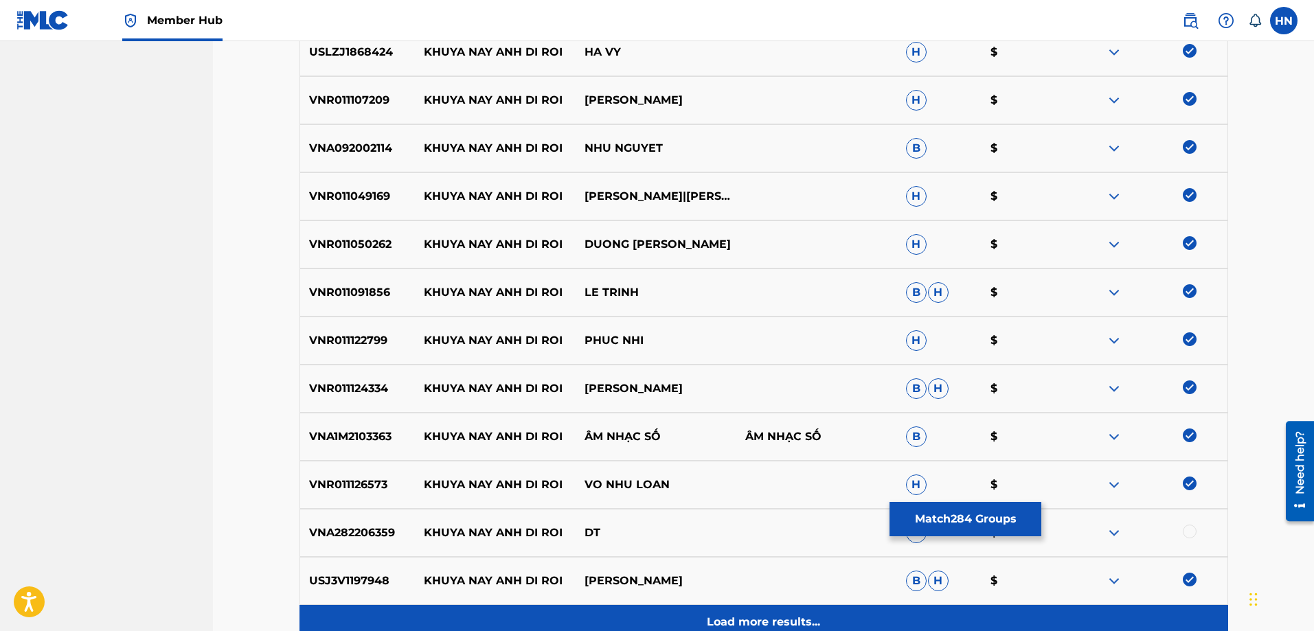
click at [721, 607] on div "Load more results..." at bounding box center [764, 622] width 929 height 34
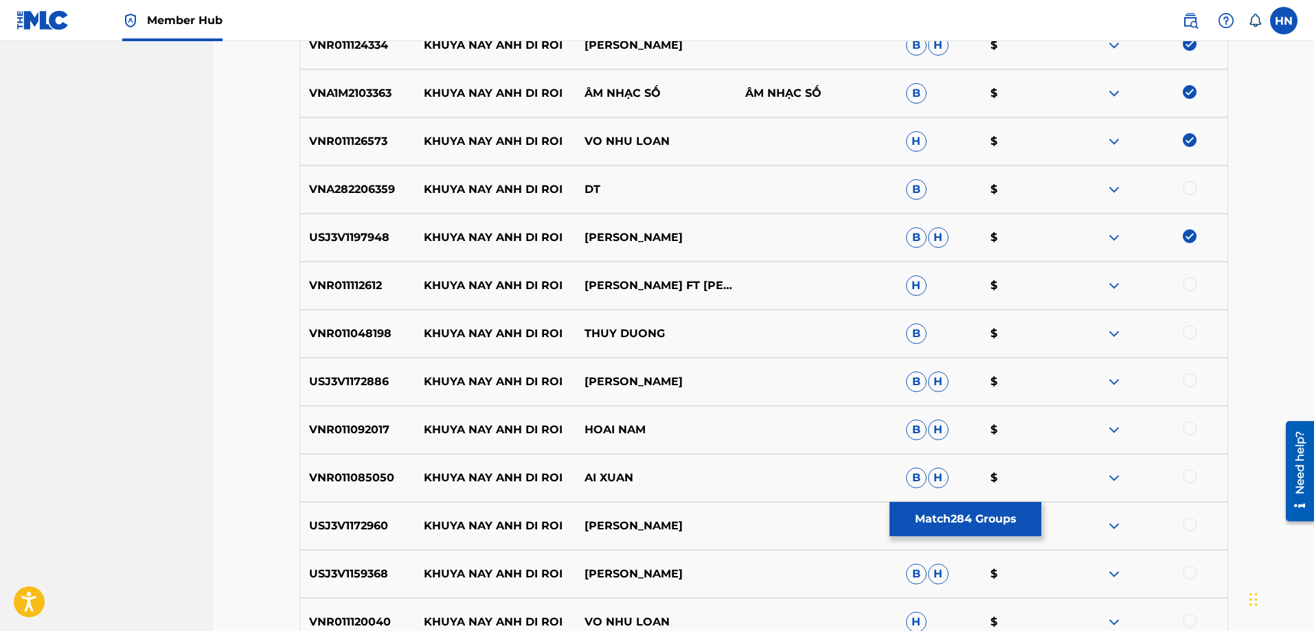
scroll to position [4664, 0]
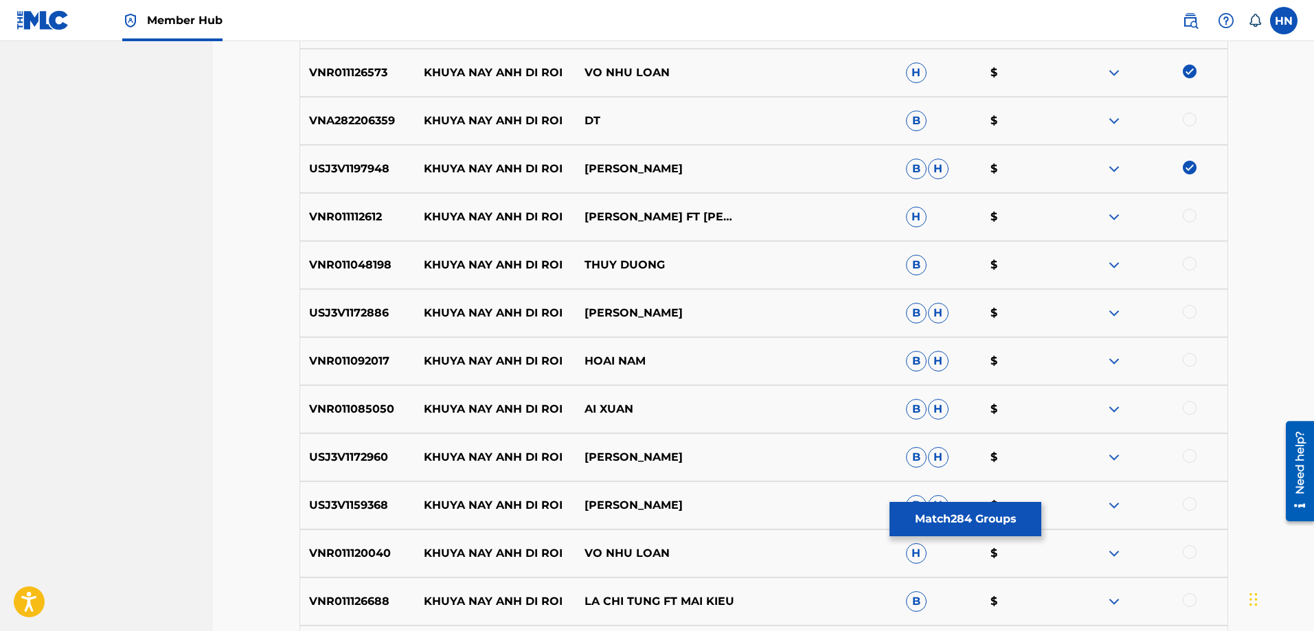
click at [328, 230] on div "VNR011112612 KHUYA NAY ANH DI ROI DANG NGUYEN FT LAM MINH THAO H $" at bounding box center [764, 217] width 929 height 48
click at [1194, 215] on div at bounding box center [1190, 216] width 14 height 14
click at [365, 266] on p "VNR011048198" at bounding box center [357, 265] width 115 height 16
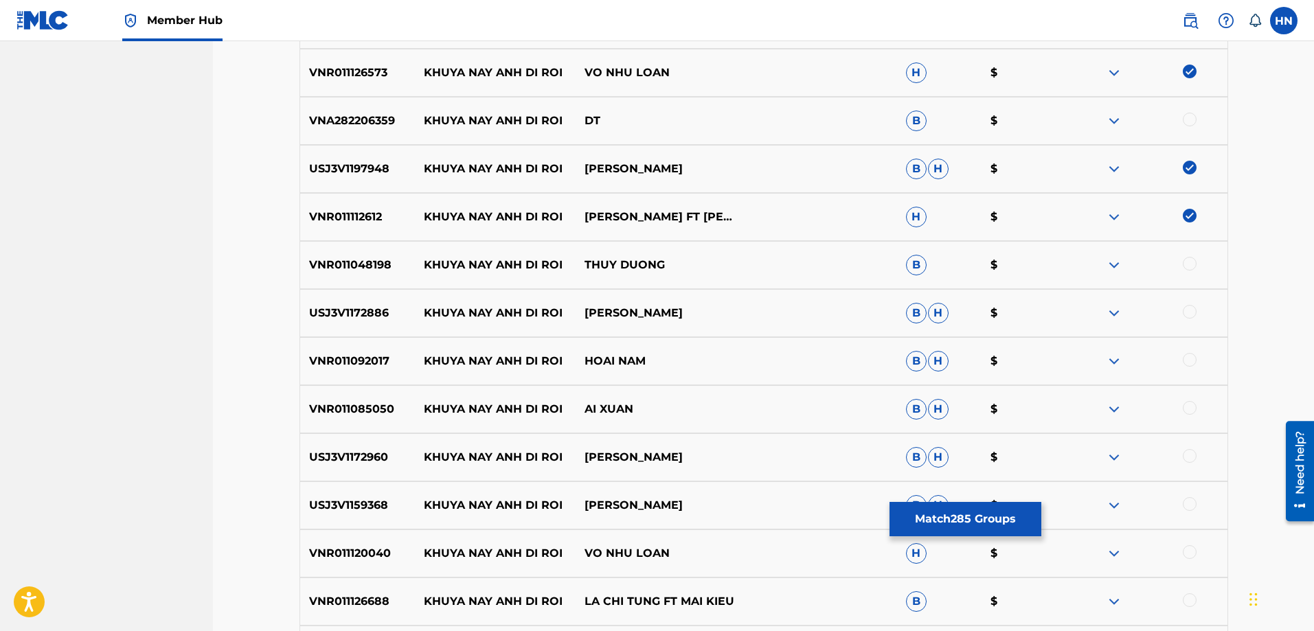
click at [1189, 262] on div at bounding box center [1190, 264] width 14 height 14
click at [366, 315] on p "USJ3V1172886" at bounding box center [357, 313] width 115 height 16
click at [1188, 313] on div at bounding box center [1190, 312] width 14 height 14
click at [384, 370] on div "VNR011092017 KHUYA NAY ANH DI ROI HOAI NAM B H $" at bounding box center [764, 361] width 929 height 48
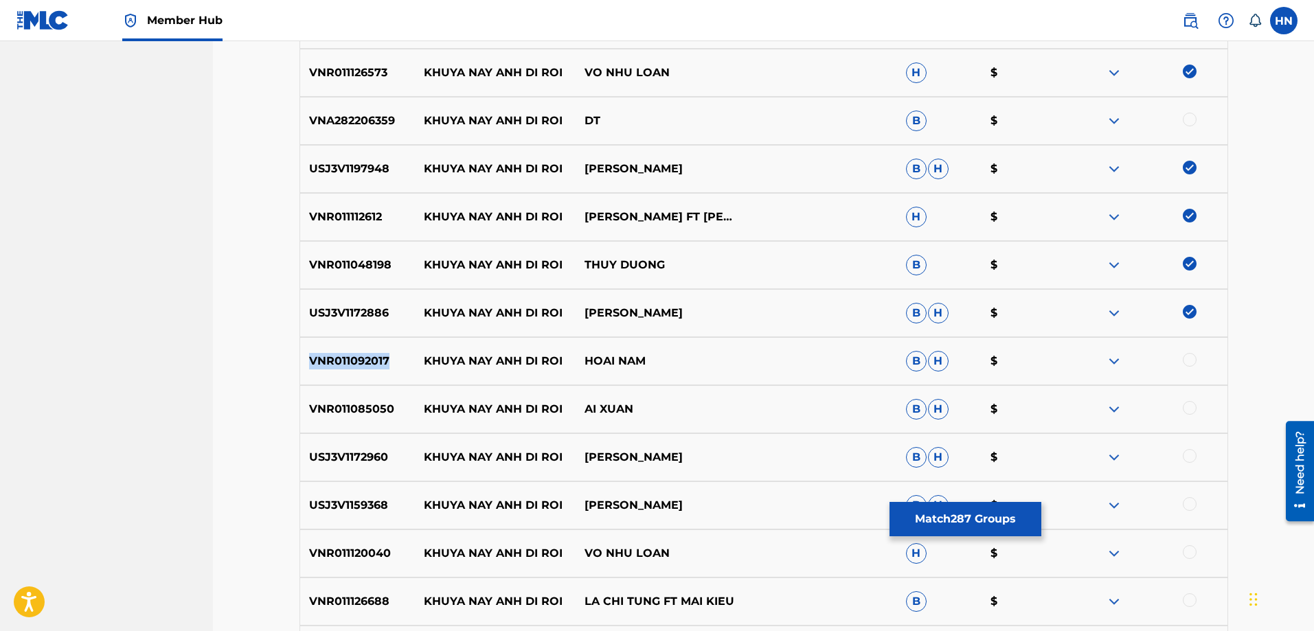
click at [384, 370] on div "VNR011092017 KHUYA NAY ANH DI ROI HOAI NAM B H $" at bounding box center [764, 361] width 929 height 48
click at [1185, 359] on div at bounding box center [1190, 360] width 14 height 14
click at [317, 409] on p "VNR011085050" at bounding box center [357, 409] width 115 height 16
click at [1195, 411] on div at bounding box center [1190, 408] width 14 height 14
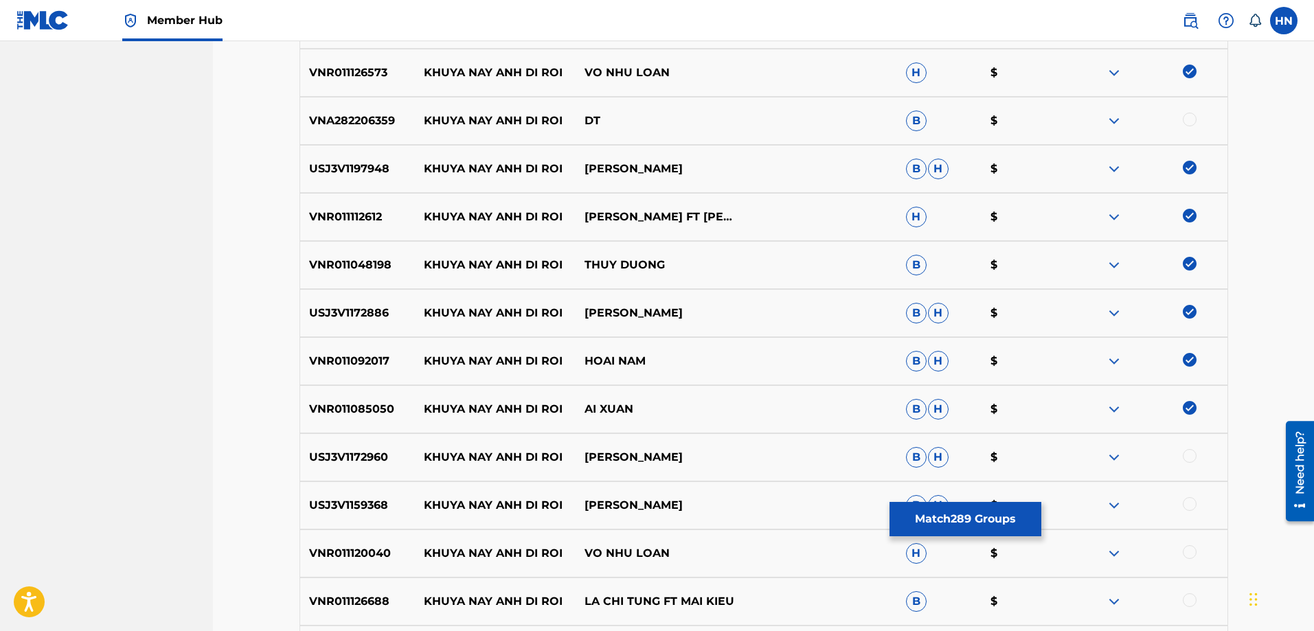
click at [359, 445] on div "USJ3V1172960 KHUYA NAY ANH DI ROI MỸ HUYỀN B H $" at bounding box center [764, 457] width 929 height 48
click at [1192, 453] on div at bounding box center [1190, 456] width 14 height 14
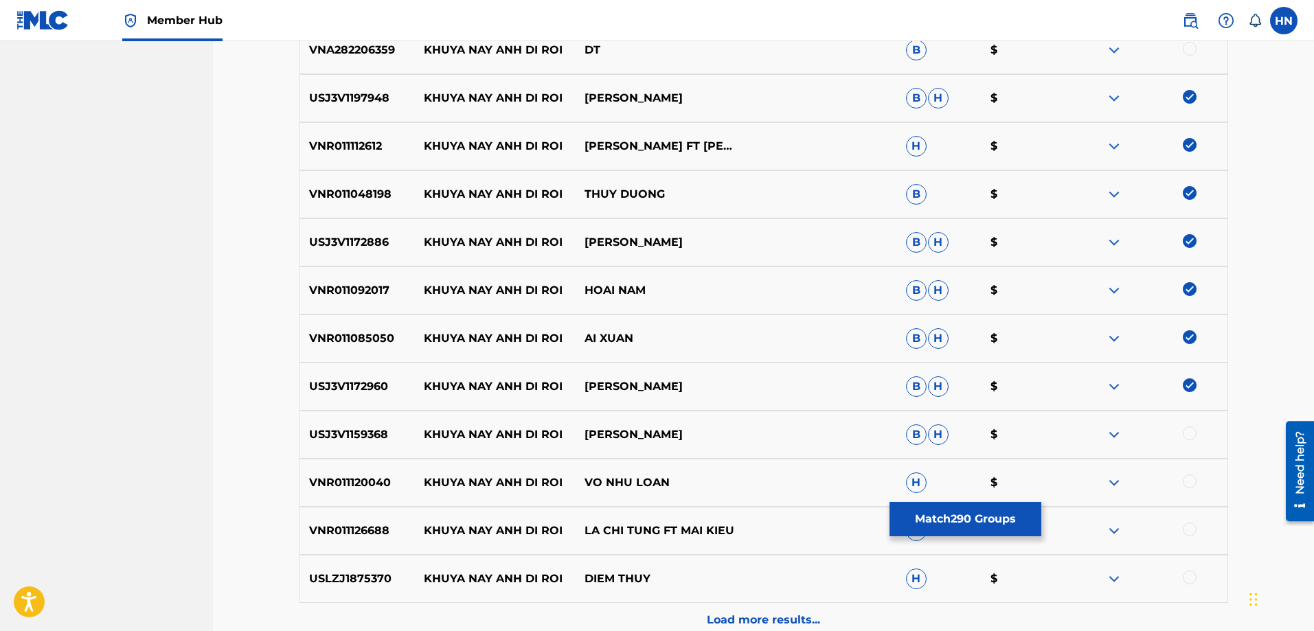
scroll to position [4870, 0]
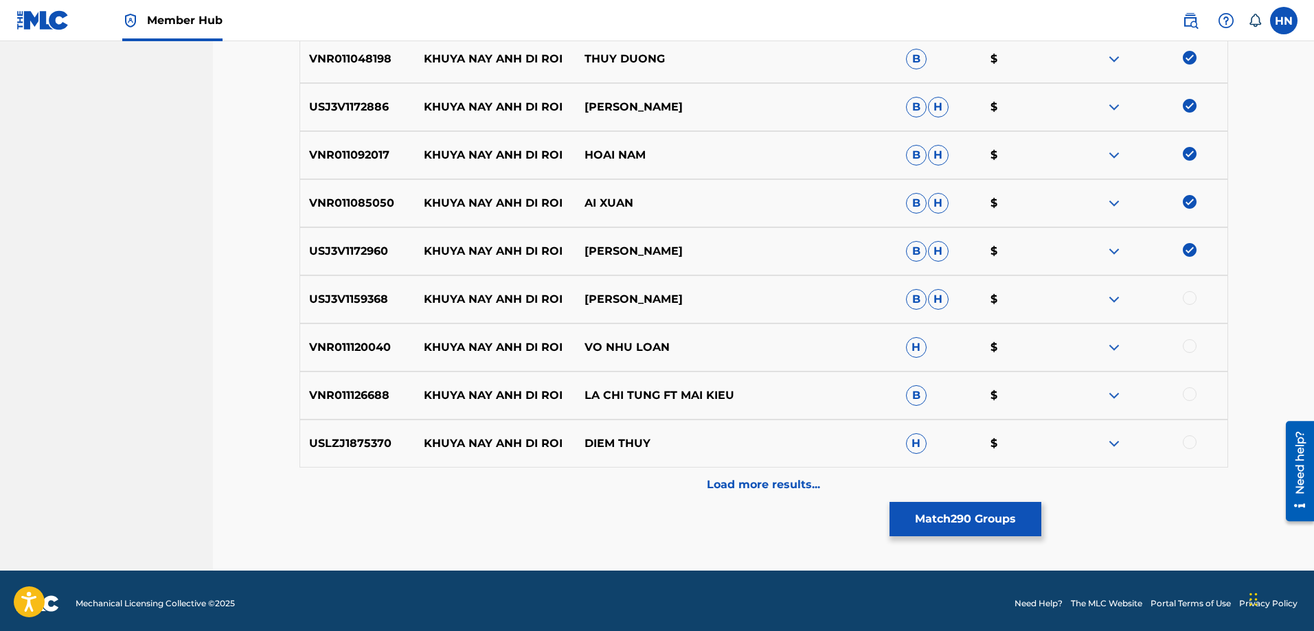
click at [355, 302] on p "USJ3V1159368" at bounding box center [357, 299] width 115 height 16
click at [1187, 299] on div at bounding box center [1190, 298] width 14 height 14
click at [337, 329] on div "VNR011120040 KHUYA NAY ANH DI ROI VO NHU LOAN H $" at bounding box center [764, 348] width 929 height 48
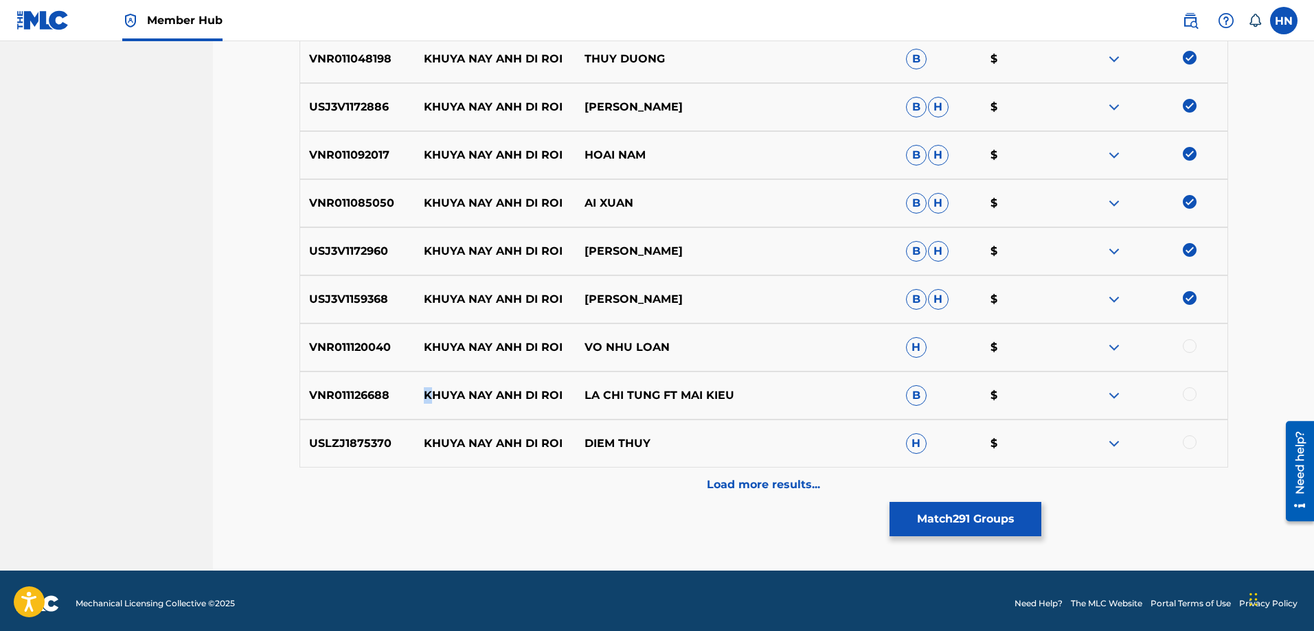
drag, startPoint x: 428, startPoint y: 383, endPoint x: 415, endPoint y: 392, distance: 15.8
click at [415, 392] on div "VNR011126688 KHUYA NAY ANH DI ROI LA CHI TUNG FT MAI KIEU B $" at bounding box center [764, 396] width 929 height 48
click at [380, 342] on p "VNR011120040" at bounding box center [357, 347] width 115 height 16
click at [1186, 343] on div at bounding box center [1190, 346] width 14 height 14
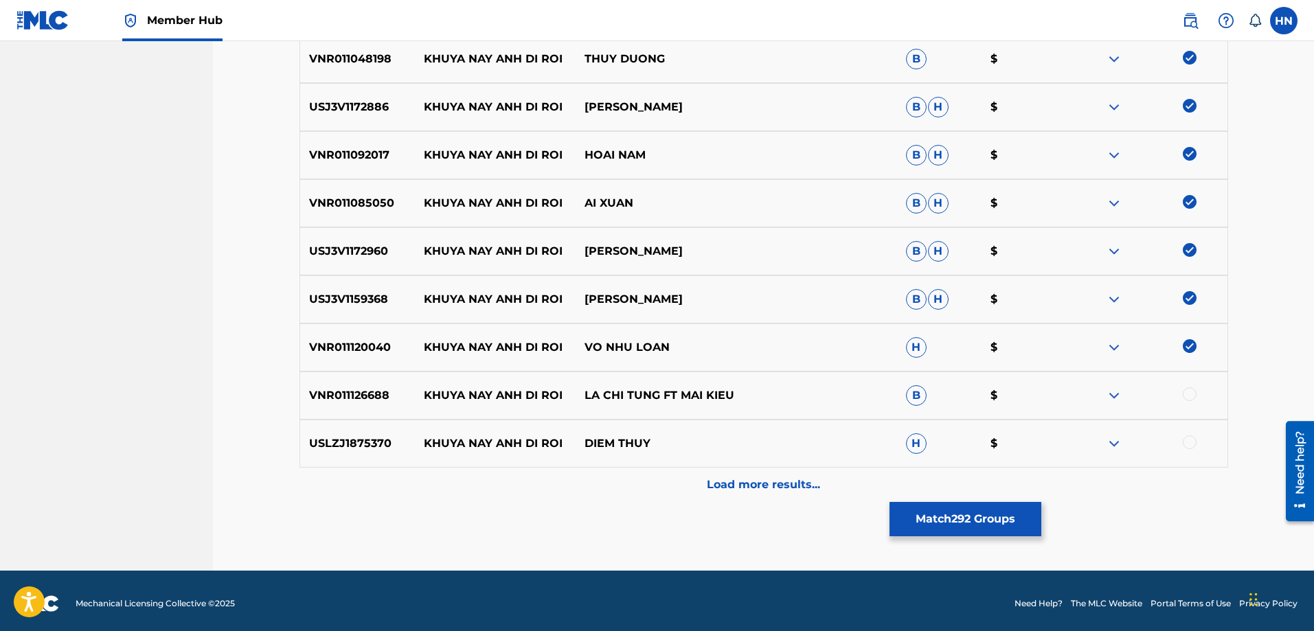
click at [1194, 394] on div at bounding box center [1190, 394] width 14 height 14
click at [341, 436] on p "USLZJ1875370" at bounding box center [357, 444] width 115 height 16
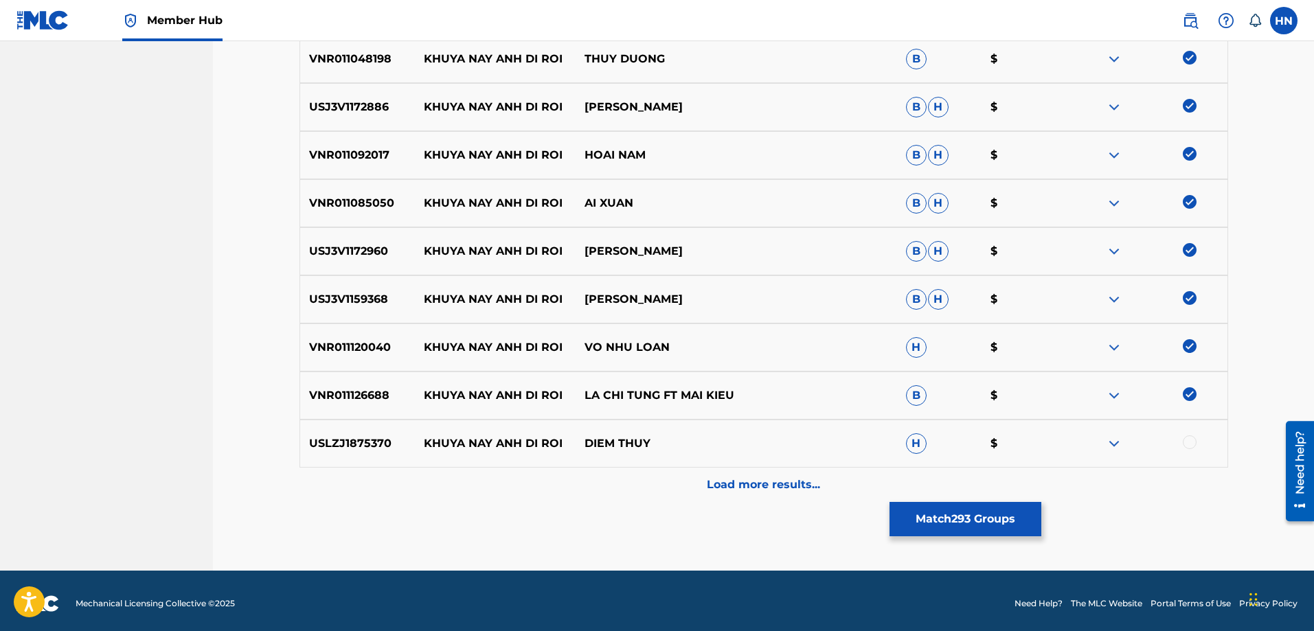
click at [1187, 447] on div at bounding box center [1190, 443] width 14 height 14
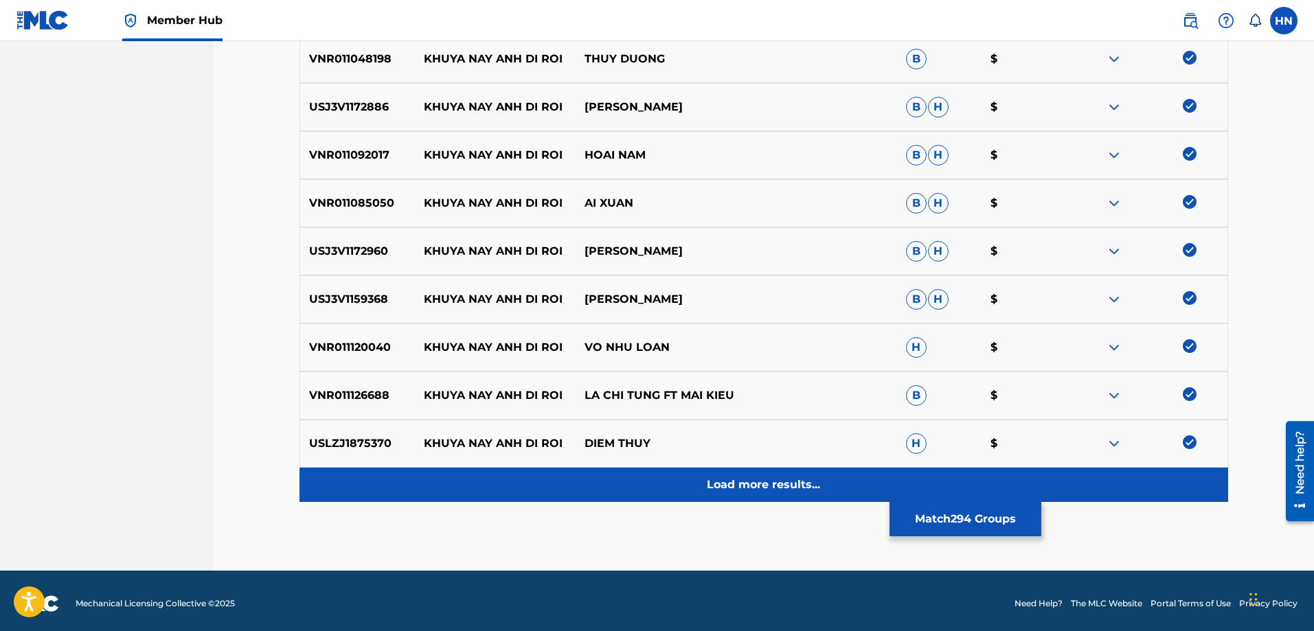
click at [763, 481] on p "Load more results..." at bounding box center [763, 485] width 113 height 16
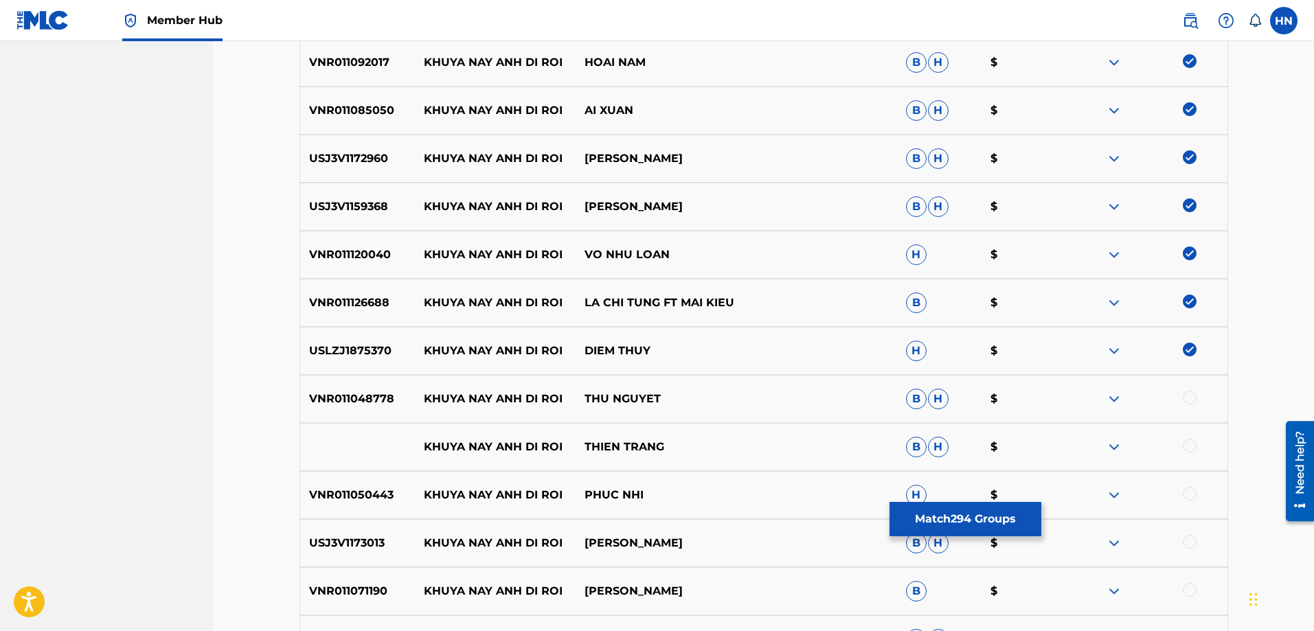
scroll to position [5076, 0]
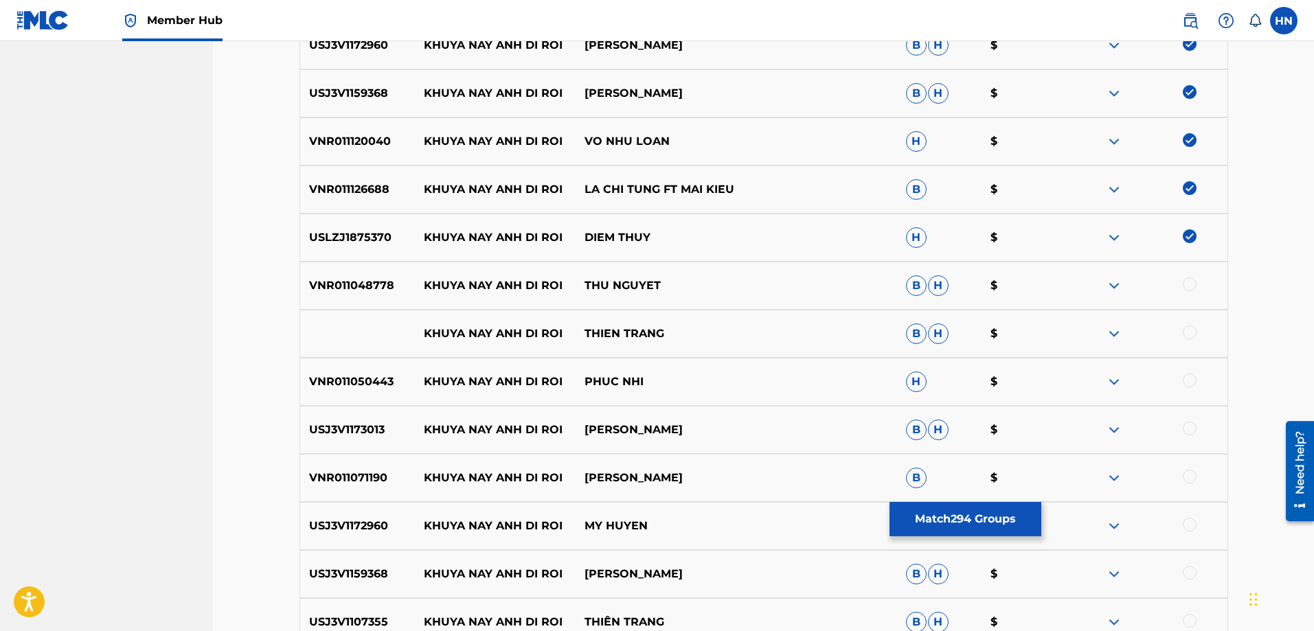
click at [379, 280] on p "VNR011048778" at bounding box center [357, 286] width 115 height 16
click at [1195, 280] on div at bounding box center [1190, 285] width 14 height 14
drag, startPoint x: 678, startPoint y: 322, endPoint x: 389, endPoint y: 324, distance: 289.2
click at [389, 324] on div "KHUYA NAY ANH DI ROI THIEN TRANG B H $" at bounding box center [764, 334] width 929 height 48
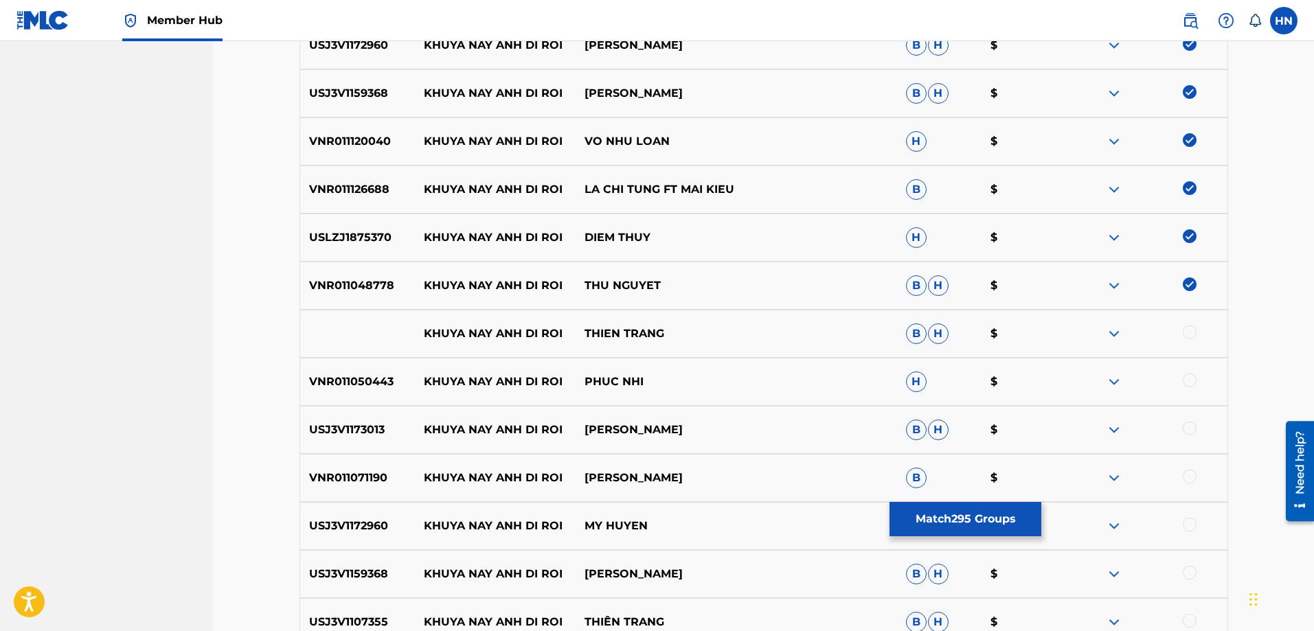
click at [1190, 327] on div at bounding box center [1190, 333] width 14 height 14
click at [1109, 331] on img at bounding box center [1114, 334] width 16 height 16
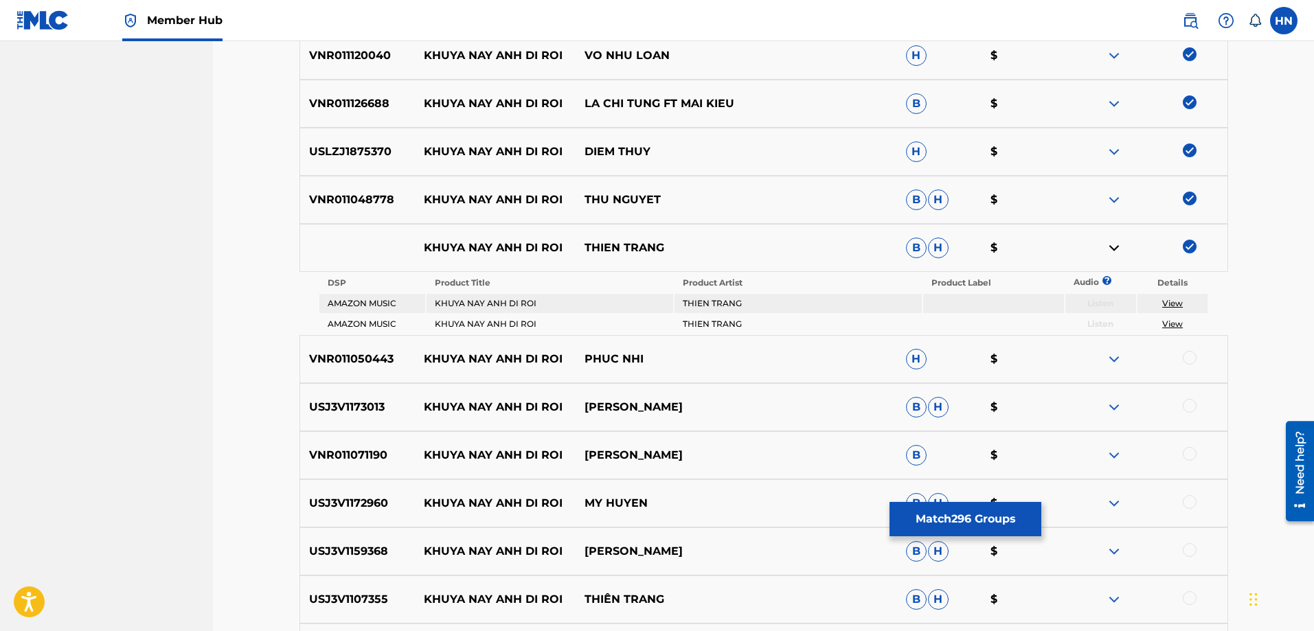
scroll to position [5282, 0]
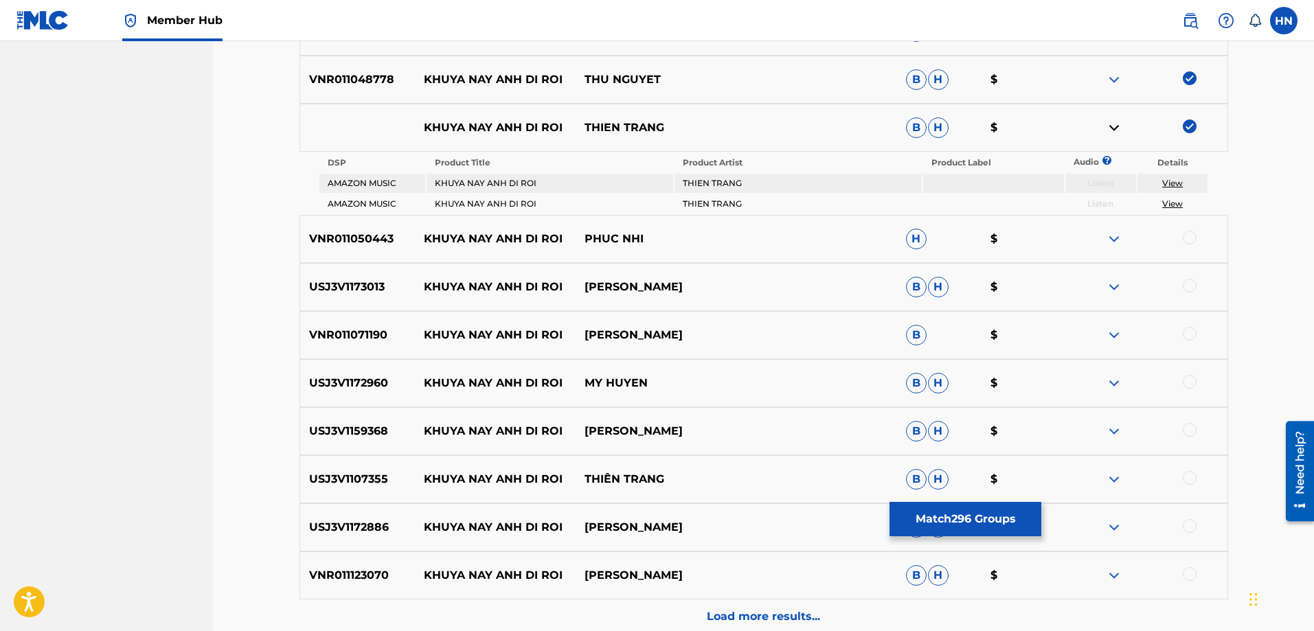
click at [373, 245] on p "VNR011050443" at bounding box center [357, 239] width 115 height 16
click at [1186, 241] on div at bounding box center [1190, 238] width 14 height 14
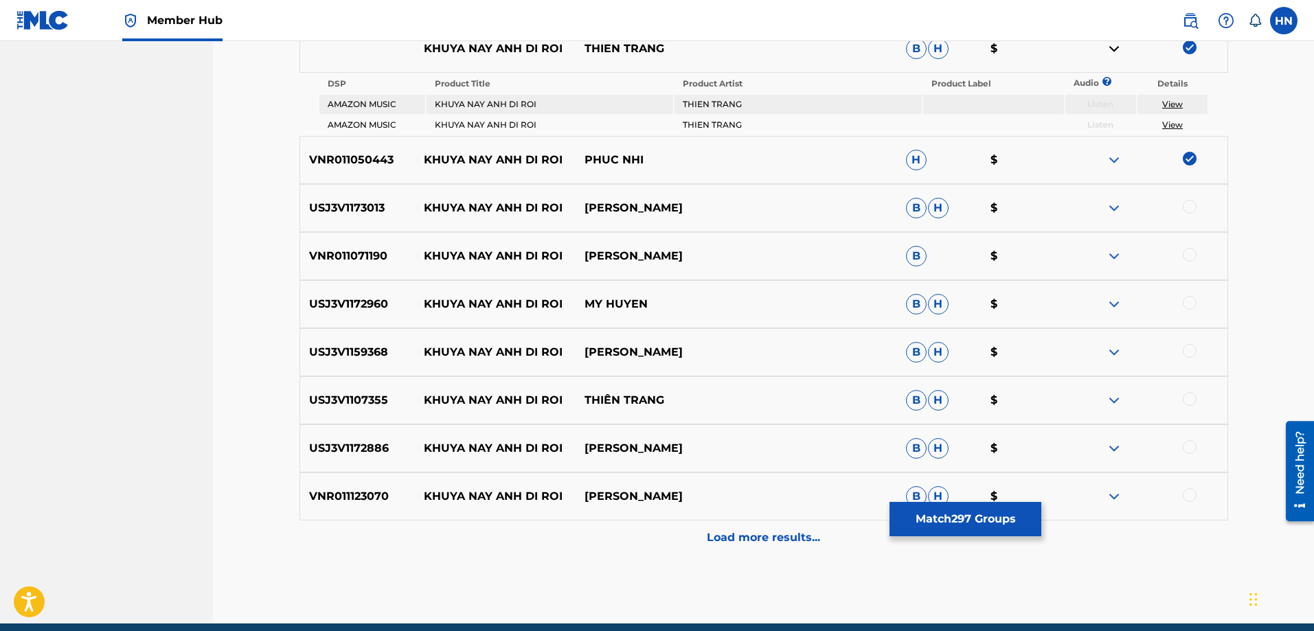
scroll to position [5419, 0]
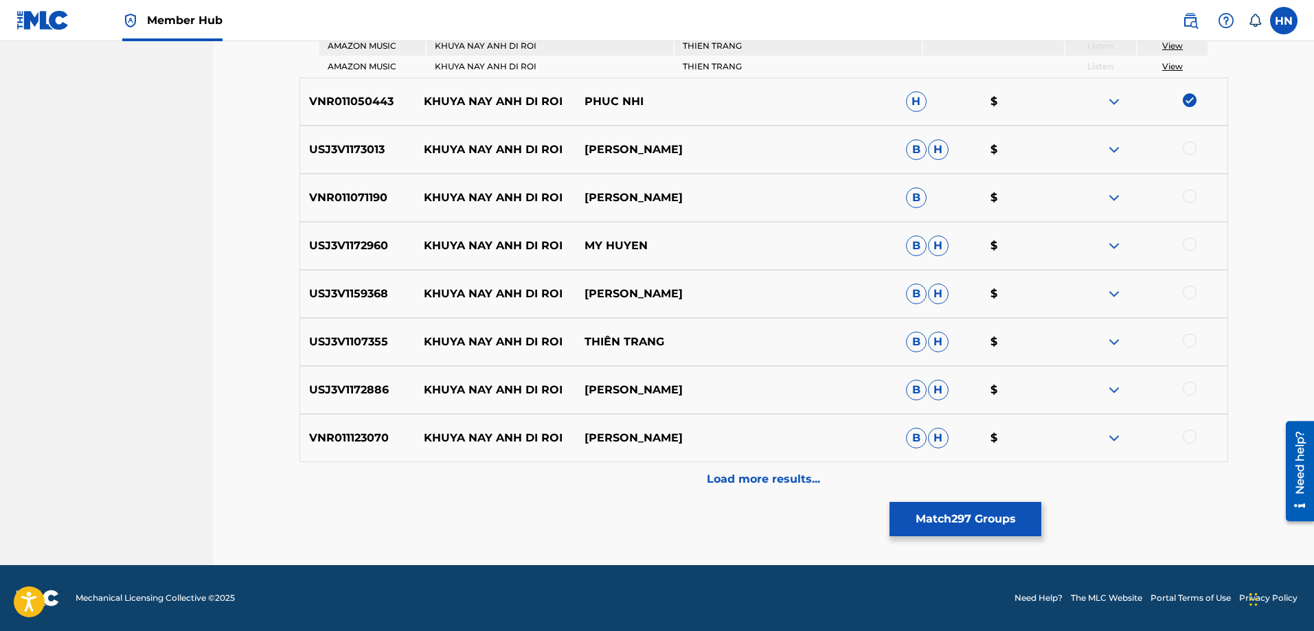
click at [352, 160] on div "USJ3V1173013 KHUYA NAY ANH DI ROI MỸ HUYỀN B H $" at bounding box center [764, 150] width 929 height 48
click at [1195, 150] on div at bounding box center [1190, 149] width 14 height 14
click at [362, 194] on p "VNR011071190" at bounding box center [357, 198] width 115 height 16
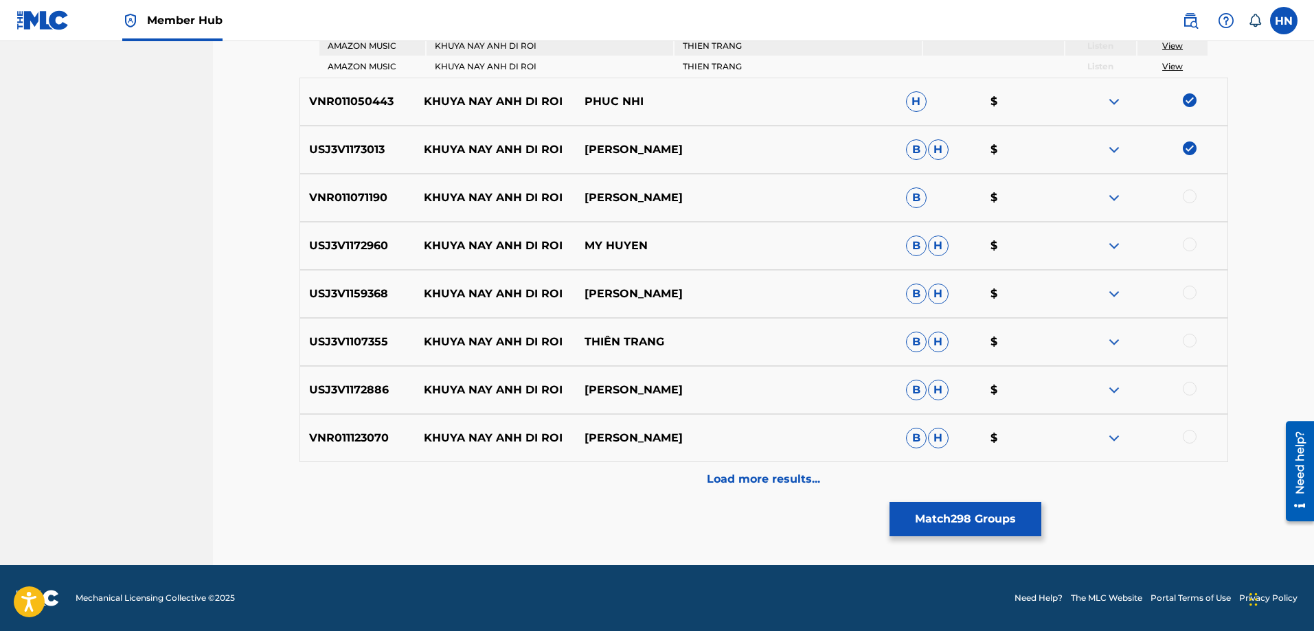
click at [1190, 192] on div at bounding box center [1190, 197] width 14 height 14
click at [373, 263] on div "USJ3V1172960 KHUYA NAY ANH DI ROI MY HUYEN B H $" at bounding box center [764, 246] width 929 height 48
click at [1194, 242] on div at bounding box center [1190, 245] width 14 height 14
click at [378, 287] on p "USJ3V1159368" at bounding box center [357, 294] width 115 height 16
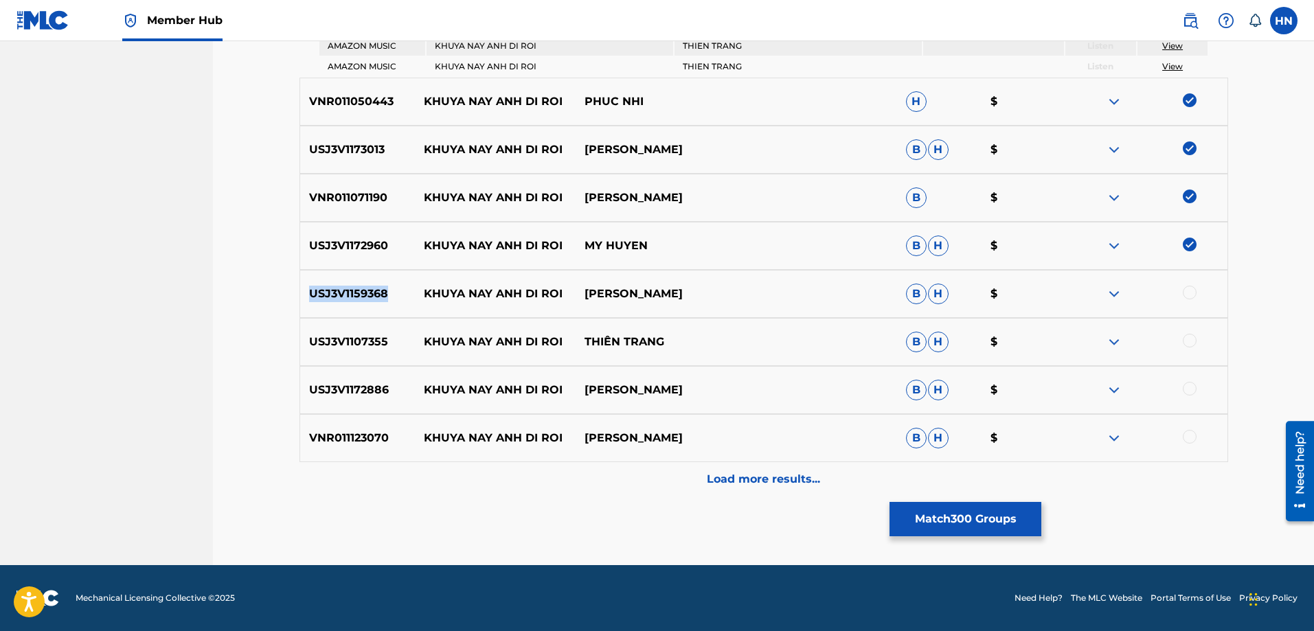
click at [378, 287] on p "USJ3V1159368" at bounding box center [357, 294] width 115 height 16
click at [1186, 289] on div at bounding box center [1190, 293] width 14 height 14
click at [362, 350] on p "USJ3V1107355" at bounding box center [357, 342] width 115 height 16
click at [1190, 336] on div at bounding box center [1190, 341] width 14 height 14
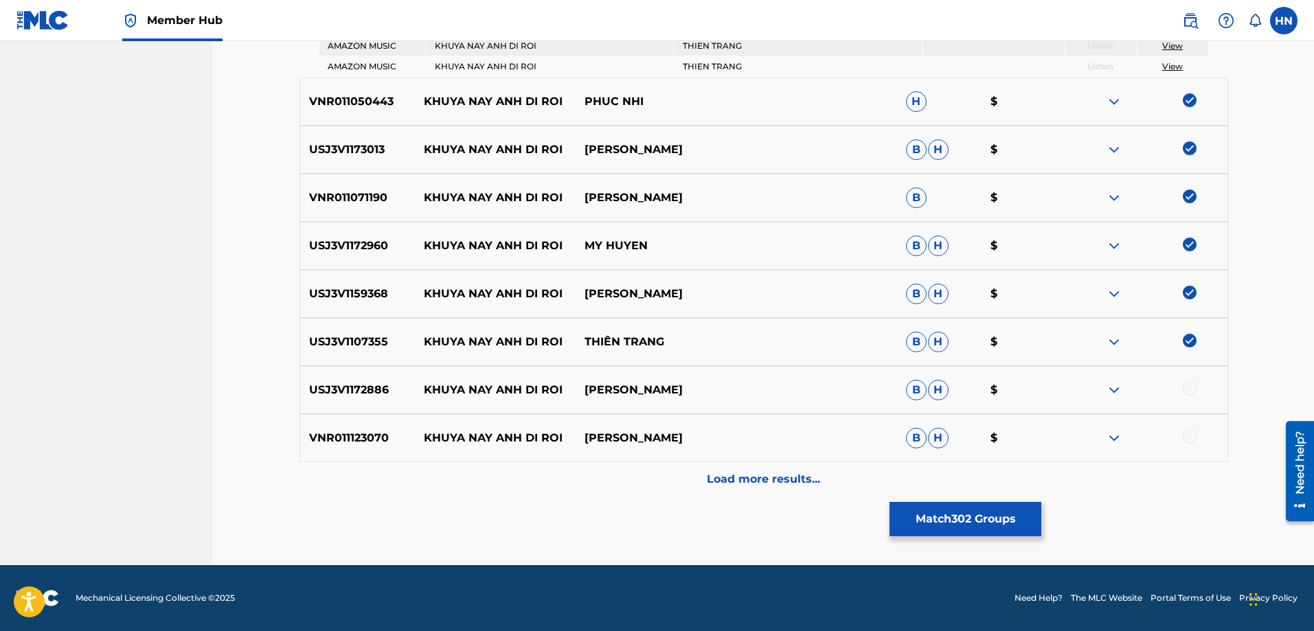
click at [384, 378] on div "USJ3V1172886 KHUYA NAY ANH DI ROI TUAN VU B H $" at bounding box center [764, 390] width 929 height 48
click at [1197, 391] on div at bounding box center [1147, 390] width 161 height 16
click at [1193, 392] on div at bounding box center [1190, 389] width 14 height 14
click at [345, 453] on div "VNR011123070 KHUYA NAY ANH DI ROI LAM TRIEU MINH B H $" at bounding box center [764, 438] width 929 height 48
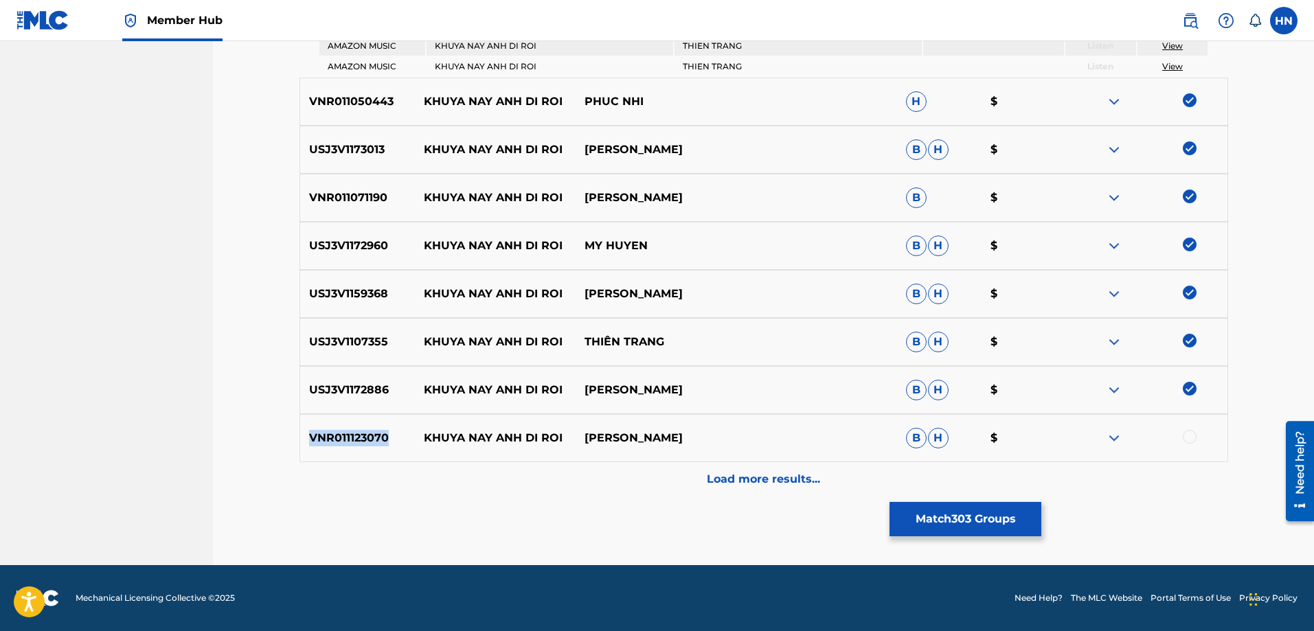
click at [345, 453] on div "VNR011123070 KHUYA NAY ANH DI ROI LAM TRIEU MINH B H $" at bounding box center [764, 438] width 929 height 48
click at [1185, 437] on div at bounding box center [1190, 437] width 14 height 14
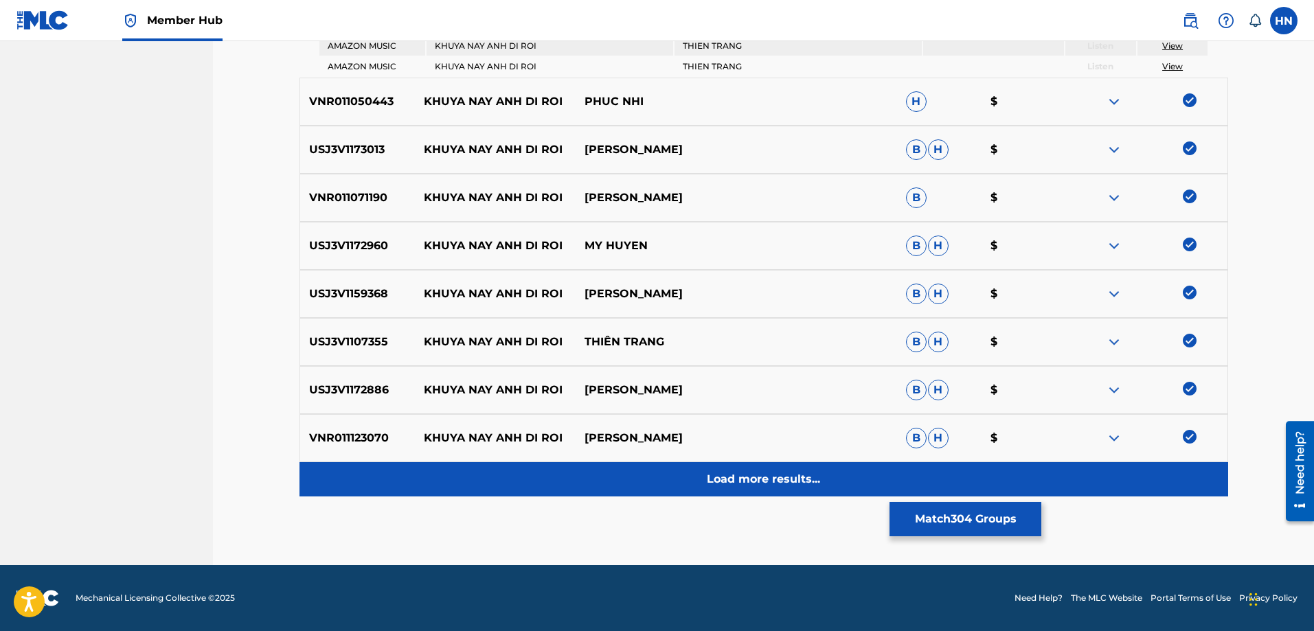
click at [762, 481] on p "Load more results..." at bounding box center [763, 479] width 113 height 16
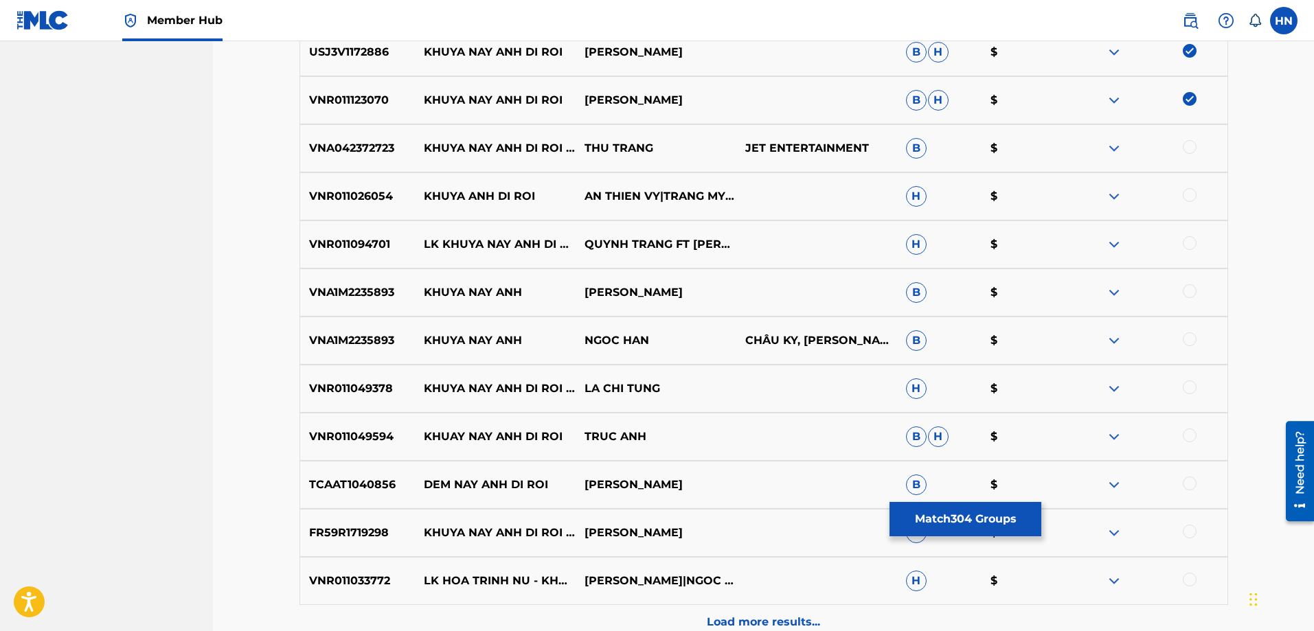
scroll to position [5557, 0]
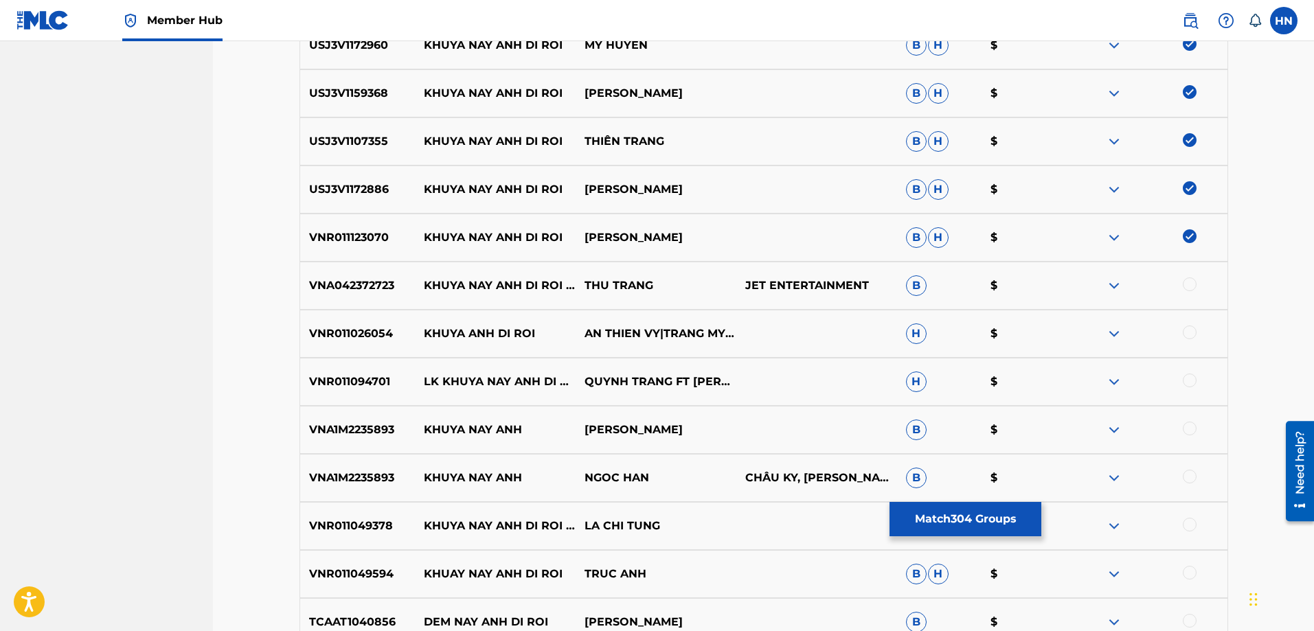
click at [347, 289] on p "VNA042372723" at bounding box center [357, 286] width 115 height 16
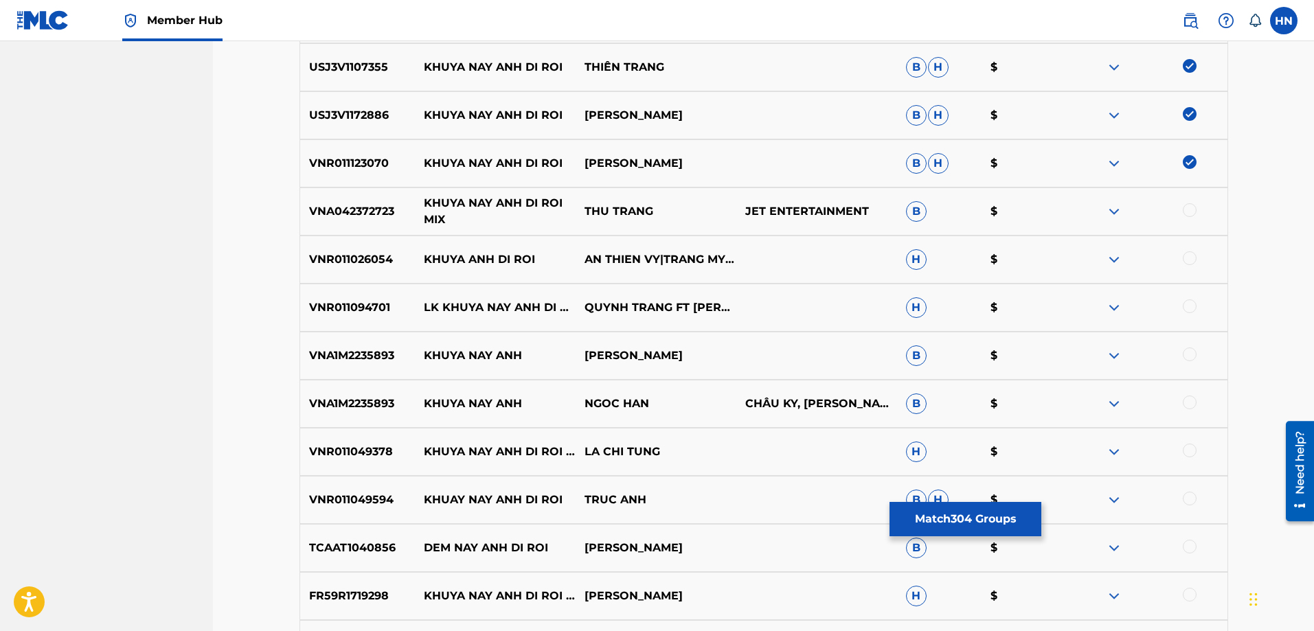
scroll to position [5763, 0]
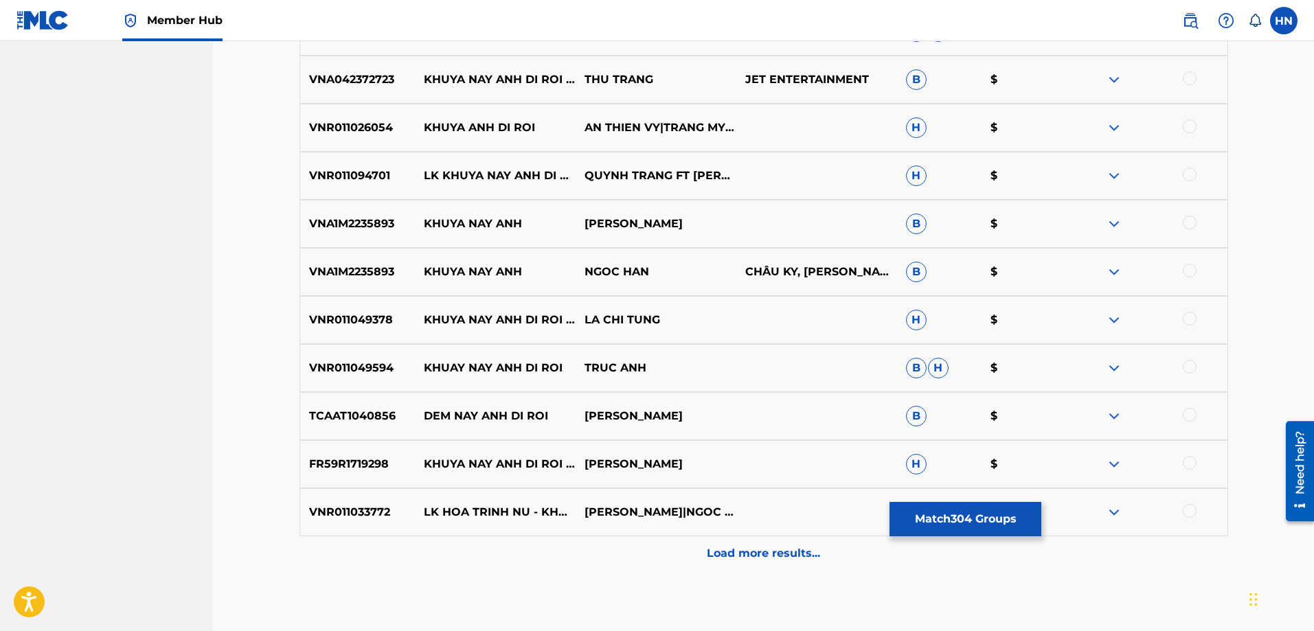
click at [333, 311] on div "VNR011049378 KHUYA NAY ANH DI ROI (FEAT. MAI KIEU) LA CHI TUNG H $" at bounding box center [764, 320] width 929 height 48
click at [1185, 320] on div at bounding box center [1190, 319] width 14 height 14
click at [372, 464] on p "FR59R1719298" at bounding box center [357, 464] width 115 height 16
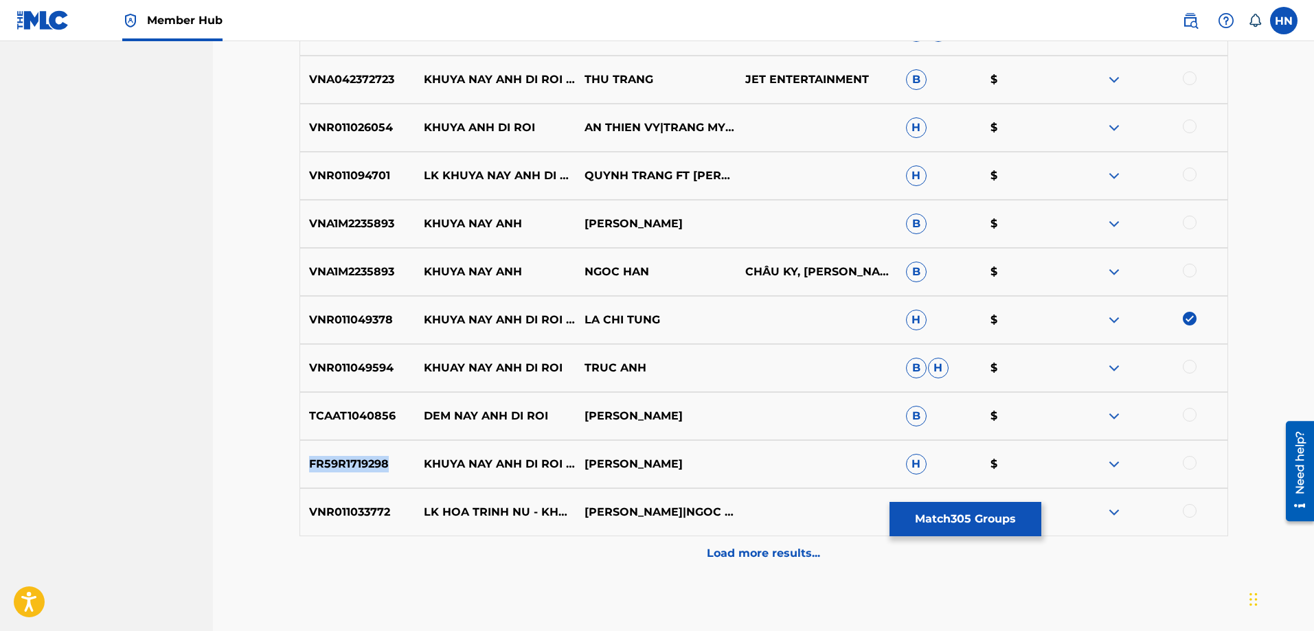
click at [372, 464] on p "FR59R1719298" at bounding box center [357, 464] width 115 height 16
click at [1188, 467] on div at bounding box center [1190, 463] width 14 height 14
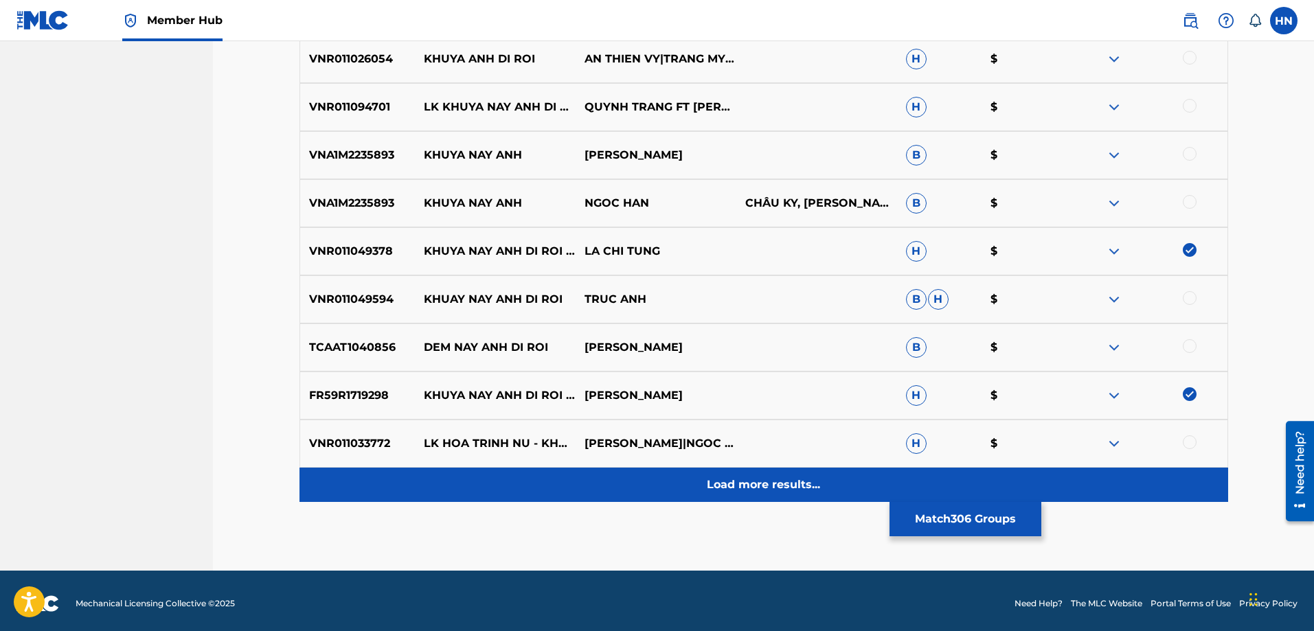
click at [743, 473] on div "Load more results..." at bounding box center [764, 485] width 929 height 34
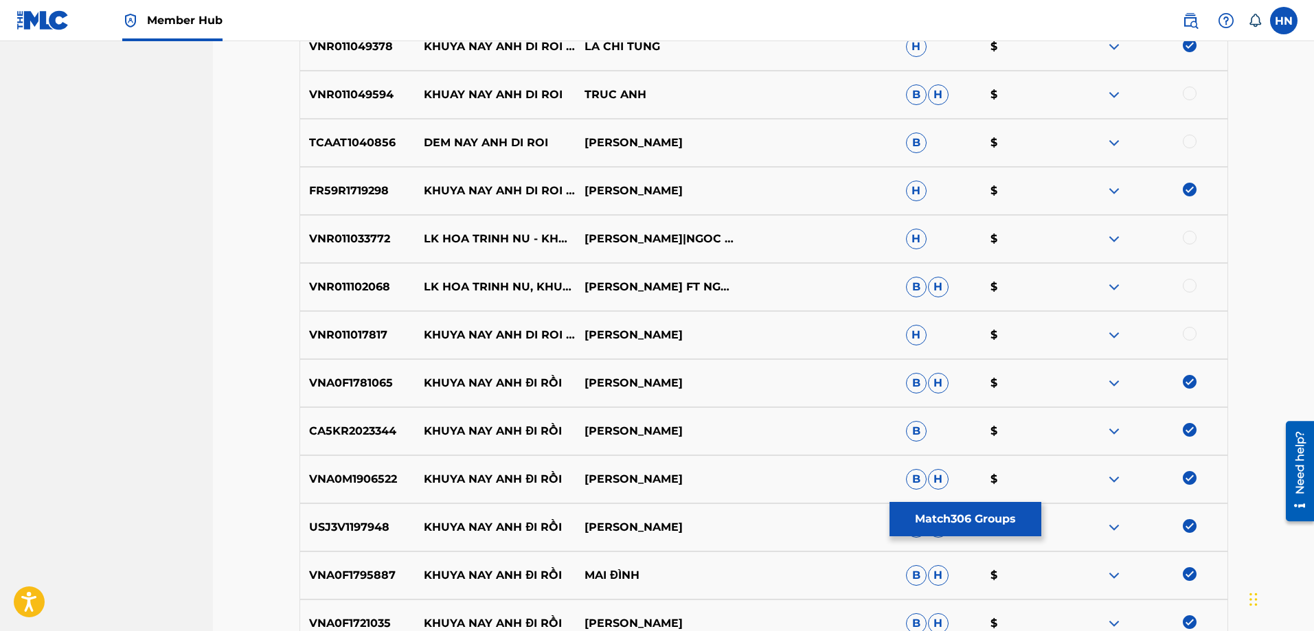
scroll to position [6038, 0]
click at [369, 335] on p "VNR011017817" at bounding box center [357, 334] width 115 height 16
click at [1187, 326] on div at bounding box center [1190, 333] width 14 height 14
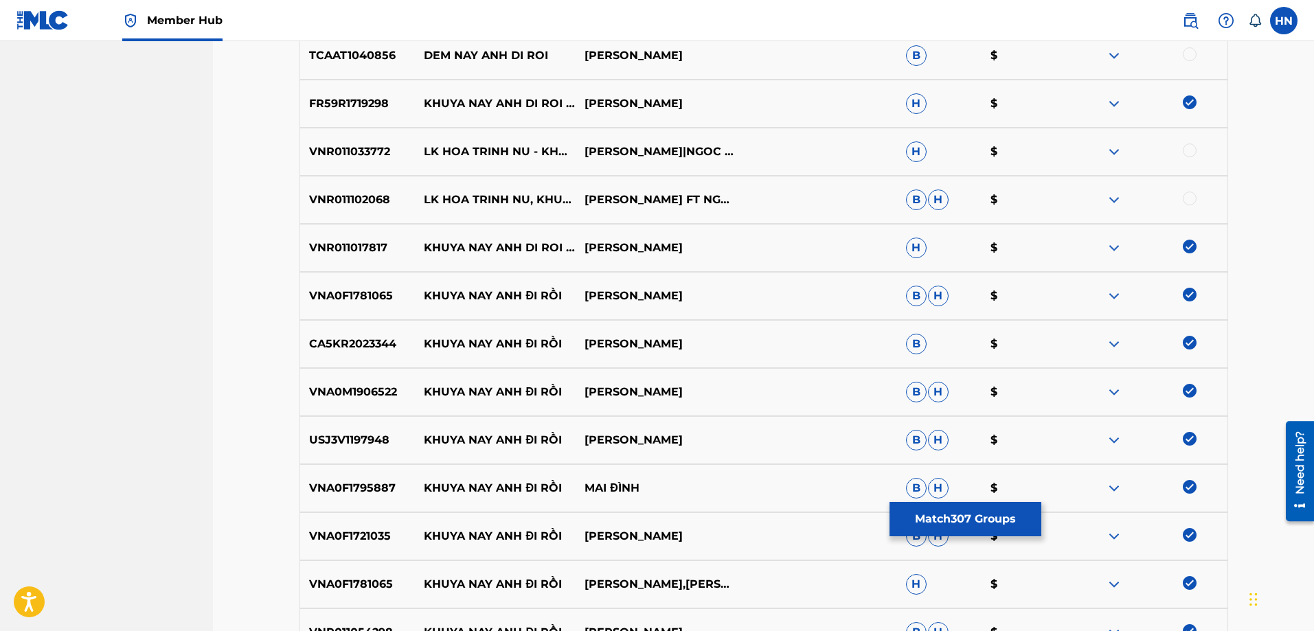
scroll to position [6312, 0]
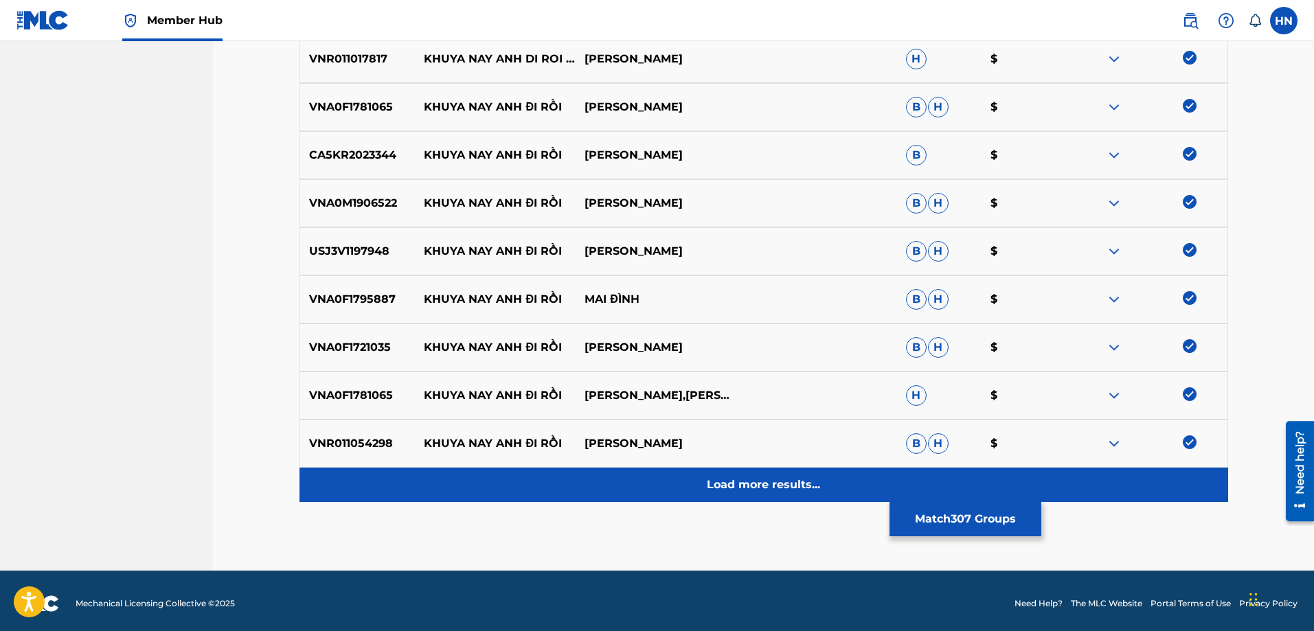
click at [702, 484] on div "Load more results..." at bounding box center [764, 485] width 929 height 34
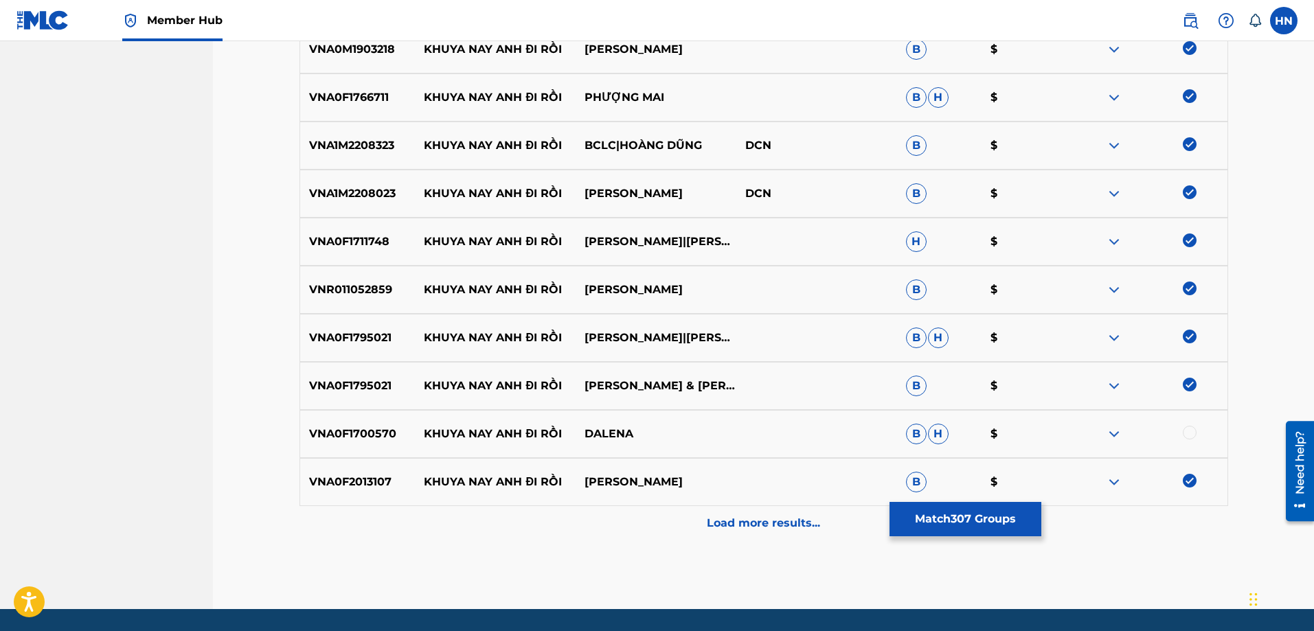
scroll to position [6793, 0]
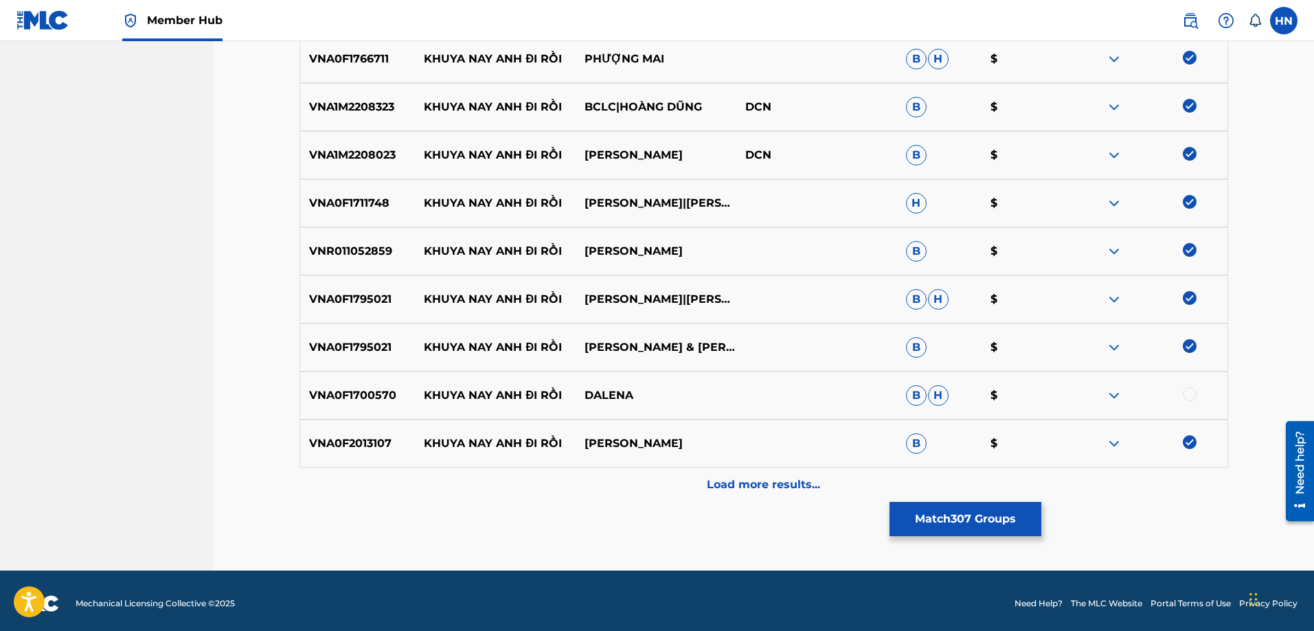
click at [365, 403] on p "VNA0F1700570" at bounding box center [357, 395] width 115 height 16
click at [1188, 394] on div at bounding box center [1190, 394] width 14 height 14
click at [800, 460] on div "VNA0F2013107 KHUYA NAY ANH ĐI RỒI MỘC LINH B $" at bounding box center [764, 444] width 929 height 48
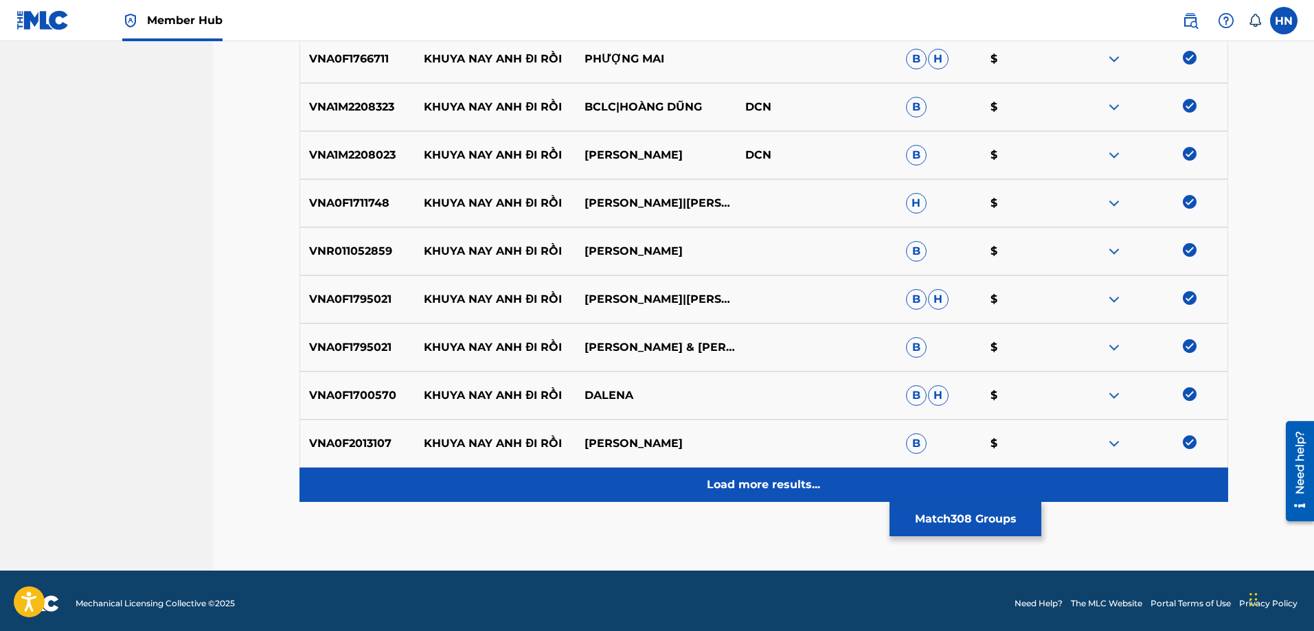
click at [789, 483] on p "Load more results..." at bounding box center [763, 485] width 113 height 16
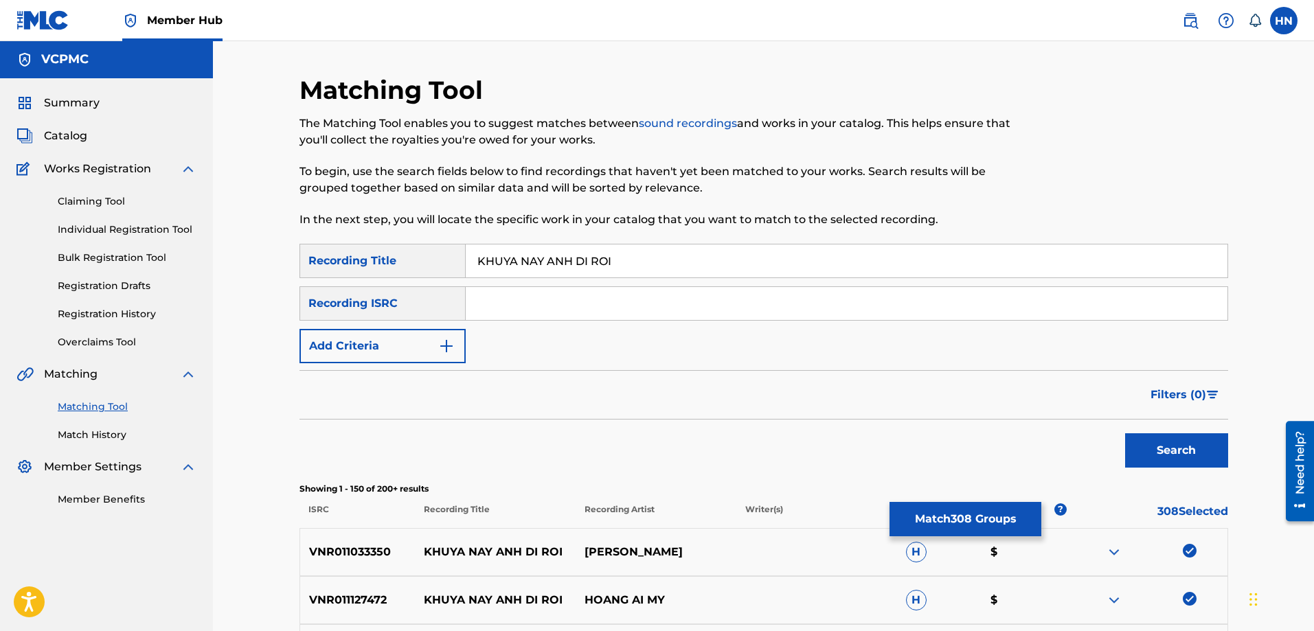
scroll to position [0, 0]
click at [931, 512] on button "Match 308 Groups" at bounding box center [966, 519] width 152 height 34
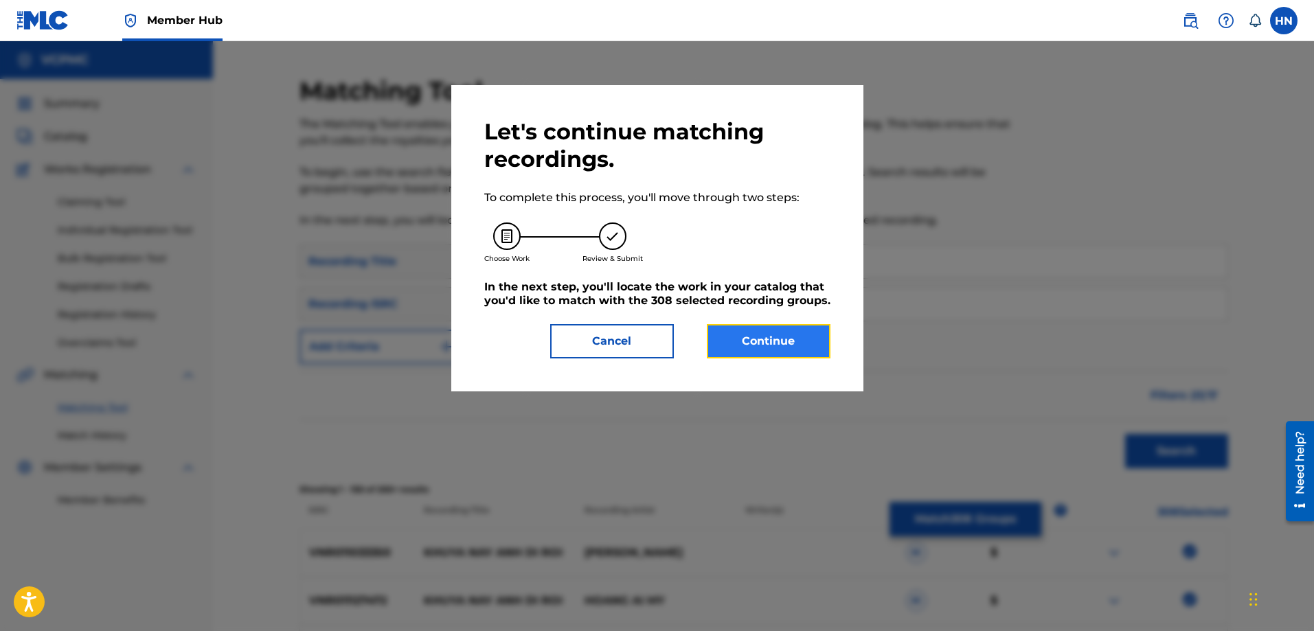
click at [731, 354] on button "Continue" at bounding box center [769, 341] width 124 height 34
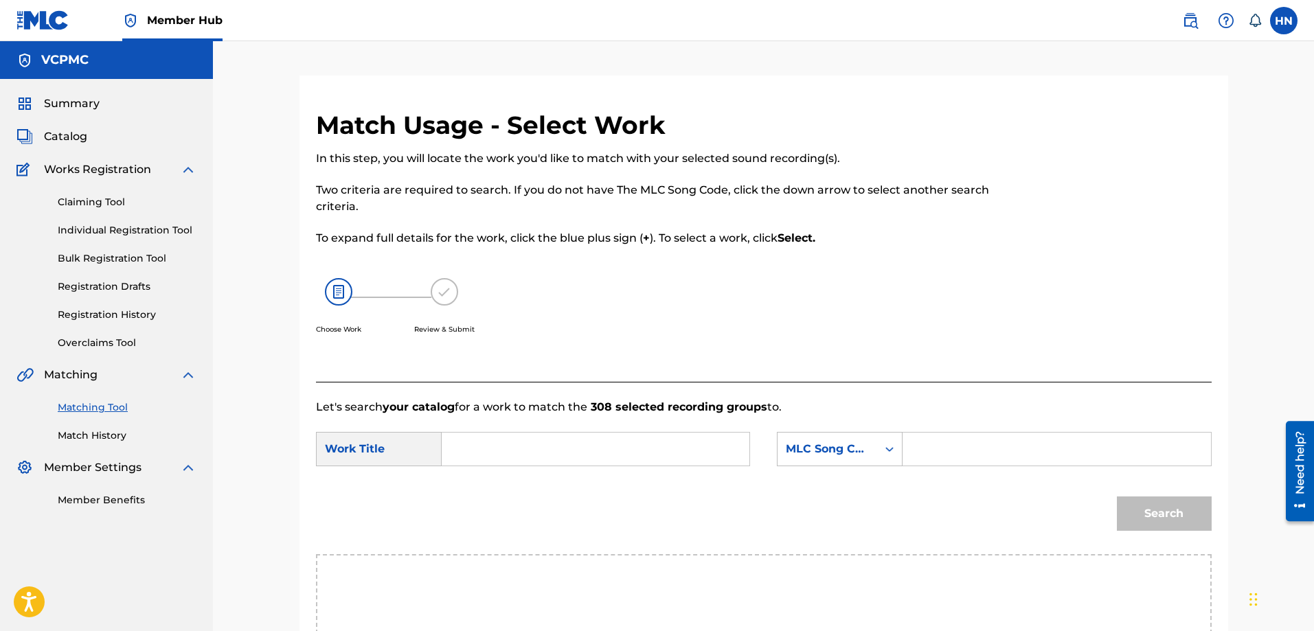
click at [609, 436] on input "Search Form" at bounding box center [595, 449] width 284 height 33
paste input "KHUYA NAY ANH ĐI RỒI"
type input "KHUYA NAY ANH ĐI RỒI"
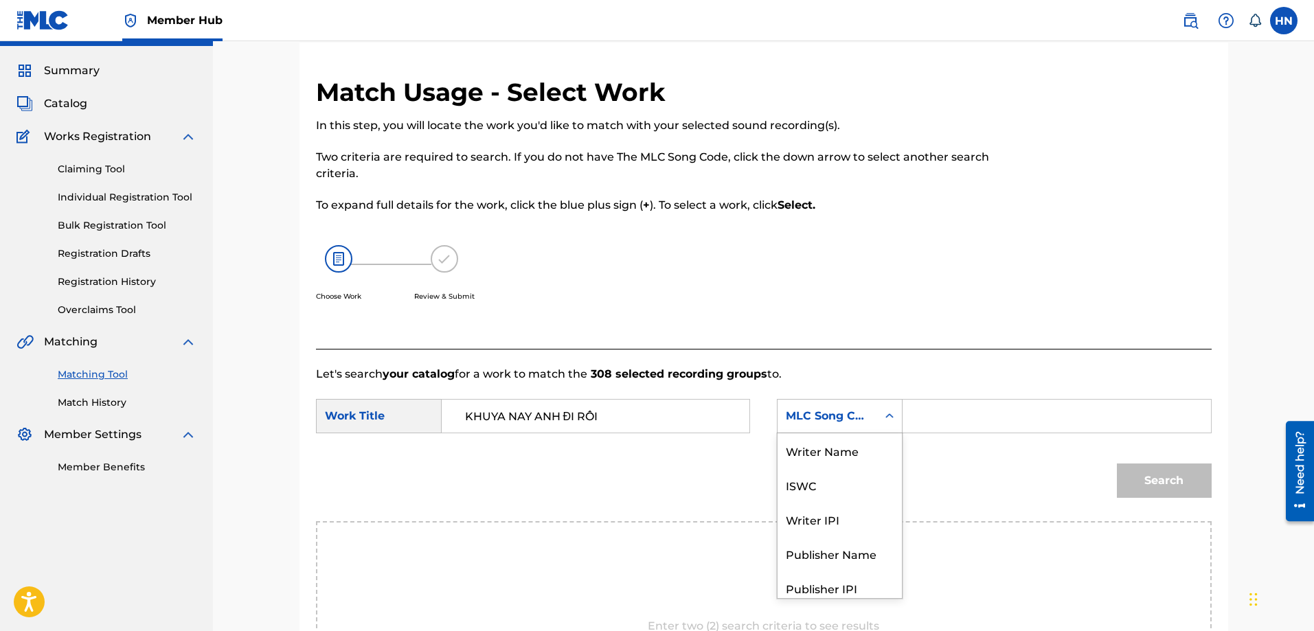
click at [840, 433] on div "7 results available. Use Up and Down to choose options, press Enter to select t…" at bounding box center [840, 416] width 126 height 34
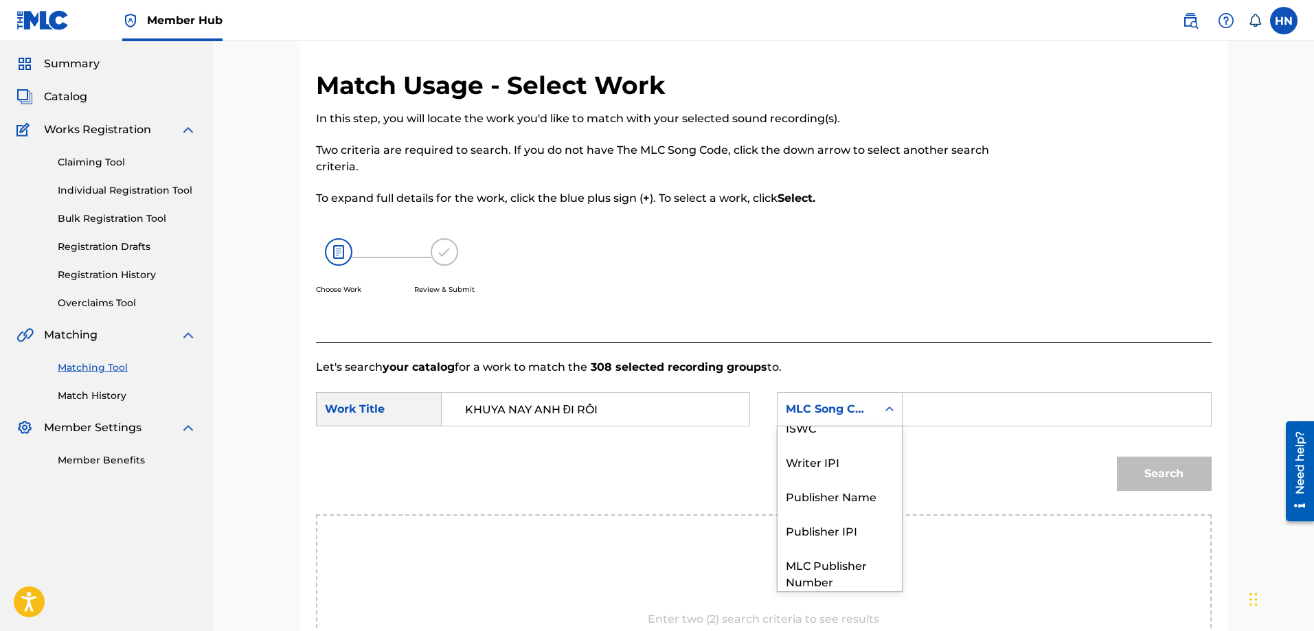
scroll to position [42, 0]
click at [833, 441] on div "ISWC" at bounding box center [840, 425] width 124 height 34
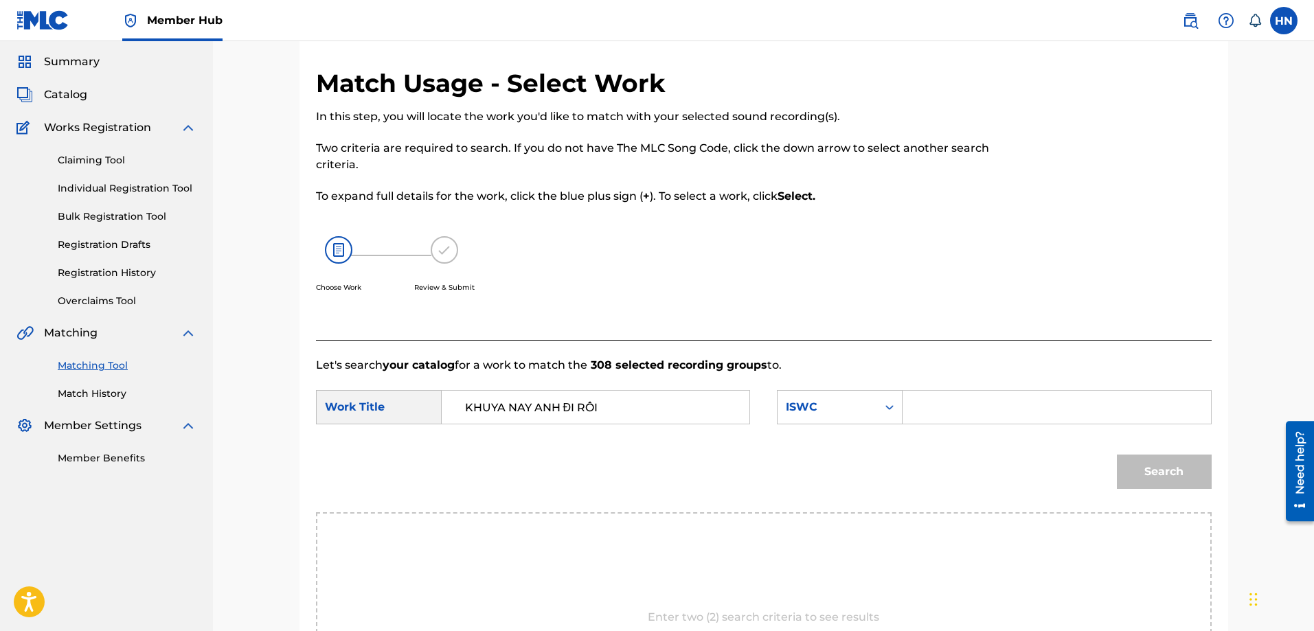
click at [956, 392] on input "Search Form" at bounding box center [1056, 407] width 284 height 33
paste input "T9183224104"
type input "T9183224104"
click at [1120, 471] on button "Search" at bounding box center [1164, 472] width 95 height 34
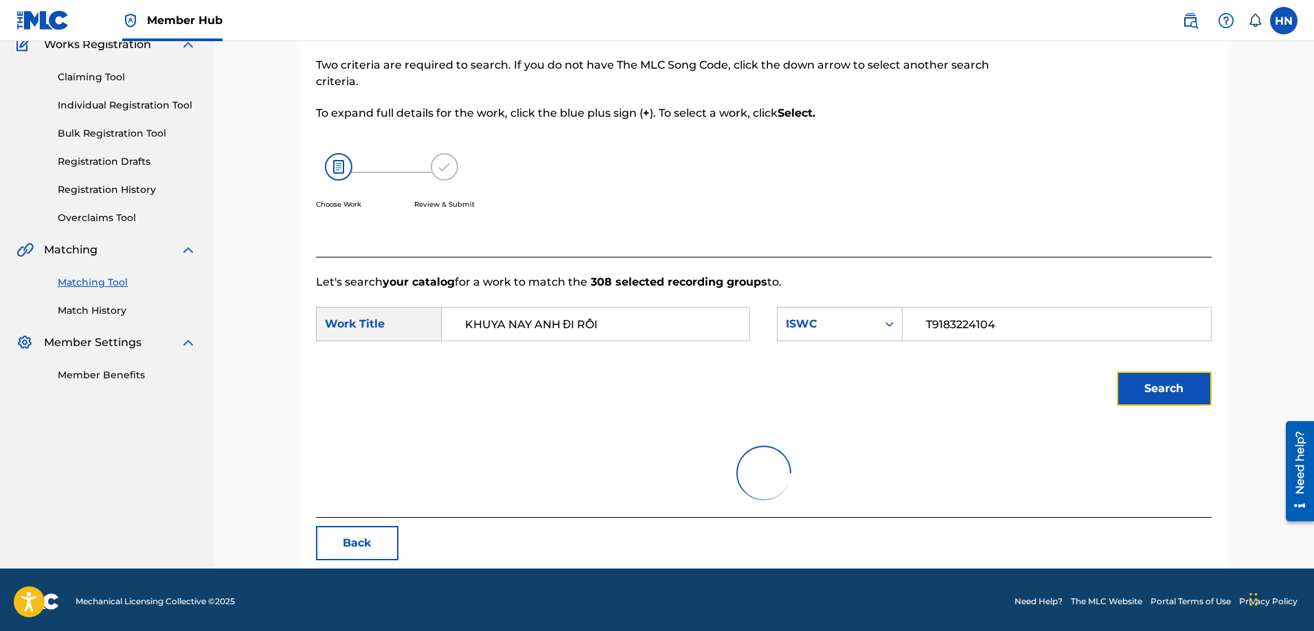
scroll to position [128, 0]
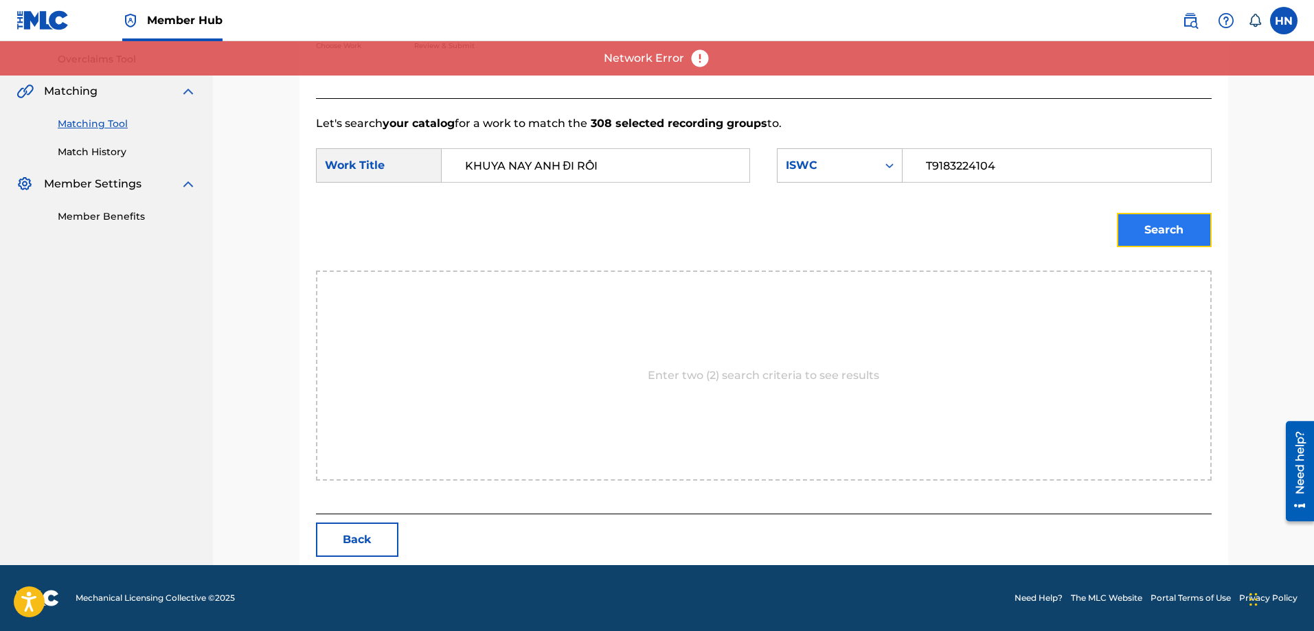
click at [1118, 225] on button "Search" at bounding box center [1164, 230] width 95 height 34
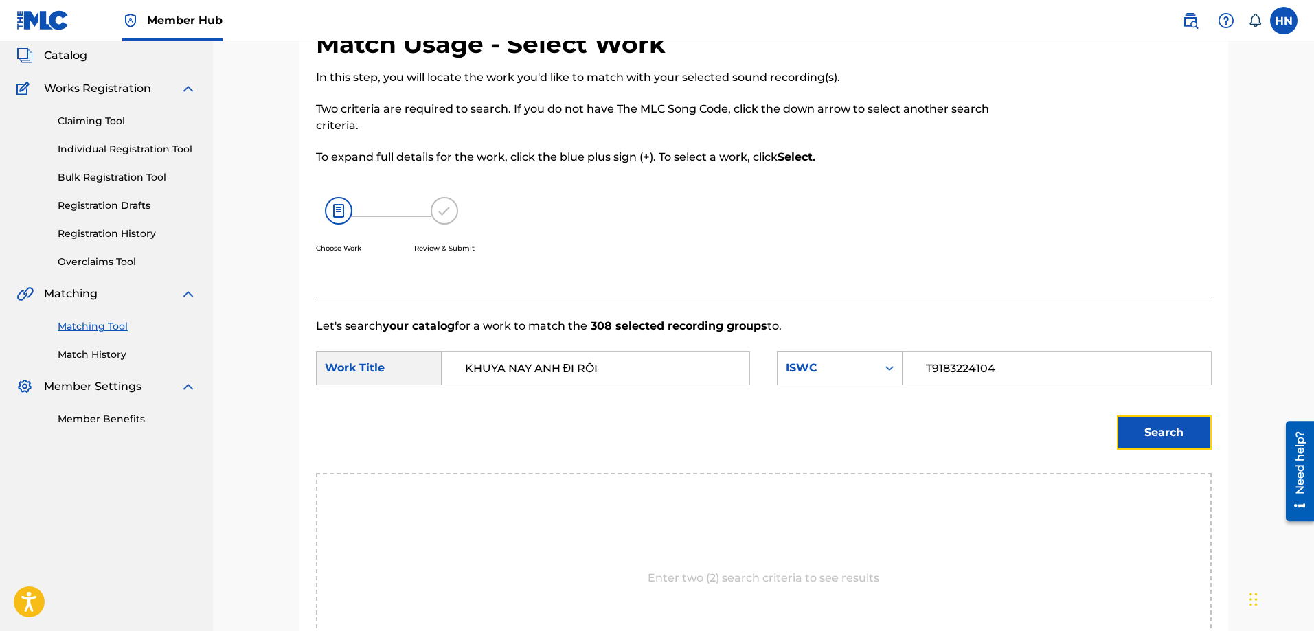
scroll to position [78, 0]
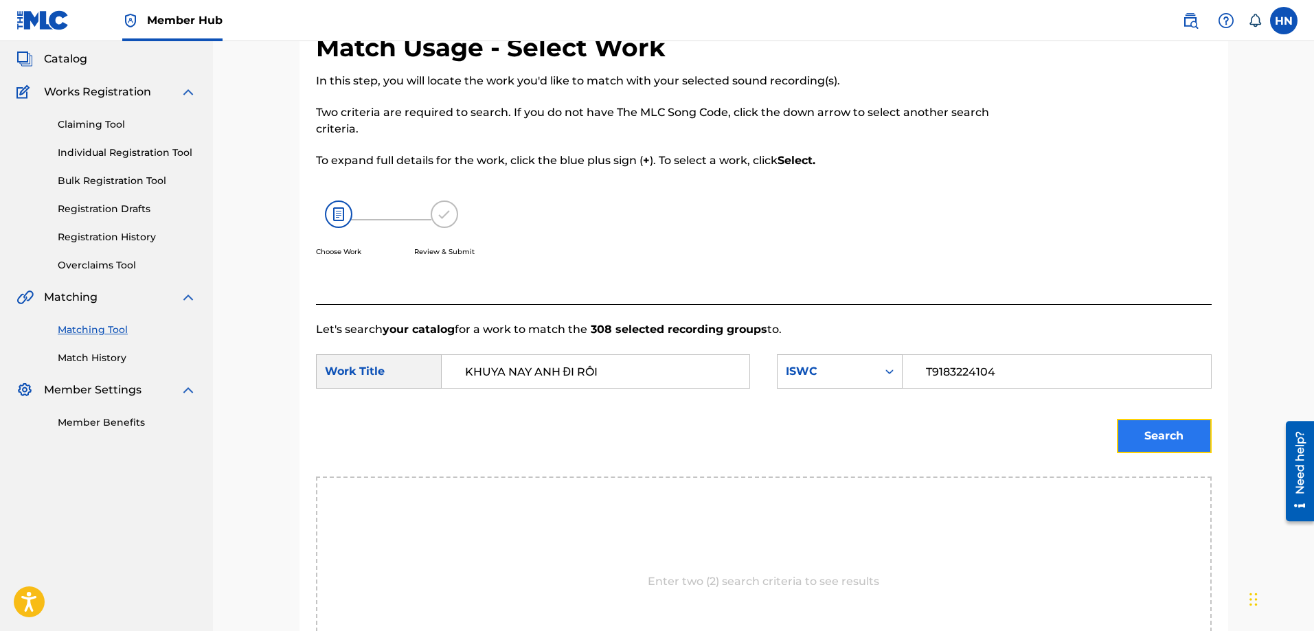
click at [1150, 437] on button "Search" at bounding box center [1164, 436] width 95 height 34
click at [1162, 430] on button "Search" at bounding box center [1164, 436] width 95 height 34
click at [1172, 440] on button "Search" at bounding box center [1164, 436] width 95 height 34
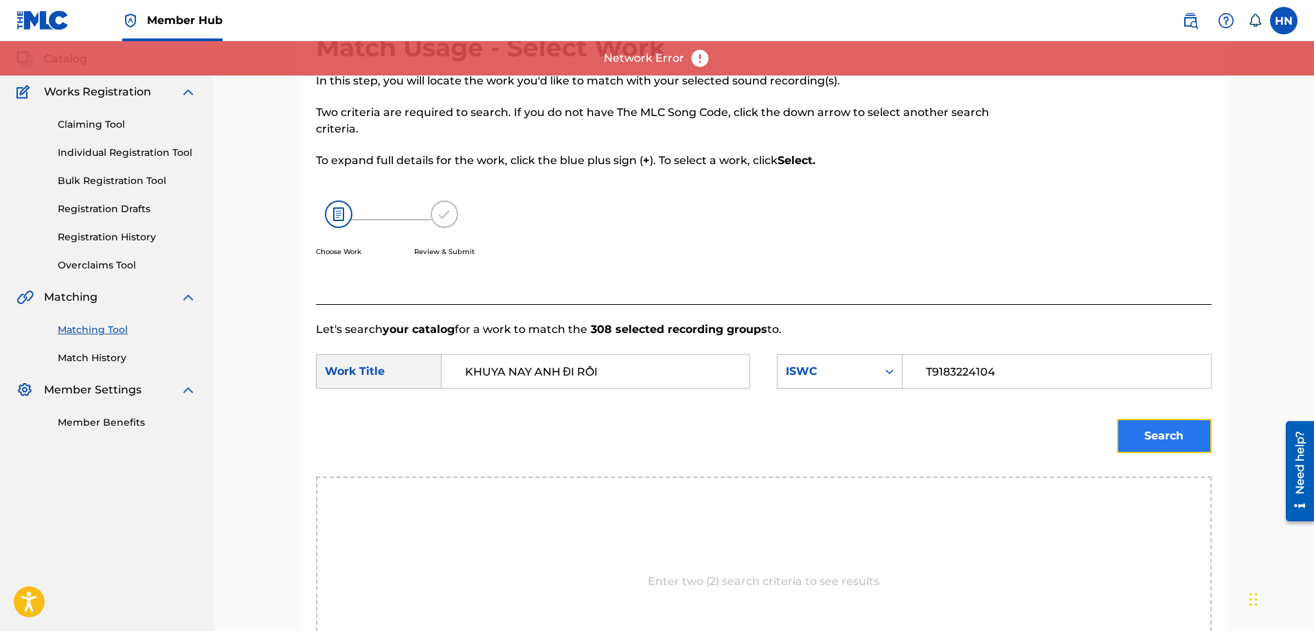
click at [1210, 428] on button "Search" at bounding box center [1164, 436] width 95 height 34
click at [1159, 436] on button "Search" at bounding box center [1164, 436] width 95 height 34
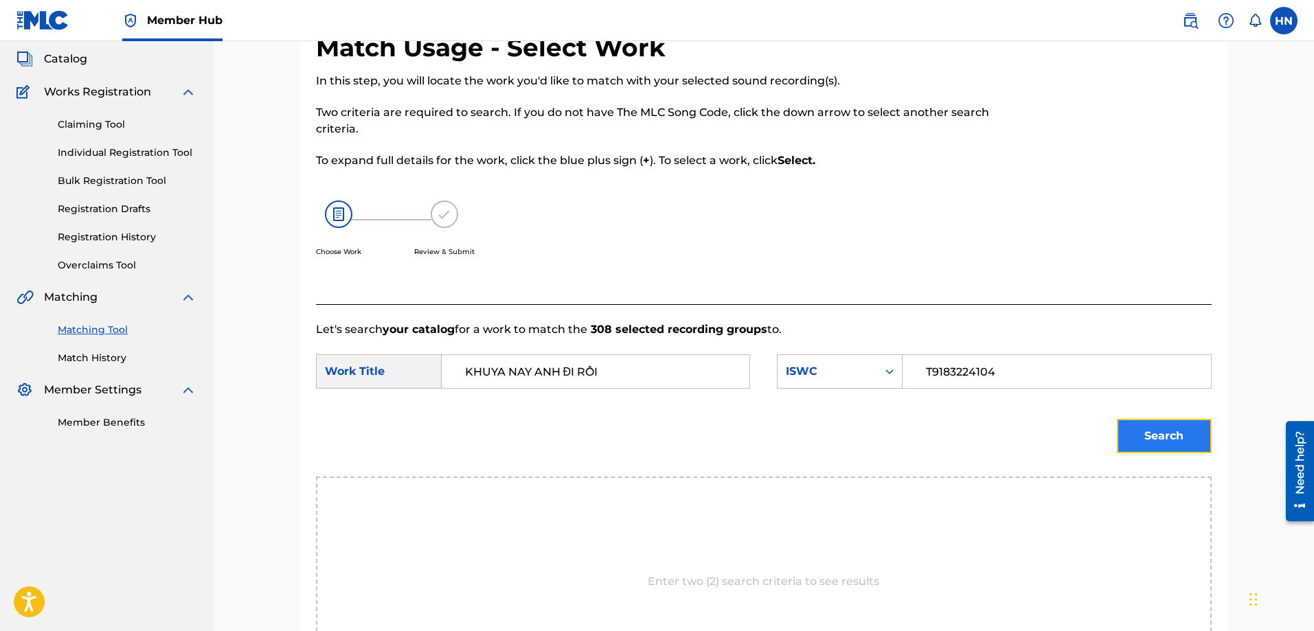
click at [1136, 425] on button "Search" at bounding box center [1164, 436] width 95 height 34
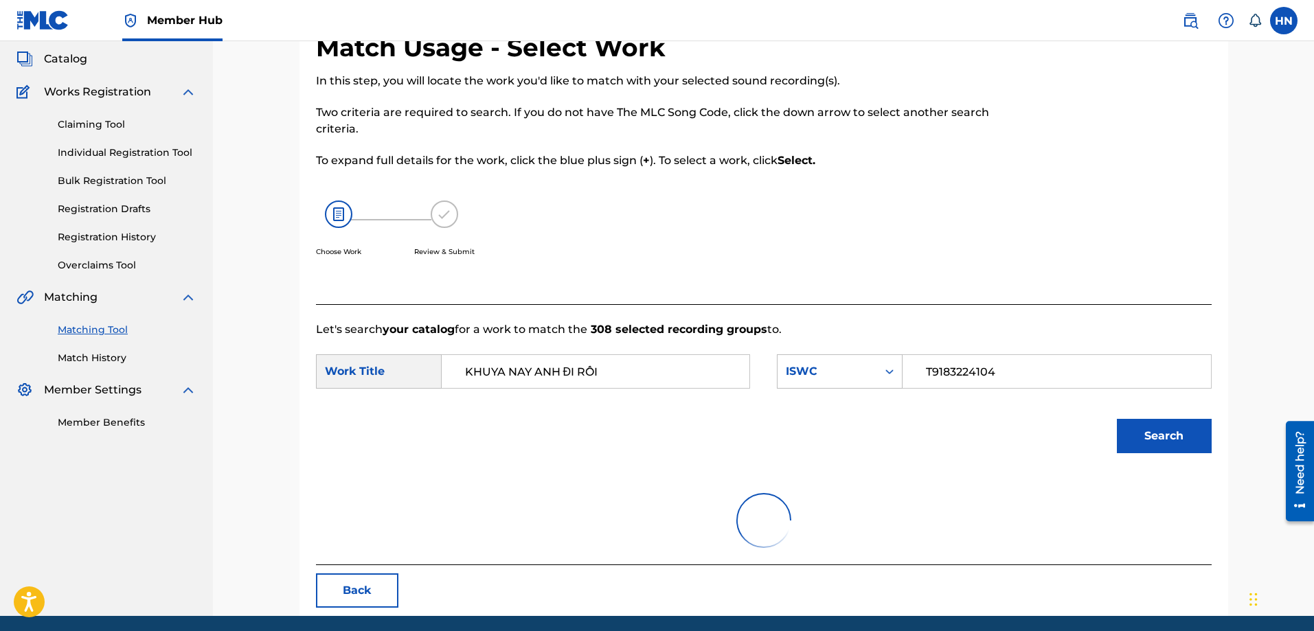
click at [1016, 201] on div at bounding box center [1109, 168] width 206 height 272
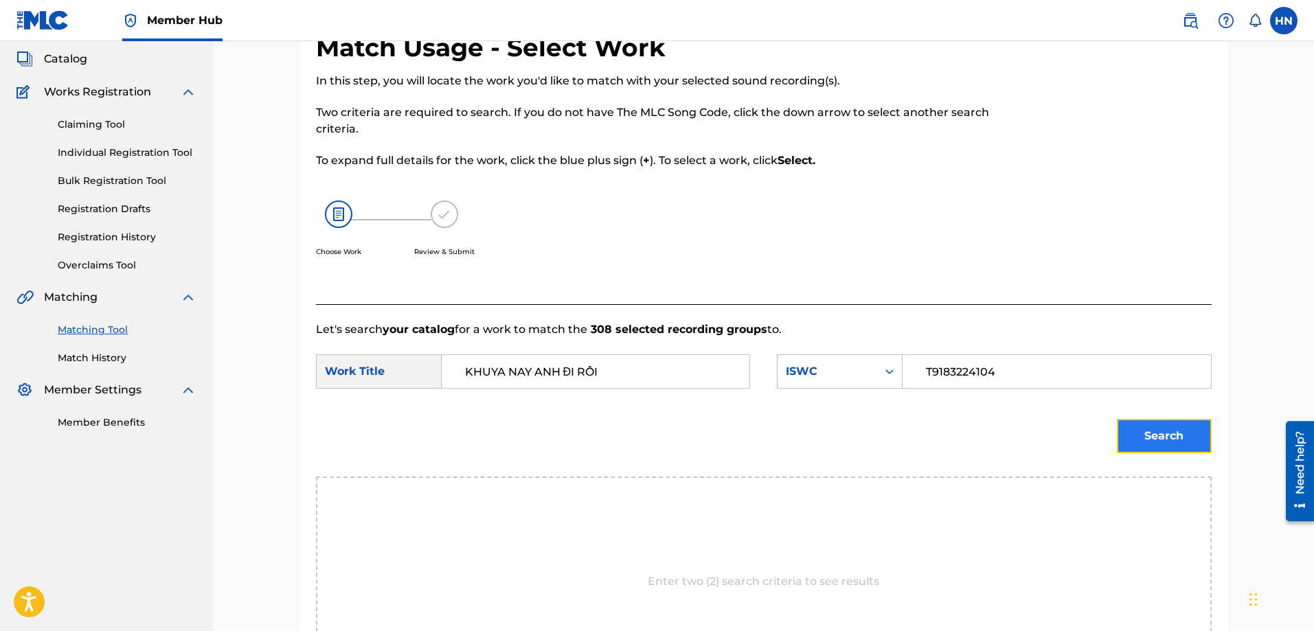
click at [1173, 446] on button "Search" at bounding box center [1164, 436] width 95 height 34
click at [1132, 444] on button "Search" at bounding box center [1164, 436] width 95 height 34
click at [1122, 427] on button "Search" at bounding box center [1164, 436] width 95 height 34
click at [1162, 427] on button "Search" at bounding box center [1164, 436] width 95 height 34
click at [1122, 439] on button "Search" at bounding box center [1164, 436] width 95 height 34
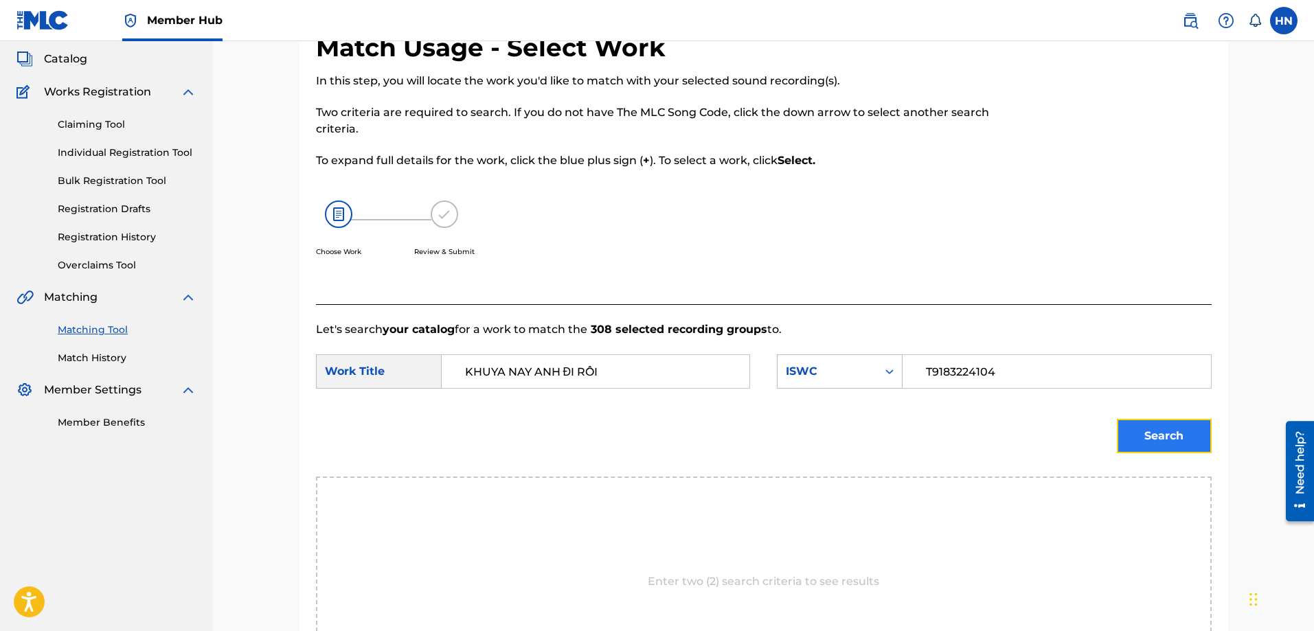
click at [1142, 432] on button "Search" at bounding box center [1164, 436] width 95 height 34
click at [1169, 427] on button "Search" at bounding box center [1164, 436] width 95 height 34
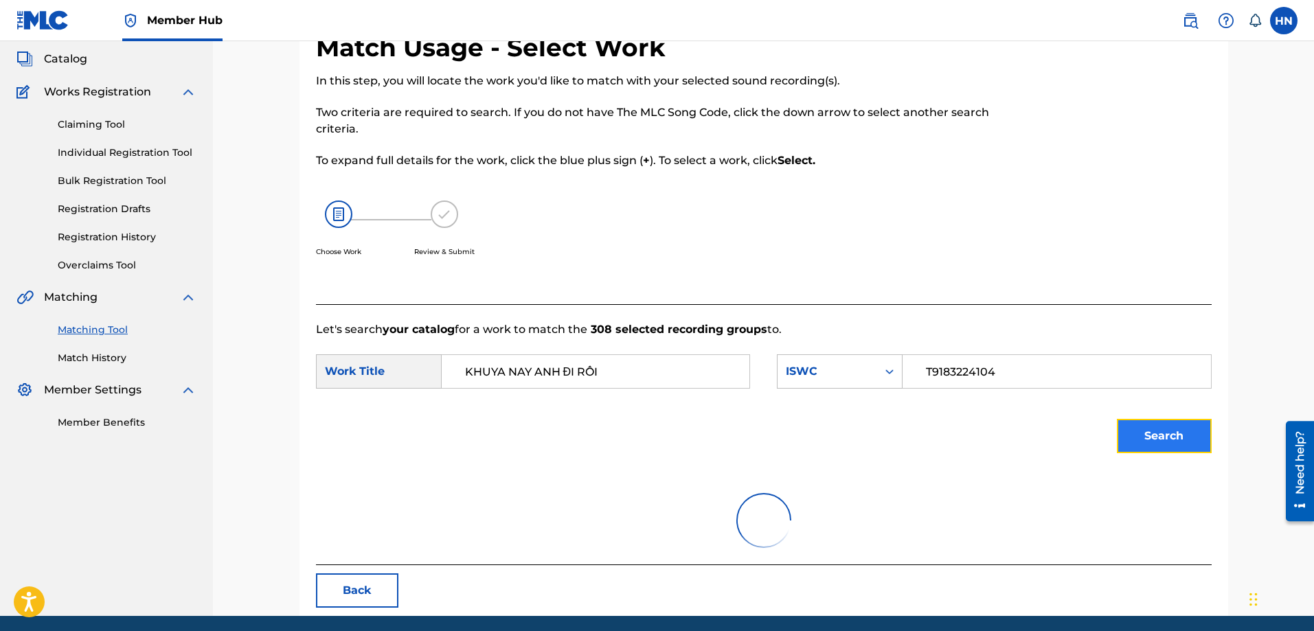
click at [1138, 426] on button "Search" at bounding box center [1164, 436] width 95 height 34
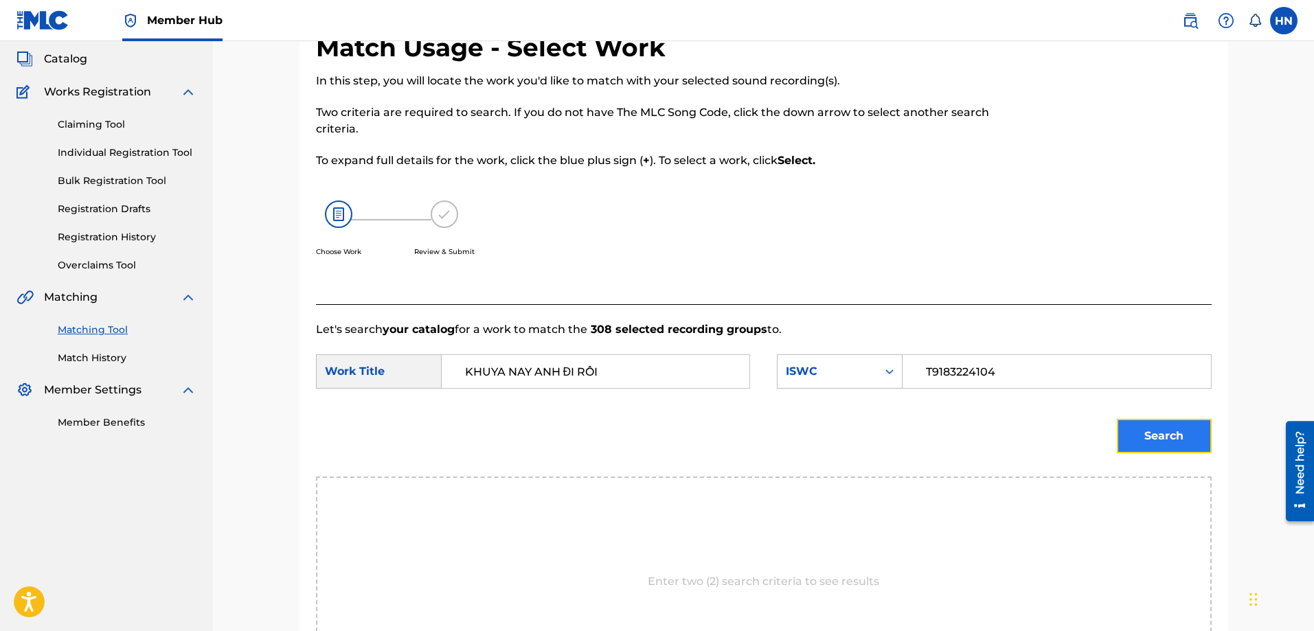
click at [1134, 438] on button "Search" at bounding box center [1164, 436] width 95 height 34
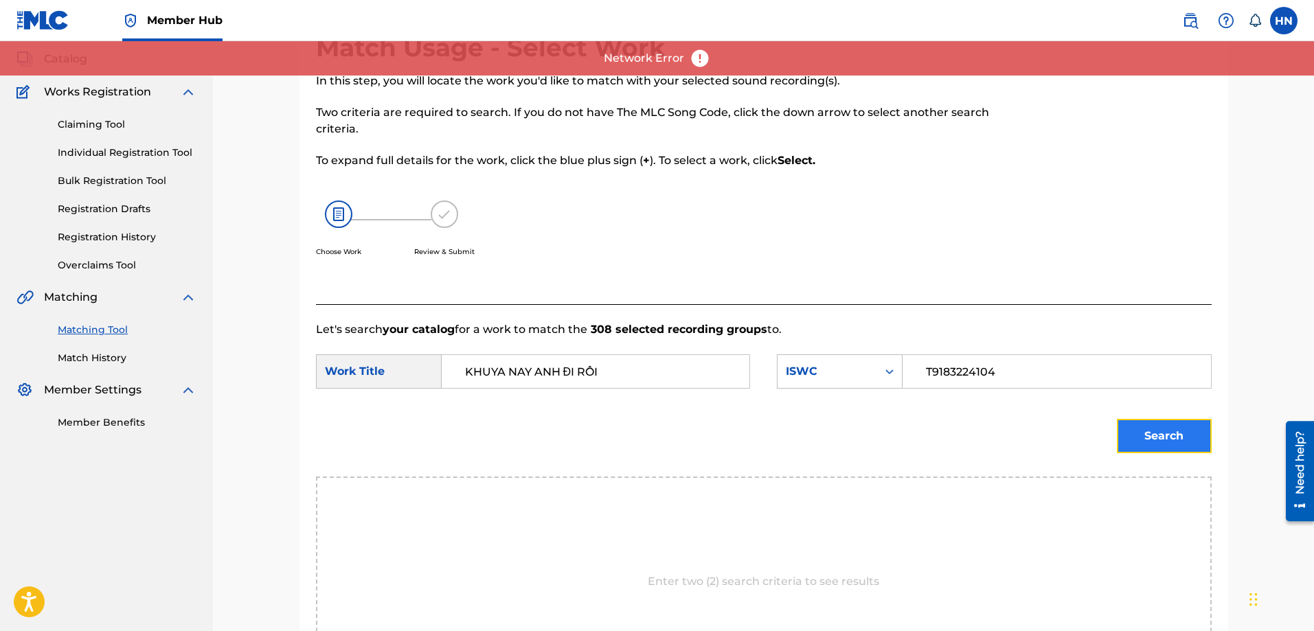
click at [1158, 420] on button "Search" at bounding box center [1164, 436] width 95 height 34
click at [1141, 446] on button "Search" at bounding box center [1164, 436] width 95 height 34
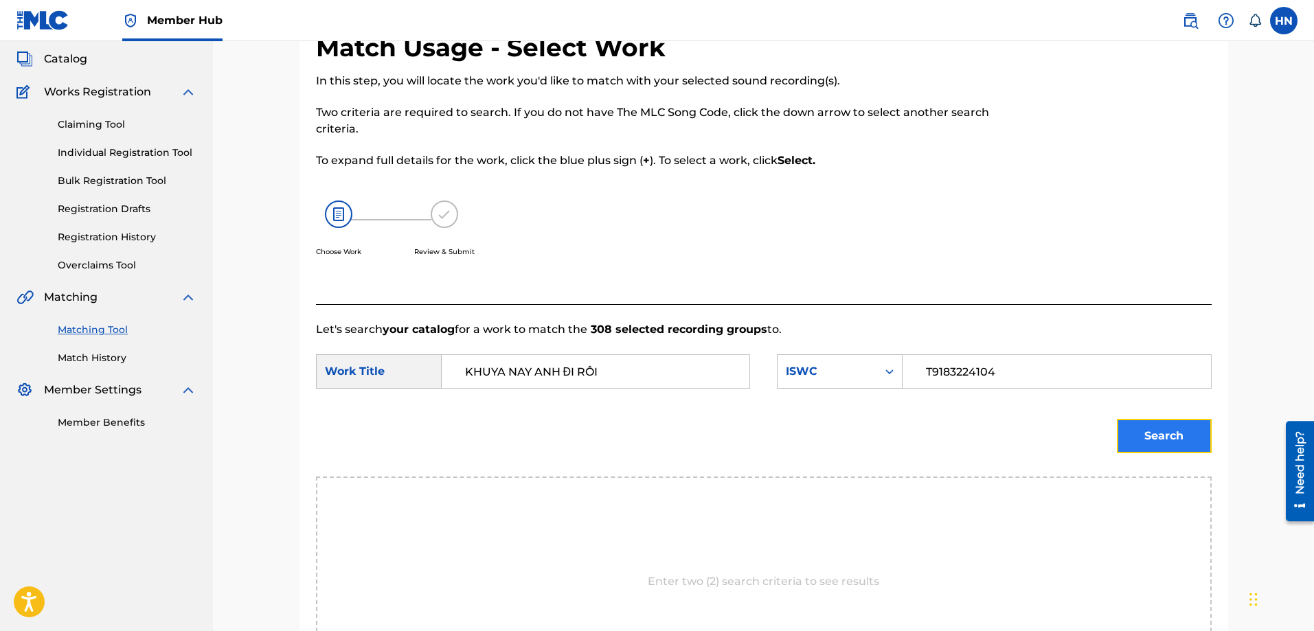
click at [1162, 440] on button "Search" at bounding box center [1164, 436] width 95 height 34
click at [1127, 420] on button "Search" at bounding box center [1164, 436] width 95 height 34
click at [1128, 416] on div "Search" at bounding box center [1161, 432] width 102 height 55
click at [1128, 427] on button "Search" at bounding box center [1164, 436] width 95 height 34
click at [1127, 441] on button "Search" at bounding box center [1164, 436] width 95 height 34
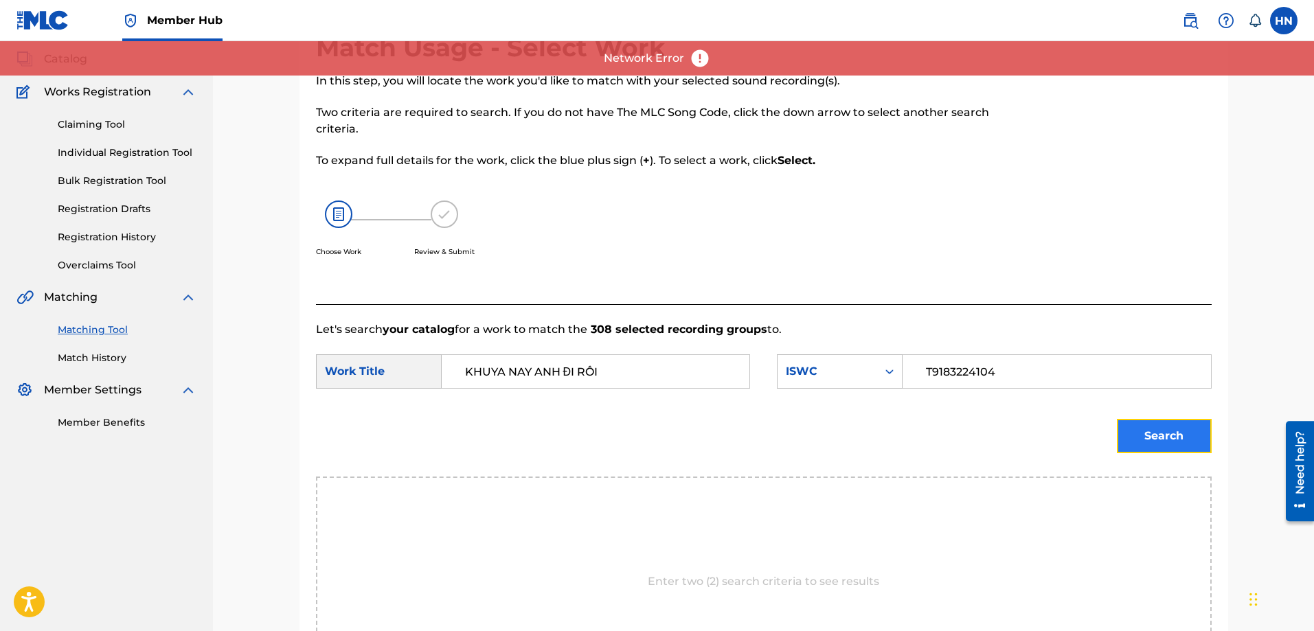
click at [1162, 440] on button "Search" at bounding box center [1164, 436] width 95 height 34
click at [1176, 435] on button "Search" at bounding box center [1164, 436] width 95 height 34
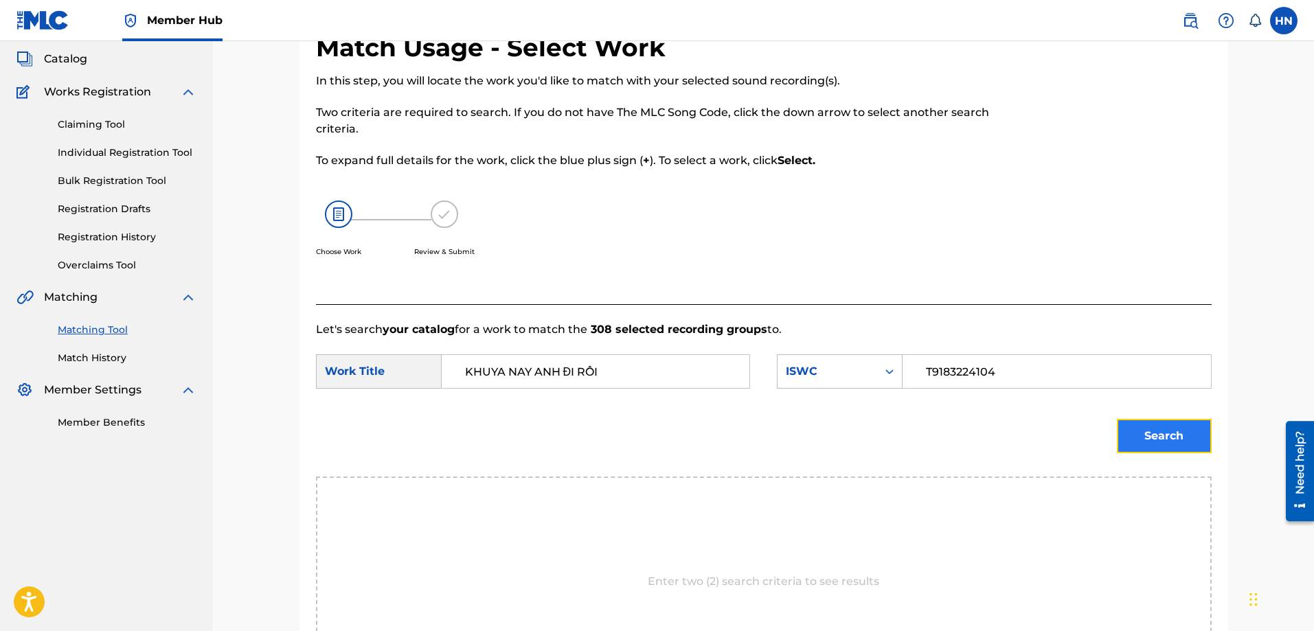
click at [1151, 436] on button "Search" at bounding box center [1164, 436] width 95 height 34
click at [1122, 441] on button "Search" at bounding box center [1164, 436] width 95 height 34
click at [1195, 441] on button "Search" at bounding box center [1164, 436] width 95 height 34
click at [1146, 452] on button "Search" at bounding box center [1164, 436] width 95 height 34
click at [1150, 421] on button "Search" at bounding box center [1164, 436] width 95 height 34
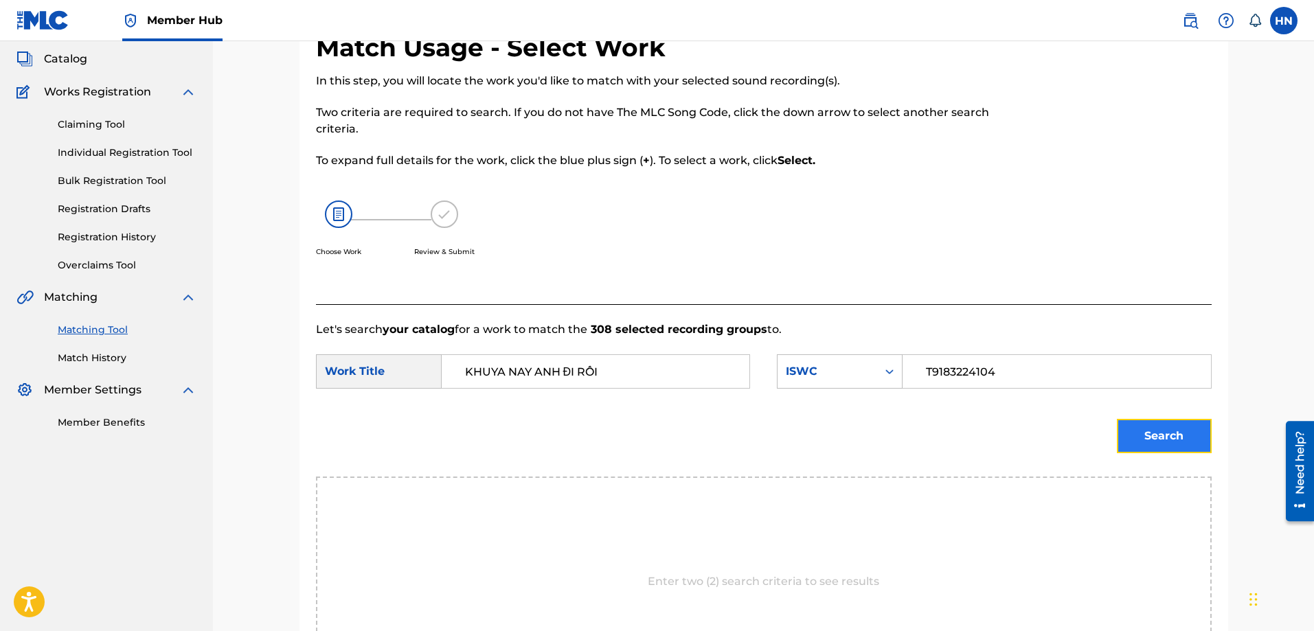
click at [1142, 422] on button "Search" at bounding box center [1164, 436] width 95 height 34
click at [1152, 418] on div "Search" at bounding box center [1161, 432] width 102 height 55
click at [1149, 420] on button "Search" at bounding box center [1164, 436] width 95 height 34
click at [1186, 431] on button "Search" at bounding box center [1164, 436] width 95 height 34
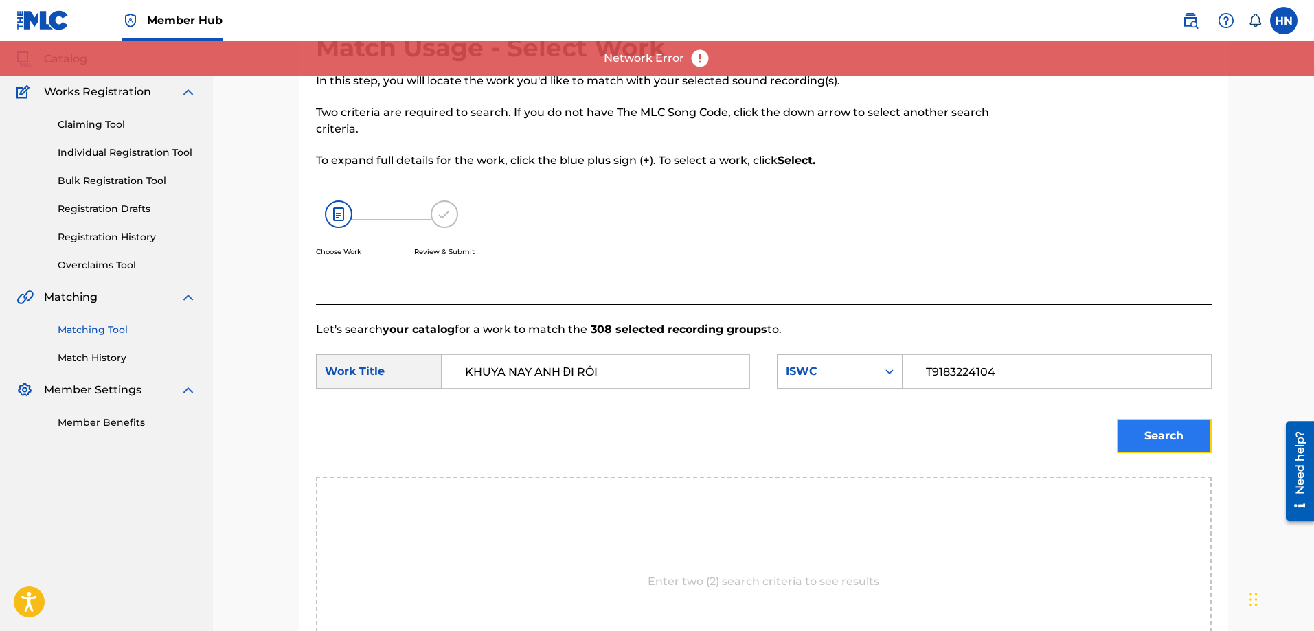
click at [1156, 428] on button "Search" at bounding box center [1164, 436] width 95 height 34
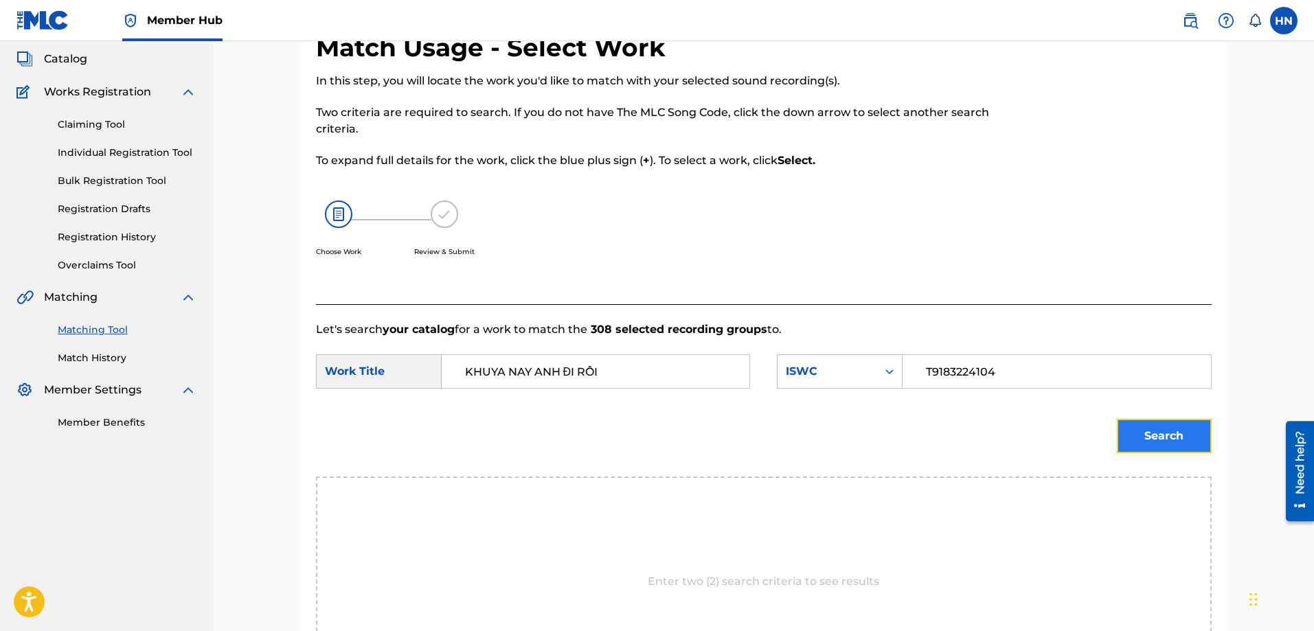
click at [1121, 427] on button "Search" at bounding box center [1164, 436] width 95 height 34
click at [1153, 448] on button "Search" at bounding box center [1164, 436] width 95 height 34
click at [1166, 429] on button "Search" at bounding box center [1164, 436] width 95 height 34
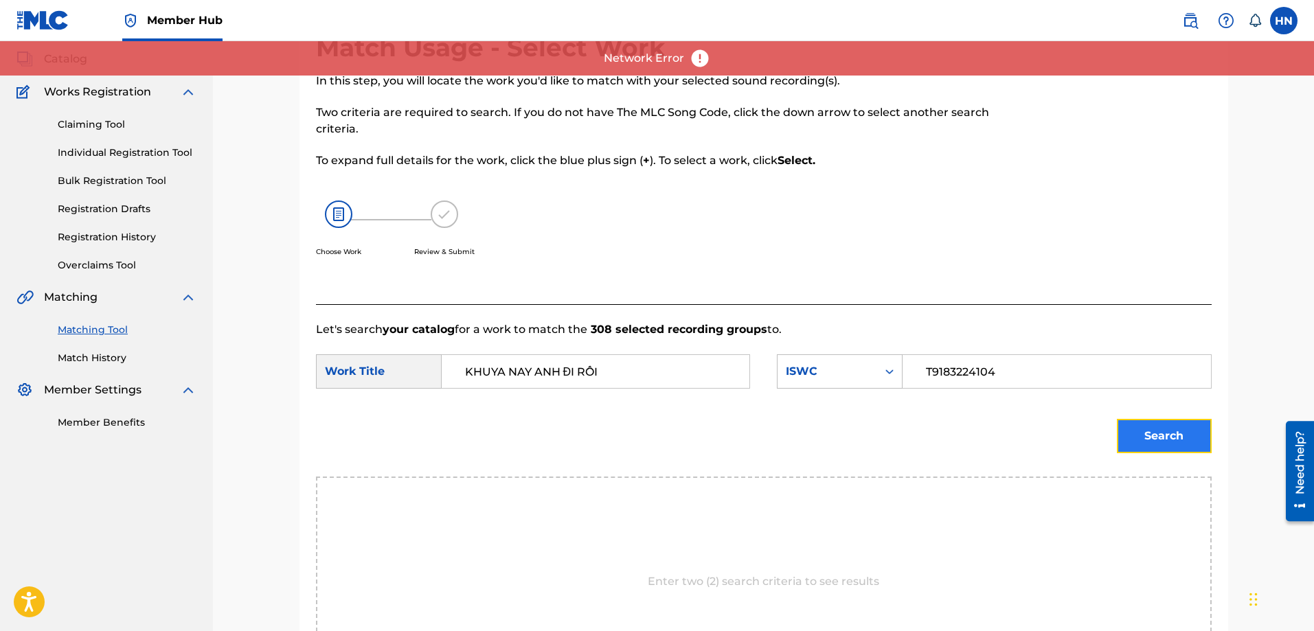
click at [1191, 439] on button "Search" at bounding box center [1164, 436] width 95 height 34
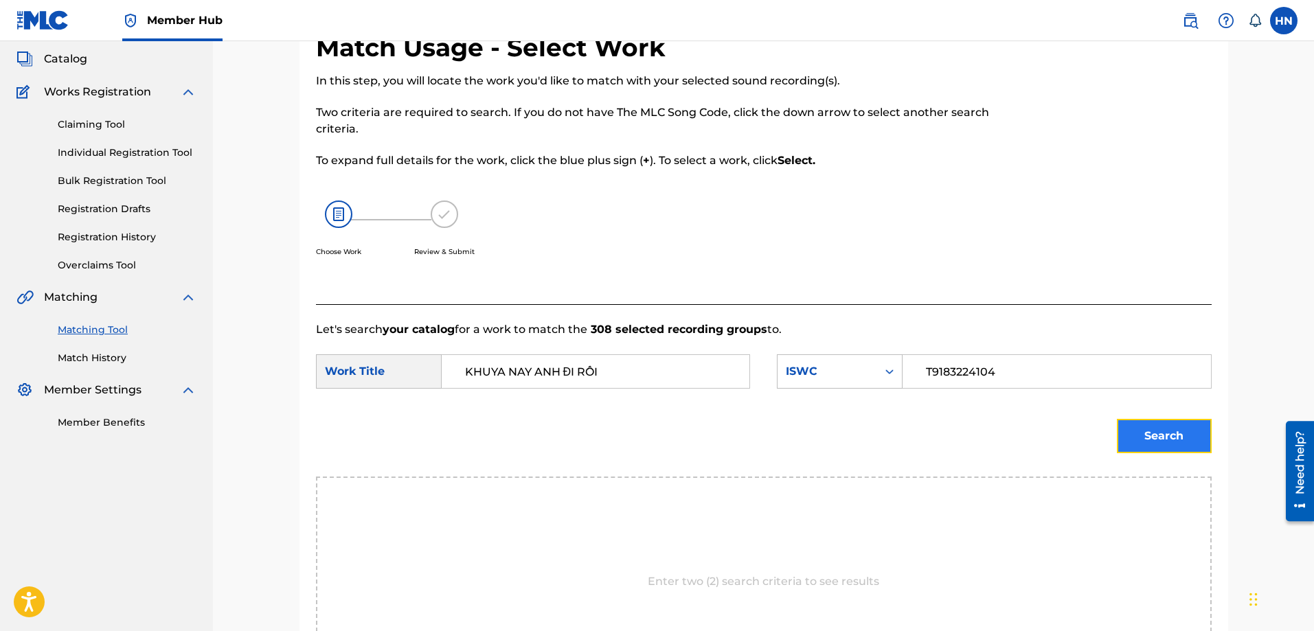
click at [1125, 432] on button "Search" at bounding box center [1164, 436] width 95 height 34
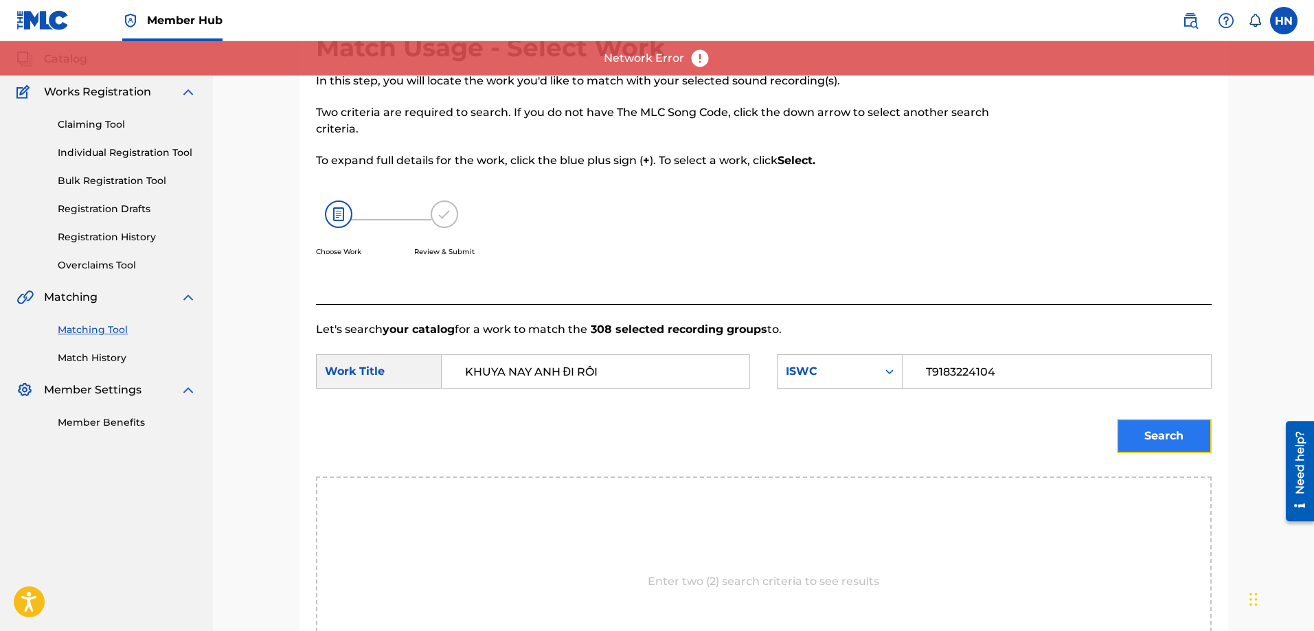
click at [1144, 425] on button "Search" at bounding box center [1164, 436] width 95 height 34
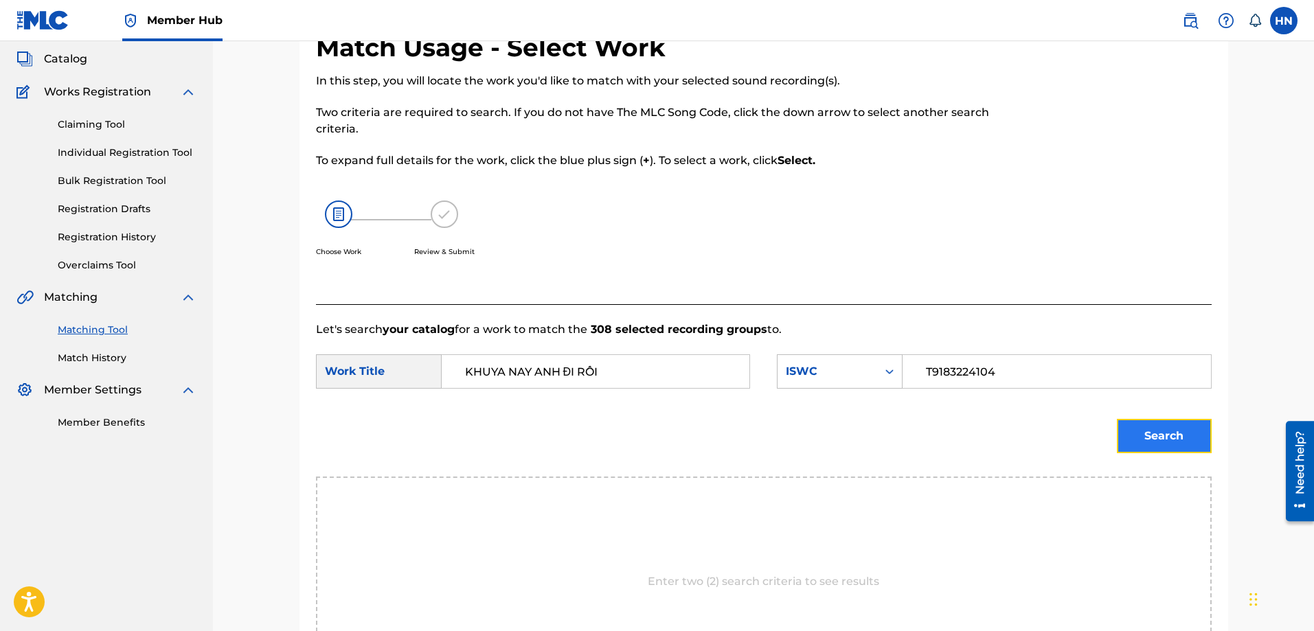
click at [1179, 436] on button "Search" at bounding box center [1164, 436] width 95 height 34
click at [1160, 427] on button "Search" at bounding box center [1164, 436] width 95 height 34
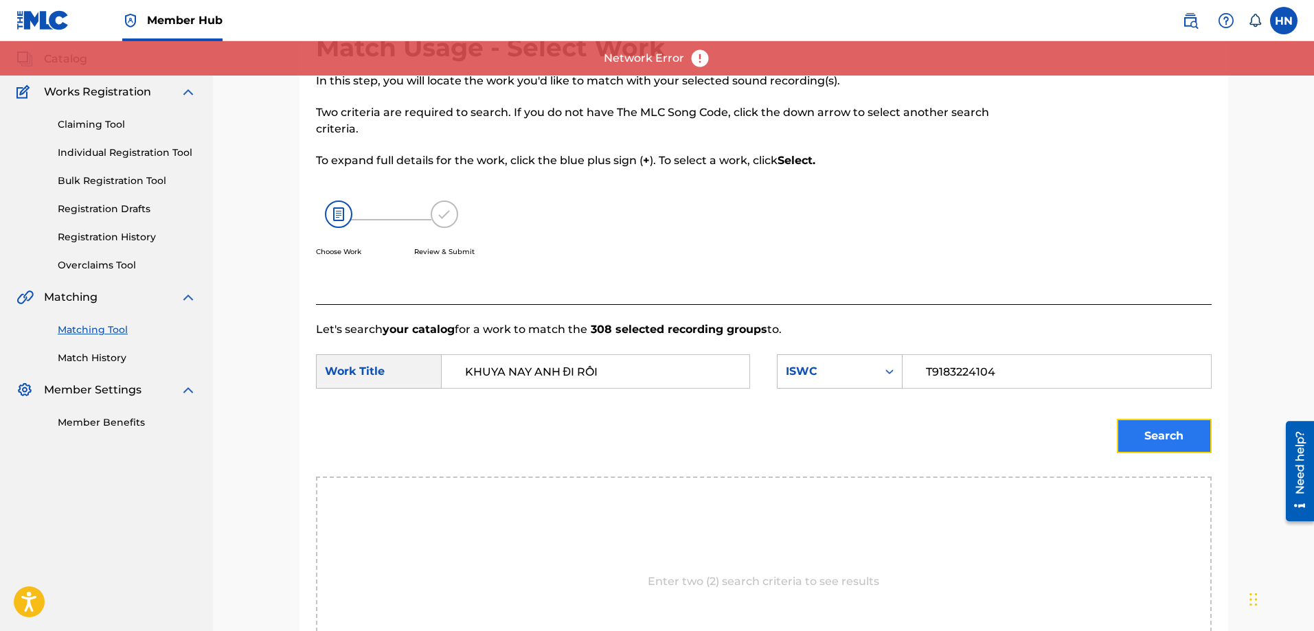
click at [1138, 427] on button "Search" at bounding box center [1164, 436] width 95 height 34
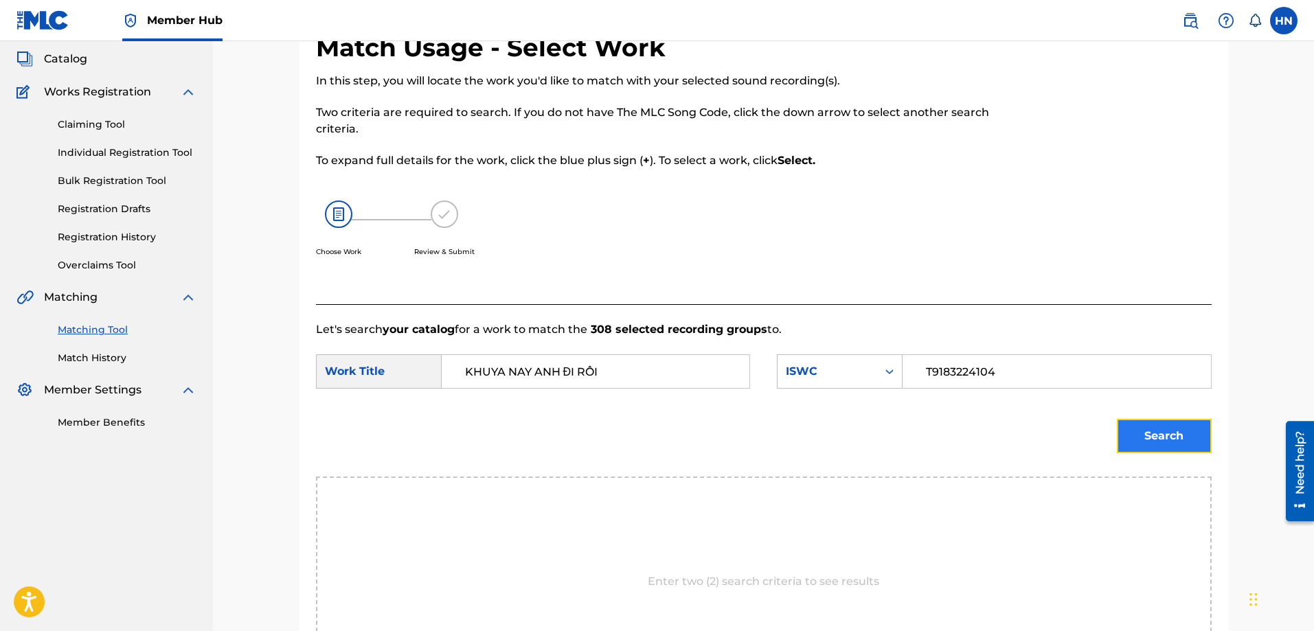
click at [1127, 426] on button "Search" at bounding box center [1164, 436] width 95 height 34
click at [1151, 439] on button "Search" at bounding box center [1164, 436] width 95 height 34
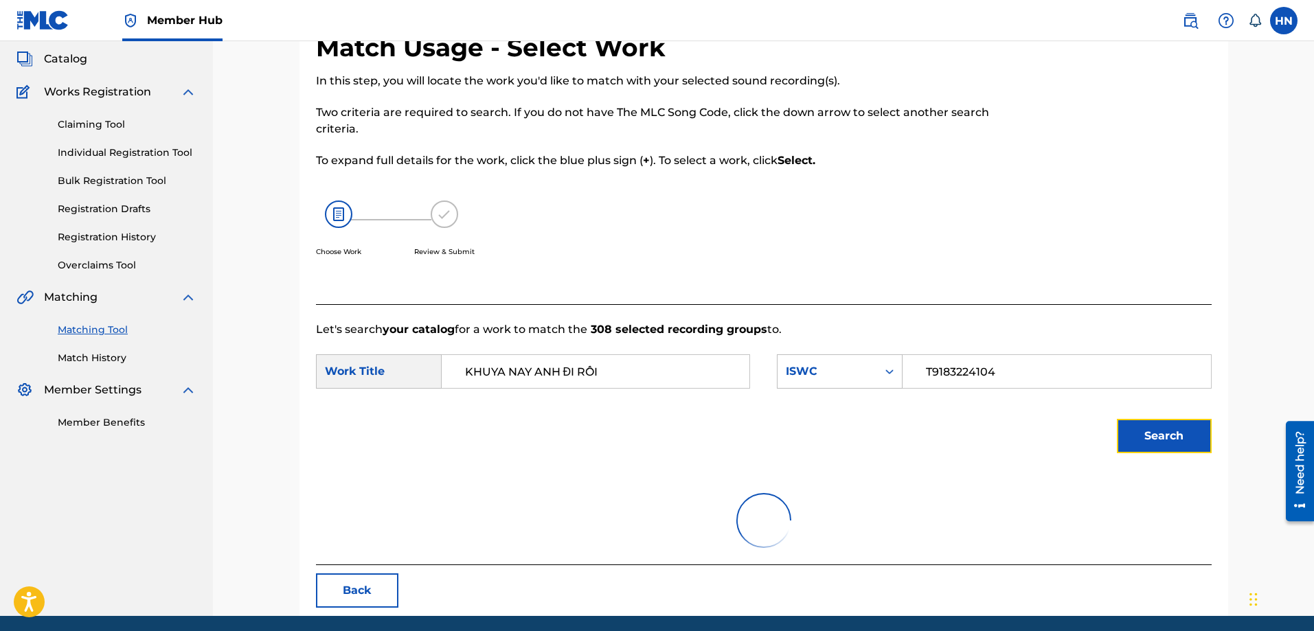
click at [1117, 419] on button "Search" at bounding box center [1164, 436] width 95 height 34
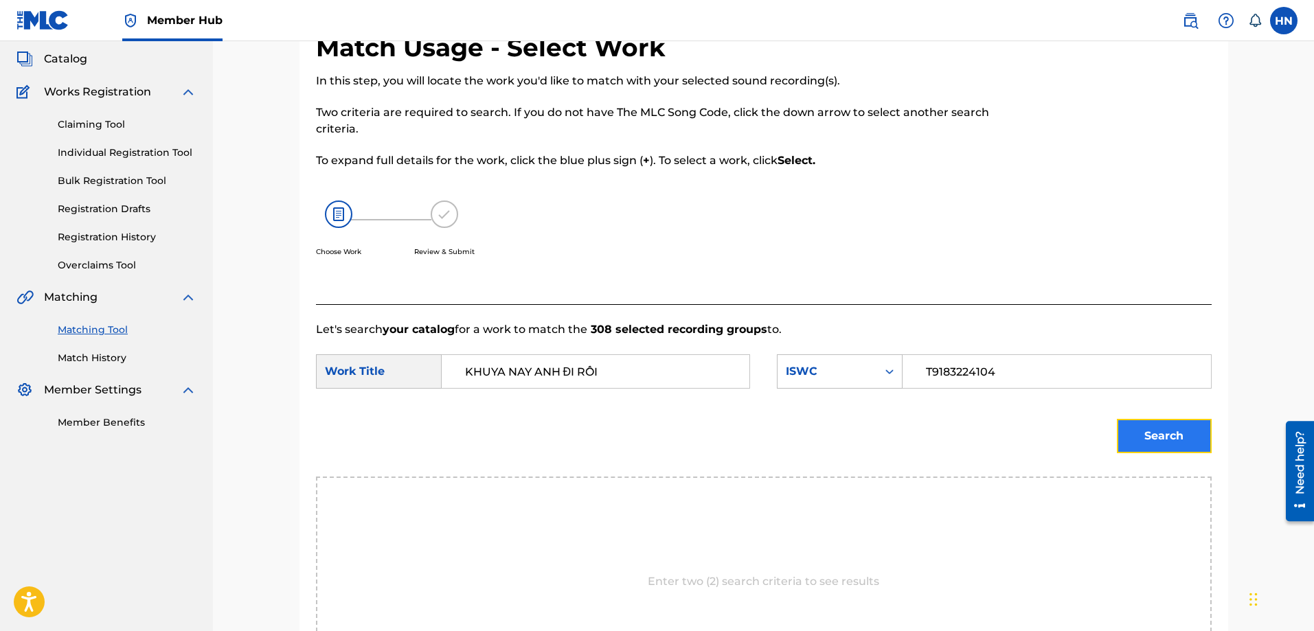
click at [1132, 436] on button "Search" at bounding box center [1164, 436] width 95 height 34
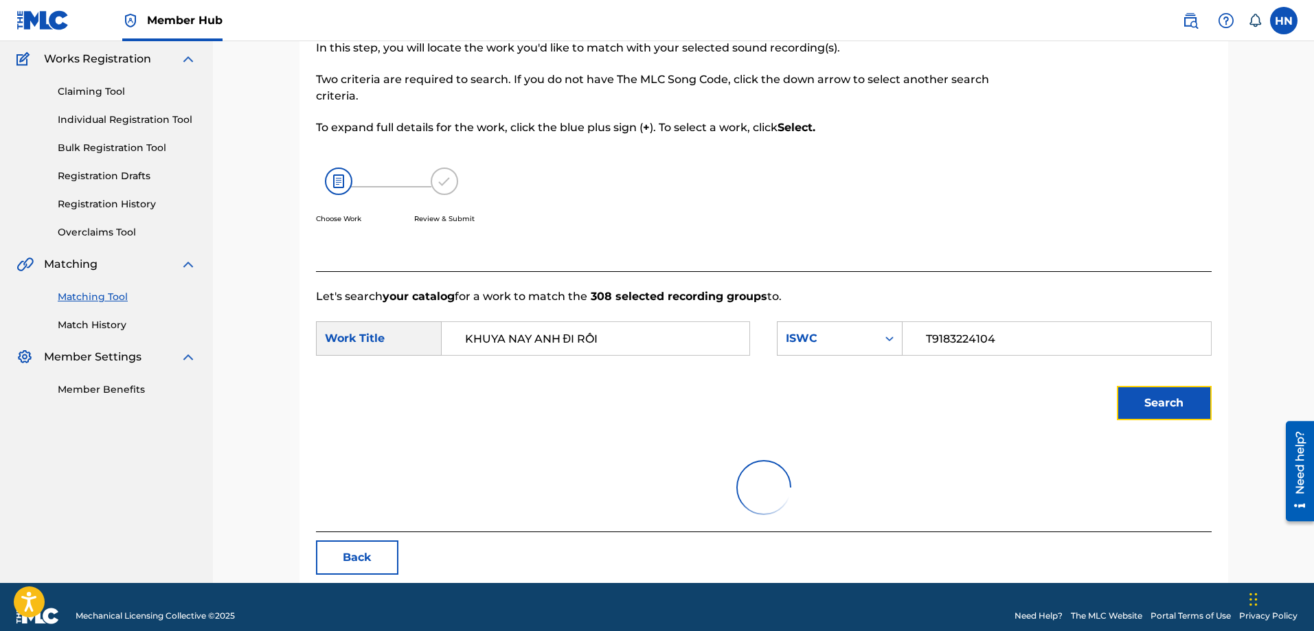
scroll to position [128, 0]
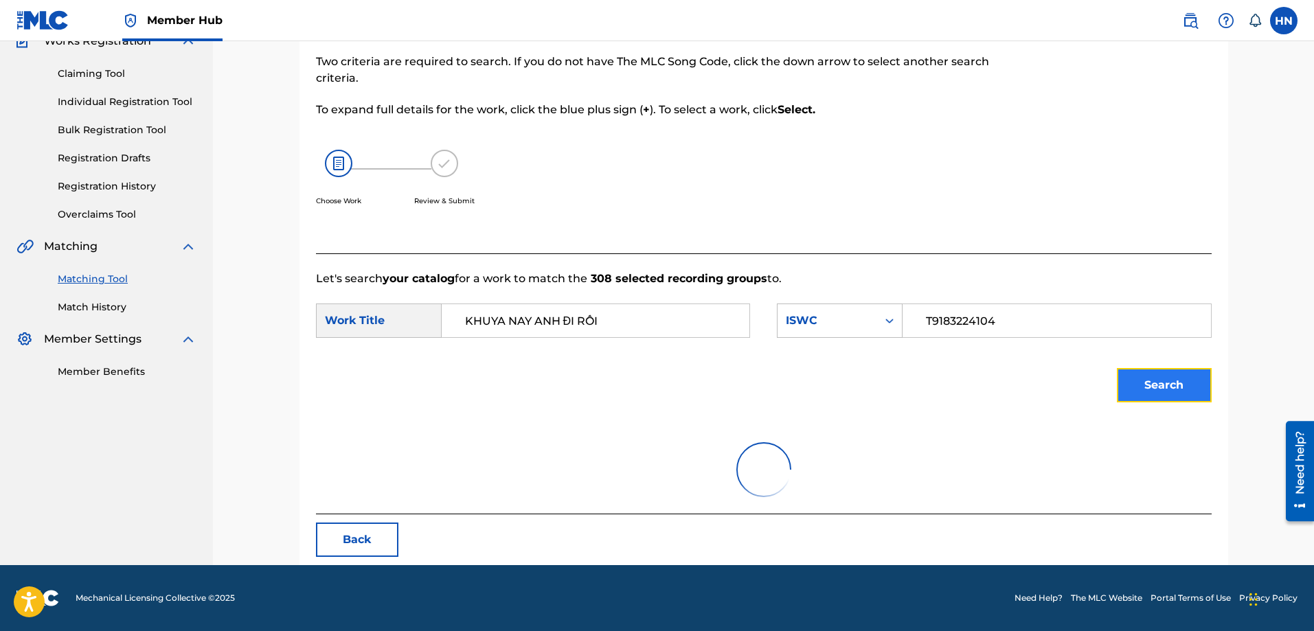
click at [1151, 397] on button "Search" at bounding box center [1164, 385] width 95 height 34
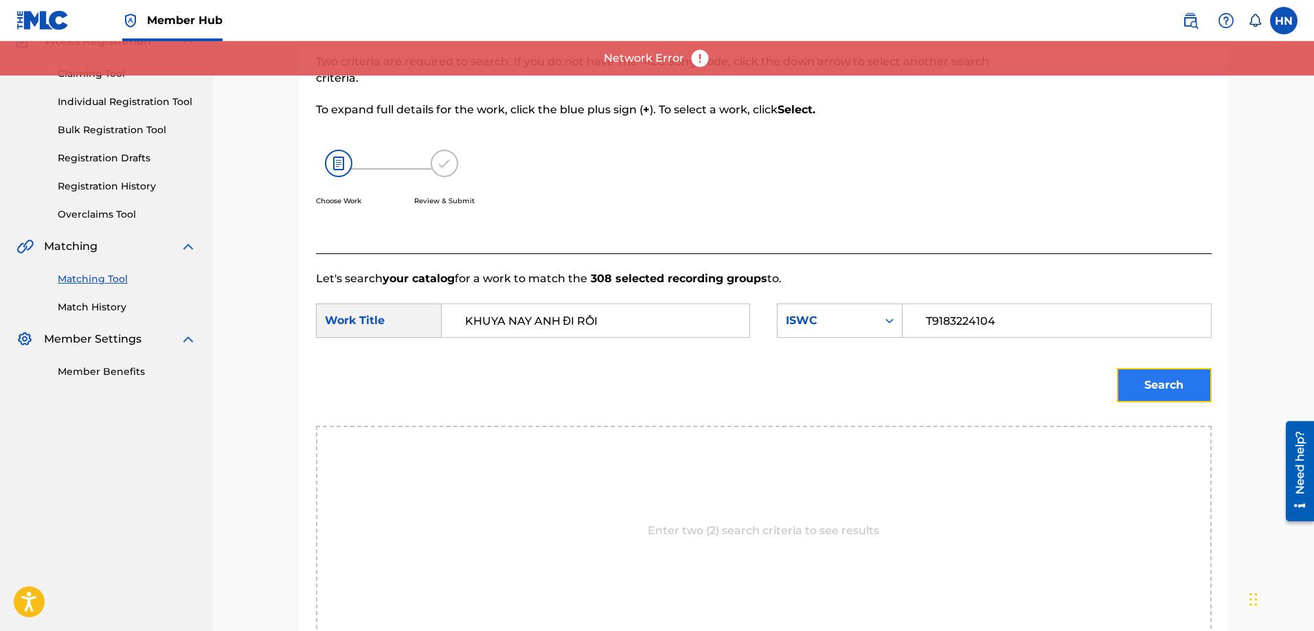
click at [1151, 397] on button "Search" at bounding box center [1164, 385] width 95 height 34
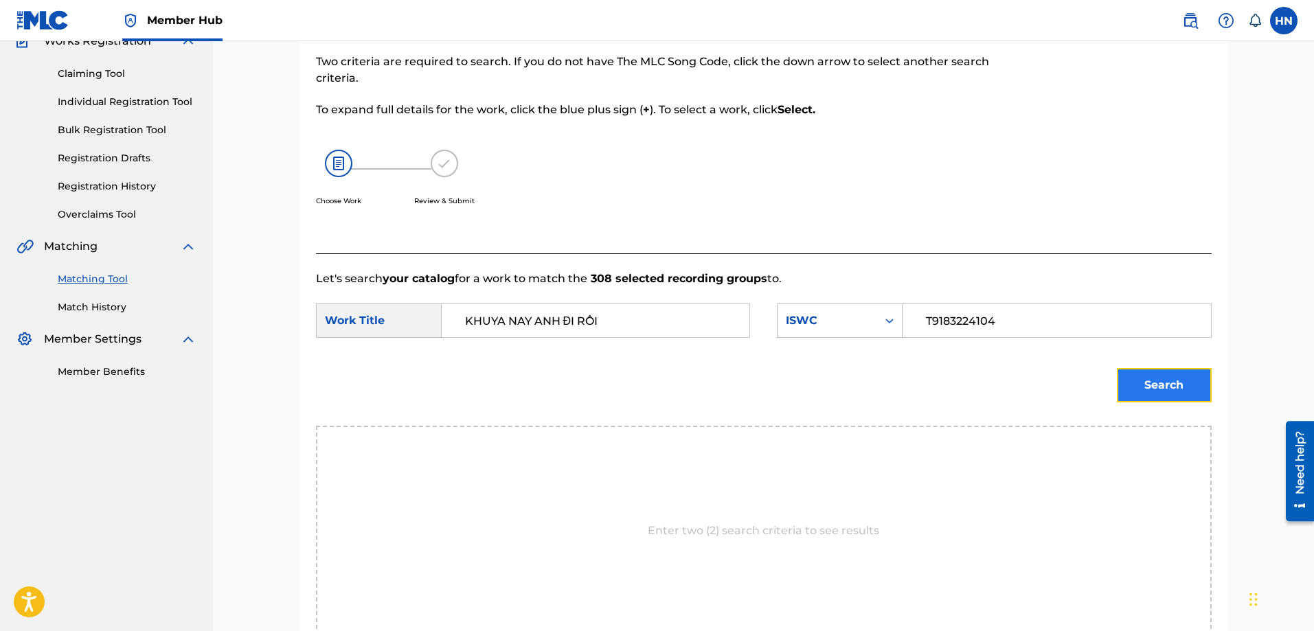
click at [1143, 381] on button "Search" at bounding box center [1164, 385] width 95 height 34
click at [1138, 399] on button "Search" at bounding box center [1164, 385] width 95 height 34
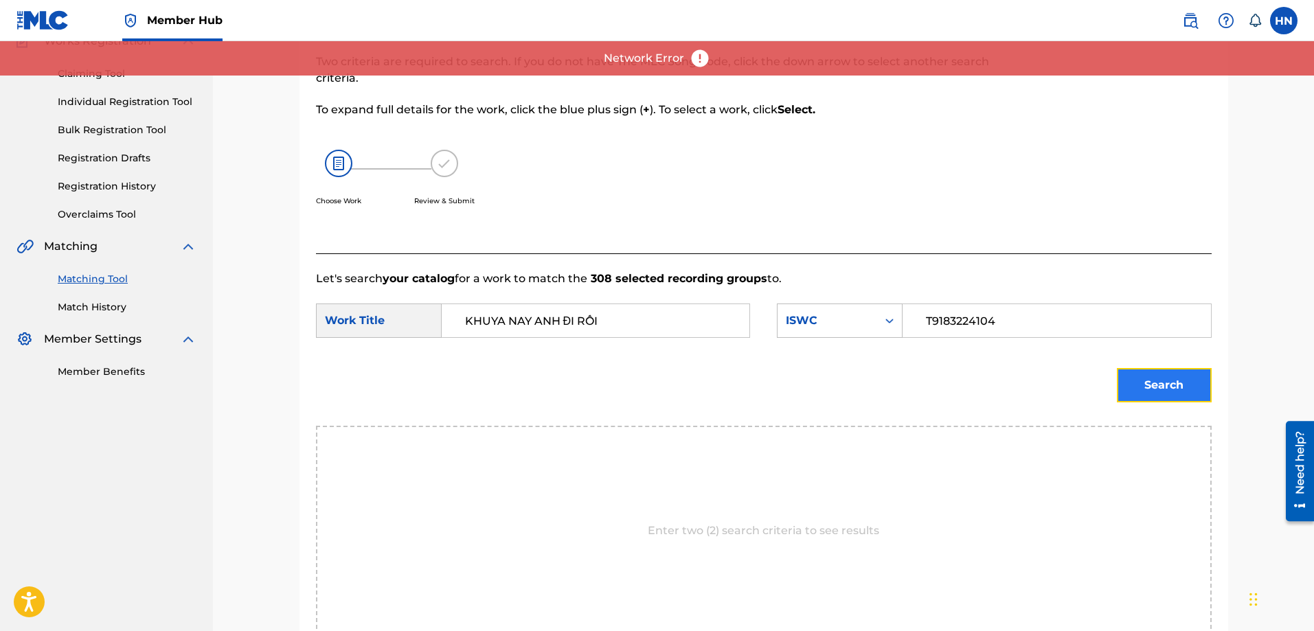
click at [1133, 394] on button "Search" at bounding box center [1164, 385] width 95 height 34
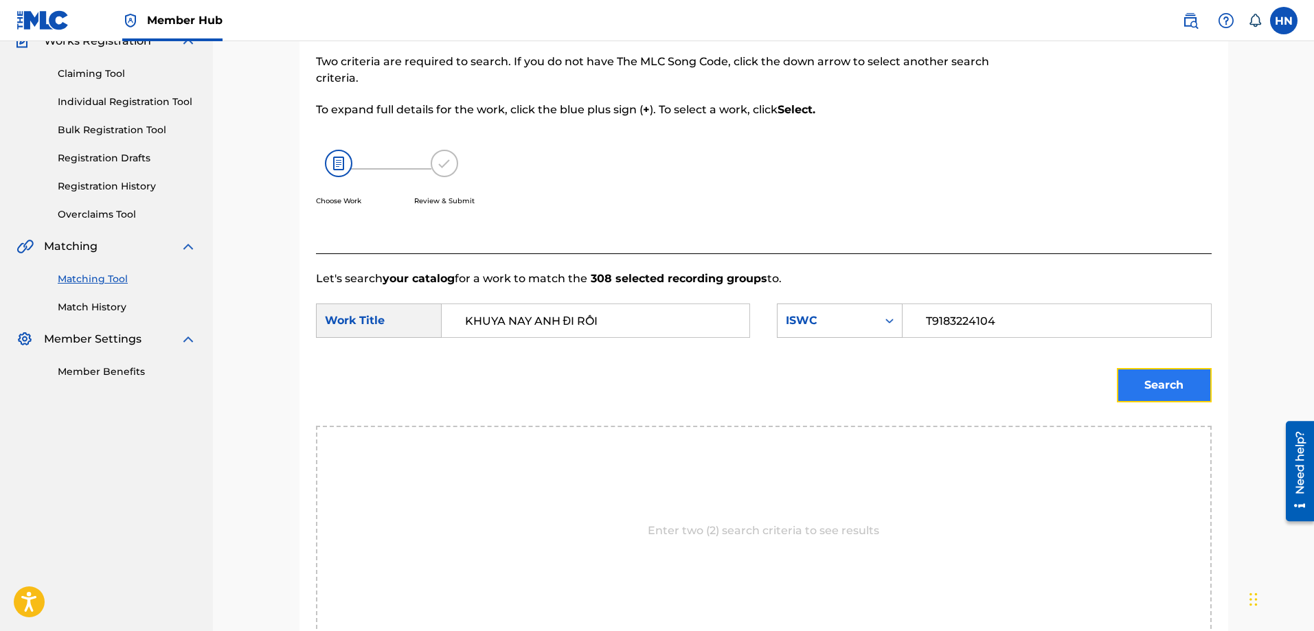
click at [1140, 394] on button "Search" at bounding box center [1164, 385] width 95 height 34
click at [1157, 383] on button "Search" at bounding box center [1164, 385] width 95 height 34
click at [1179, 400] on button "Search" at bounding box center [1164, 385] width 95 height 34
click at [1132, 396] on button "Search" at bounding box center [1164, 385] width 95 height 34
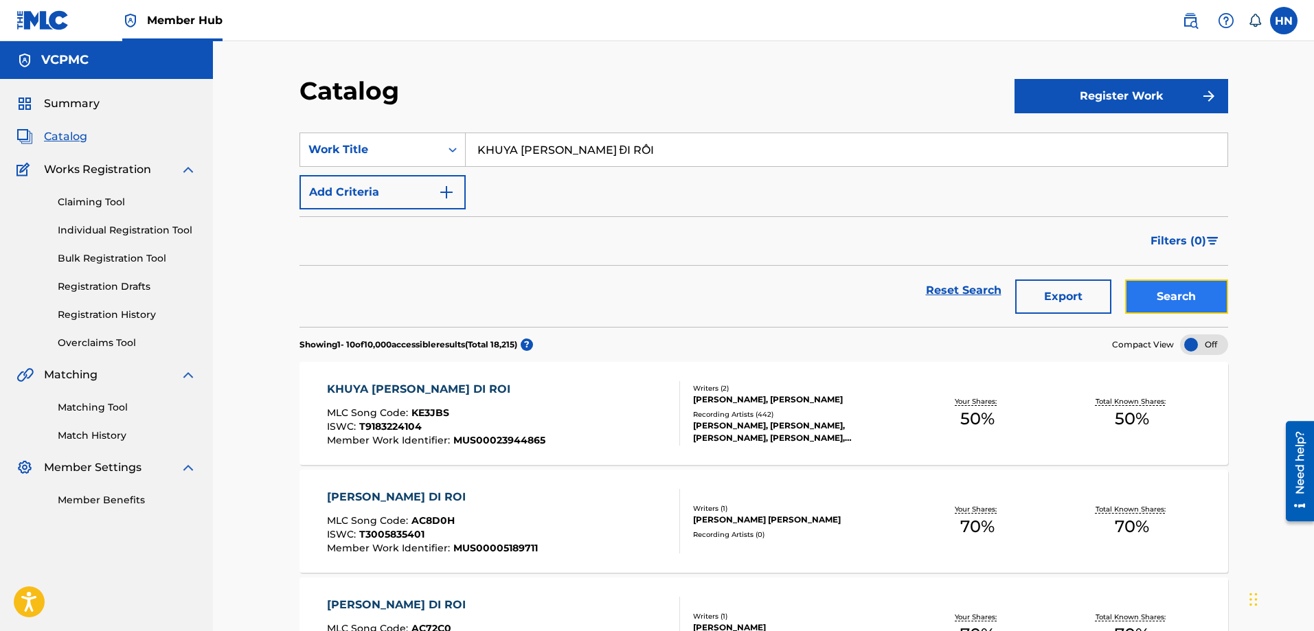
click at [1133, 303] on button "Search" at bounding box center [1176, 297] width 103 height 34
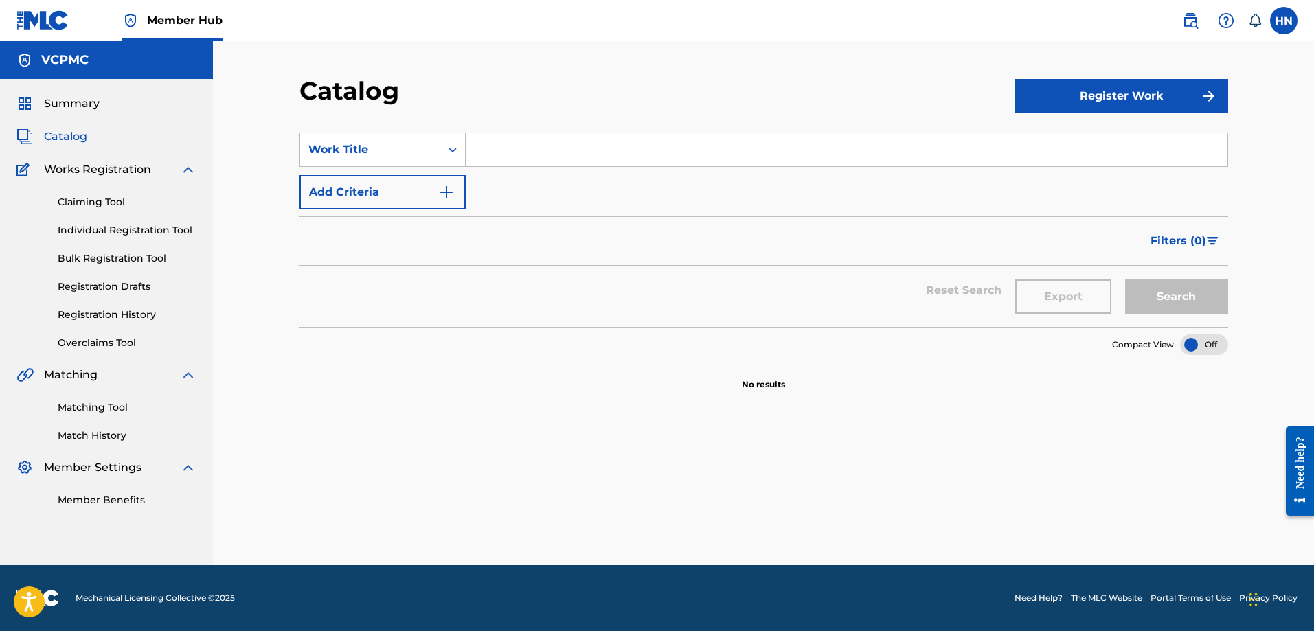
click at [835, 162] on input "Search Form" at bounding box center [847, 149] width 762 height 33
paste input "TÌNH YÊU ĐÂU PHẢI TRÒ CHƠI"
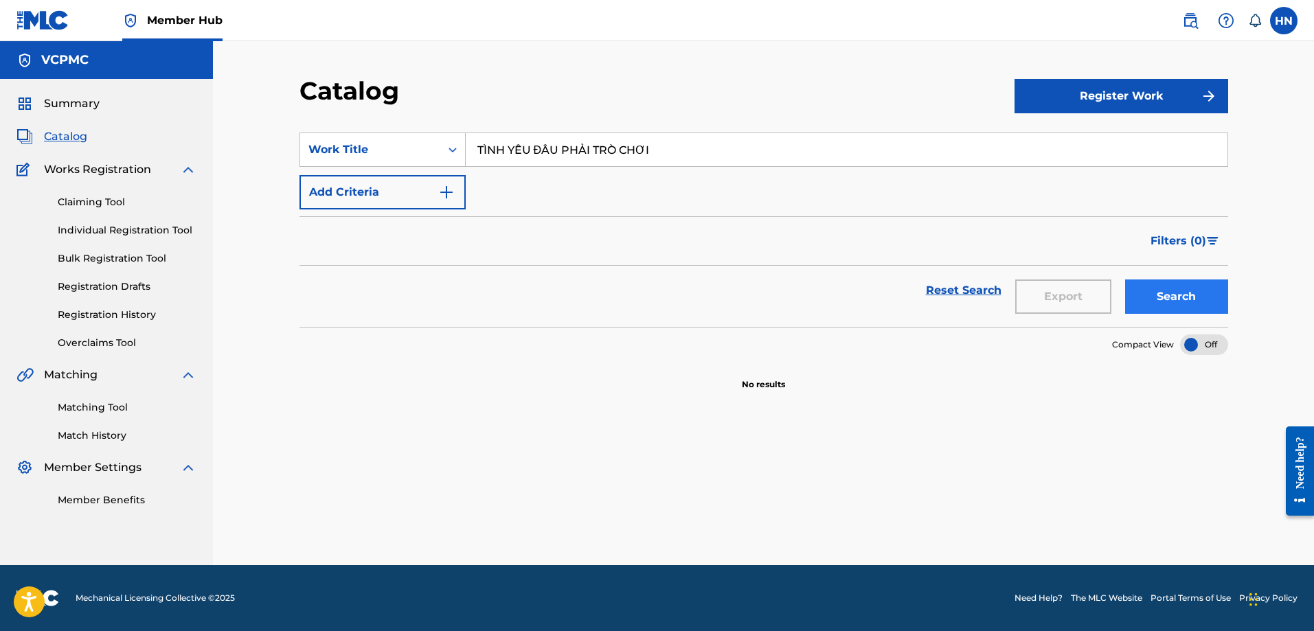
type input "TÌNH YÊU ĐÂU PHẢI TRÒ CHƠI"
click at [1181, 297] on button "Search" at bounding box center [1176, 297] width 103 height 34
